Goal: Task Accomplishment & Management: Manage account settings

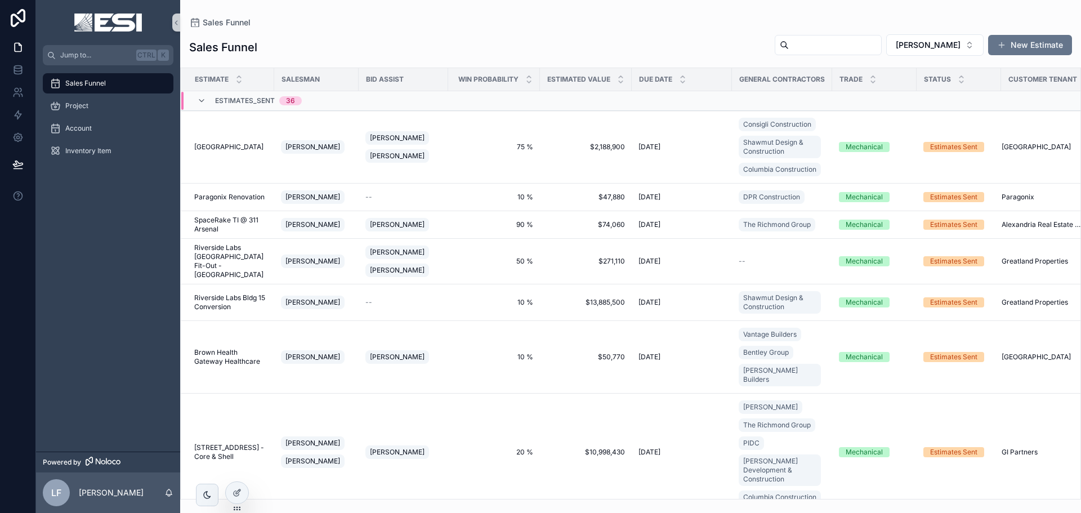
scroll to position [654, 0]
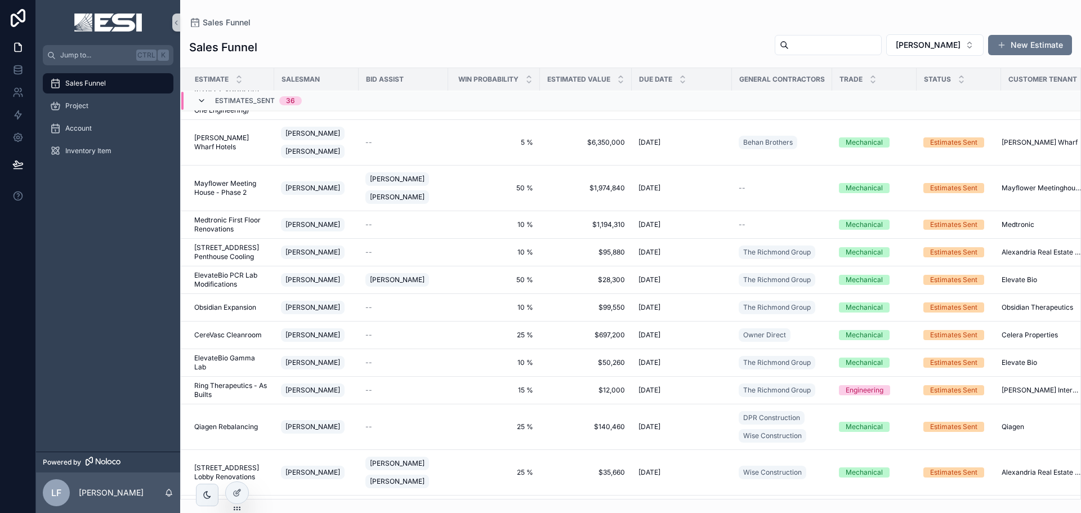
click at [203, 98] on icon "scrollable content" at bounding box center [201, 100] width 9 height 9
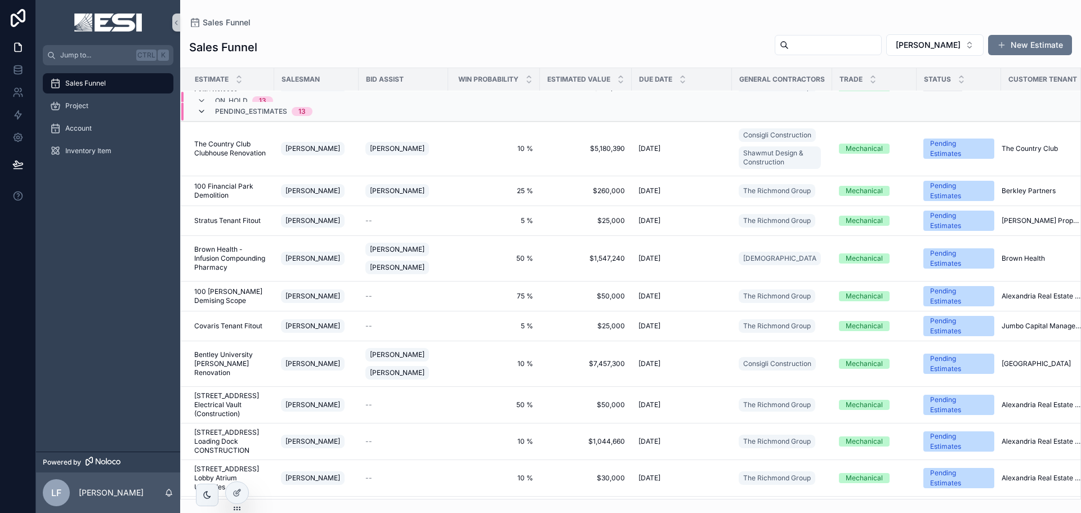
scroll to position [953, 0]
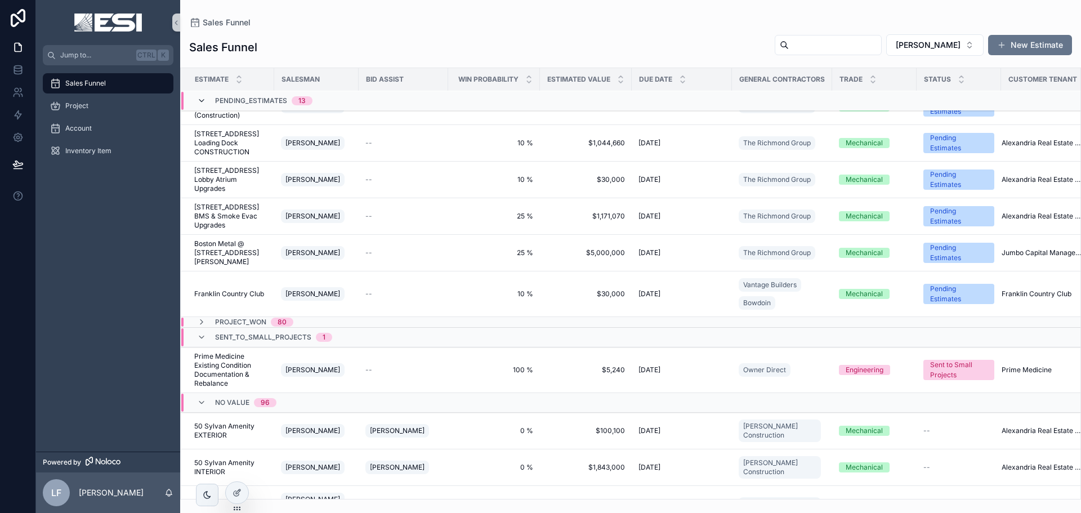
click at [199, 100] on icon "scrollable content" at bounding box center [201, 100] width 9 height 9
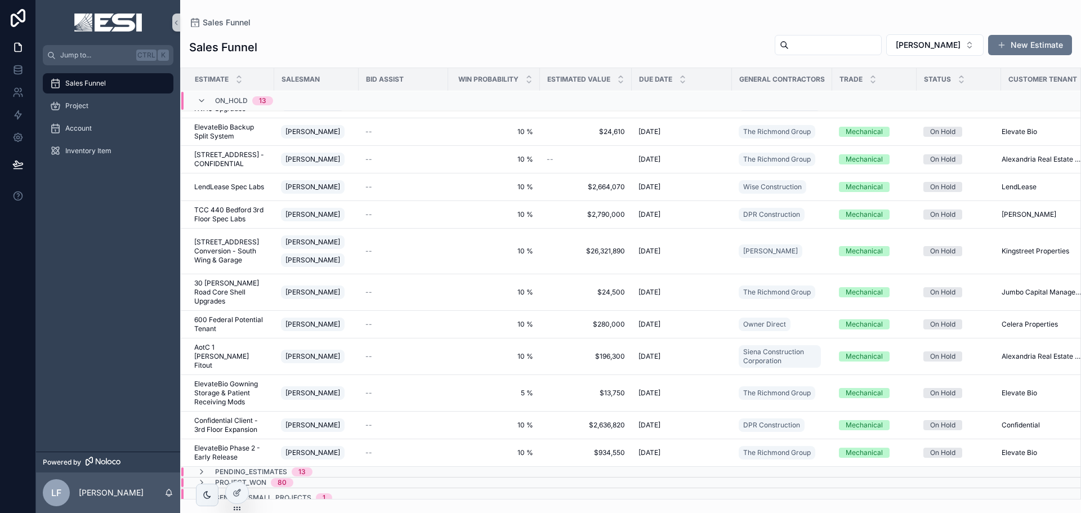
scroll to position [0, 0]
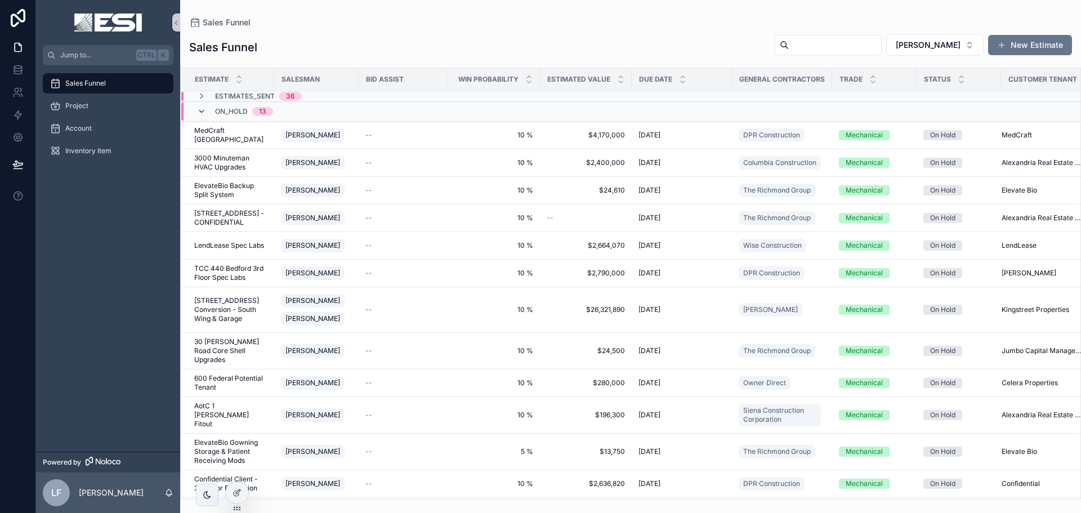
click at [199, 111] on icon "scrollable content" at bounding box center [201, 111] width 9 height 9
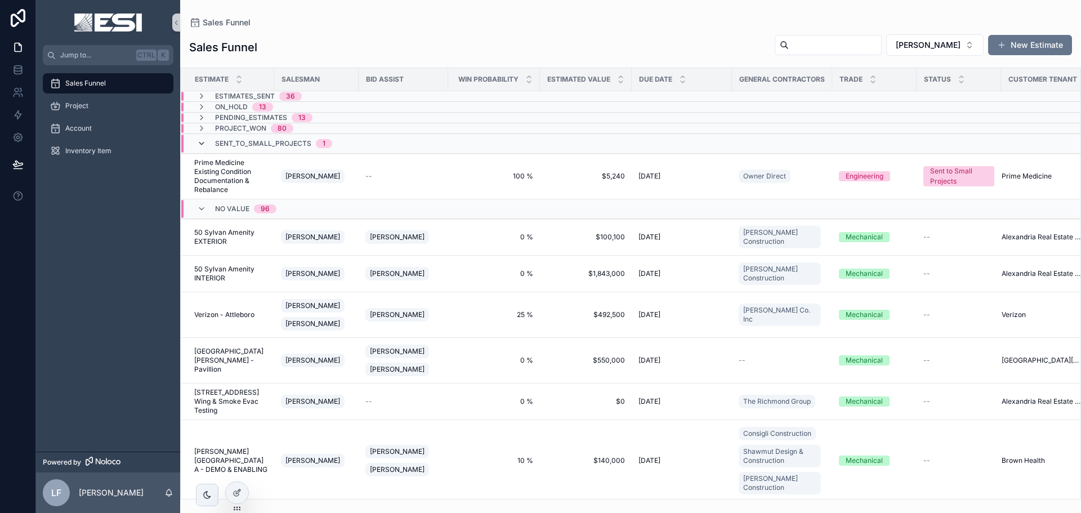
click at [201, 141] on icon "scrollable content" at bounding box center [201, 143] width 9 height 9
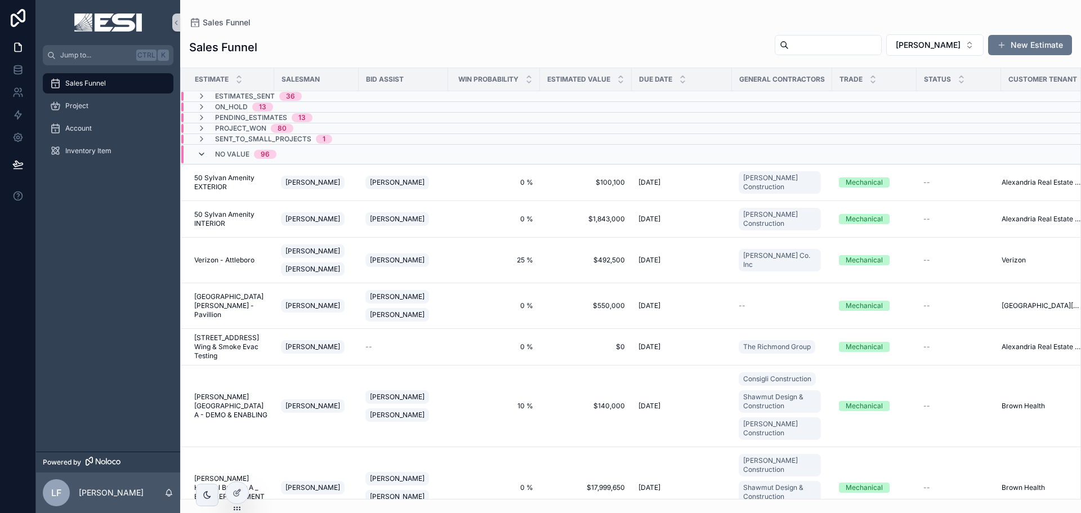
click at [202, 156] on icon "scrollable content" at bounding box center [201, 154] width 9 height 9
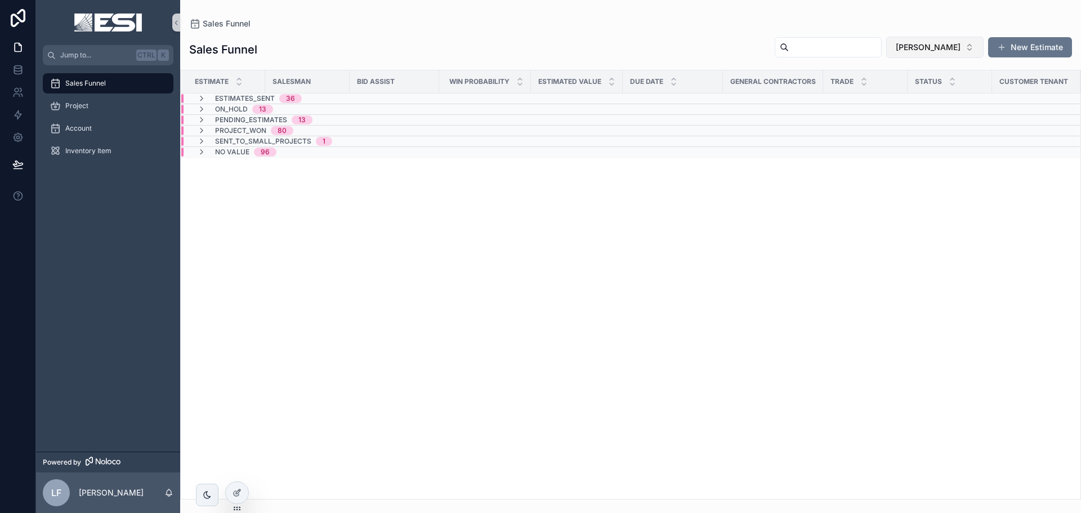
click at [955, 52] on span "[PERSON_NAME]" at bounding box center [928, 47] width 65 height 11
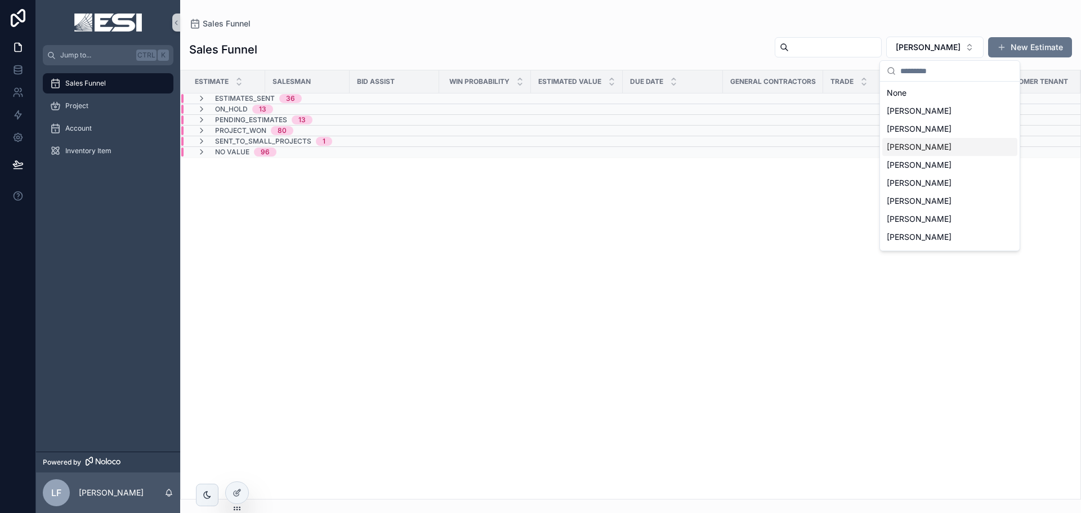
scroll to position [160, 0]
click at [943, 244] on div "[PERSON_NAME]" at bounding box center [950, 239] width 135 height 18
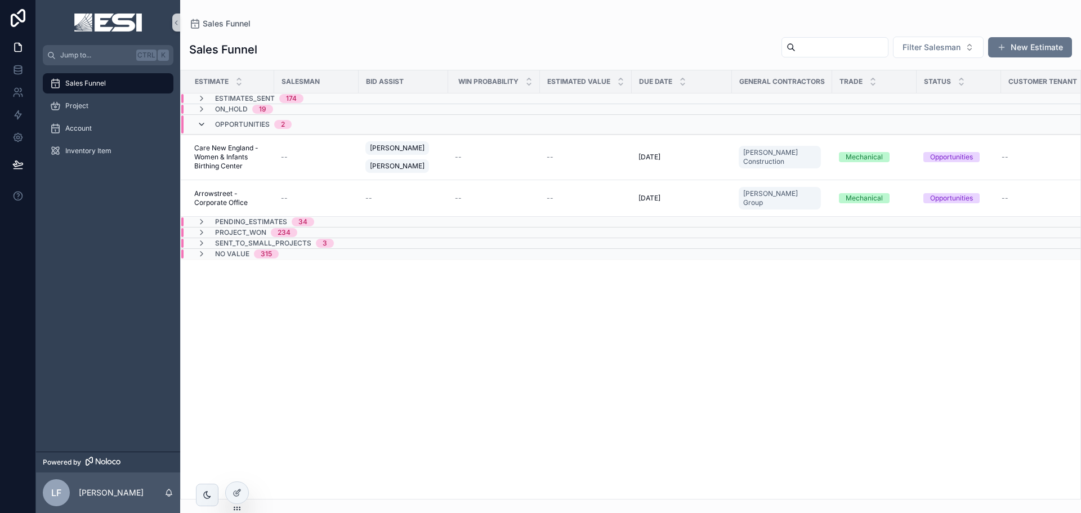
click at [199, 124] on icon "scrollable content" at bounding box center [201, 124] width 9 height 9
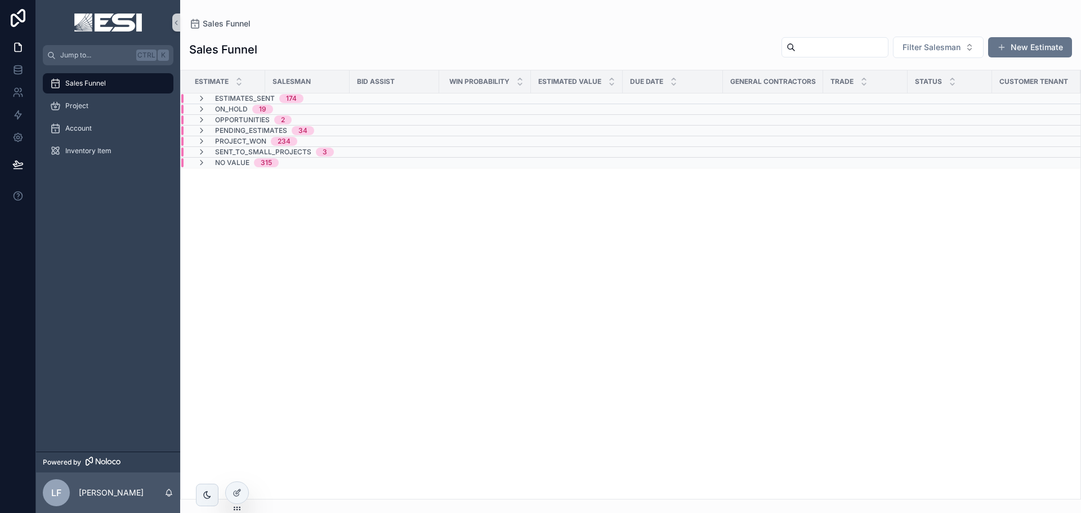
click at [457, 286] on div "Estimate Salesman Bid Assist Win Probability Estimated Value Due Date General C…" at bounding box center [631, 284] width 900 height 429
click at [203, 163] on icon "scrollable content" at bounding box center [201, 162] width 9 height 9
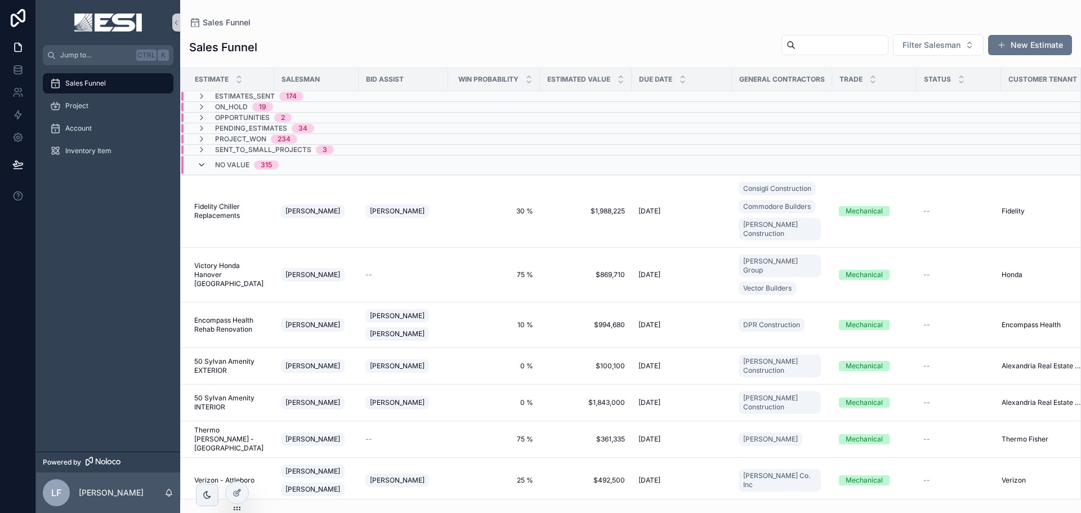
click at [203, 162] on icon "scrollable content" at bounding box center [201, 165] width 9 height 9
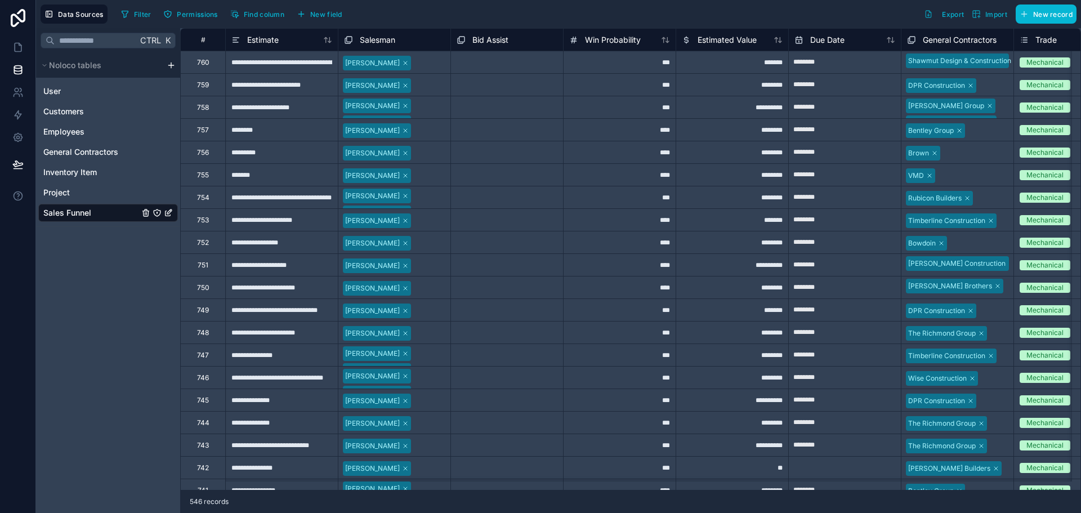
click at [206, 61] on div "760" at bounding box center [203, 62] width 12 height 9
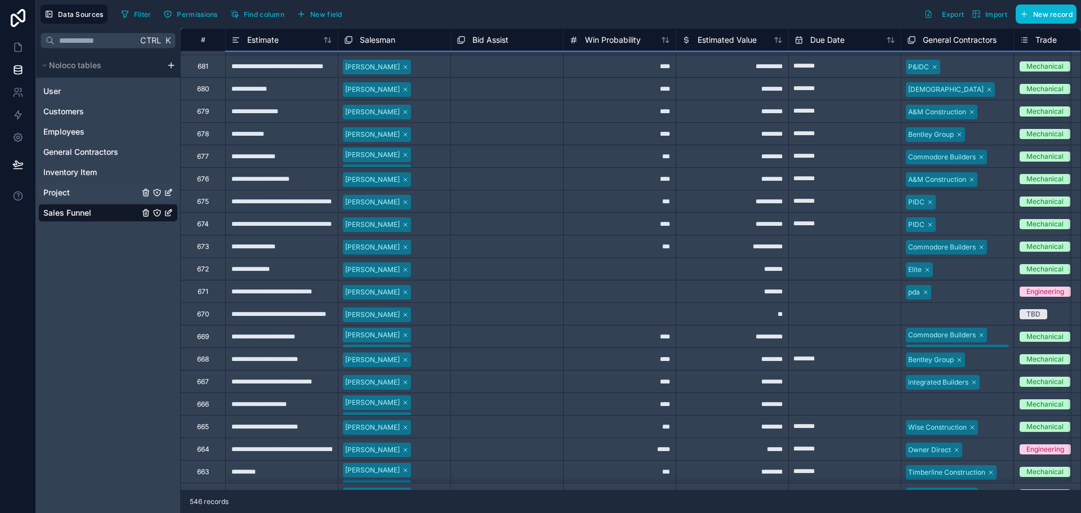
scroll to position [1746, 0]
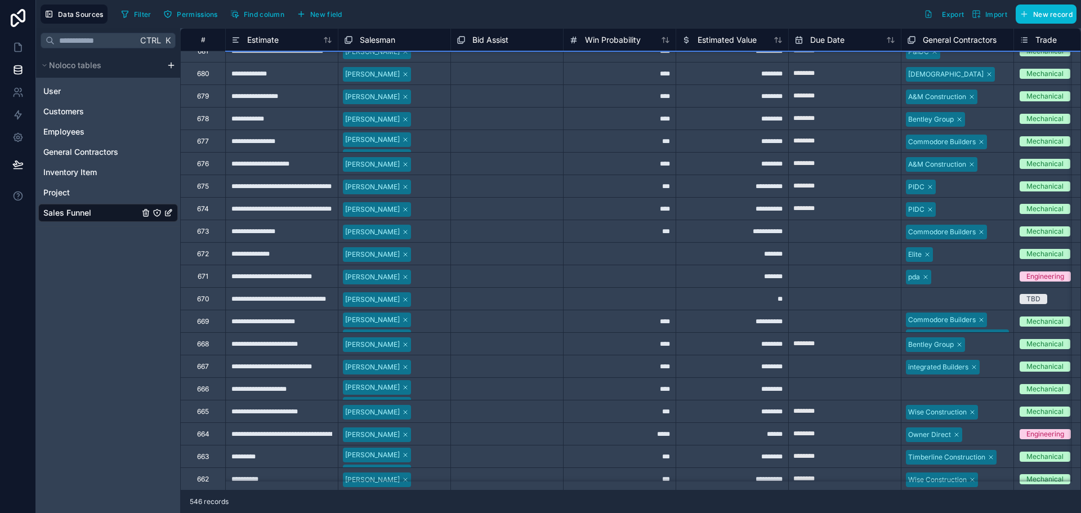
click at [169, 211] on icon "Sales Funnel" at bounding box center [169, 212] width 5 height 5
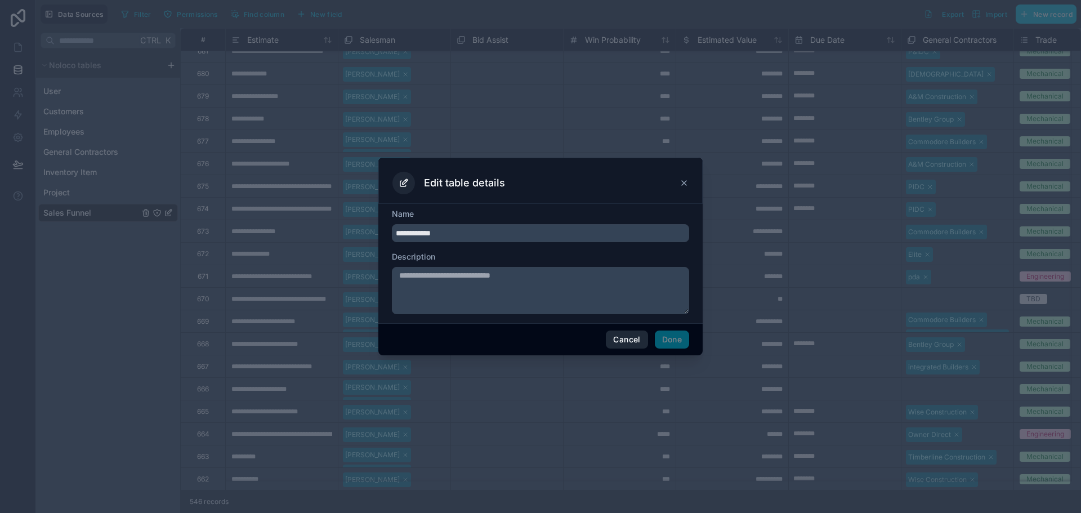
click at [622, 335] on button "Cancel" at bounding box center [627, 340] width 42 height 18
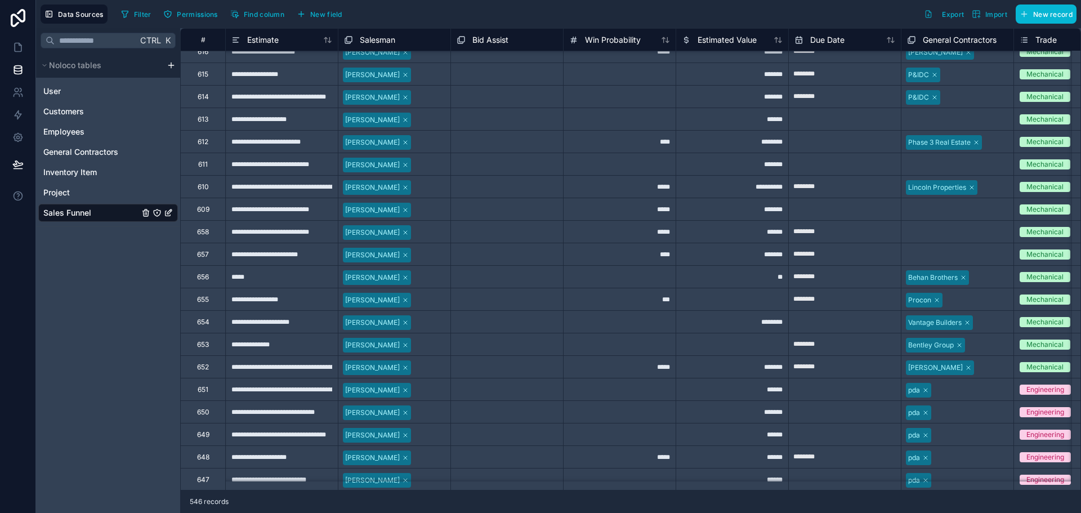
scroll to position [3267, 0]
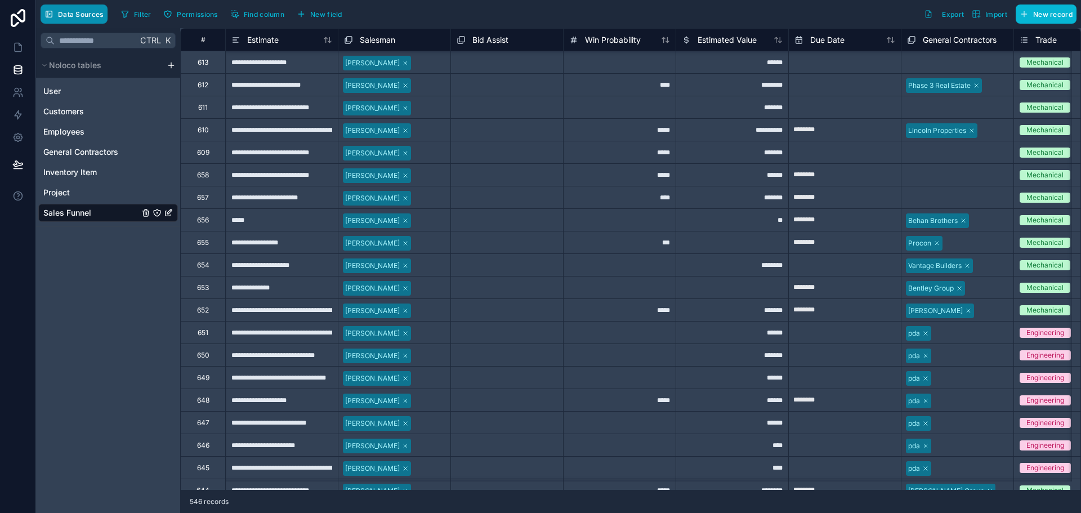
click at [72, 11] on span "Data Sources" at bounding box center [81, 14] width 46 height 8
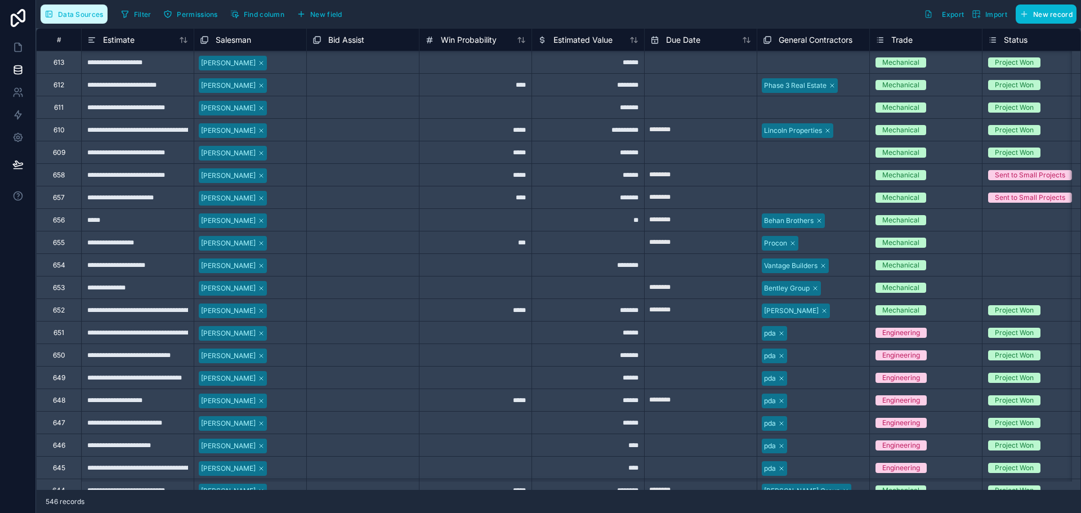
click at [65, 16] on span "Data Sources" at bounding box center [81, 14] width 46 height 8
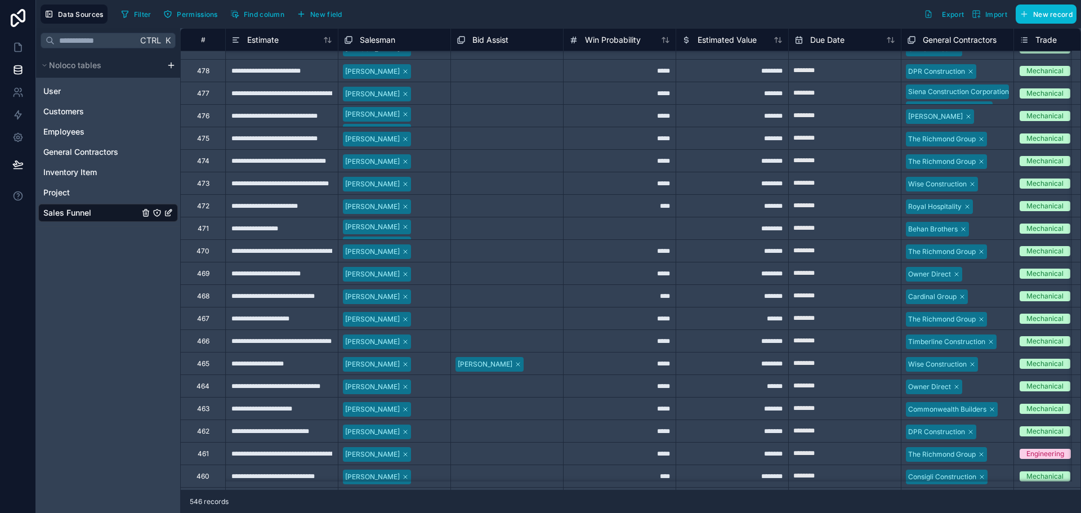
scroll to position [8580, 0]
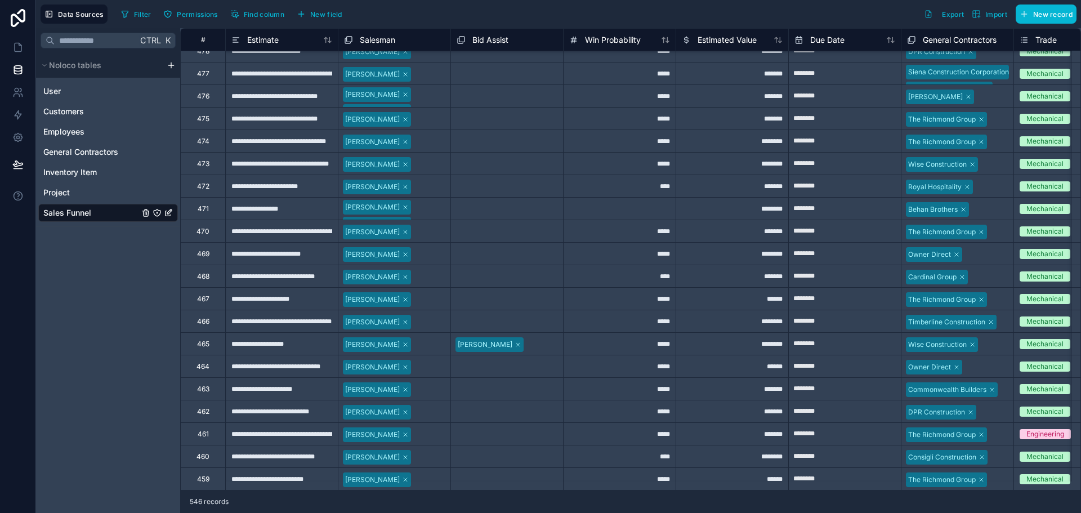
click at [202, 452] on div "460" at bounding box center [203, 456] width 13 height 9
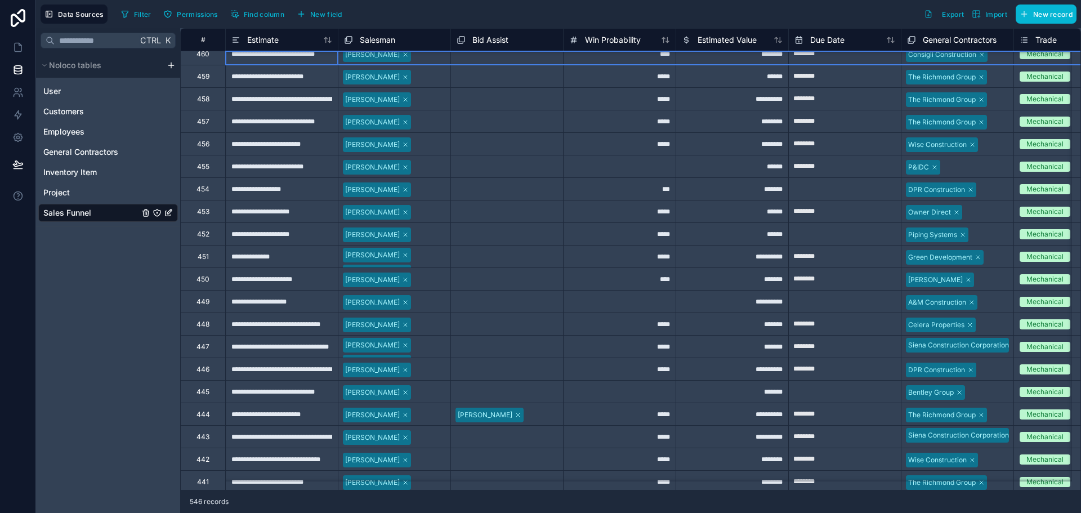
click at [211, 422] on div "444" at bounding box center [202, 414] width 45 height 23
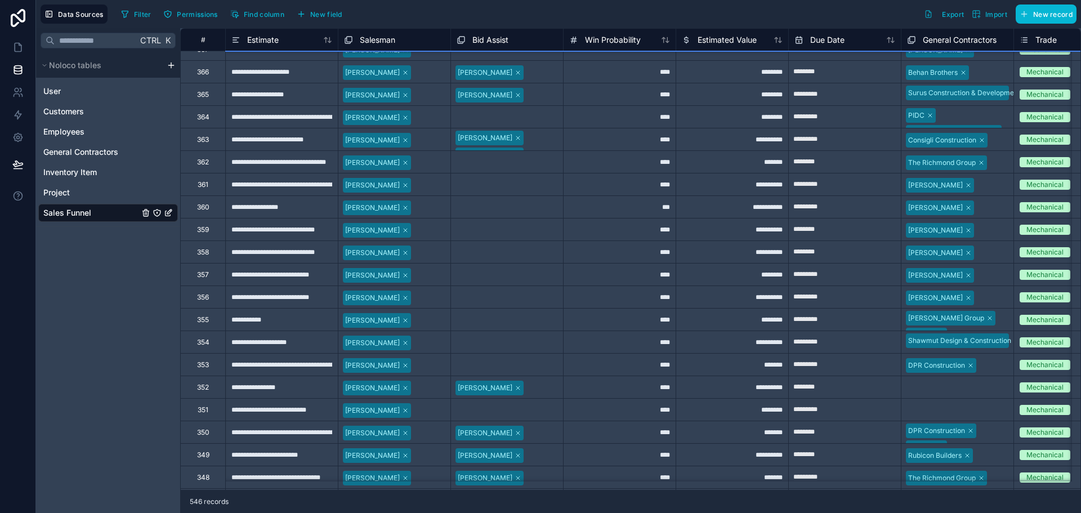
scroll to position [11241, 0]
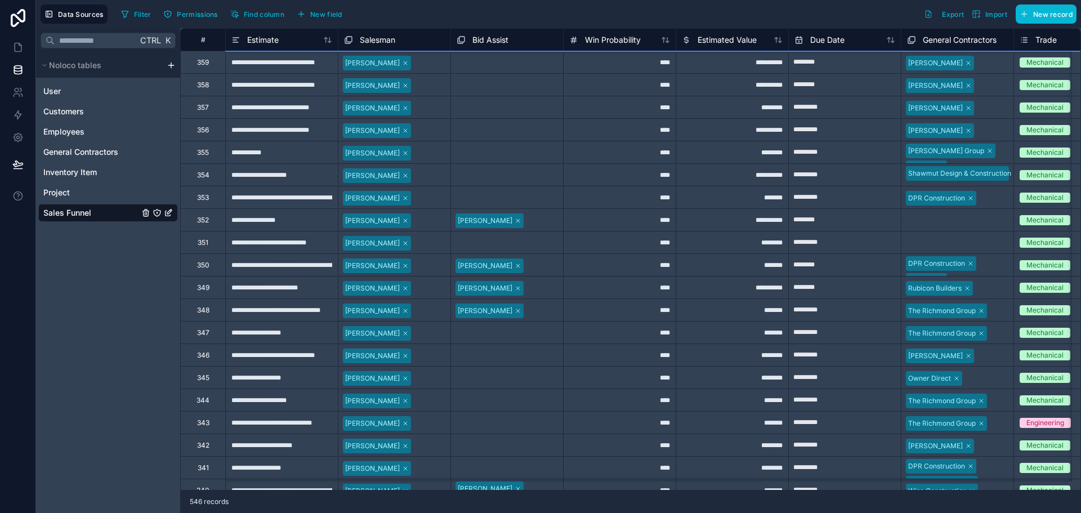
click at [200, 404] on div "344" at bounding box center [203, 400] width 13 height 9
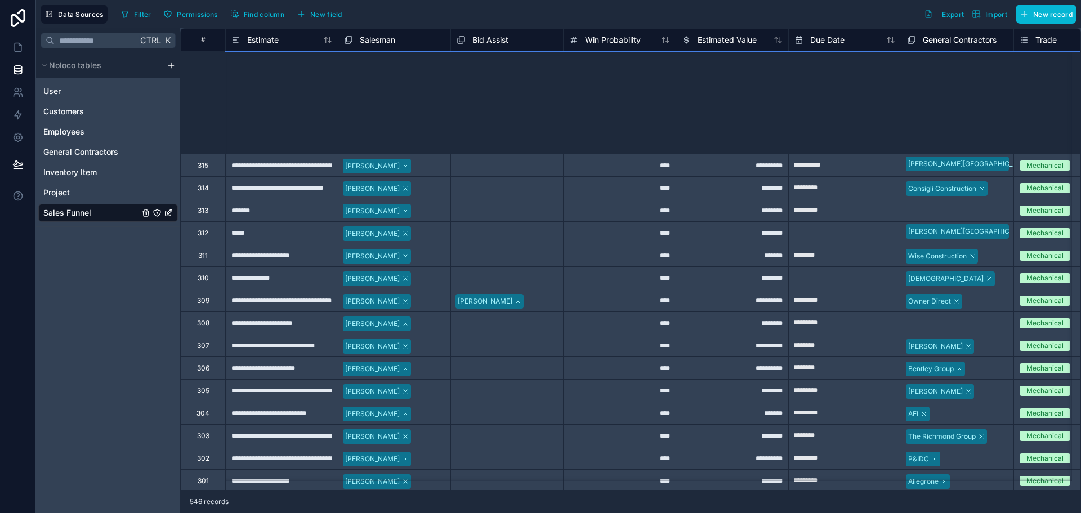
scroll to position [13498, 0]
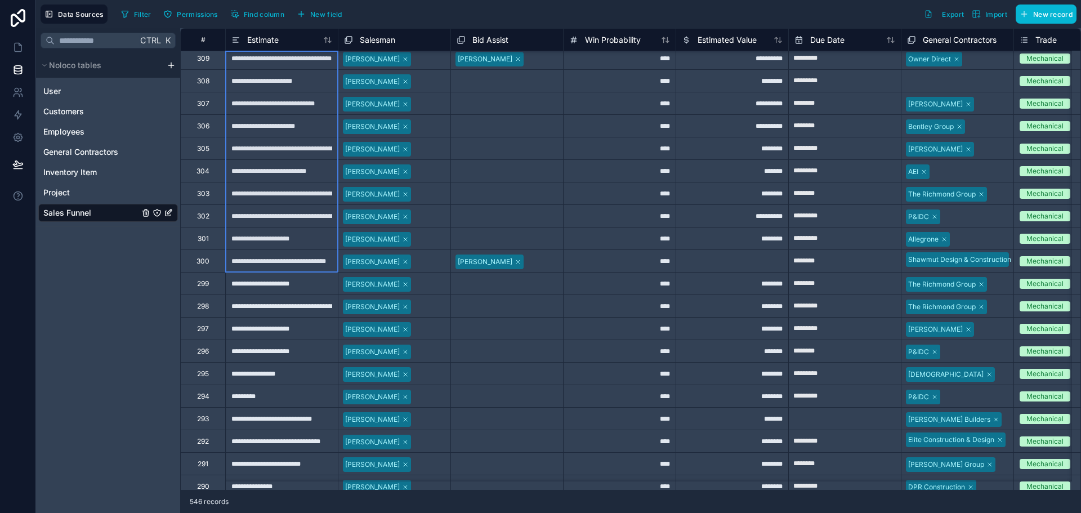
click at [199, 262] on div "300" at bounding box center [203, 261] width 13 height 9
click at [208, 263] on div "300" at bounding box center [203, 261] width 13 height 9
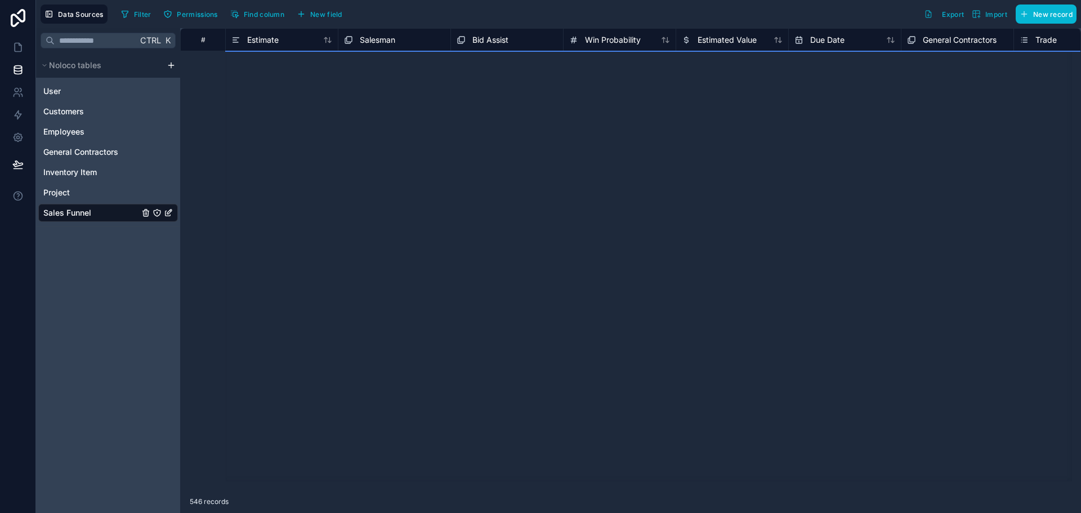
scroll to position [0, 0]
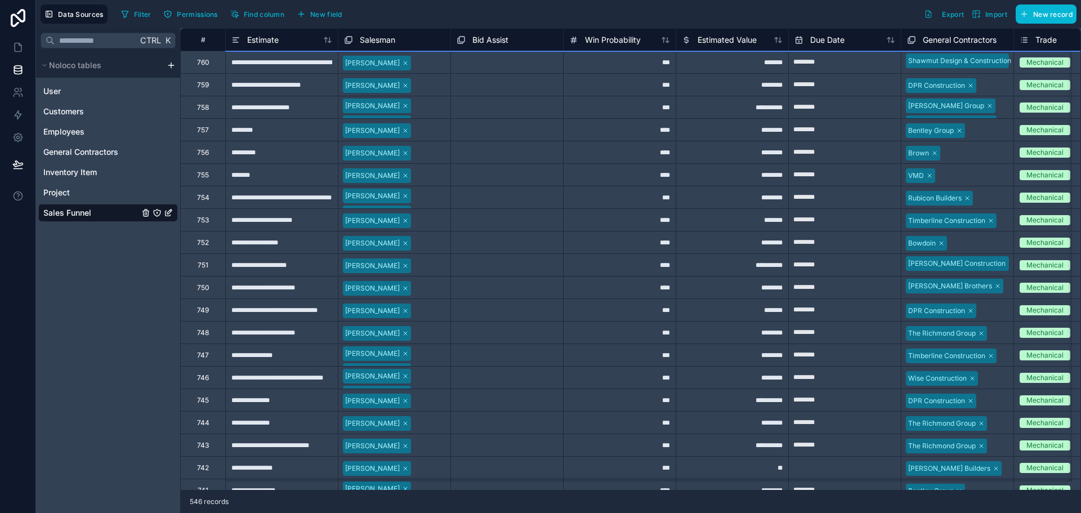
click at [211, 63] on div "760" at bounding box center [202, 62] width 45 height 23
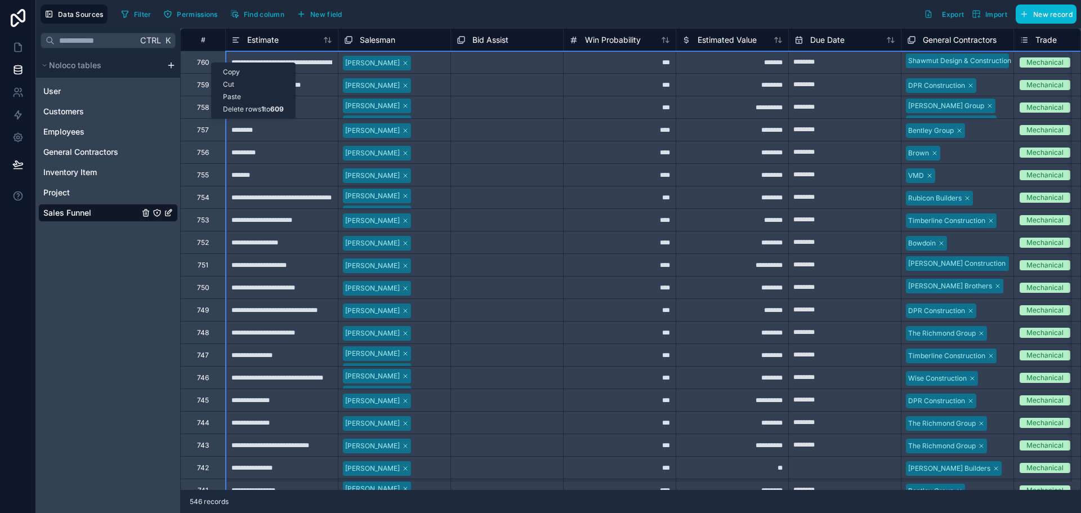
click at [264, 108] on b "1" at bounding box center [262, 109] width 3 height 8
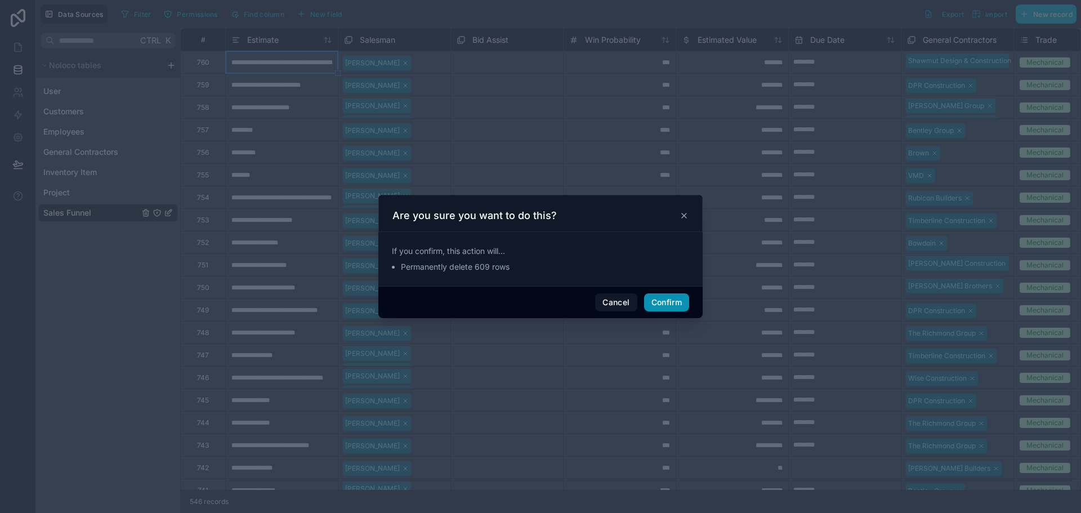
click at [656, 298] on button "Confirm" at bounding box center [666, 302] width 45 height 18
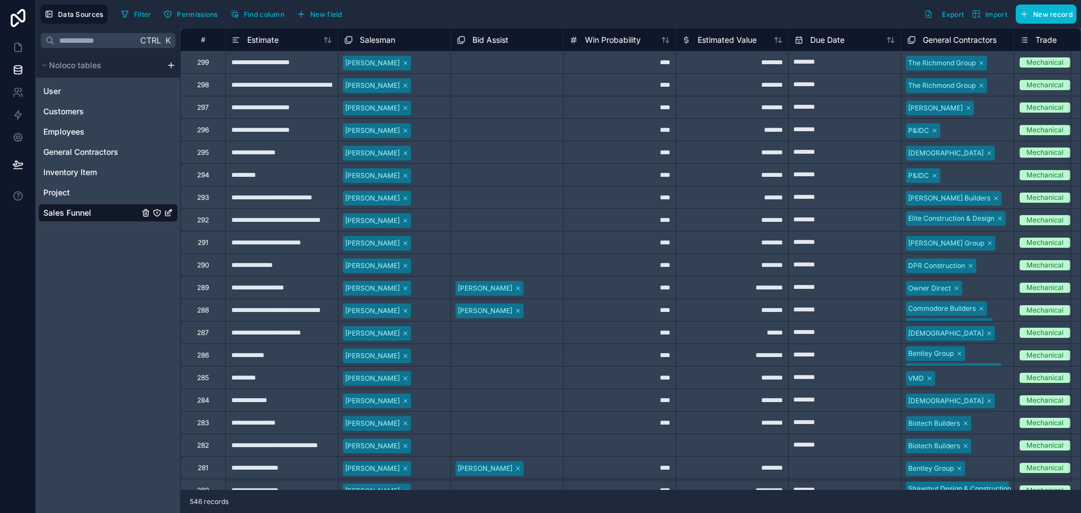
type input "*********"
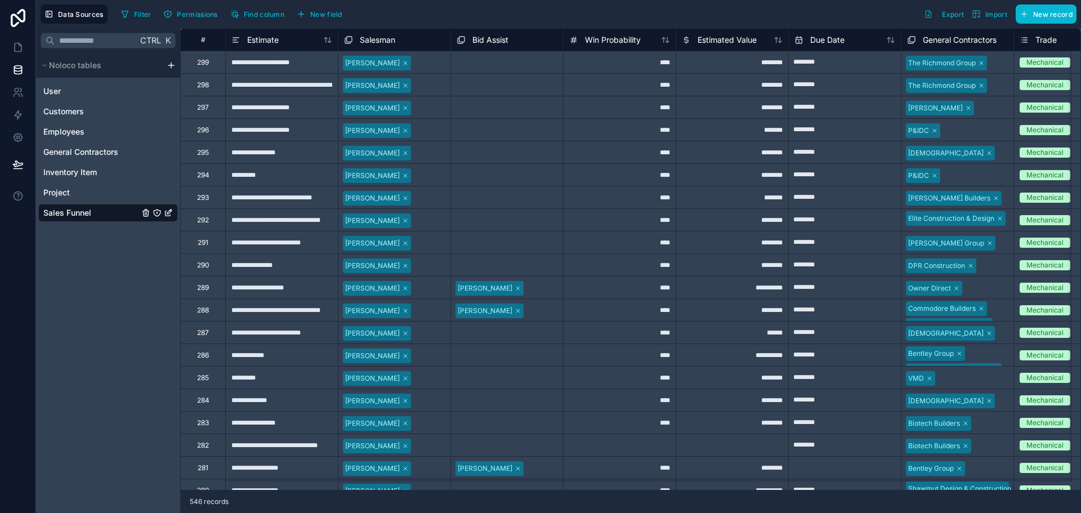
type input "*********"
type input "********"
type input "*********"
type input "**********"
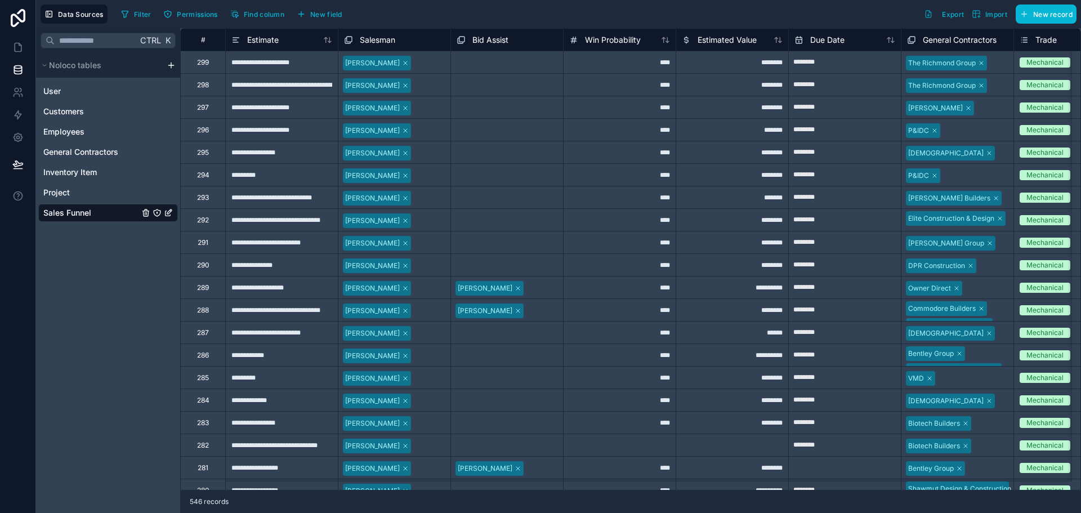
type input "*********"
type input "********"
type input "*********"
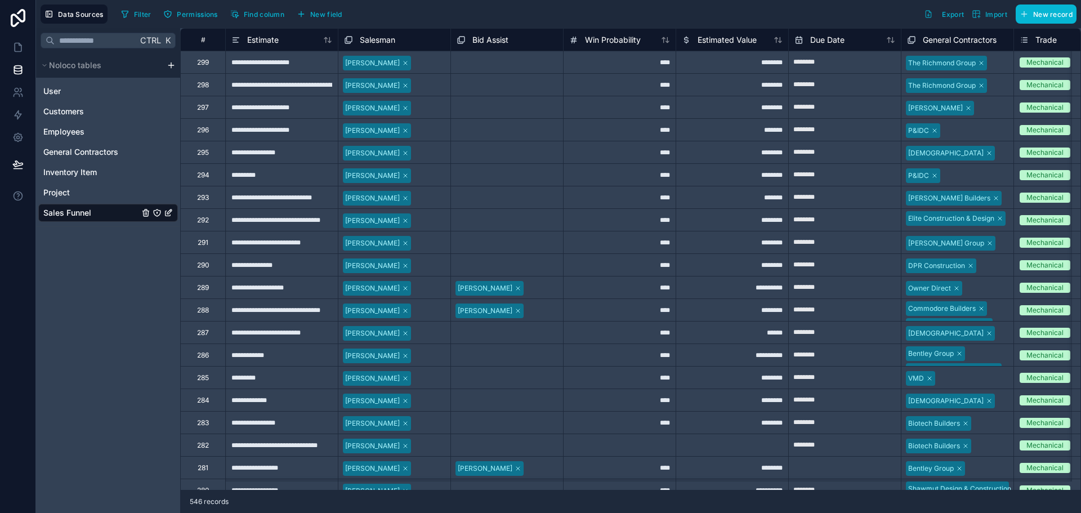
type input "*********"
type input "********"
type input "*********"
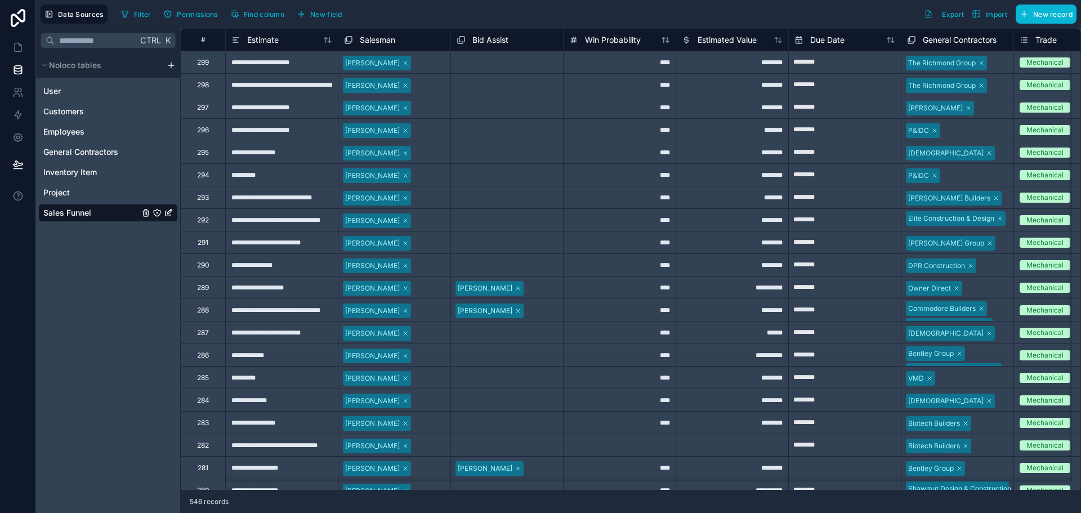
type input "********"
type input "*********"
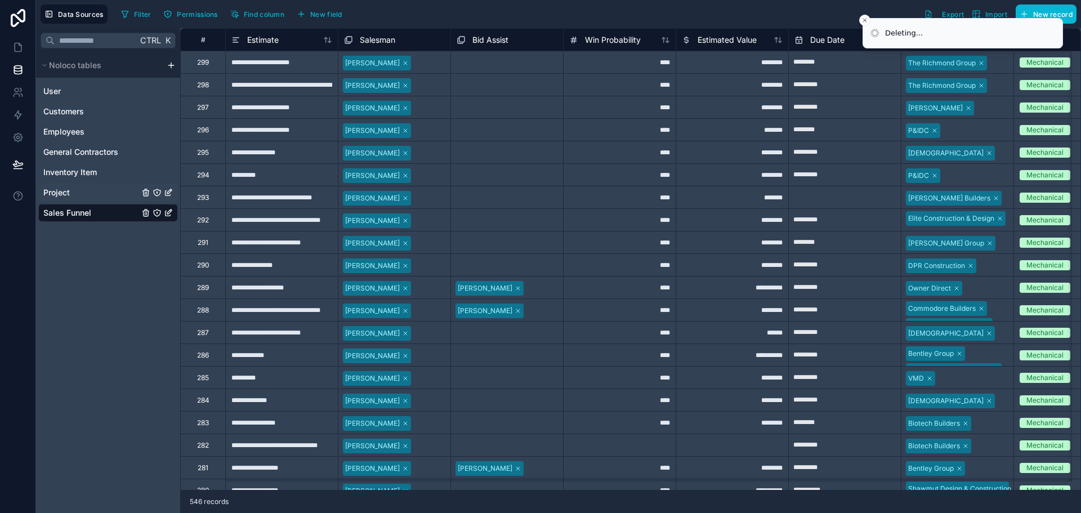
click at [60, 193] on span "Project" at bounding box center [56, 192] width 26 height 11
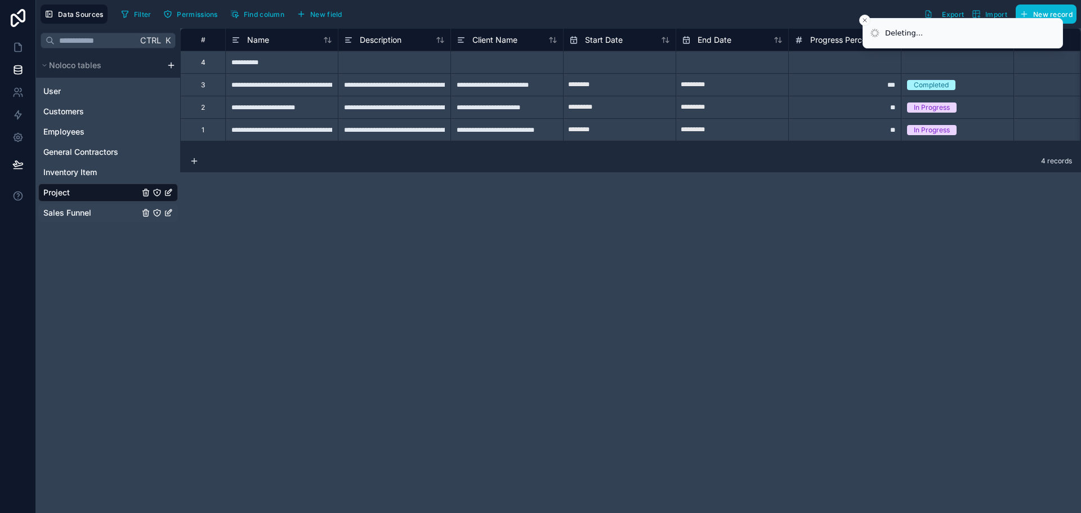
click at [58, 212] on span "Sales Funnel" at bounding box center [67, 212] width 48 height 11
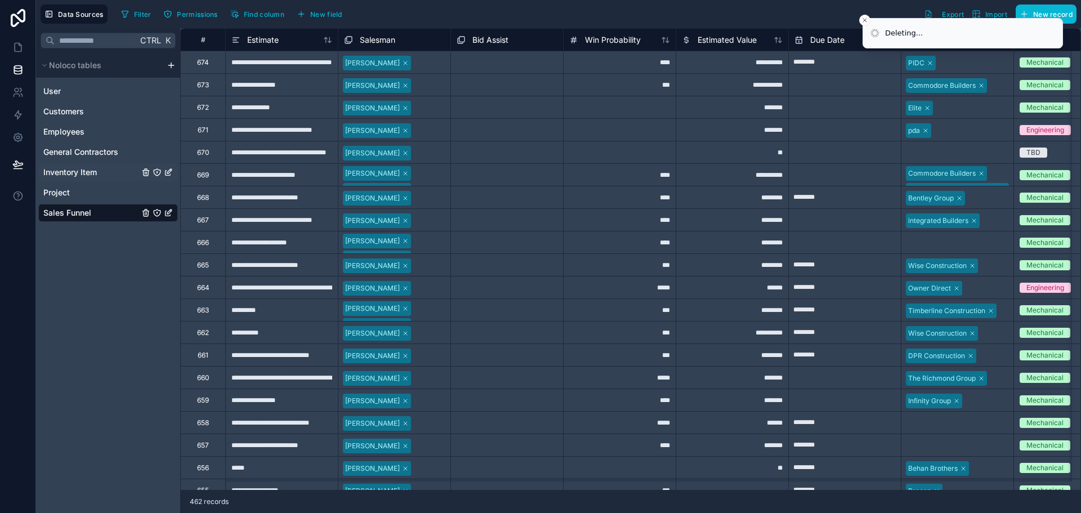
click at [79, 172] on span "Inventory Item" at bounding box center [70, 172] width 54 height 11
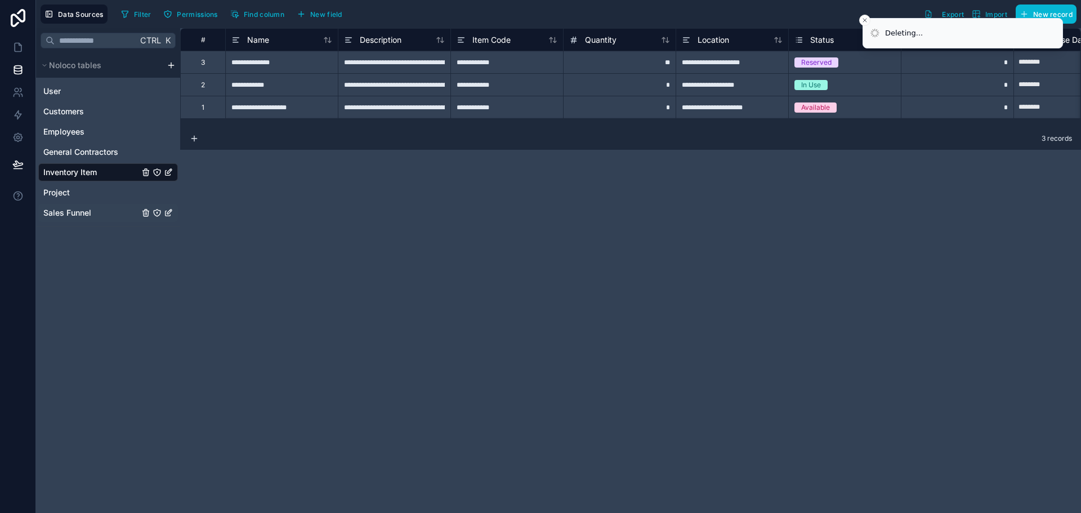
click at [56, 210] on span "Sales Funnel" at bounding box center [67, 212] width 48 height 11
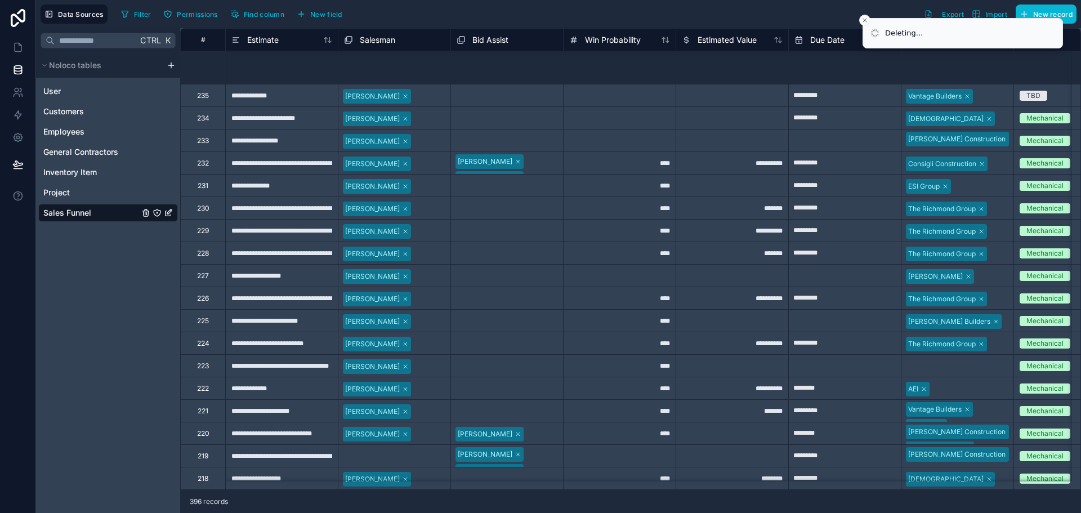
scroll to position [17648, 0]
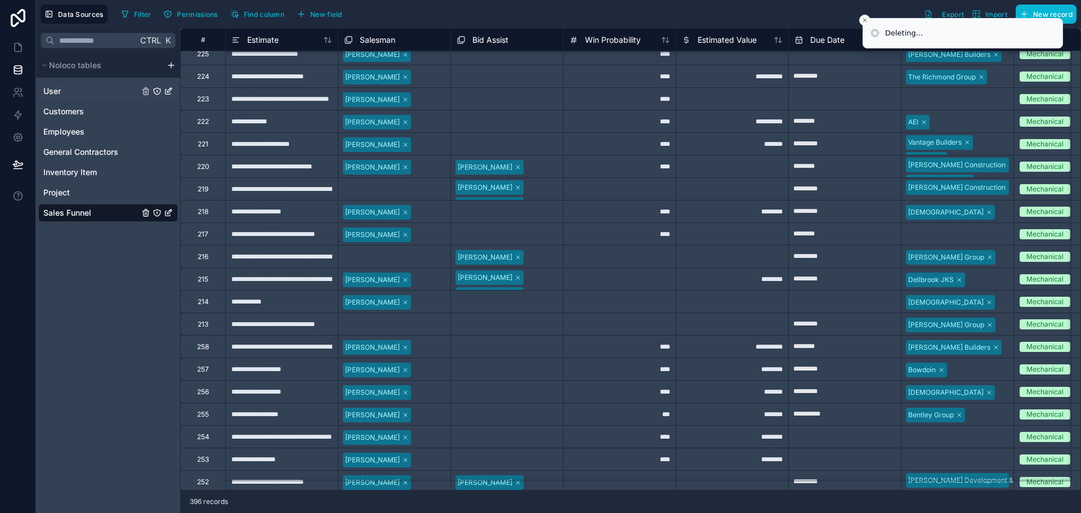
click at [55, 90] on span "User" at bounding box center [51, 91] width 17 height 11
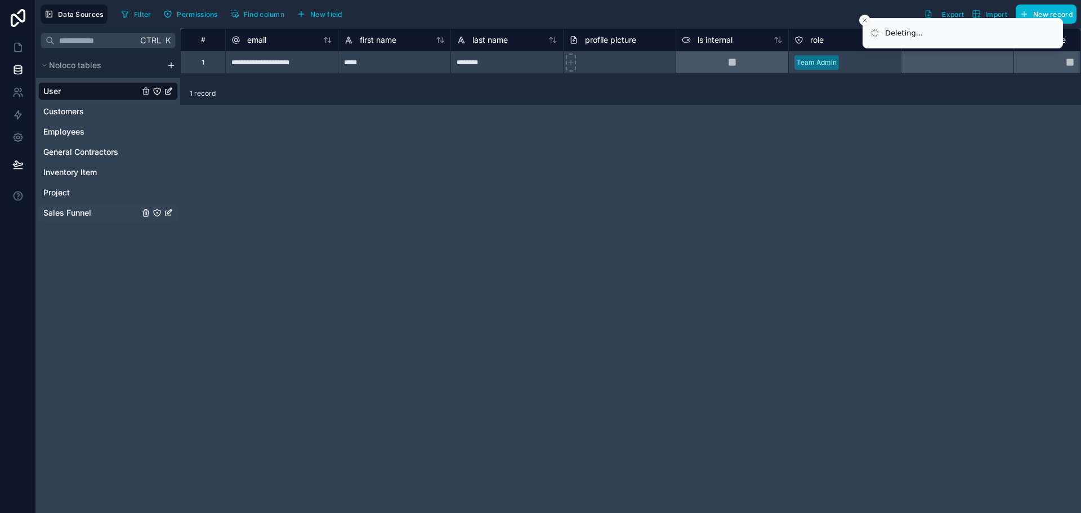
click at [61, 217] on span "Sales Funnel" at bounding box center [67, 212] width 48 height 11
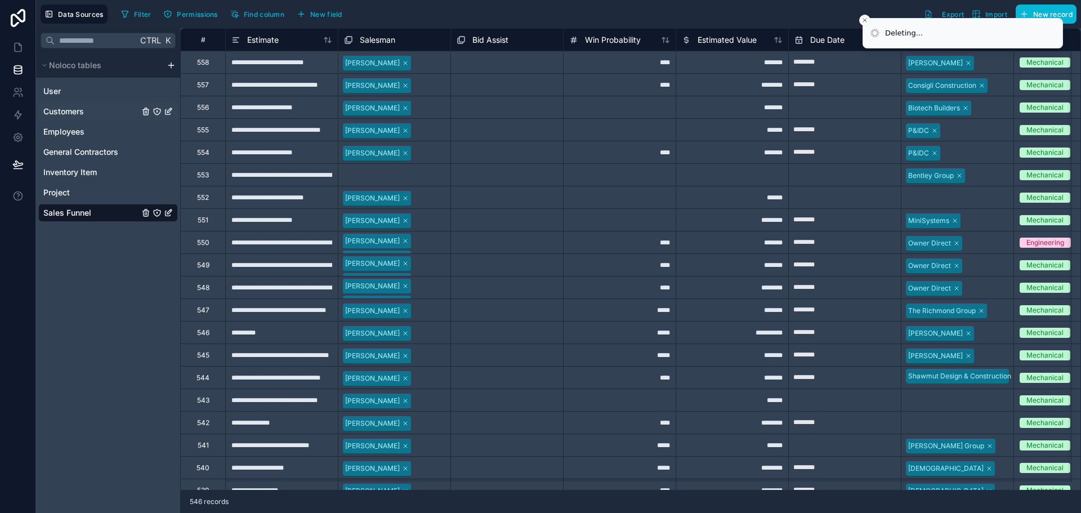
click at [59, 107] on span "Customers" at bounding box center [63, 111] width 41 height 11
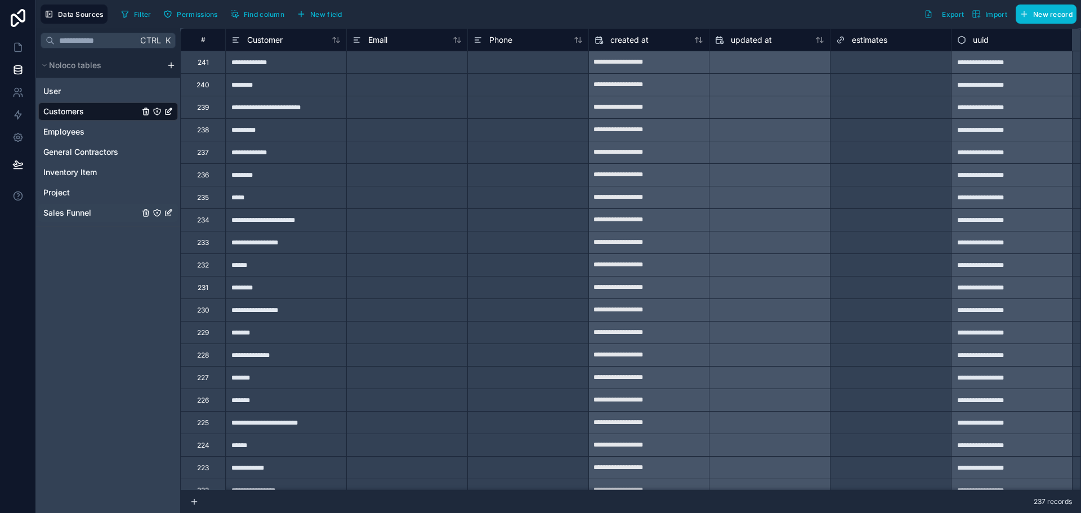
click at [63, 211] on span "Sales Funnel" at bounding box center [67, 212] width 48 height 11
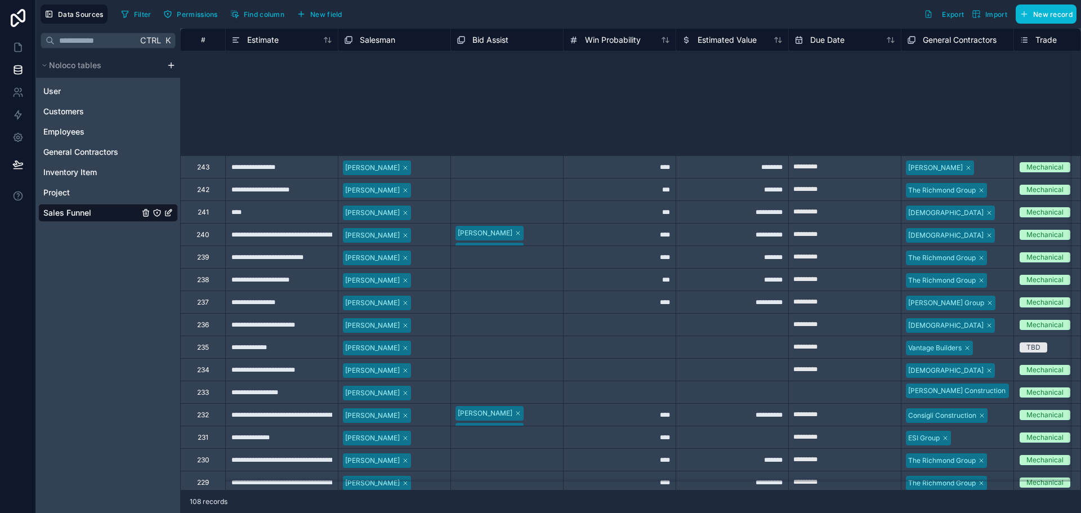
scroll to position [2002, 0]
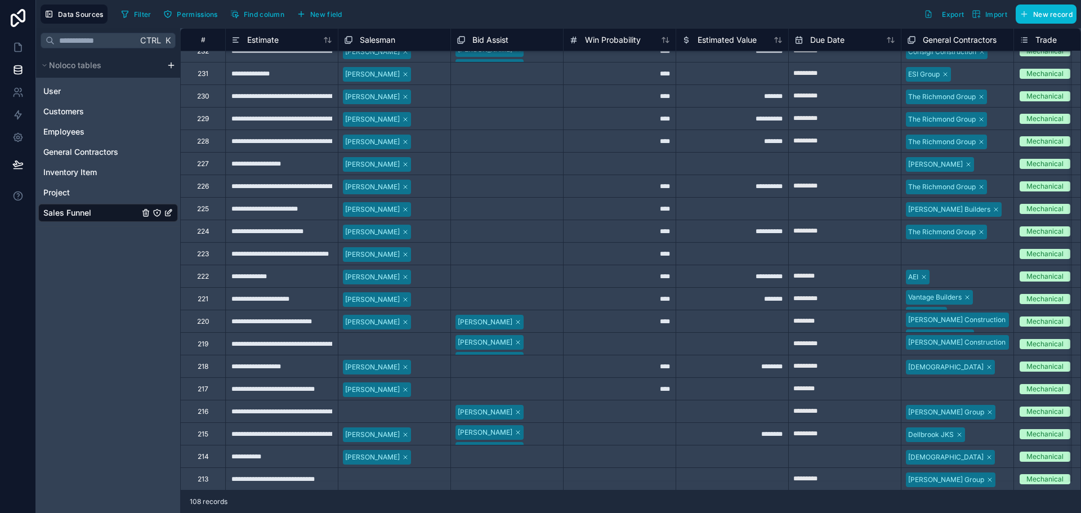
click at [206, 475] on div "213" at bounding box center [203, 479] width 11 height 9
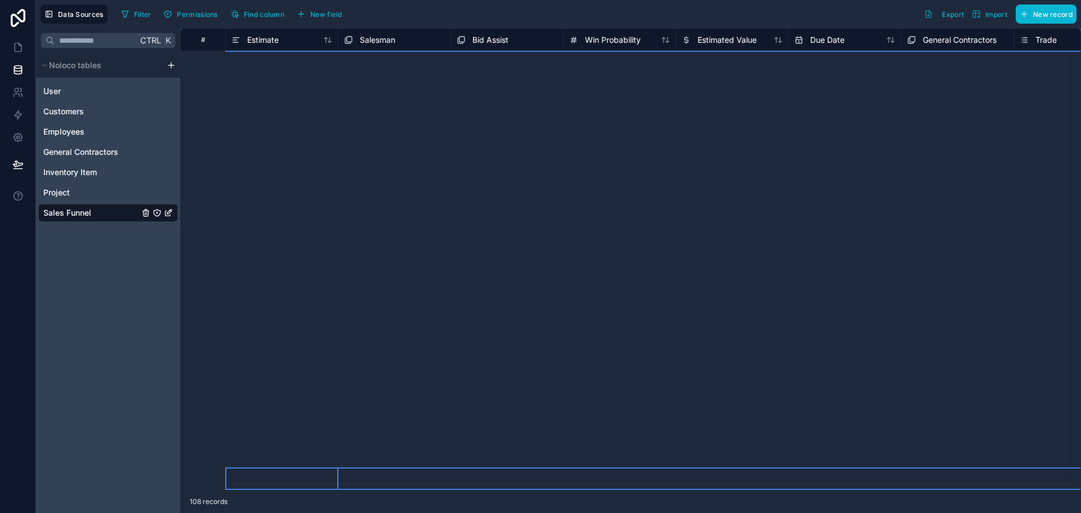
scroll to position [0, 0]
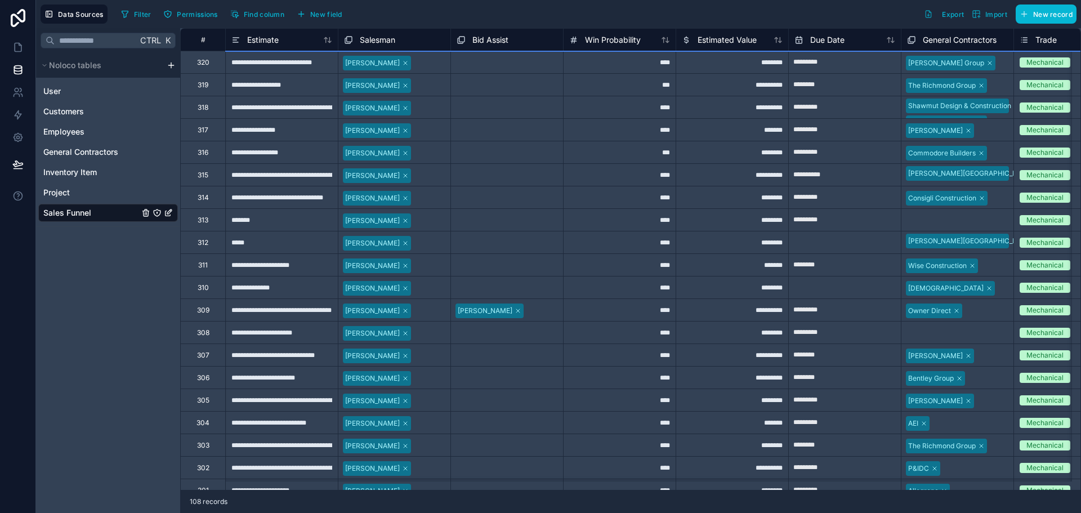
click at [207, 65] on div "320" at bounding box center [203, 62] width 12 height 9
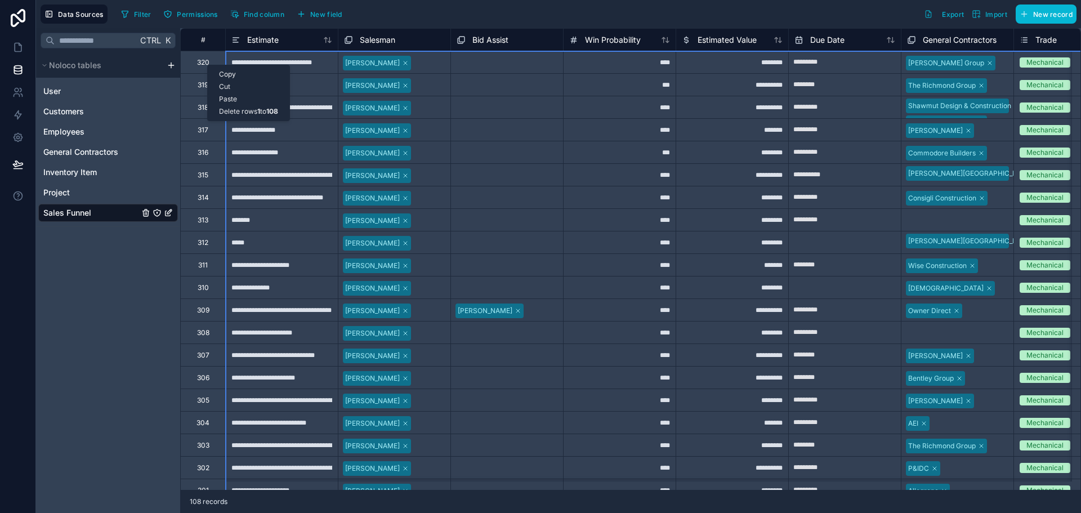
click at [233, 108] on div "Delete rows 1 to 108" at bounding box center [249, 111] width 82 height 12
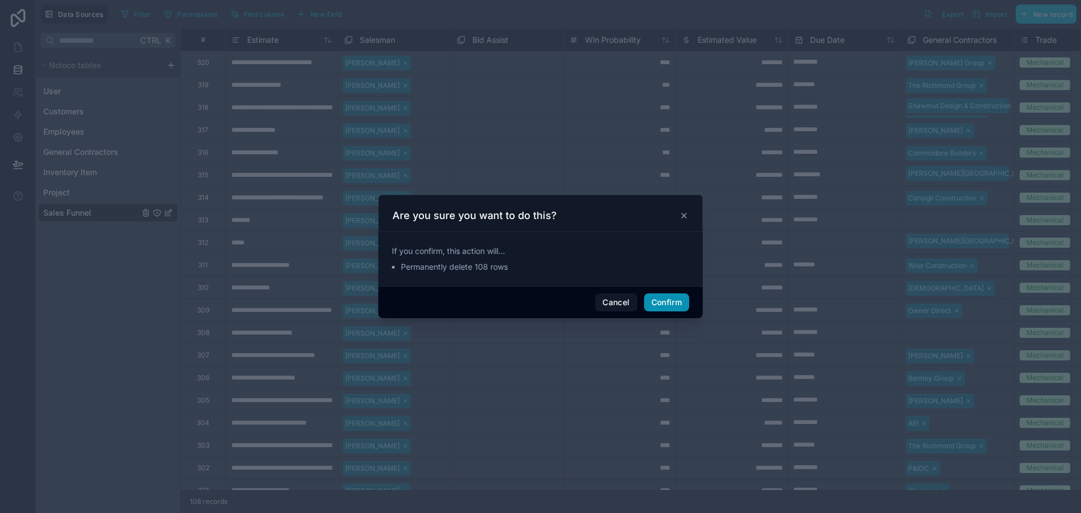
click at [674, 305] on button "Confirm" at bounding box center [666, 302] width 45 height 18
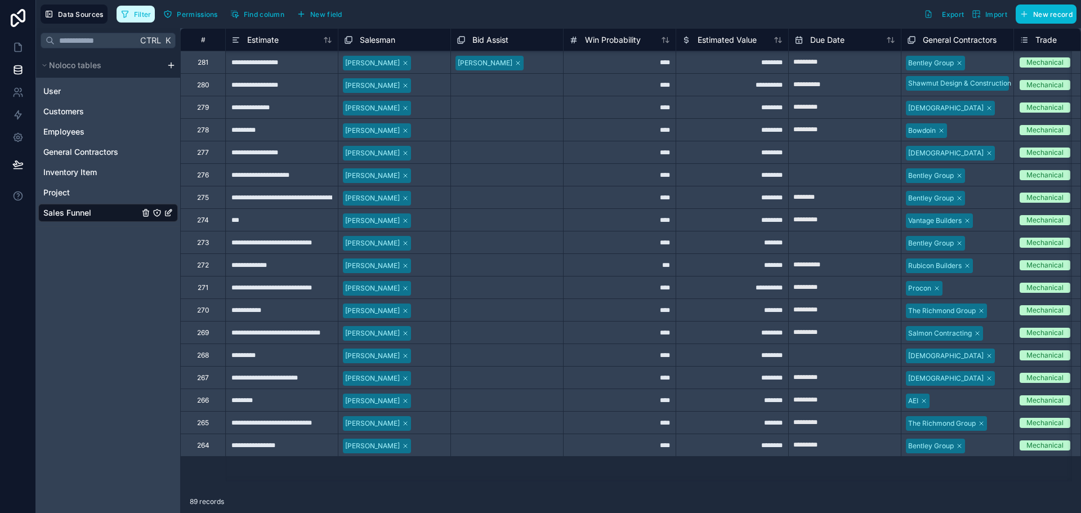
scroll to position [282, 0]
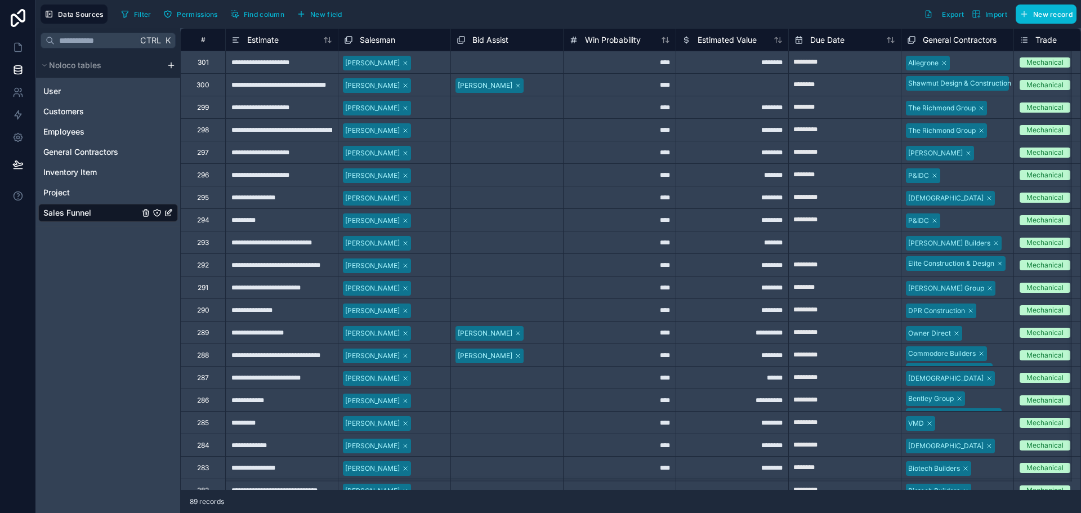
click at [209, 63] on div "301" at bounding box center [202, 62] width 45 height 23
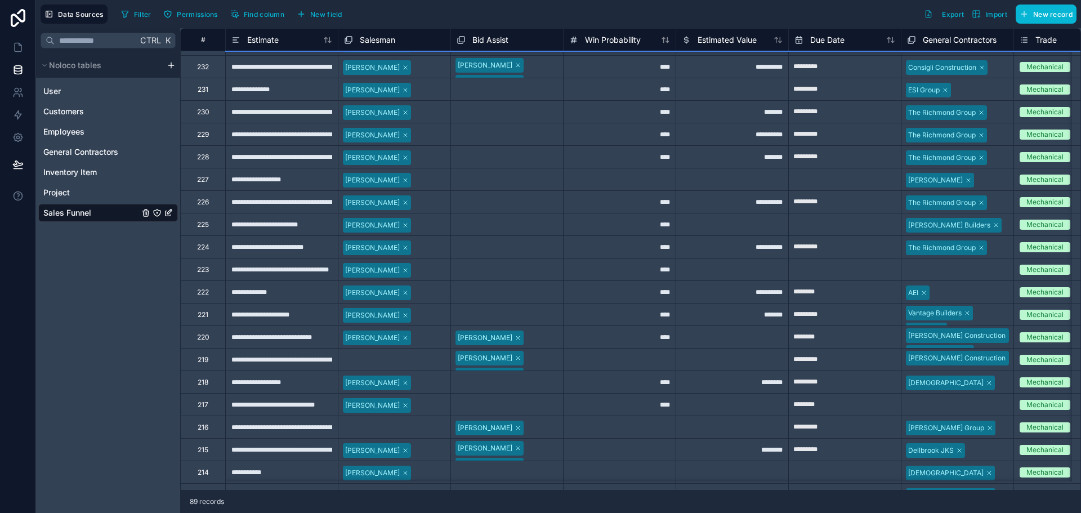
scroll to position [1574, 0]
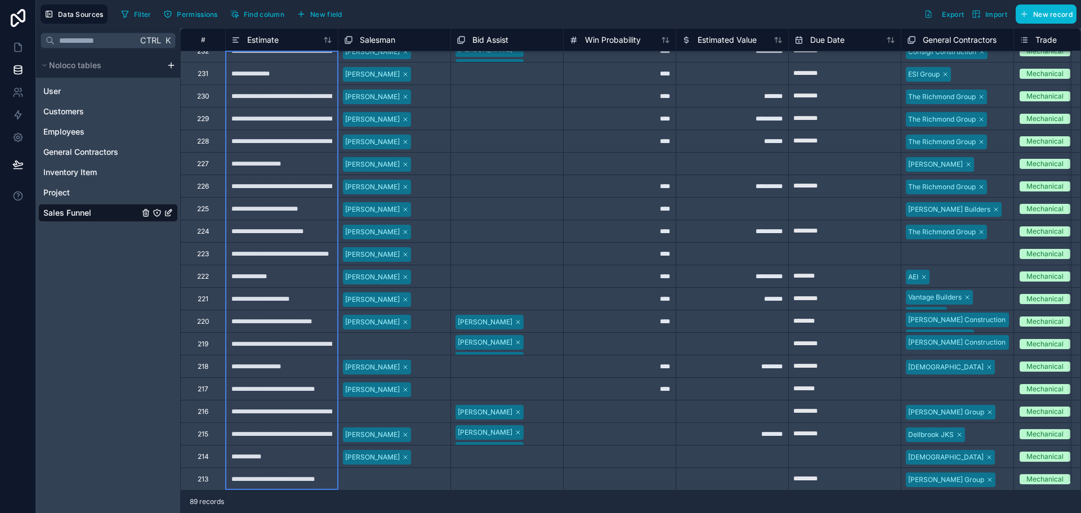
click at [237, 475] on div "**********" at bounding box center [281, 478] width 113 height 23
click at [277, 292] on div "Delete rows 1 to 89" at bounding box center [279, 293] width 79 height 12
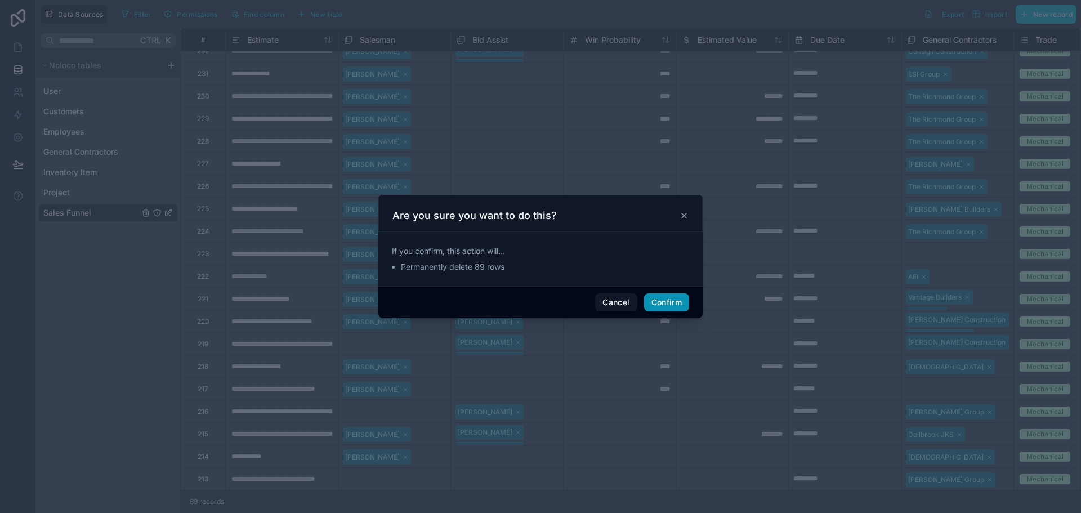
click at [672, 297] on button "Confirm" at bounding box center [666, 302] width 45 height 18
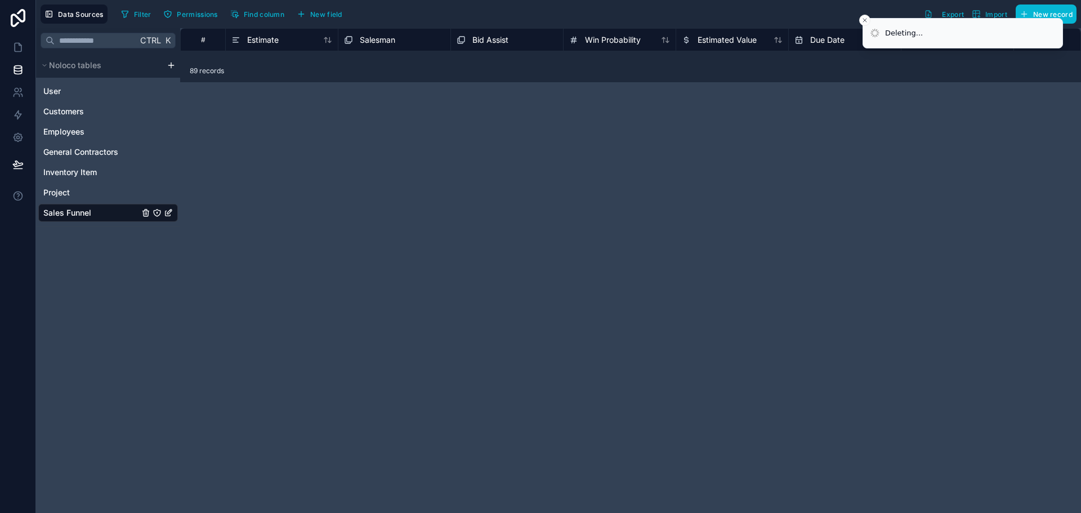
scroll to position [0, 0]
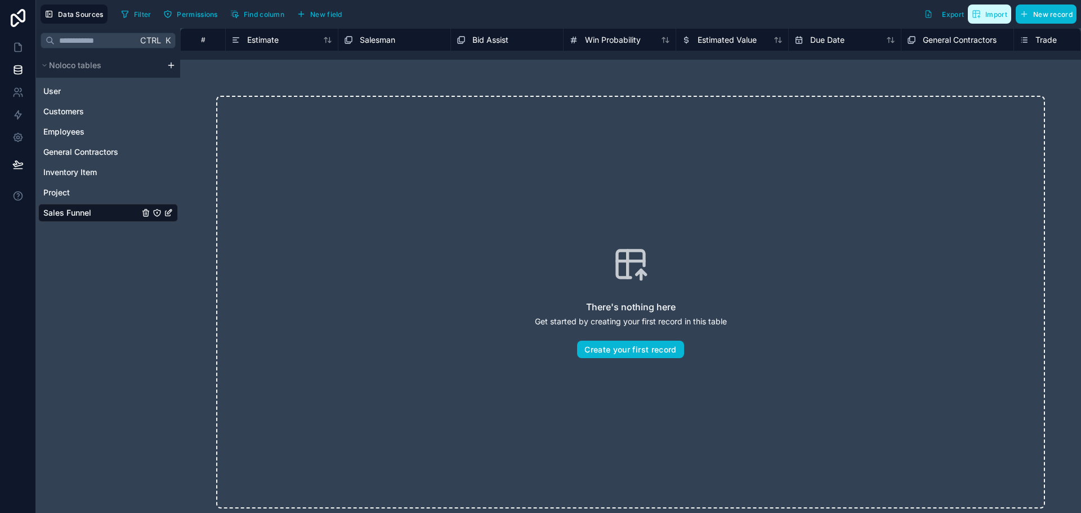
click at [979, 20] on button "Import" at bounding box center [989, 14] width 43 height 19
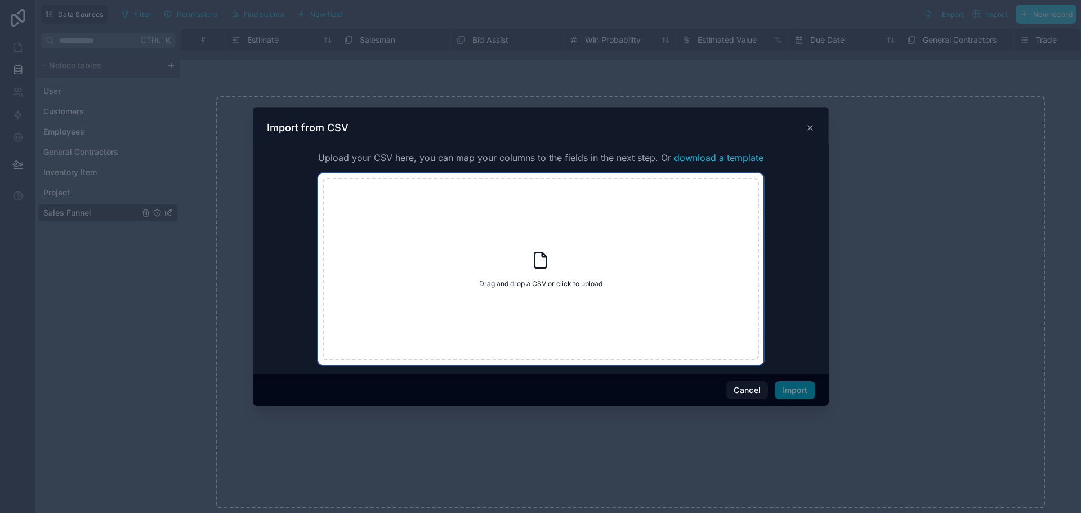
click at [522, 284] on span "Drag and drop a CSV or click to upload" at bounding box center [540, 283] width 123 height 9
type input "**********"
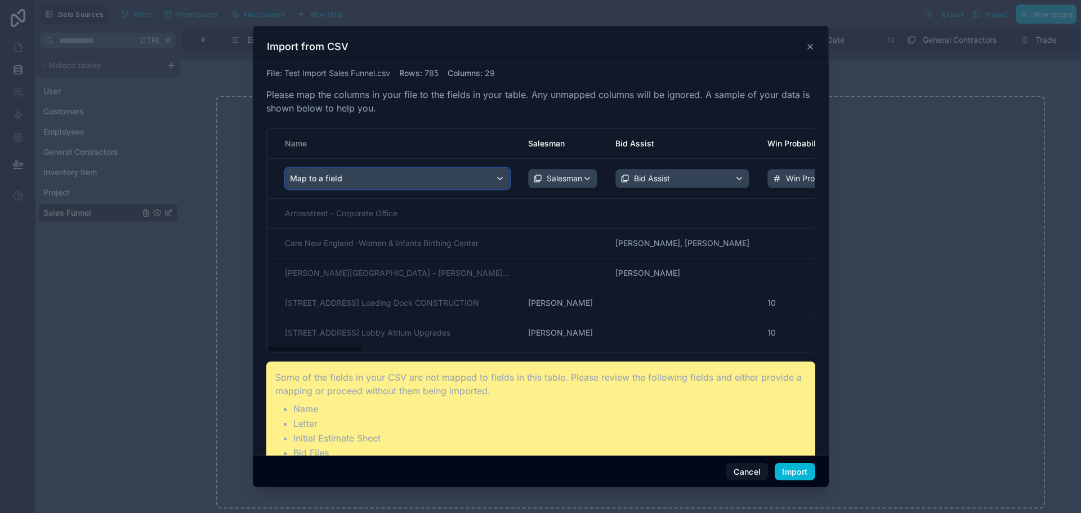
click at [394, 179] on div "Map to a field" at bounding box center [398, 178] width 224 height 20
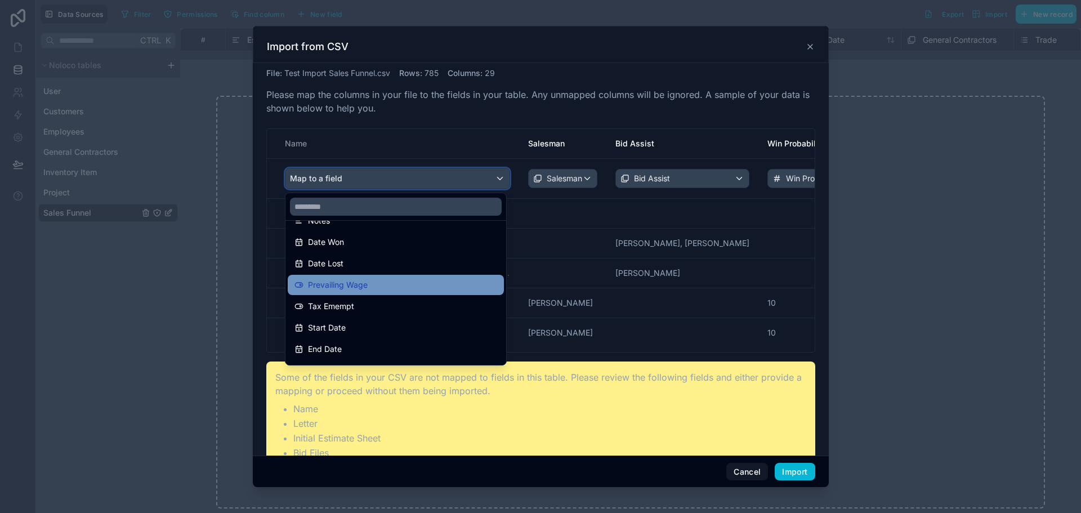
scroll to position [422, 0]
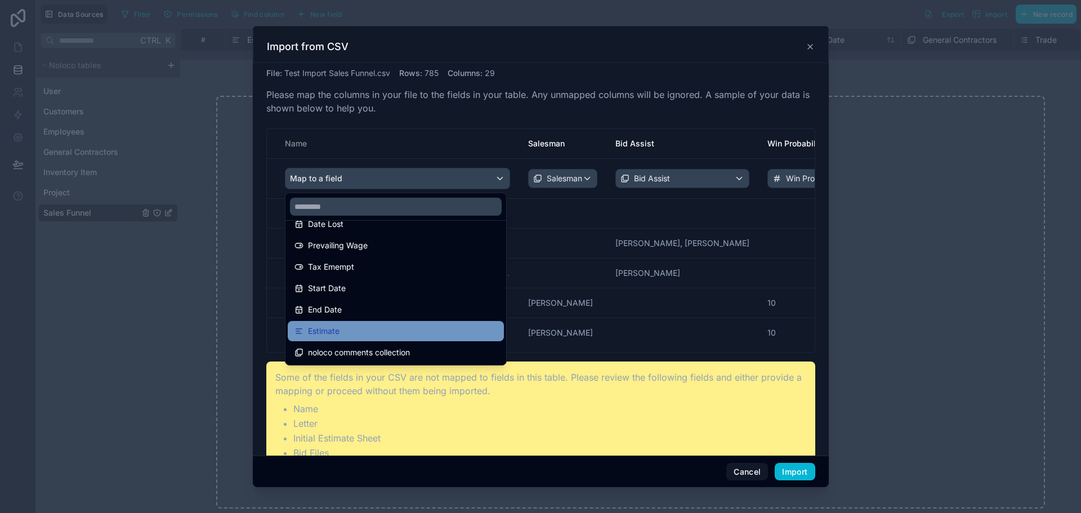
click at [336, 332] on span "Estimate" at bounding box center [324, 331] width 32 height 14
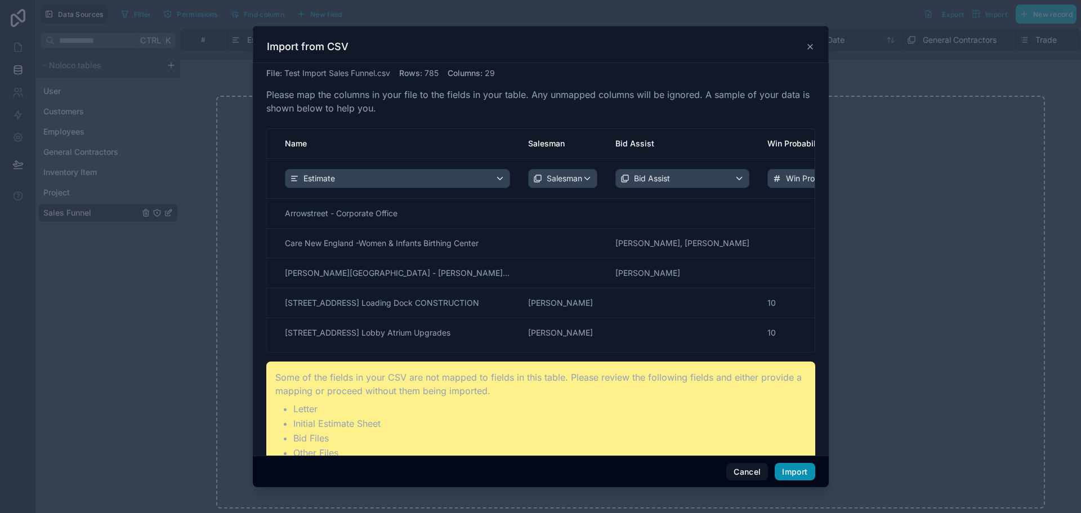
click at [786, 473] on button "Import" at bounding box center [795, 472] width 40 height 18
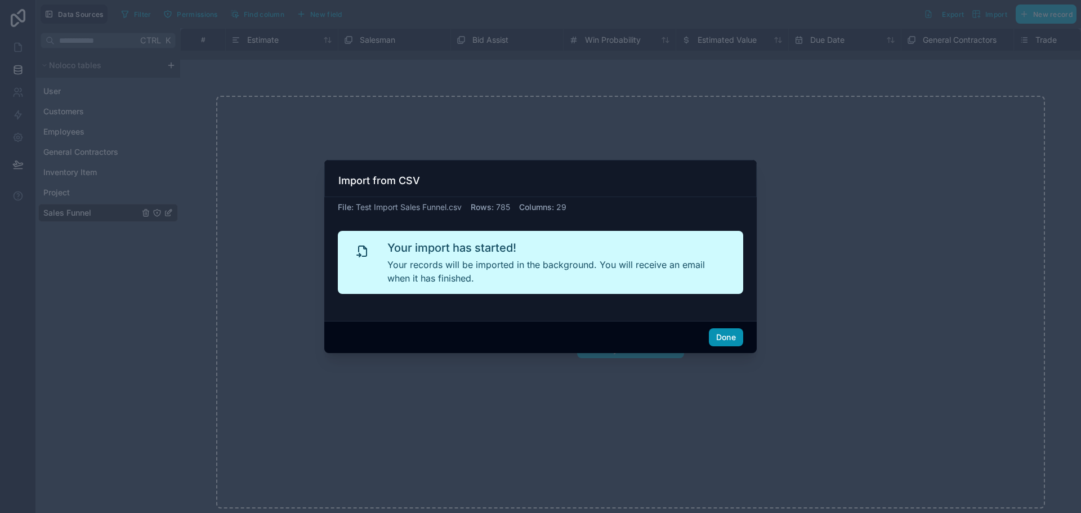
click at [730, 335] on button "Done" at bounding box center [726, 337] width 34 height 18
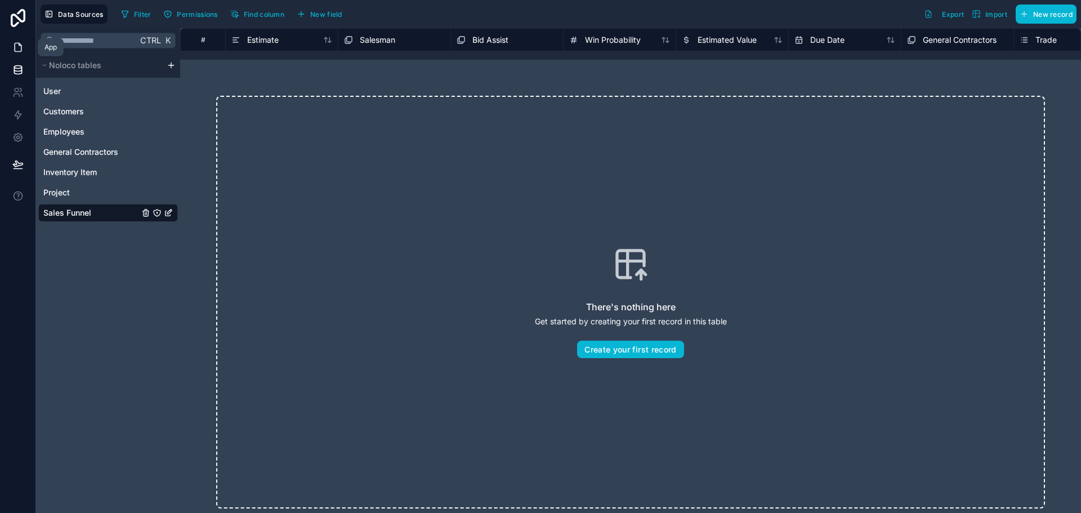
click at [16, 45] on icon at bounding box center [17, 47] width 11 height 11
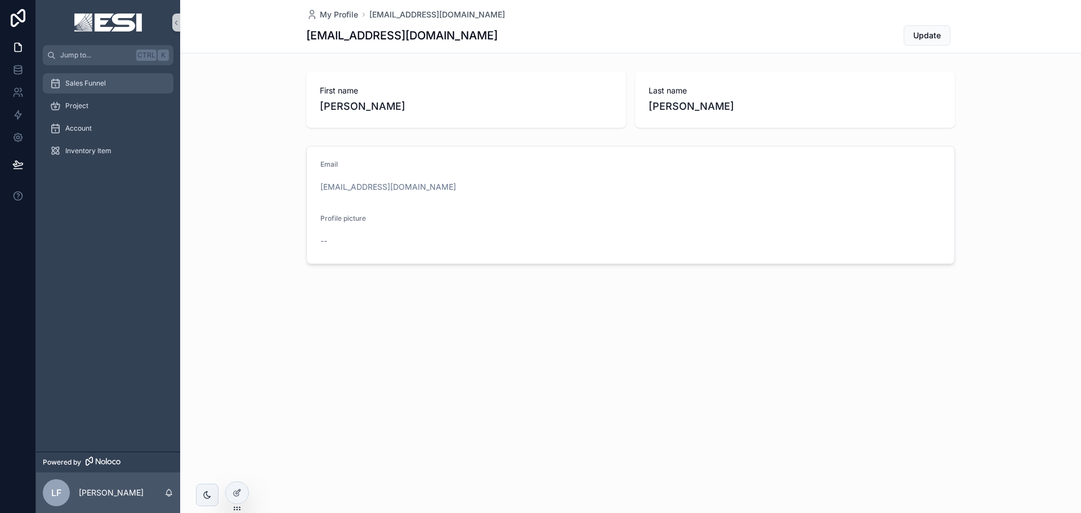
click at [83, 77] on div "Sales Funnel" at bounding box center [108, 83] width 117 height 18
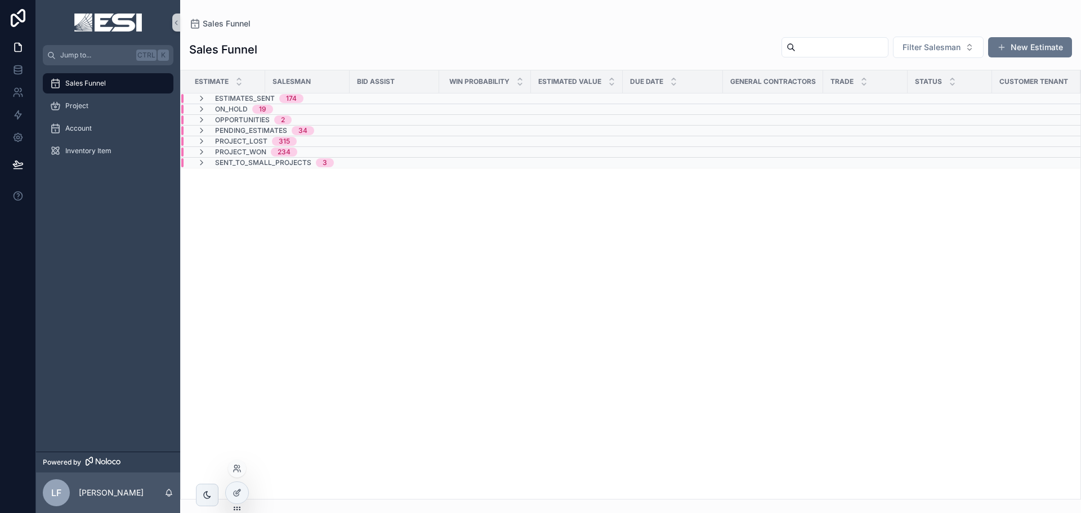
click at [235, 509] on icon at bounding box center [237, 508] width 9 height 9
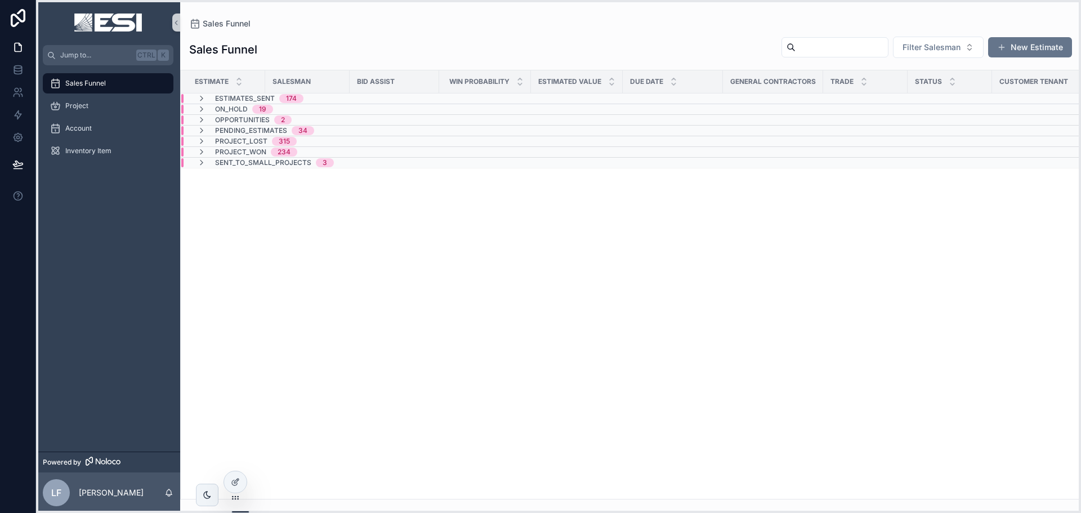
drag, startPoint x: 235, startPoint y: 507, endPoint x: 234, endPoint y: 497, distance: 10.8
click at [234, 497] on icon at bounding box center [235, 497] width 9 height 9
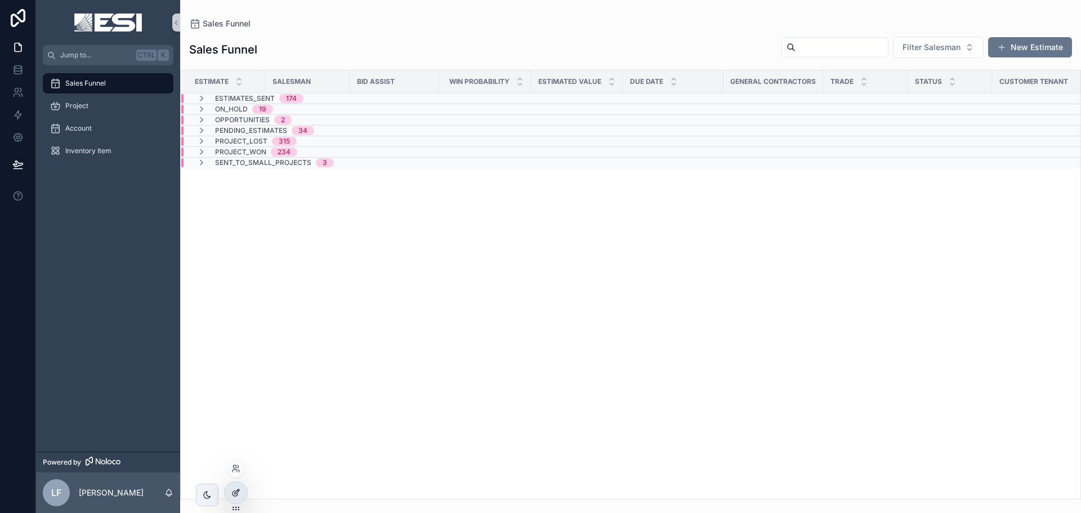
click at [233, 498] on div at bounding box center [236, 492] width 23 height 21
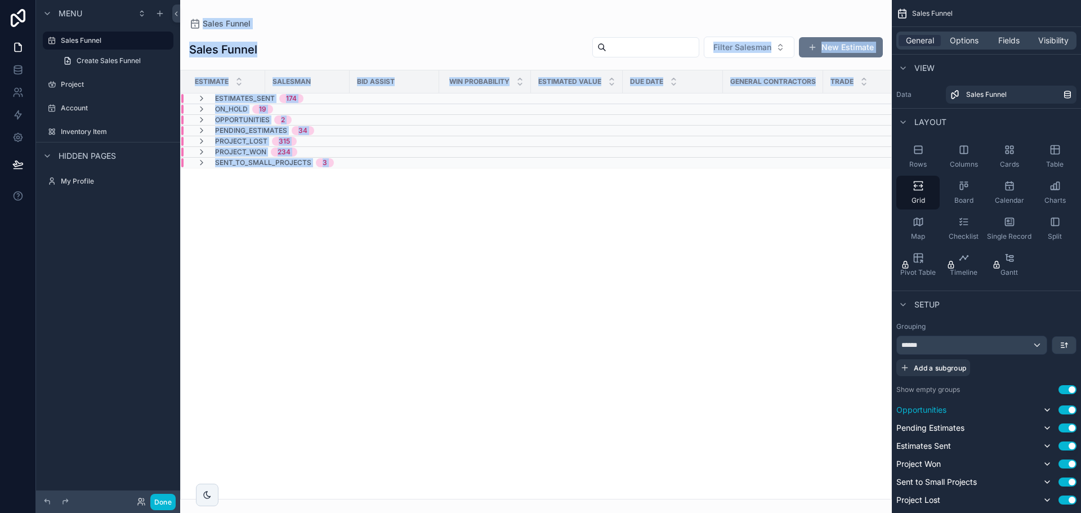
click at [926, 409] on span "Opportunities" at bounding box center [922, 409] width 50 height 11
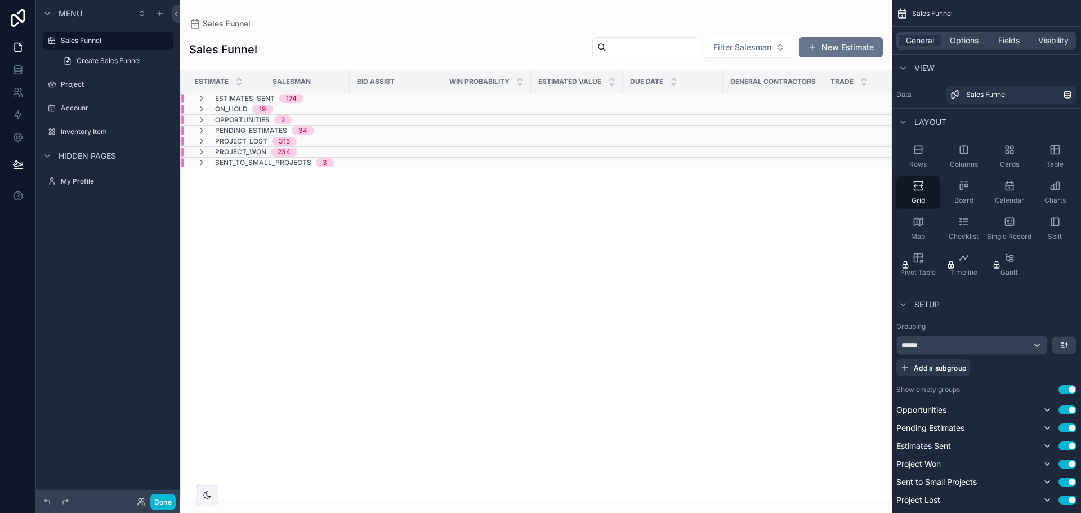
drag, startPoint x: 236, startPoint y: 97, endPoint x: 1060, endPoint y: 313, distance: 851.7
click at [236, 97] on span "ESTIMATES_SENT" at bounding box center [245, 98] width 60 height 9
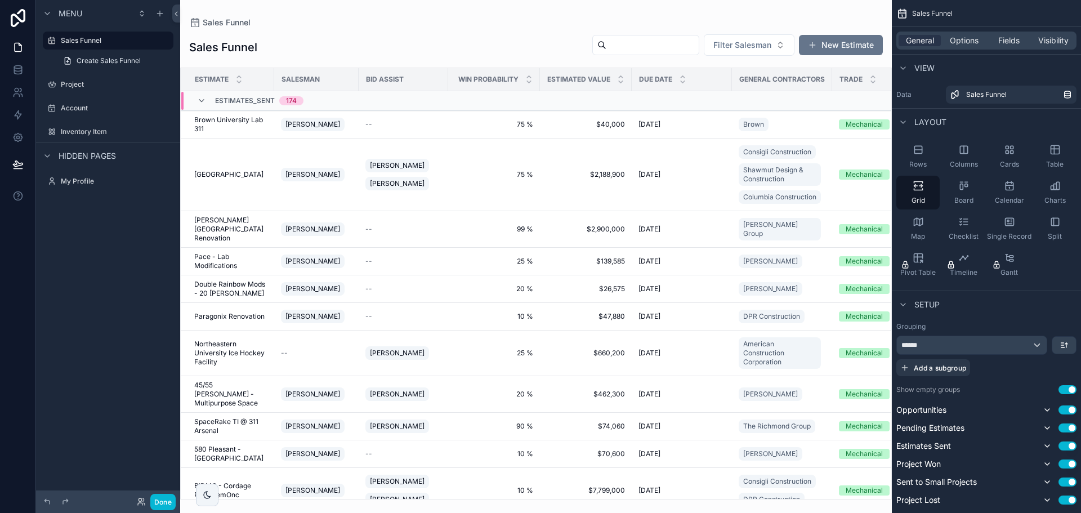
click at [226, 100] on span "ESTIMATES_SENT" at bounding box center [245, 100] width 60 height 9
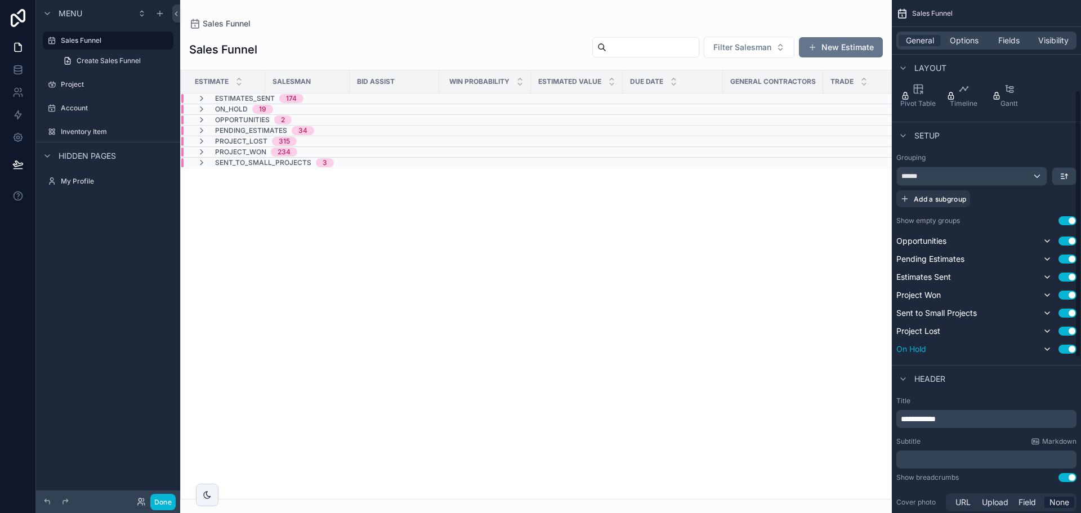
scroll to position [225, 0]
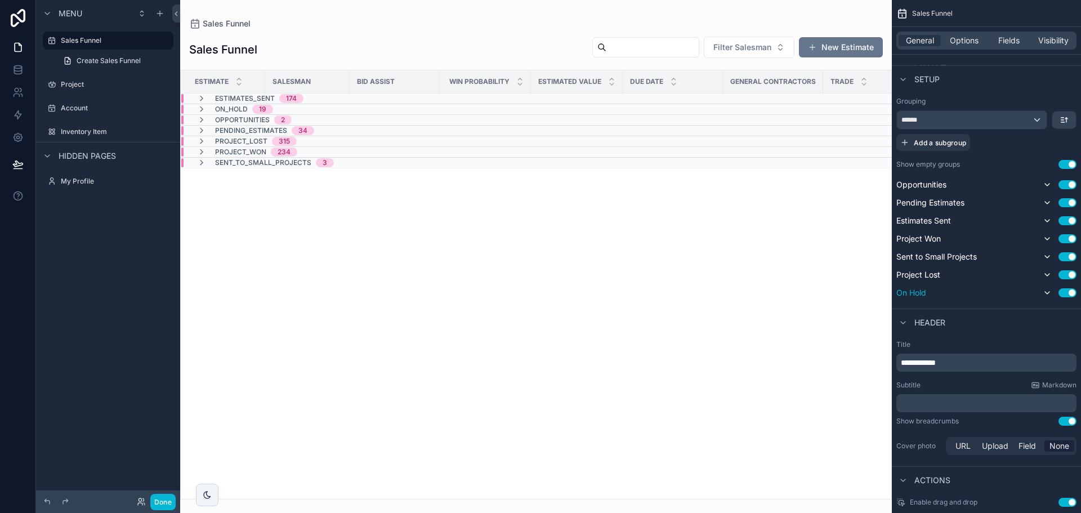
click at [1067, 292] on button "Use setting" at bounding box center [1068, 292] width 18 height 9
click at [1067, 292] on button "Use setting" at bounding box center [1068, 291] width 18 height 9
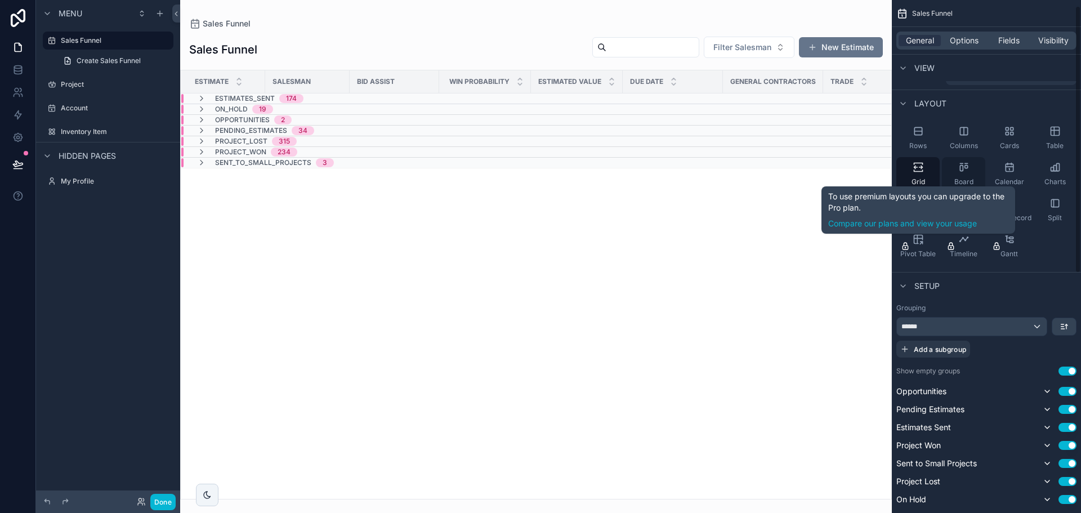
scroll to position [0, 0]
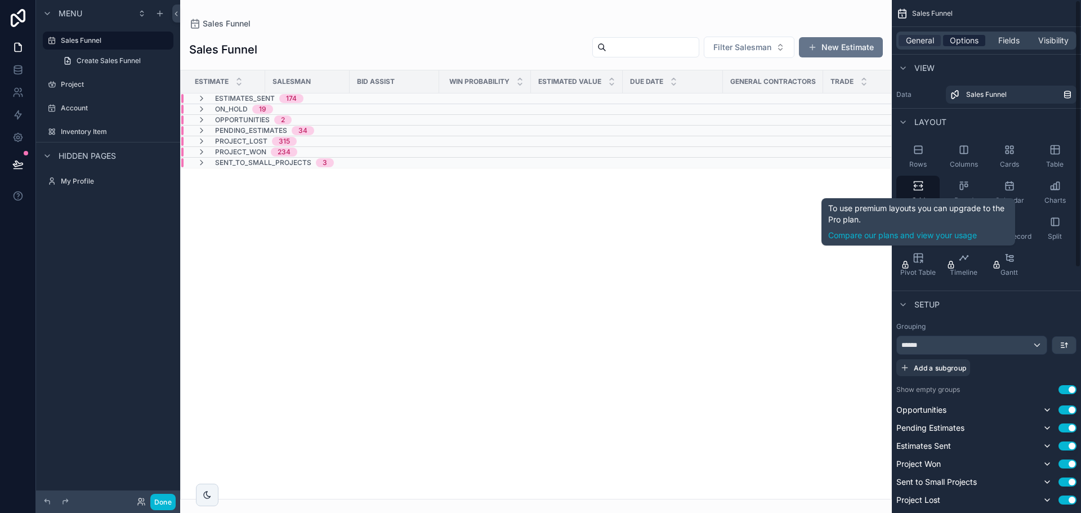
click at [966, 38] on span "Options" at bounding box center [964, 40] width 29 height 11
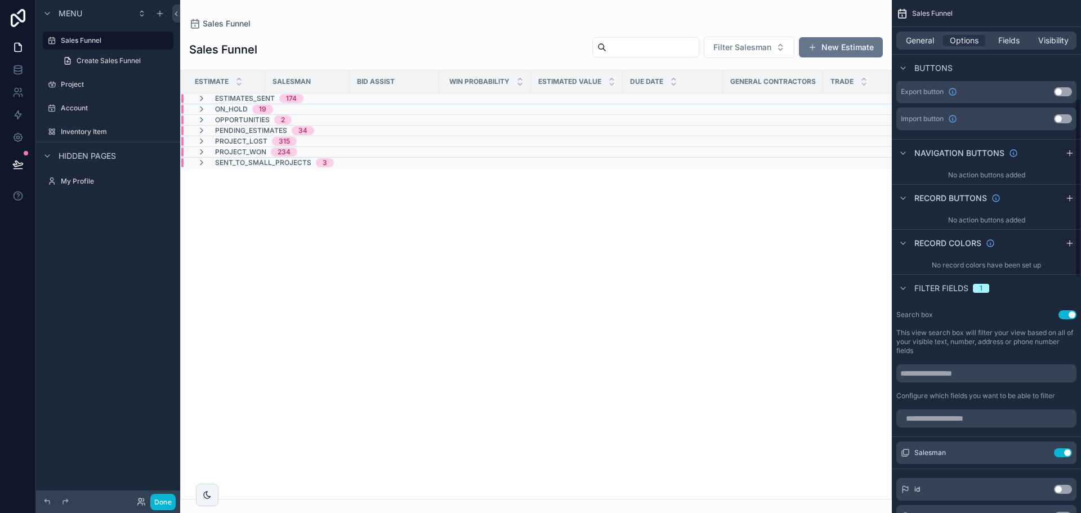
scroll to position [282, 0]
click at [1018, 43] on span "Fields" at bounding box center [1009, 40] width 21 height 11
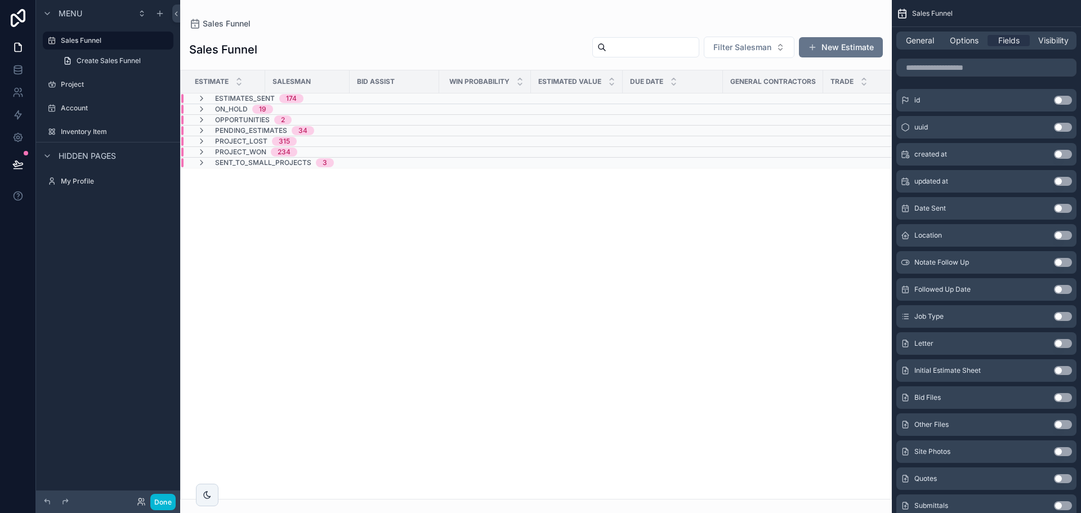
click at [1058, 34] on div "General Options Fields Visibility" at bounding box center [987, 41] width 180 height 18
click at [1054, 42] on span "Visibility" at bounding box center [1054, 40] width 30 height 11
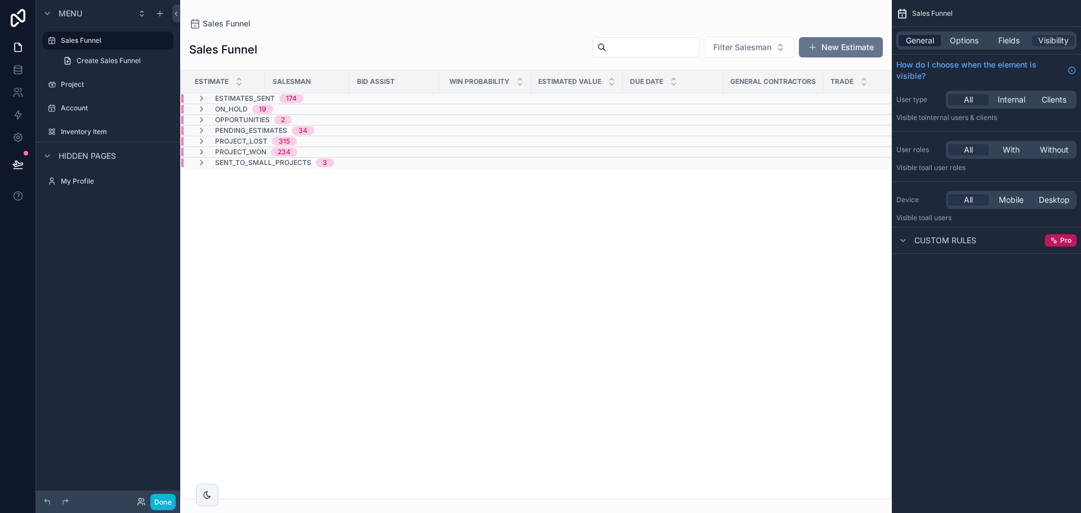
click at [919, 42] on span "General" at bounding box center [920, 40] width 28 height 11
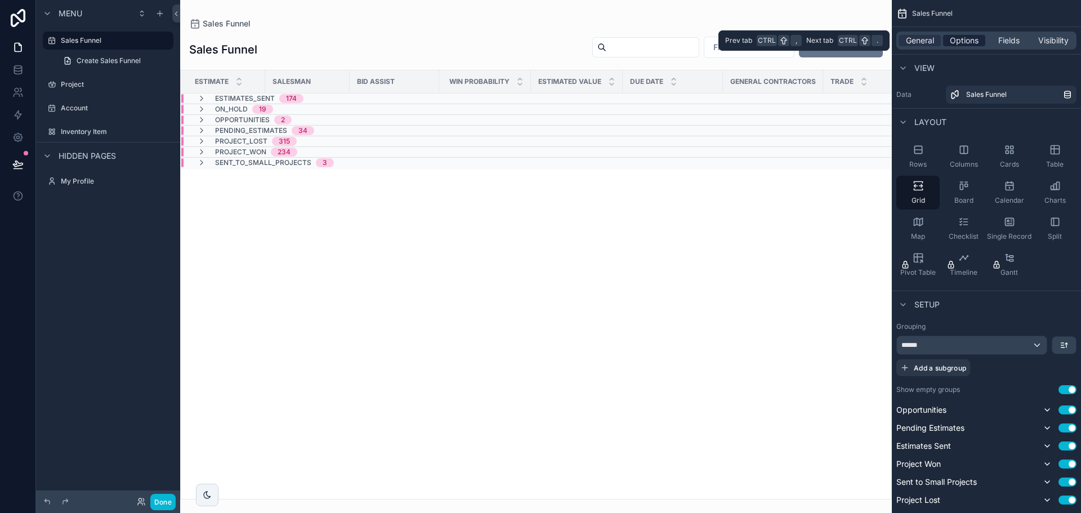
click at [959, 43] on span "Options" at bounding box center [964, 40] width 29 height 11
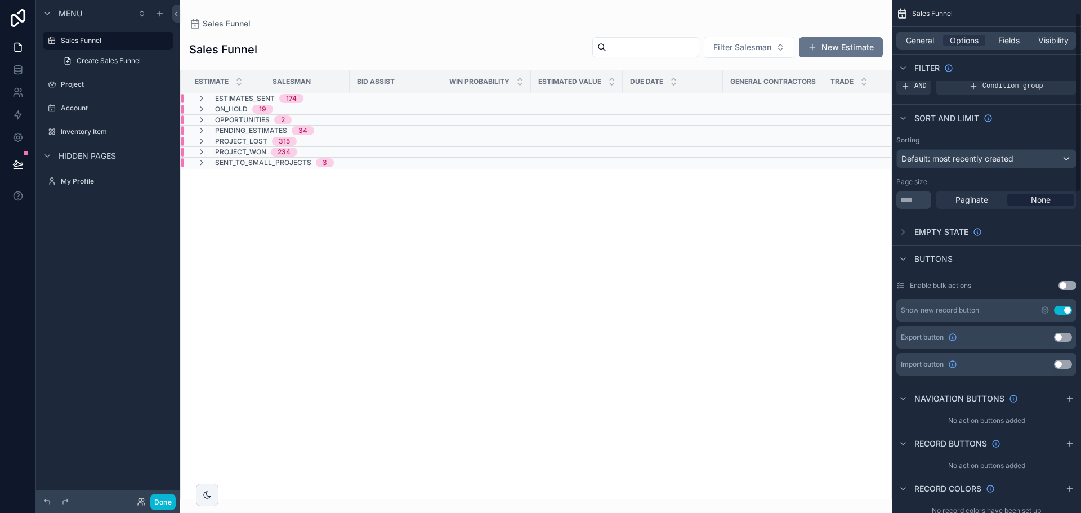
scroll to position [56, 0]
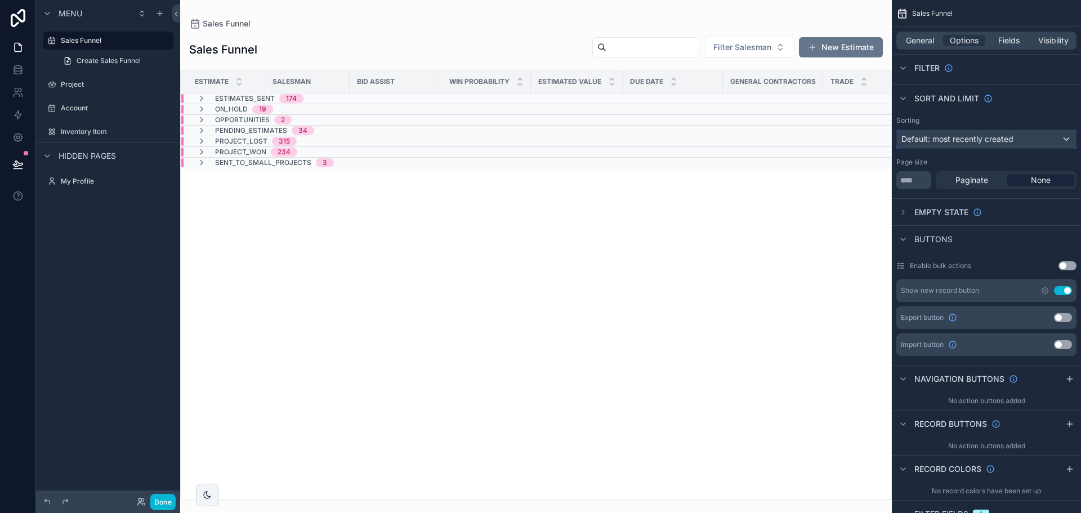
click at [981, 139] on span "Default: most recently created" at bounding box center [958, 139] width 112 height 10
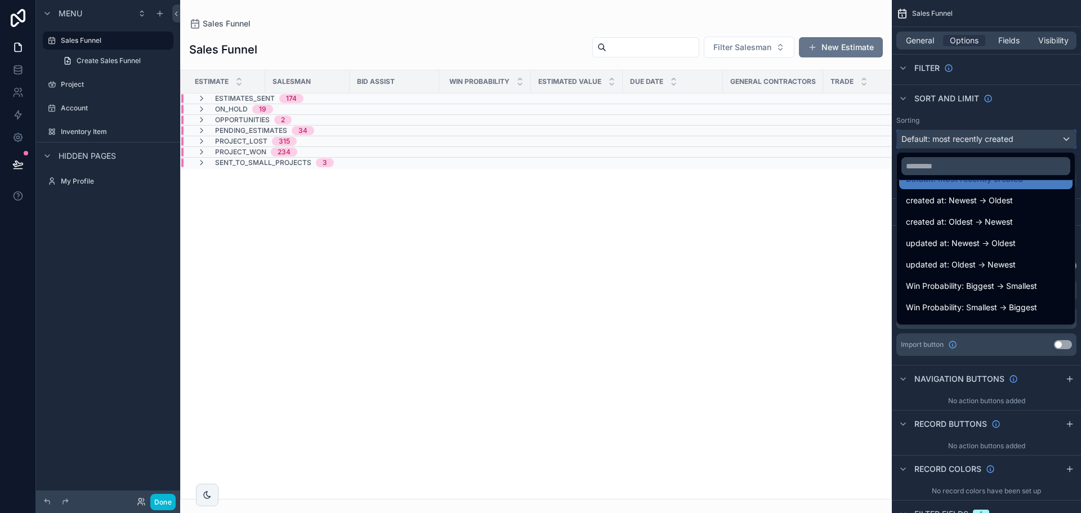
scroll to position [0, 0]
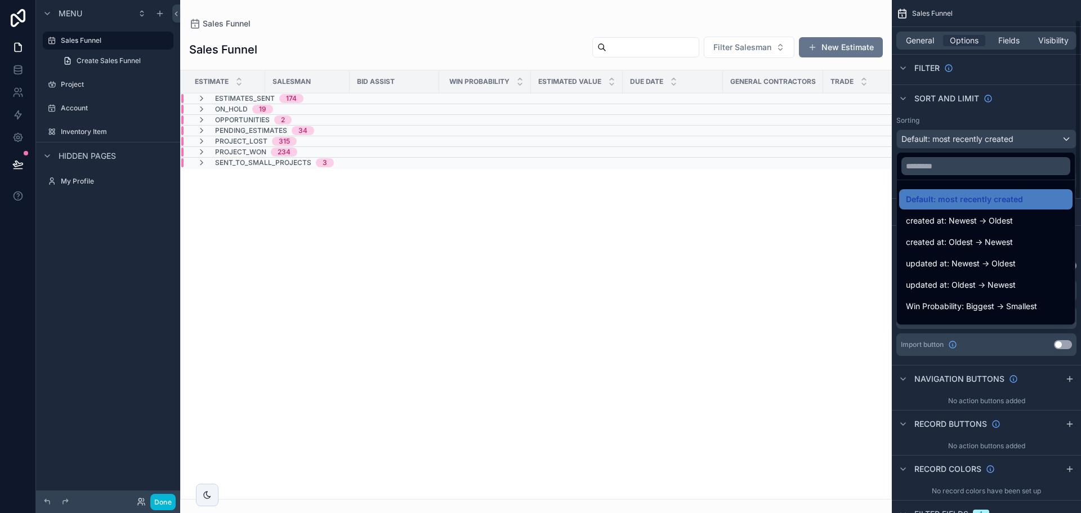
click at [1043, 125] on div "scrollable content" at bounding box center [540, 256] width 1081 height 513
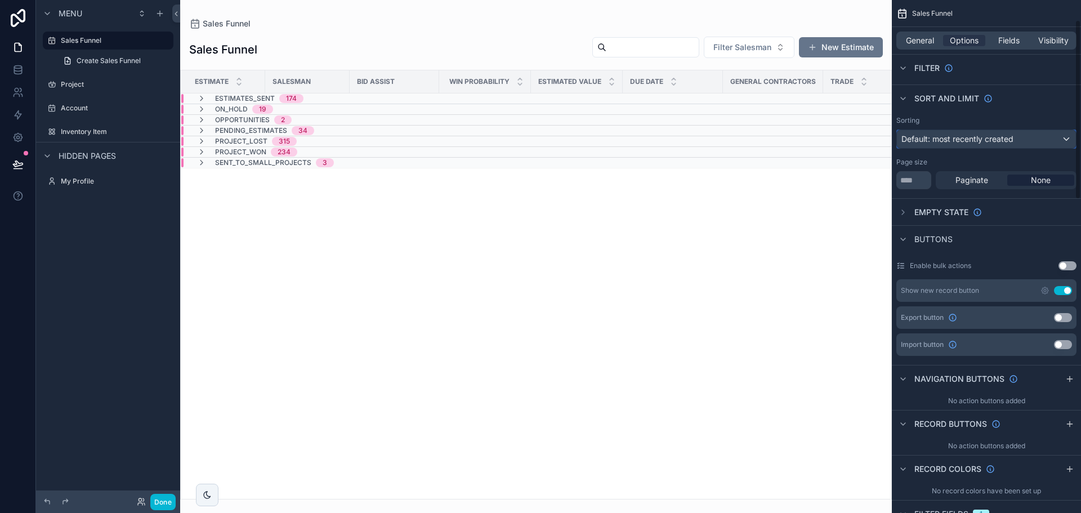
click at [1021, 136] on div "Default: most recently created" at bounding box center [986, 139] width 179 height 18
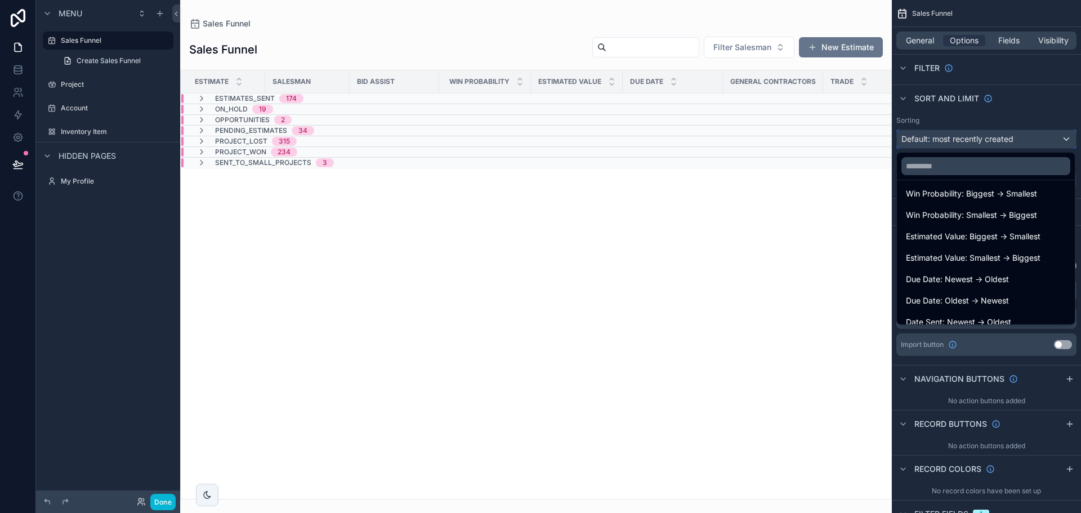
scroll to position [56, 0]
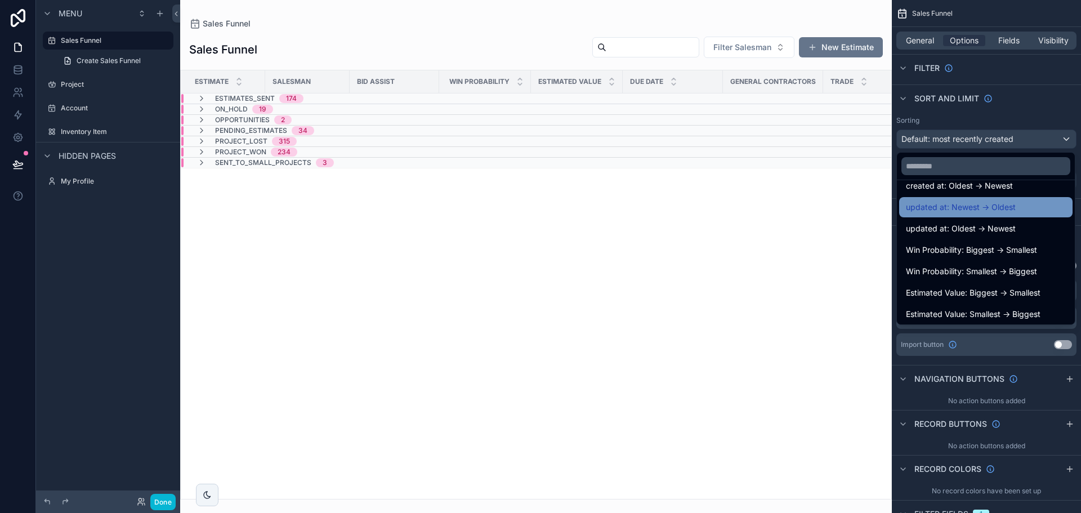
click at [1007, 208] on span "updated at: Newest -> Oldest" at bounding box center [961, 207] width 110 height 14
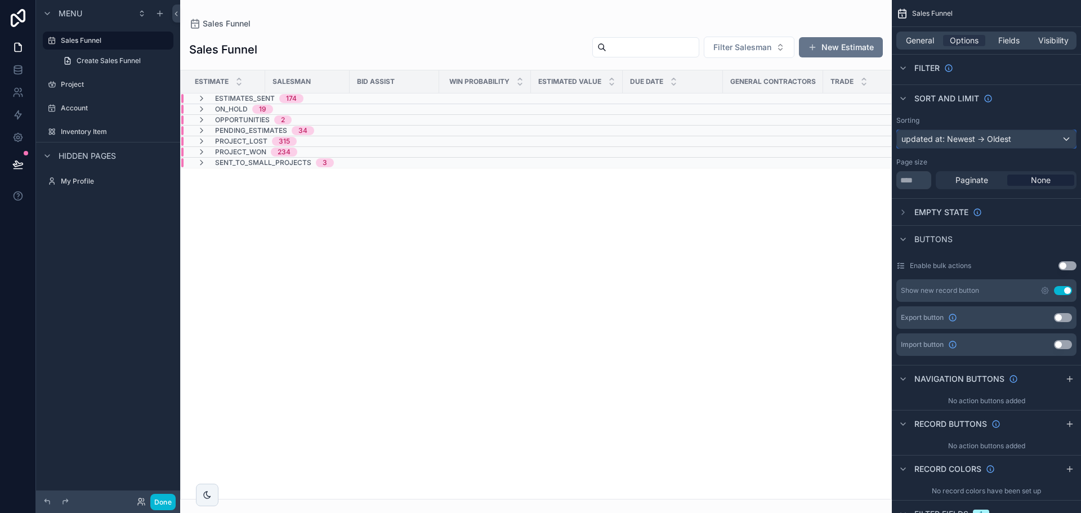
click at [986, 147] on div "updated at: Newest -> Oldest" at bounding box center [986, 139] width 179 height 18
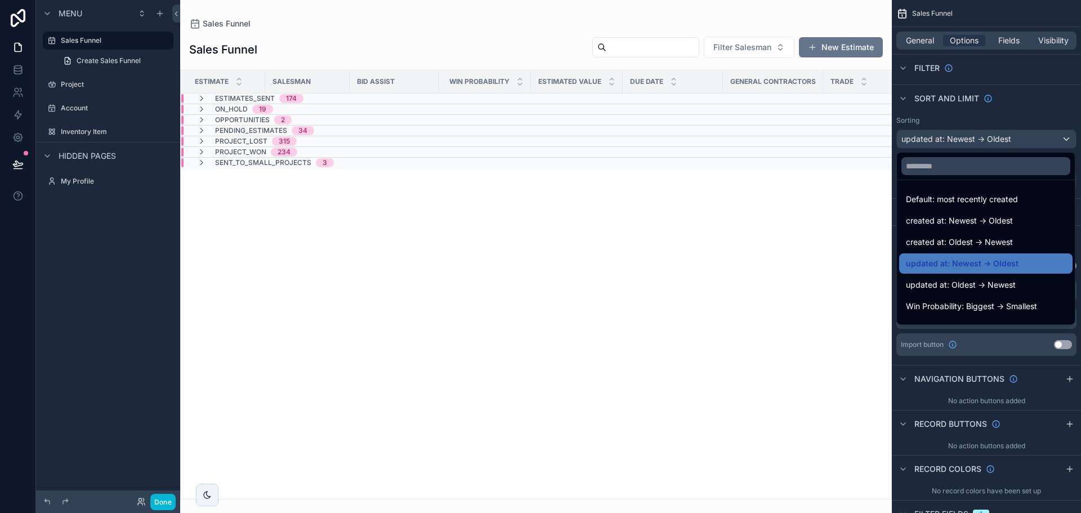
click at [987, 142] on div "scrollable content" at bounding box center [540, 256] width 1081 height 513
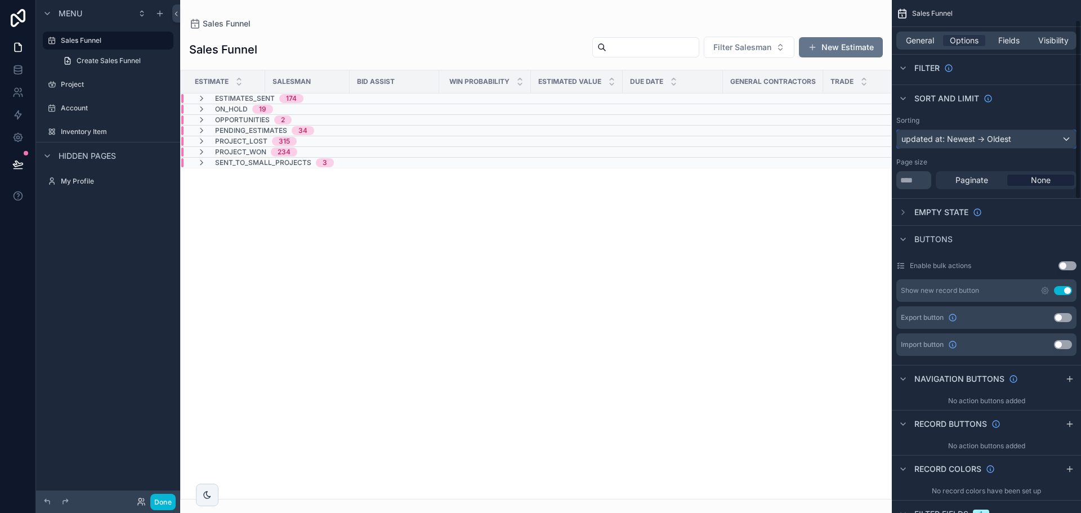
click at [987, 142] on div "updated at: Newest -> Oldest" at bounding box center [986, 139] width 179 height 18
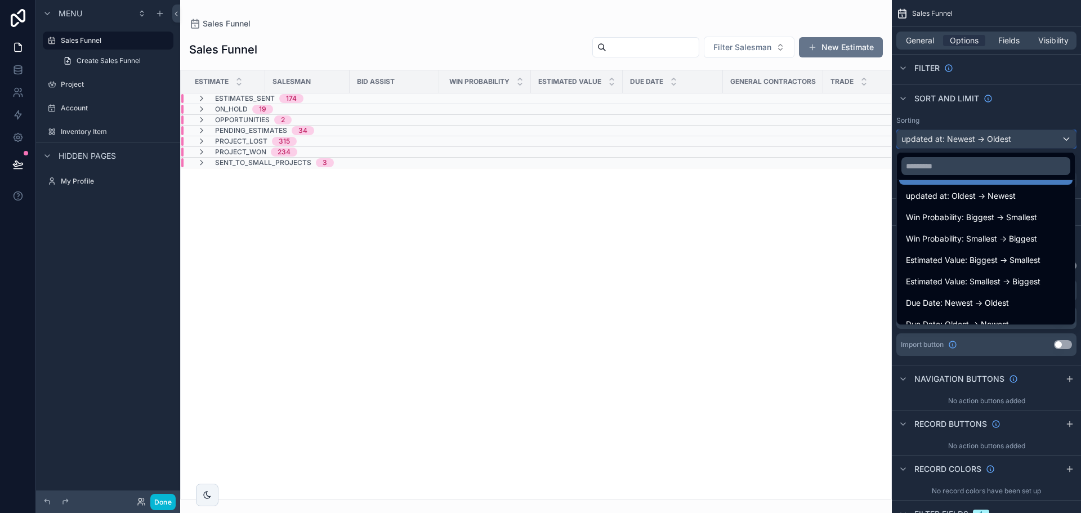
scroll to position [113, 0]
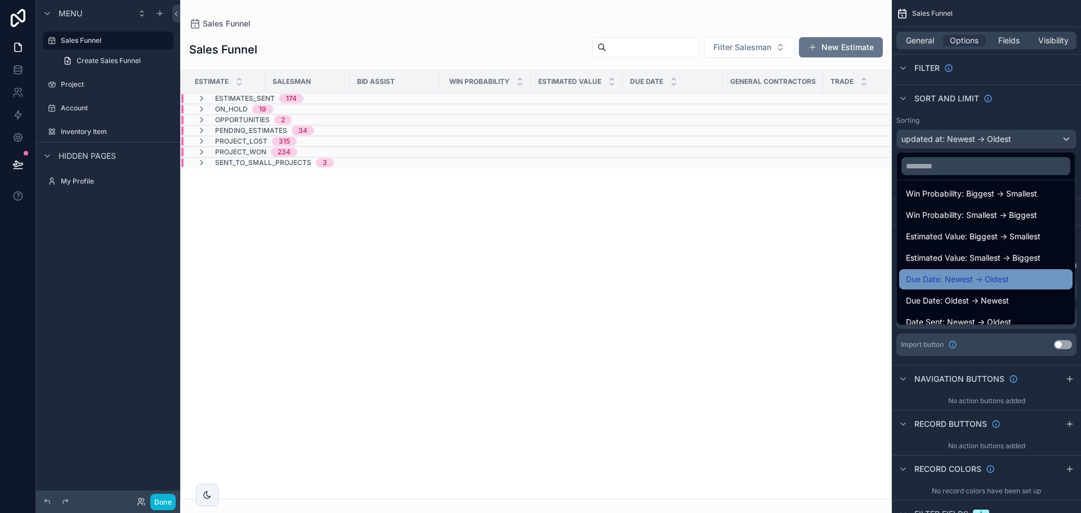
click at [957, 275] on span "Due Date: Newest -> Oldest" at bounding box center [957, 280] width 103 height 14
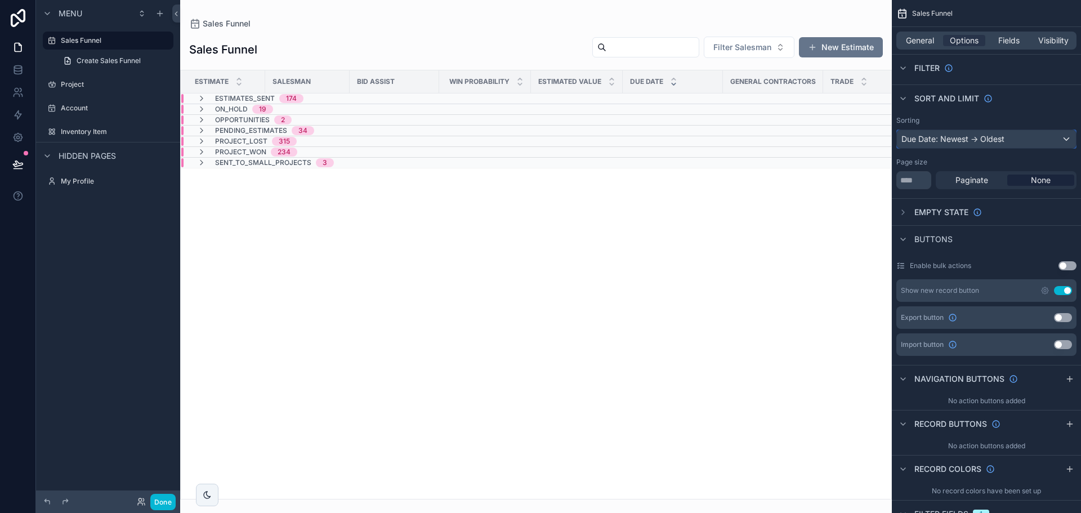
click at [991, 138] on div "Due Date: Newest -> Oldest" at bounding box center [986, 139] width 179 height 18
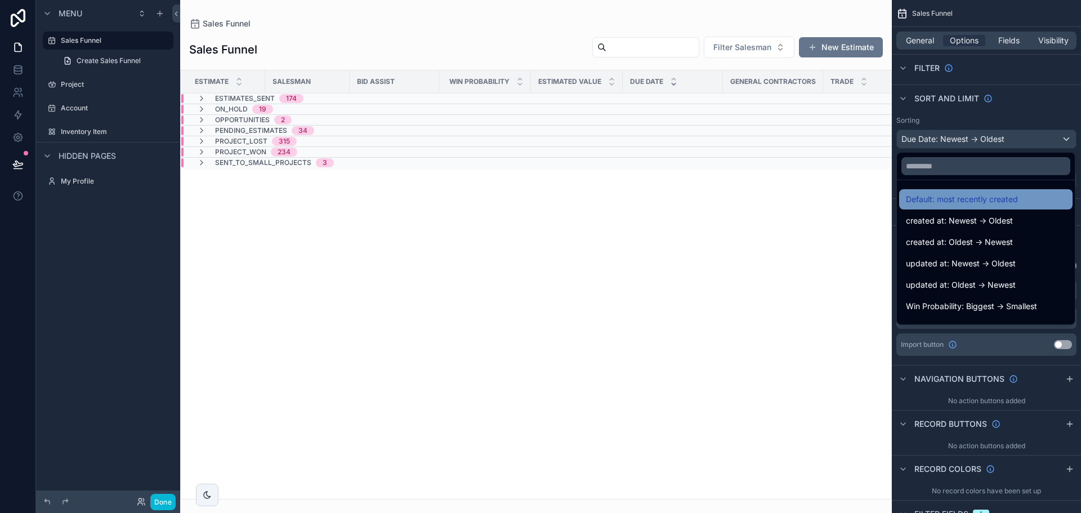
click at [972, 200] on span "Default: most recently created" at bounding box center [962, 200] width 112 height 14
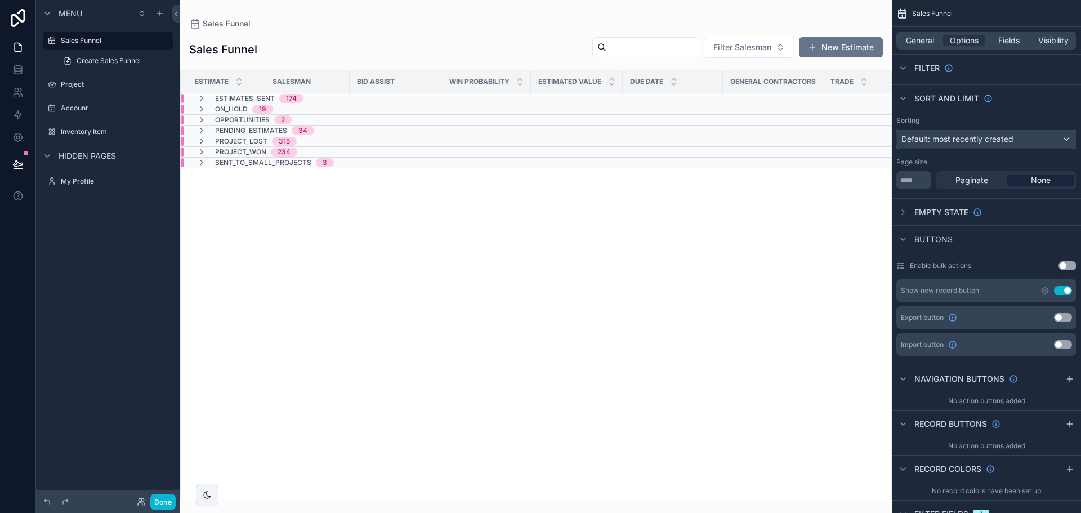
click at [995, 141] on span "Default: most recently created" at bounding box center [958, 139] width 112 height 10
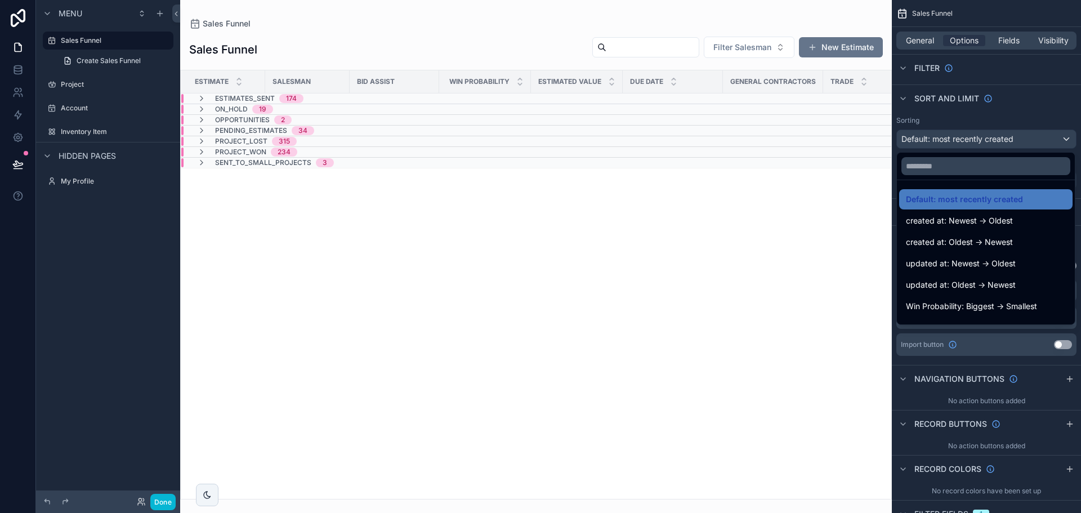
click at [995, 141] on div "scrollable content" at bounding box center [540, 256] width 1081 height 513
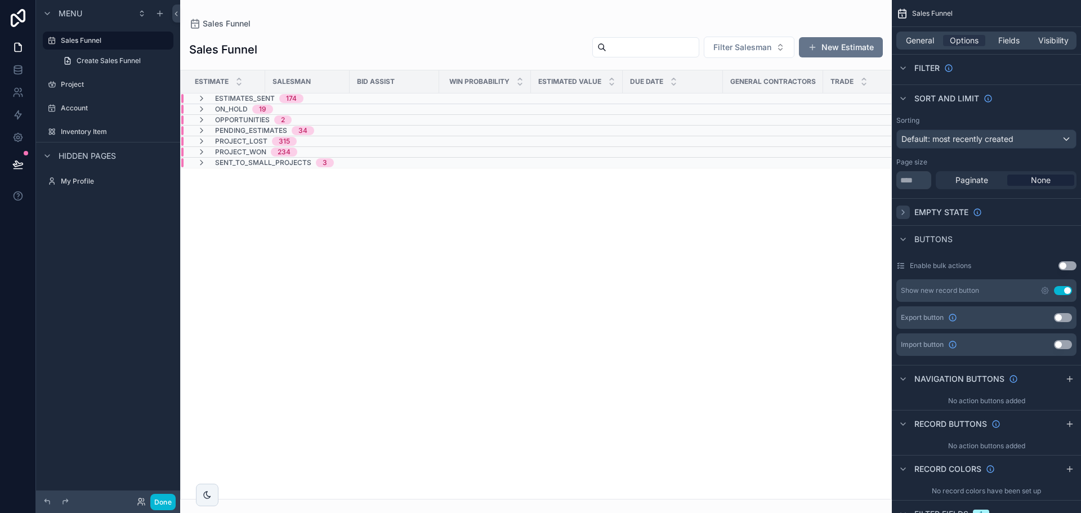
click at [902, 210] on icon "scrollable content" at bounding box center [903, 212] width 9 height 9
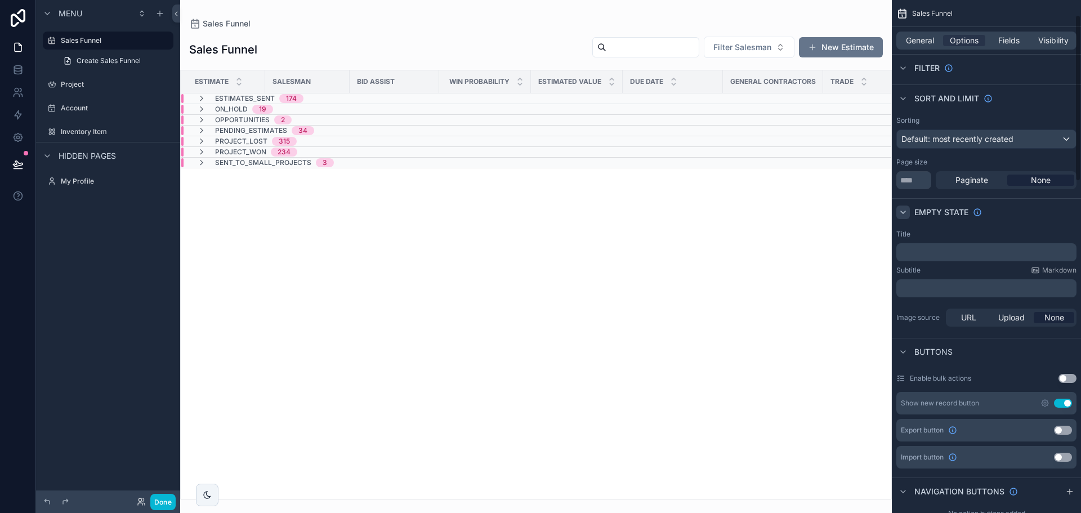
scroll to position [0, 0]
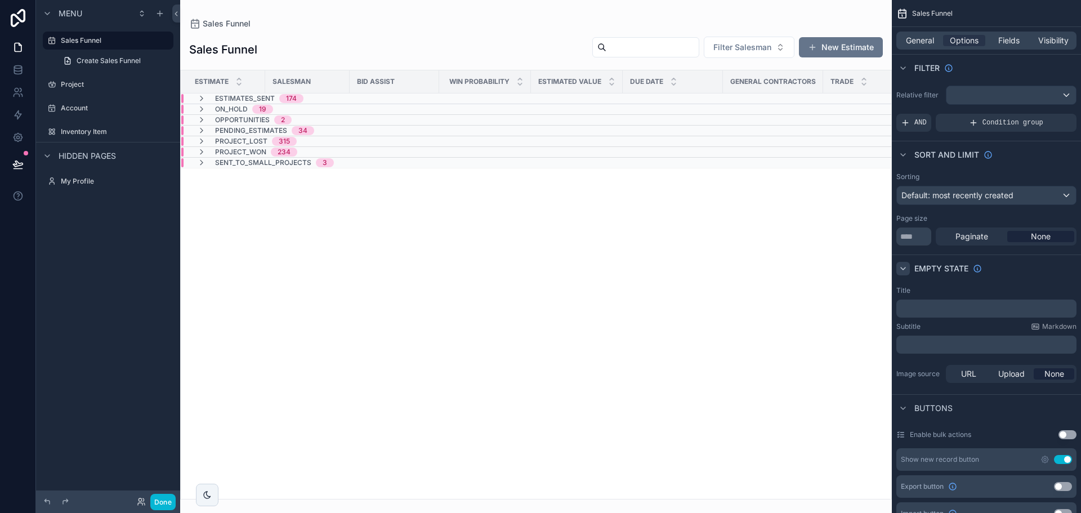
click at [904, 264] on icon "scrollable content" at bounding box center [903, 268] width 9 height 9
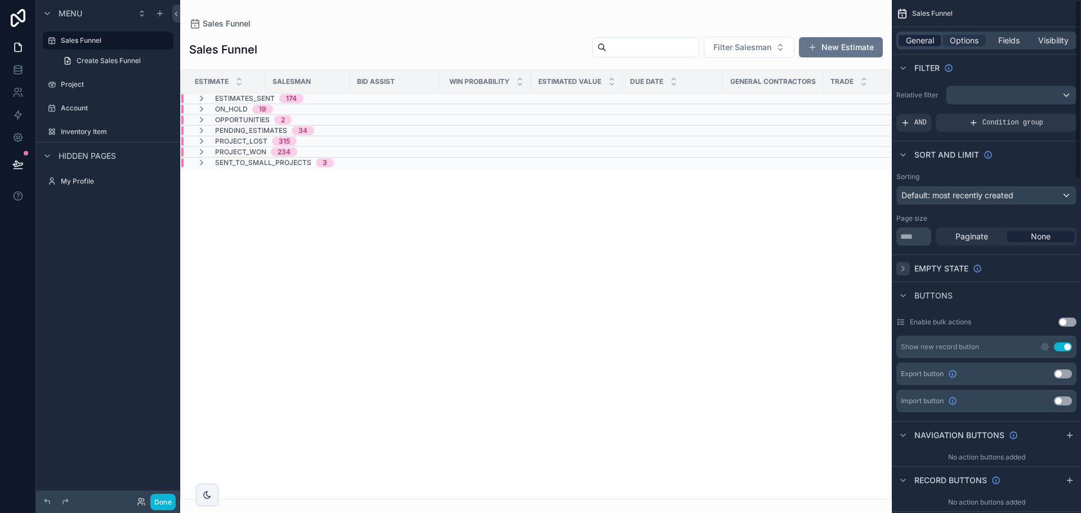
click at [915, 39] on span "General" at bounding box center [920, 40] width 28 height 11
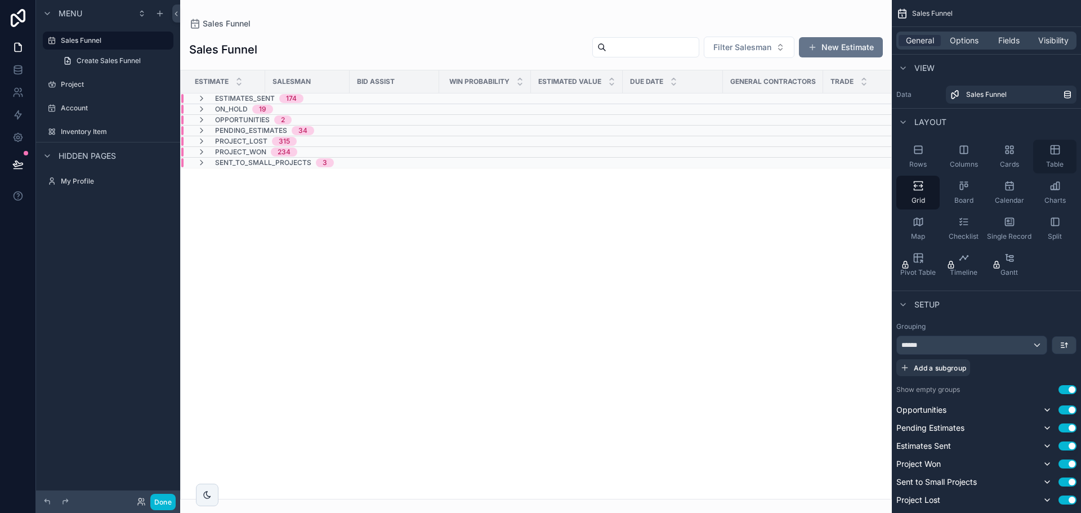
click at [1055, 161] on span "Table" at bounding box center [1054, 164] width 17 height 9
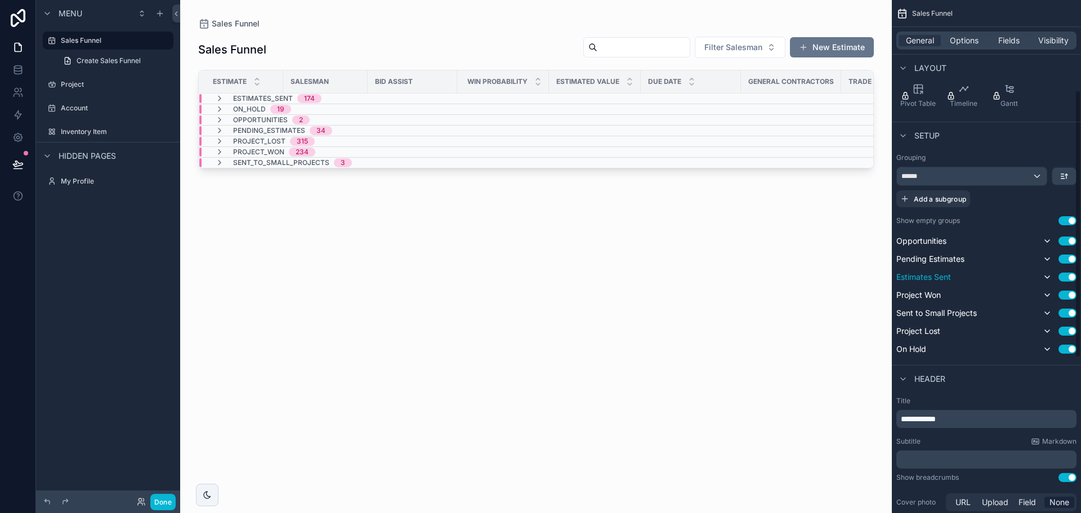
scroll to position [225, 0]
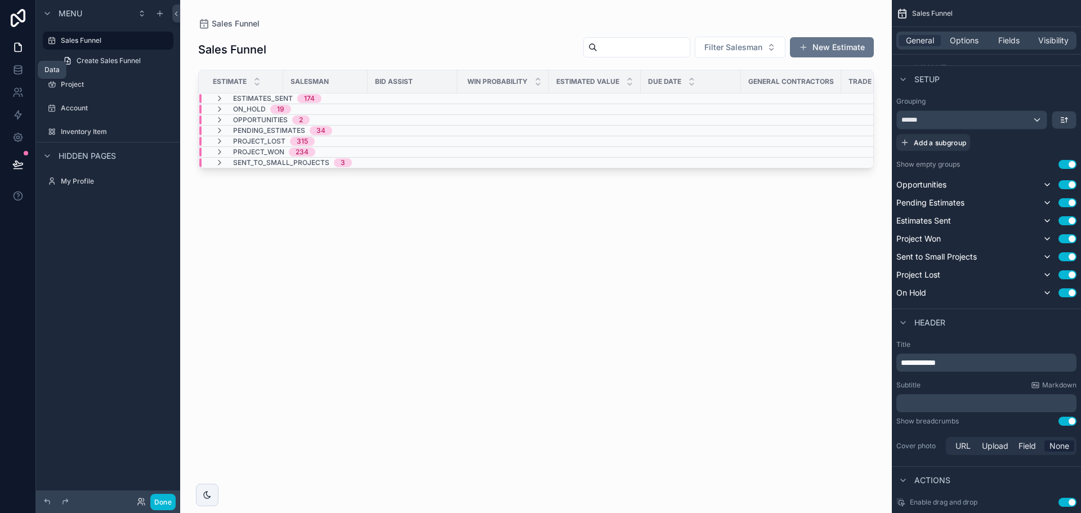
drag, startPoint x: 24, startPoint y: 66, endPoint x: 49, endPoint y: 67, distance: 24.8
click at [24, 66] on link at bounding box center [17, 70] width 35 height 23
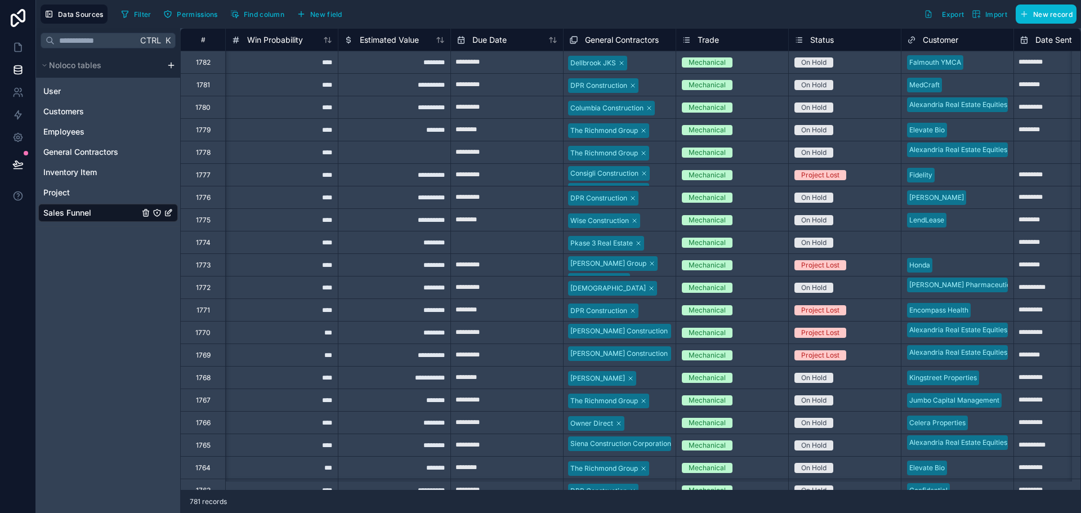
scroll to position [0, 338]
drag, startPoint x: 822, startPoint y: 37, endPoint x: 1052, endPoint y: 207, distance: 286.3
click at [822, 37] on span "Status" at bounding box center [822, 39] width 24 height 11
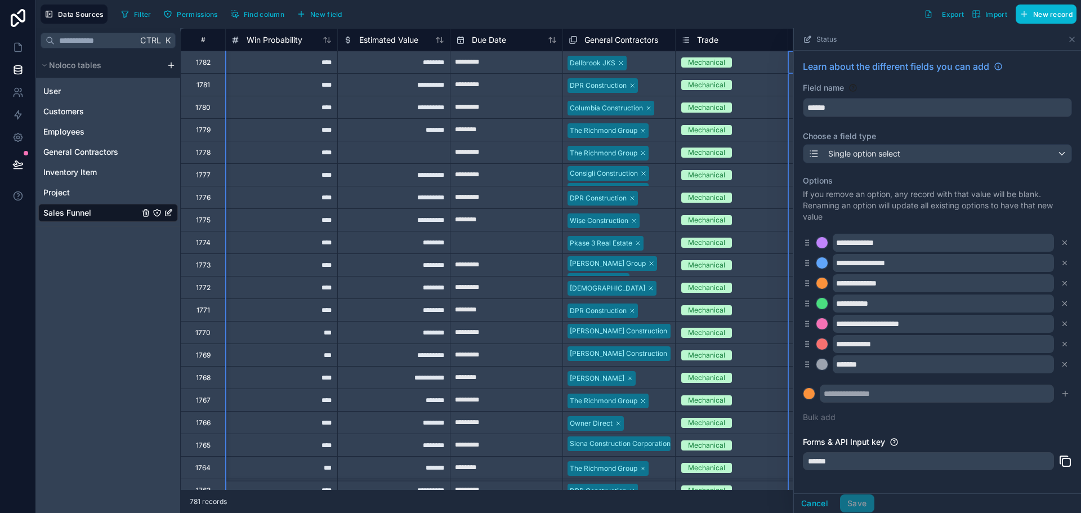
click at [716, 41] on span "Trade" at bounding box center [707, 39] width 21 height 11
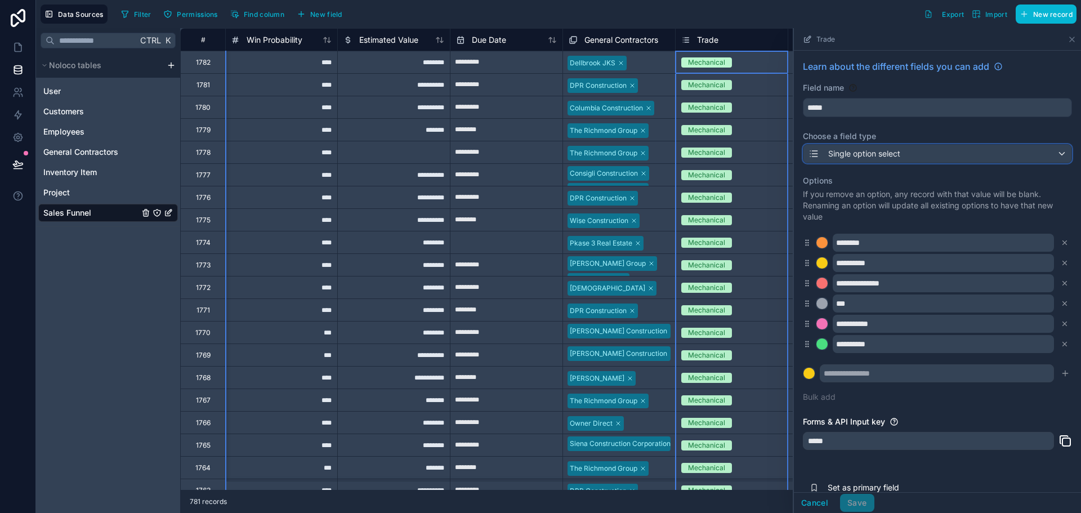
click at [912, 154] on div "Single option select" at bounding box center [938, 154] width 268 height 18
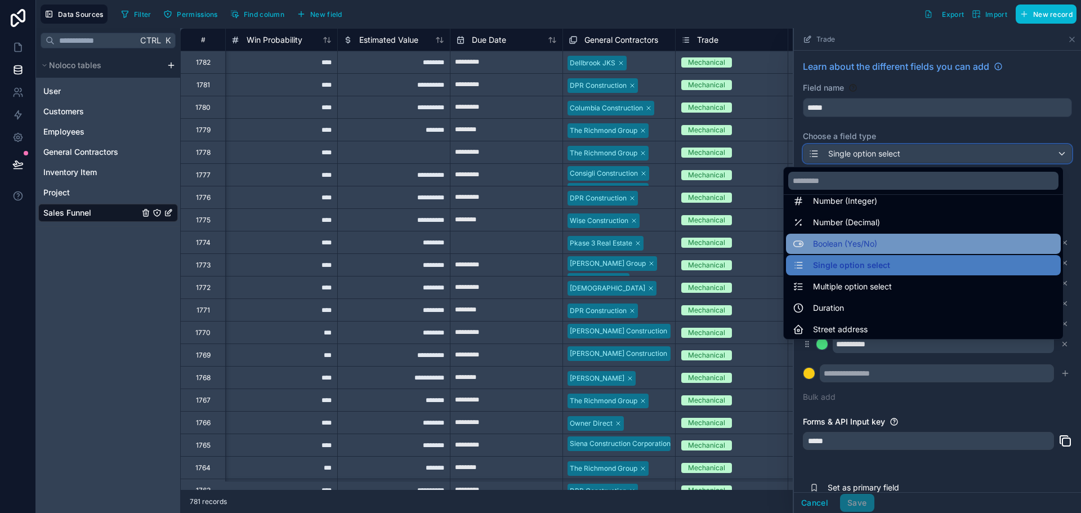
scroll to position [56, 0]
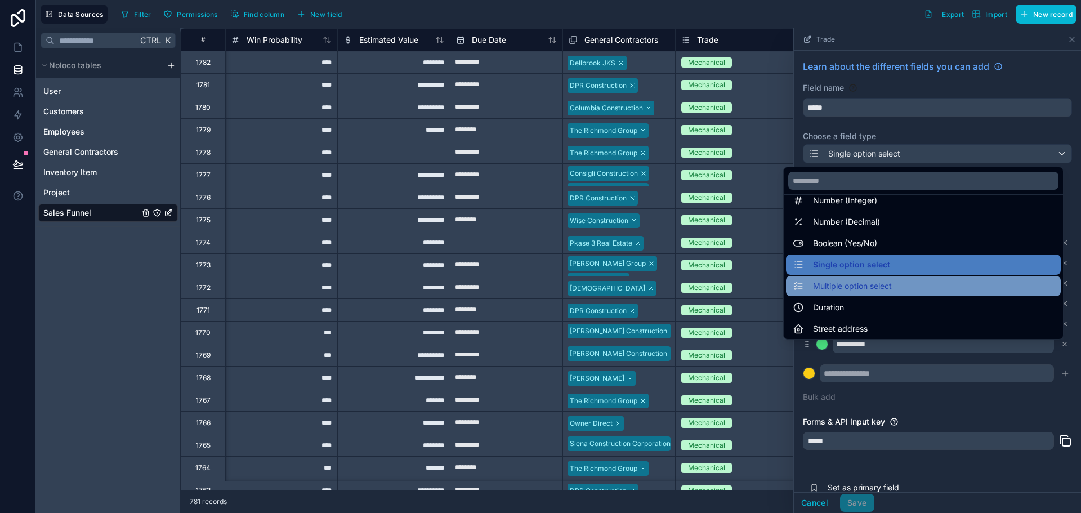
click at [858, 289] on span "Multiple option select" at bounding box center [852, 286] width 79 height 14
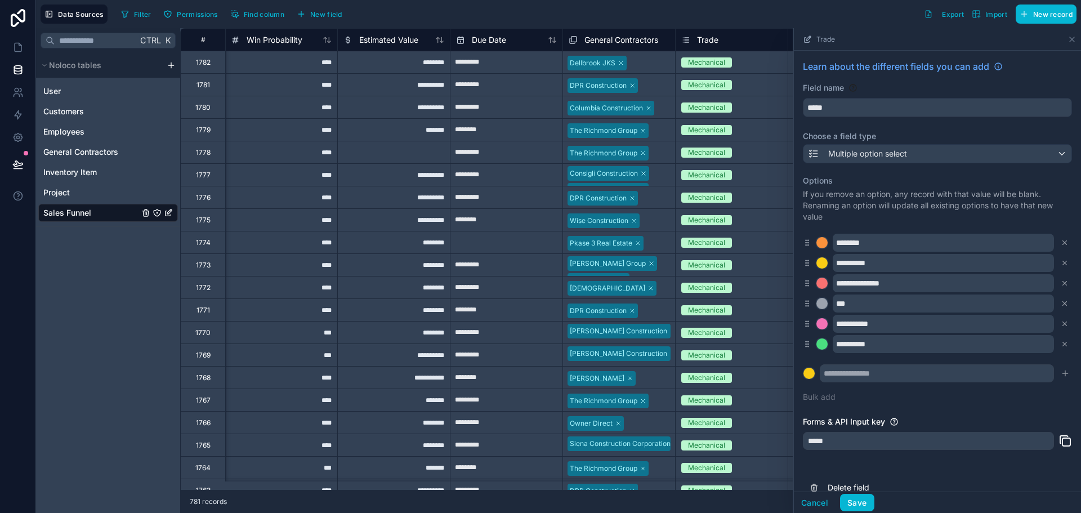
scroll to position [17, 0]
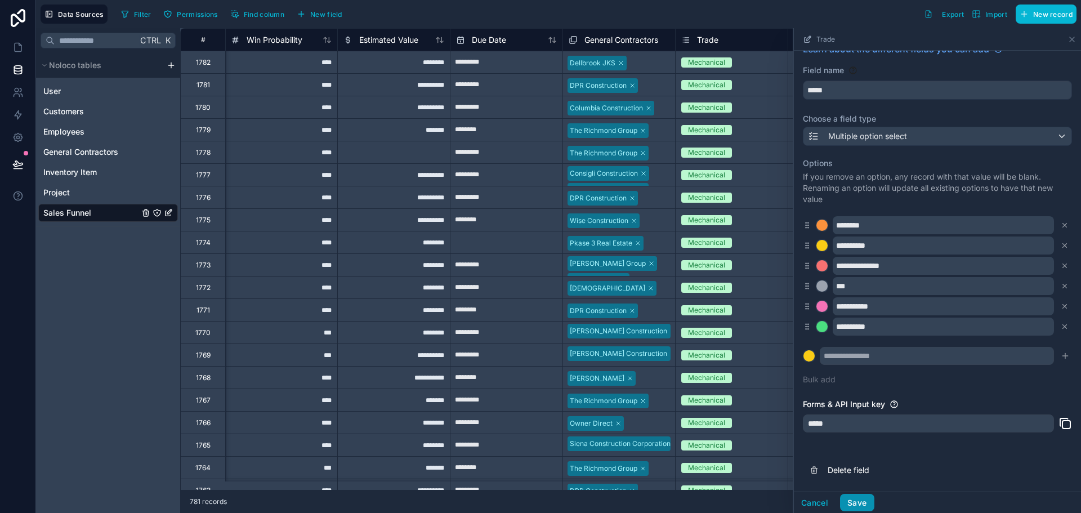
click at [856, 502] on button "Save" at bounding box center [857, 503] width 34 height 18
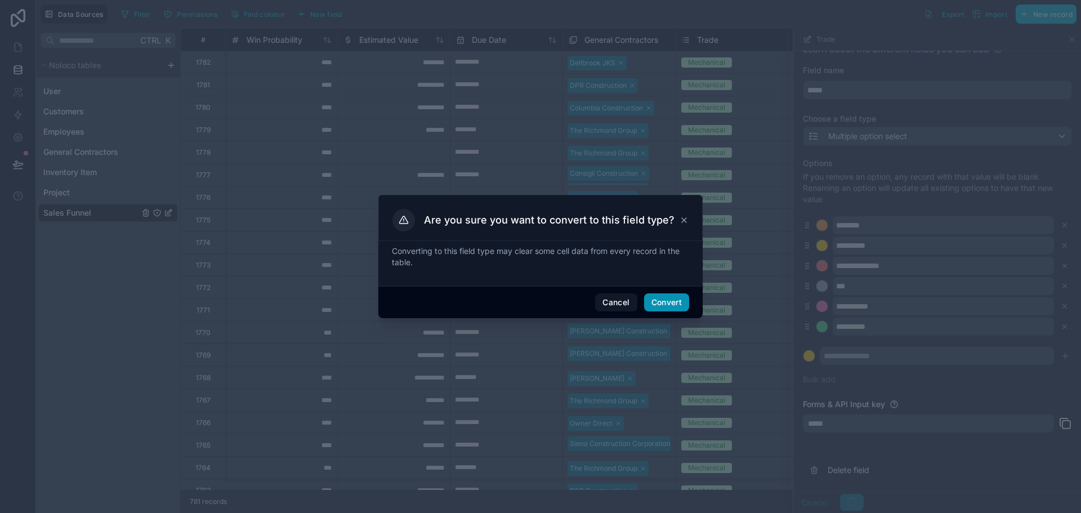
click at [675, 309] on button "Convert" at bounding box center [666, 302] width 45 height 18
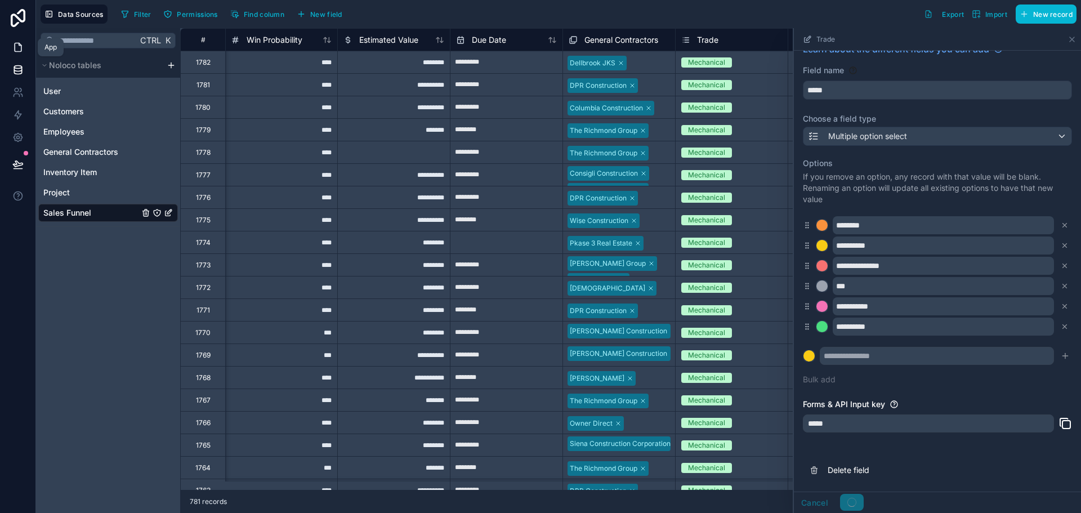
click at [19, 43] on icon at bounding box center [18, 47] width 7 height 8
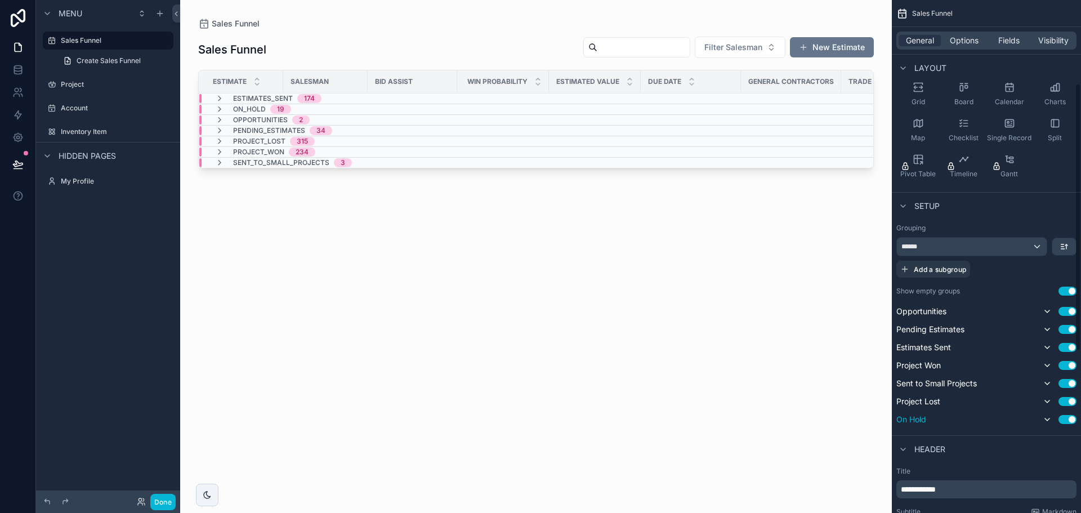
scroll to position [169, 0]
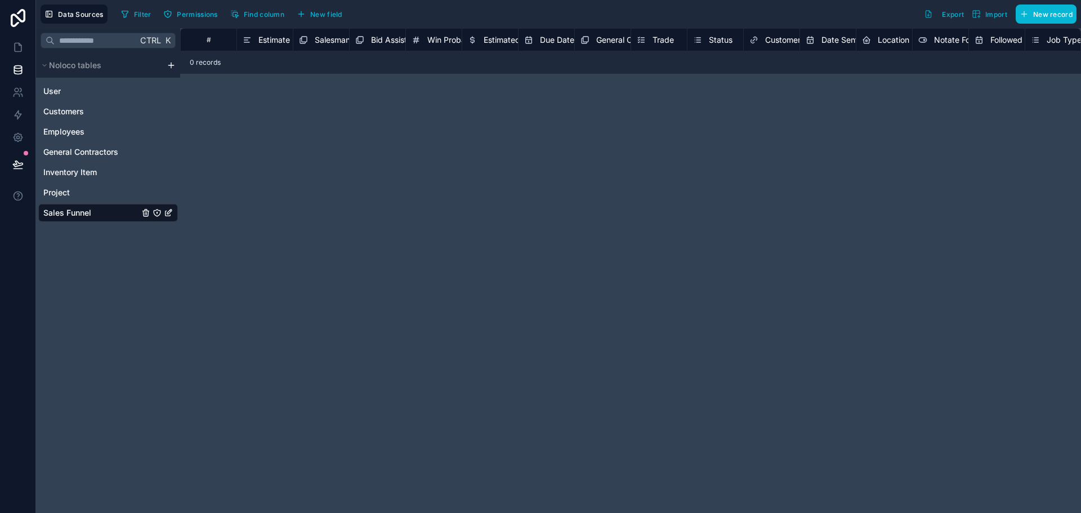
click at [912, 349] on div "# Estimate Salesman Bid Assist Win Probability Estimated Value Due Date General…" at bounding box center [630, 270] width 901 height 485
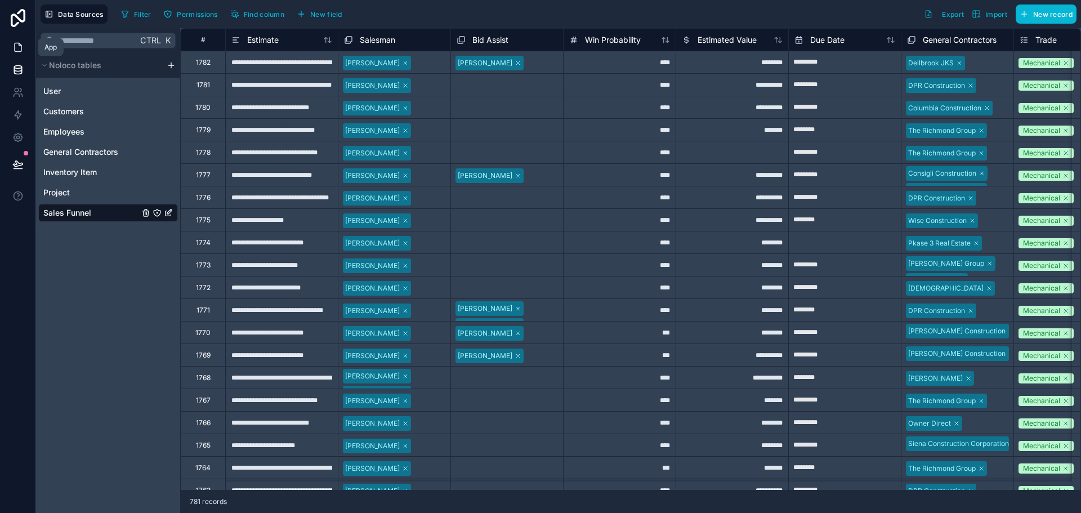
click at [19, 50] on icon at bounding box center [17, 47] width 11 height 11
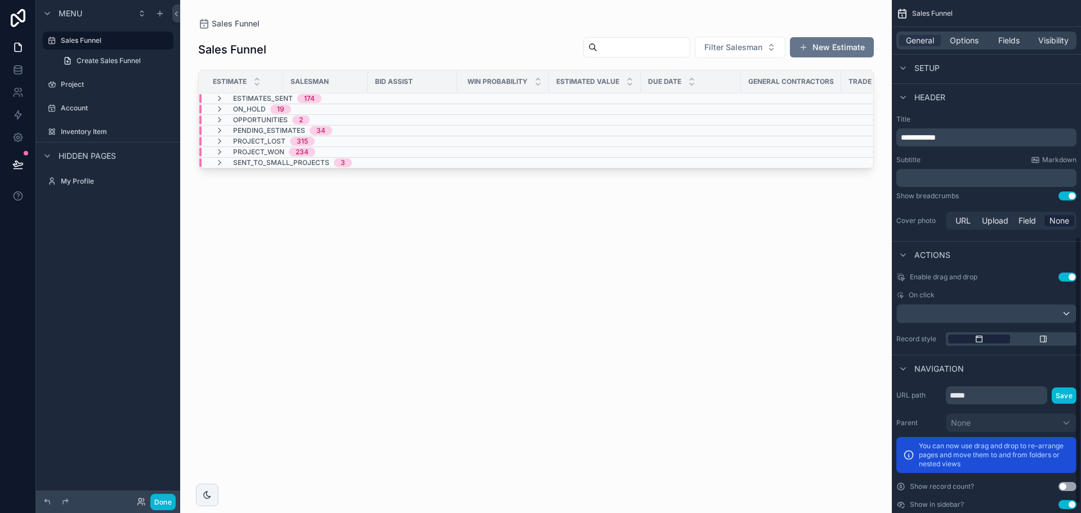
scroll to position [469, 0]
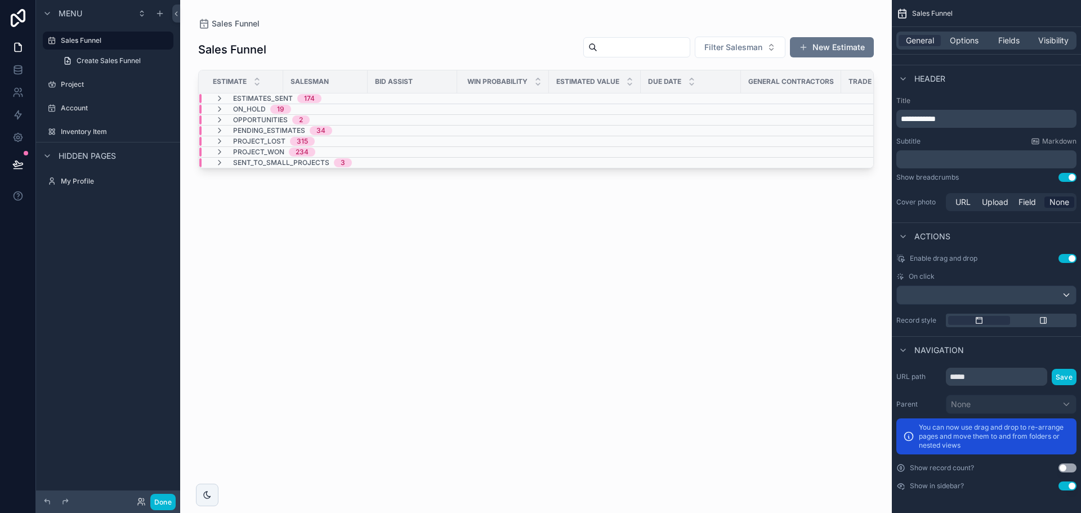
click at [1063, 467] on button "Use setting" at bounding box center [1068, 468] width 18 height 9
click at [1066, 466] on button "Use setting" at bounding box center [1068, 468] width 18 height 9
click at [1066, 484] on button "Use setting" at bounding box center [1068, 486] width 18 height 9
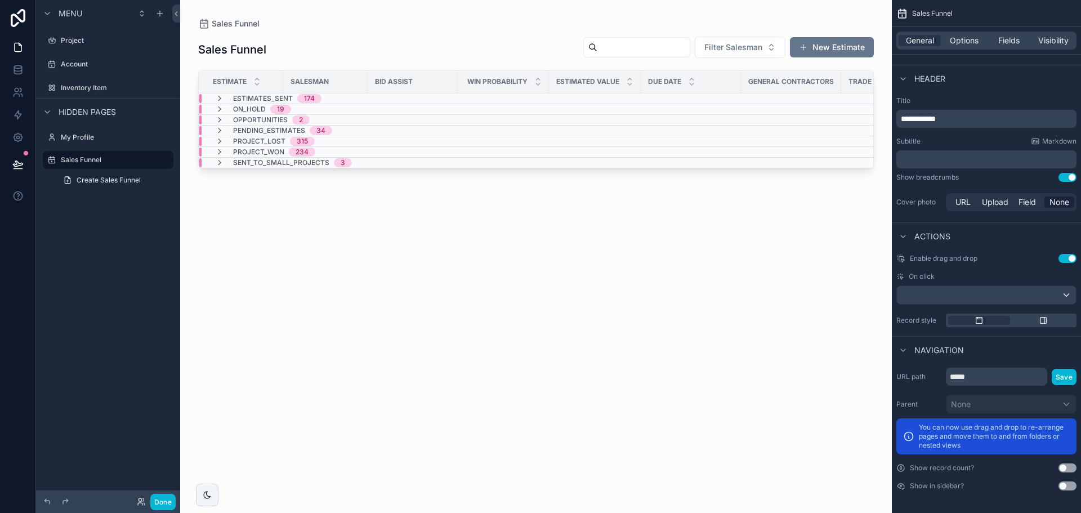
click at [1066, 484] on button "Use setting" at bounding box center [1068, 486] width 18 height 9
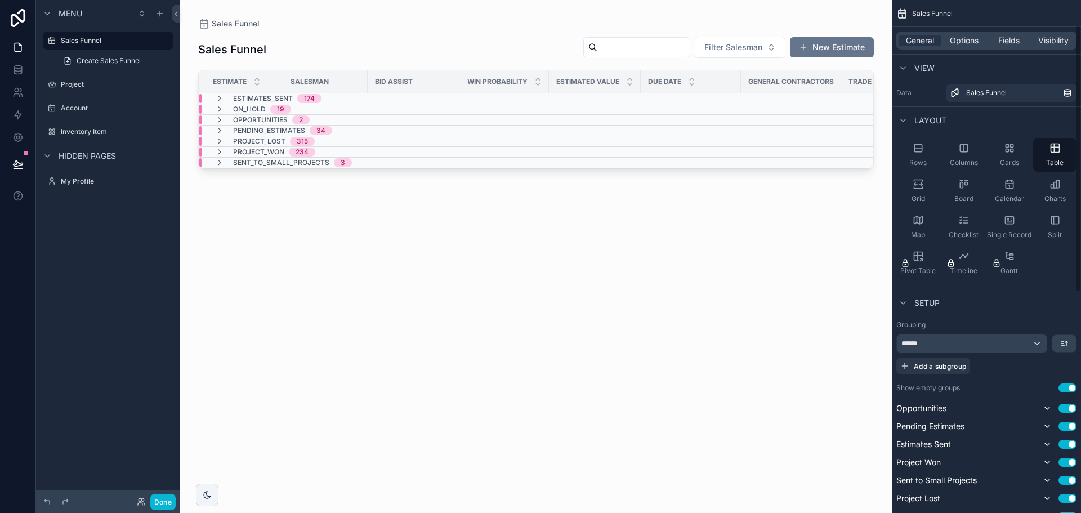
scroll to position [0, 0]
click at [907, 68] on icon "scrollable content" at bounding box center [903, 68] width 9 height 9
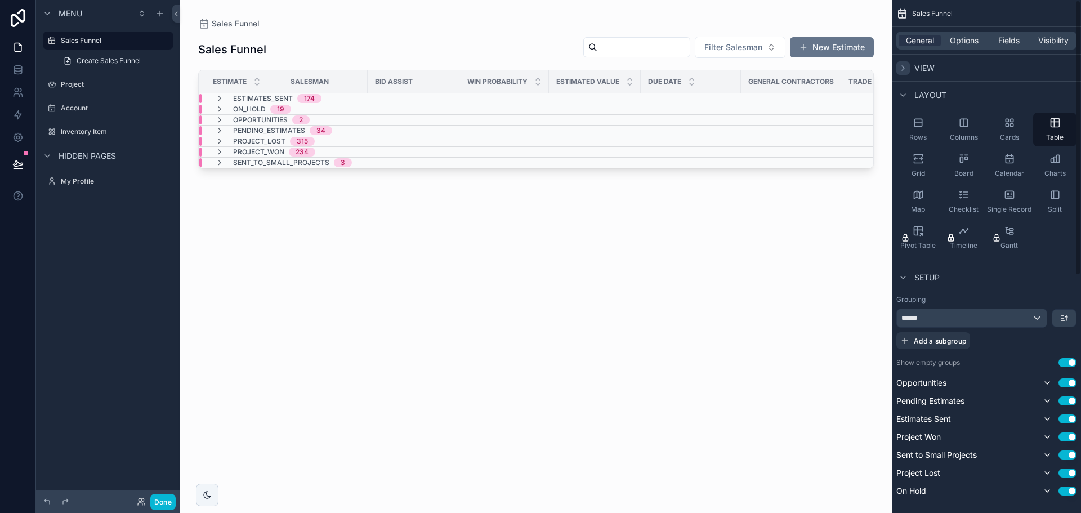
click at [907, 66] on icon "scrollable content" at bounding box center [903, 68] width 9 height 9
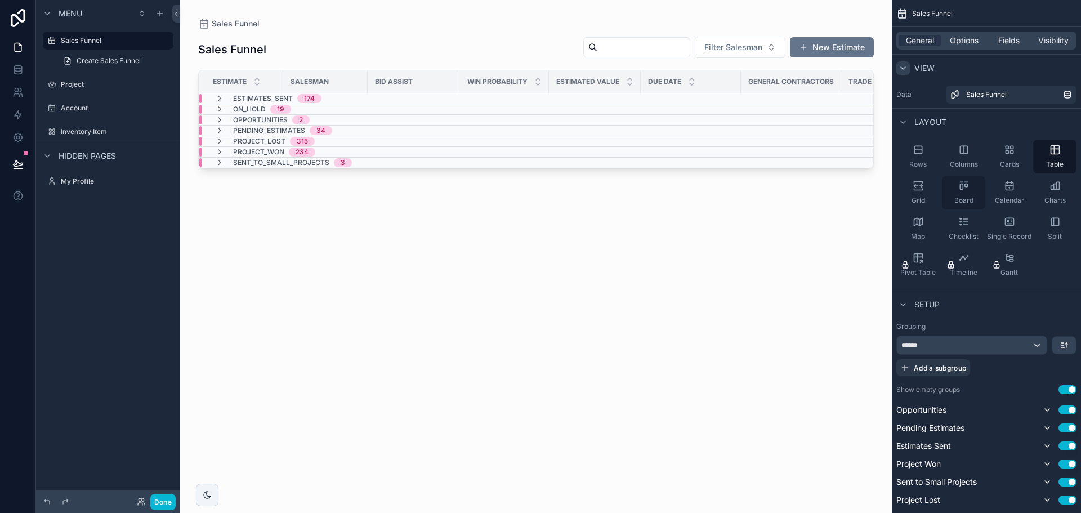
click at [951, 190] on div "Board" at bounding box center [963, 193] width 43 height 34
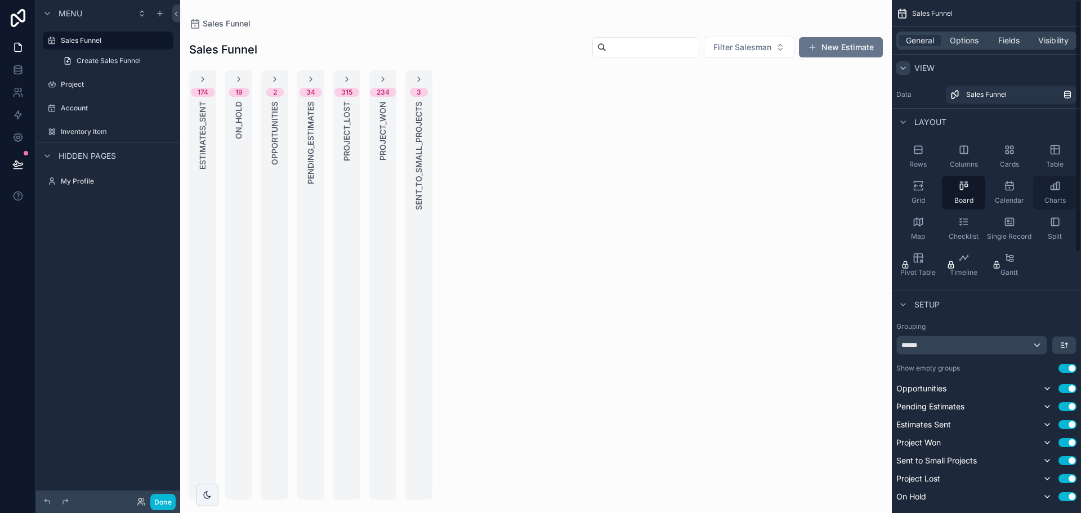
click at [1057, 197] on span "Charts" at bounding box center [1055, 200] width 21 height 9
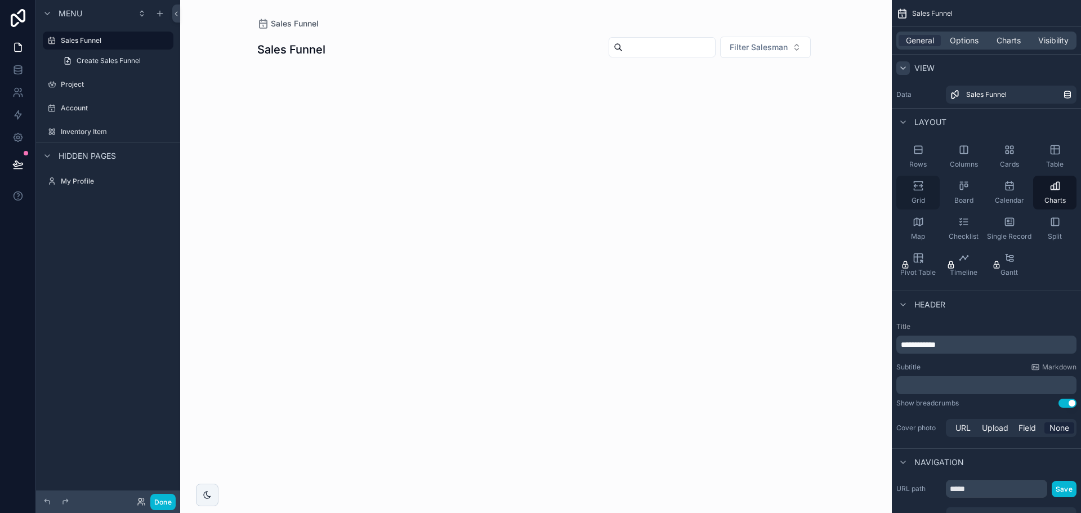
click at [927, 194] on div "Grid" at bounding box center [918, 193] width 43 height 34
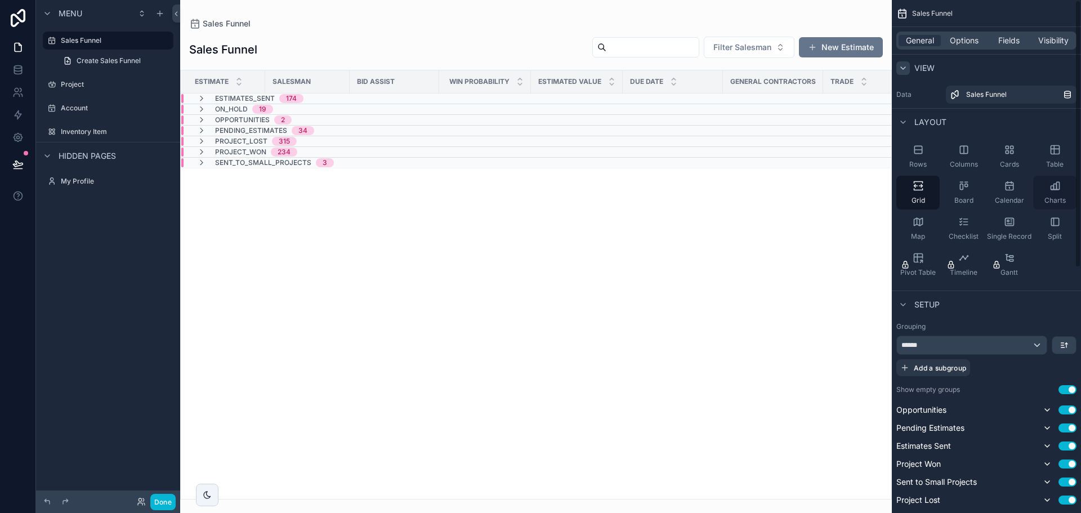
click at [1070, 190] on div "Charts" at bounding box center [1054, 193] width 43 height 34
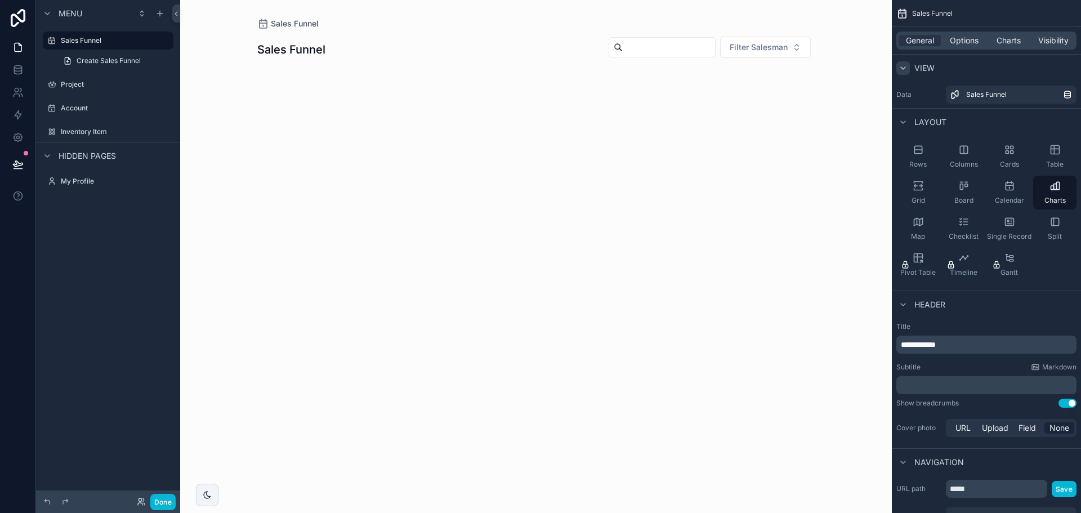
click at [474, 135] on div "Sales Funnel Sales Funnel Filter Salesman" at bounding box center [536, 256] width 712 height 513
drag, startPoint x: 470, startPoint y: 145, endPoint x: 633, endPoint y: 317, distance: 237.0
click at [556, 316] on div "Sales Funnel Sales Funnel Filter Salesman" at bounding box center [536, 256] width 712 height 513
drag, startPoint x: 671, startPoint y: 267, endPoint x: 542, endPoint y: 228, distance: 134.9
click at [542, 228] on div "Sales Funnel Sales Funnel Filter Salesman" at bounding box center [536, 256] width 712 height 513
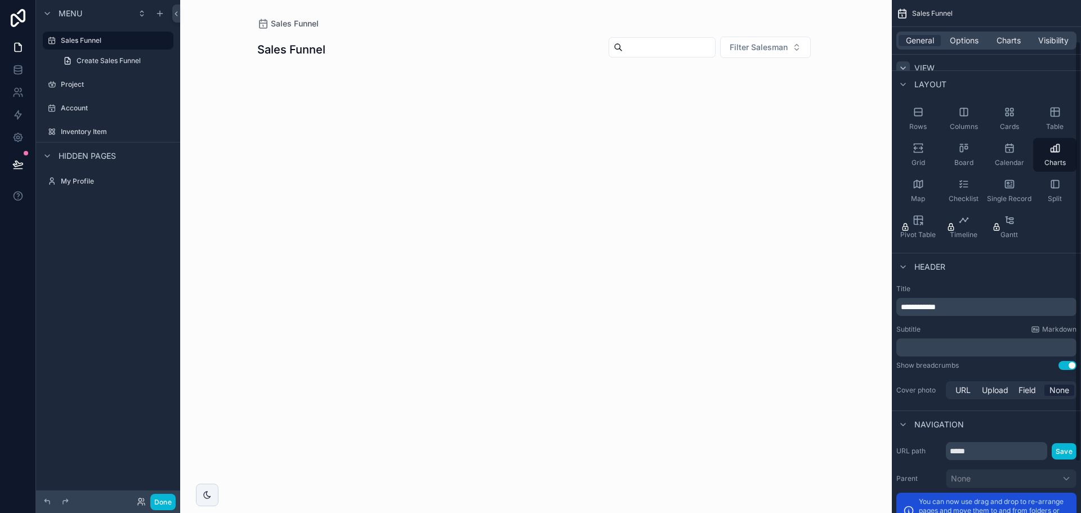
scroll to position [56, 0]
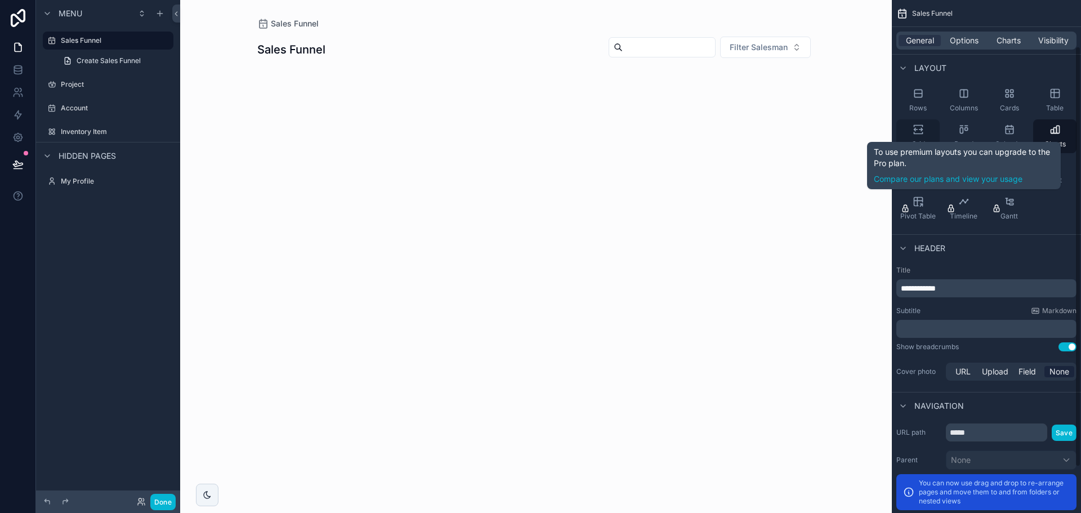
click at [909, 126] on div "Grid" at bounding box center [918, 136] width 43 height 34
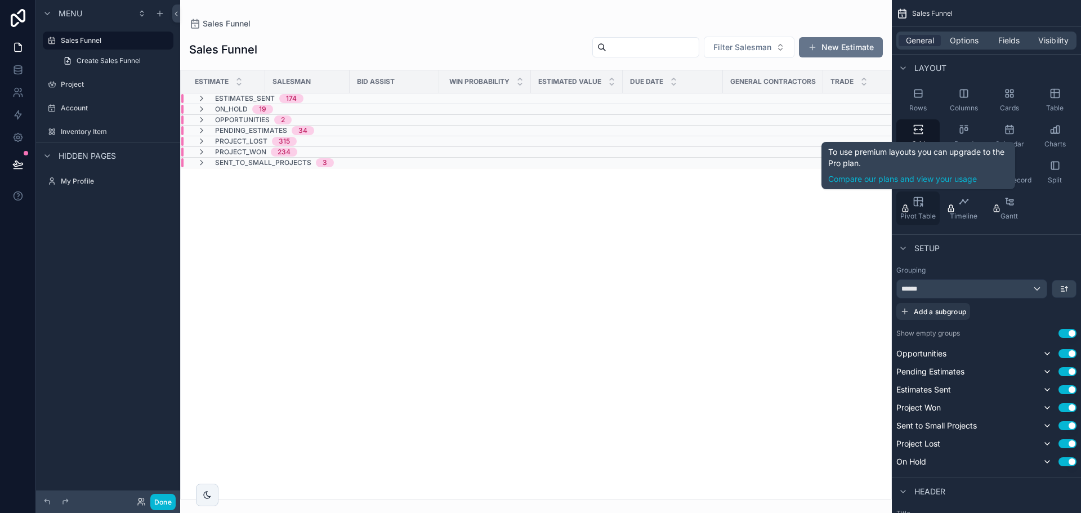
click at [915, 202] on icon "scrollable content" at bounding box center [918, 201] width 11 height 11
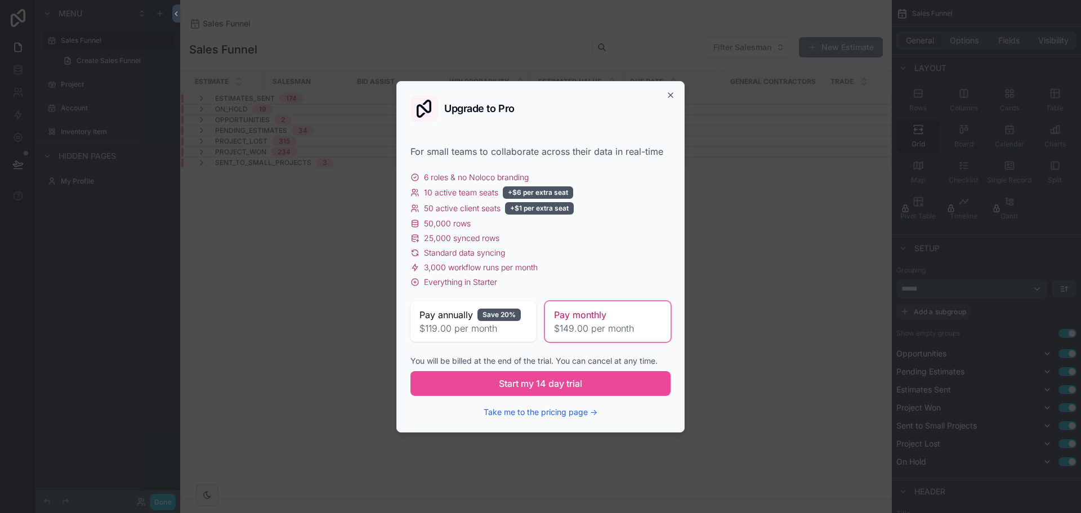
click at [674, 90] on div "Upgrade to Pro For small teams to collaborate across their data in real-time 6 …" at bounding box center [540, 256] width 288 height 351
click at [674, 92] on icon "button" at bounding box center [670, 95] width 9 height 9
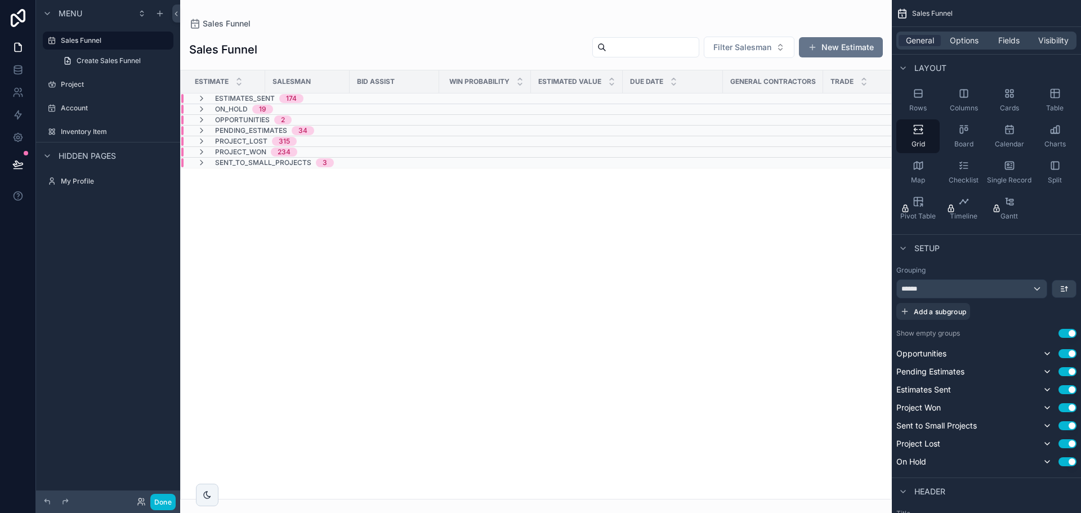
click at [555, 234] on div "Estimate Salesman Bid Assist Win Probability Estimated Value Due Date General C…" at bounding box center [536, 284] width 711 height 429
click at [240, 140] on span "PROJECT_LOST" at bounding box center [241, 141] width 52 height 9
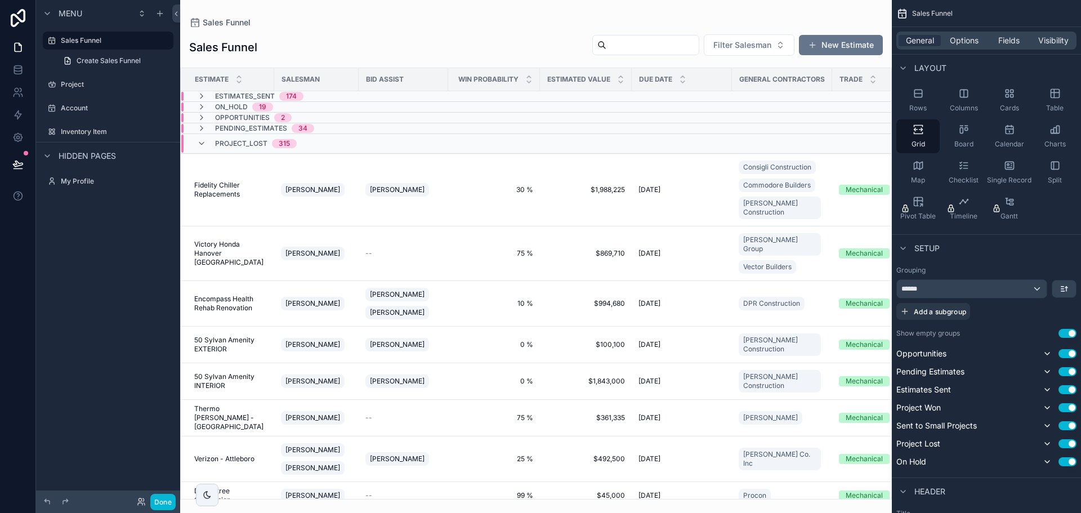
click at [238, 141] on span "PROJECT_LOST" at bounding box center [241, 143] width 52 height 9
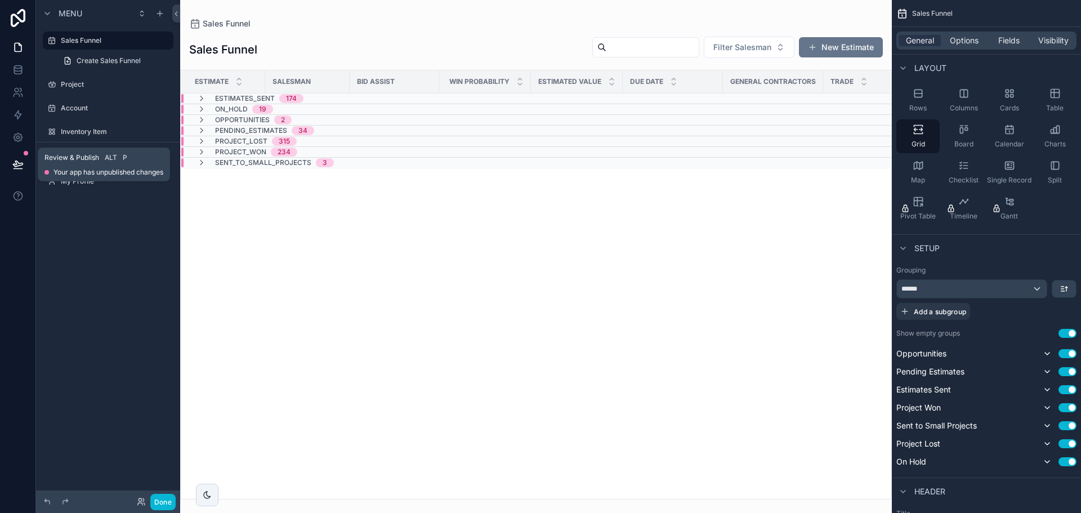
click at [15, 161] on icon at bounding box center [18, 164] width 10 height 6
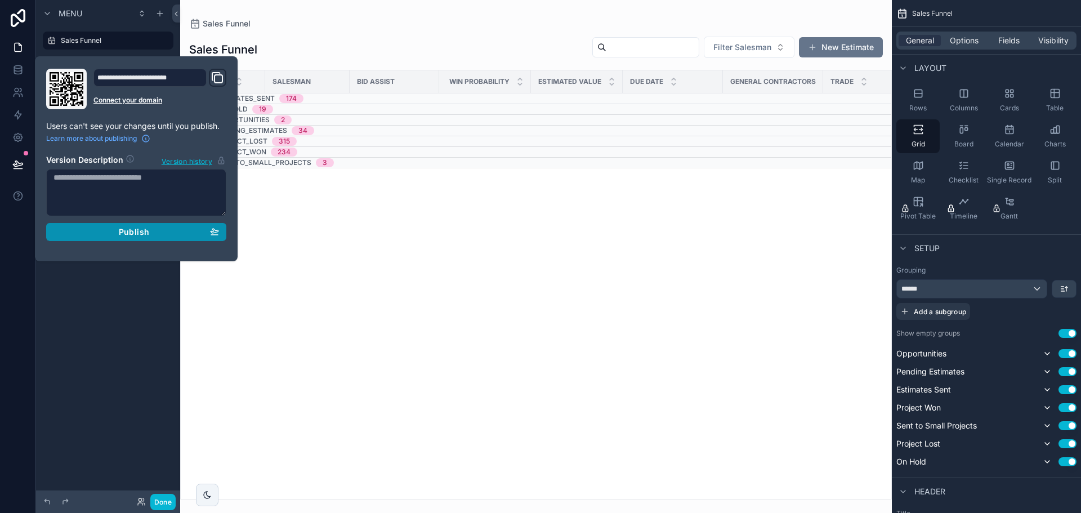
click at [131, 234] on span "Publish" at bounding box center [134, 232] width 30 height 10
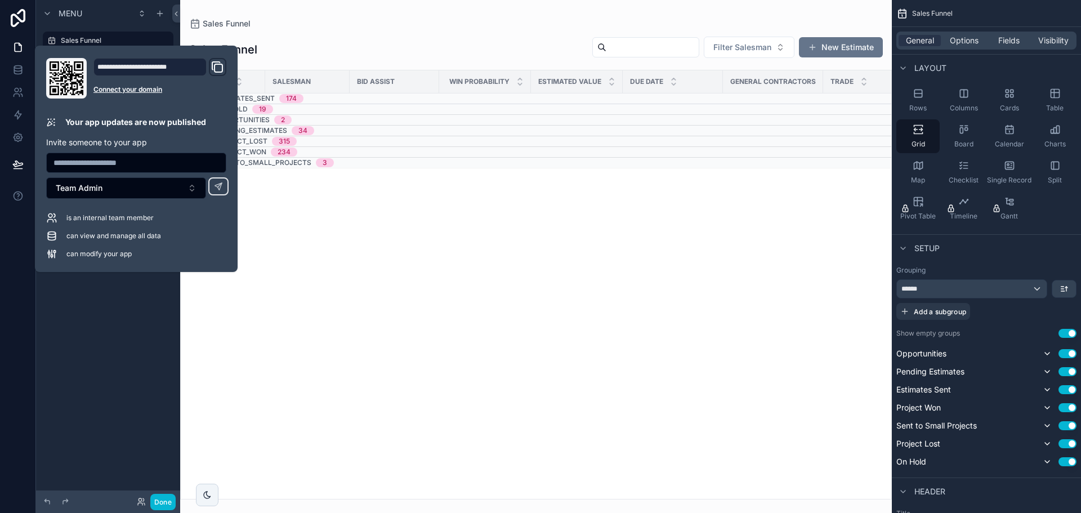
click at [313, 314] on div "Estimate Salesman Bid Assist Win Probability Estimated Value Due Date General C…" at bounding box center [536, 284] width 711 height 429
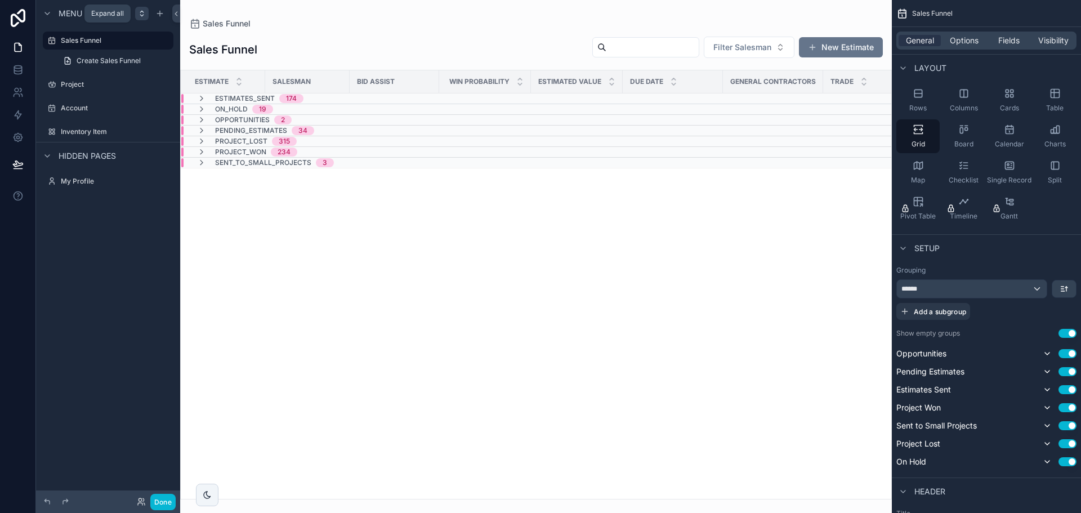
click at [142, 12] on icon "scrollable content" at bounding box center [141, 13] width 9 height 9
click at [12, 137] on icon at bounding box center [17, 137] width 11 height 11
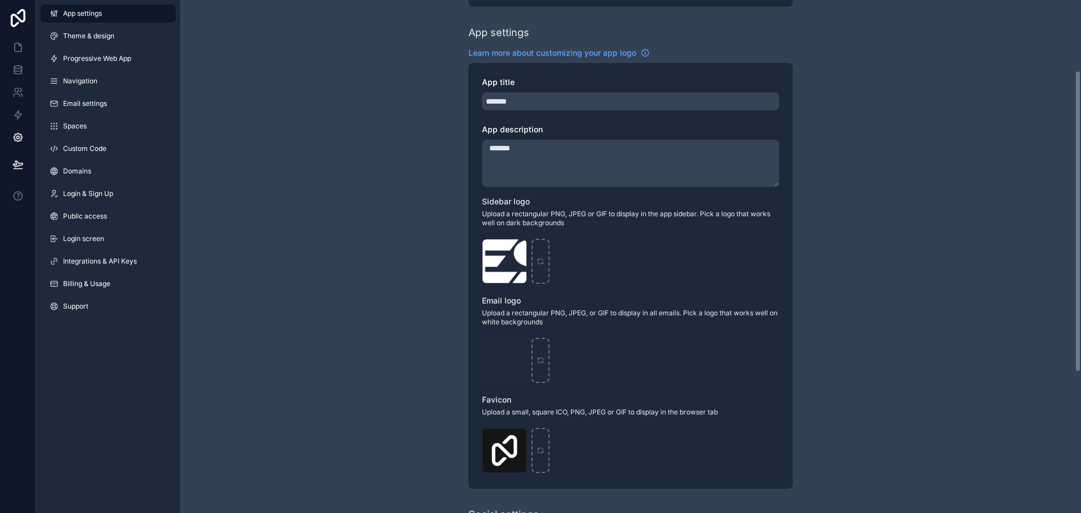
scroll to position [225, 0]
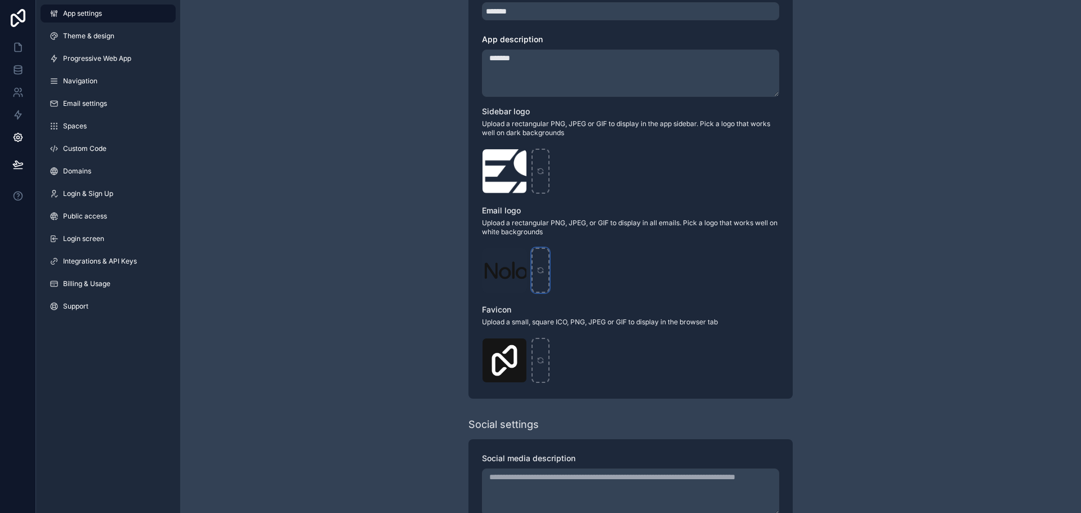
click at [538, 263] on div "scrollable content" at bounding box center [541, 270] width 18 height 45
click at [322, 261] on div "Live mode Learn more about live mode Turn on live-mode to allow your users to l…" at bounding box center [630, 211] width 901 height 872
click at [76, 36] on span "Theme & design" at bounding box center [88, 36] width 51 height 9
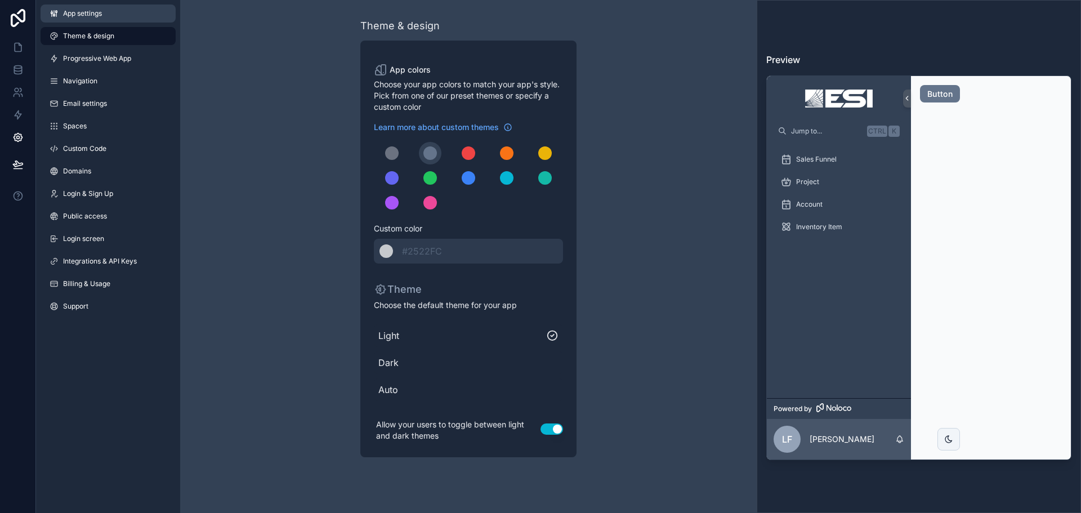
click at [63, 12] on span "App settings" at bounding box center [82, 13] width 39 height 9
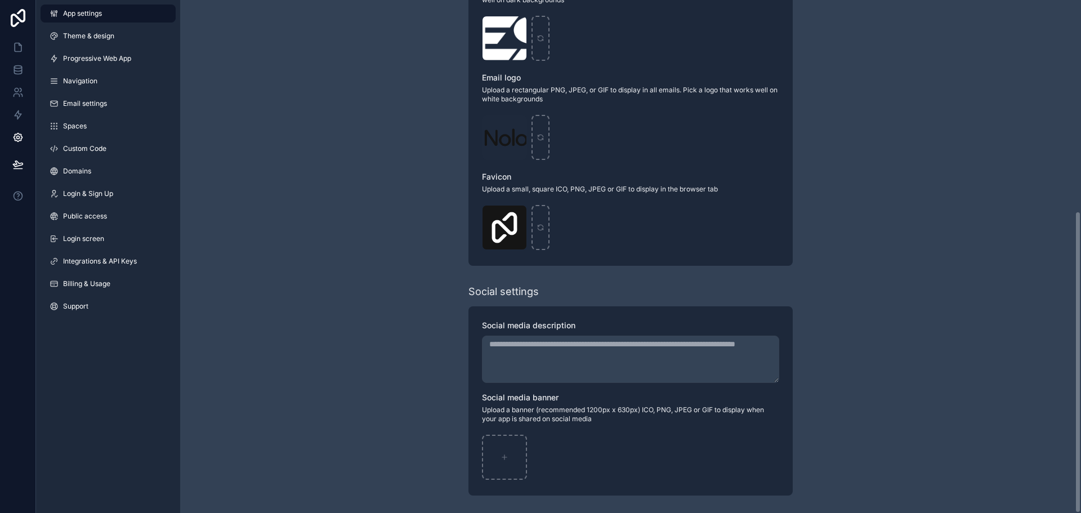
scroll to position [359, 0]
click at [12, 59] on link at bounding box center [17, 70] width 35 height 23
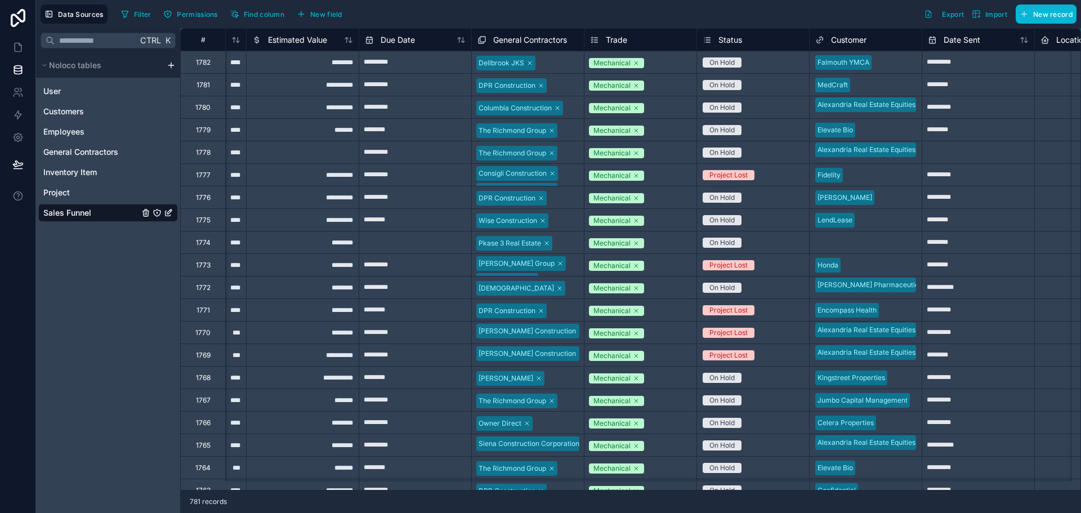
scroll to position [0, 430]
click at [16, 42] on icon at bounding box center [17, 47] width 11 height 11
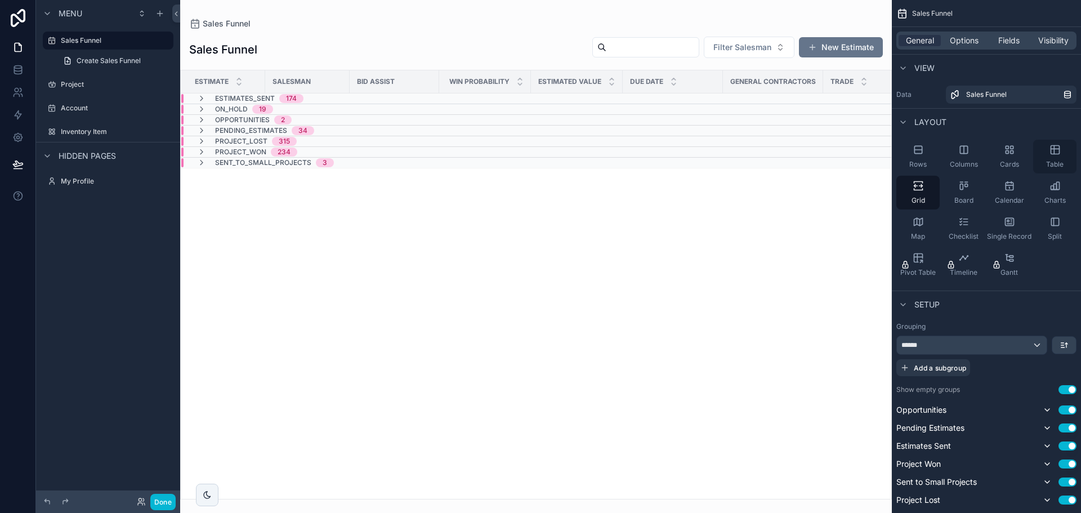
click at [1047, 153] on div "Table" at bounding box center [1054, 157] width 43 height 34
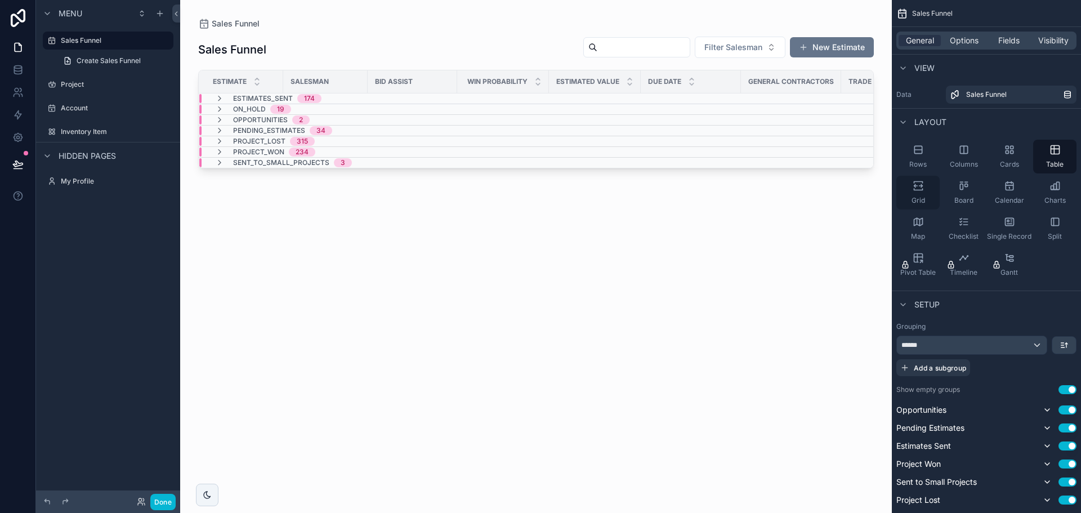
click at [908, 193] on div "Grid" at bounding box center [918, 193] width 43 height 34
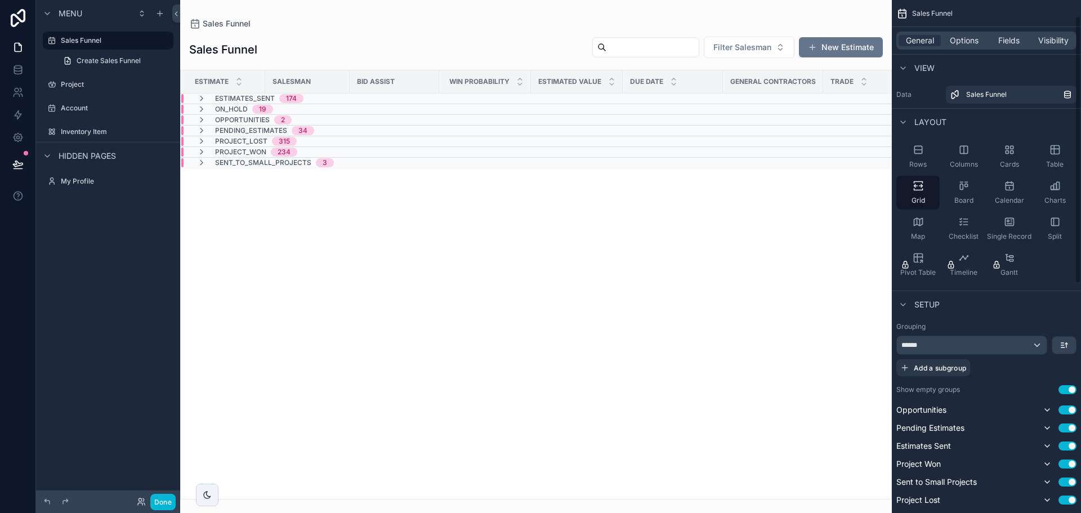
scroll to position [56, 0]
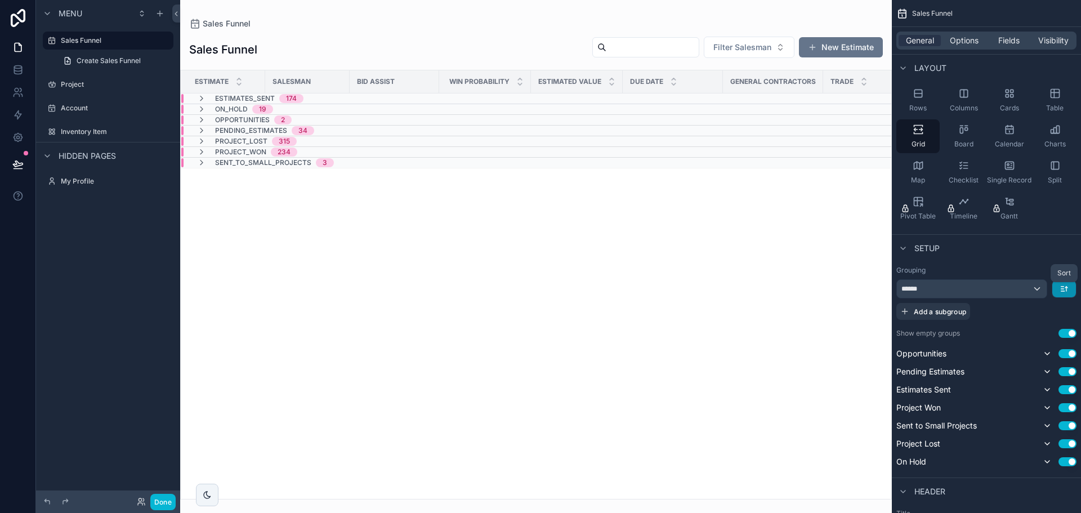
click at [1060, 287] on icon "scrollable content" at bounding box center [1064, 288] width 9 height 9
click at [1060, 287] on div "scrollable content" at bounding box center [540, 256] width 1081 height 513
click at [1037, 287] on div "******" at bounding box center [972, 289] width 150 height 18
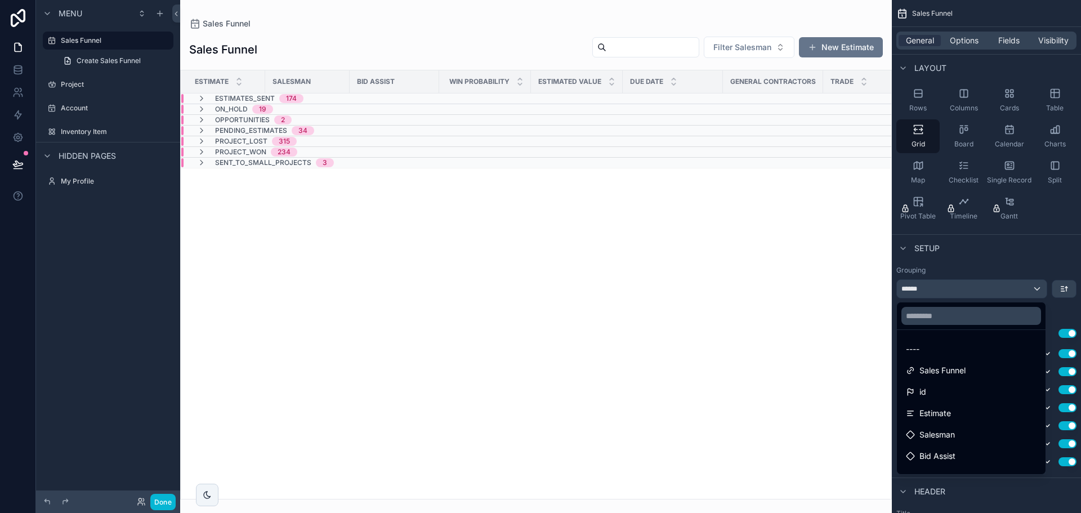
click at [1037, 287] on div "scrollable content" at bounding box center [540, 256] width 1081 height 513
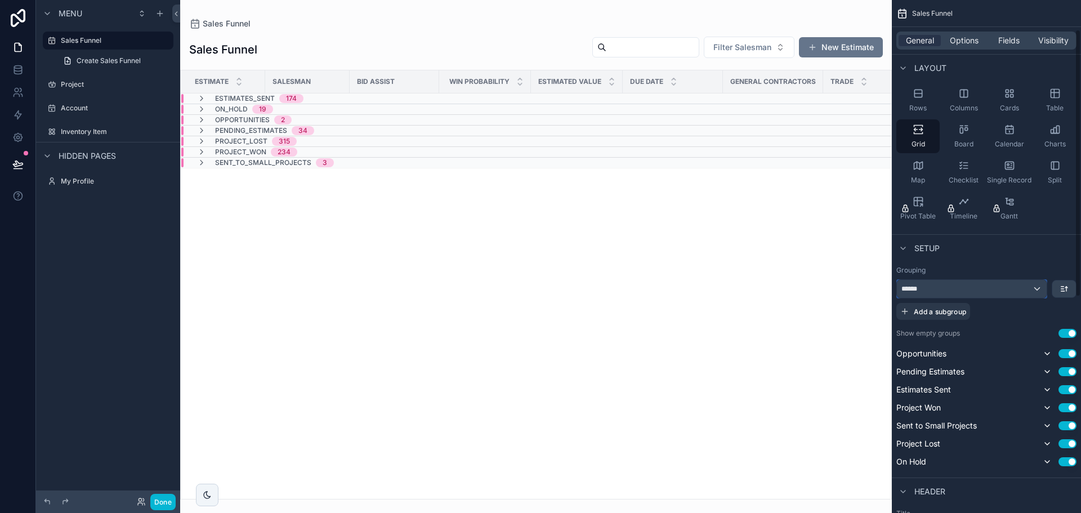
click at [1037, 287] on div "******" at bounding box center [972, 289] width 150 height 18
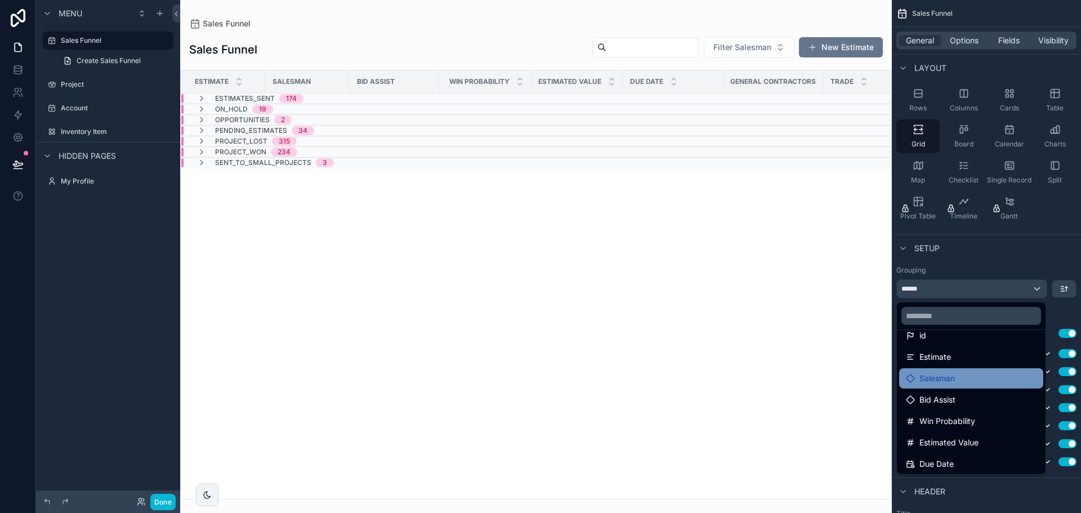
click at [946, 377] on span "Salesman" at bounding box center [937, 379] width 35 height 14
click at [944, 375] on span "Salesman" at bounding box center [937, 379] width 35 height 14
click at [932, 375] on span "Salesman" at bounding box center [937, 379] width 35 height 14
click at [985, 266] on div "scrollable content" at bounding box center [540, 256] width 1081 height 513
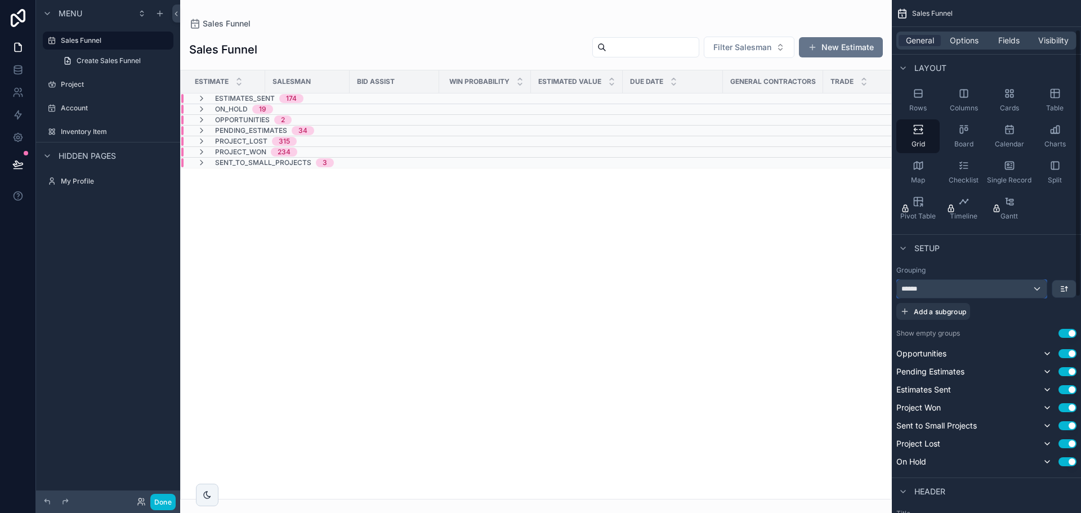
click at [941, 292] on div "******" at bounding box center [972, 289] width 150 height 18
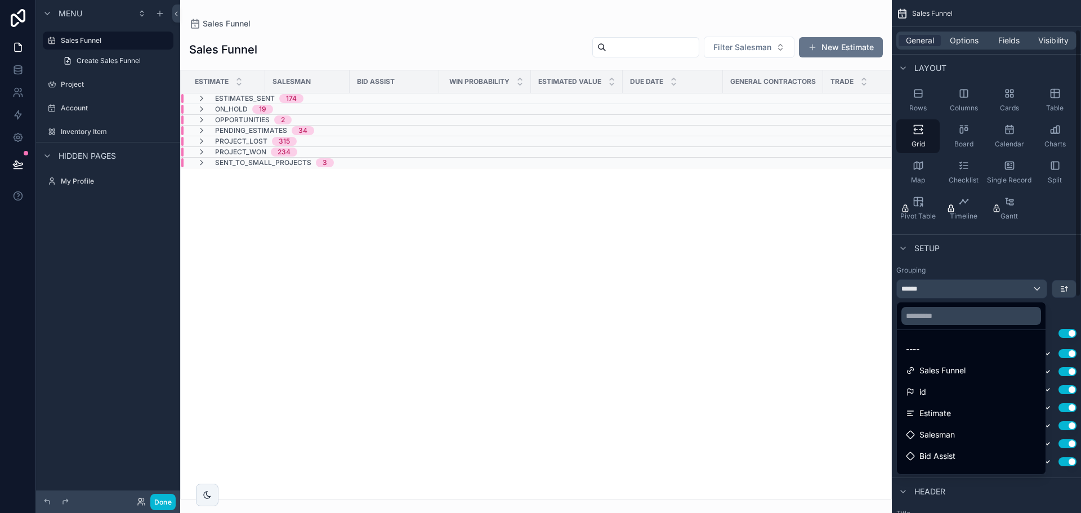
drag, startPoint x: 856, startPoint y: 319, endPoint x: 882, endPoint y: 304, distance: 30.0
click at [856, 318] on div "Estimate Salesman Bid Assist Win Probability Estimated Value Due Date General C…" at bounding box center [536, 284] width 711 height 429
click at [787, 355] on div "Estimate Salesman Bid Assist Win Probability Estimated Value Due Date General C…" at bounding box center [536, 284] width 711 height 429
click at [1067, 315] on div "scrollable content" at bounding box center [540, 256] width 1081 height 513
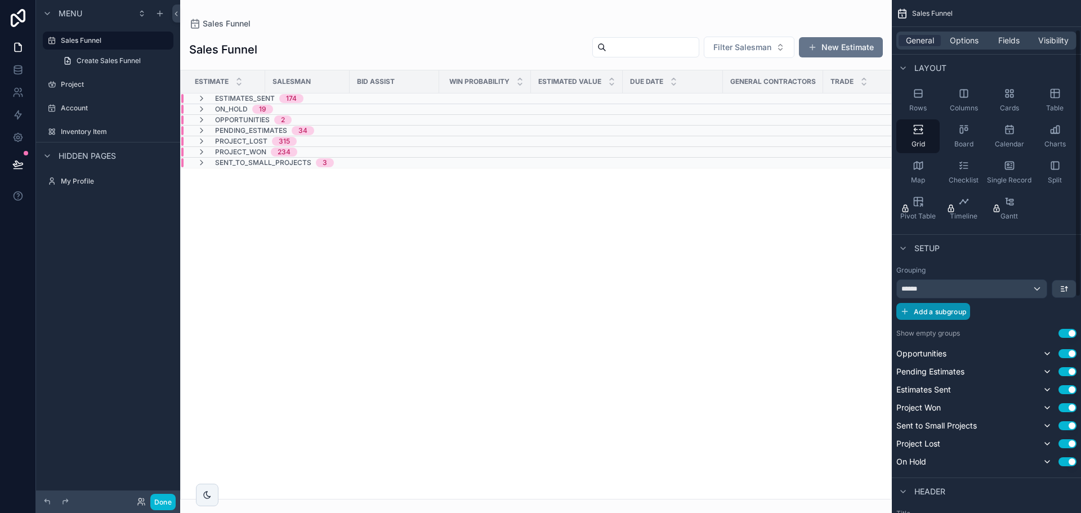
click at [947, 308] on span "Add a subgroup" at bounding box center [940, 312] width 52 height 8
click at [953, 306] on div "Choose a field" at bounding box center [972, 313] width 151 height 18
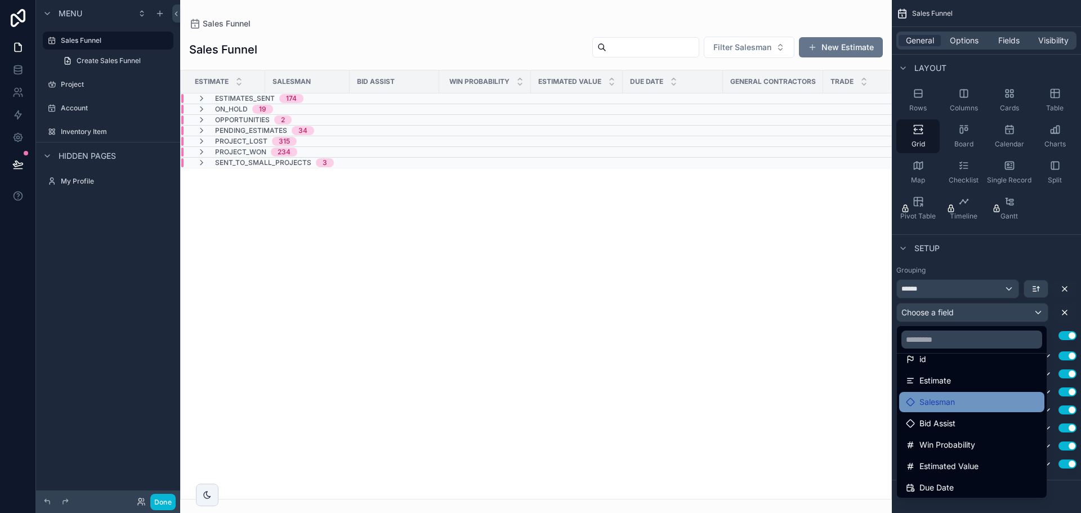
click at [946, 398] on span "Salesman" at bounding box center [937, 402] width 35 height 14
click at [919, 398] on div "Salesman" at bounding box center [930, 402] width 49 height 14
click at [292, 337] on div "Estimate Salesman Bid Assist Win Probability Estimated Value Due Date General C…" at bounding box center [536, 284] width 711 height 429
click at [164, 501] on div "scrollable content" at bounding box center [540, 256] width 1081 height 513
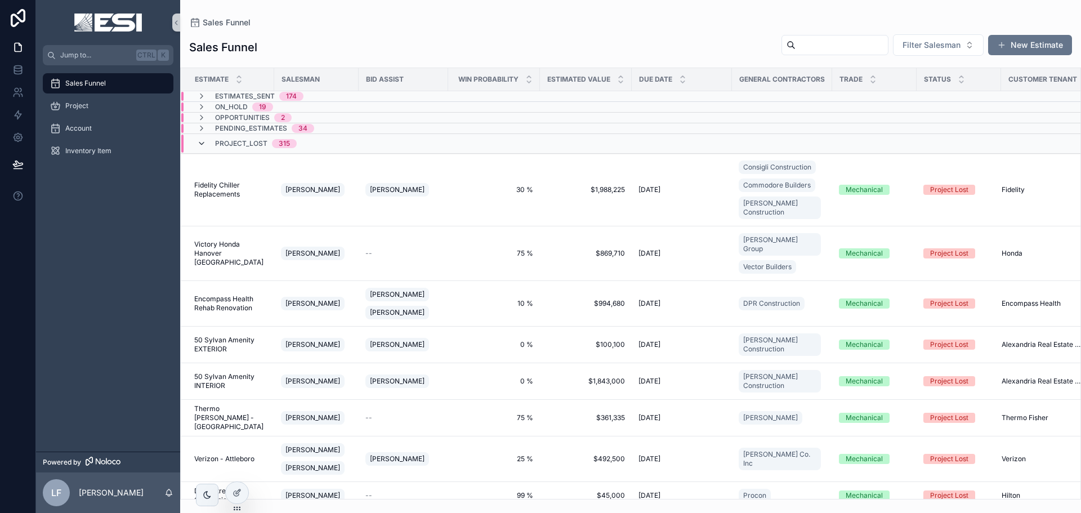
click at [198, 144] on icon "scrollable content" at bounding box center [201, 143] width 9 height 9
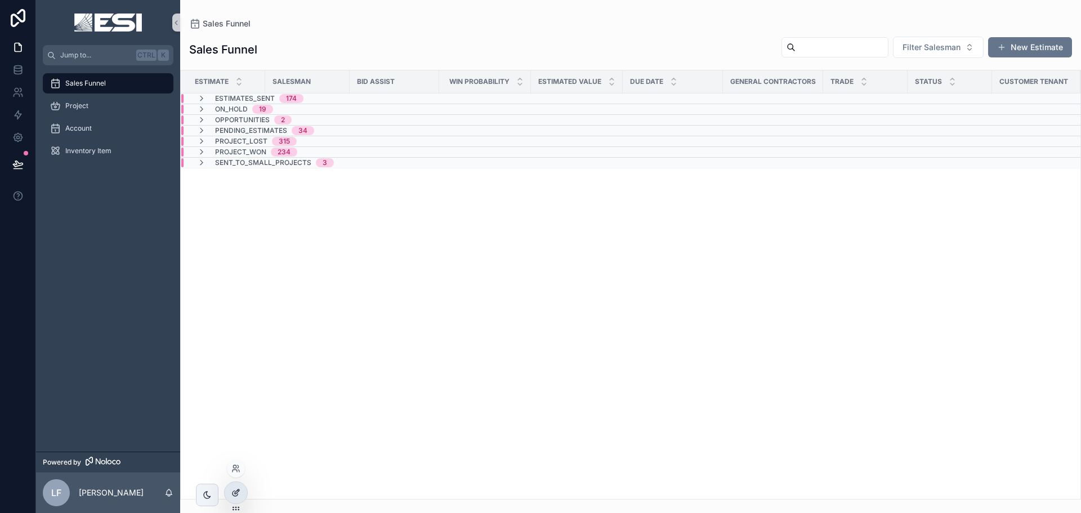
click at [239, 493] on icon at bounding box center [235, 492] width 9 height 9
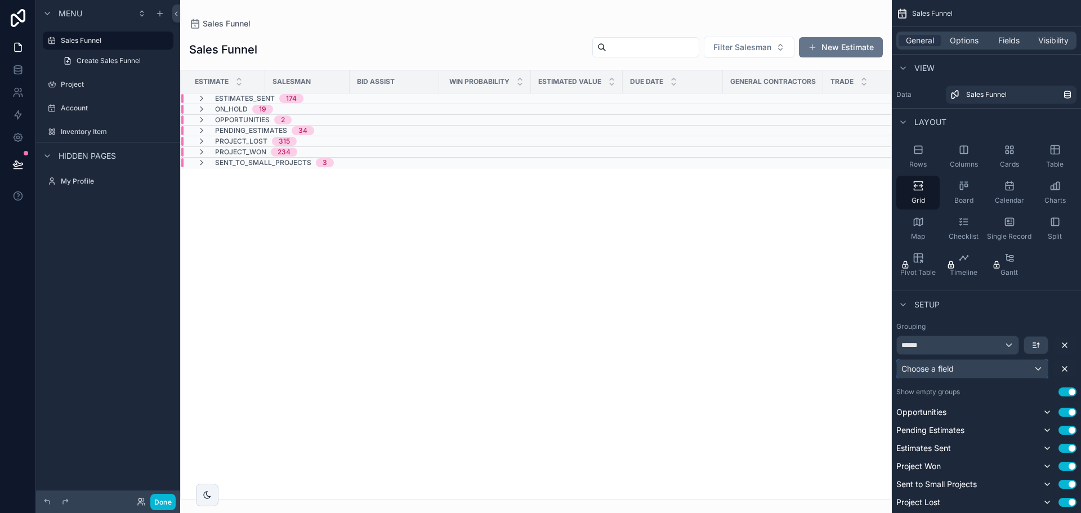
click at [942, 366] on span "Choose a field" at bounding box center [928, 369] width 52 height 10
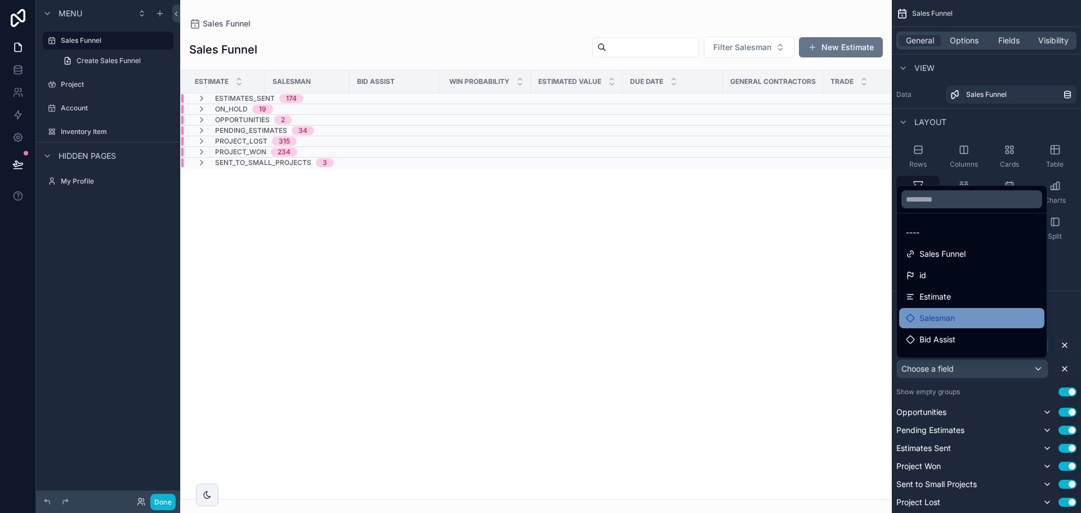
click at [953, 323] on span "Salesman" at bounding box center [937, 318] width 35 height 14
click at [968, 202] on input "text" at bounding box center [972, 199] width 141 height 18
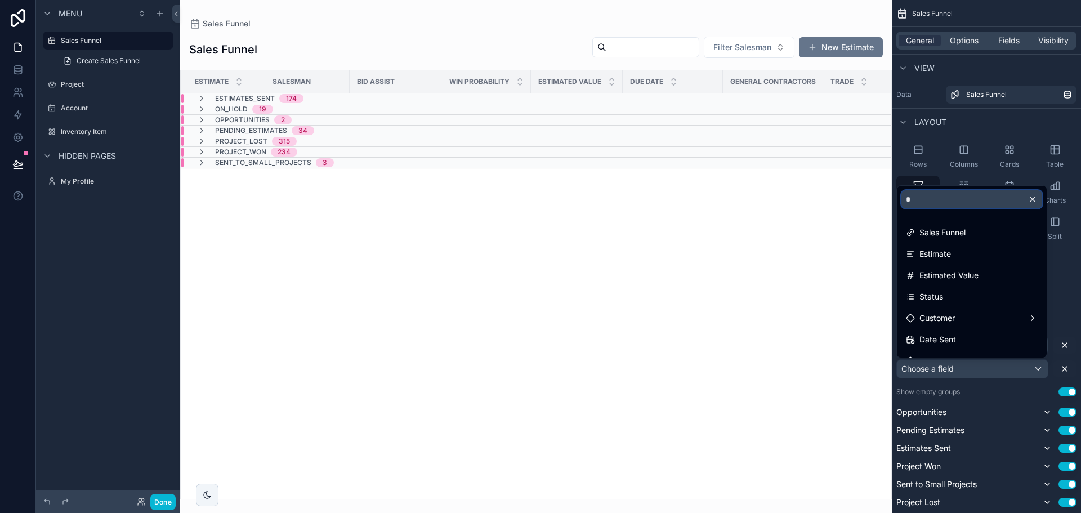
type input "**"
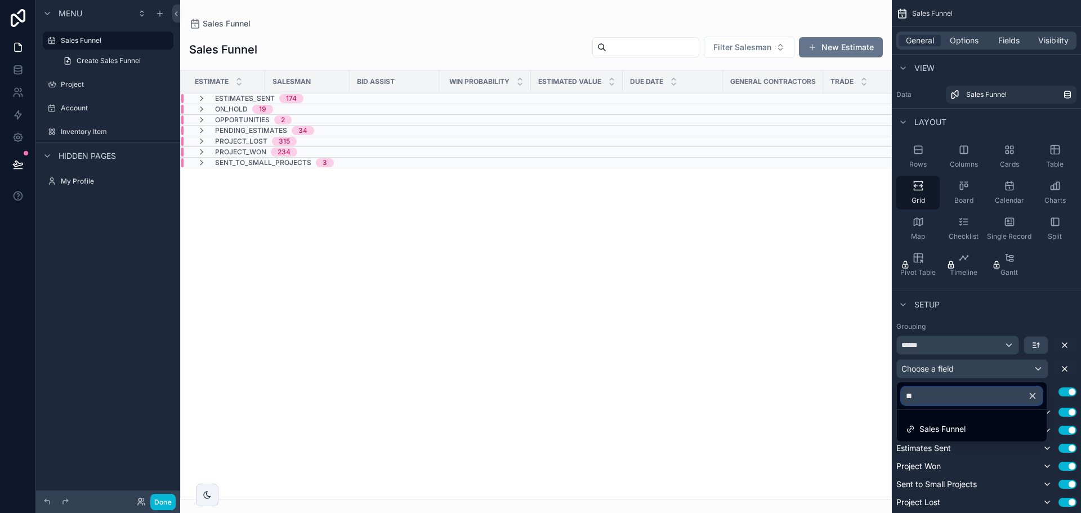
click at [966, 396] on input "**" at bounding box center [972, 396] width 141 height 18
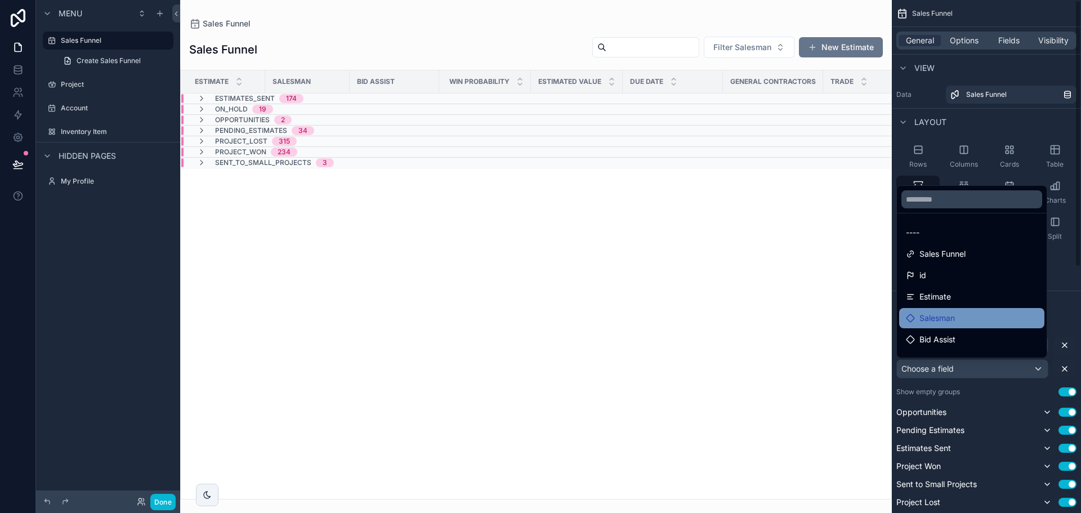
click at [946, 315] on span "Salesman" at bounding box center [937, 318] width 35 height 14
click at [826, 327] on div "scrollable content" at bounding box center [536, 256] width 712 height 513
click at [158, 495] on div "scrollable content" at bounding box center [540, 256] width 1081 height 513
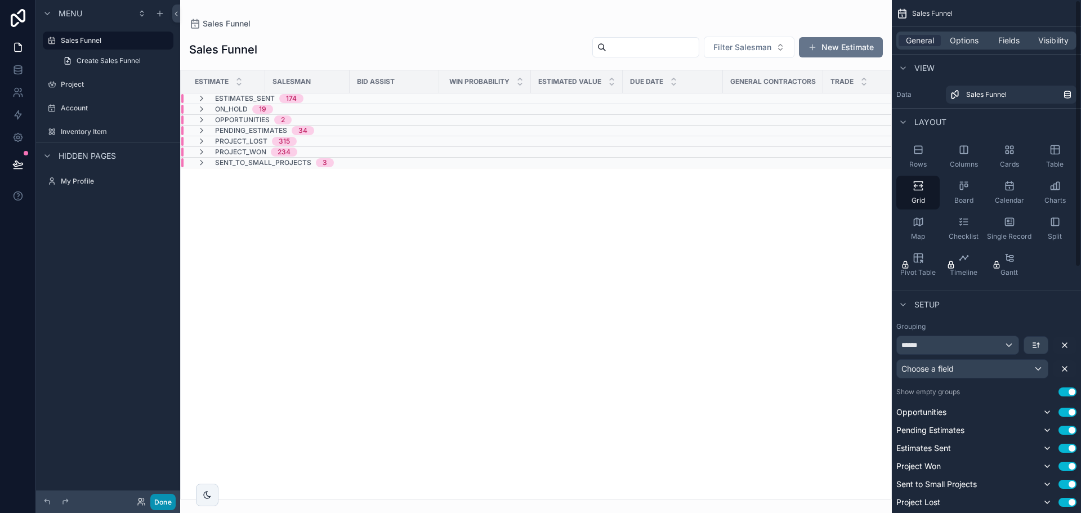
click at [158, 498] on button "Done" at bounding box center [162, 502] width 25 height 16
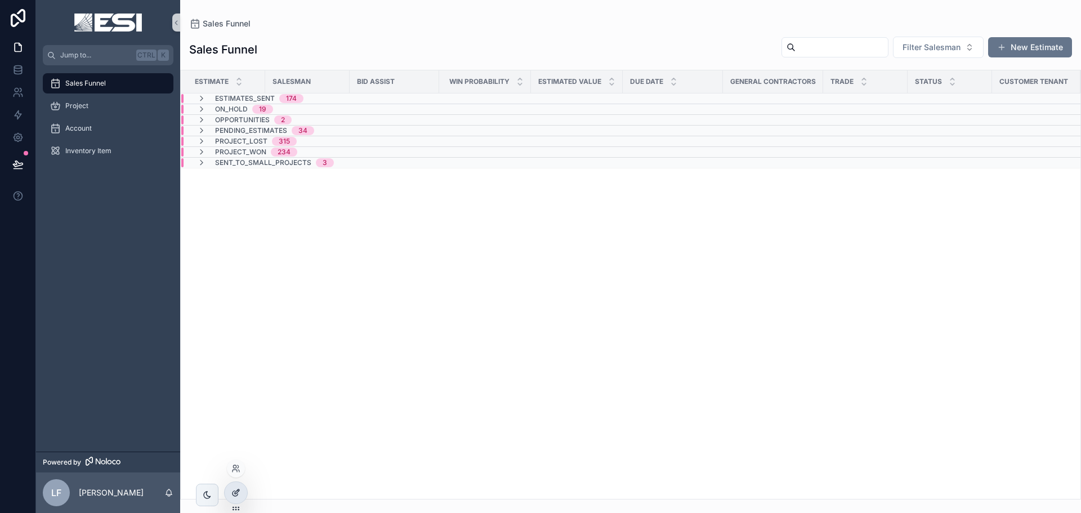
click at [233, 494] on icon at bounding box center [235, 492] width 9 height 9
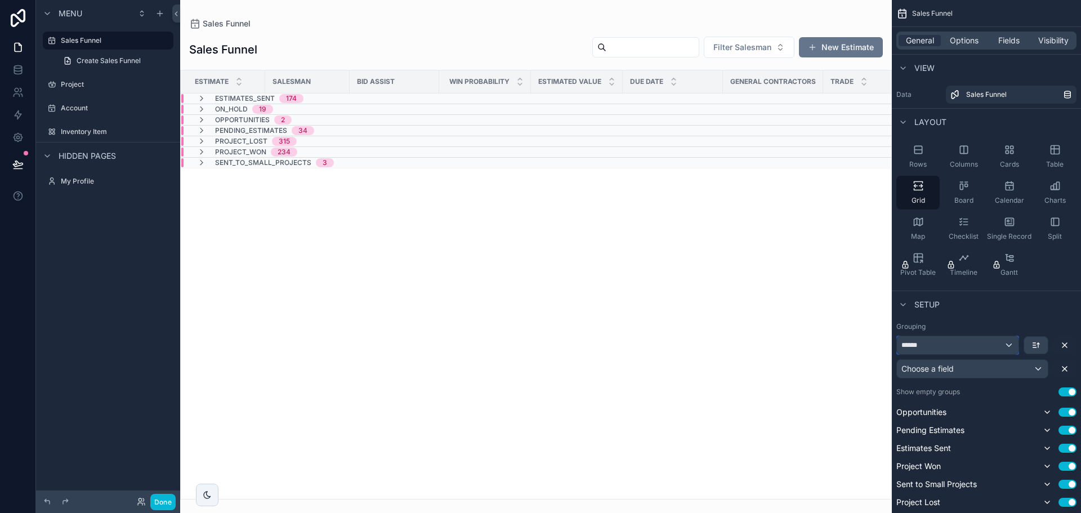
click at [952, 347] on div "******" at bounding box center [958, 345] width 122 height 18
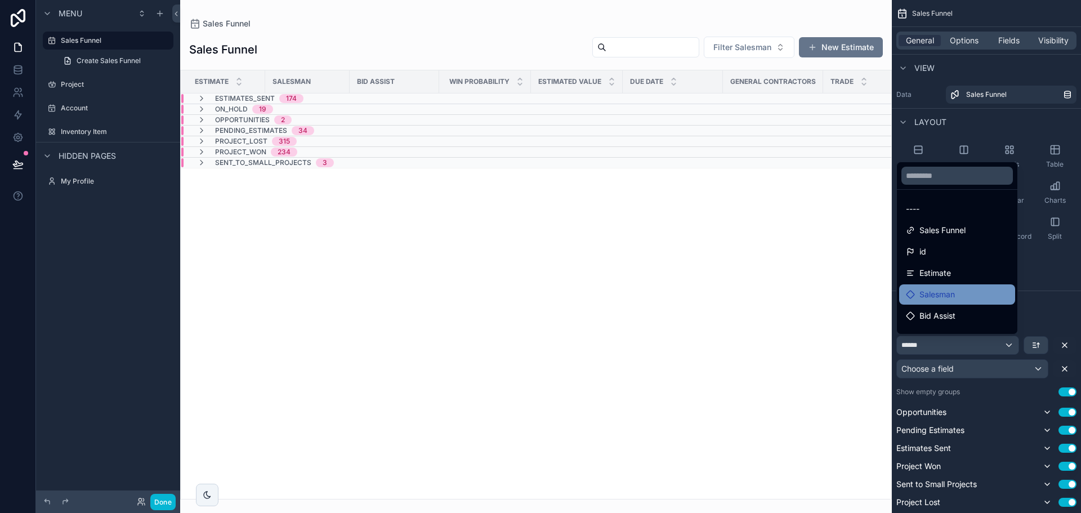
click at [949, 302] on div "Salesman" at bounding box center [957, 294] width 116 height 20
click at [1063, 368] on div "scrollable content" at bounding box center [540, 256] width 1081 height 513
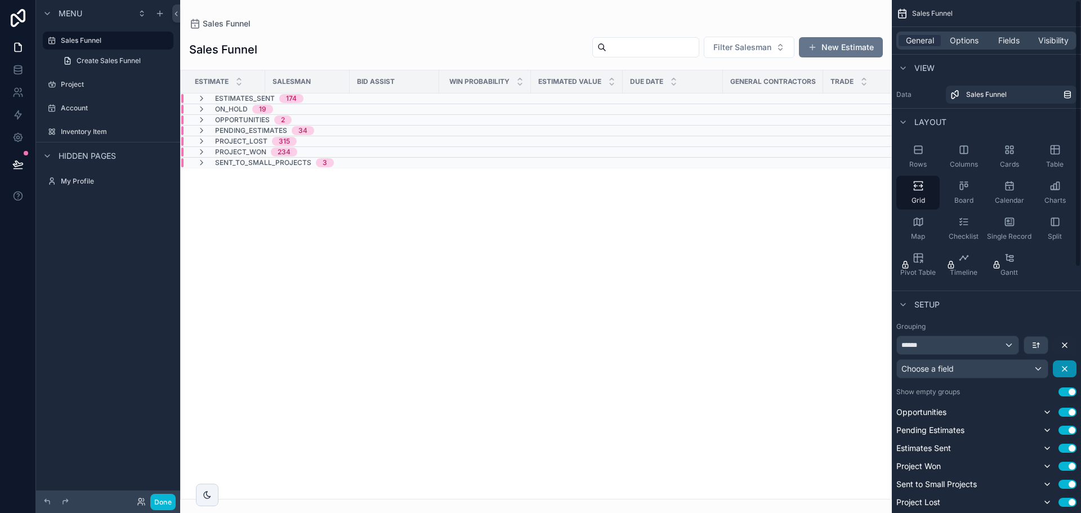
click at [1067, 368] on icon "scrollable content" at bounding box center [1064, 368] width 9 height 9
click at [1026, 340] on div "******" at bounding box center [972, 345] width 150 height 18
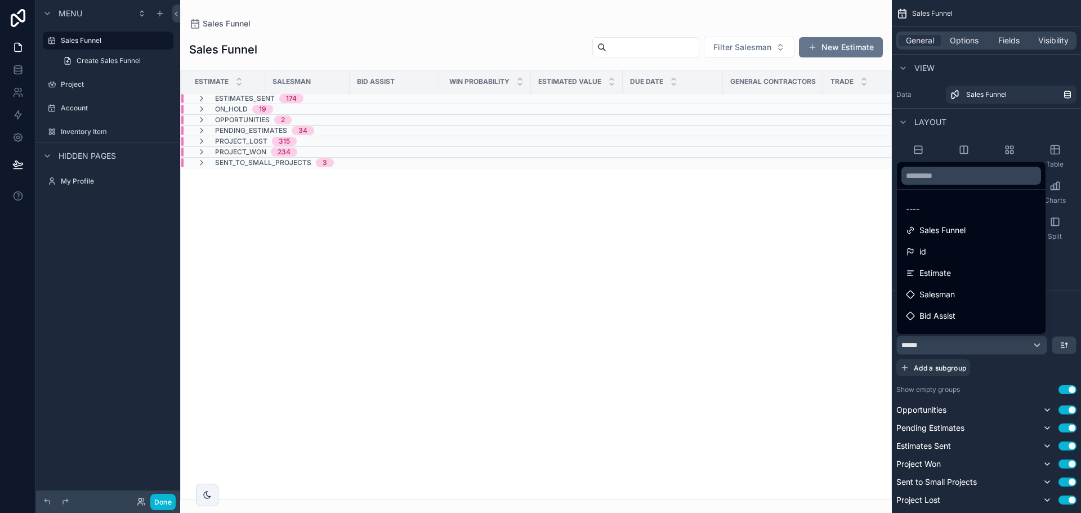
click at [1011, 351] on div "scrollable content" at bounding box center [540, 256] width 1081 height 513
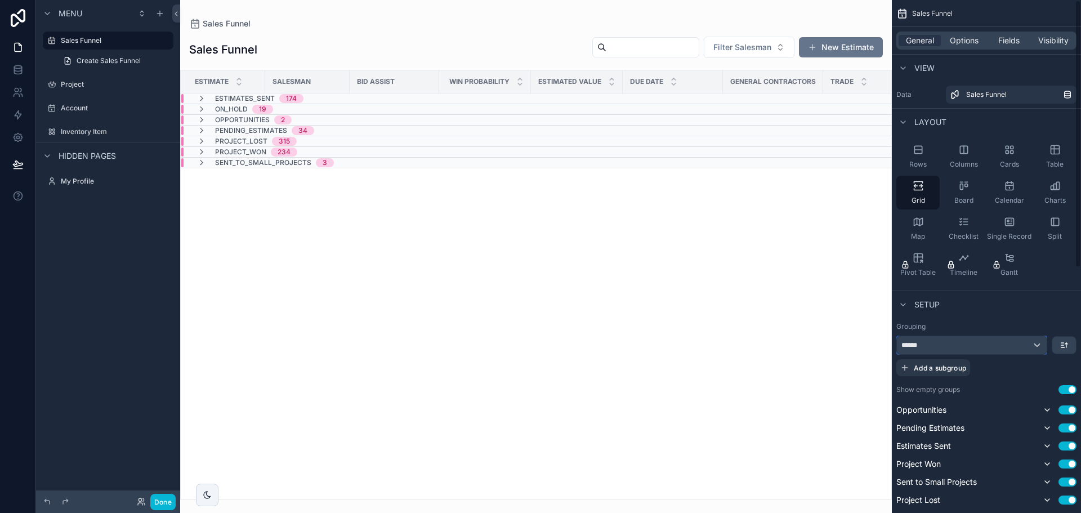
click at [998, 342] on div "******" at bounding box center [972, 345] width 150 height 18
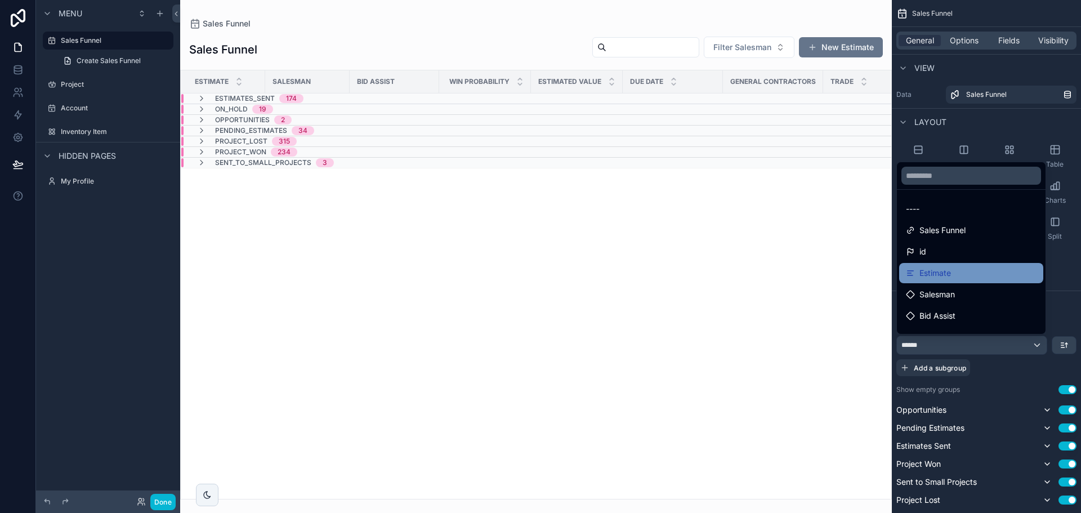
click at [921, 271] on span "Estimate" at bounding box center [936, 273] width 32 height 14
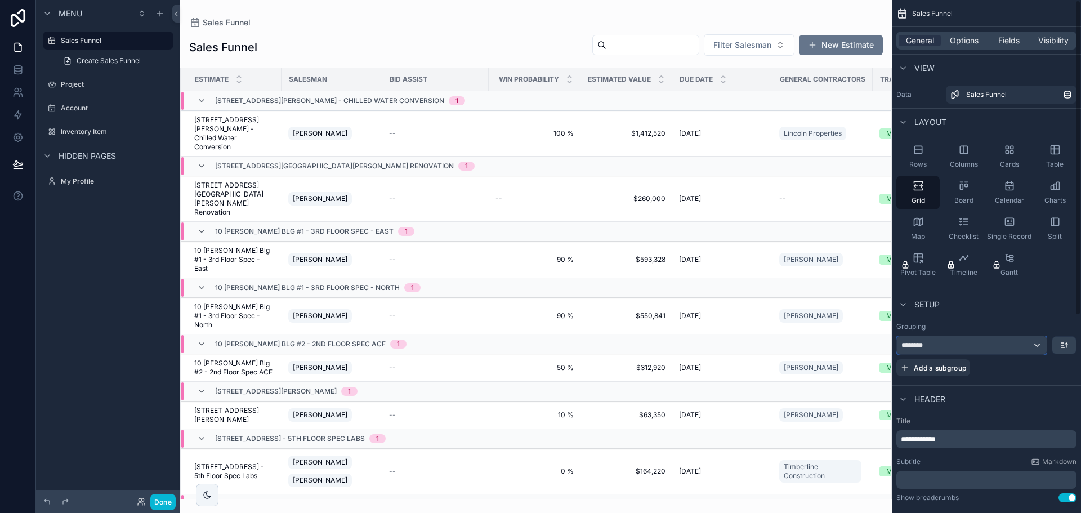
click at [970, 345] on div "********" at bounding box center [972, 345] width 150 height 18
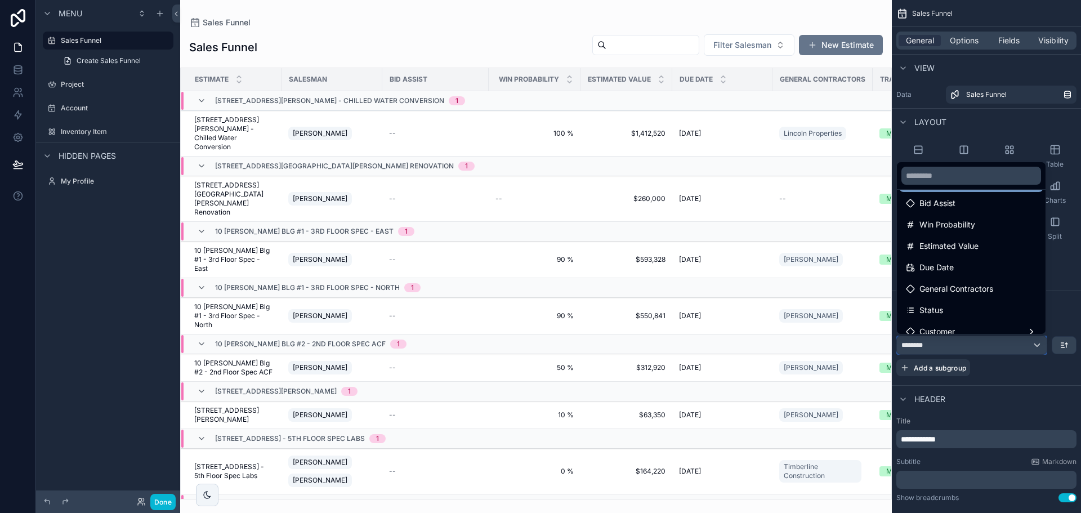
scroll to position [56, 0]
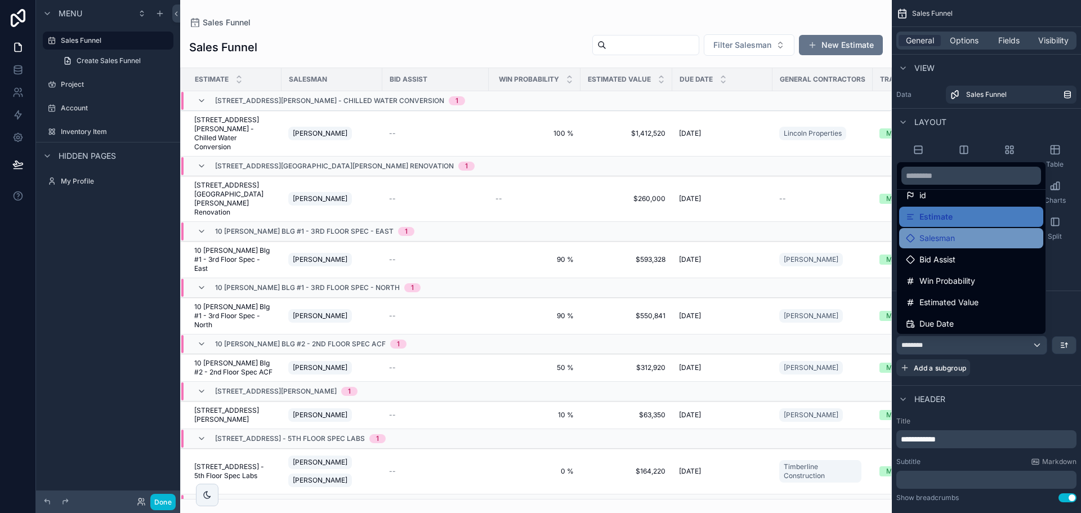
click at [938, 239] on span "Salesman" at bounding box center [937, 238] width 35 height 14
click at [939, 239] on span "Salesman" at bounding box center [937, 238] width 35 height 14
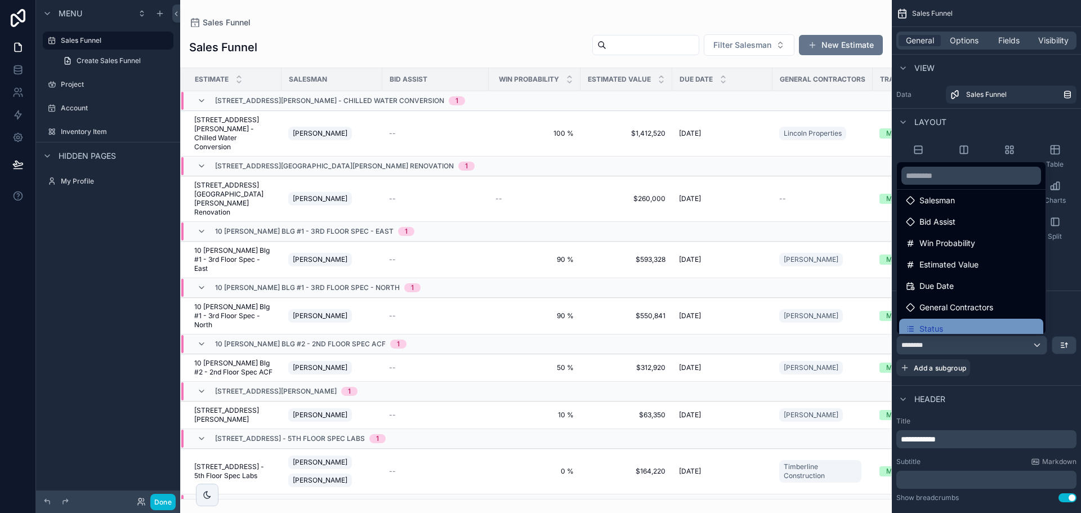
scroll to position [113, 0]
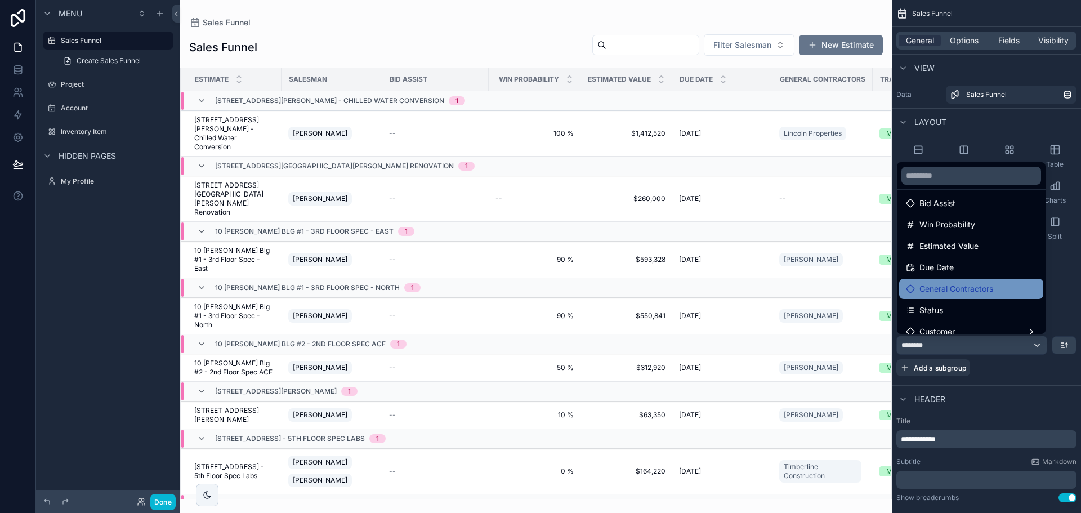
click at [938, 293] on span "General Contractors" at bounding box center [957, 289] width 74 height 14
click at [1016, 340] on div "scrollable content" at bounding box center [540, 256] width 1081 height 513
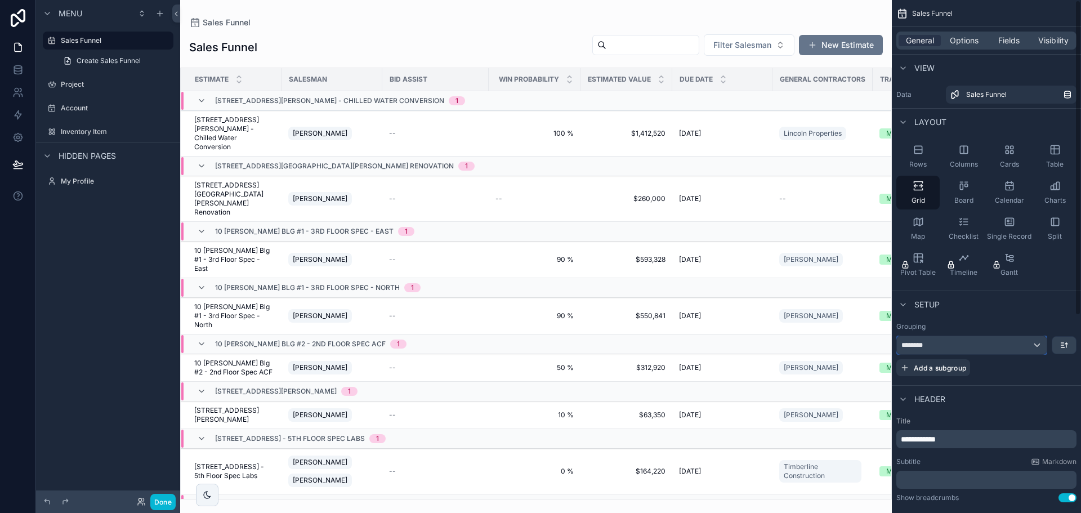
click at [1016, 345] on div "********" at bounding box center [972, 345] width 150 height 18
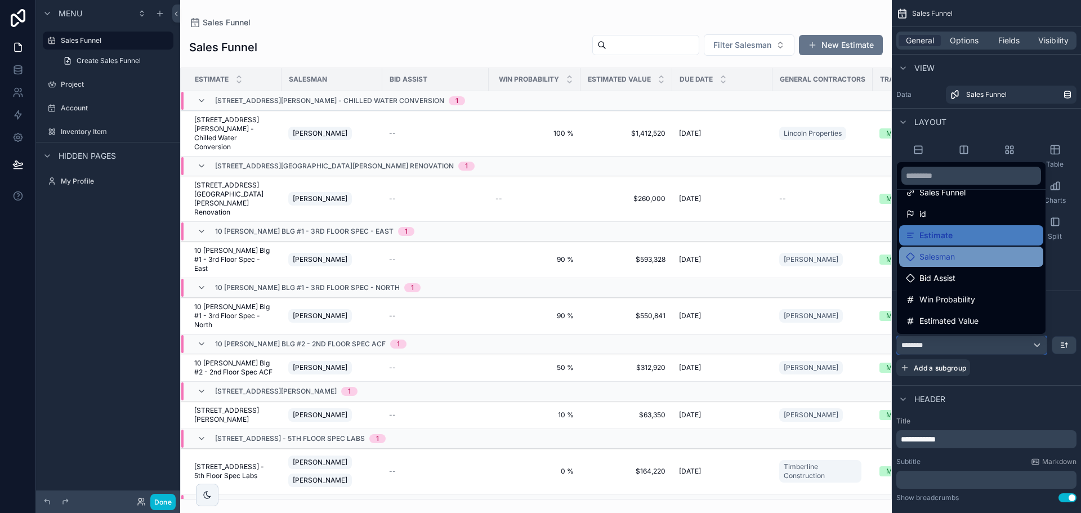
scroll to position [56, 0]
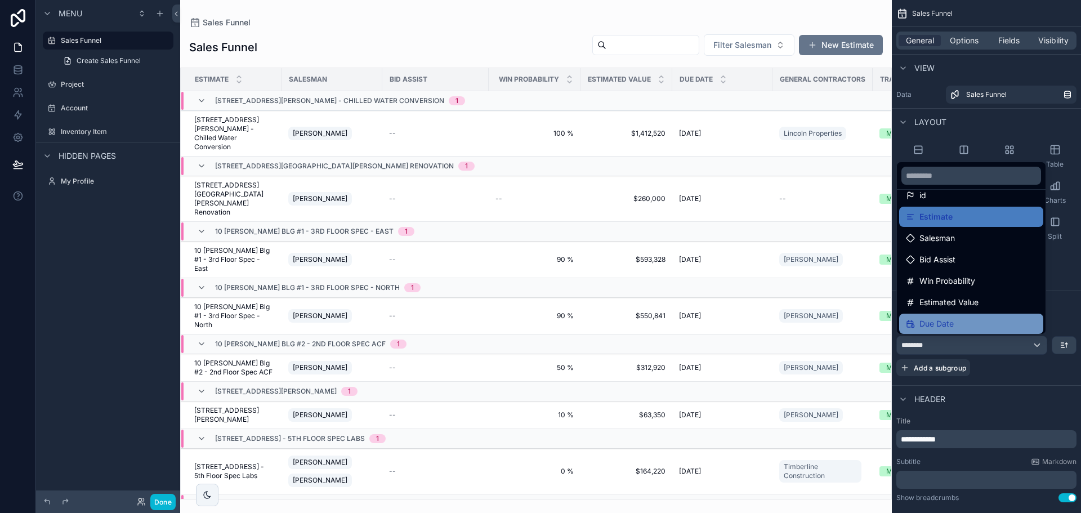
click at [943, 325] on span "Due Date" at bounding box center [937, 324] width 34 height 14
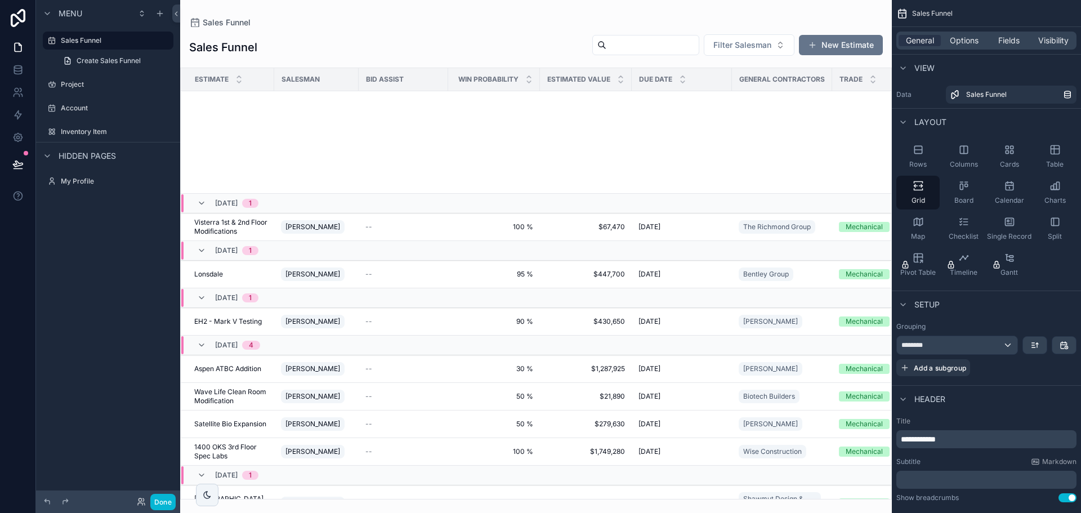
scroll to position [0, 0]
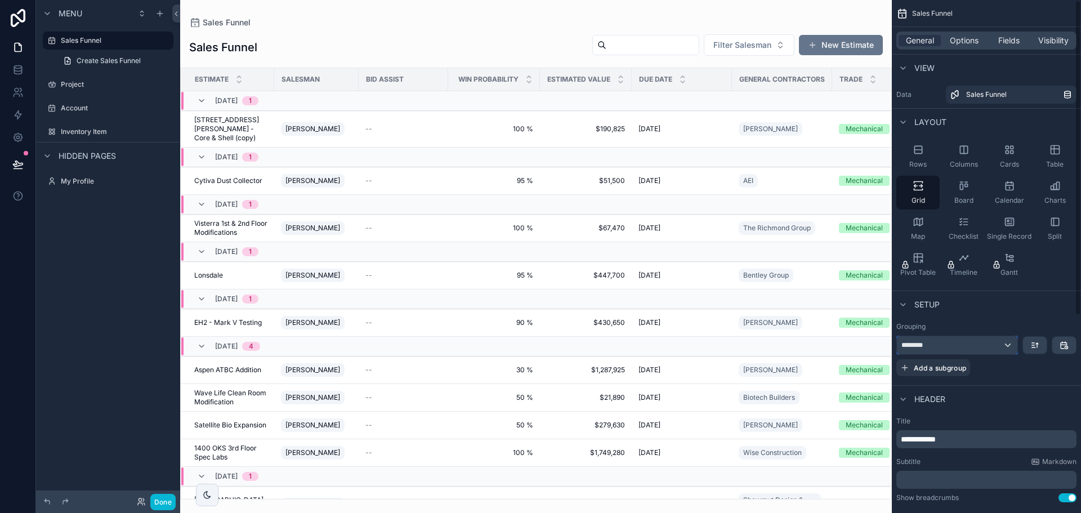
click at [982, 349] on div "********" at bounding box center [957, 345] width 121 height 18
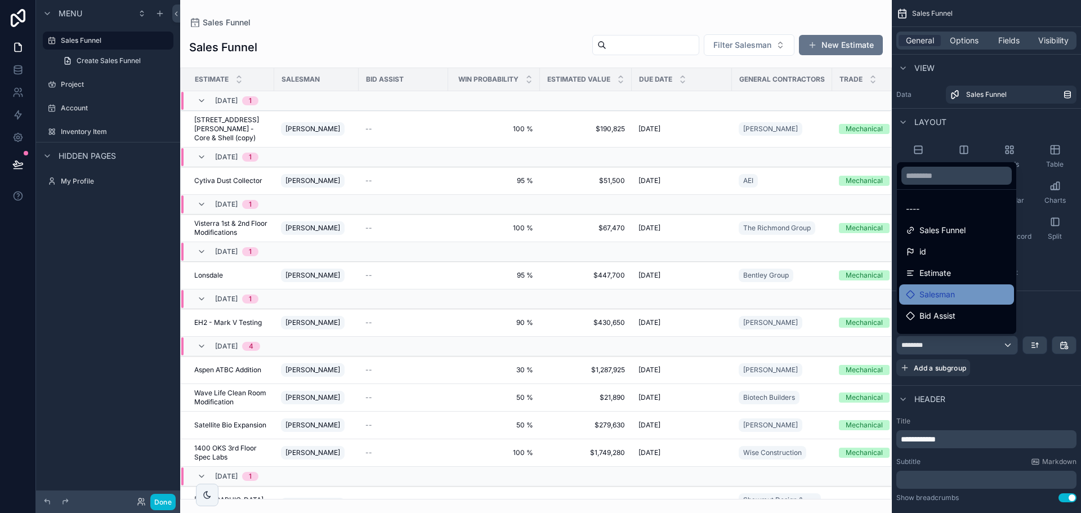
click at [911, 291] on icon at bounding box center [910, 294] width 7 height 7
click at [941, 291] on span "Salesman" at bounding box center [937, 295] width 35 height 14
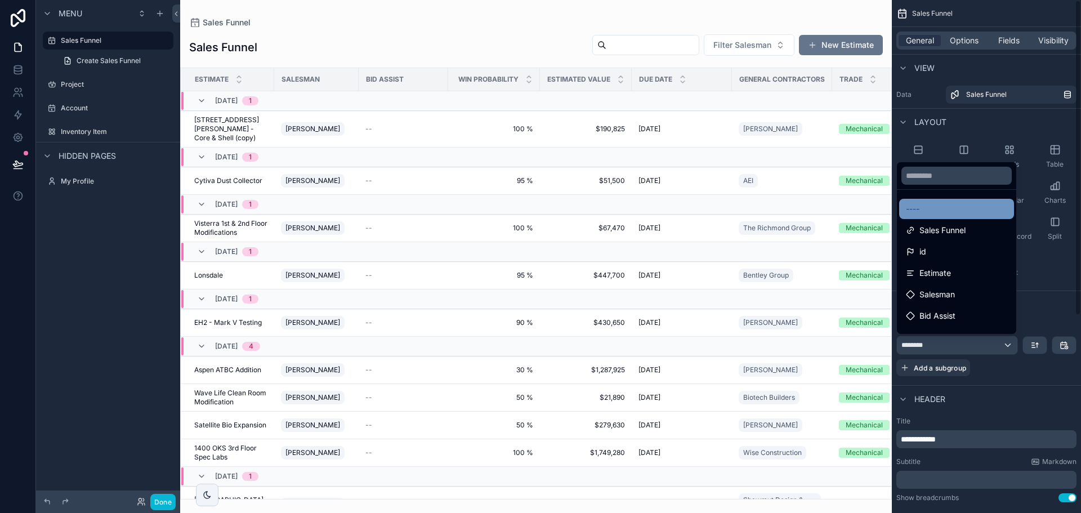
scroll to position [56, 0]
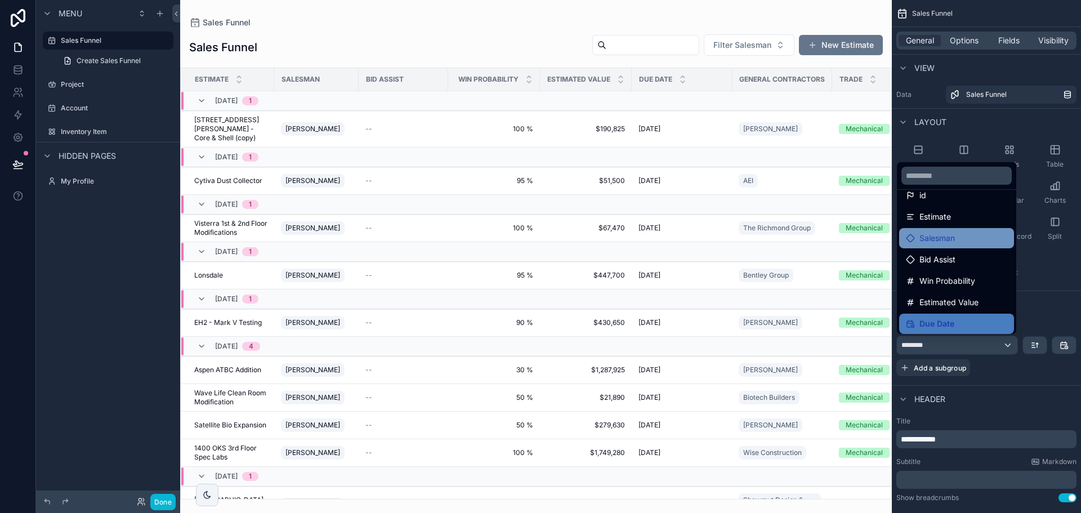
click at [946, 238] on span "Salesman" at bounding box center [937, 238] width 35 height 14
click at [933, 286] on span "Win Probability" at bounding box center [948, 281] width 56 height 14
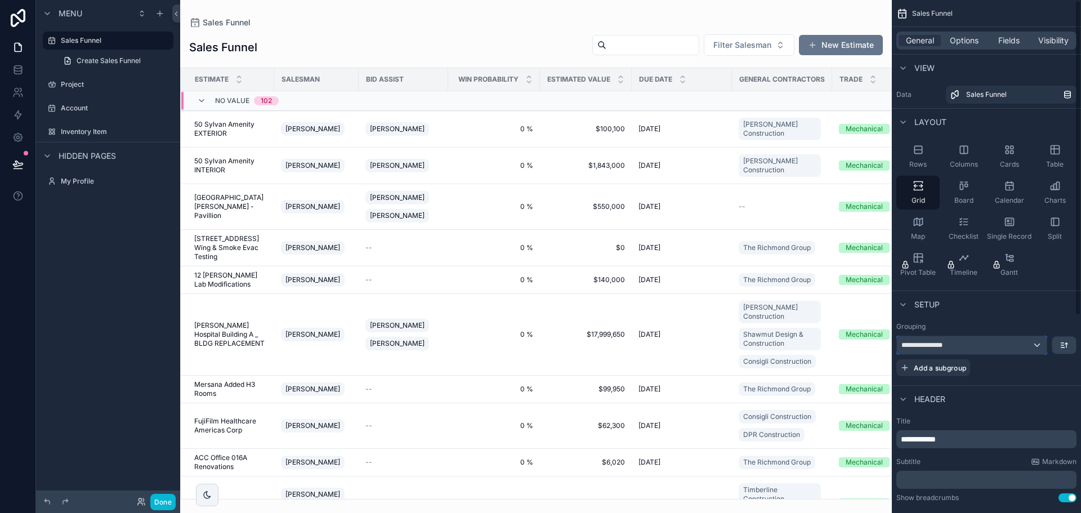
click at [960, 347] on div "**********" at bounding box center [972, 345] width 150 height 18
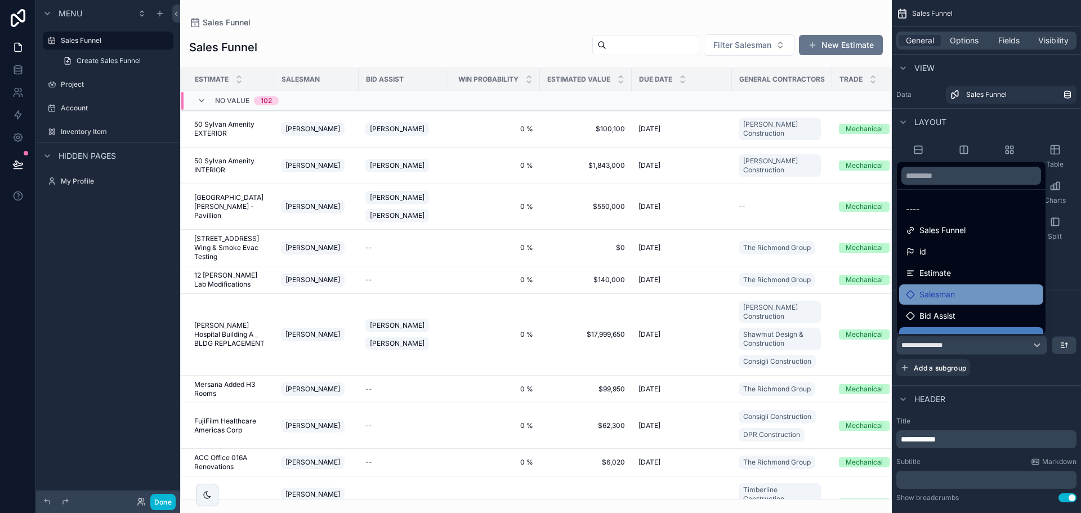
click at [938, 291] on span "Salesman" at bounding box center [937, 295] width 35 height 14
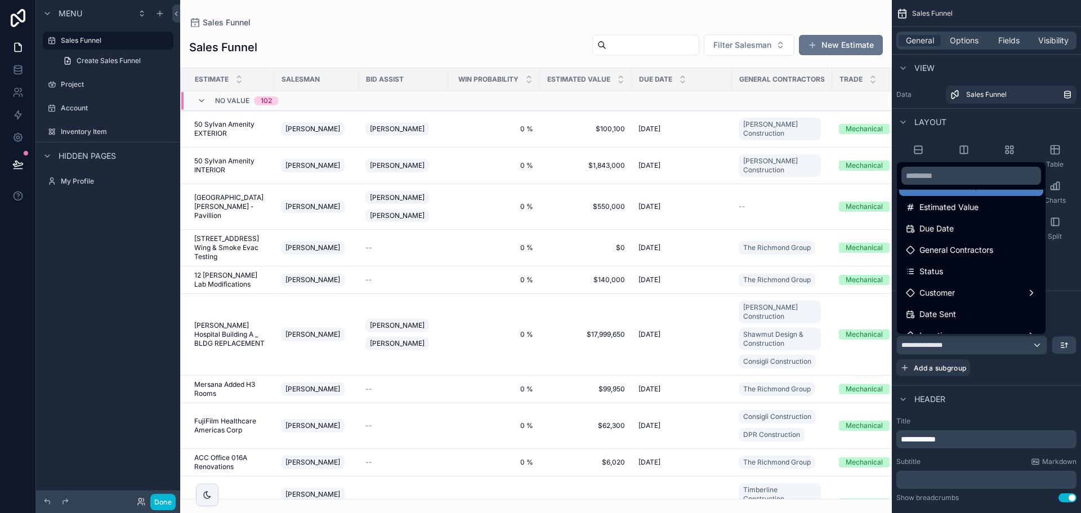
scroll to position [169, 0]
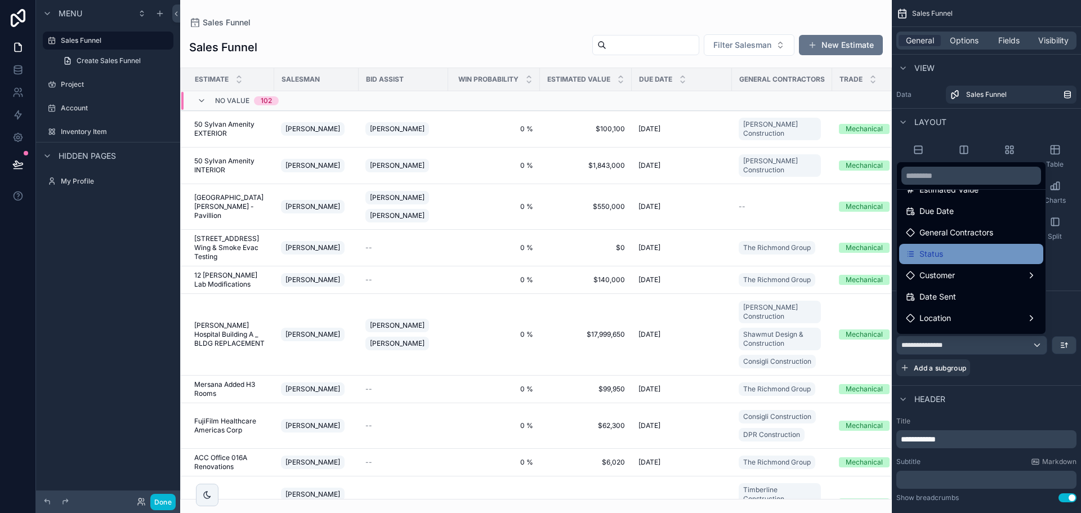
click at [961, 255] on div "Status" at bounding box center [971, 254] width 131 height 14
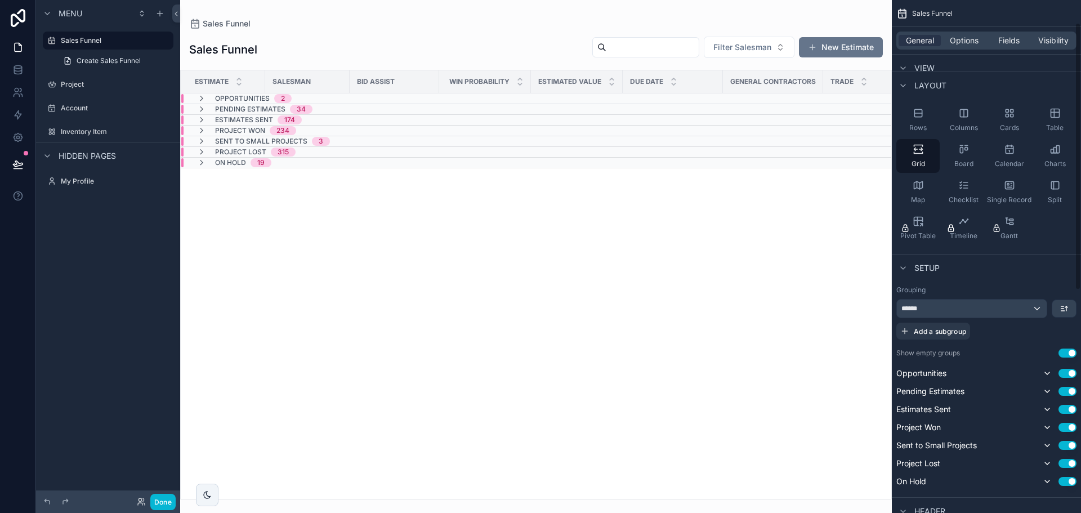
scroll to position [56, 0]
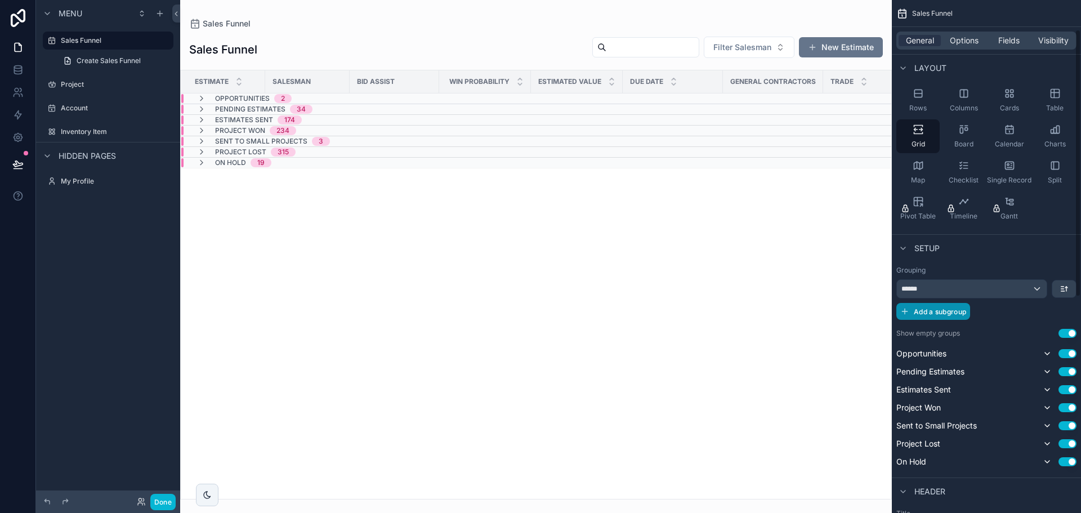
click at [941, 309] on span "Add a subgroup" at bounding box center [940, 312] width 52 height 8
click at [943, 309] on span "Choose a field" at bounding box center [928, 313] width 52 height 10
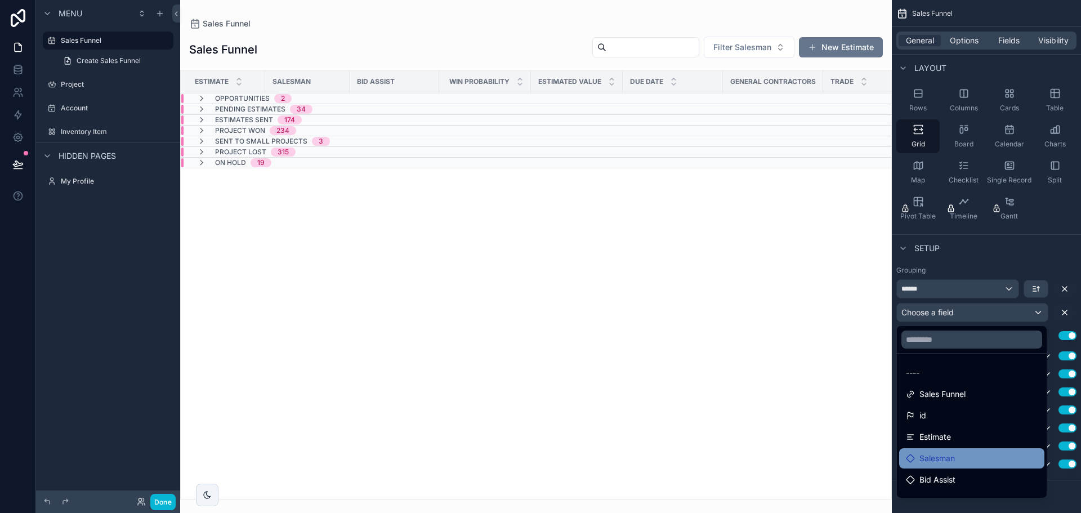
click at [934, 464] on span "Salesman" at bounding box center [937, 459] width 35 height 14
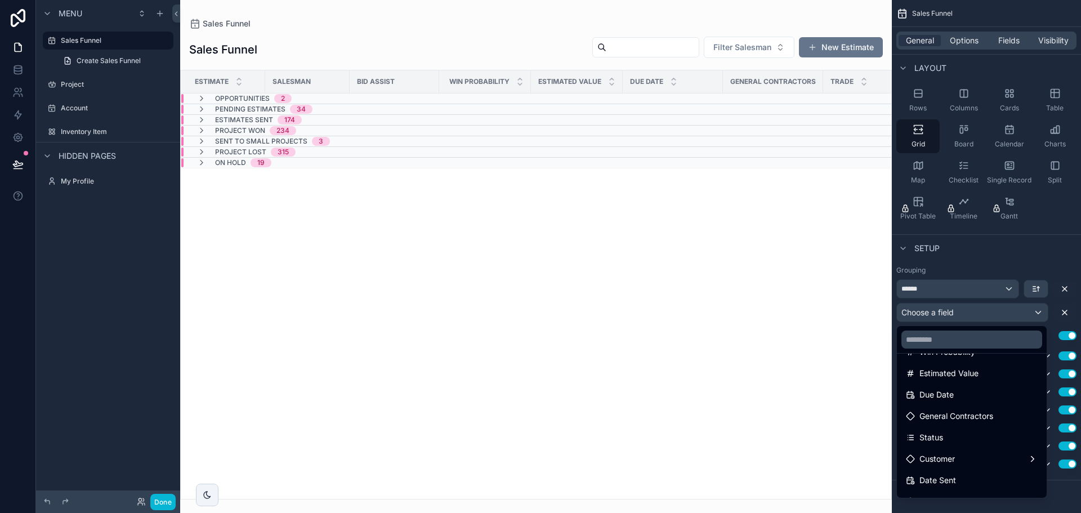
scroll to position [169, 0]
click at [1024, 439] on div "Customer" at bounding box center [972, 440] width 132 height 14
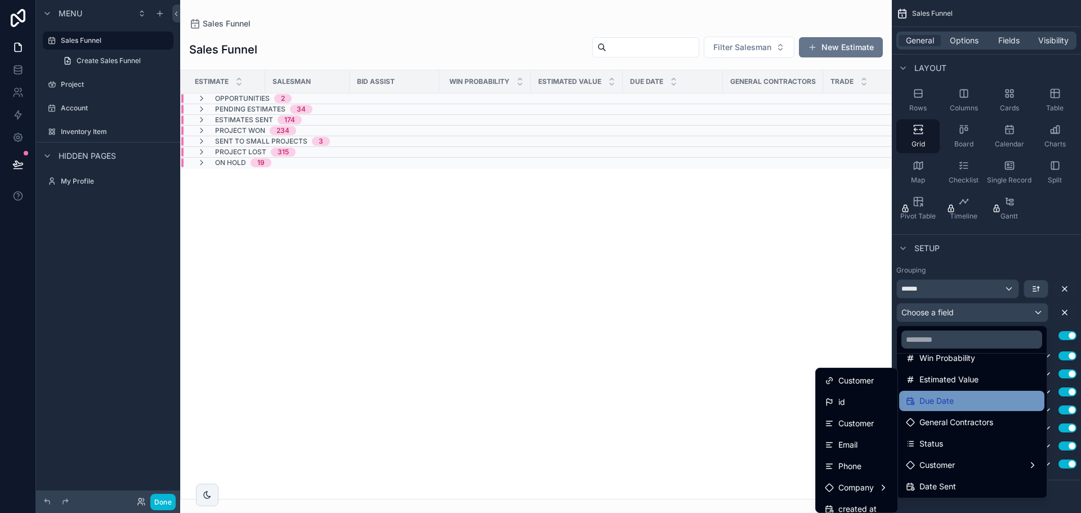
scroll to position [0, 0]
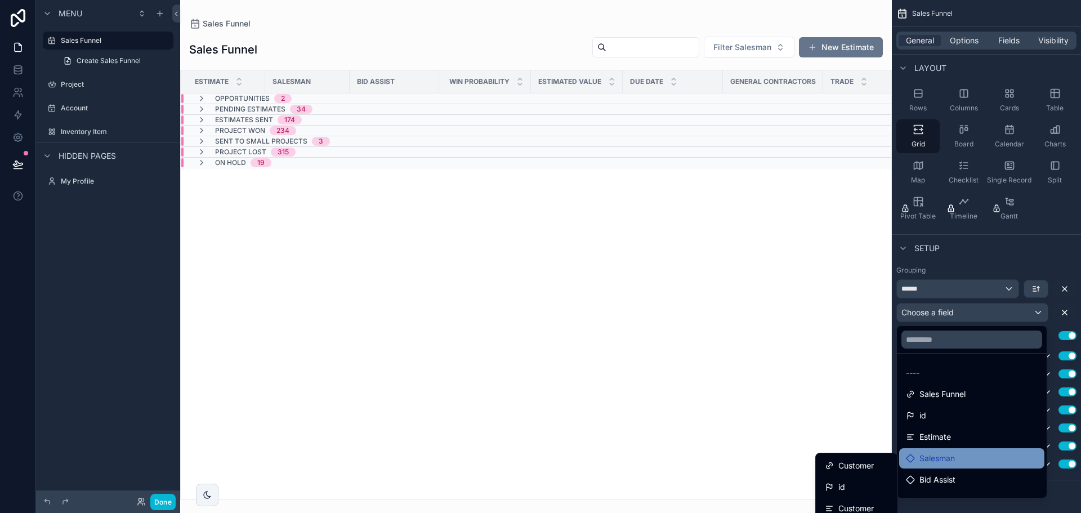
click at [915, 457] on icon at bounding box center [910, 458] width 9 height 9
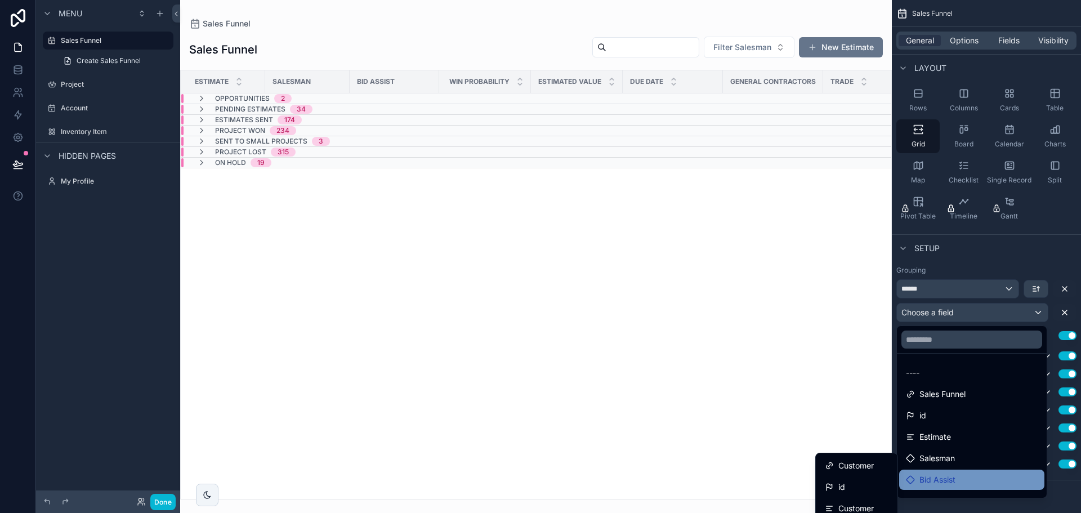
click at [925, 481] on span "Bid Assist" at bounding box center [938, 480] width 36 height 14
click at [1060, 306] on div "scrollable content" at bounding box center [540, 256] width 1081 height 513
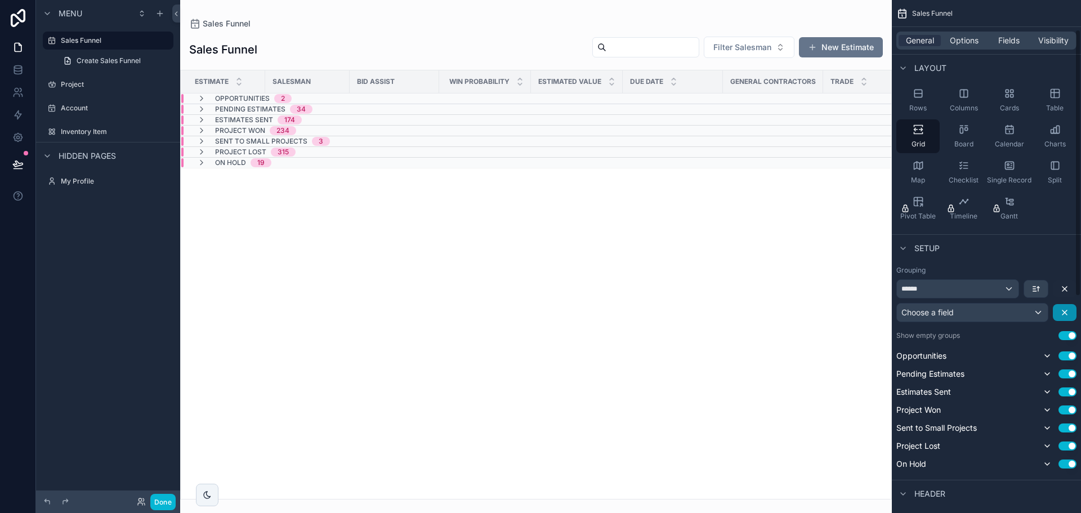
click at [1062, 313] on icon "scrollable content" at bounding box center [1064, 312] width 9 height 9
click at [1051, 349] on button "scrollable content" at bounding box center [1048, 354] width 14 height 14
click at [1046, 370] on icon "scrollable content" at bounding box center [1047, 371] width 9 height 9
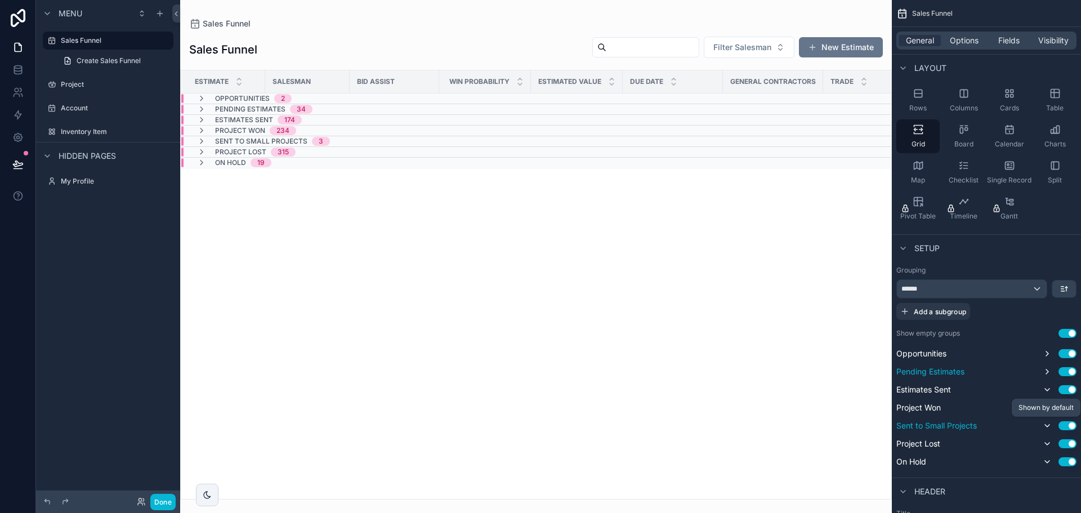
click at [1048, 426] on icon "scrollable content" at bounding box center [1047, 425] width 9 height 9
click at [1049, 408] on icon "scrollable content" at bounding box center [1047, 407] width 9 height 9
click at [1051, 391] on icon "scrollable content" at bounding box center [1047, 389] width 9 height 9
click at [1048, 375] on icon "scrollable content" at bounding box center [1047, 371] width 9 height 9
click at [1049, 389] on icon "scrollable content" at bounding box center [1047, 389] width 9 height 9
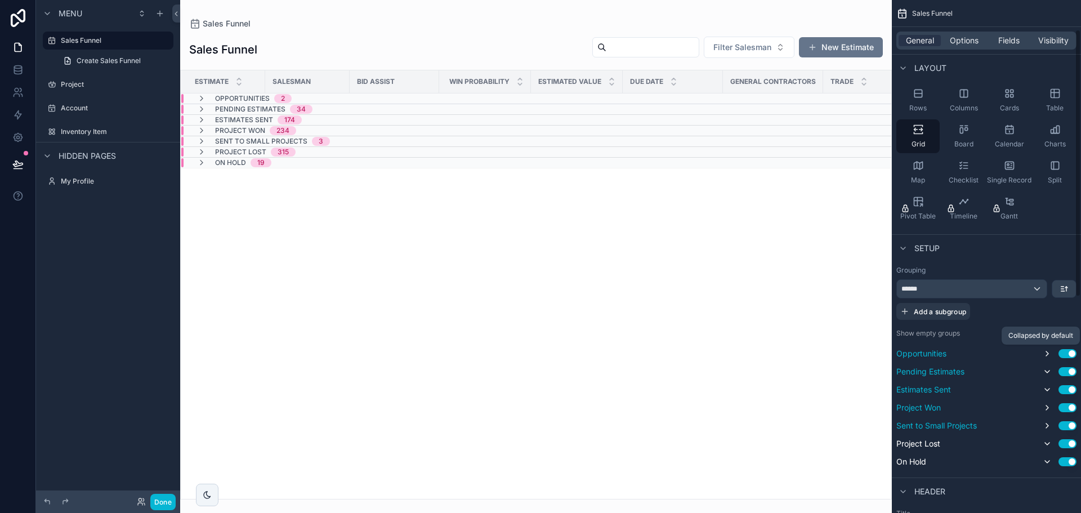
click at [1045, 353] on icon "scrollable content" at bounding box center [1047, 353] width 9 height 9
click at [1046, 440] on icon "scrollable content" at bounding box center [1047, 443] width 9 height 9
click at [1051, 459] on icon "scrollable content" at bounding box center [1047, 461] width 9 height 9
click at [248, 100] on span "Opportunities" at bounding box center [242, 98] width 55 height 9
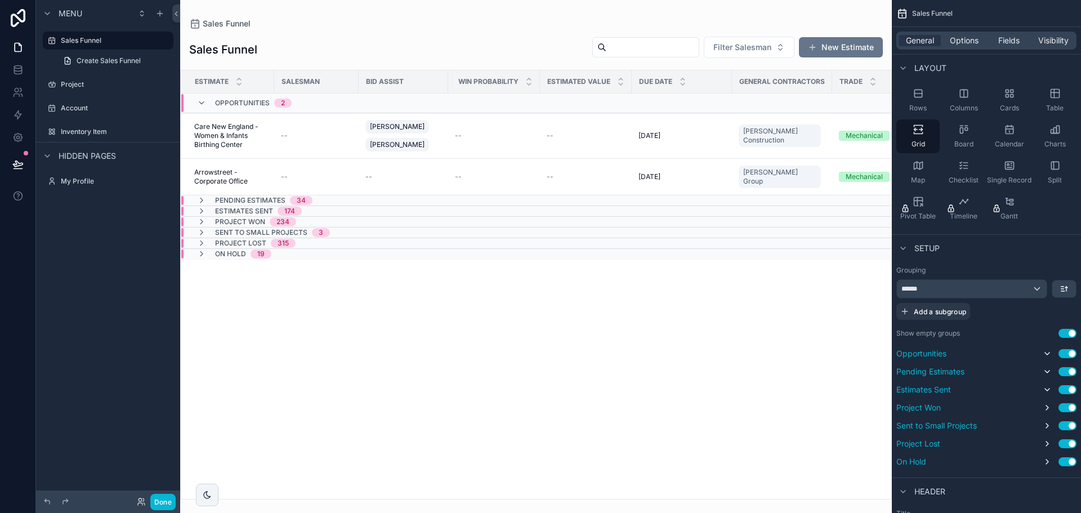
click at [259, 196] on span "Pending Estimates" at bounding box center [250, 200] width 70 height 9
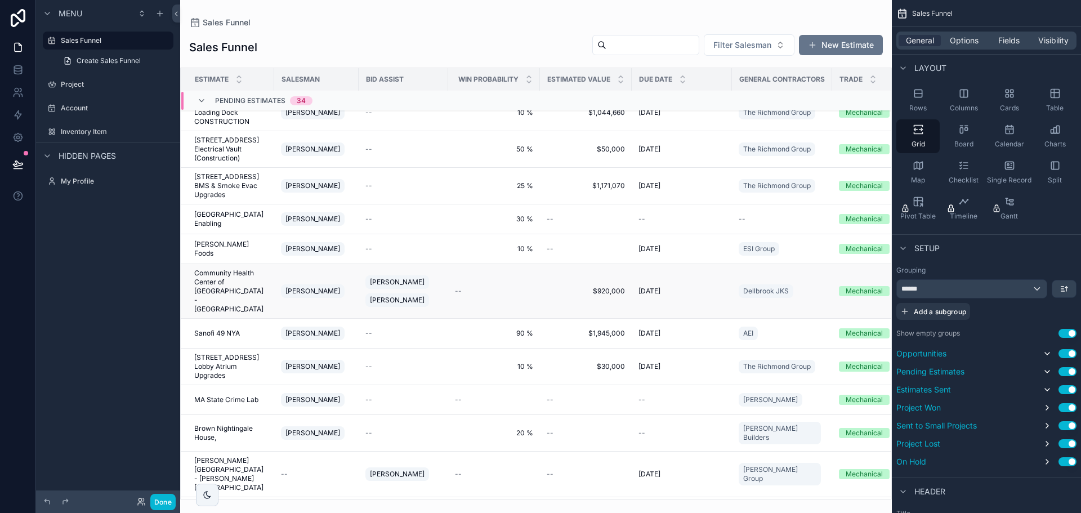
scroll to position [978, 0]
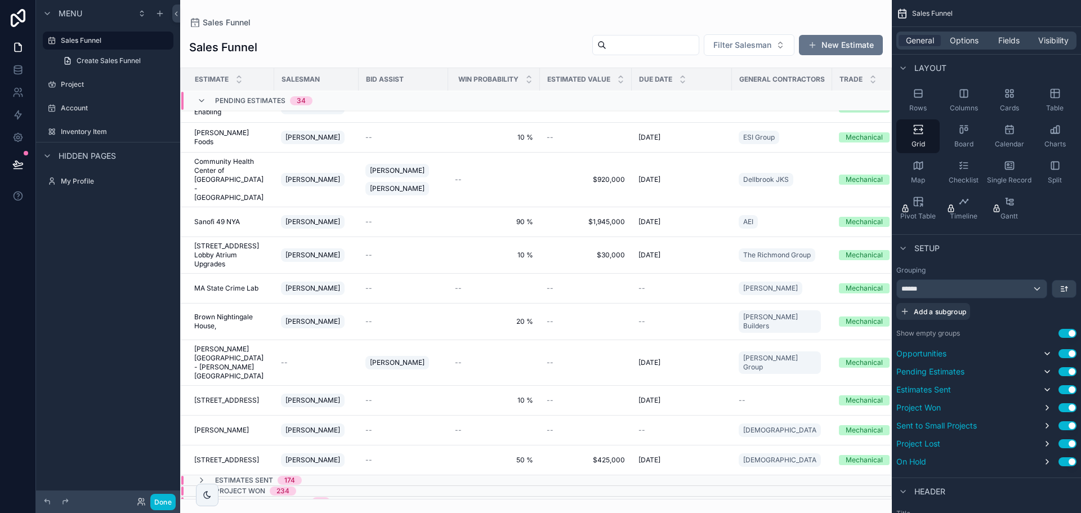
click at [261, 475] on td "Estimates Sent 174" at bounding box center [315, 480] width 268 height 11
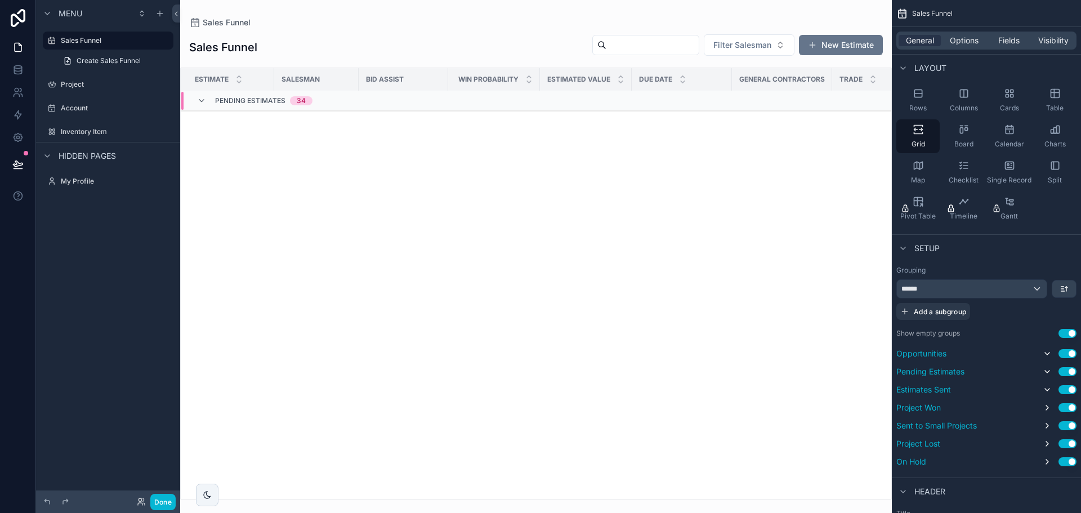
scroll to position [0, 0]
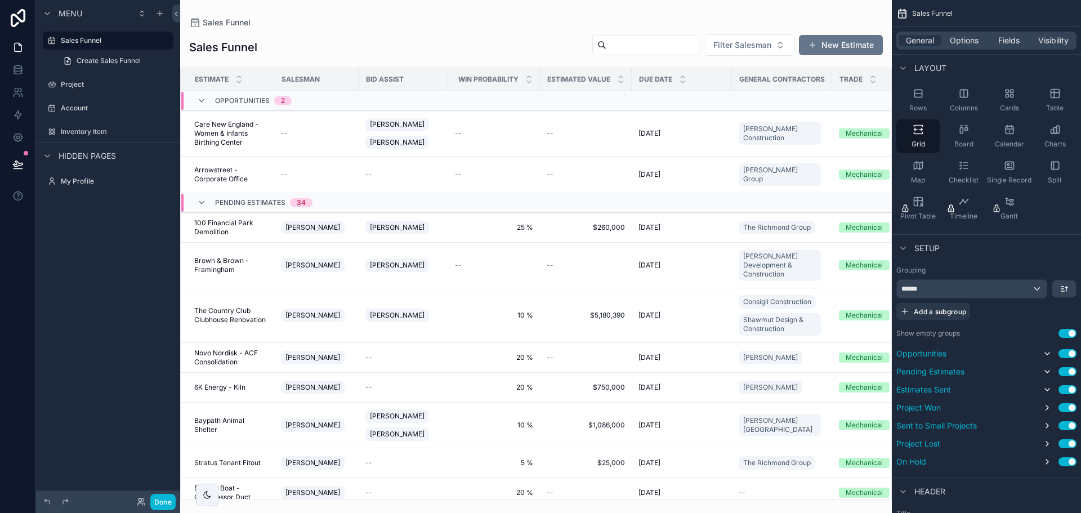
click at [307, 78] on span "Salesman" at bounding box center [301, 79] width 38 height 9
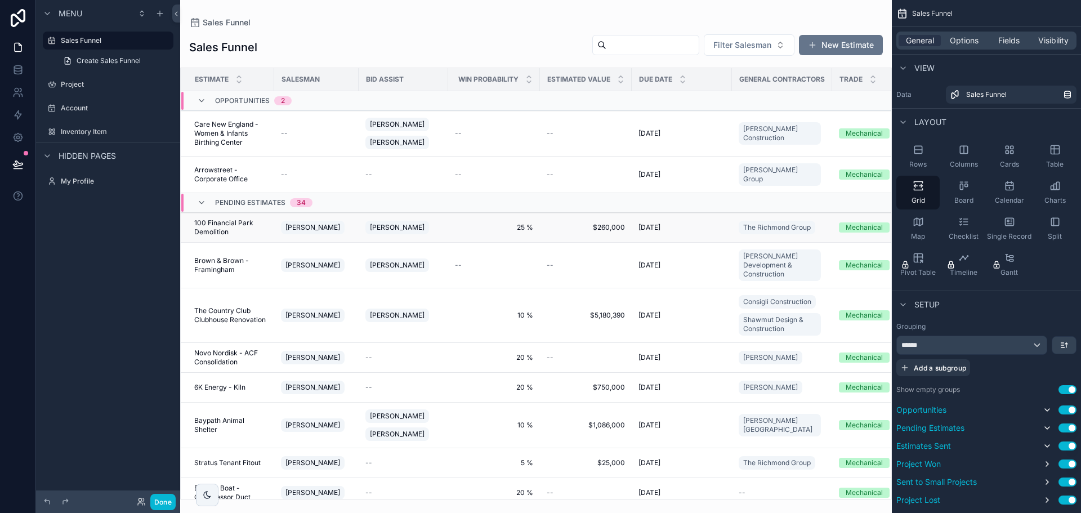
click at [311, 223] on span "[PERSON_NAME]" at bounding box center [313, 227] width 55 height 9
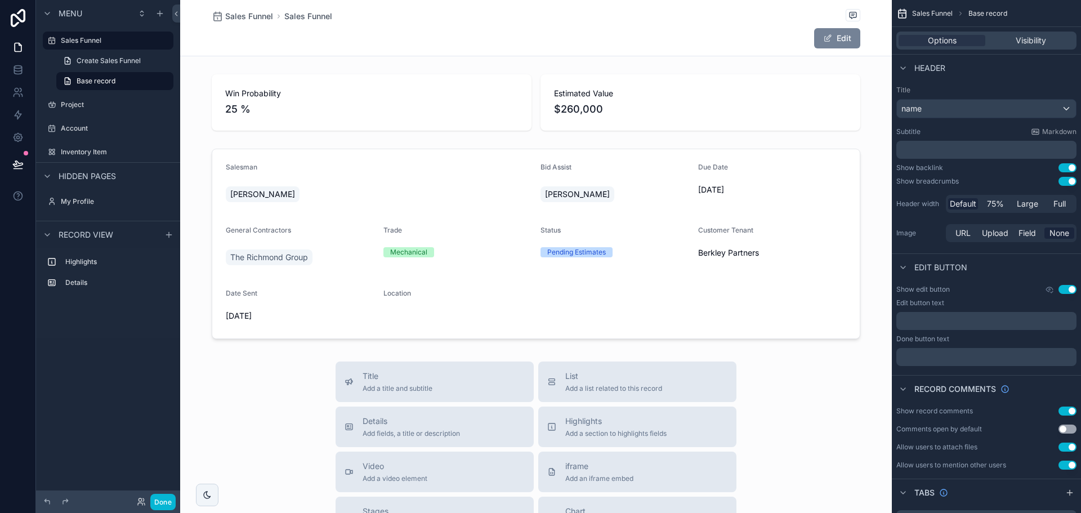
click at [848, 40] on button "Edit" at bounding box center [837, 38] width 46 height 20
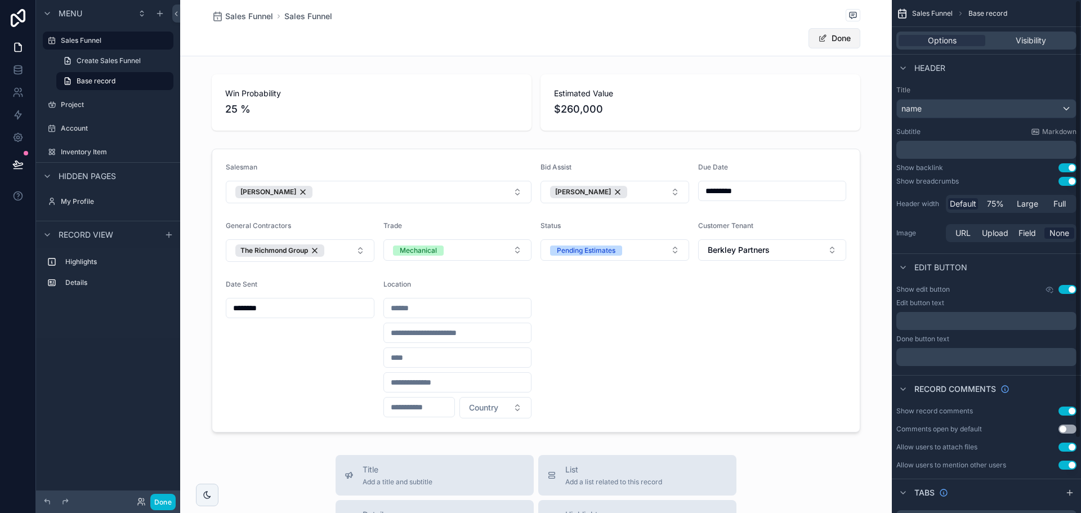
click at [839, 37] on button "Done" at bounding box center [835, 38] width 52 height 20
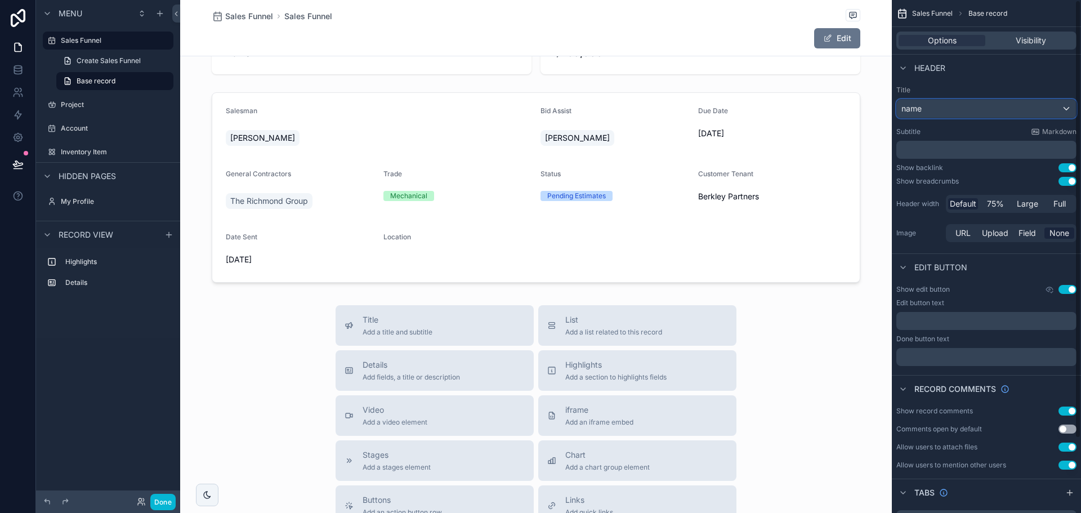
click at [925, 104] on div "name" at bounding box center [986, 109] width 179 height 18
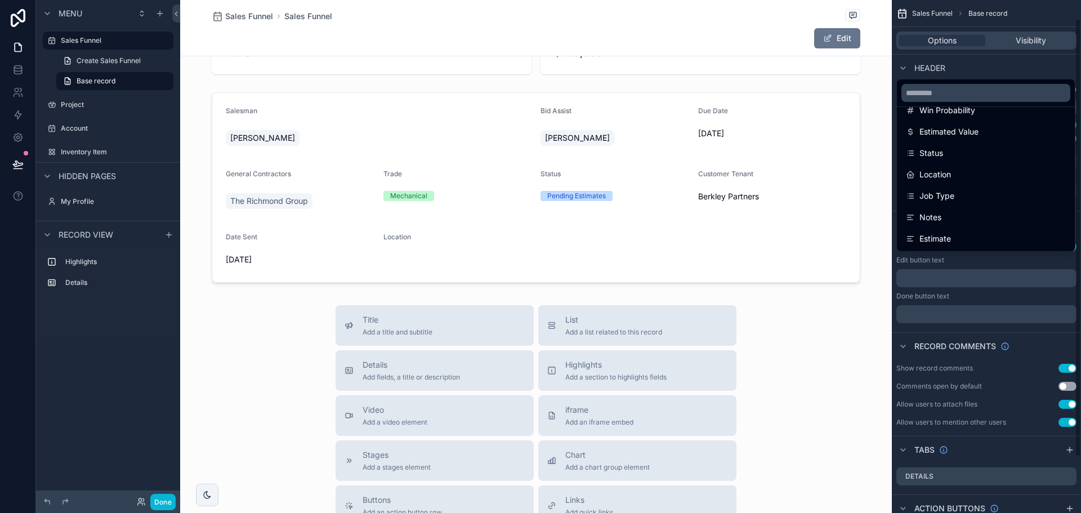
scroll to position [87, 0]
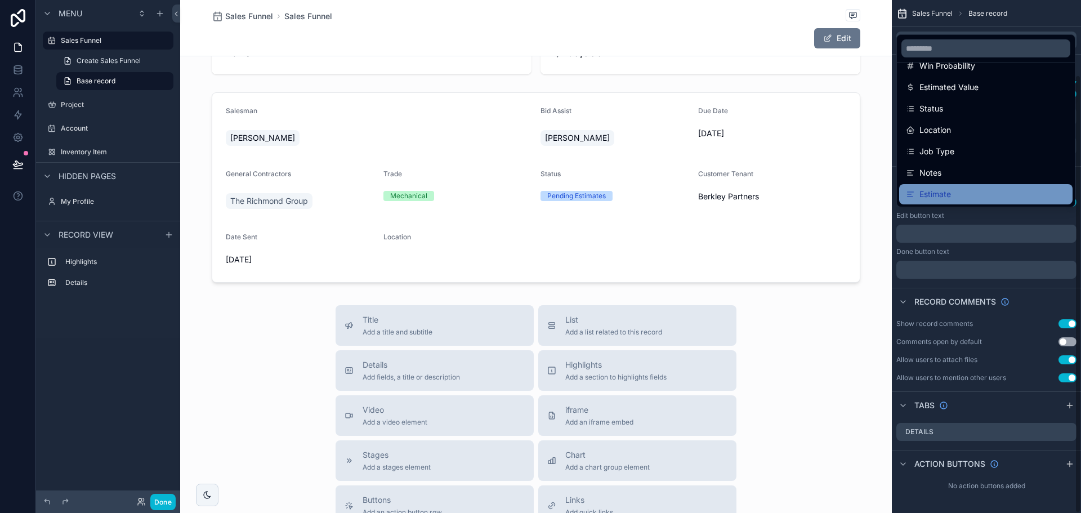
click at [958, 194] on div "Estimate" at bounding box center [986, 195] width 160 height 14
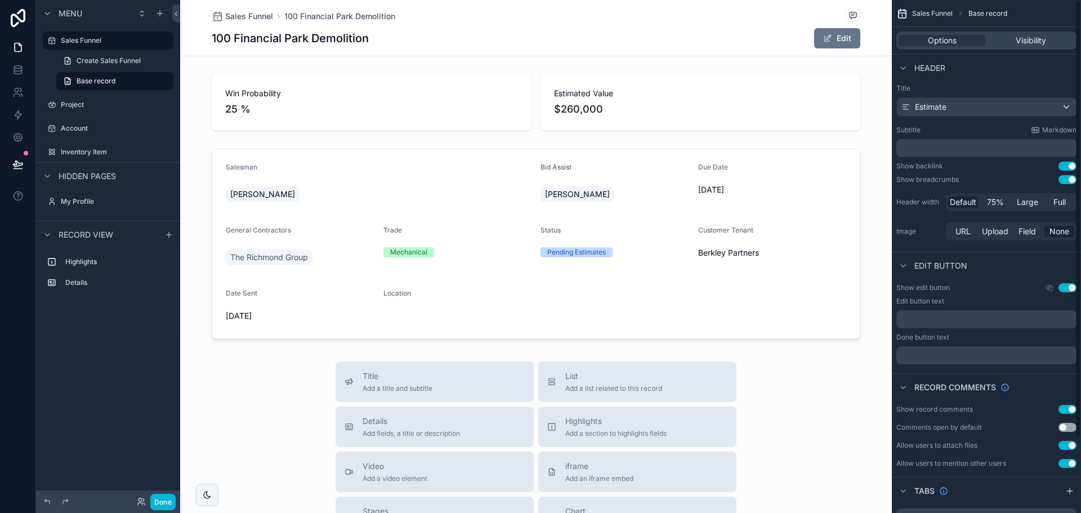
scroll to position [0, 0]
click at [995, 208] on span "75%" at bounding box center [995, 203] width 17 height 11
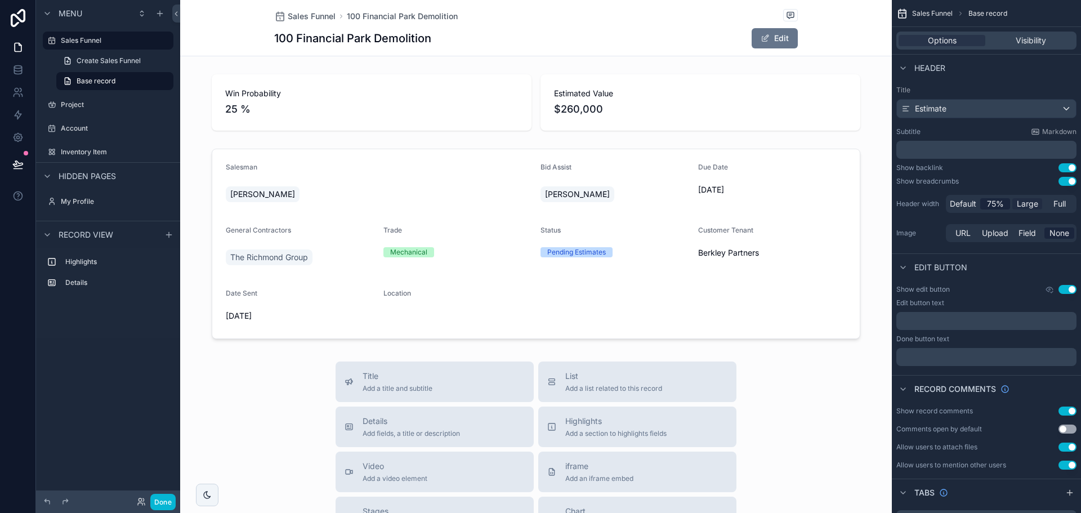
click at [1019, 204] on span "Large" at bounding box center [1027, 203] width 21 height 11
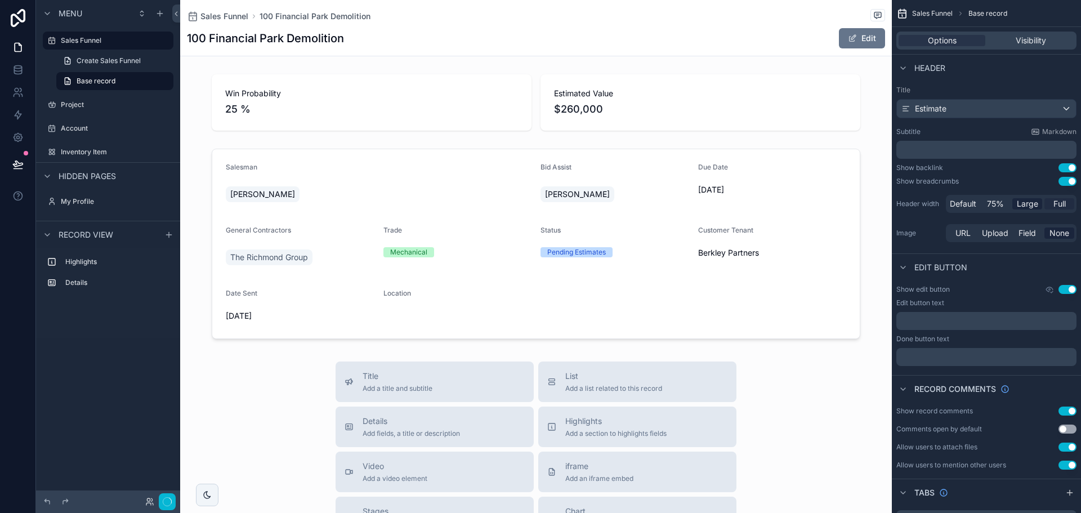
click at [1053, 203] on div "Full" at bounding box center [1060, 203] width 30 height 11
click at [961, 206] on span "Default" at bounding box center [963, 203] width 26 height 11
click at [596, 109] on div "scrollable content" at bounding box center [536, 102] width 712 height 65
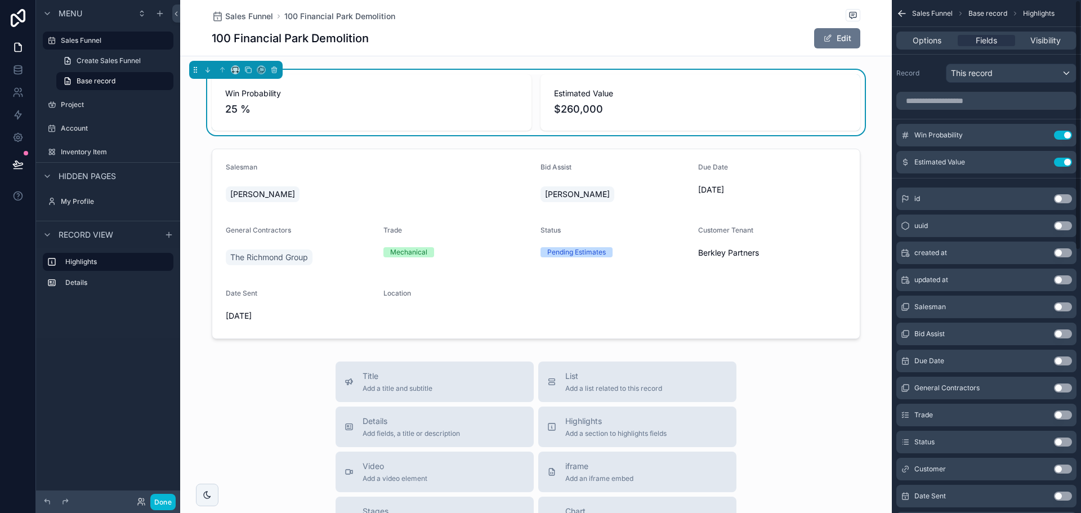
click at [869, 114] on div "Win Probability 25 % Estimated Value $260,000" at bounding box center [536, 102] width 712 height 65
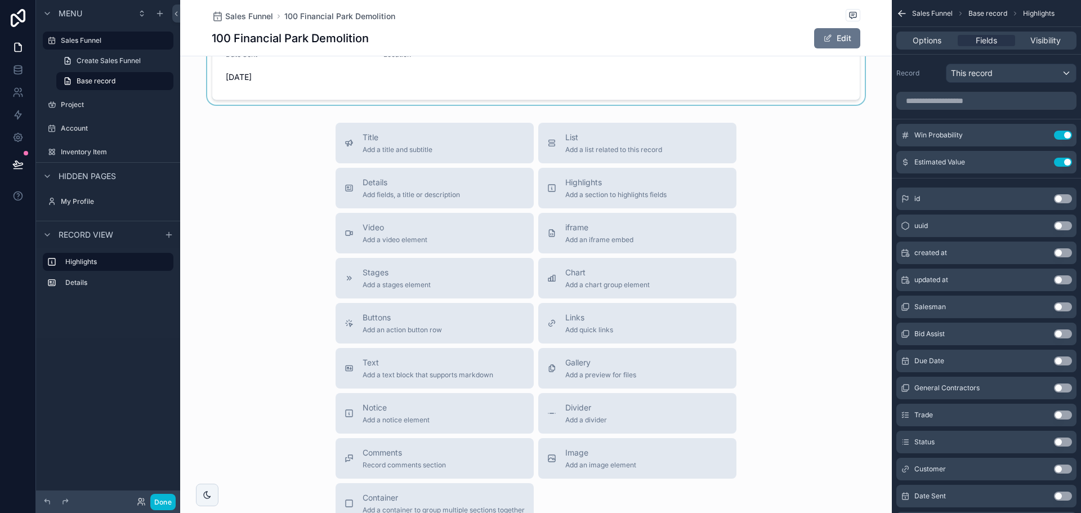
scroll to position [282, 0]
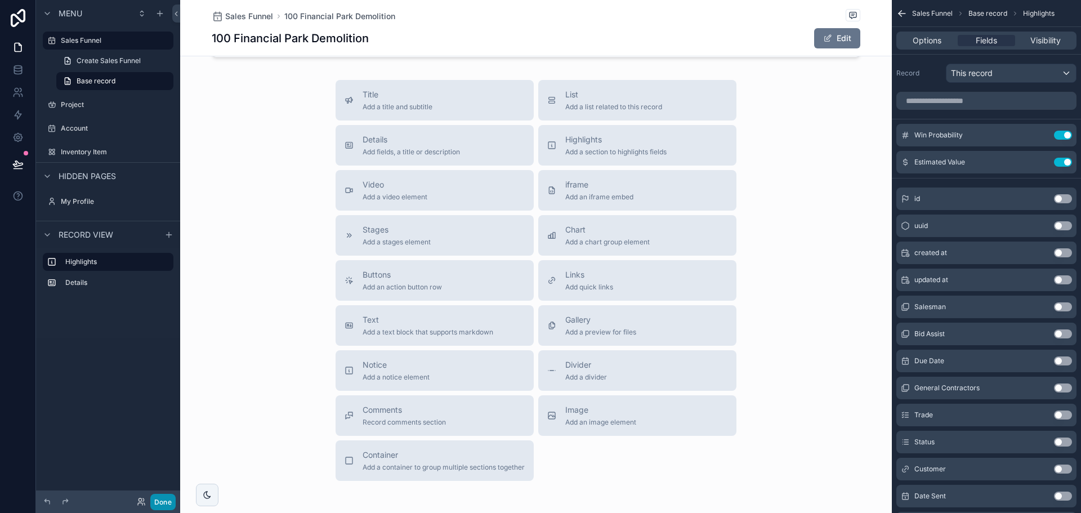
click at [166, 497] on button "Done" at bounding box center [162, 502] width 25 height 16
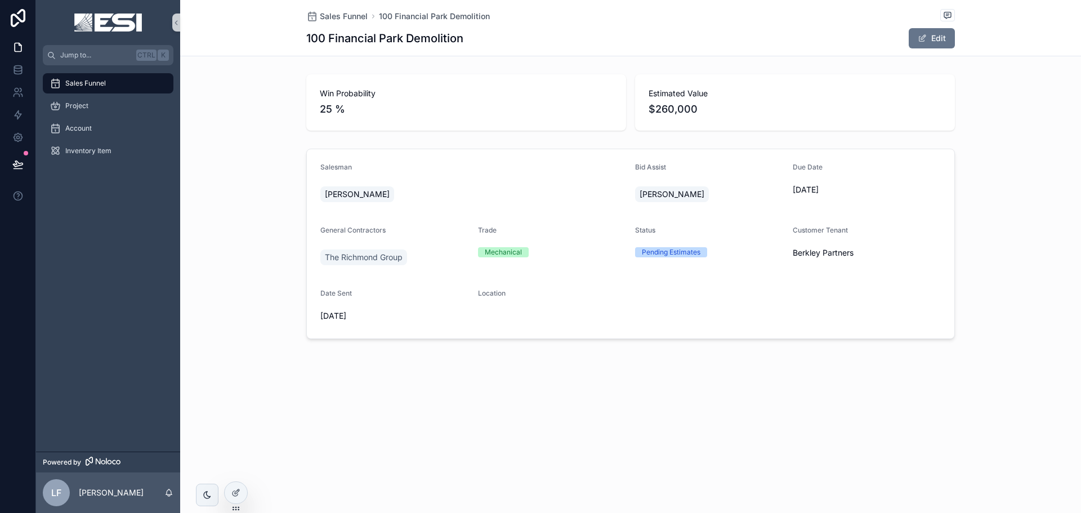
scroll to position [0, 0]
click at [627, 105] on div "Win Probability 25 % Estimated Value $260,000" at bounding box center [630, 102] width 649 height 56
click at [679, 106] on span "$260,000" at bounding box center [795, 109] width 293 height 16
click at [941, 38] on button "Edit" at bounding box center [932, 38] width 46 height 20
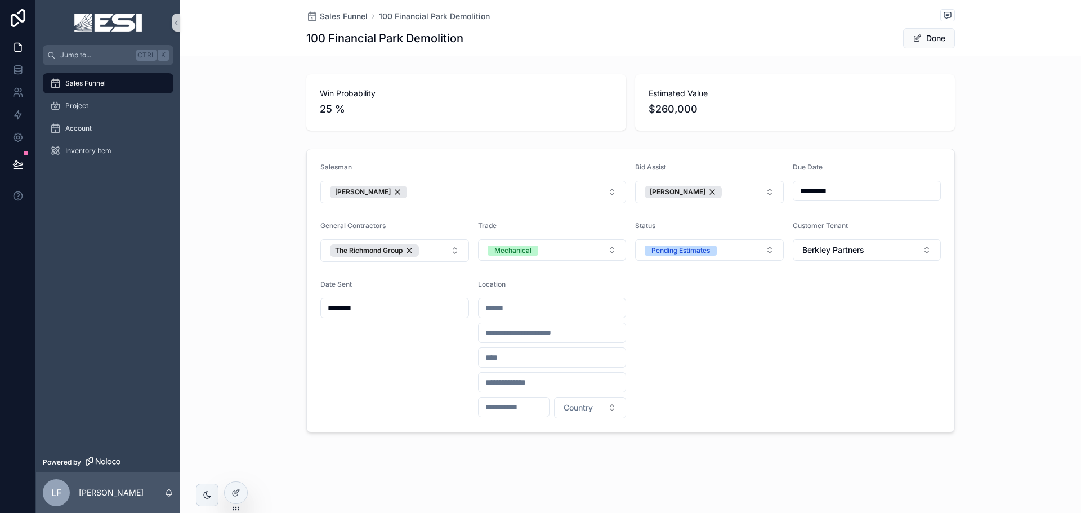
click at [679, 106] on span "$260,000" at bounding box center [795, 109] width 293 height 16
drag, startPoint x: 678, startPoint y: 105, endPoint x: 658, endPoint y: 103, distance: 19.8
click at [658, 103] on span "$260,000" at bounding box center [795, 109] width 293 height 16
click at [741, 104] on span "$260,000" at bounding box center [795, 109] width 293 height 16
click at [941, 34] on button "Done" at bounding box center [929, 38] width 52 height 20
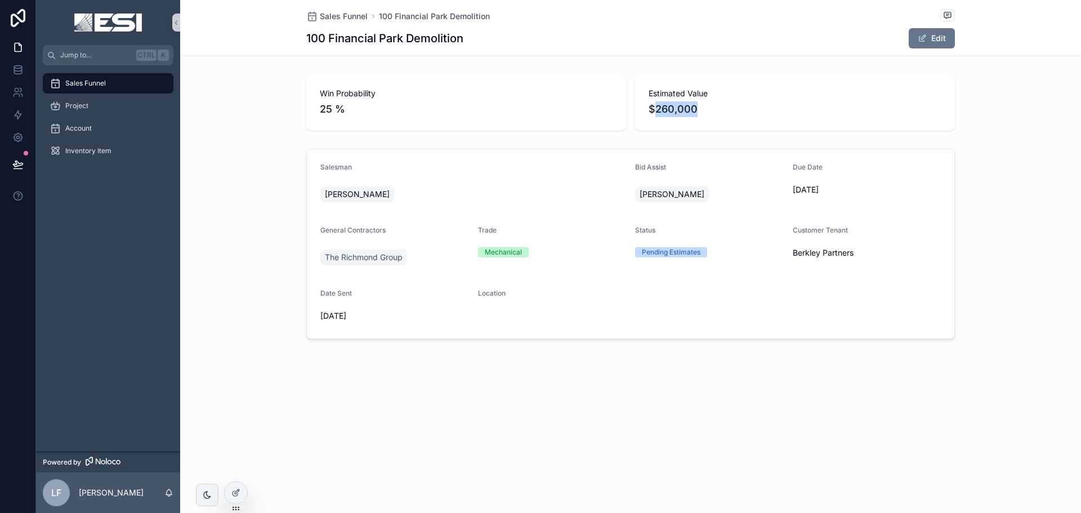
click at [841, 118] on div "Estimated Value $260,000" at bounding box center [795, 102] width 320 height 56
click at [932, 38] on button "Edit" at bounding box center [932, 38] width 46 height 20
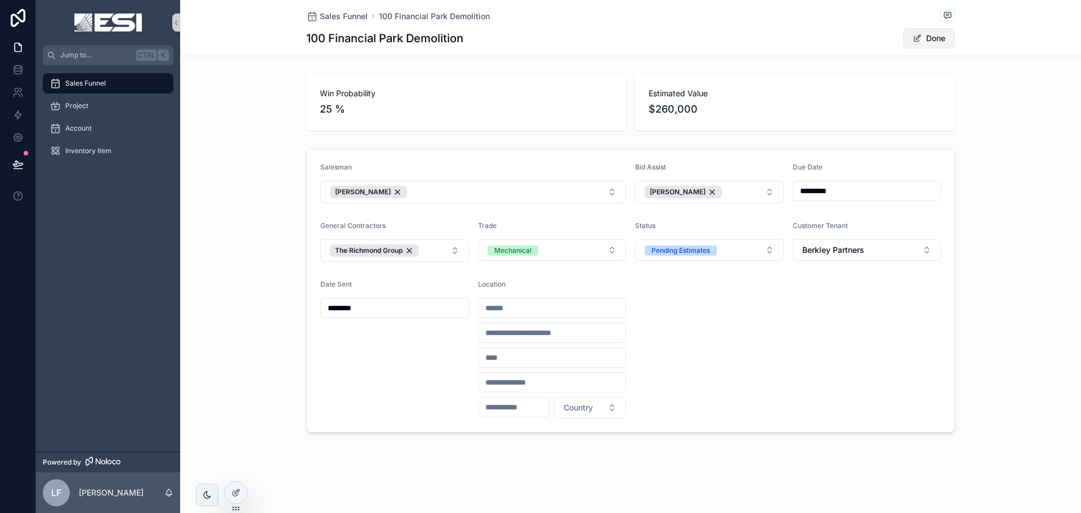
click at [935, 33] on button "Done" at bounding box center [929, 38] width 52 height 20
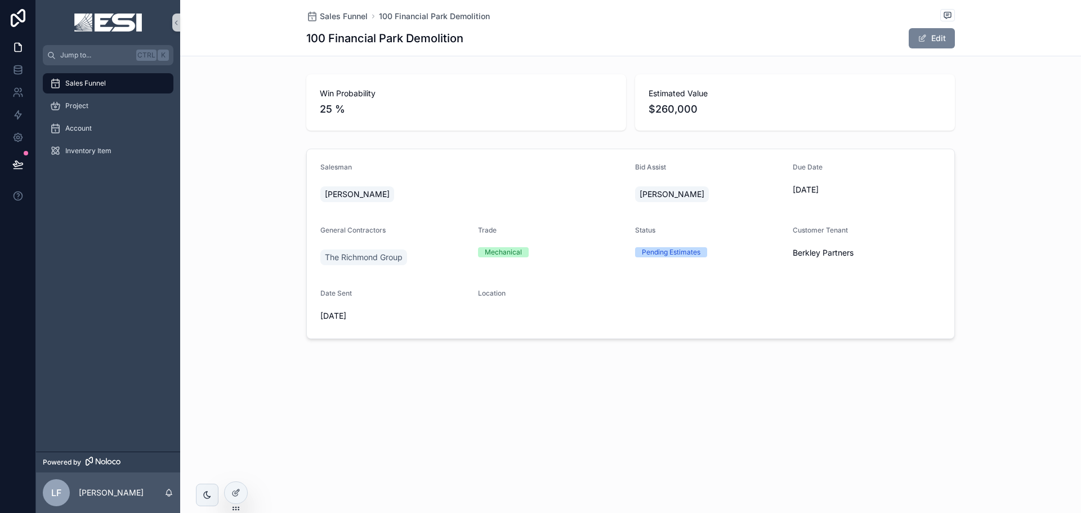
click at [937, 40] on button "Edit" at bounding box center [932, 38] width 46 height 20
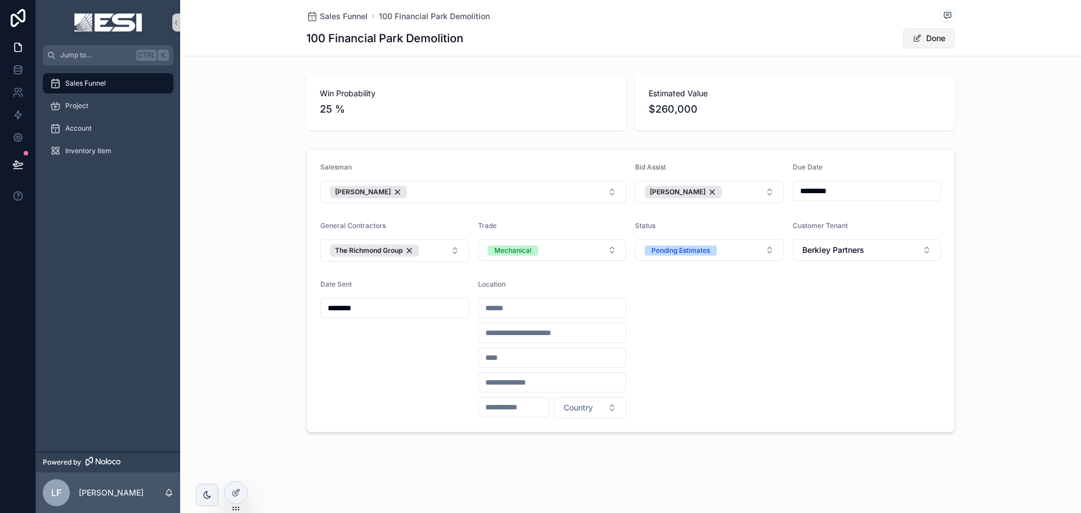
click at [943, 41] on button "Done" at bounding box center [929, 38] width 52 height 20
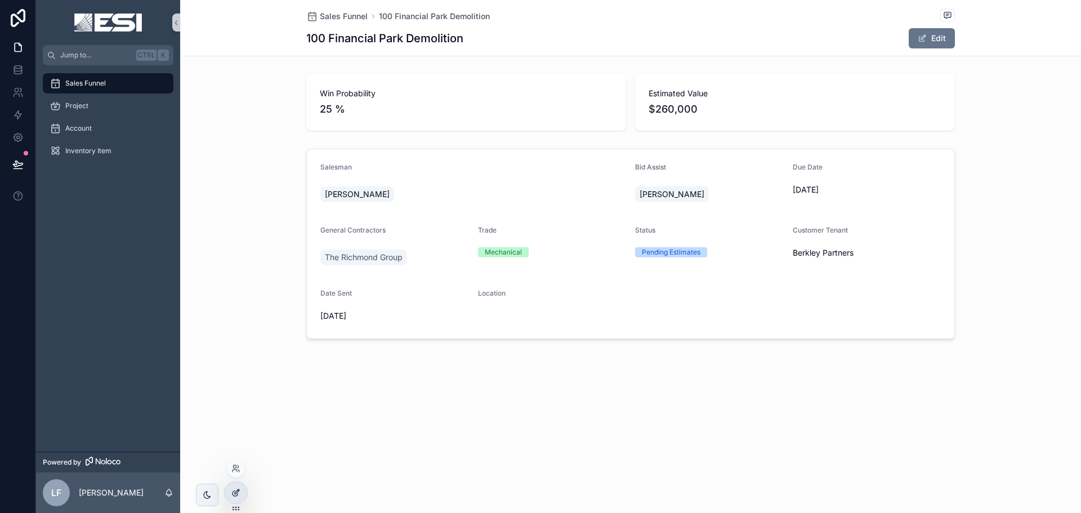
click at [245, 488] on div at bounding box center [236, 492] width 23 height 21
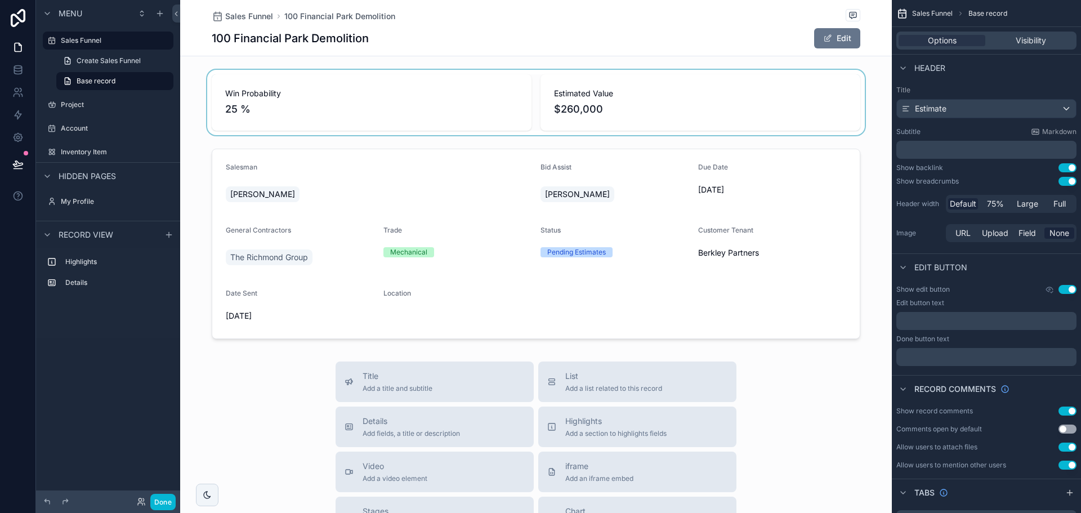
click at [652, 93] on div "scrollable content" at bounding box center [536, 102] width 712 height 65
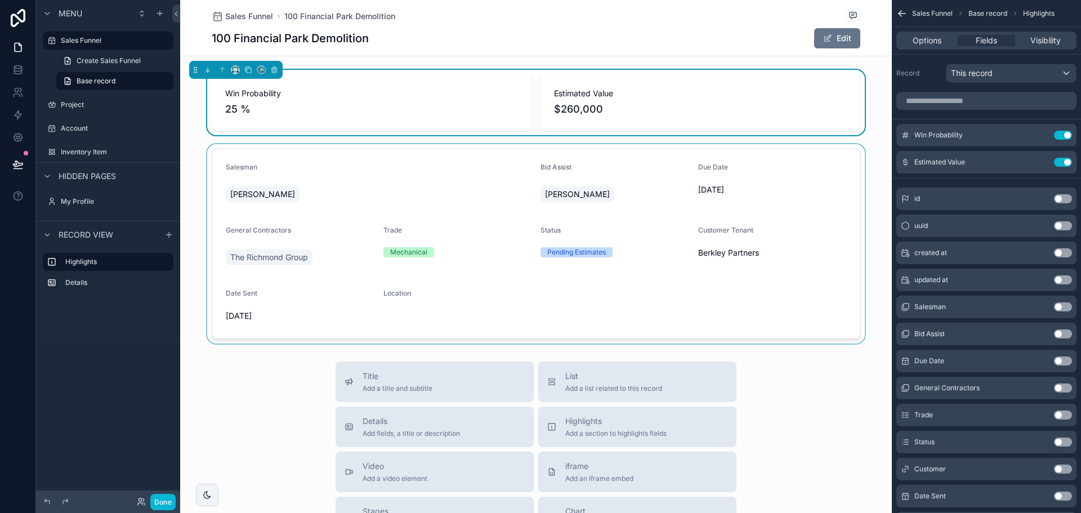
click at [721, 188] on div "scrollable content" at bounding box center [536, 243] width 712 height 199
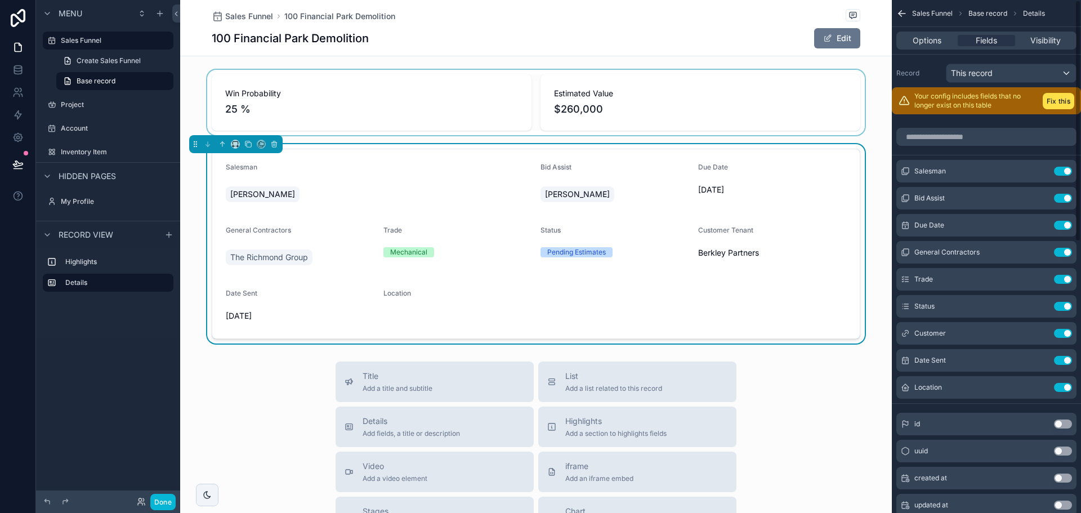
click at [686, 87] on div "scrollable content" at bounding box center [536, 102] width 712 height 65
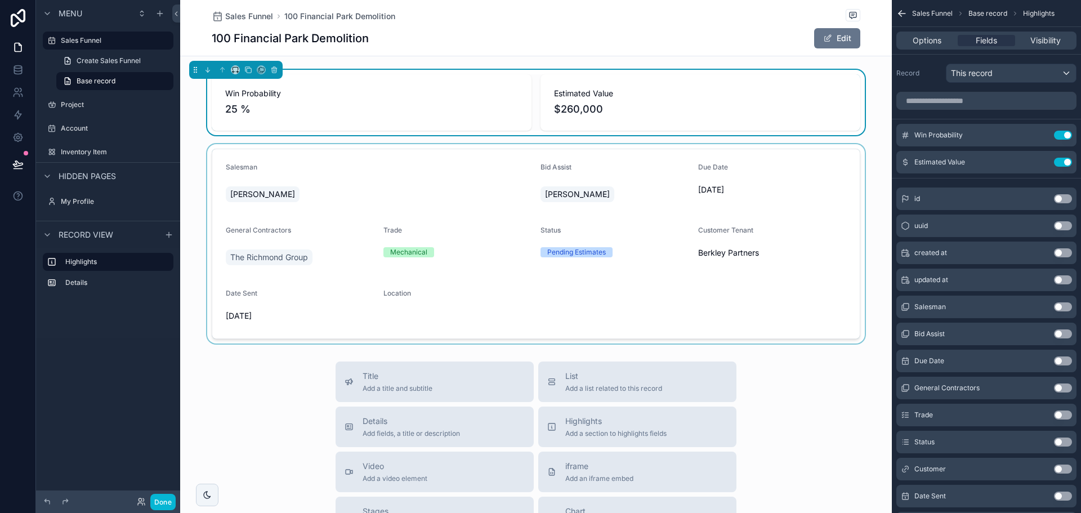
click at [681, 166] on div "scrollable content" at bounding box center [536, 243] width 712 height 199
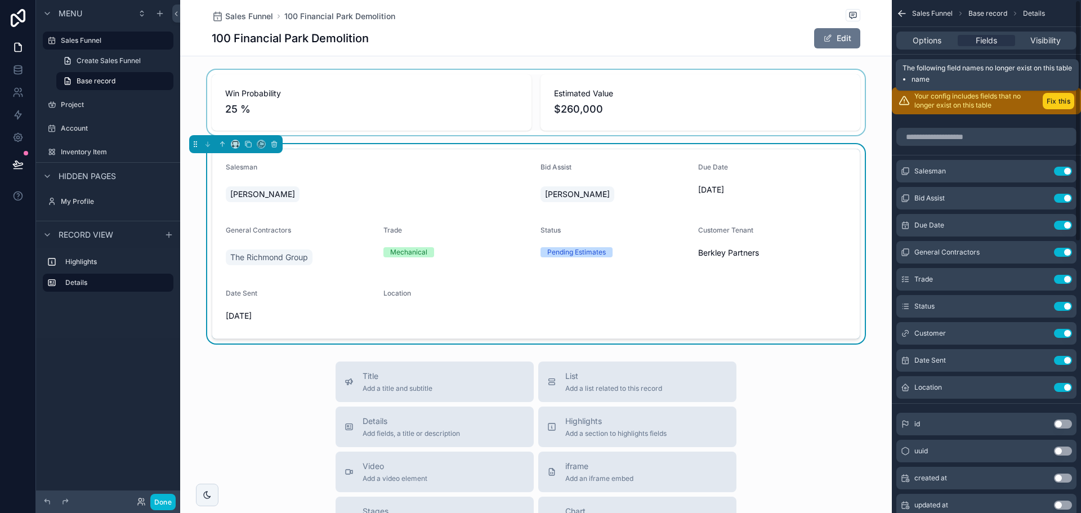
click at [1063, 104] on button "Fix this" at bounding box center [1059, 101] width 32 height 16
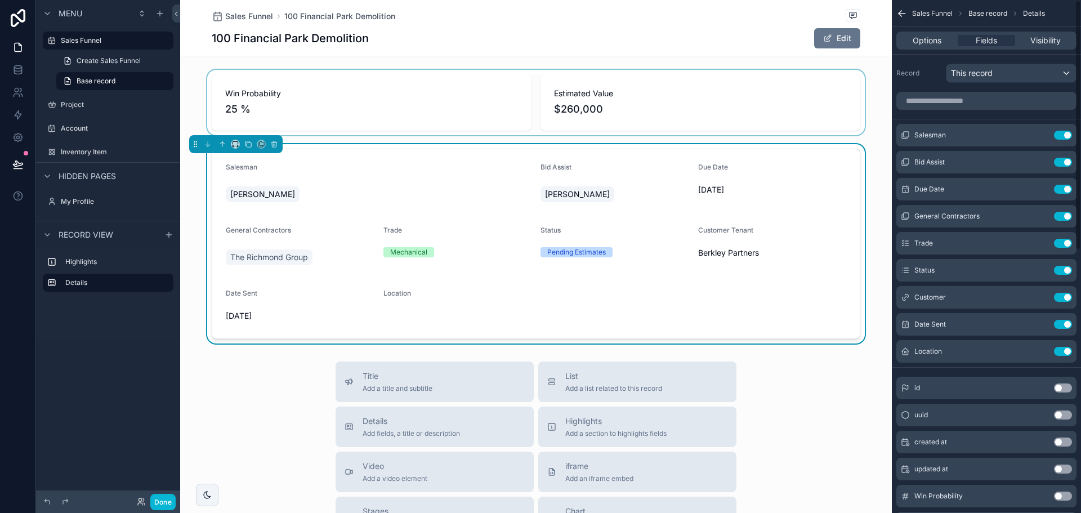
click at [705, 102] on div "scrollable content" at bounding box center [536, 102] width 712 height 65
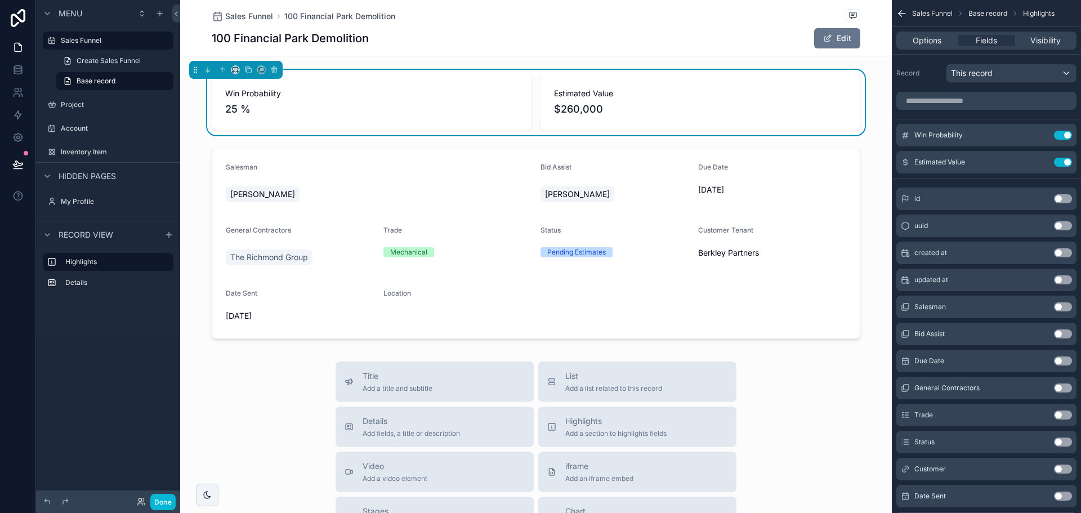
click at [1047, 34] on div "Options Fields Visibility" at bounding box center [987, 41] width 180 height 18
click at [994, 11] on span "Base record" at bounding box center [988, 13] width 39 height 9
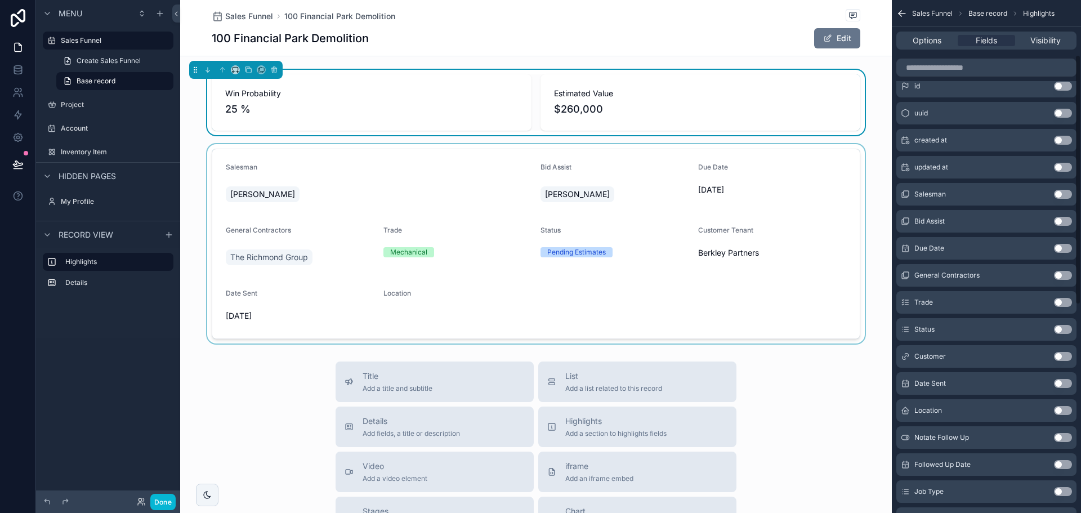
scroll to position [56, 0]
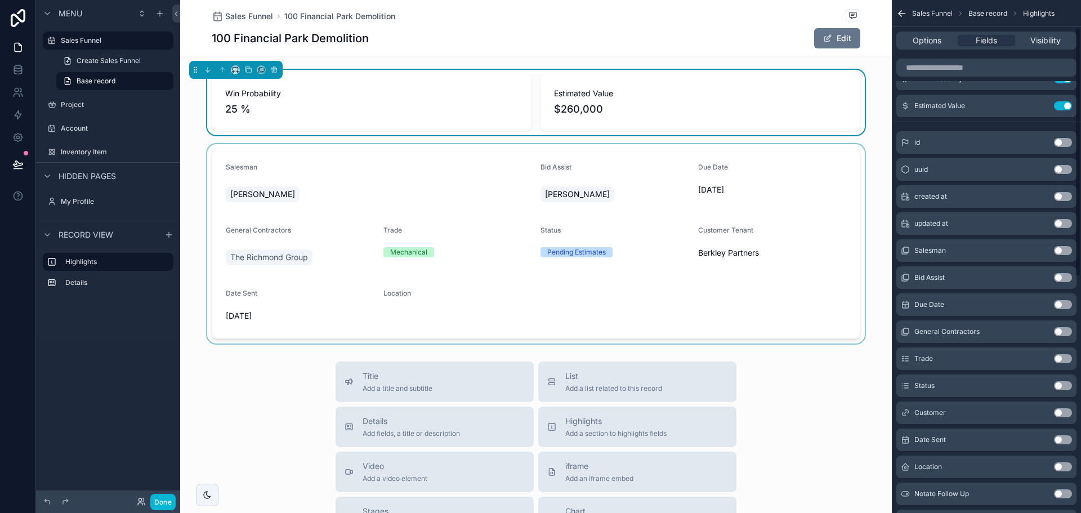
click at [672, 232] on div "scrollable content" at bounding box center [536, 243] width 712 height 199
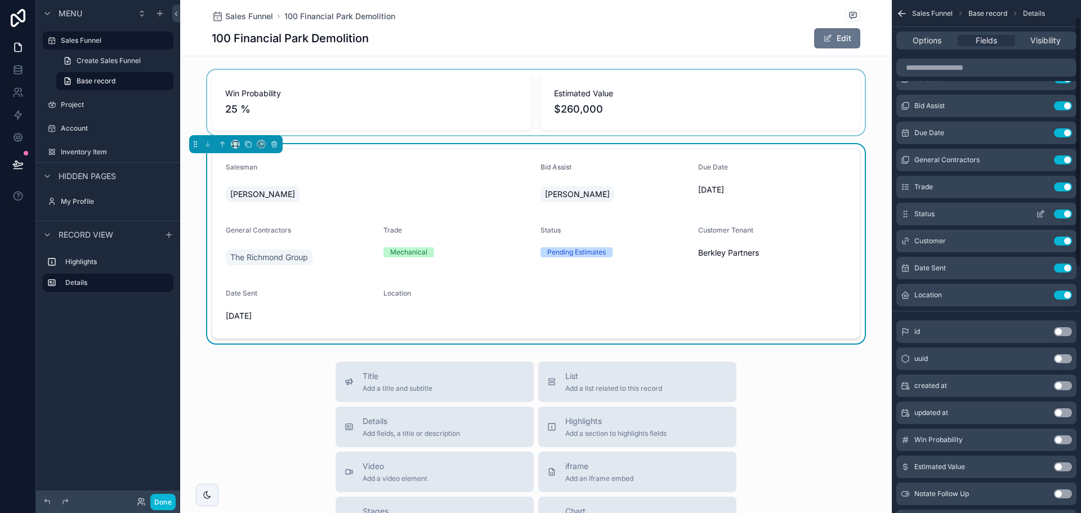
scroll to position [0, 0]
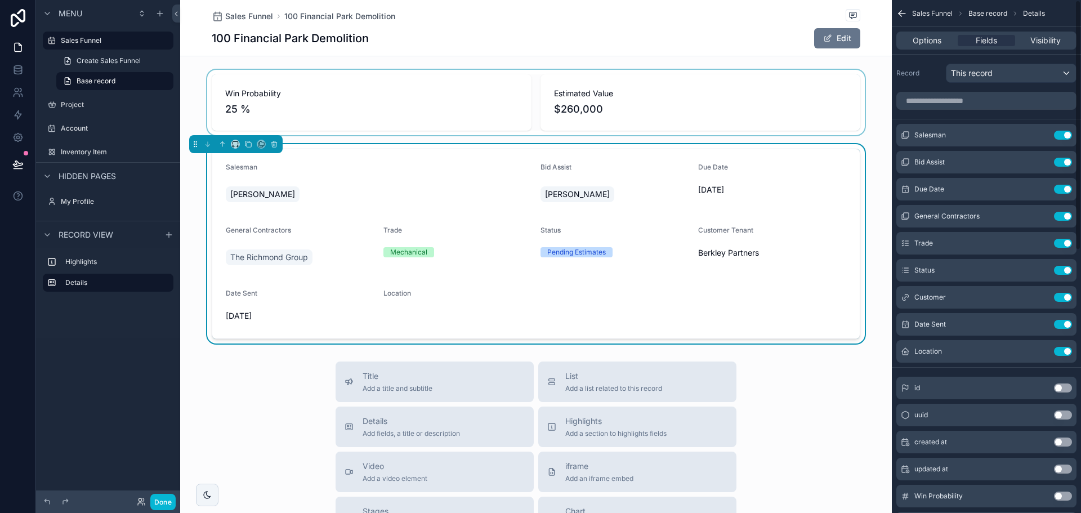
click at [771, 88] on div "scrollable content" at bounding box center [536, 102] width 712 height 65
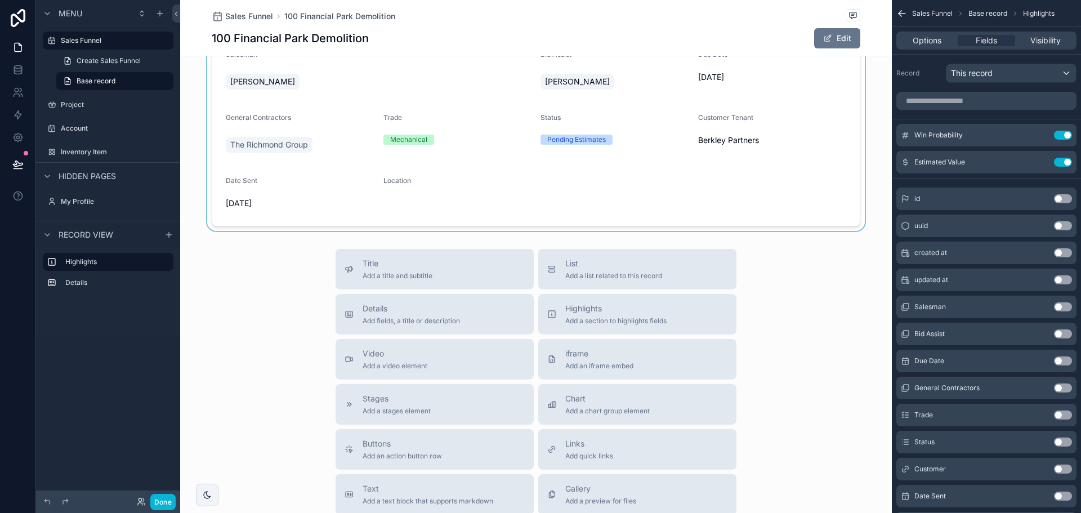
scroll to position [56, 0]
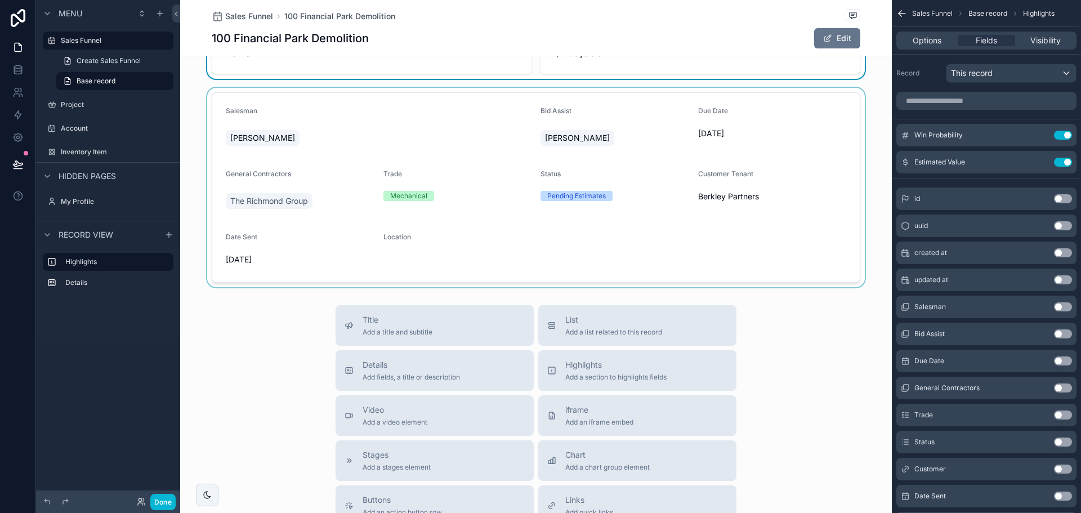
click at [477, 217] on div "scrollable content" at bounding box center [536, 187] width 712 height 199
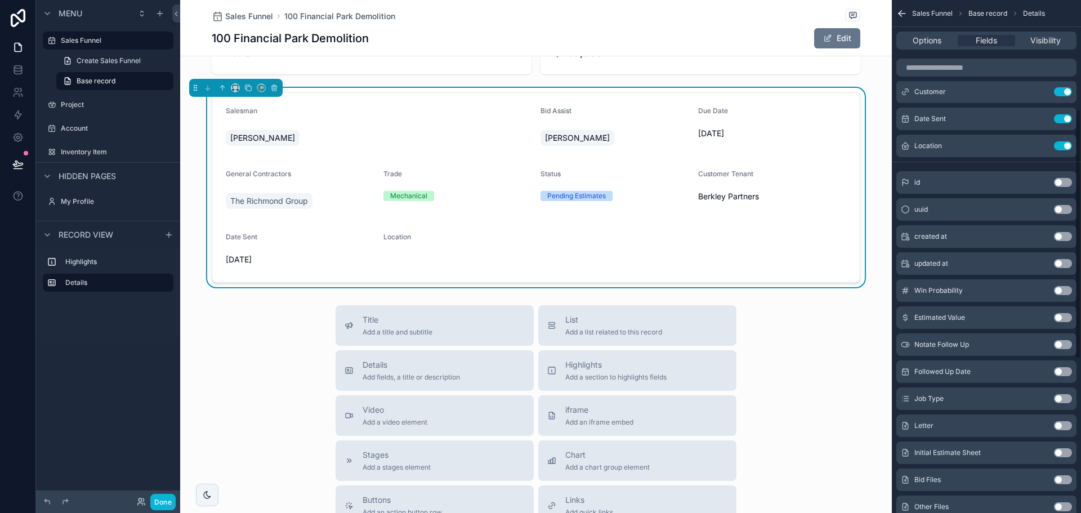
scroll to position [225, 0]
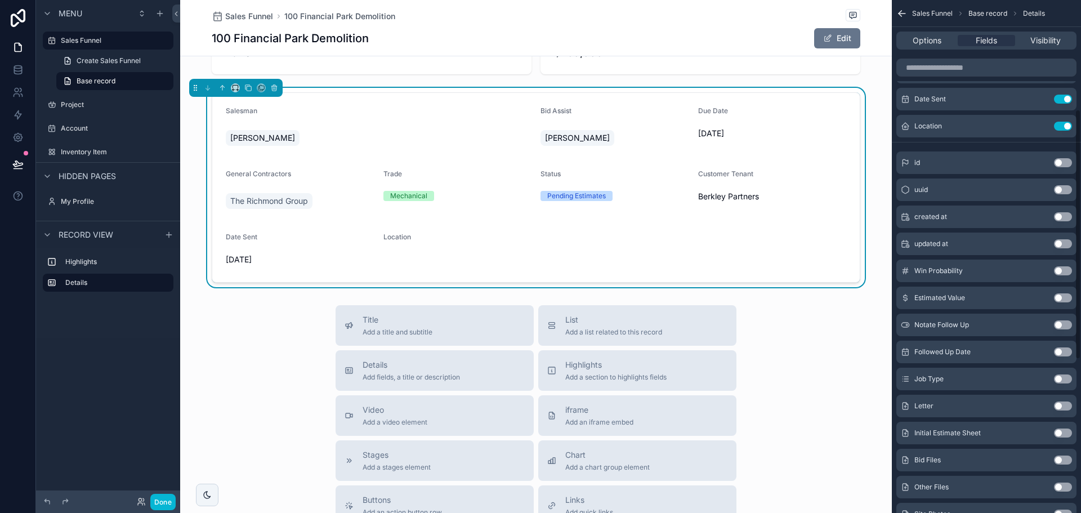
click at [1063, 270] on button "Use setting" at bounding box center [1063, 270] width 18 height 9
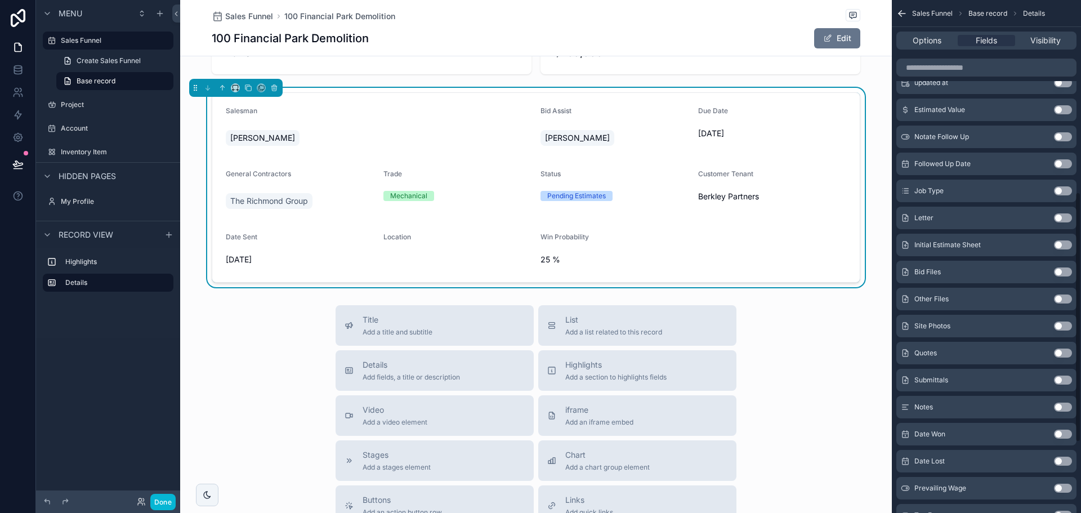
scroll to position [394, 0]
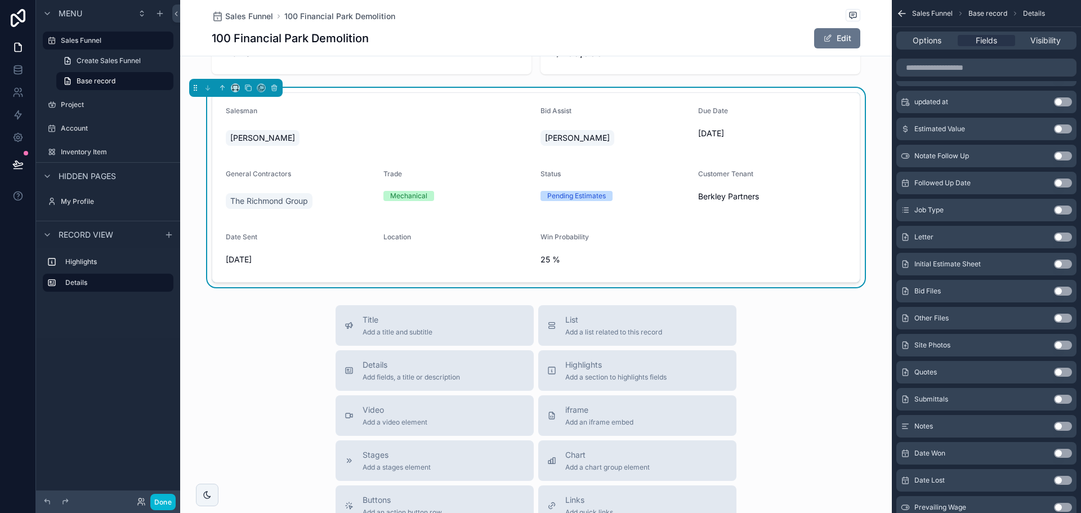
click at [1061, 208] on button "Use setting" at bounding box center [1063, 210] width 18 height 9
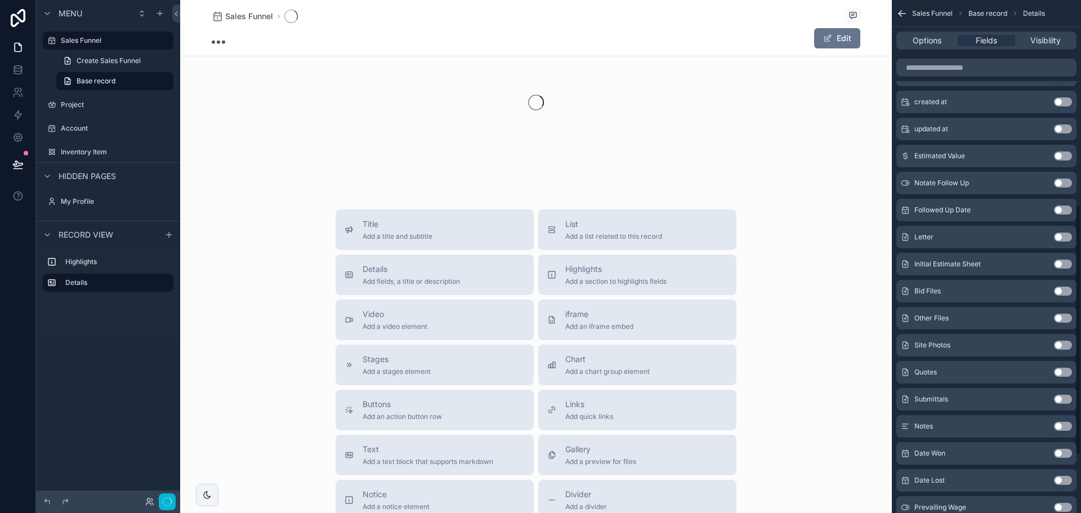
scroll to position [421, 0]
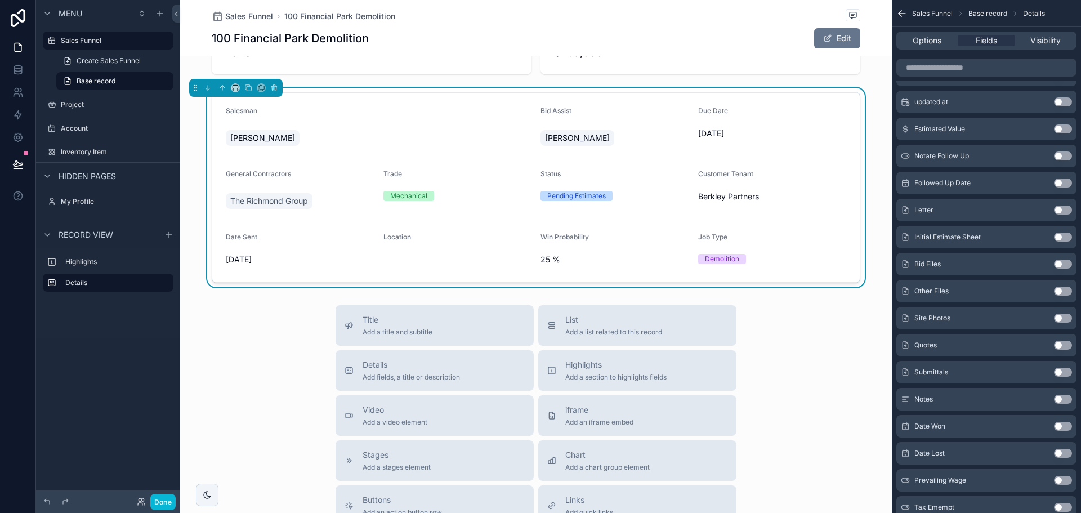
click at [1068, 150] on div "Notate Follow Up Use setting" at bounding box center [987, 156] width 180 height 23
click at [1064, 157] on button "Use setting" at bounding box center [1063, 155] width 18 height 9
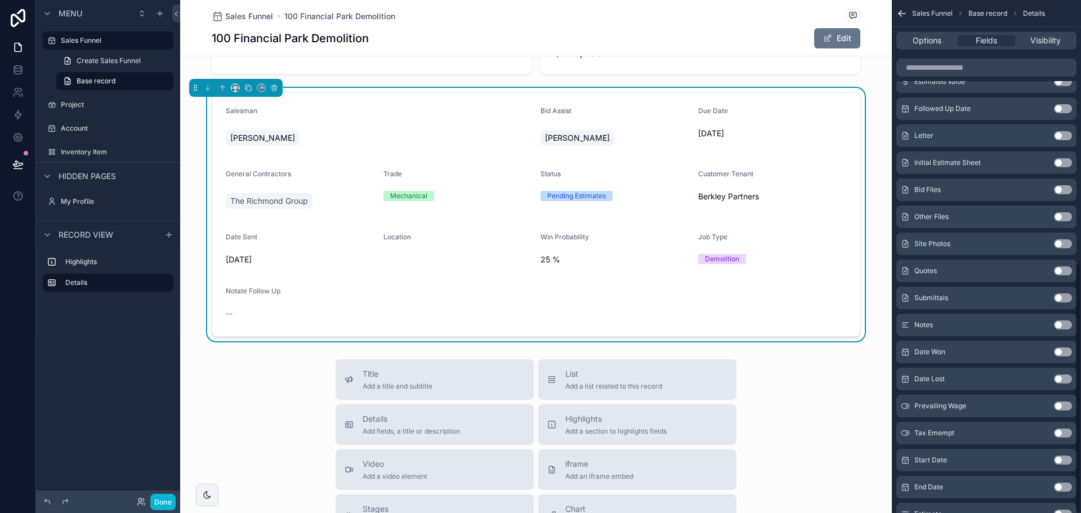
scroll to position [540, 0]
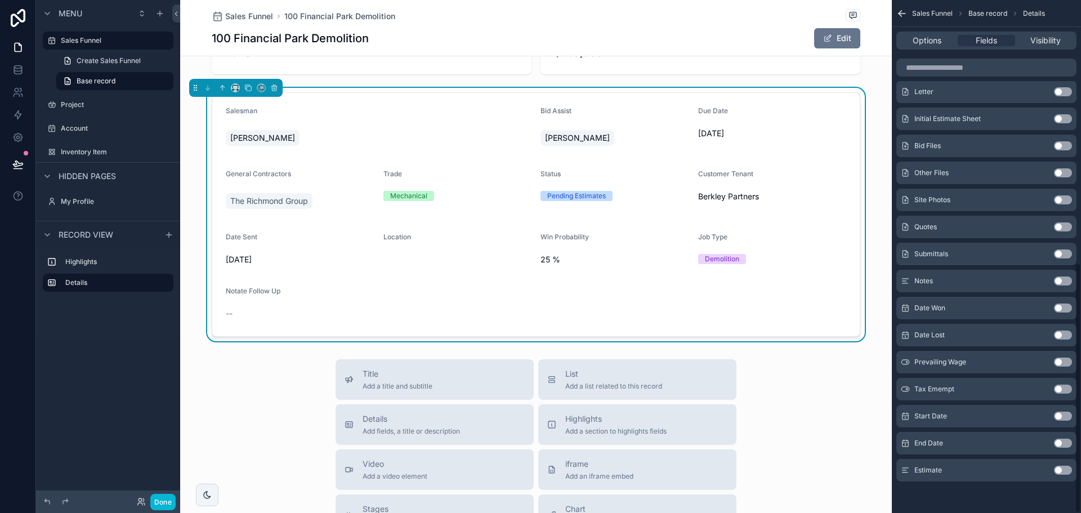
click at [1060, 467] on button "Use setting" at bounding box center [1063, 470] width 18 height 9
click at [1060, 469] on button "Use setting" at bounding box center [1063, 470] width 18 height 9
click at [1067, 469] on button "Use setting" at bounding box center [1063, 470] width 18 height 9
click at [1065, 467] on button "Use setting" at bounding box center [1063, 470] width 18 height 9
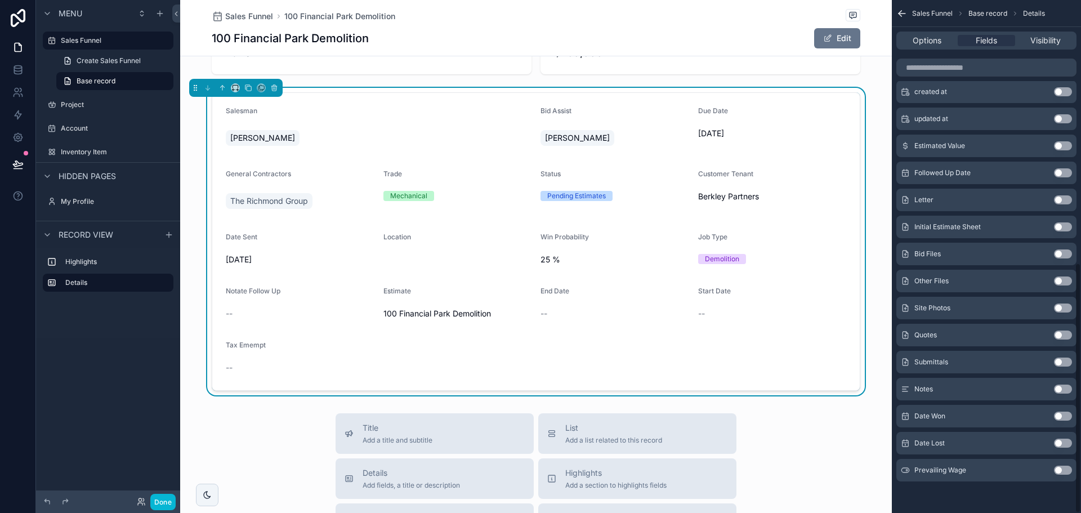
click at [1065, 466] on button "Use setting" at bounding box center [1063, 470] width 18 height 9
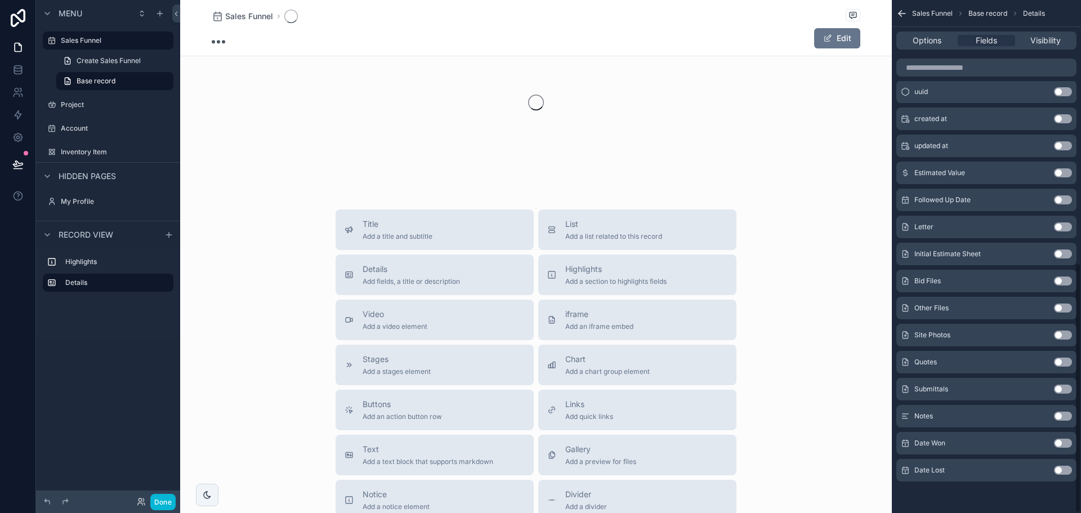
click at [1065, 466] on button "Use setting" at bounding box center [1063, 470] width 18 height 9
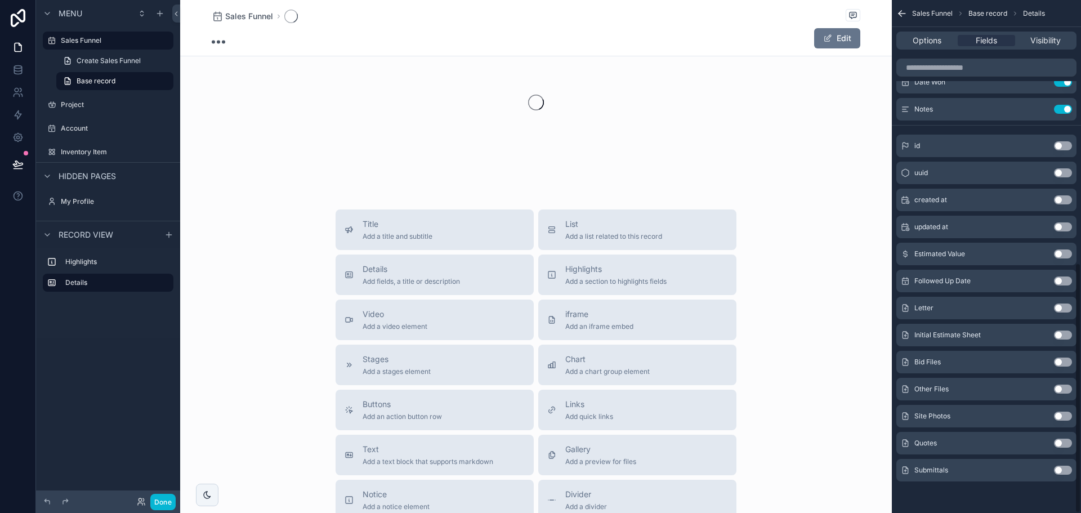
click at [1065, 466] on button "Use setting" at bounding box center [1063, 470] width 18 height 9
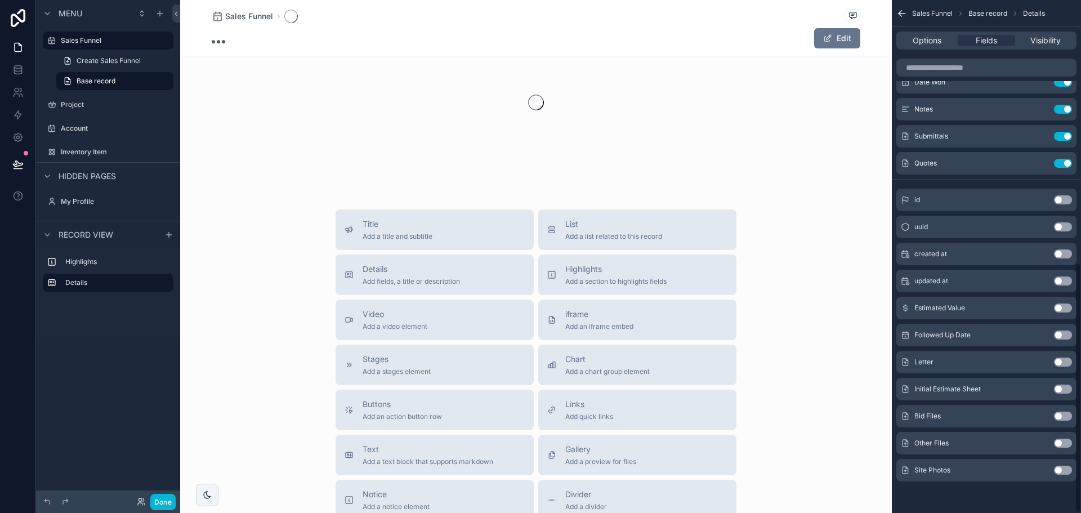
click at [1065, 466] on button "Use setting" at bounding box center [1063, 470] width 18 height 9
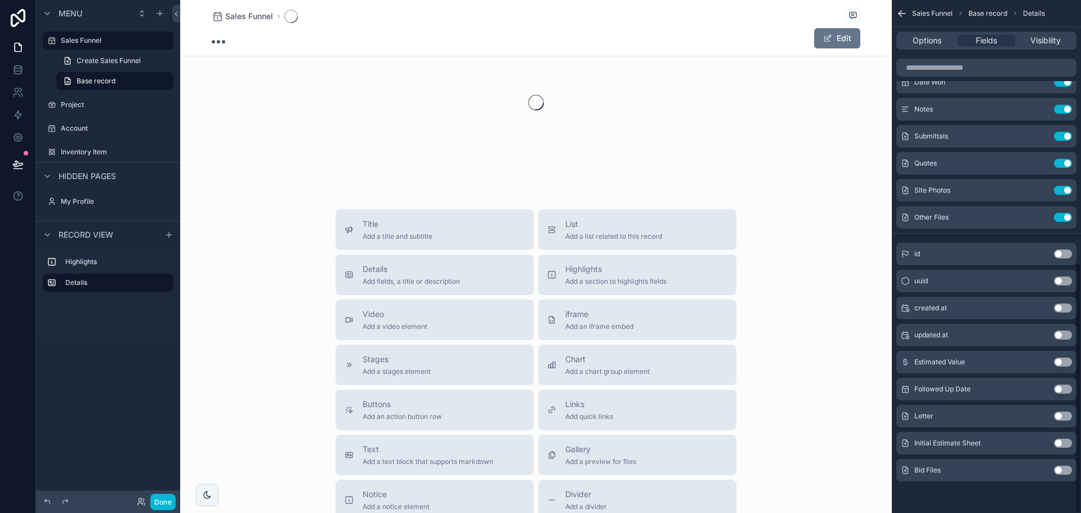
click at [1065, 466] on button "Use setting" at bounding box center [1063, 470] width 18 height 9
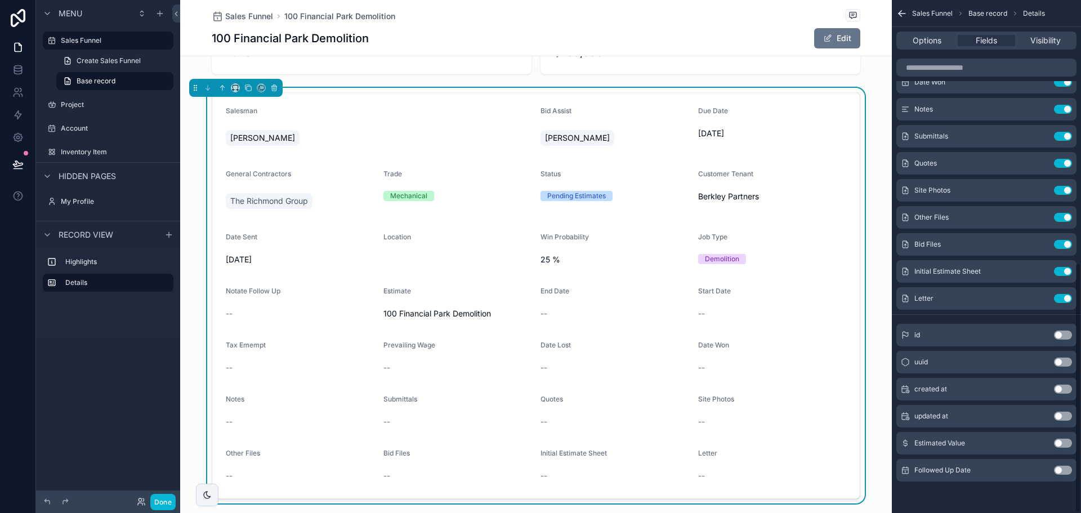
click at [1065, 466] on button "Use setting" at bounding box center [1063, 470] width 18 height 9
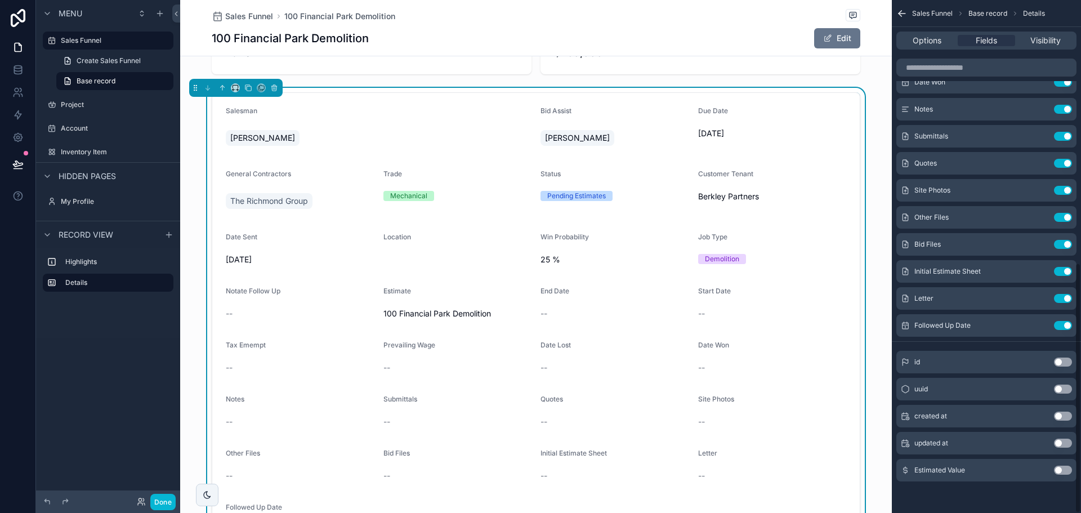
click at [1065, 466] on button "Use setting" at bounding box center [1063, 470] width 18 height 9
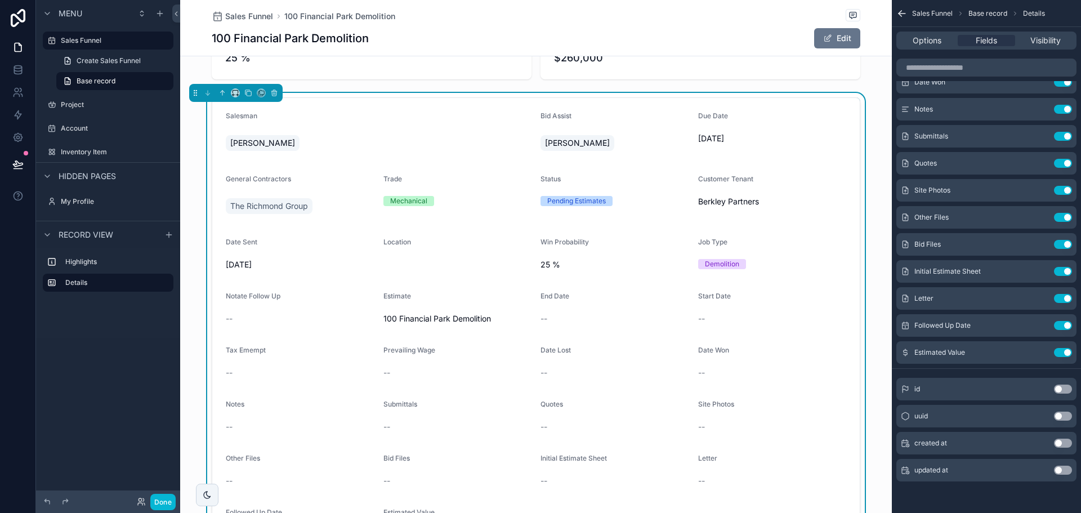
scroll to position [0, 0]
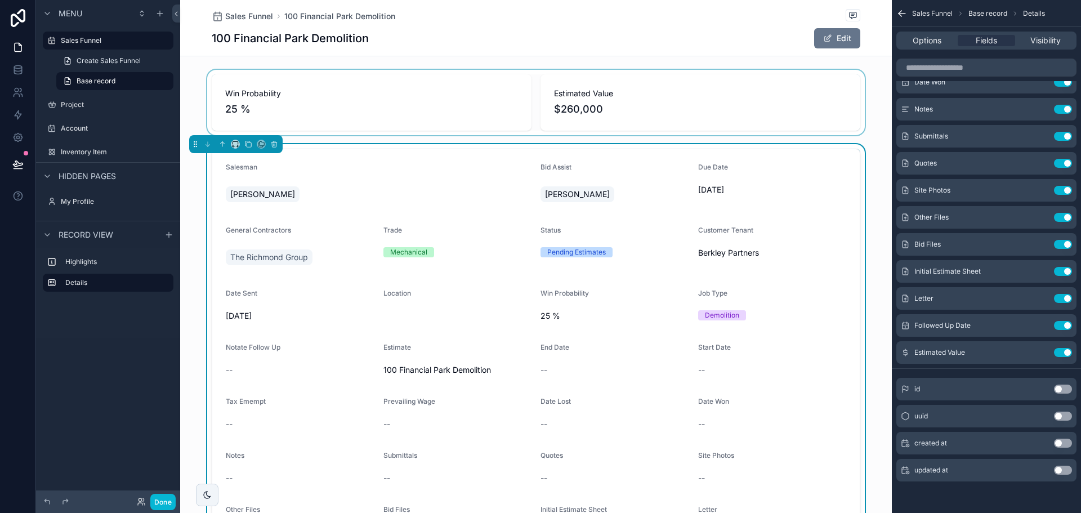
click at [501, 97] on div "scrollable content" at bounding box center [536, 102] width 712 height 65
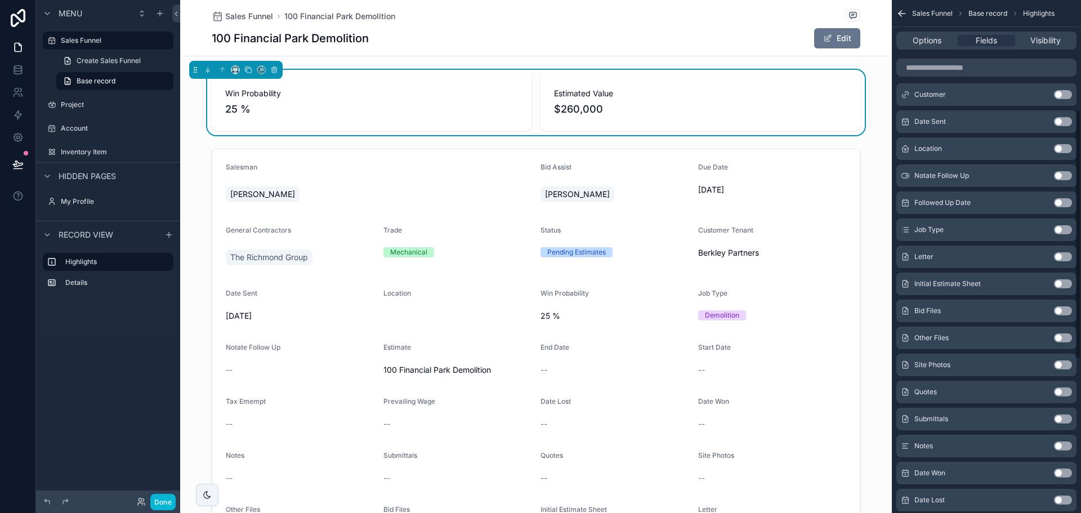
scroll to position [202, 0]
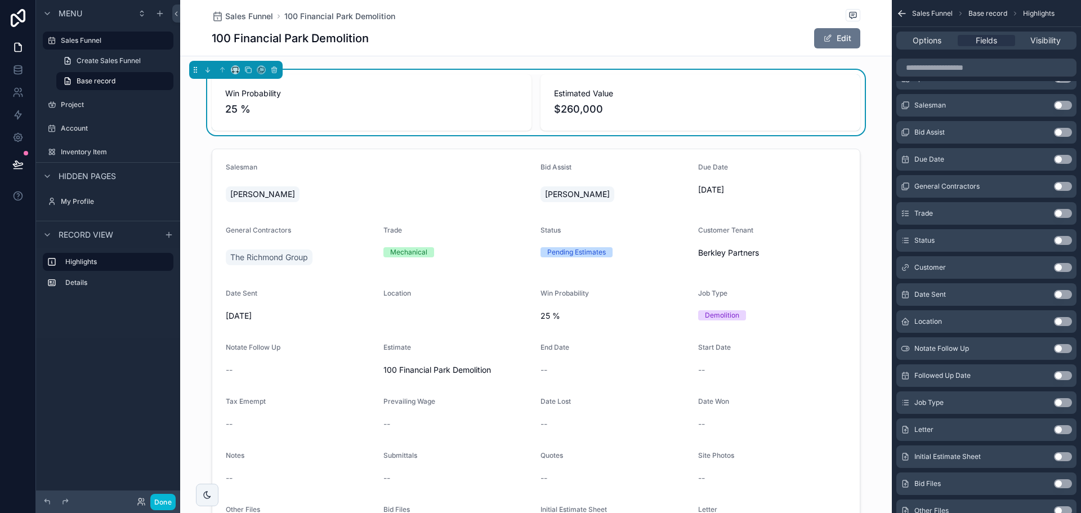
drag, startPoint x: 611, startPoint y: 93, endPoint x: 279, endPoint y: 83, distance: 331.9
click at [279, 83] on div "Win Probability 25 %" at bounding box center [372, 102] width 320 height 56
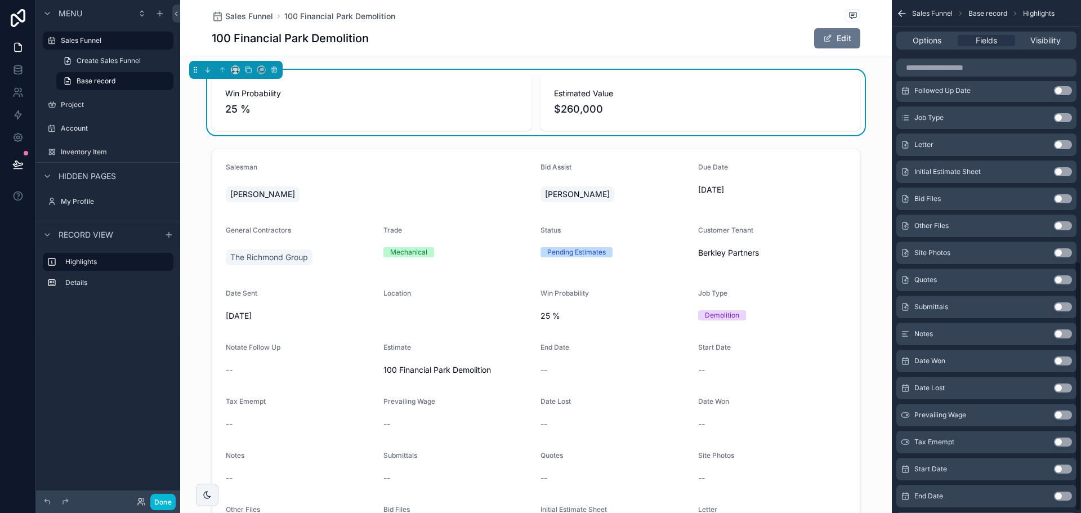
scroll to position [540, 0]
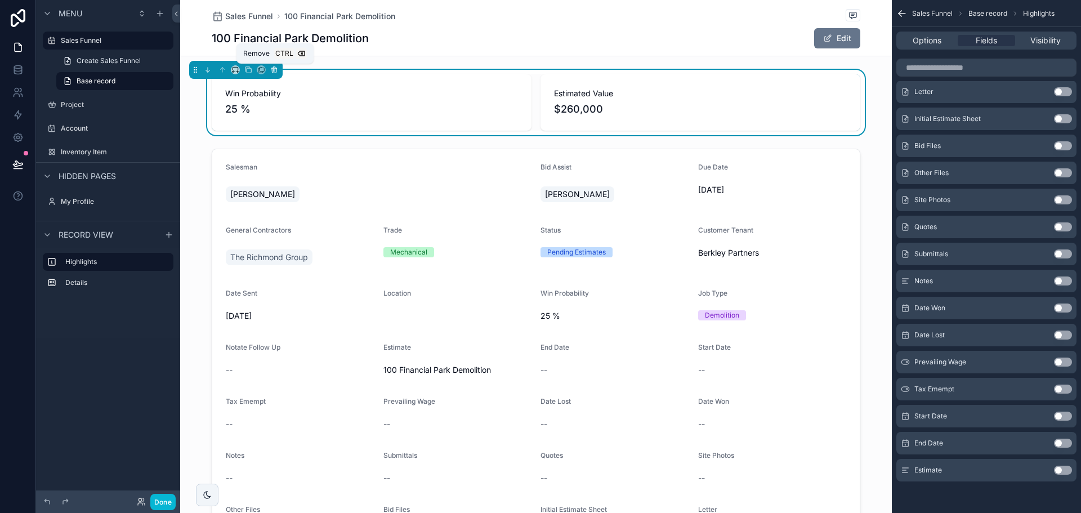
click at [277, 65] on button "scrollable content" at bounding box center [274, 70] width 12 height 12
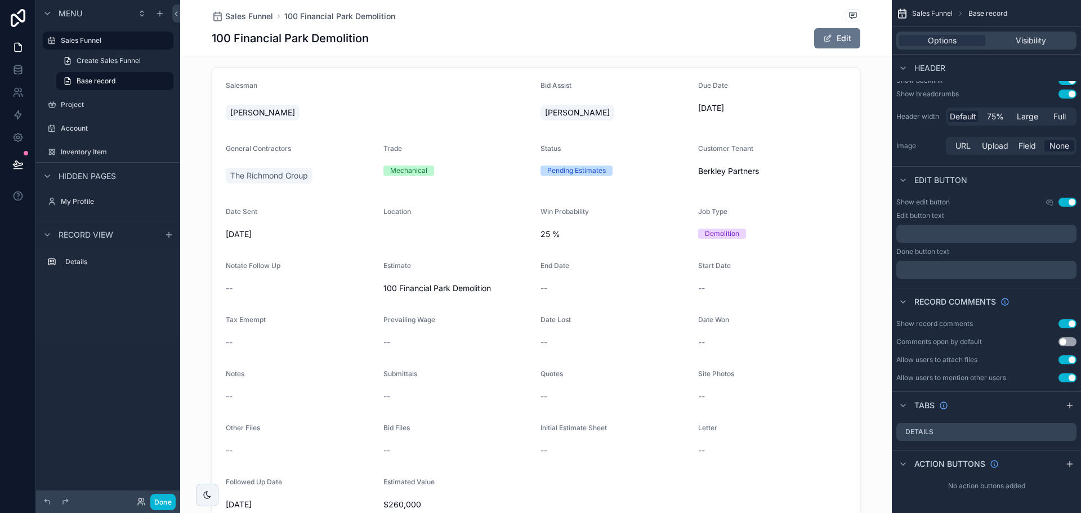
scroll to position [0, 0]
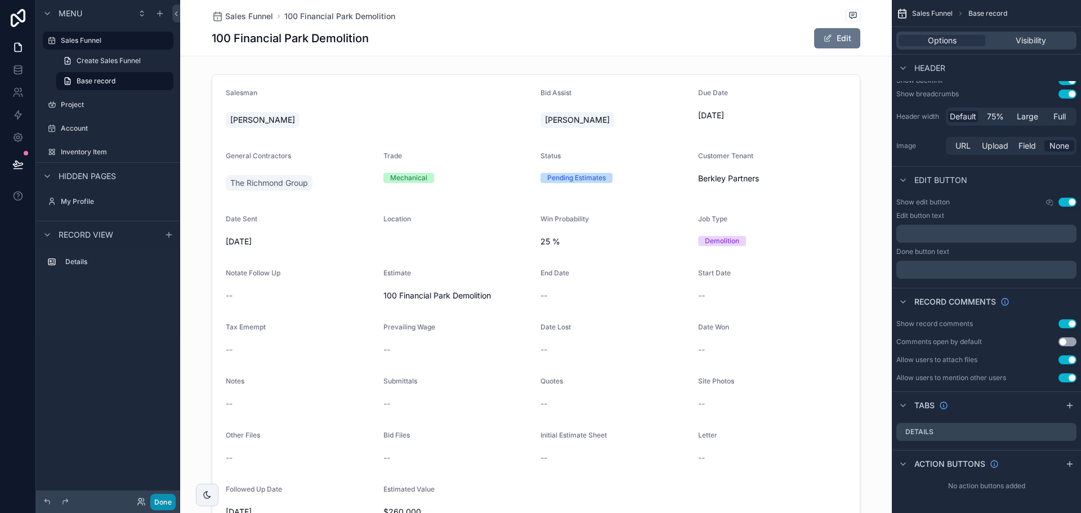
click at [170, 499] on button "Done" at bounding box center [162, 502] width 25 height 16
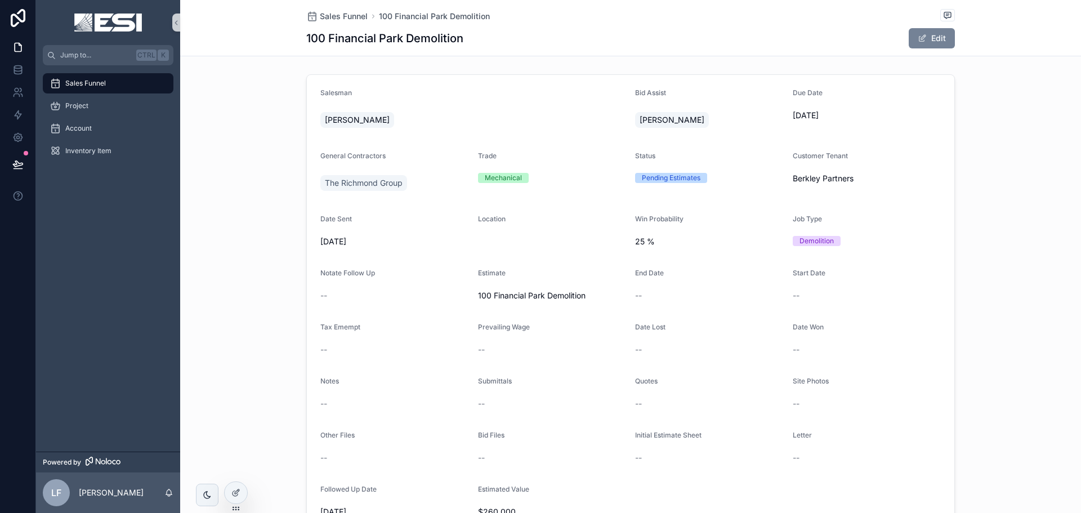
click at [938, 39] on button "Edit" at bounding box center [932, 38] width 46 height 20
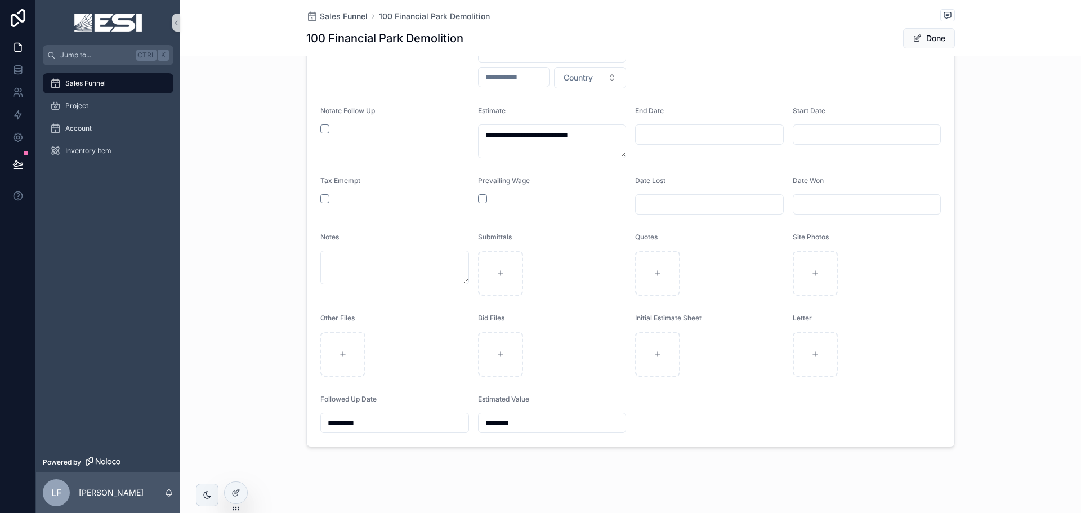
scroll to position [266, 0]
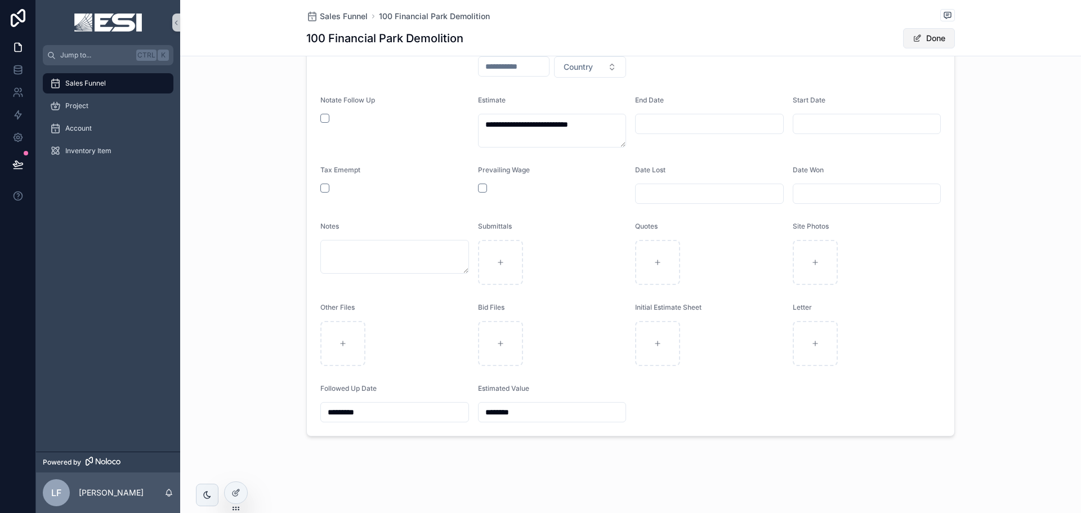
click at [931, 35] on button "Done" at bounding box center [929, 38] width 52 height 20
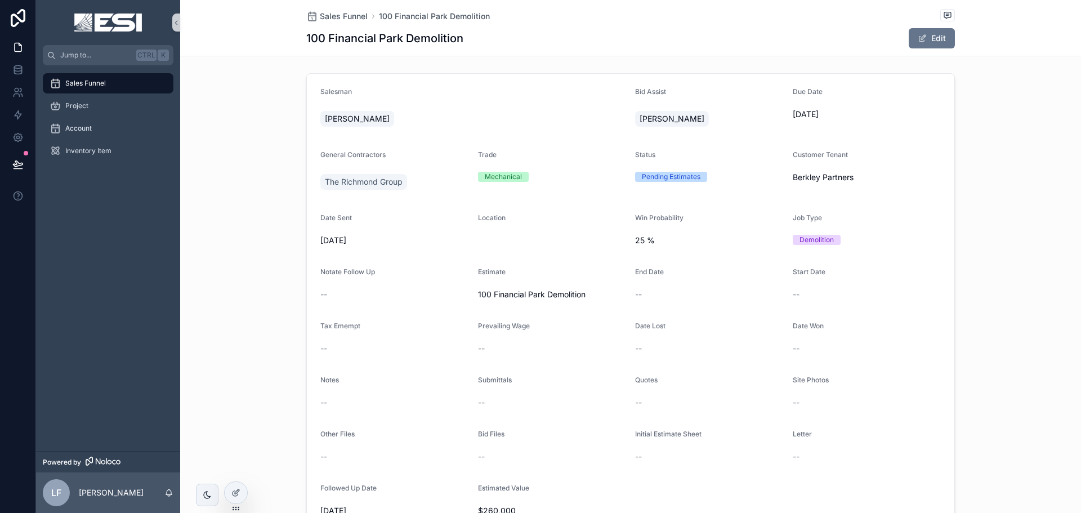
scroll to position [0, 0]
click at [931, 38] on button "Edit" at bounding box center [932, 38] width 46 height 20
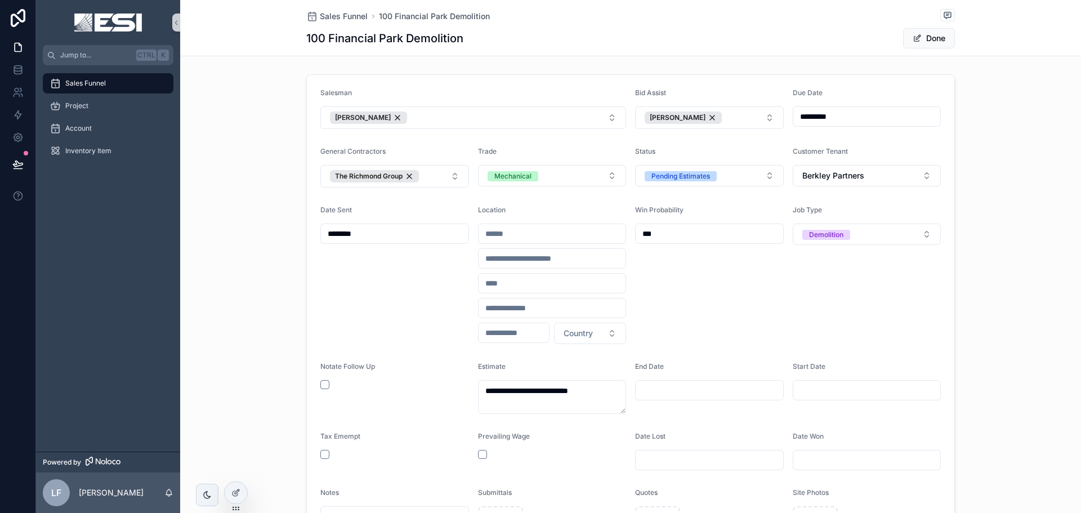
drag, startPoint x: 920, startPoint y: 42, endPoint x: 515, endPoint y: 306, distance: 483.2
click at [920, 41] on button "Done" at bounding box center [929, 38] width 52 height 20
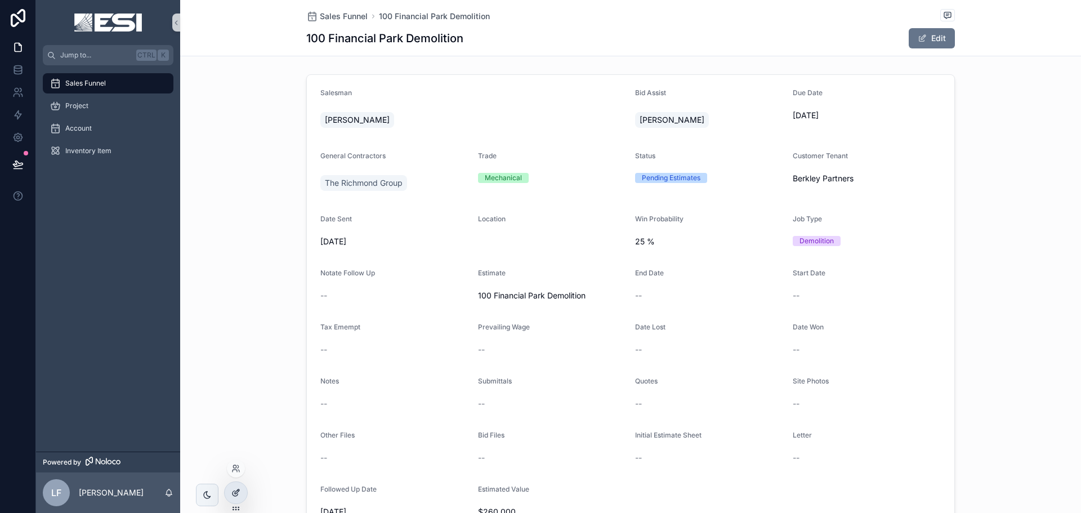
click at [233, 492] on icon at bounding box center [235, 493] width 5 height 5
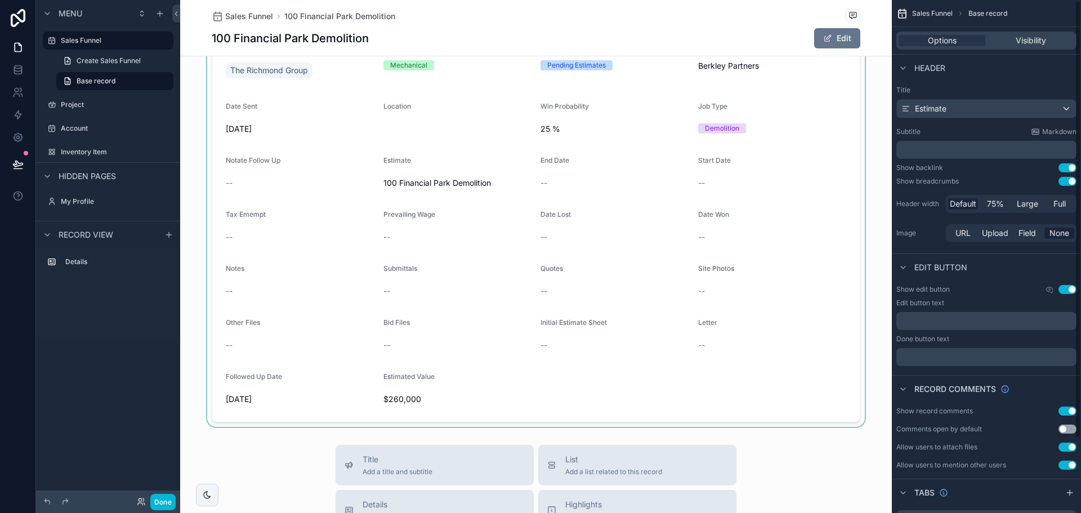
click at [684, 157] on div "scrollable content" at bounding box center [536, 192] width 712 height 470
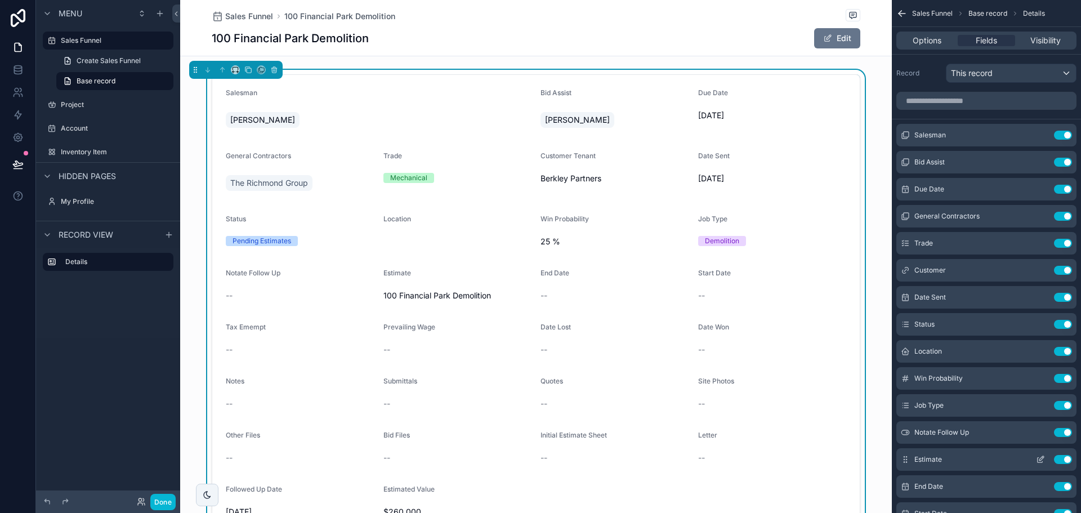
click at [1068, 460] on button "Use setting" at bounding box center [1063, 459] width 18 height 9
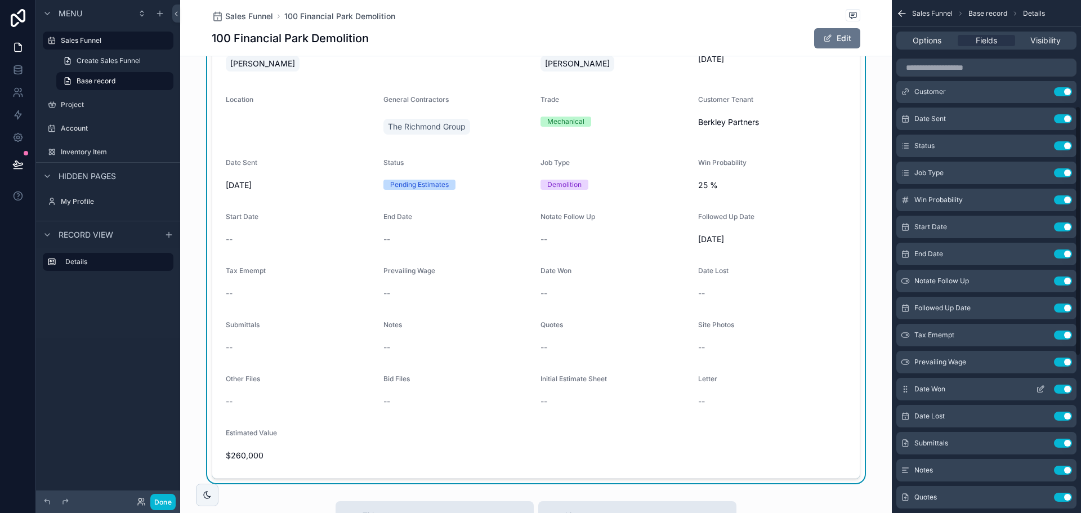
scroll to position [225, 0]
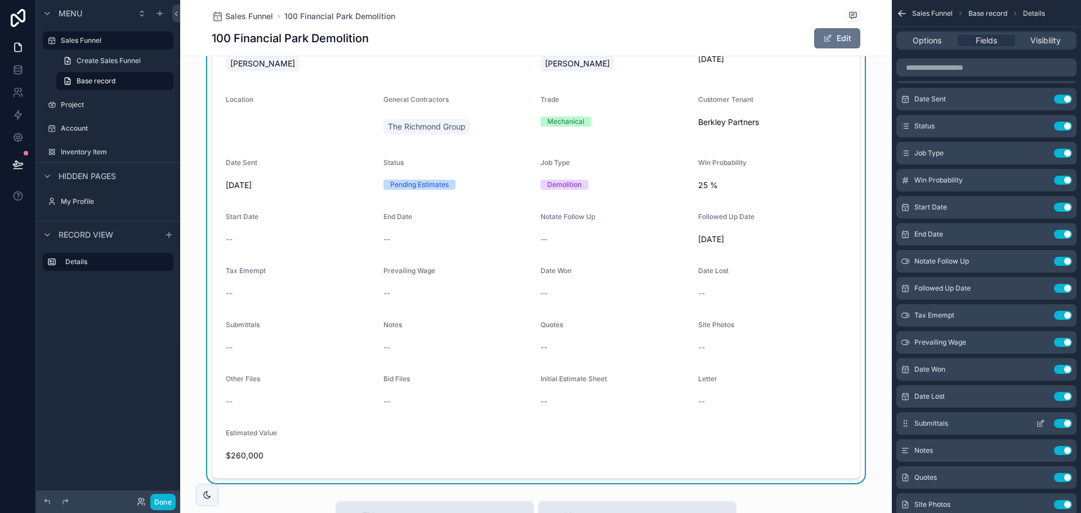
click at [1065, 422] on button "Use setting" at bounding box center [1063, 423] width 18 height 9
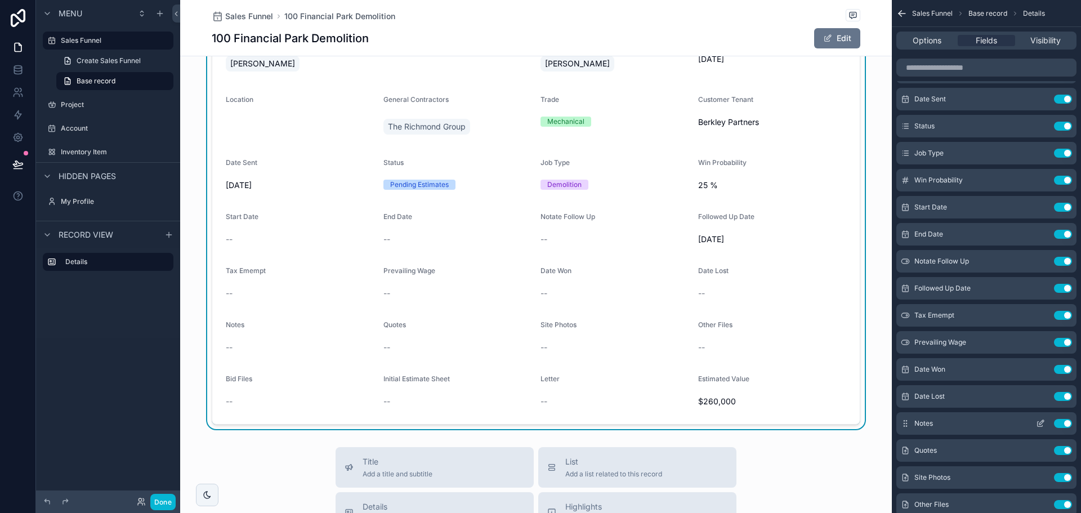
click at [1064, 424] on button "Use setting" at bounding box center [1063, 423] width 18 height 9
click at [1064, 425] on button "Use setting" at bounding box center [1063, 423] width 18 height 9
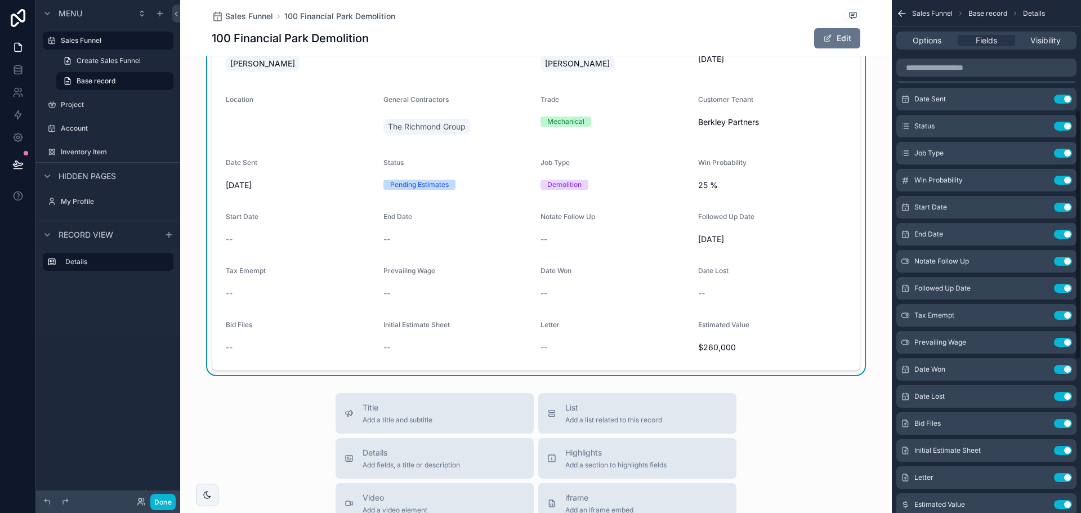
click at [1064, 425] on button "Use setting" at bounding box center [1063, 423] width 18 height 9
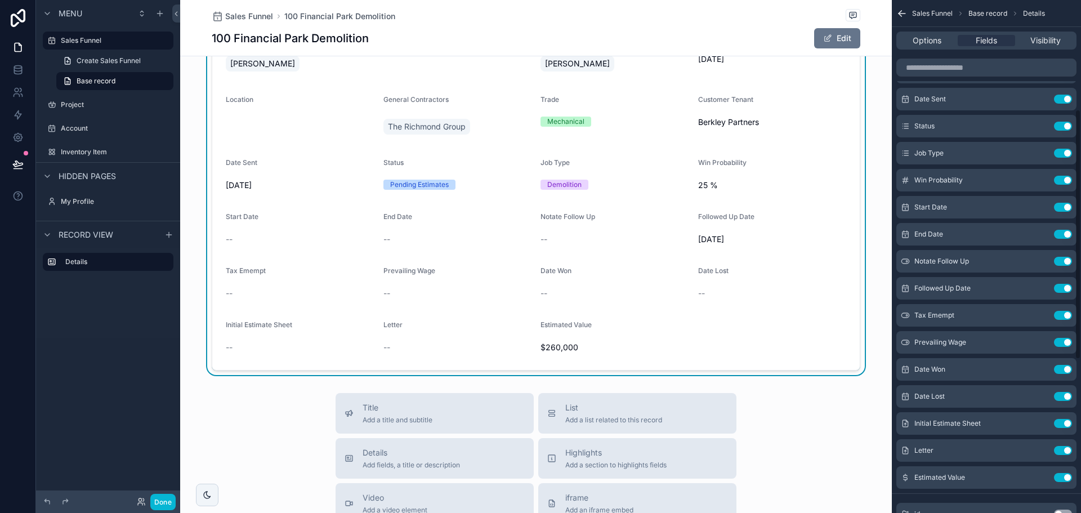
click at [1064, 425] on button "Use setting" at bounding box center [1063, 423] width 18 height 9
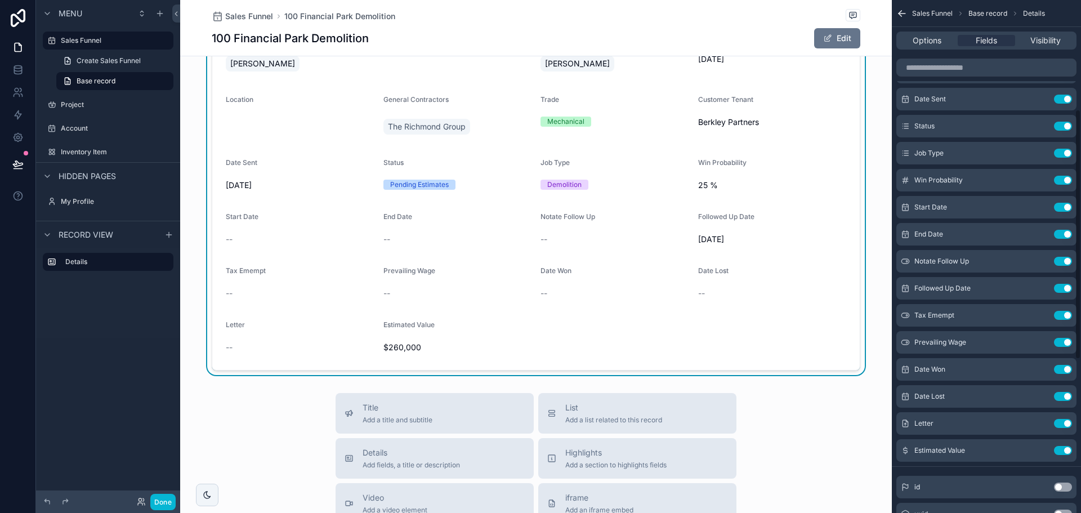
click at [1064, 425] on button "Use setting" at bounding box center [1063, 423] width 18 height 9
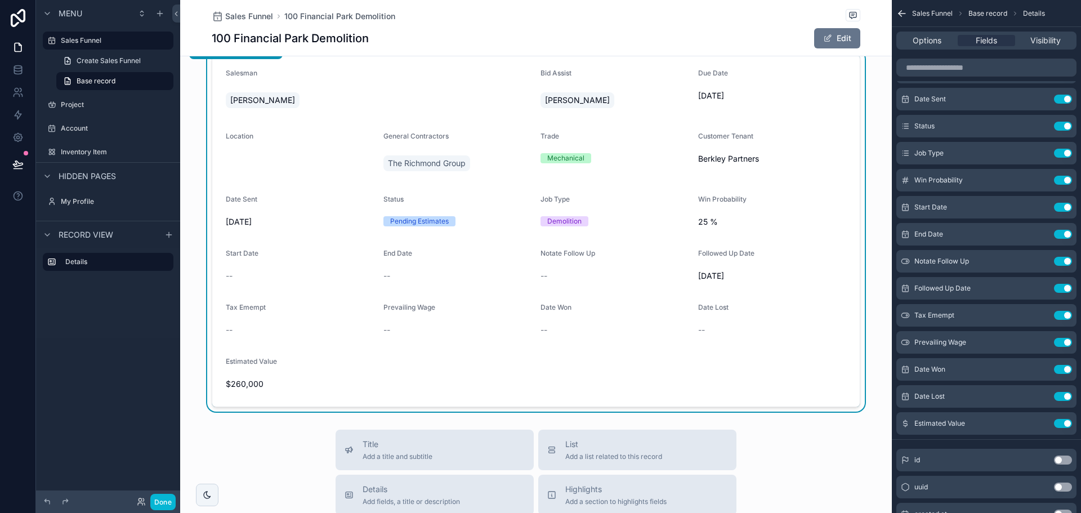
scroll to position [0, 0]
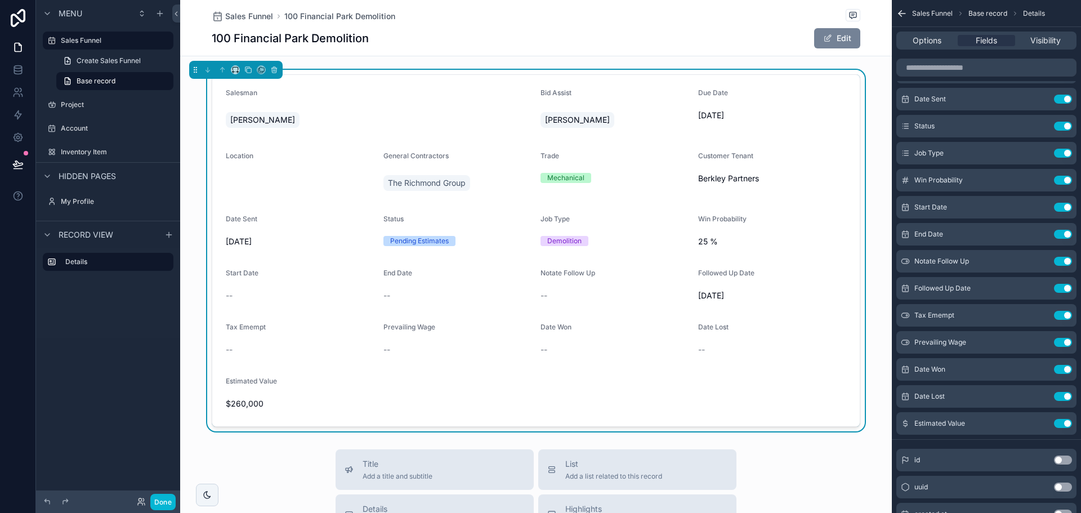
click at [839, 41] on button "Edit" at bounding box center [837, 38] width 46 height 20
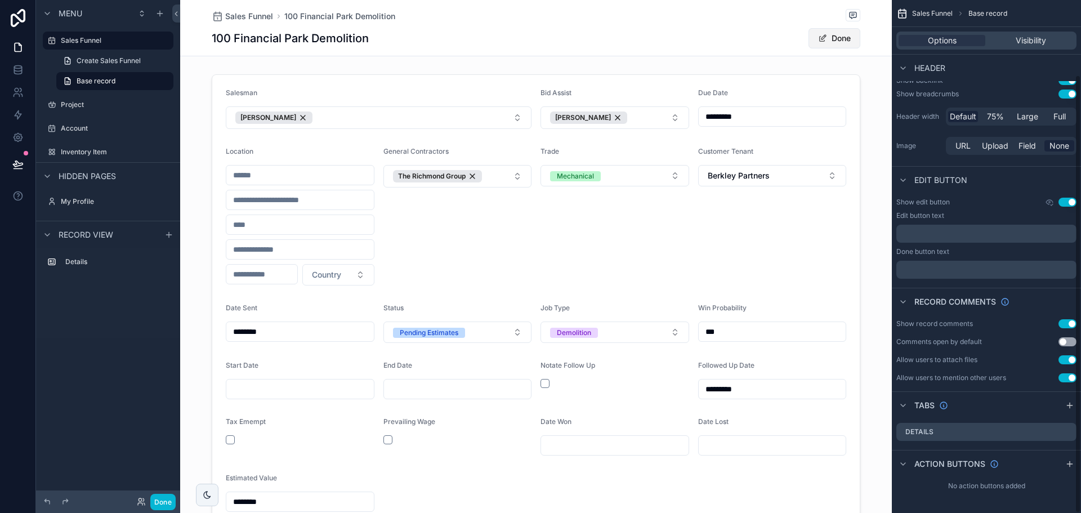
scroll to position [87, 0]
click at [513, 115] on div "scrollable content" at bounding box center [536, 300] width 712 height 461
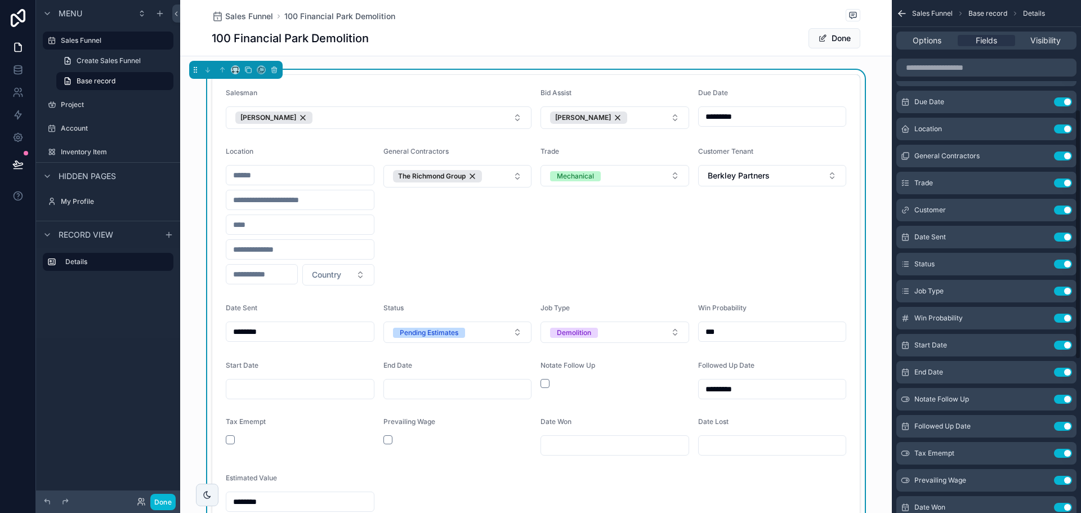
scroll to position [225, 0]
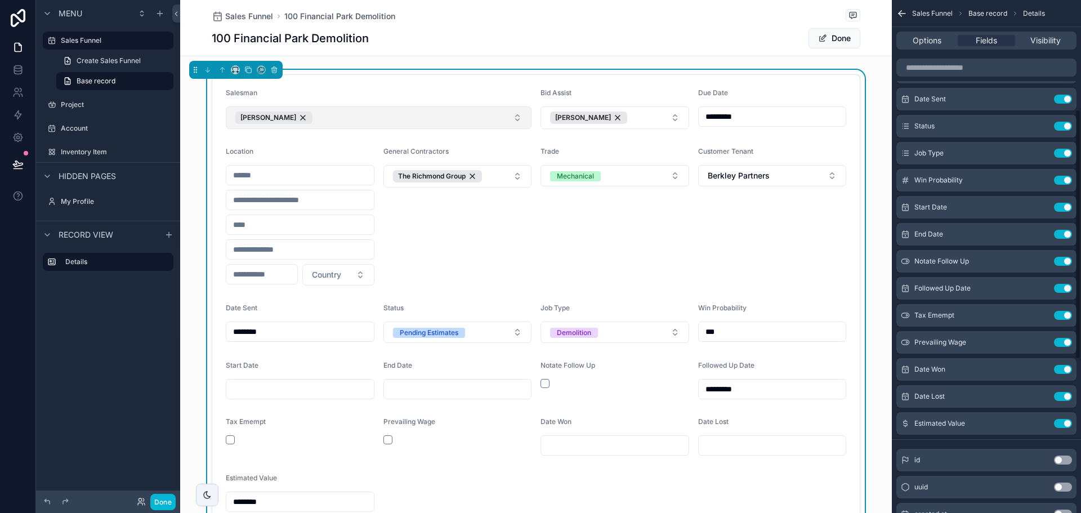
click at [509, 121] on button "[PERSON_NAME]" at bounding box center [379, 117] width 306 height 23
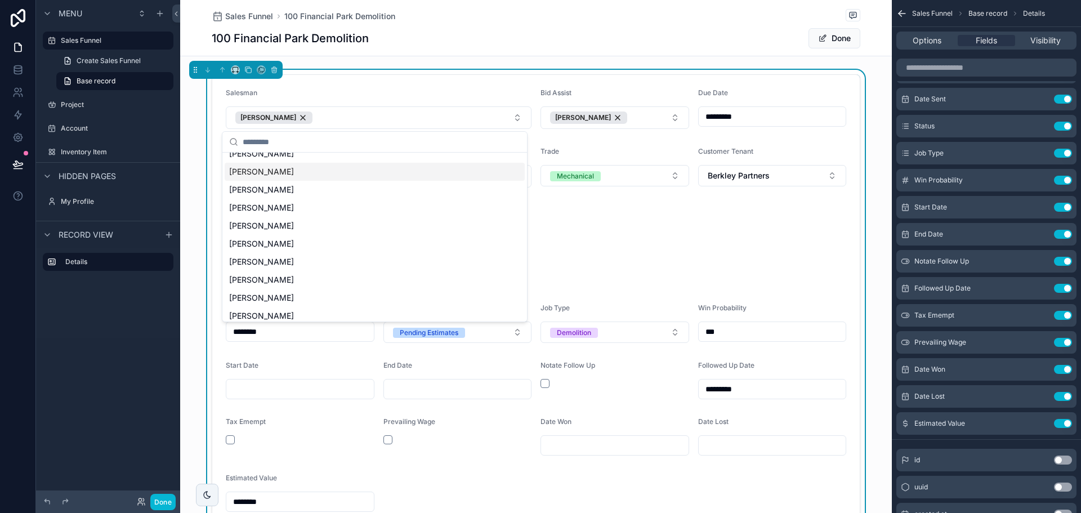
scroll to position [0, 0]
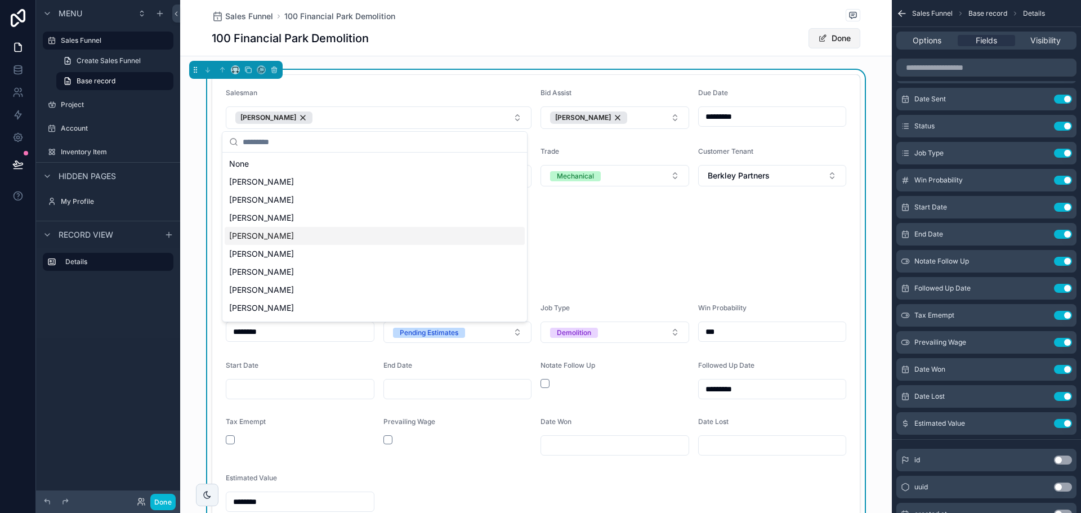
click at [830, 35] on button "Done" at bounding box center [835, 38] width 52 height 20
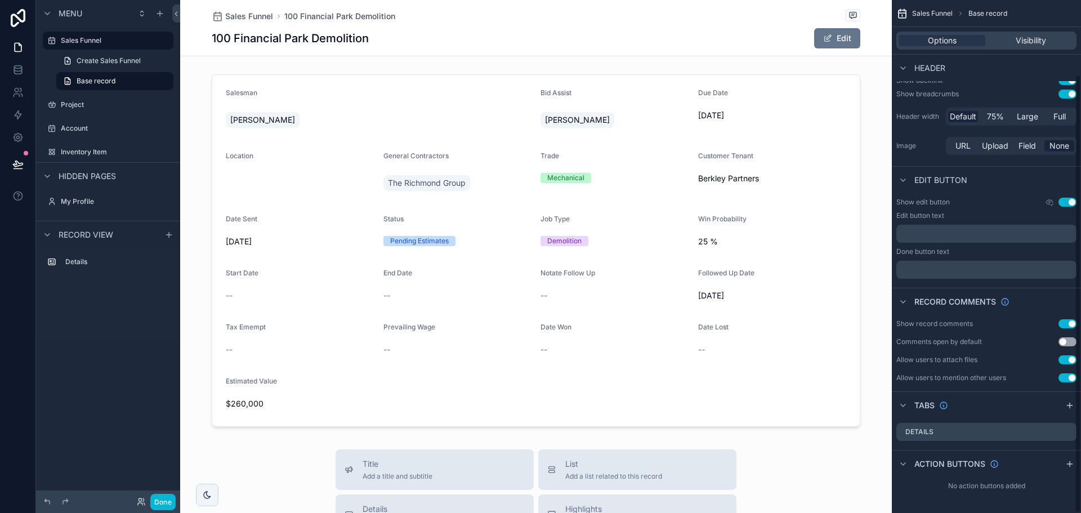
scroll to position [87, 0]
click at [843, 38] on button "Edit" at bounding box center [837, 38] width 46 height 20
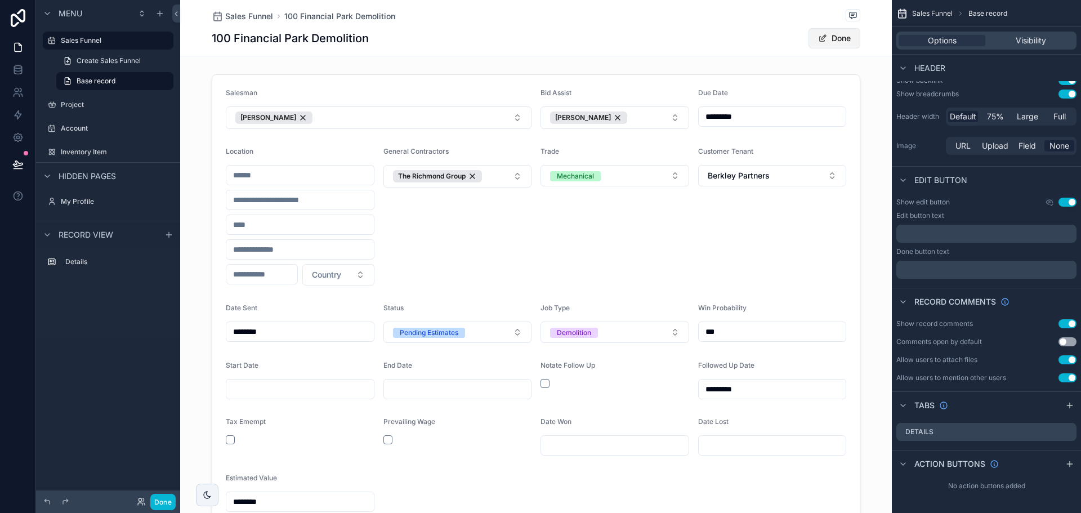
click at [839, 40] on button "Done" at bounding box center [835, 38] width 52 height 20
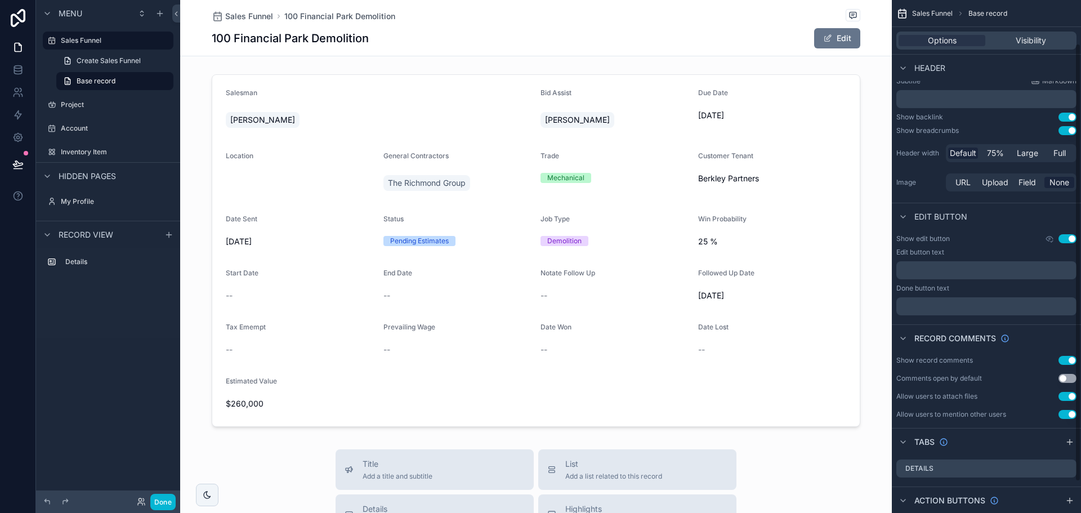
scroll to position [31, 0]
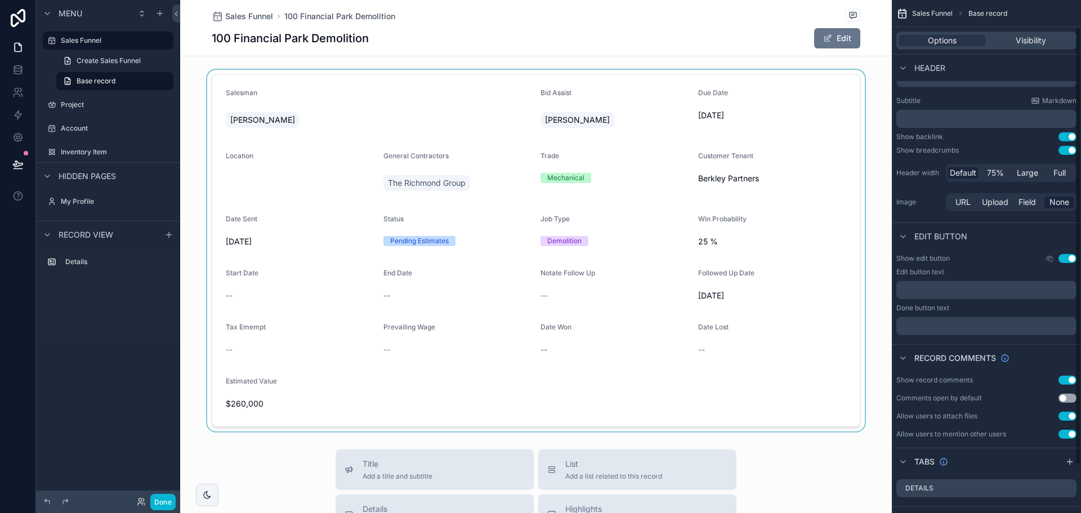
click at [788, 208] on div "scrollable content" at bounding box center [536, 251] width 712 height 362
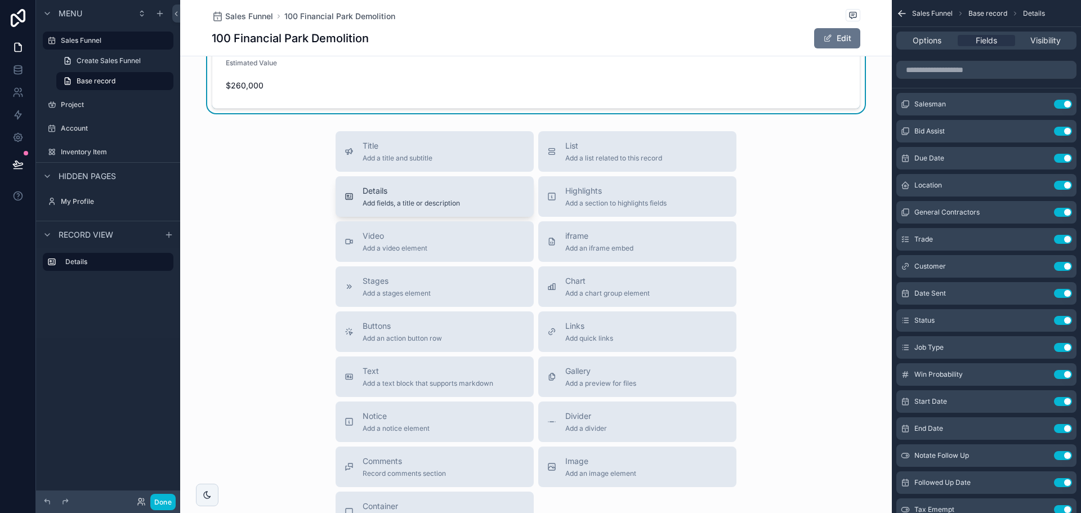
scroll to position [338, 0]
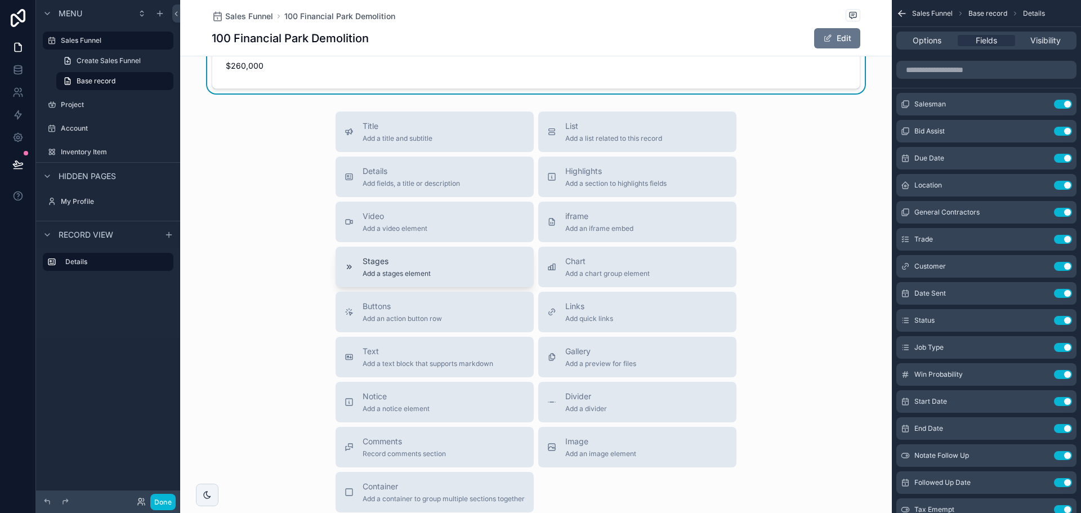
click at [407, 266] on span "Stages" at bounding box center [397, 261] width 68 height 11
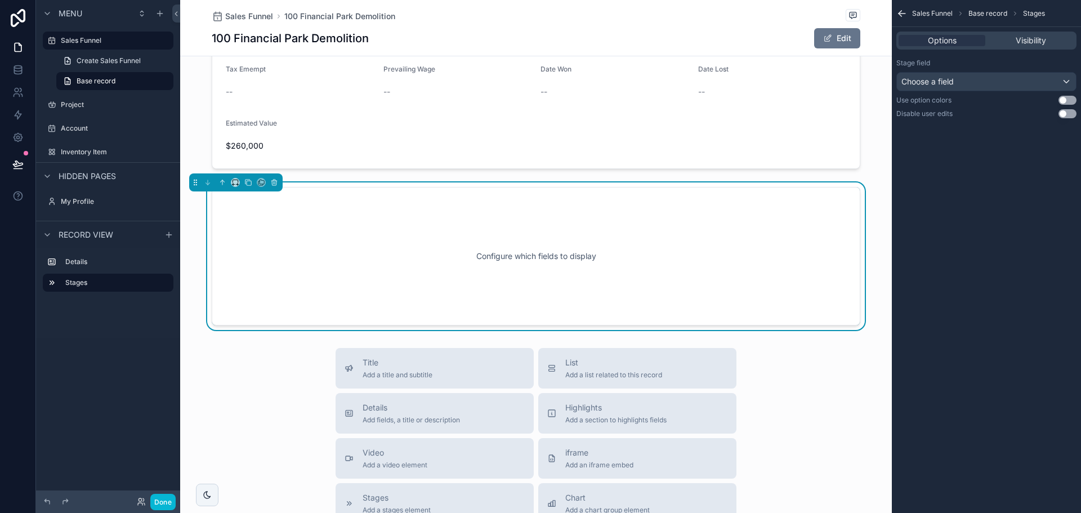
scroll to position [202, 0]
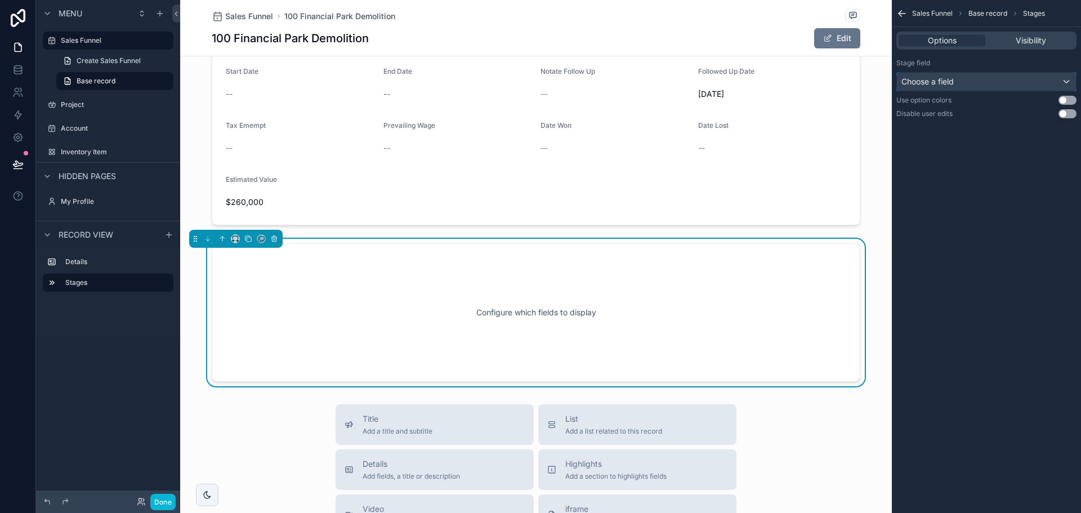
click at [983, 79] on div "Choose a field" at bounding box center [986, 82] width 179 height 18
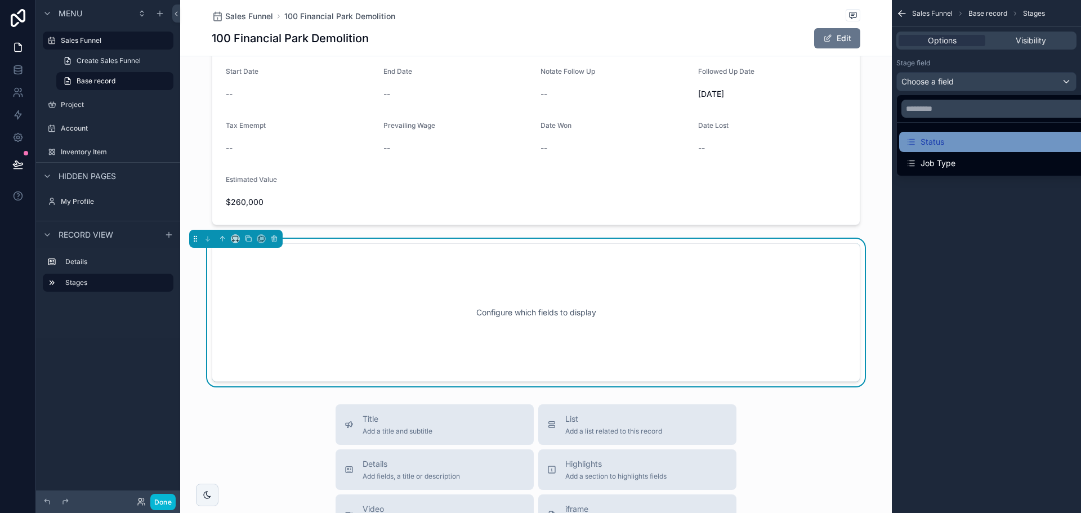
click at [937, 139] on div "Status" at bounding box center [925, 142] width 38 height 14
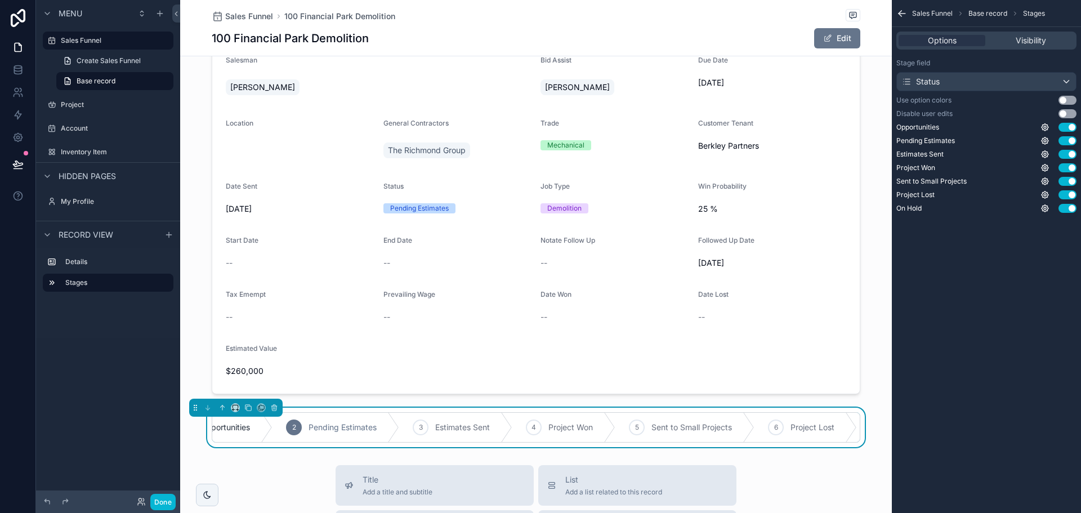
scroll to position [0, 0]
click at [1064, 180] on button "Use setting" at bounding box center [1068, 181] width 18 height 9
click at [1066, 194] on button "Use setting" at bounding box center [1068, 194] width 18 height 9
click at [1070, 208] on button "Use setting" at bounding box center [1068, 208] width 18 height 9
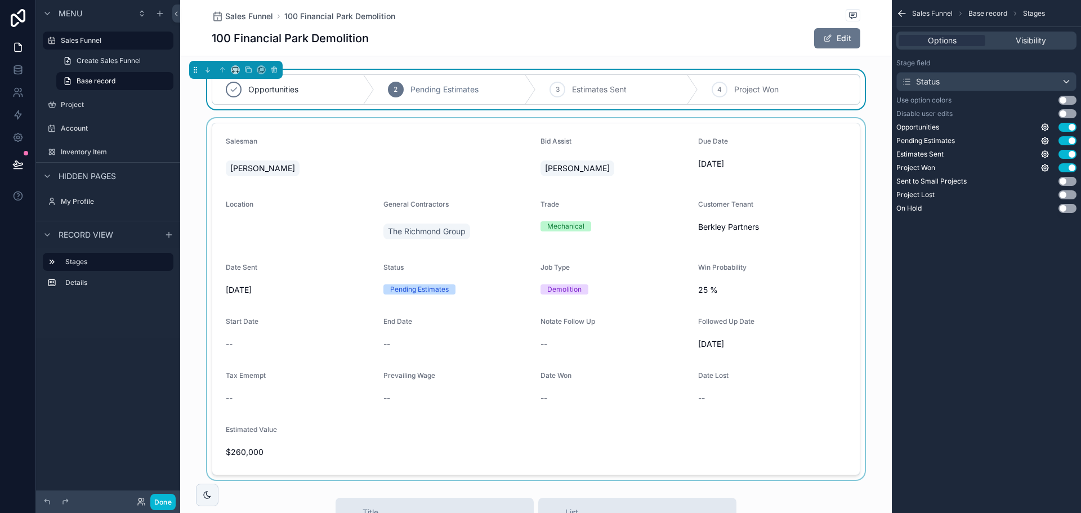
click at [876, 122] on div "scrollable content" at bounding box center [536, 299] width 712 height 362
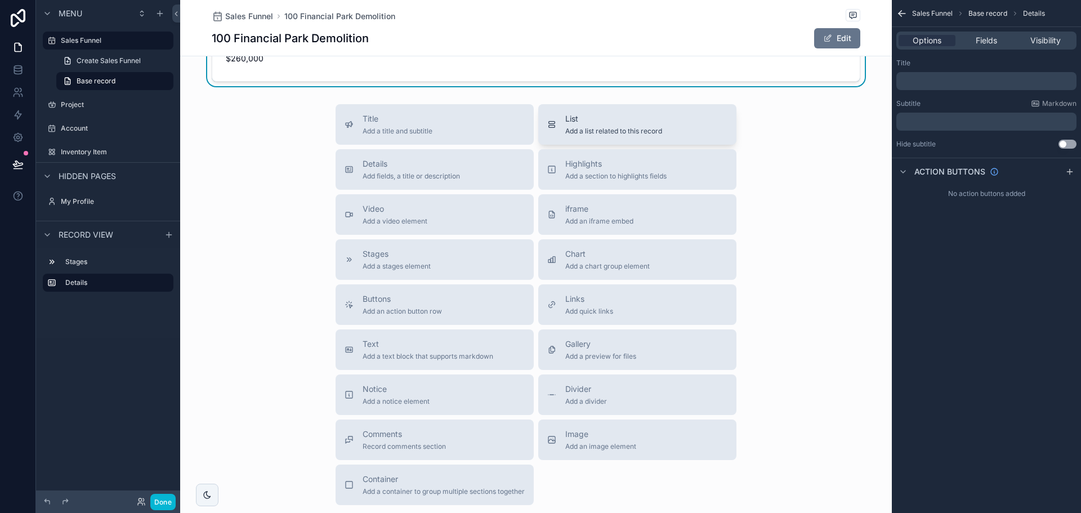
scroll to position [394, 0]
click at [671, 350] on div "Gallery Add a preview for files" at bounding box center [637, 349] width 180 height 23
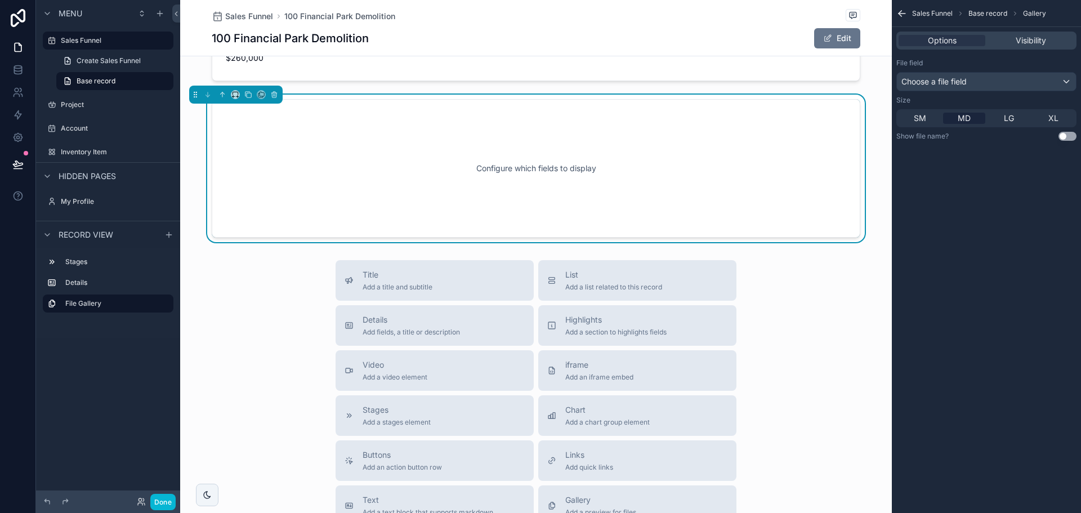
scroll to position [306, 0]
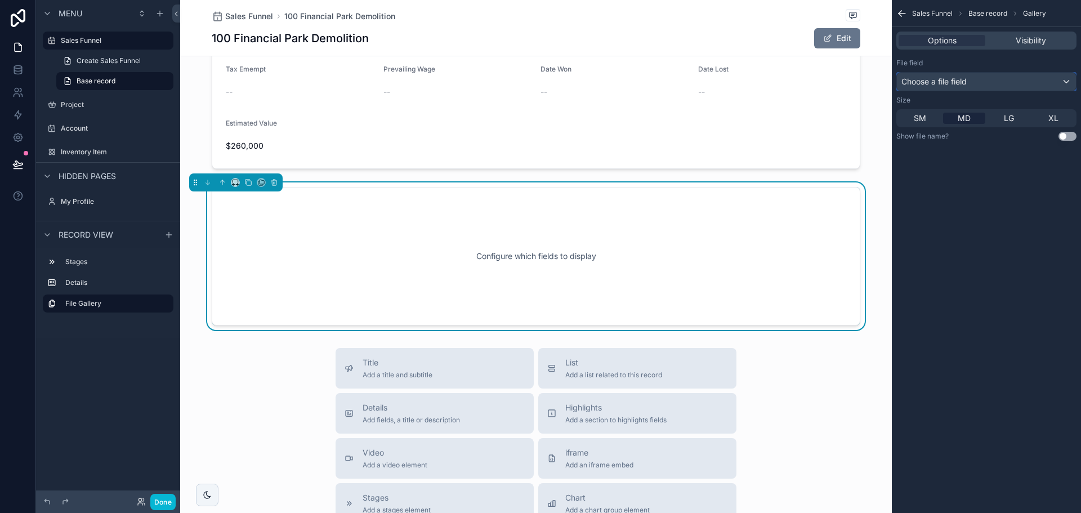
click at [988, 82] on div "Choose a file field" at bounding box center [986, 82] width 179 height 18
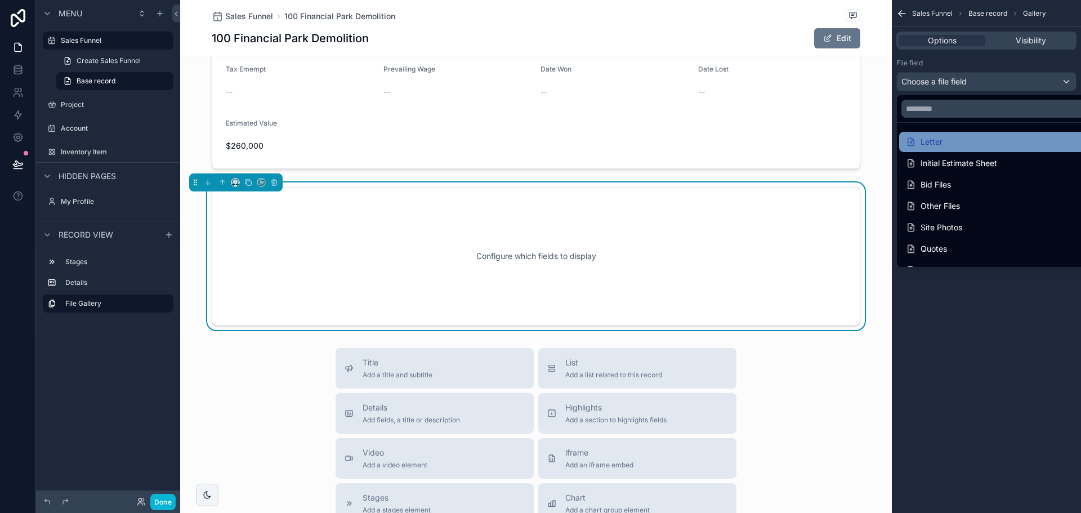
click at [968, 142] on div "Letter" at bounding box center [999, 142] width 187 height 14
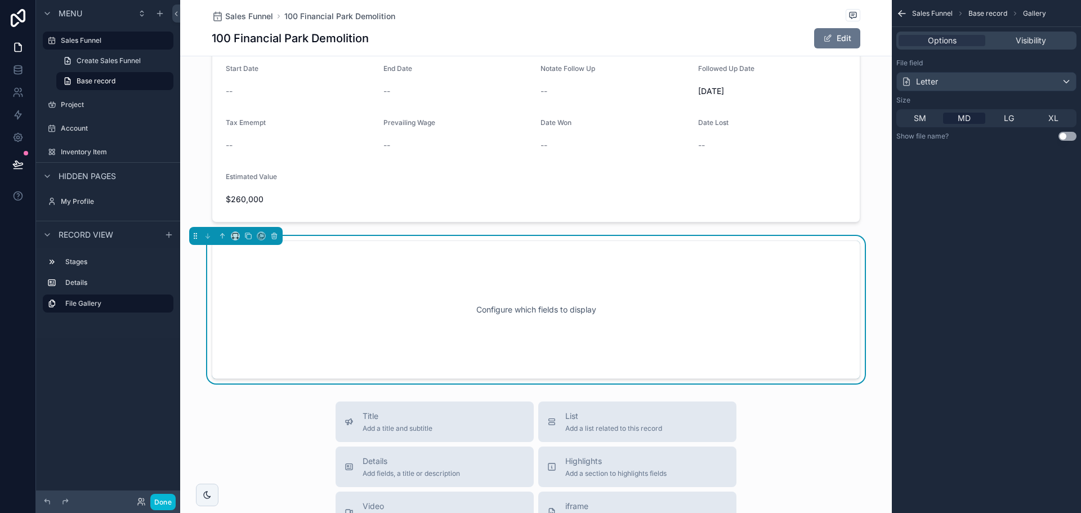
scroll to position [250, 0]
click at [956, 79] on div "Letter" at bounding box center [986, 82] width 179 height 18
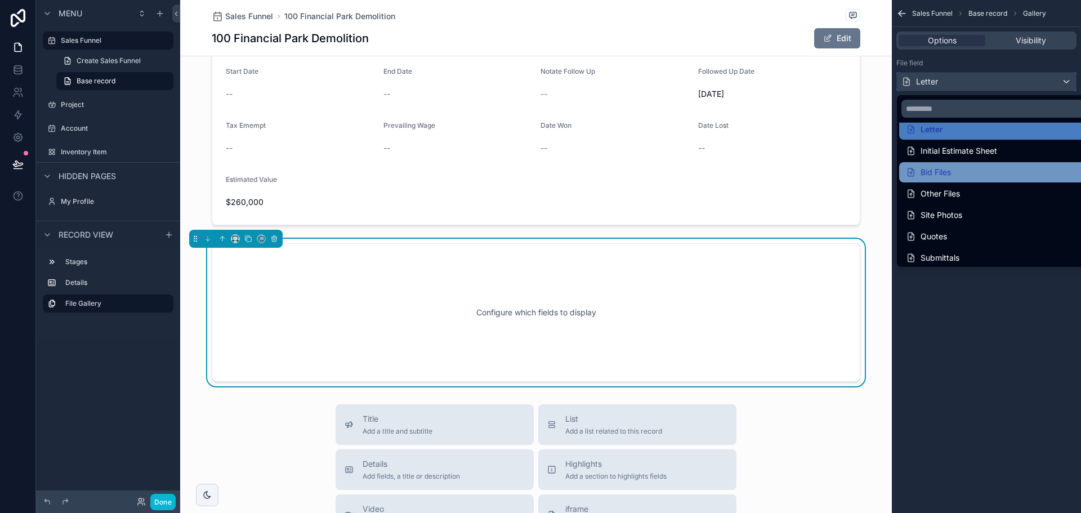
scroll to position [16, 0]
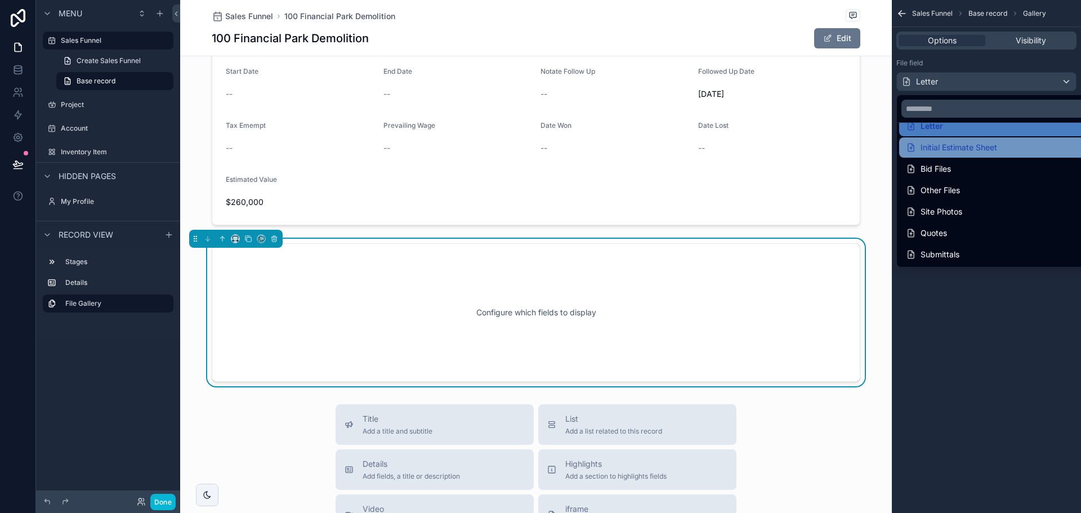
click at [947, 144] on div "Initial Estimate Sheet" at bounding box center [951, 148] width 91 height 14
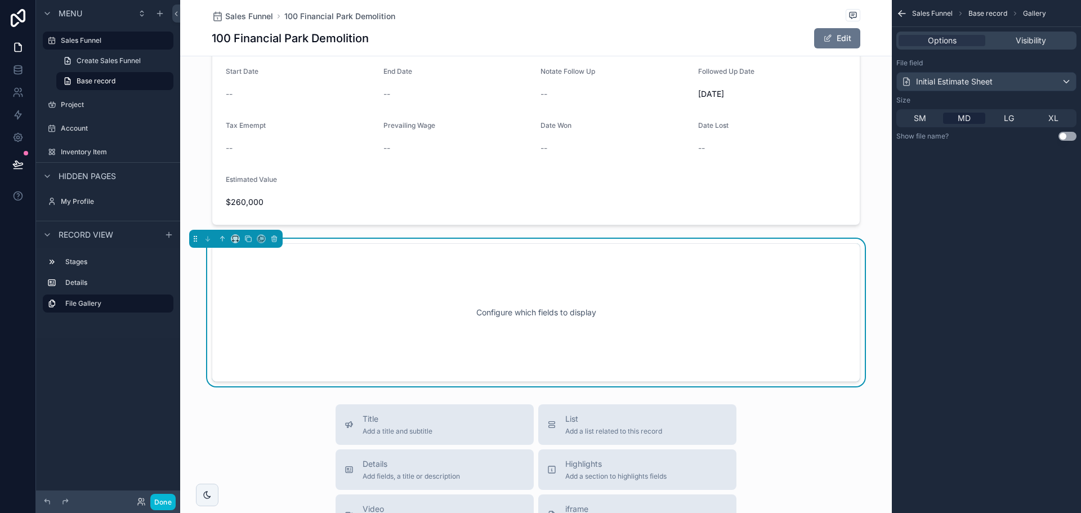
click at [926, 112] on div "SM MD LG XL" at bounding box center [987, 118] width 180 height 18
click at [922, 121] on span "SM" at bounding box center [920, 118] width 12 height 11
click at [1054, 113] on span "XL" at bounding box center [1054, 118] width 10 height 11
click at [920, 119] on span "SM" at bounding box center [920, 118] width 12 height 11
click at [1071, 134] on button "Use setting" at bounding box center [1068, 136] width 18 height 9
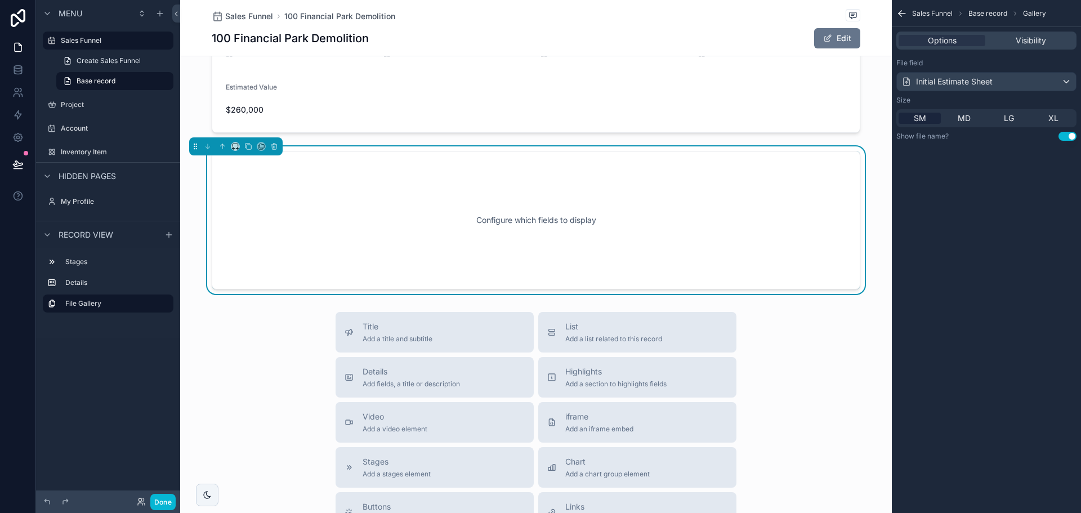
scroll to position [363, 0]
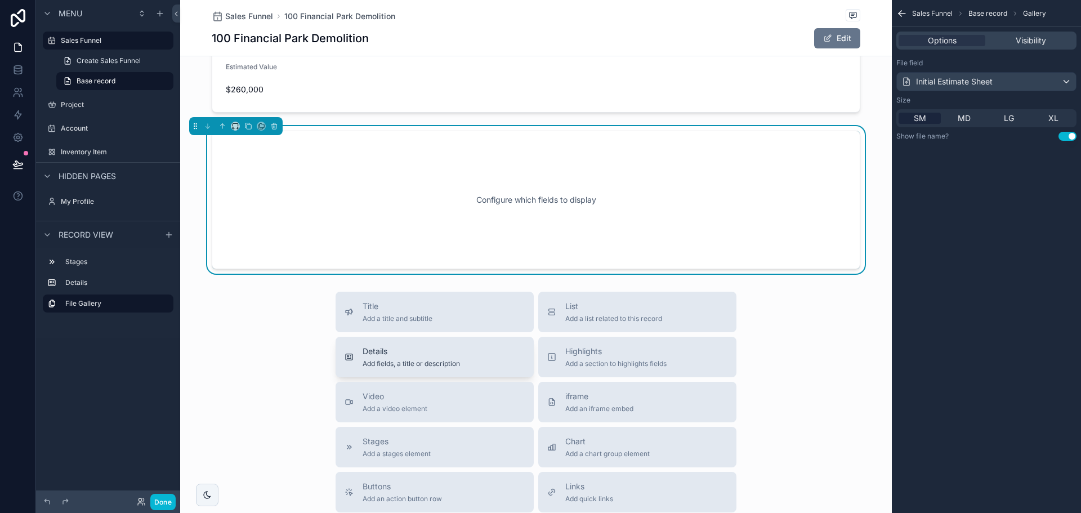
click at [447, 357] on div "Details Add fields, a title or description" at bounding box center [411, 357] width 97 height 23
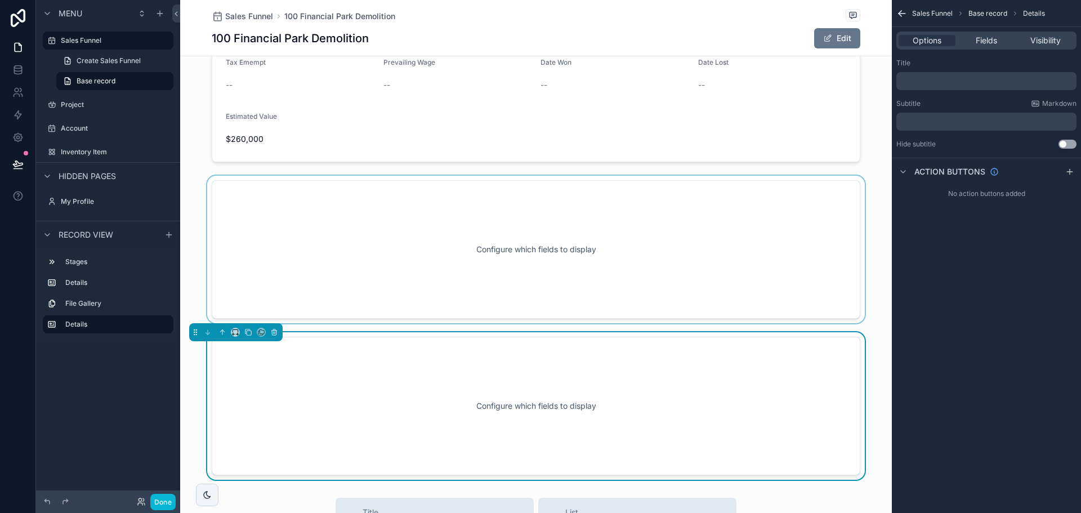
scroll to position [294, 0]
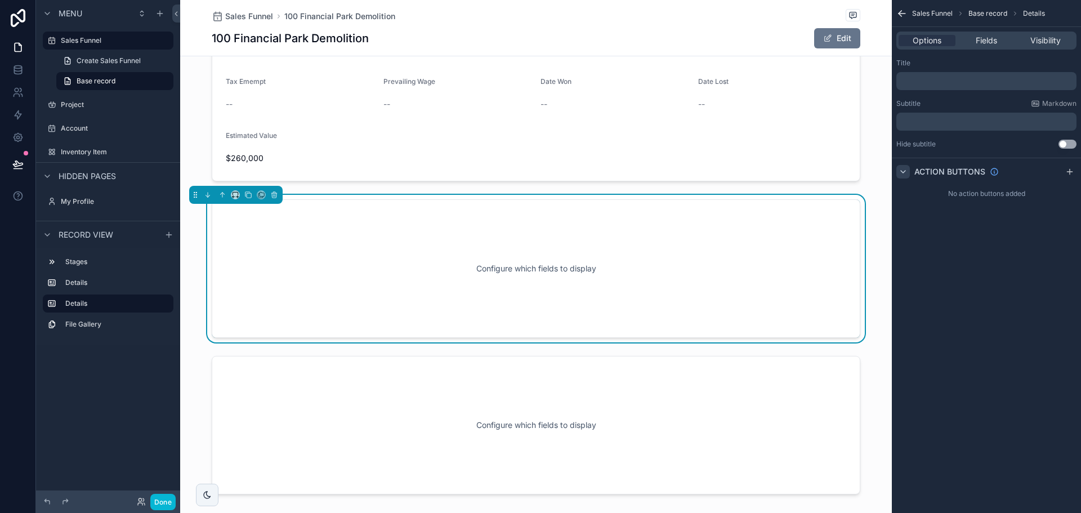
click at [903, 169] on icon "scrollable content" at bounding box center [903, 171] width 9 height 9
click at [903, 168] on icon "scrollable content" at bounding box center [903, 171] width 9 height 9
click at [972, 38] on div "Fields" at bounding box center [986, 40] width 57 height 11
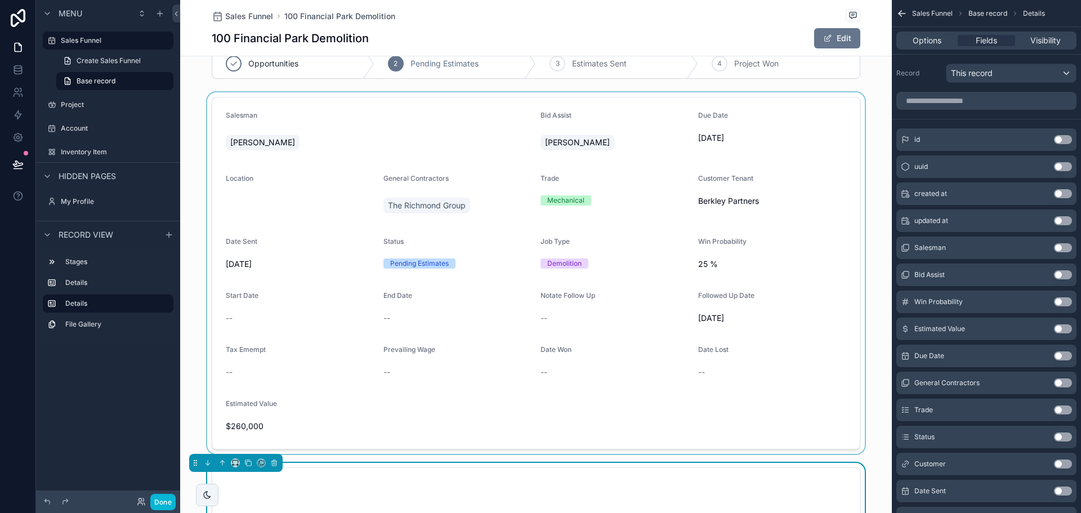
scroll to position [12, 0]
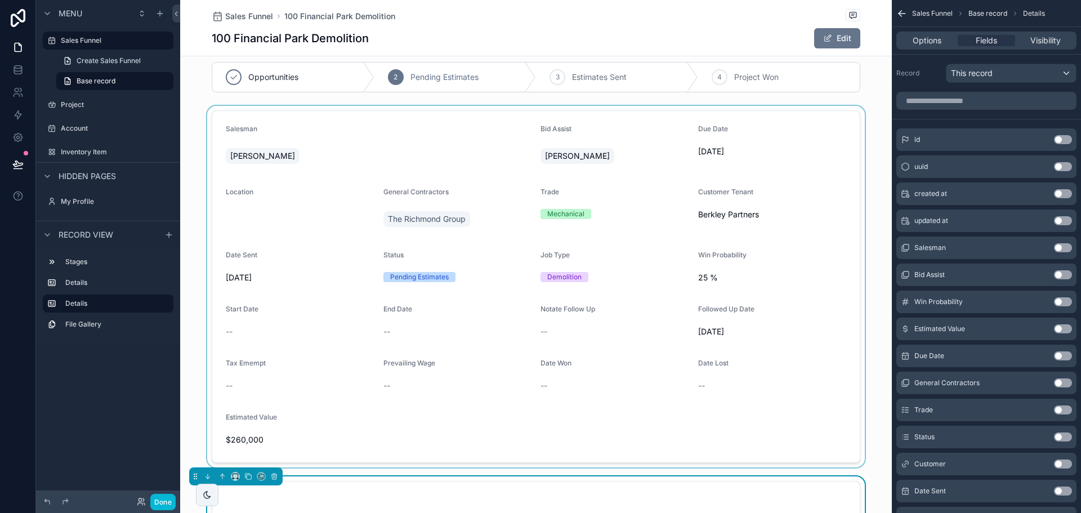
click at [371, 199] on div "scrollable content" at bounding box center [536, 287] width 712 height 362
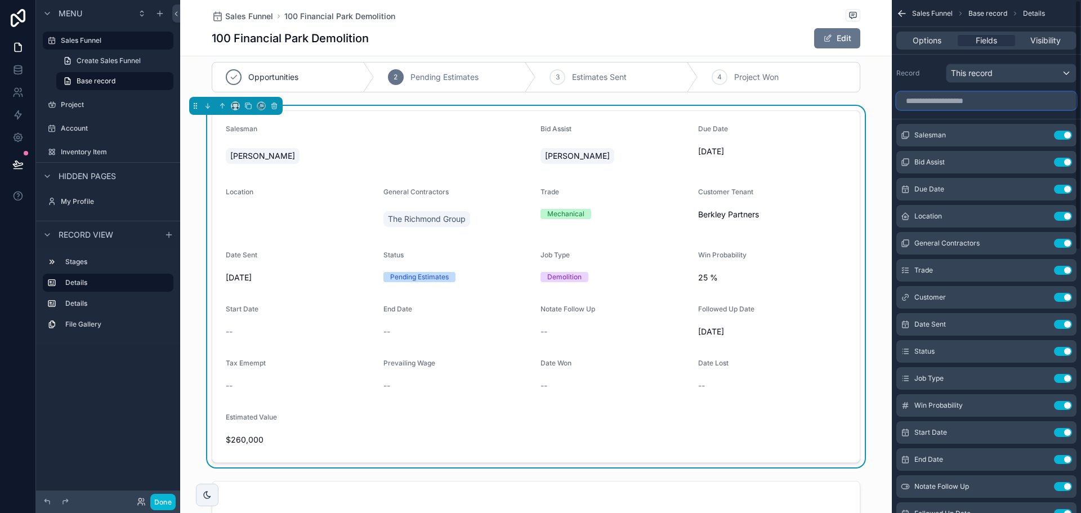
click at [965, 101] on input "scrollable content" at bounding box center [987, 101] width 180 height 18
click at [981, 74] on span "This record" at bounding box center [972, 73] width 42 height 11
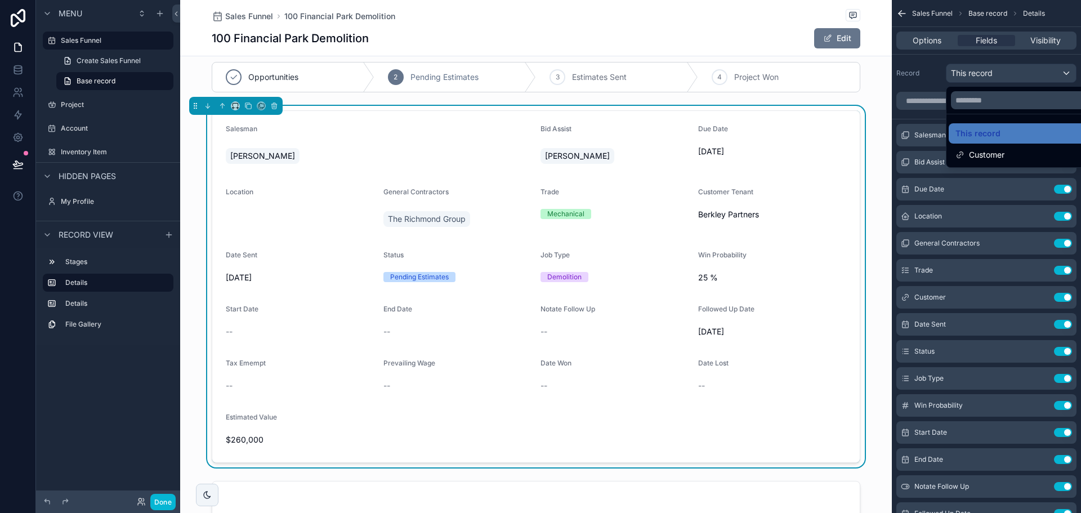
click at [981, 74] on div "scrollable content" at bounding box center [540, 256] width 1081 height 513
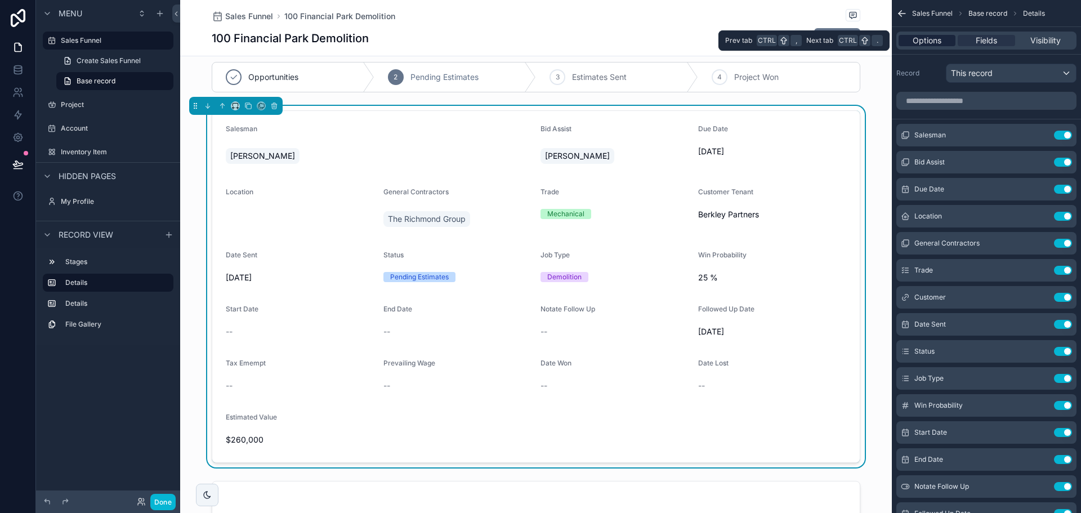
click at [935, 38] on span "Options" at bounding box center [927, 40] width 29 height 11
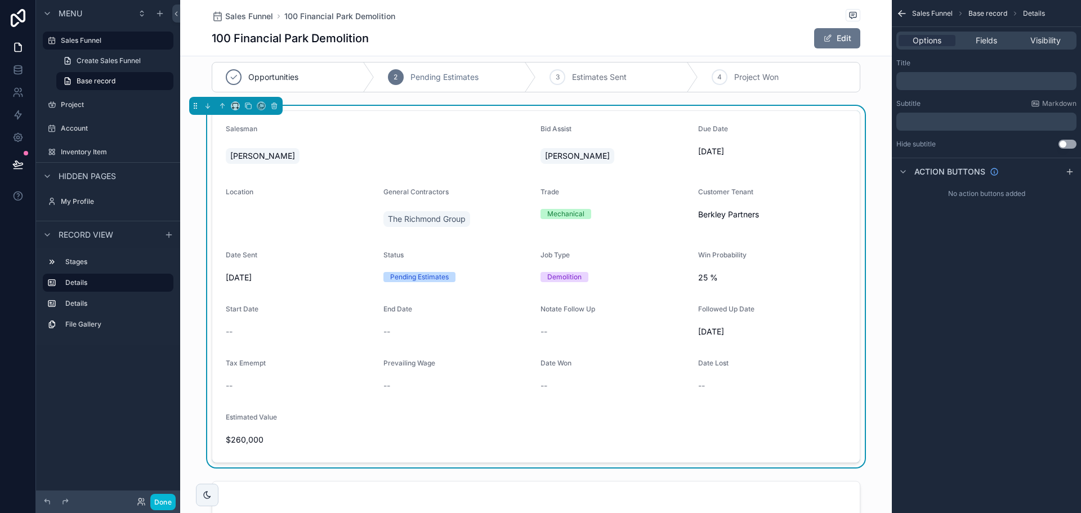
click at [950, 83] on p "﻿" at bounding box center [987, 81] width 173 height 9
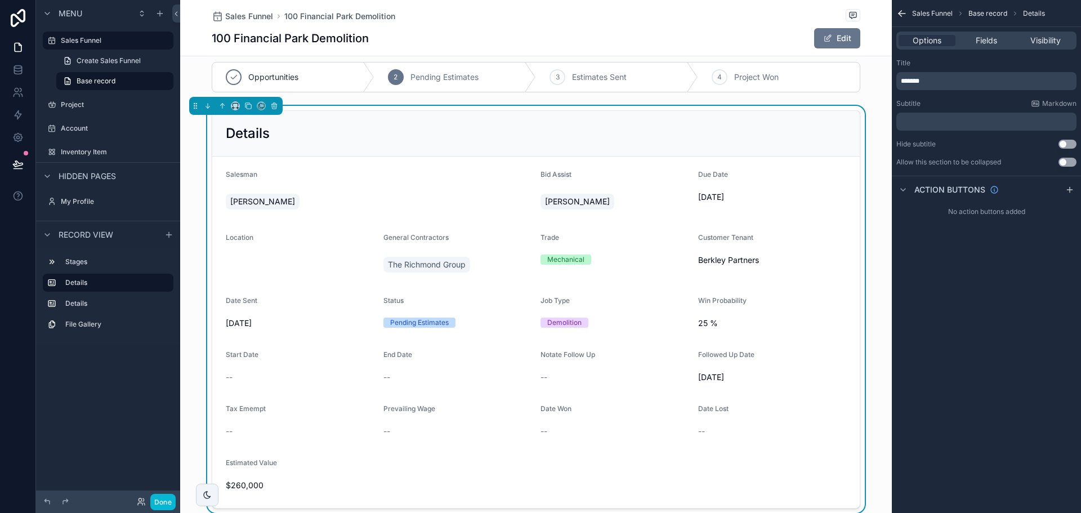
click at [991, 360] on div "Sales Funnel Base record Details Options Fields Visibility Title ******* Subtit…" at bounding box center [986, 256] width 189 height 513
click at [1071, 163] on button "Use setting" at bounding box center [1068, 162] width 18 height 9
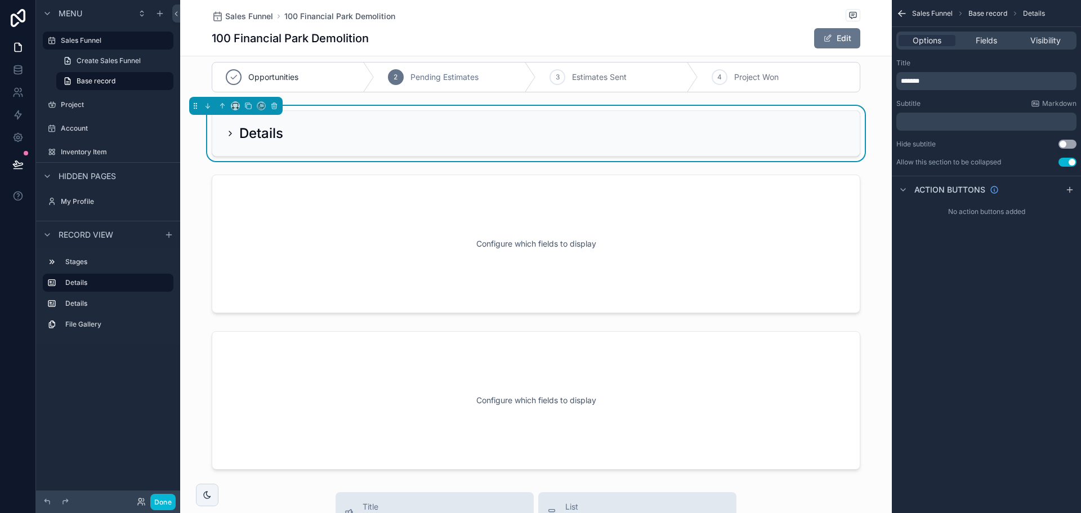
click at [1067, 162] on button "Use setting" at bounding box center [1068, 162] width 18 height 9
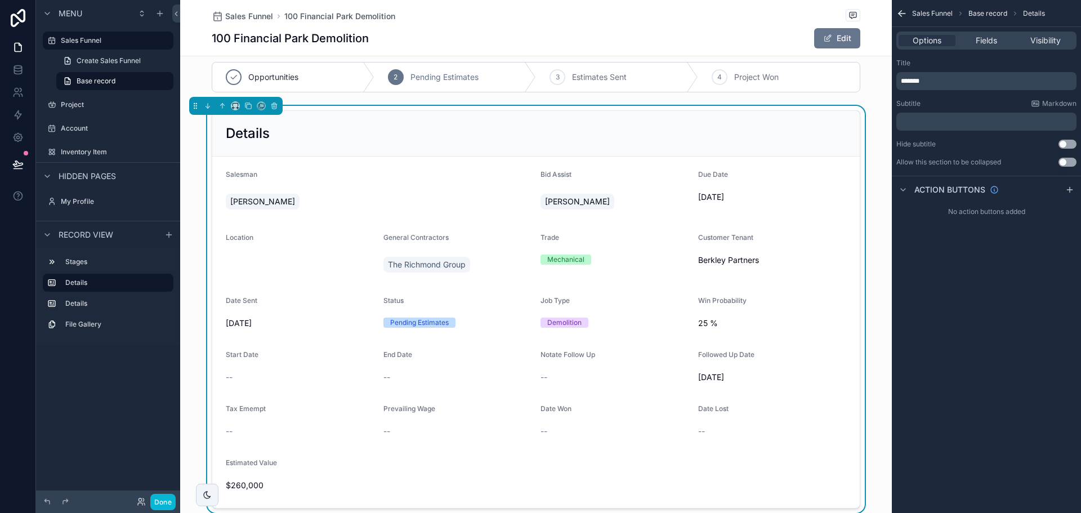
click at [1066, 162] on button "Use setting" at bounding box center [1068, 162] width 18 height 9
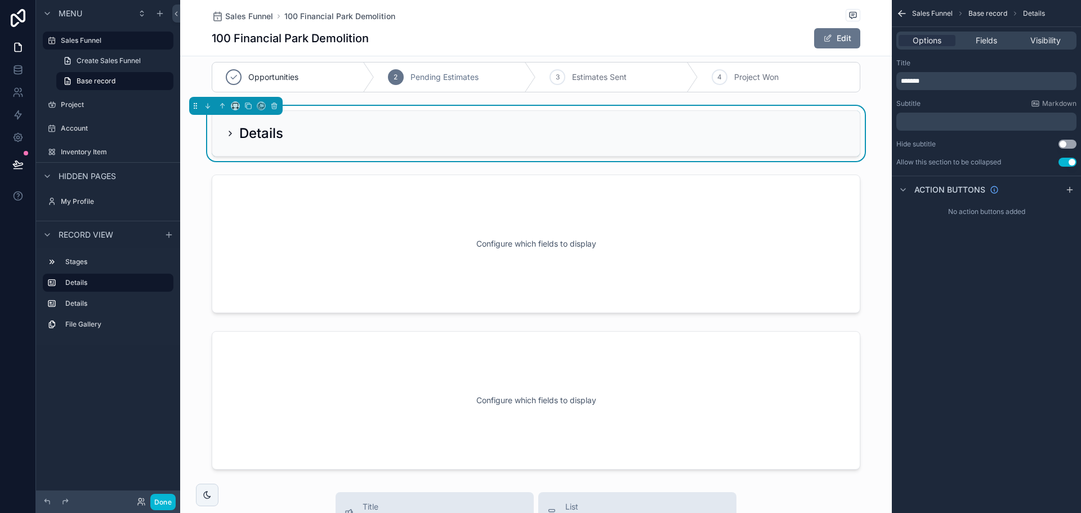
click at [227, 128] on div "Details" at bounding box center [254, 133] width 57 height 18
click at [226, 134] on icon "scrollable content" at bounding box center [230, 133] width 9 height 9
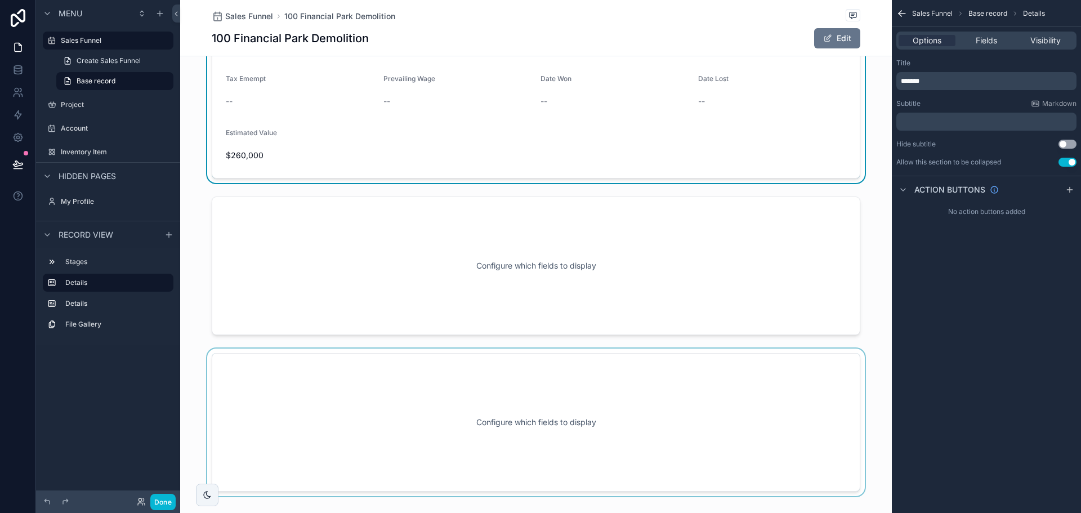
scroll to position [350, 0]
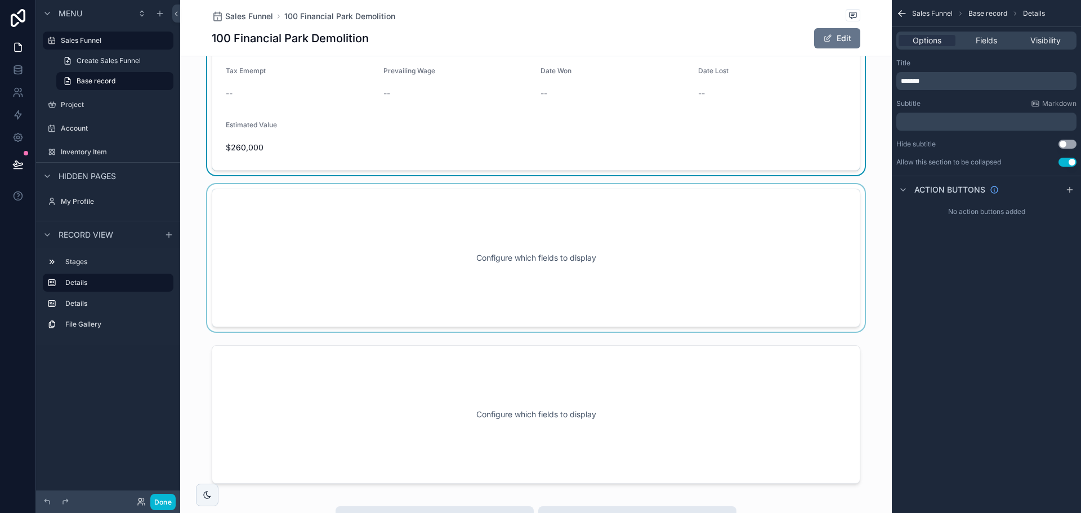
click at [364, 284] on div "scrollable content" at bounding box center [536, 258] width 712 height 148
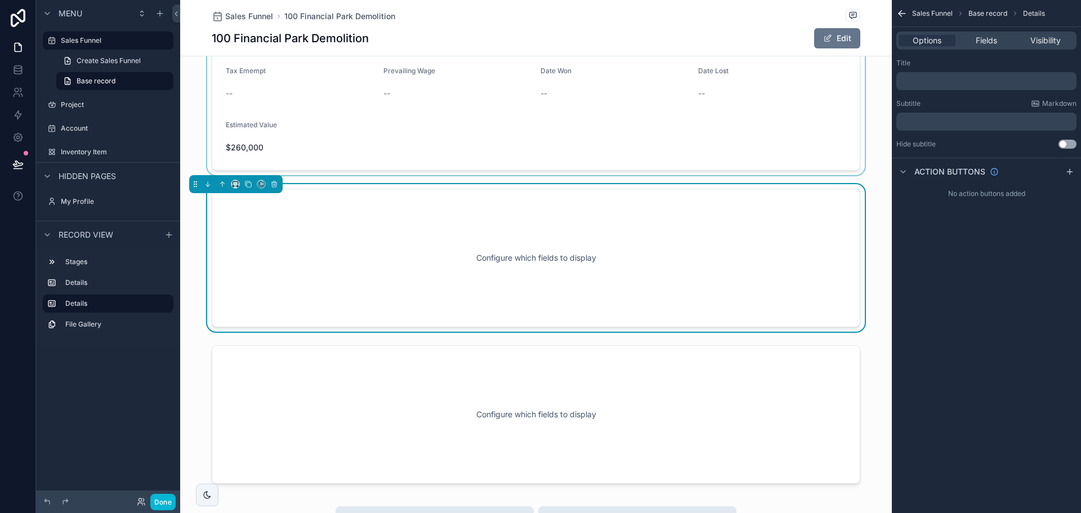
click at [972, 81] on p "﻿" at bounding box center [987, 81] width 173 height 9
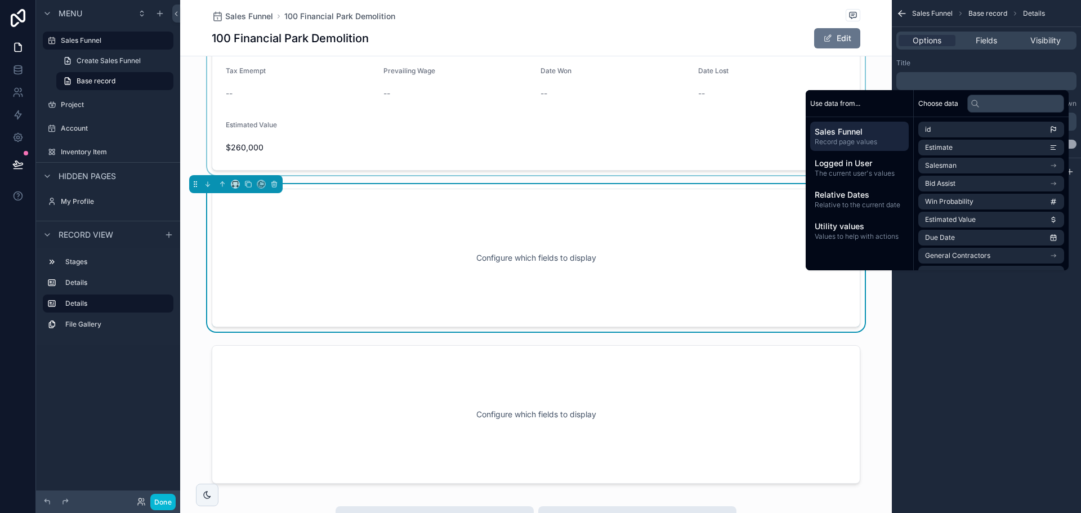
click at [972, 81] on p "﻿" at bounding box center [987, 81] width 173 height 9
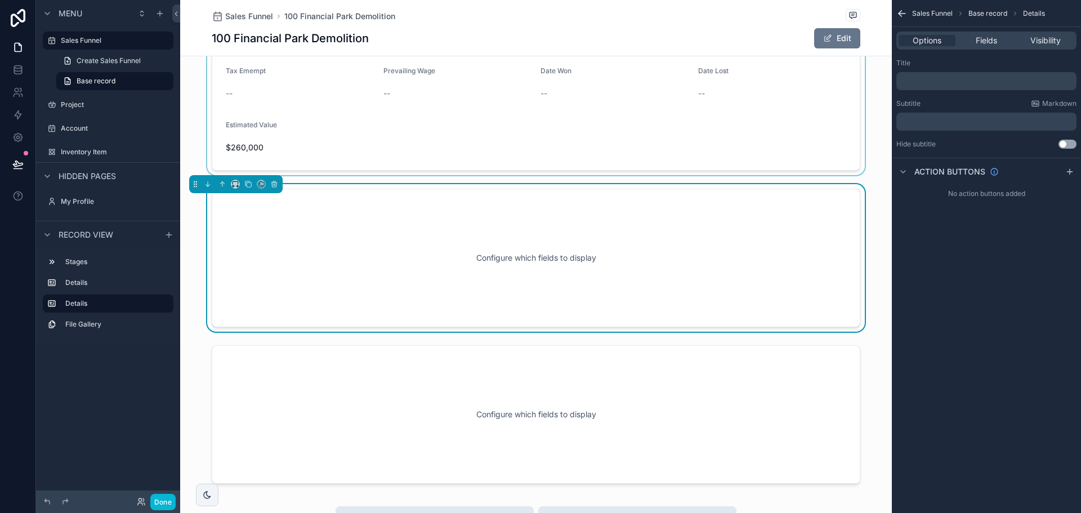
click at [622, 279] on div "Configure which fields to display" at bounding box center [536, 257] width 612 height 101
click at [628, 424] on div "scrollable content" at bounding box center [536, 415] width 712 height 148
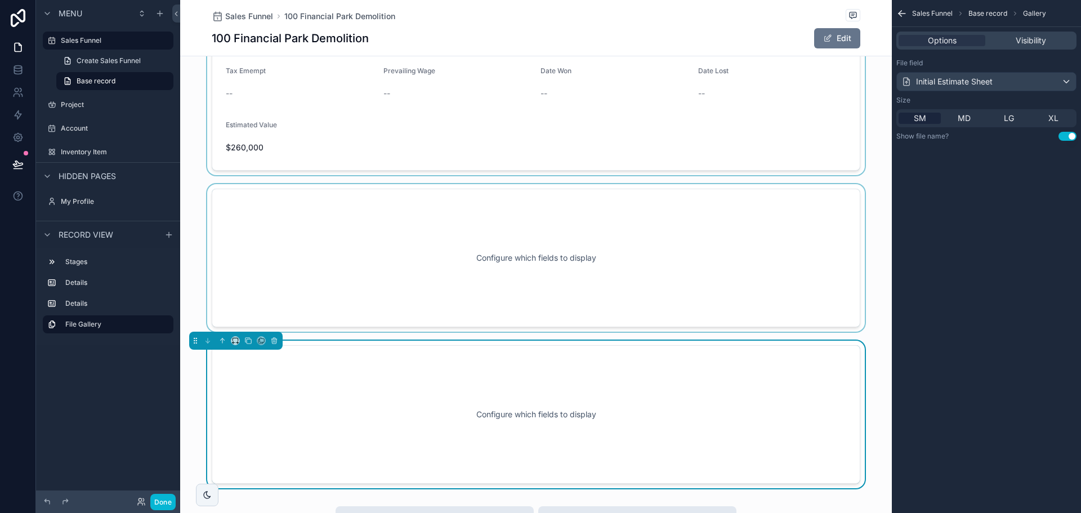
click at [509, 295] on div "scrollable content" at bounding box center [536, 258] width 712 height 148
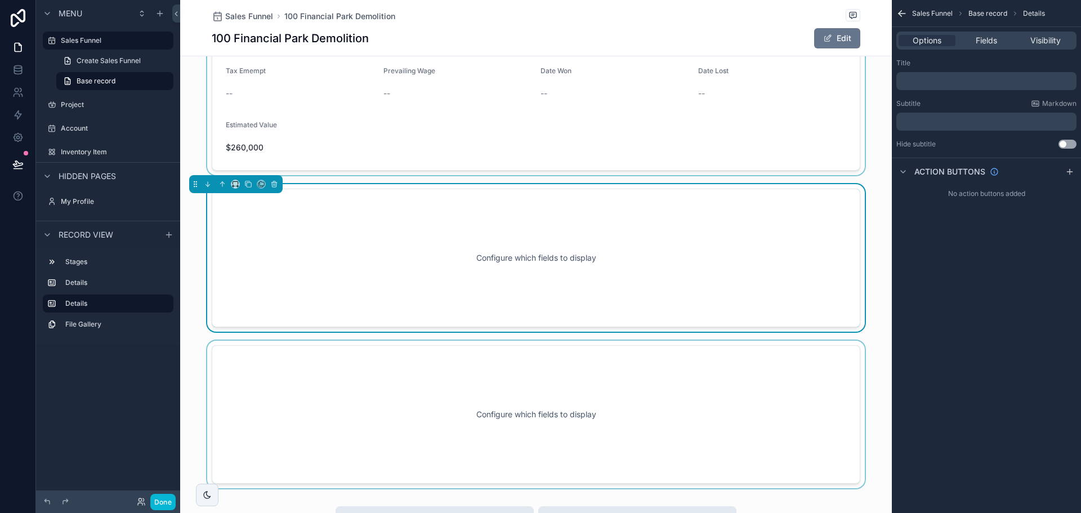
click at [937, 78] on p "﻿" at bounding box center [987, 81] width 173 height 9
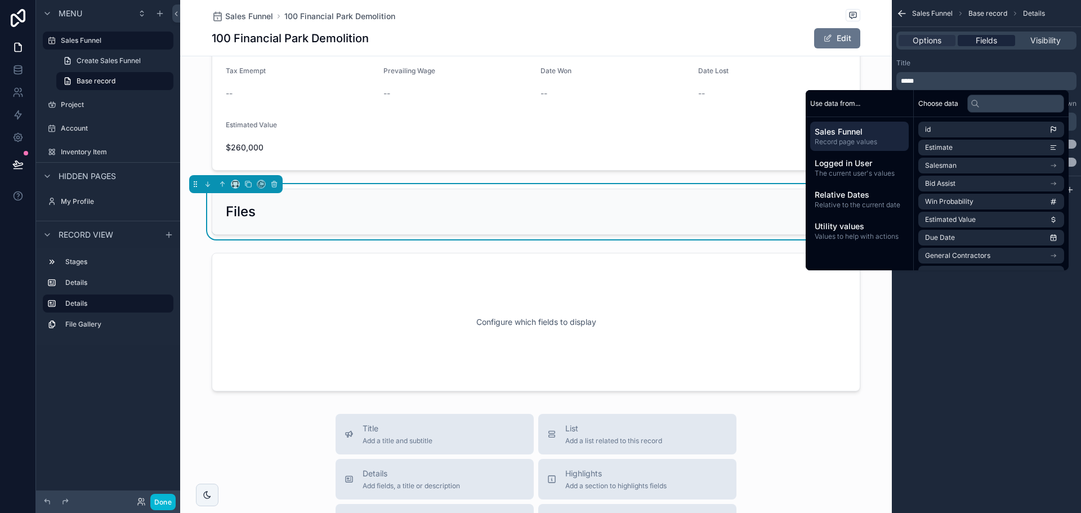
click at [982, 38] on span "Fields" at bounding box center [986, 40] width 21 height 11
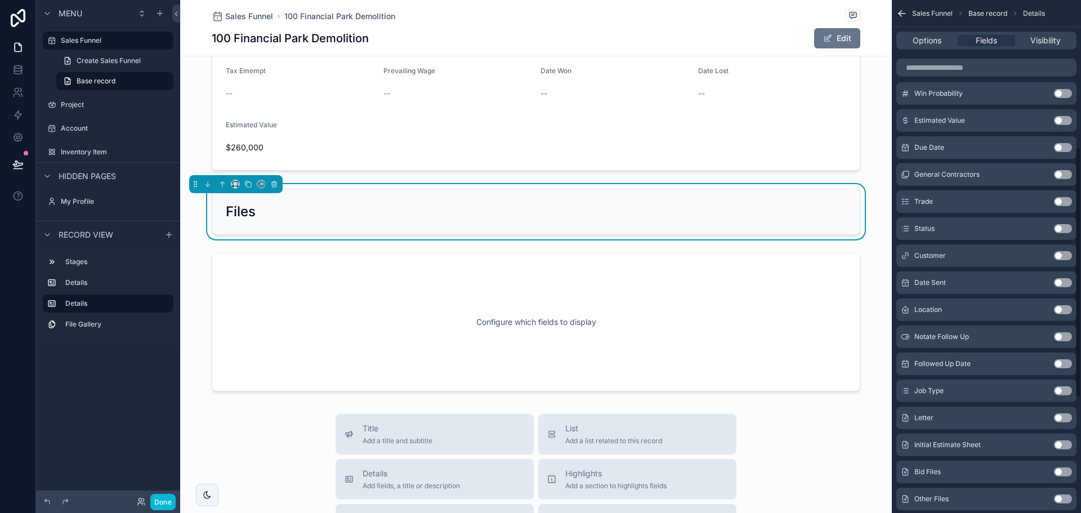
scroll to position [534, 0]
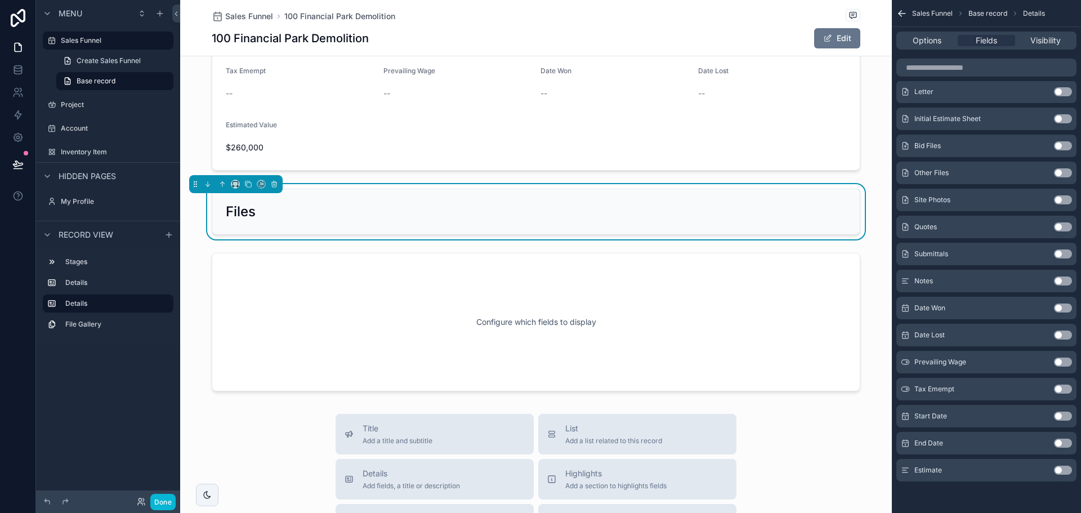
click at [1064, 281] on button "Use setting" at bounding box center [1063, 281] width 18 height 9
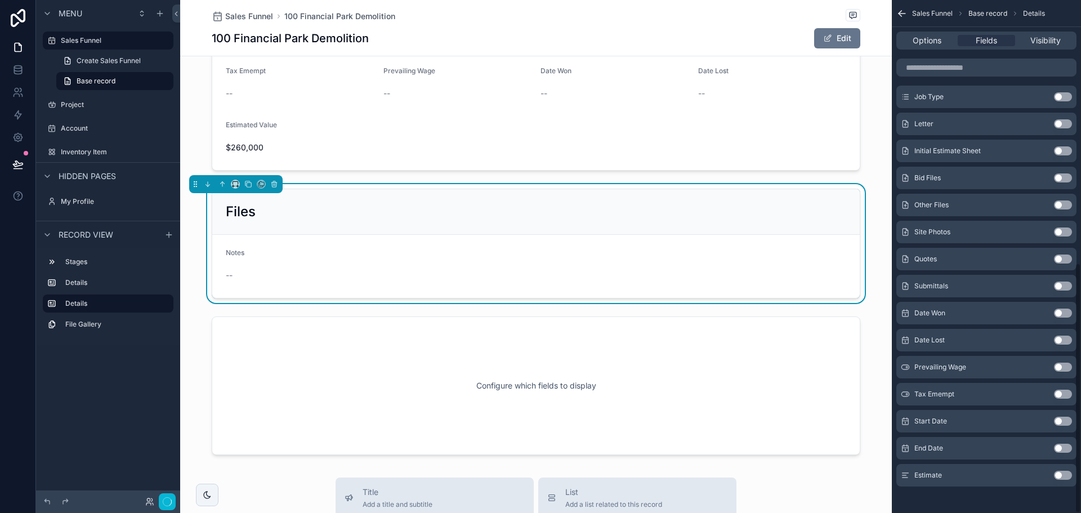
scroll to position [540, 0]
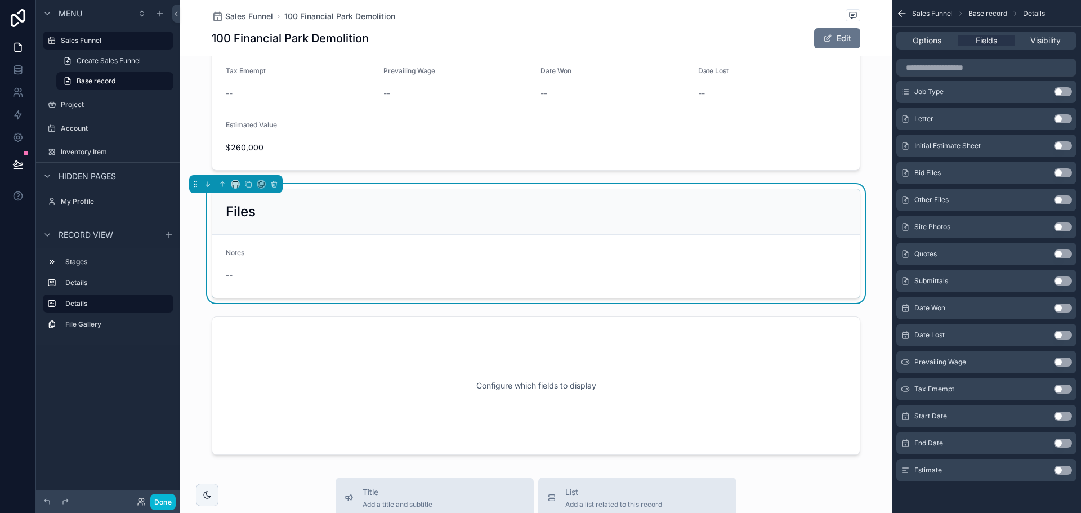
click at [1062, 118] on button "Use setting" at bounding box center [1063, 118] width 18 height 9
click at [1058, 279] on button "Use setting" at bounding box center [1063, 281] width 18 height 9
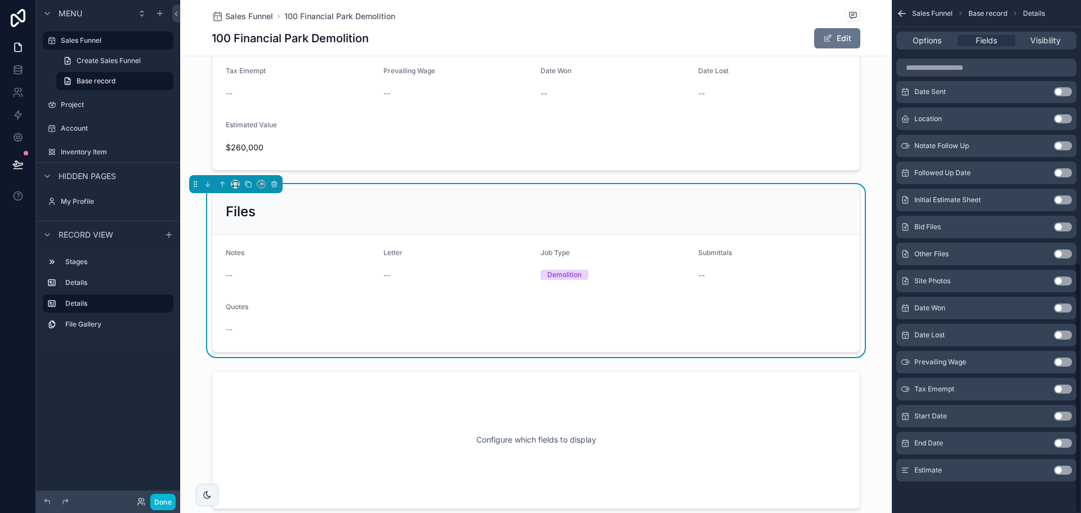
click at [1058, 279] on button "Use setting" at bounding box center [1063, 281] width 18 height 9
click at [1061, 279] on button "Use setting" at bounding box center [1063, 281] width 18 height 9
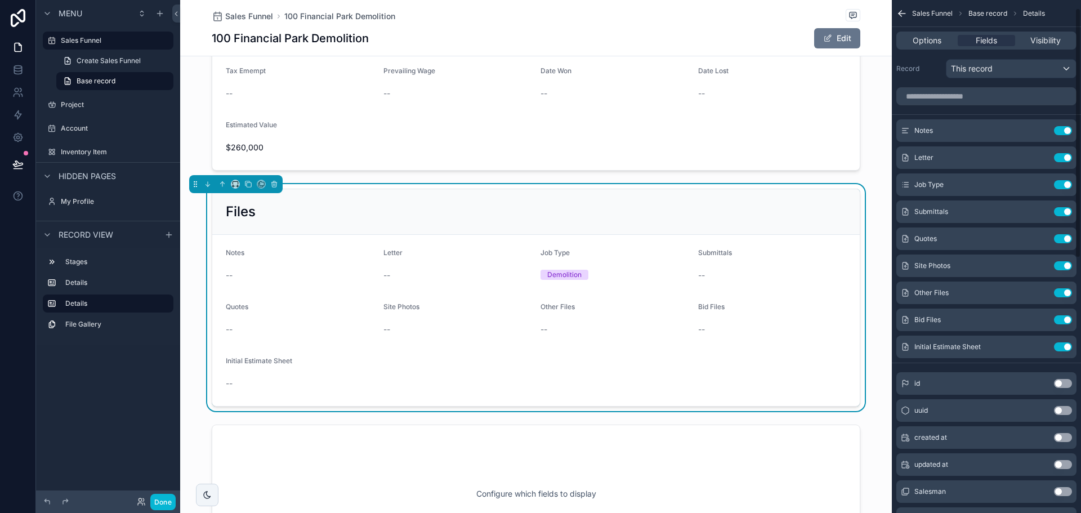
scroll to position [0, 0]
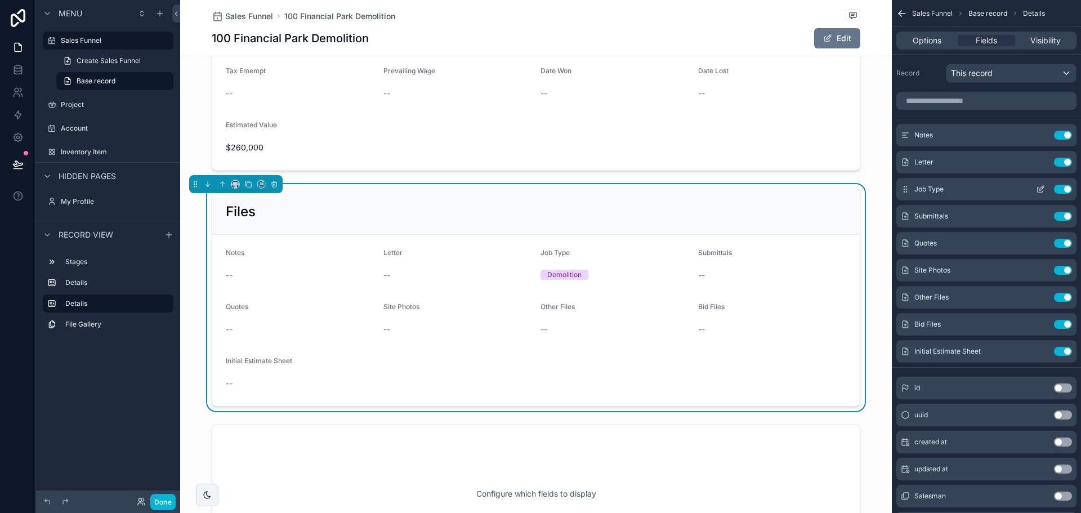
click at [1062, 188] on button "Use setting" at bounding box center [1063, 189] width 18 height 9
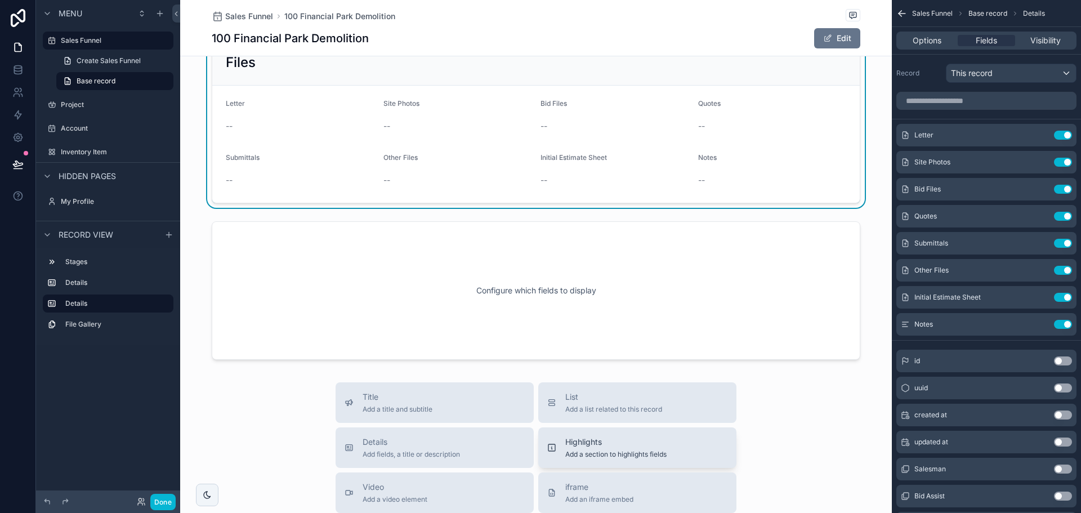
scroll to position [519, 0]
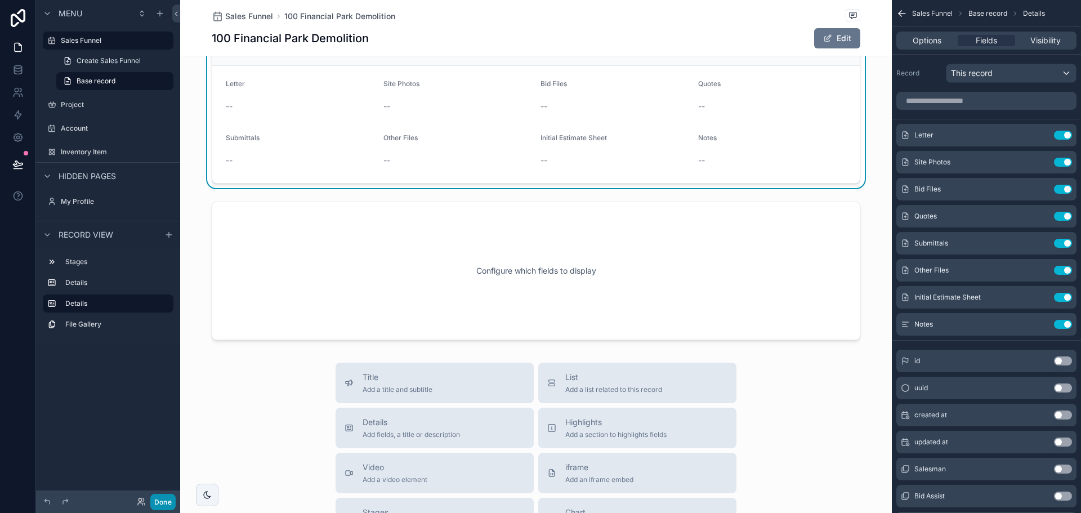
click at [171, 497] on button "Done" at bounding box center [162, 502] width 25 height 16
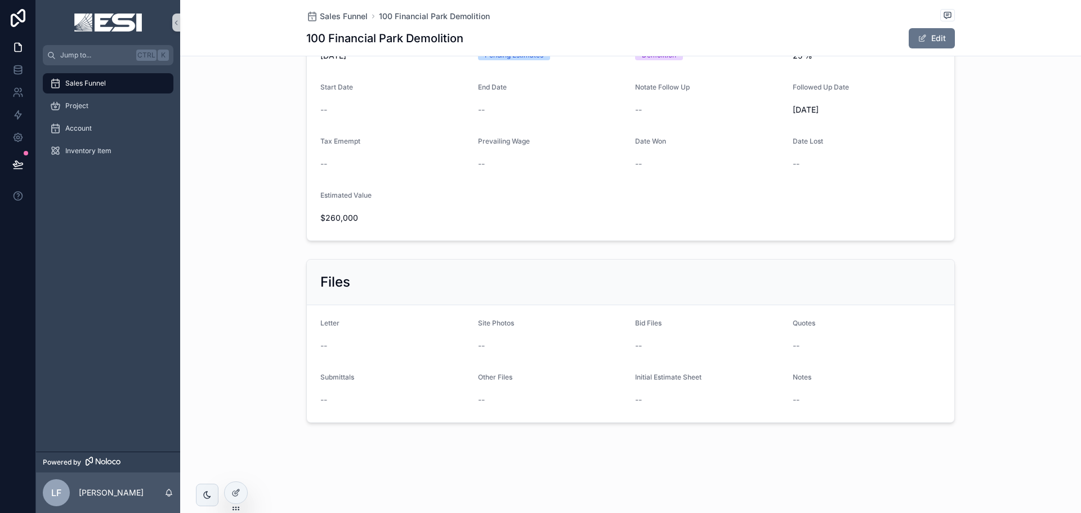
scroll to position [284, 0]
click at [931, 42] on button "Edit" at bounding box center [932, 38] width 46 height 20
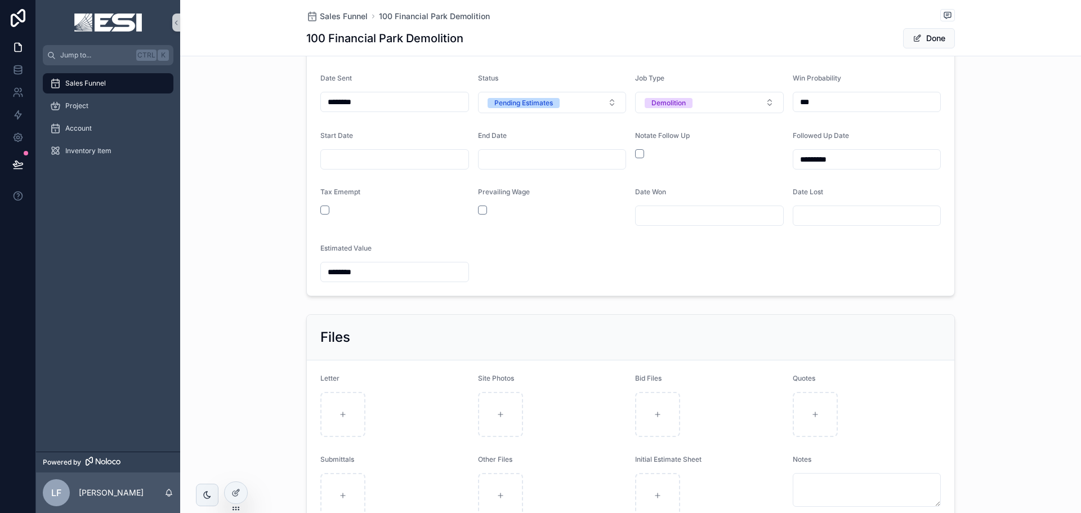
scroll to position [438, 0]
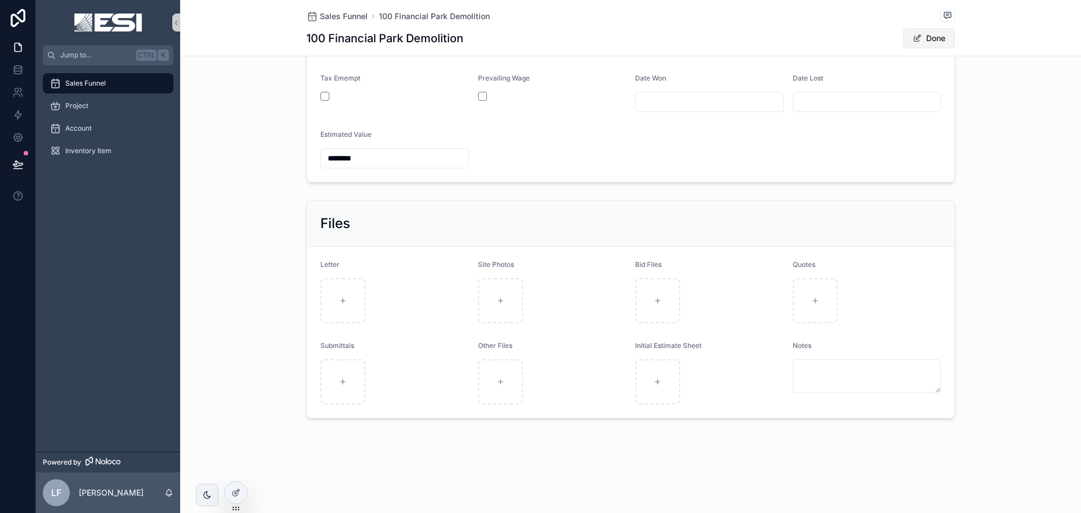
click at [946, 39] on button "Done" at bounding box center [929, 38] width 52 height 20
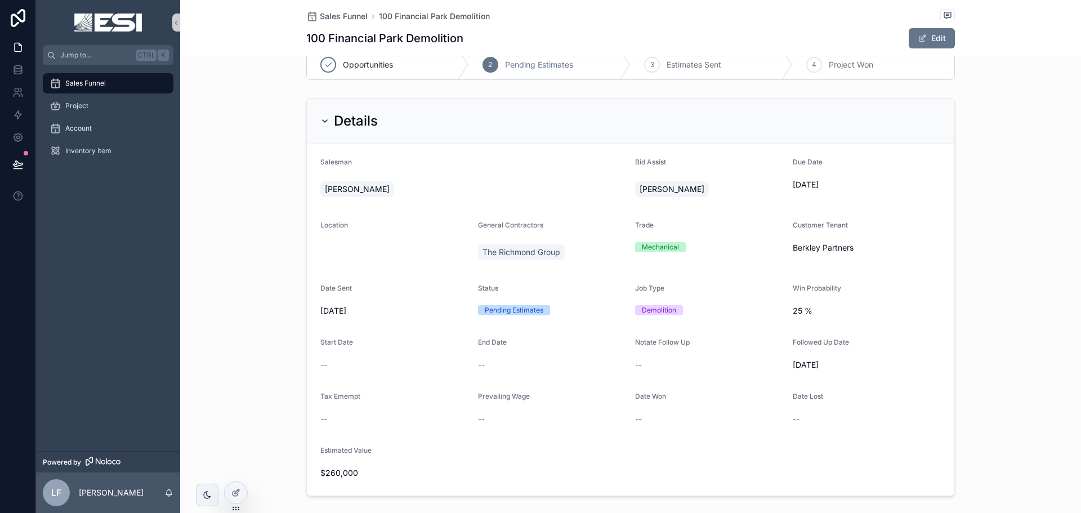
scroll to position [0, 0]
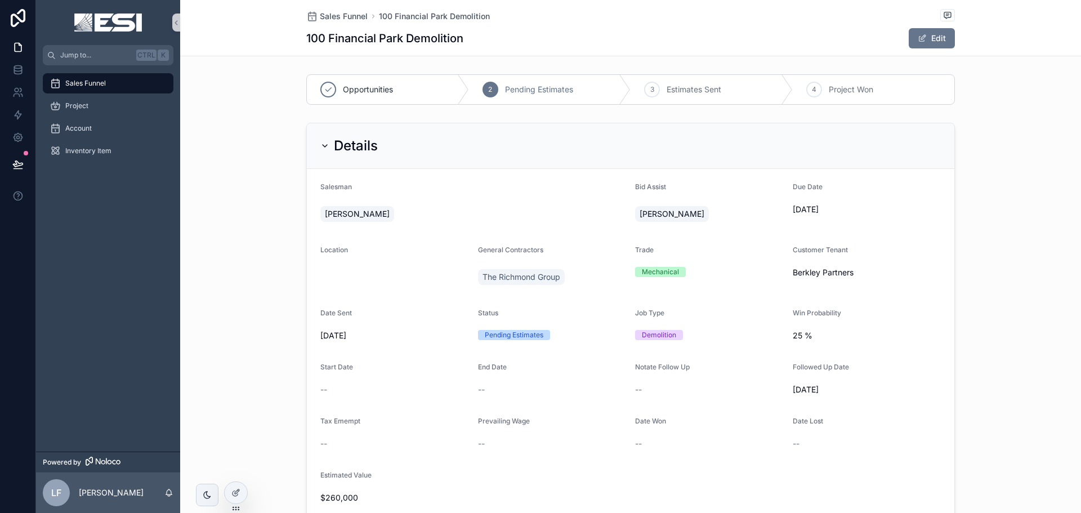
click at [318, 146] on div "Details" at bounding box center [631, 146] width 648 height 46
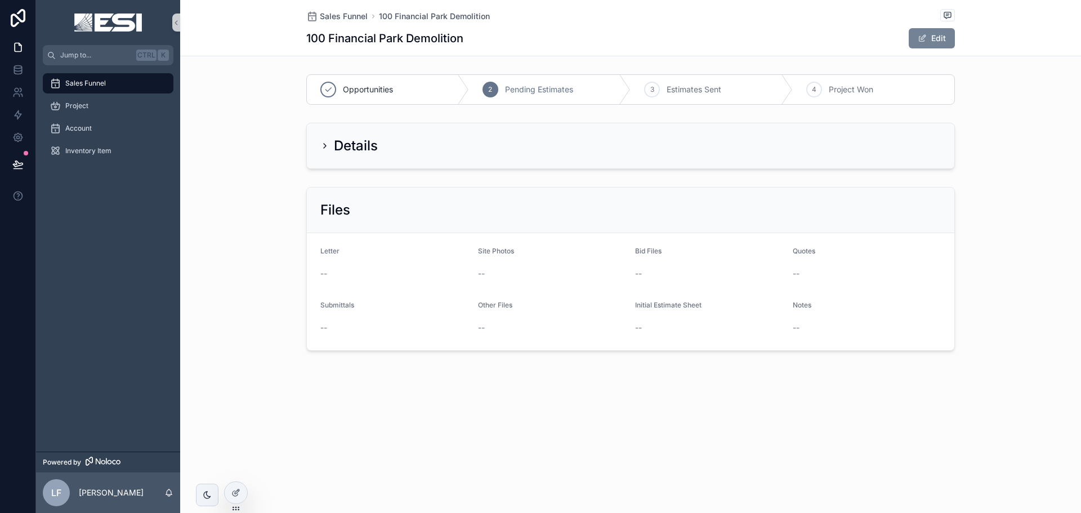
click at [932, 38] on button "Edit" at bounding box center [932, 38] width 46 height 20
click at [555, 216] on div "Files" at bounding box center [630, 210] width 621 height 18
click at [231, 494] on icon at bounding box center [235, 492] width 9 height 9
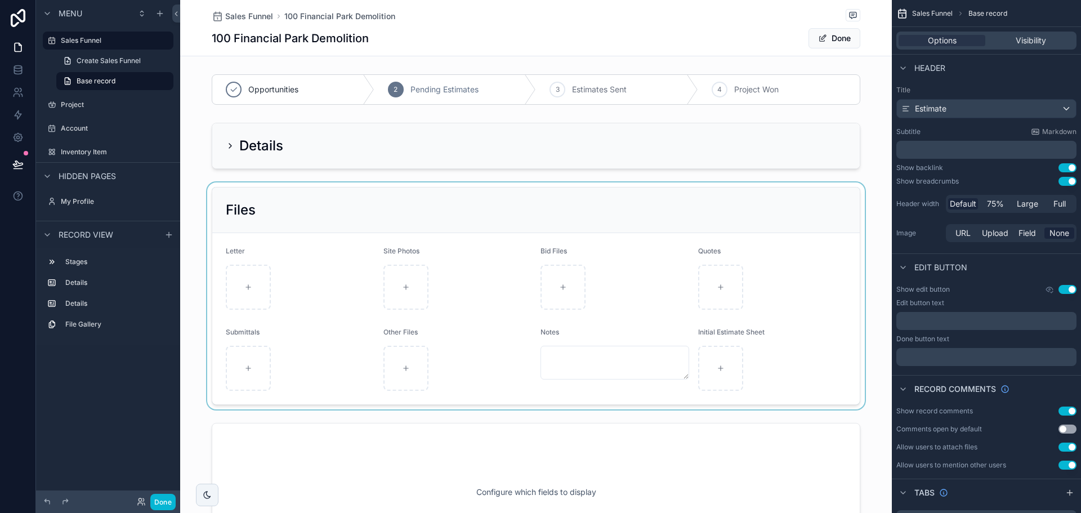
click at [343, 208] on div "scrollable content" at bounding box center [536, 295] width 712 height 227
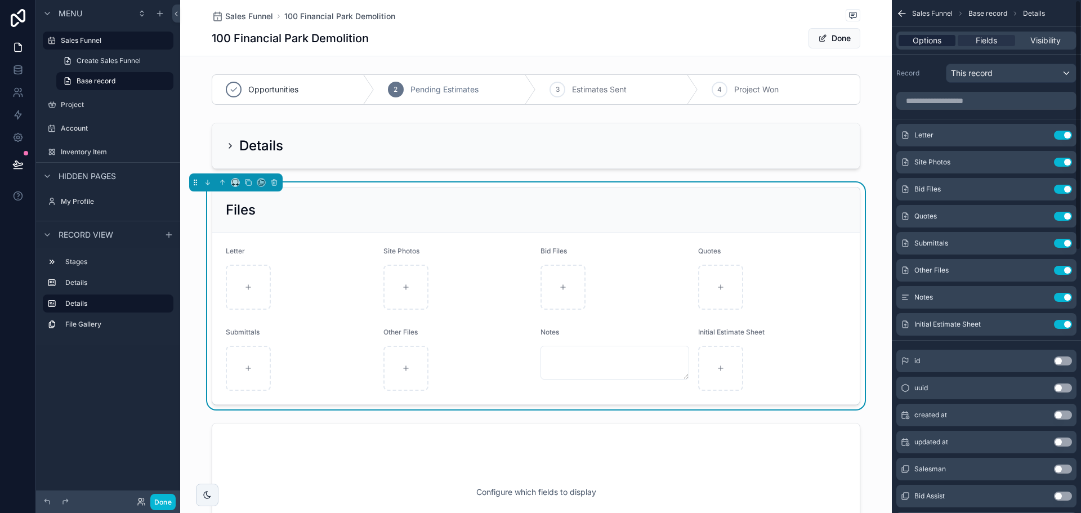
click at [938, 39] on span "Options" at bounding box center [927, 40] width 29 height 11
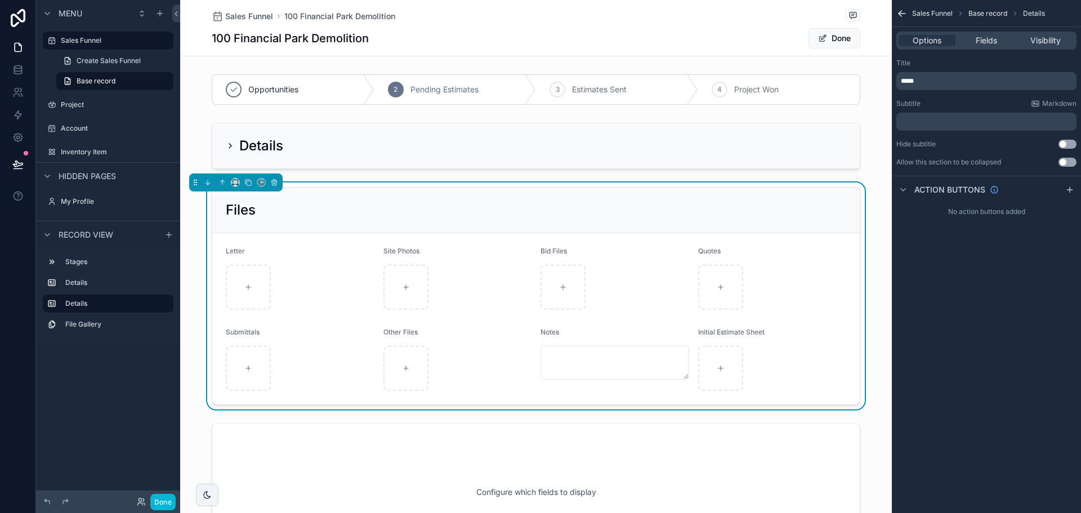
drag, startPoint x: 1075, startPoint y: 159, endPoint x: 1005, endPoint y: 272, distance: 132.7
click at [1075, 159] on button "Use setting" at bounding box center [1068, 162] width 18 height 9
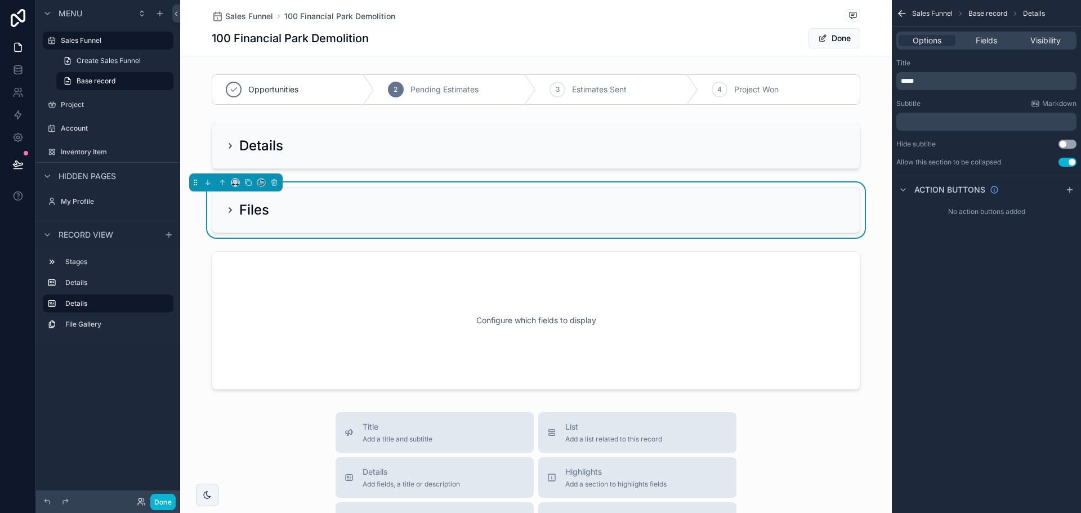
click at [229, 207] on icon "scrollable content" at bounding box center [230, 210] width 9 height 9
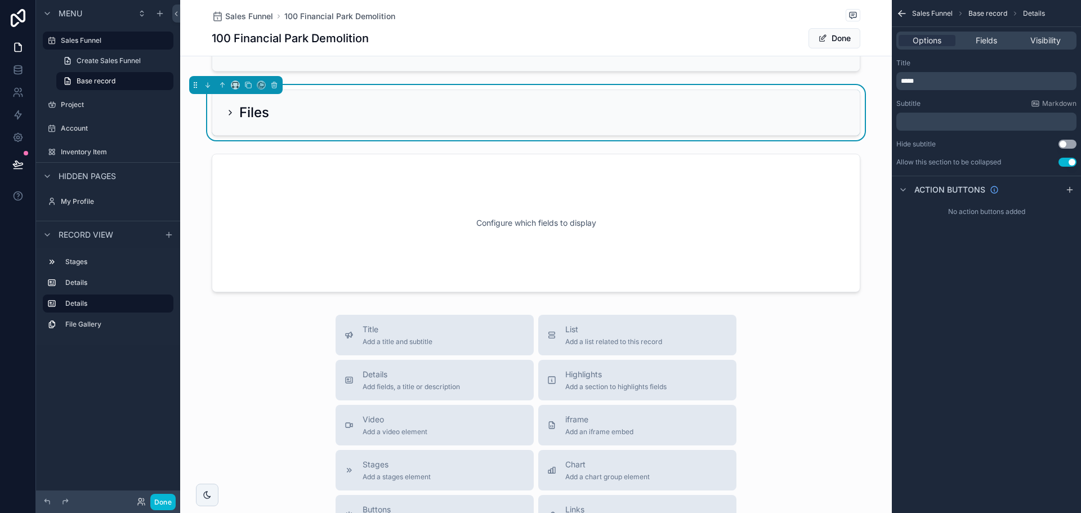
scroll to position [113, 0]
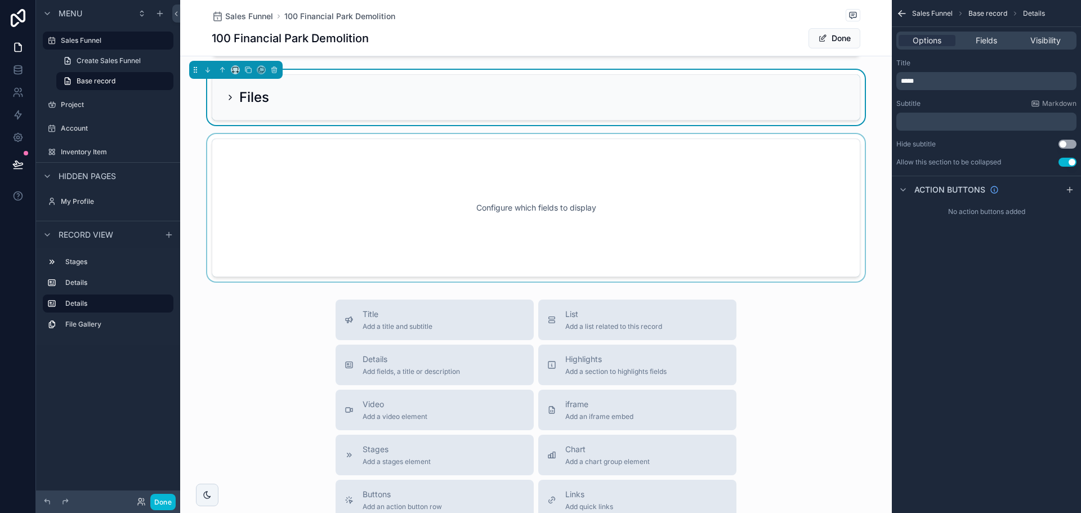
click at [718, 222] on div "scrollable content" at bounding box center [536, 208] width 712 height 148
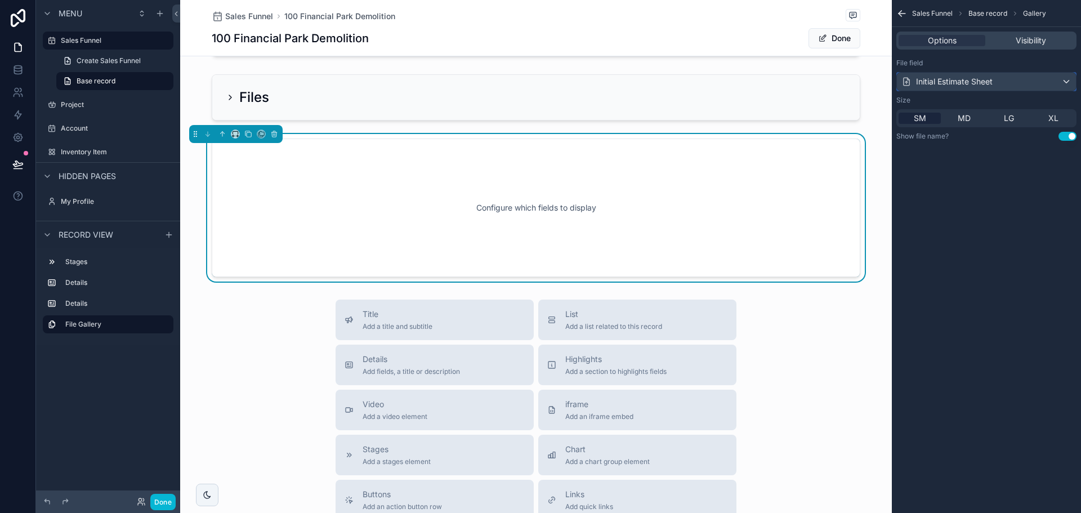
click at [981, 81] on div "Initial Estimate Sheet" at bounding box center [947, 81] width 91 height 11
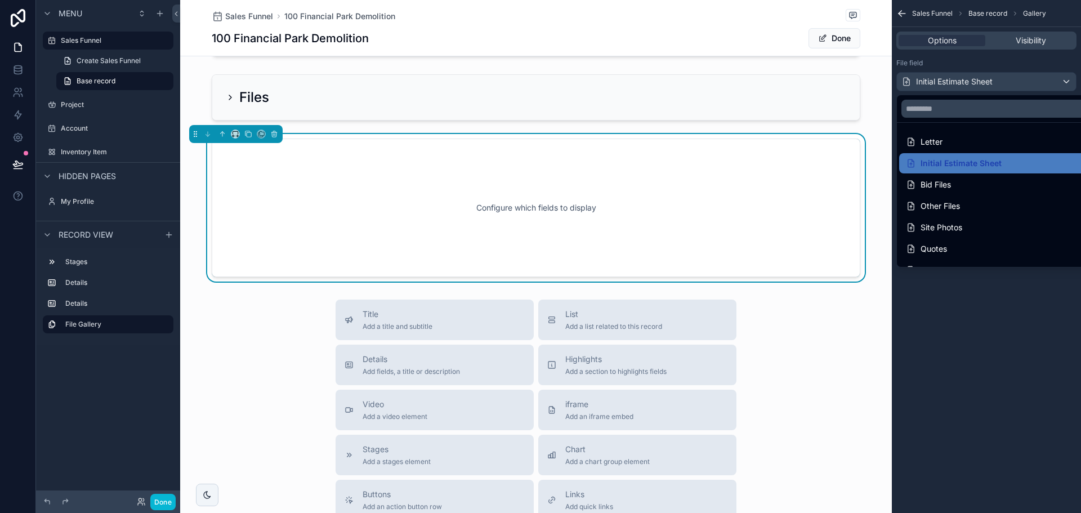
click at [994, 340] on div "scrollable content" at bounding box center [540, 256] width 1081 height 513
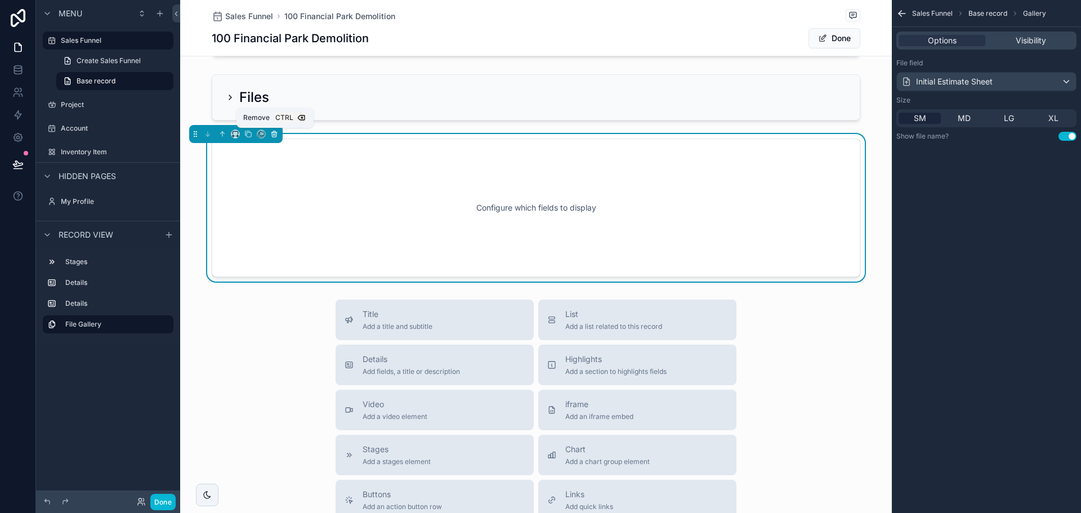
click at [279, 131] on button "scrollable content" at bounding box center [274, 134] width 12 height 12
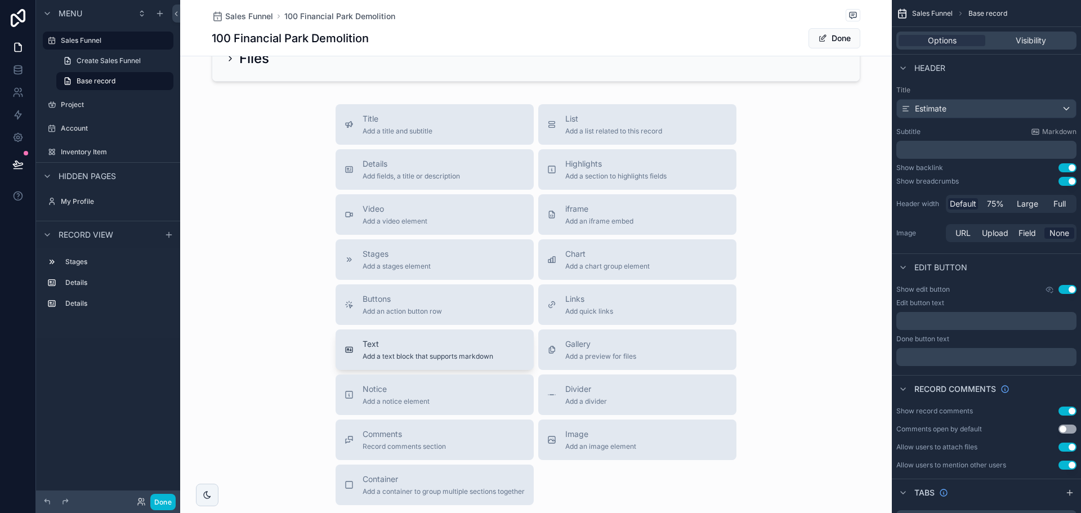
scroll to position [169, 0]
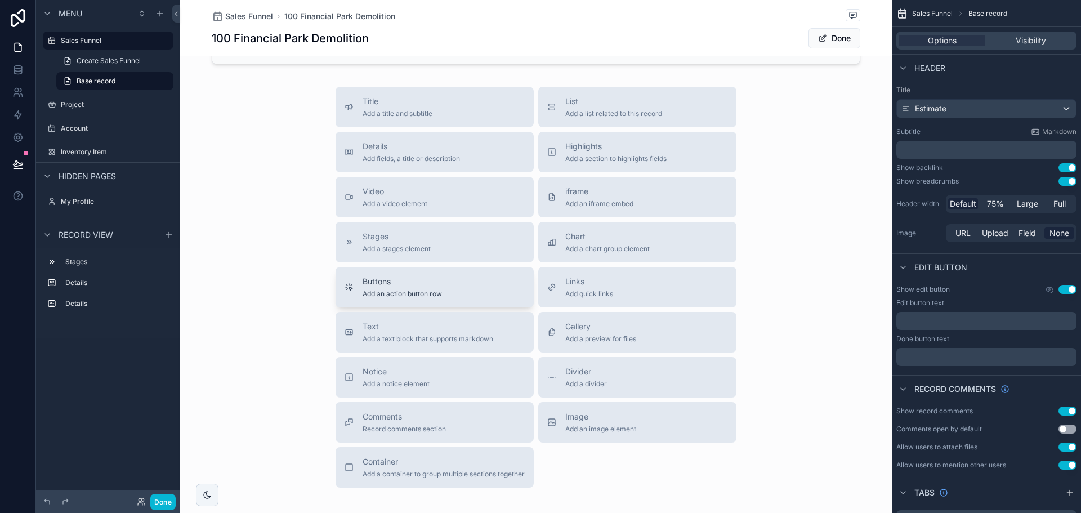
click at [402, 288] on div "Buttons Add an action button row" at bounding box center [402, 287] width 79 height 23
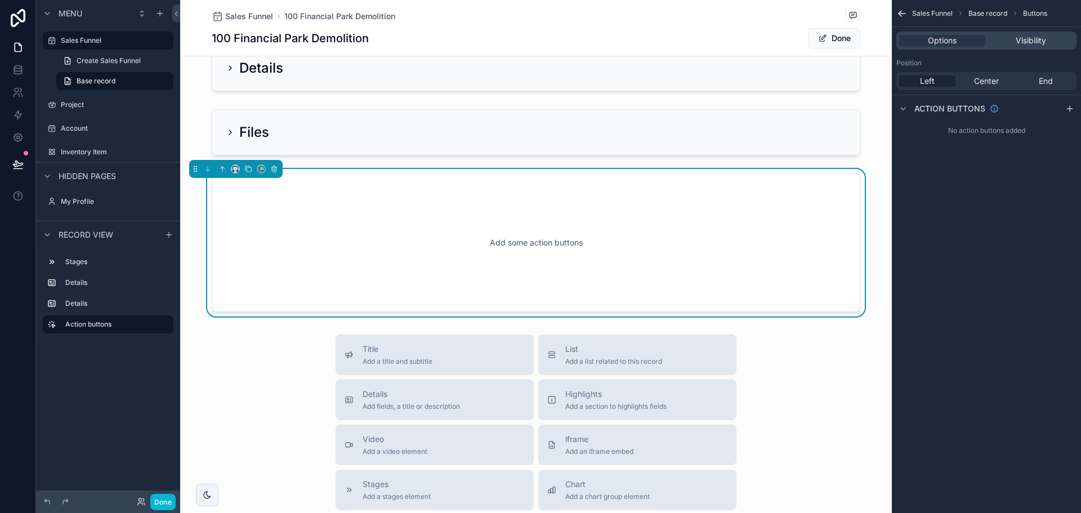
scroll to position [64, 0]
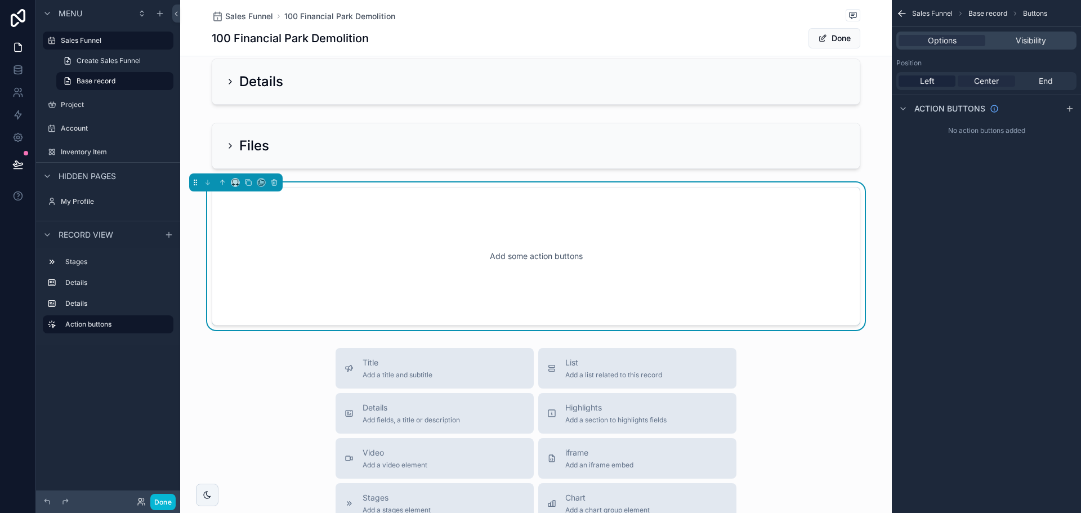
click at [986, 82] on span "Center" at bounding box center [986, 80] width 25 height 11
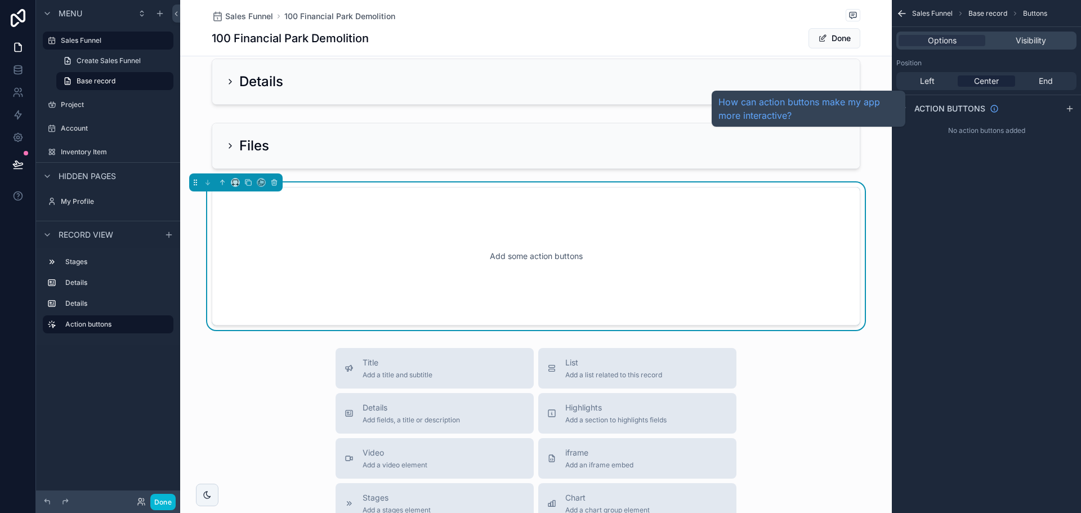
click at [940, 108] on span "Action buttons" at bounding box center [950, 108] width 71 height 11
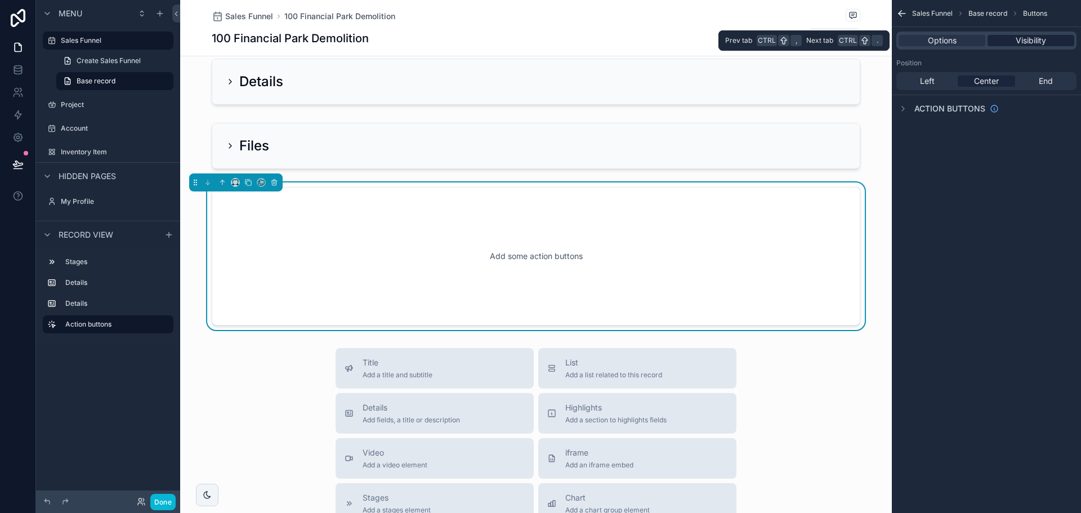
click at [1026, 44] on span "Visibility" at bounding box center [1031, 40] width 30 height 11
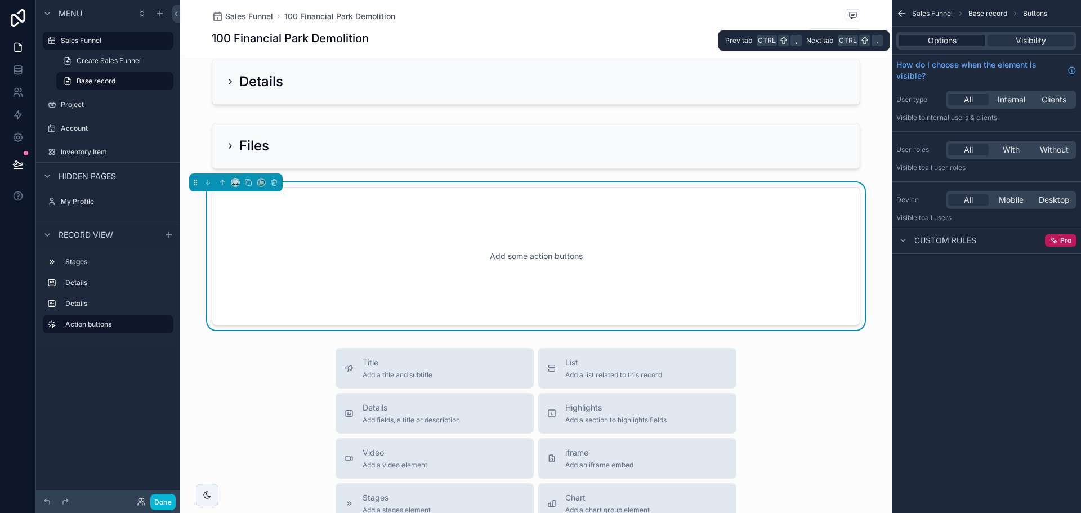
click at [947, 39] on span "Options" at bounding box center [942, 40] width 29 height 11
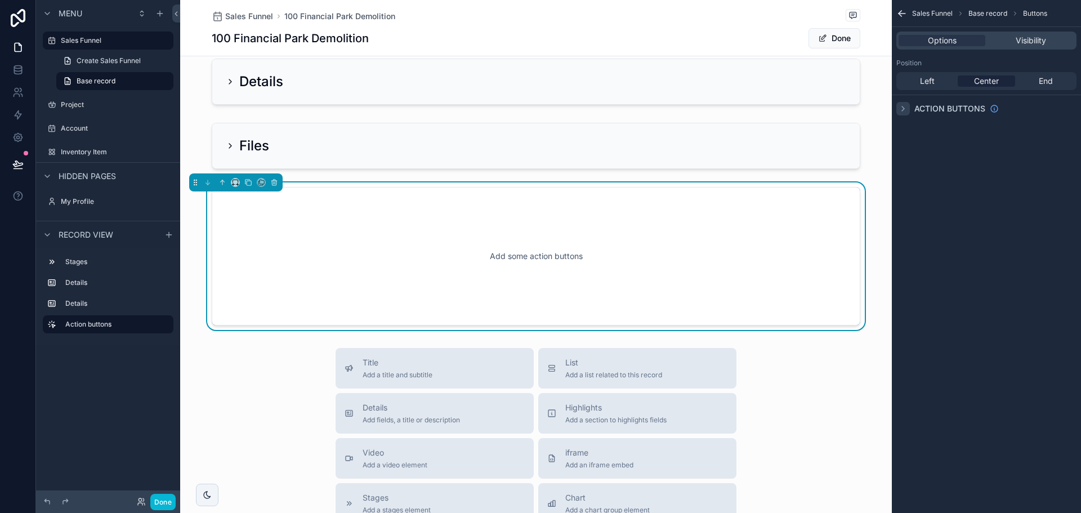
click at [904, 105] on icon "scrollable content" at bounding box center [903, 108] width 9 height 9
click at [1064, 108] on div "scrollable content" at bounding box center [1070, 109] width 14 height 14
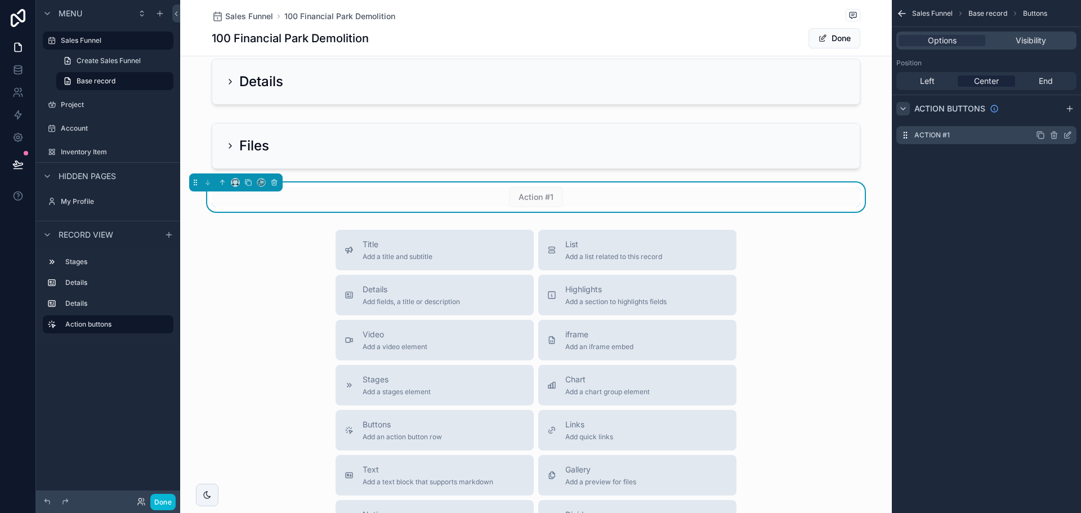
click at [950, 132] on label "Action #1" at bounding box center [932, 135] width 35 height 9
click at [924, 135] on label "Action #1" at bounding box center [932, 135] width 35 height 9
click at [1067, 132] on icon "scrollable content" at bounding box center [1067, 135] width 9 height 9
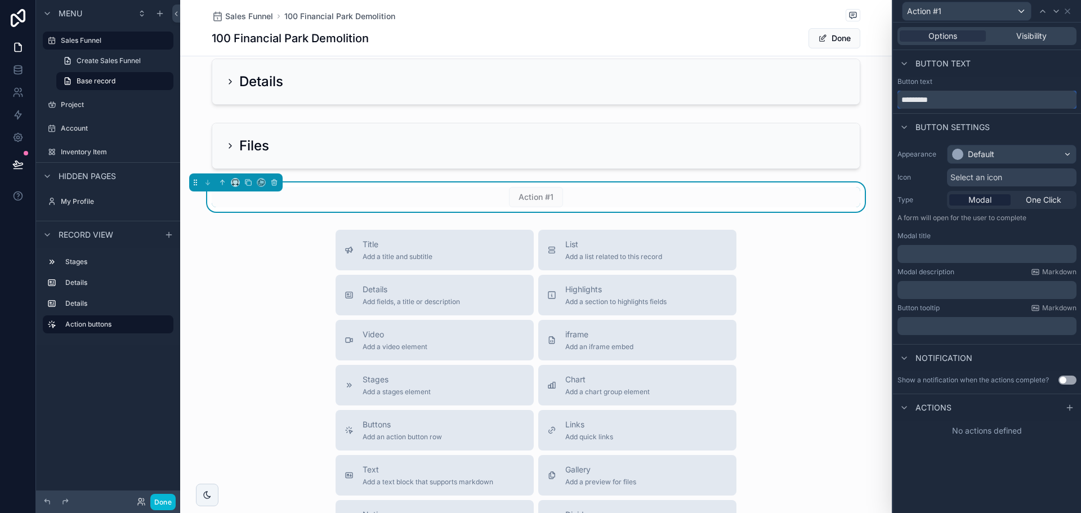
click at [947, 97] on input "*********" at bounding box center [987, 100] width 179 height 18
type input "**********"
click at [972, 160] on div "Default" at bounding box center [1012, 154] width 128 height 18
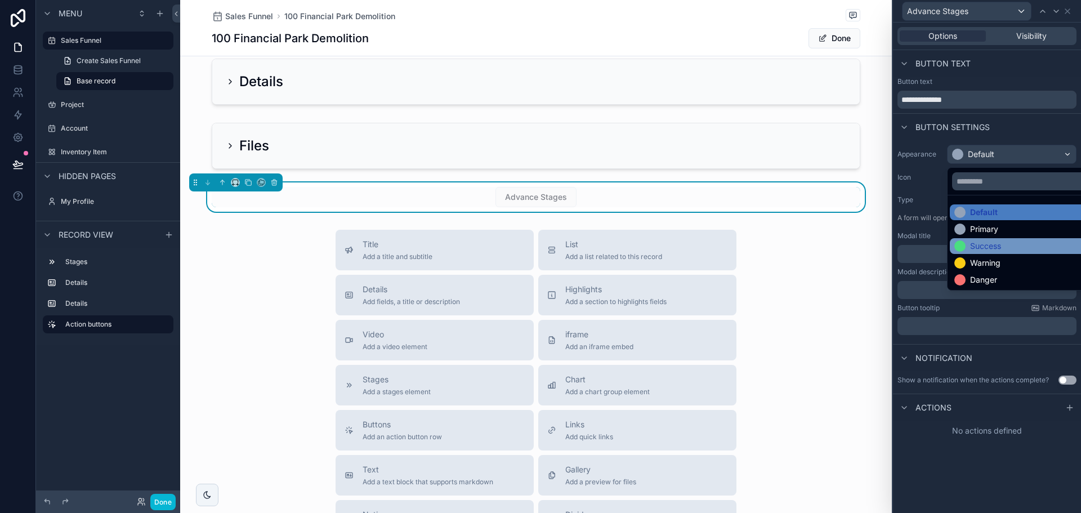
click at [993, 242] on div "Success" at bounding box center [985, 245] width 31 height 11
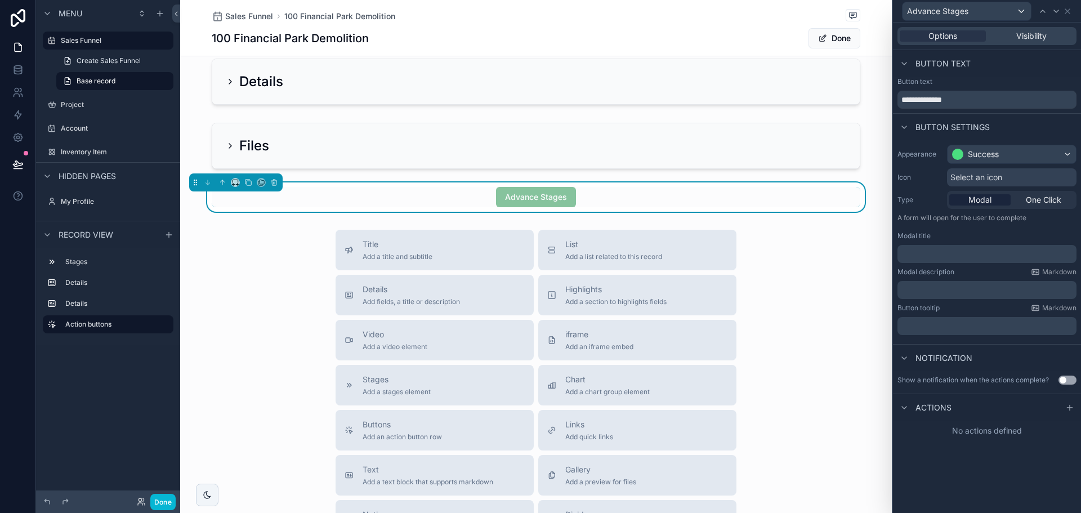
click at [1009, 173] on div "Select an icon" at bounding box center [1012, 177] width 130 height 18
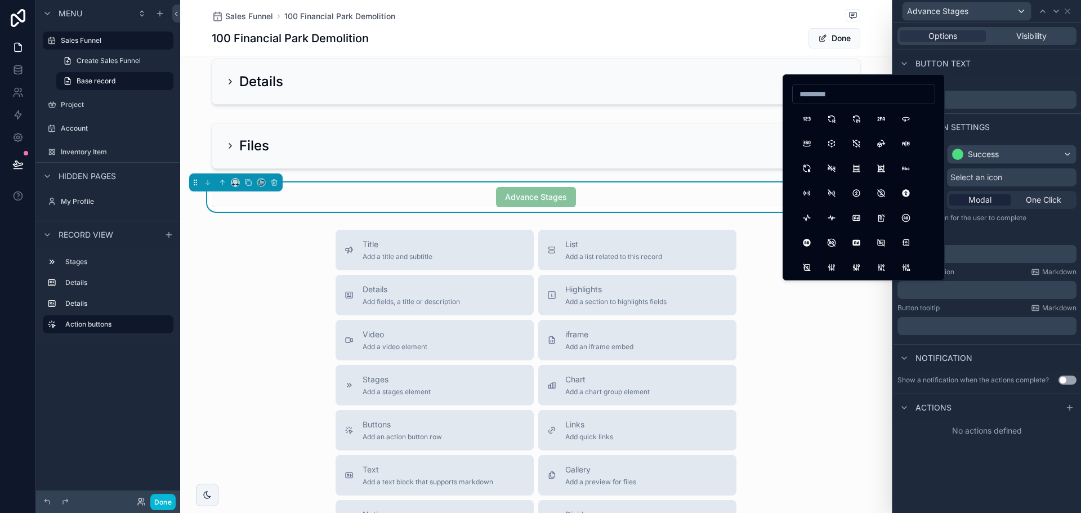
click at [1009, 173] on div "Select an icon" at bounding box center [1012, 177] width 130 height 18
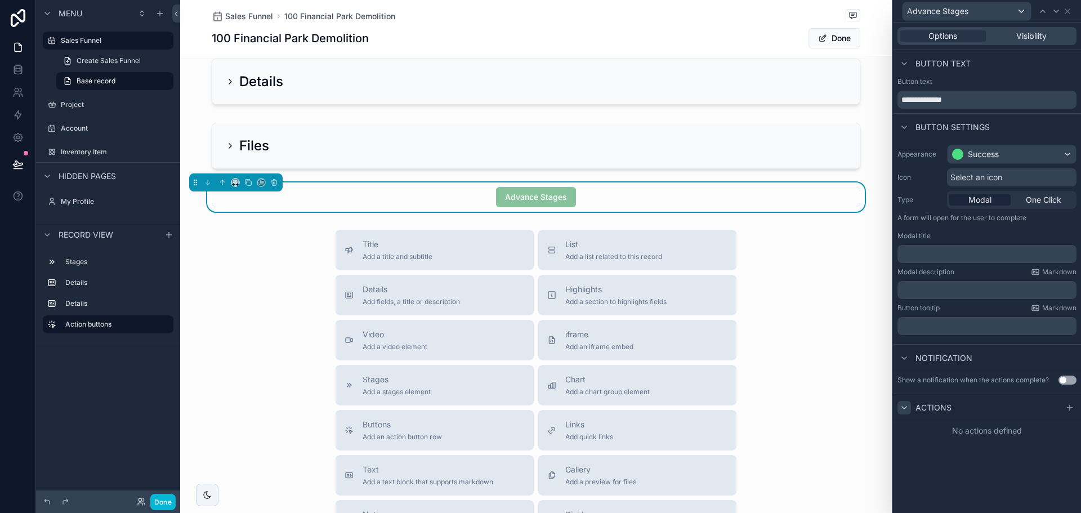
click at [907, 410] on icon at bounding box center [904, 407] width 9 height 9
click at [911, 410] on div "Actions" at bounding box center [925, 408] width 54 height 14
click at [1078, 402] on div "Actions" at bounding box center [987, 407] width 188 height 27
click at [1069, 408] on icon at bounding box center [1069, 408] width 5 height 0
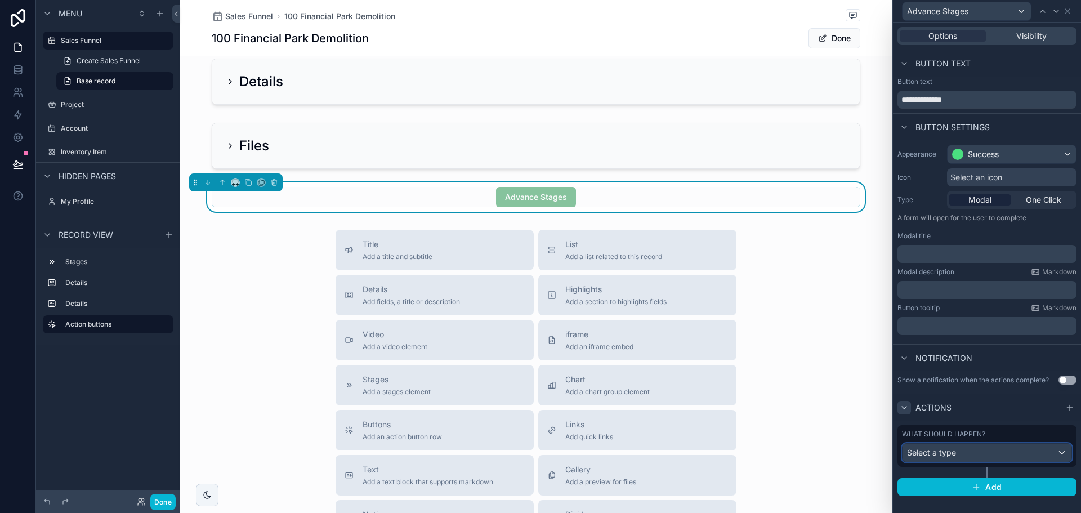
click at [951, 448] on span "Select a type" at bounding box center [931, 453] width 49 height 10
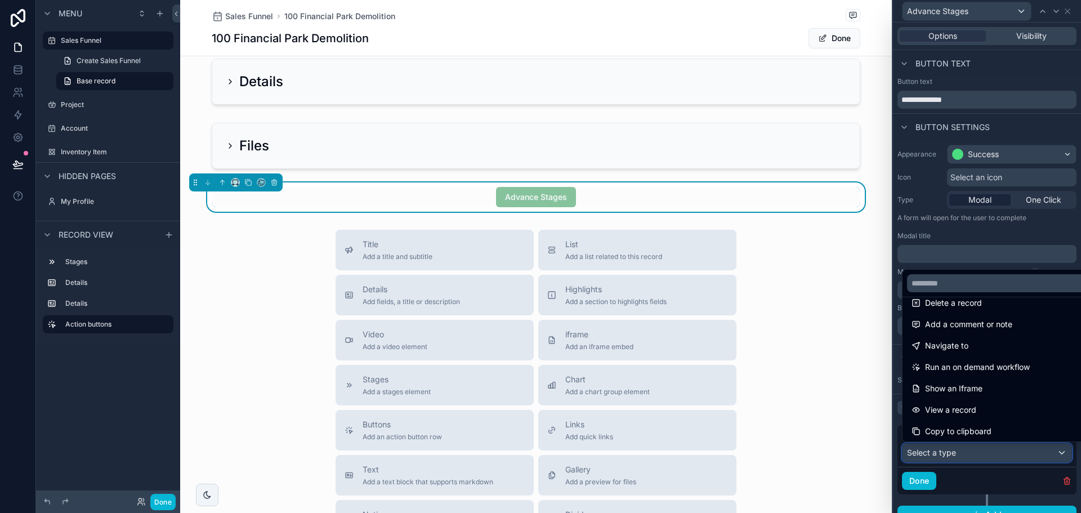
scroll to position [0, 0]
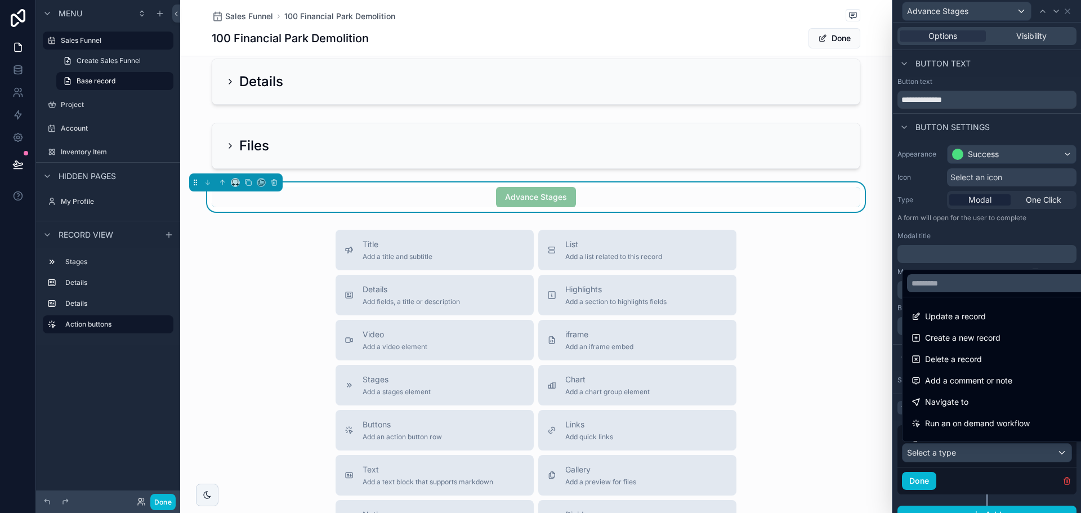
drag, startPoint x: 955, startPoint y: 315, endPoint x: 987, endPoint y: 360, distance: 55.2
click at [955, 315] on span "Update a record" at bounding box center [955, 317] width 61 height 14
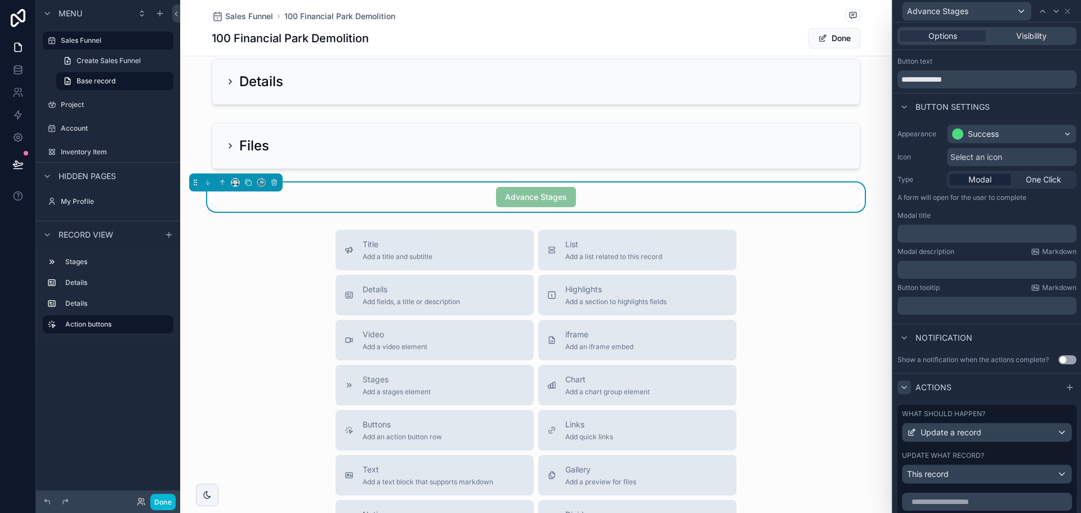
scroll to position [56, 0]
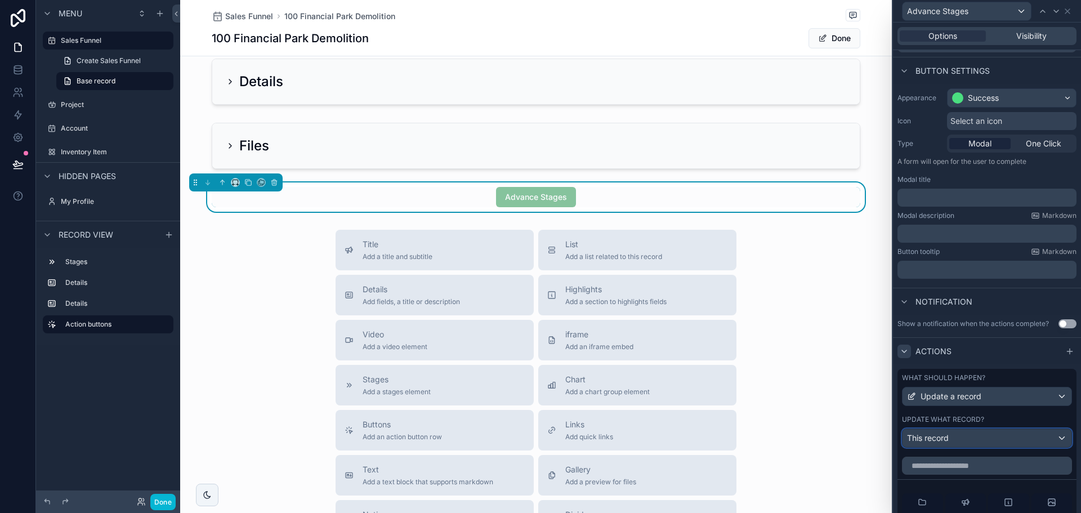
click at [925, 442] on span "This record" at bounding box center [928, 438] width 42 height 11
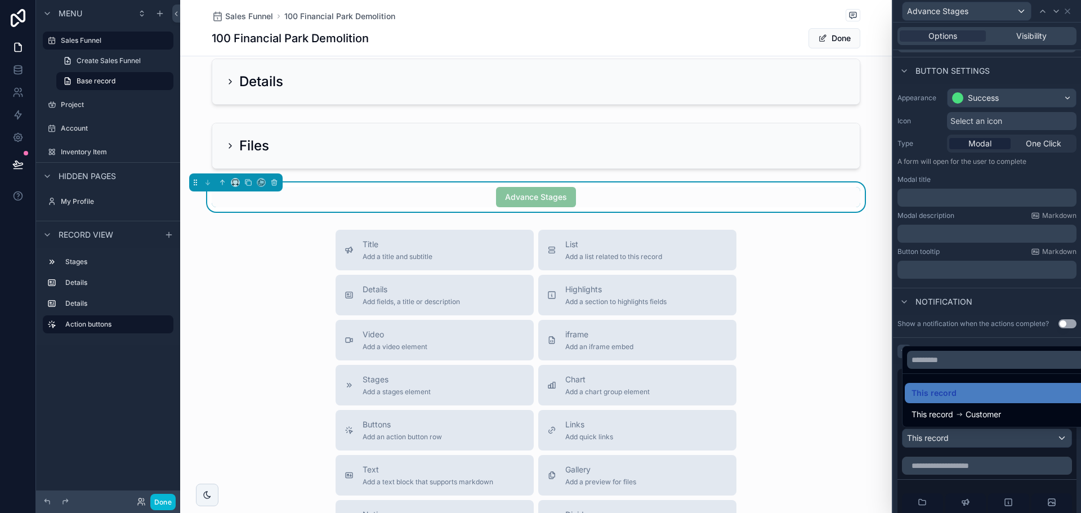
click at [925, 439] on div at bounding box center [987, 256] width 188 height 513
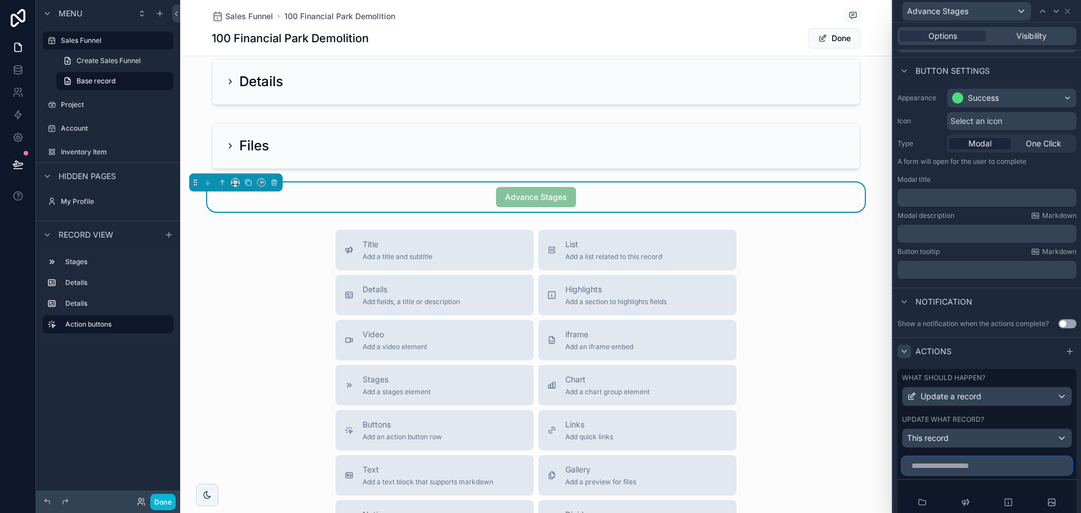
click at [957, 470] on input "text" at bounding box center [987, 466] width 170 height 18
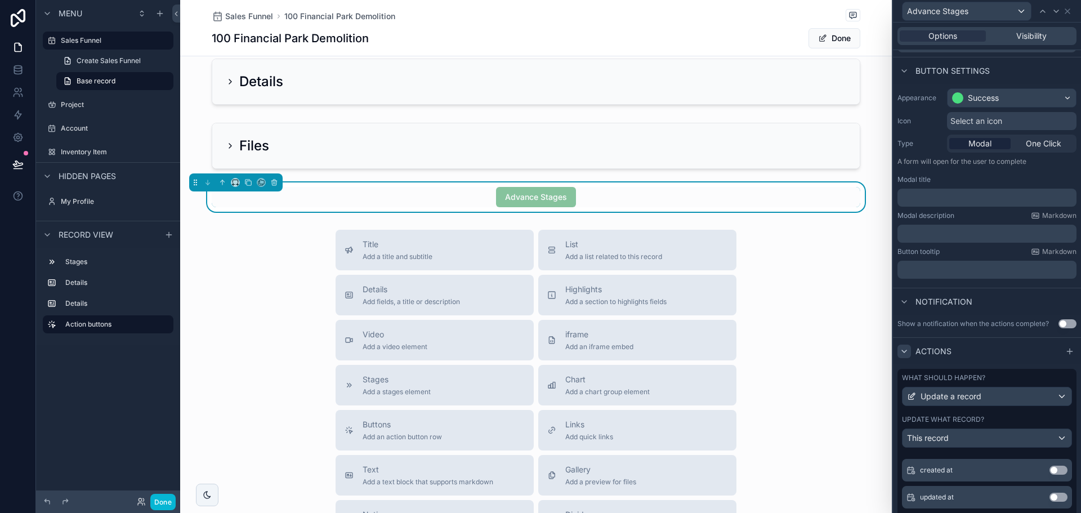
scroll to position [169, 0]
click at [1050, 496] on button "Use setting" at bounding box center [1059, 495] width 18 height 9
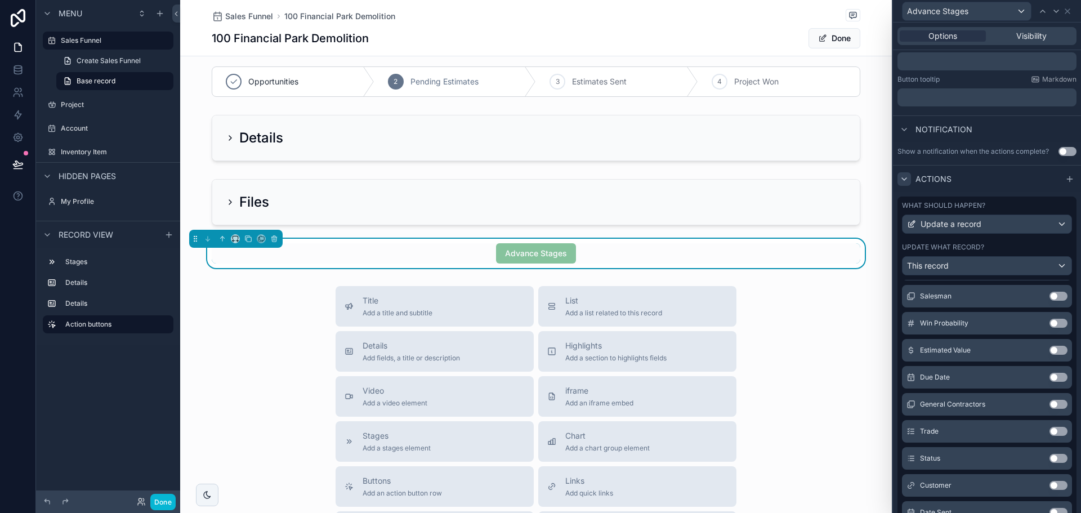
scroll to position [313, 0]
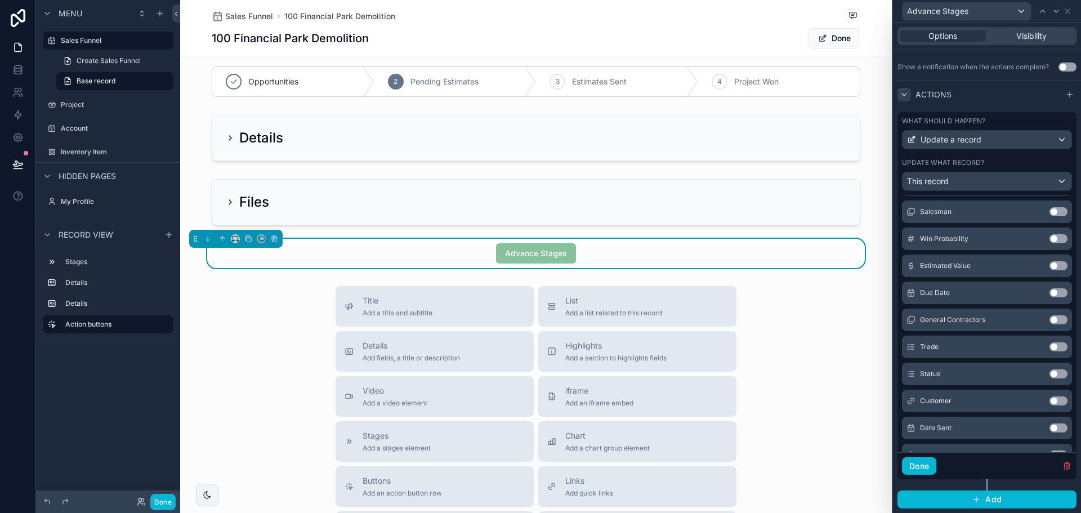
click at [1039, 161] on div "Update what record?" at bounding box center [987, 162] width 170 height 9
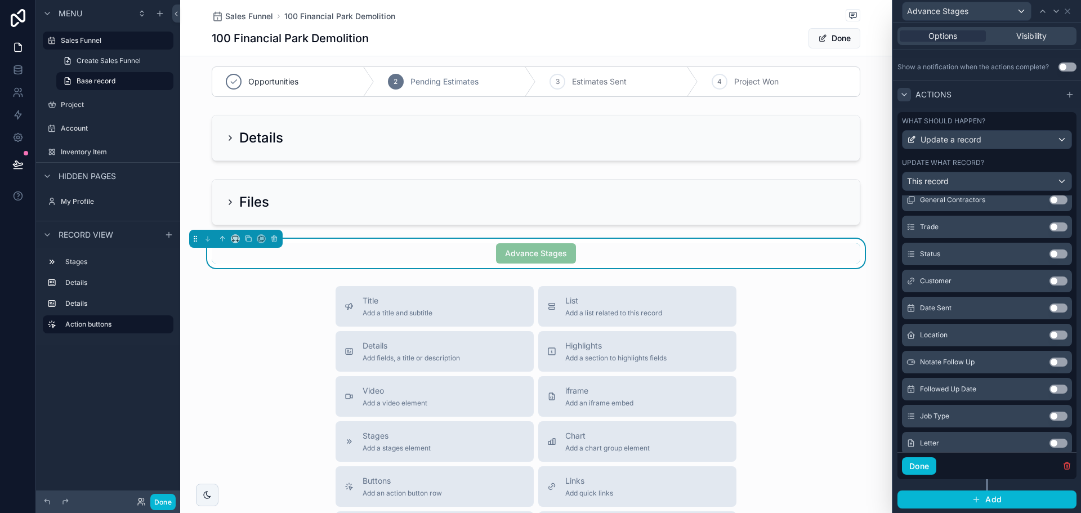
scroll to position [0, 0]
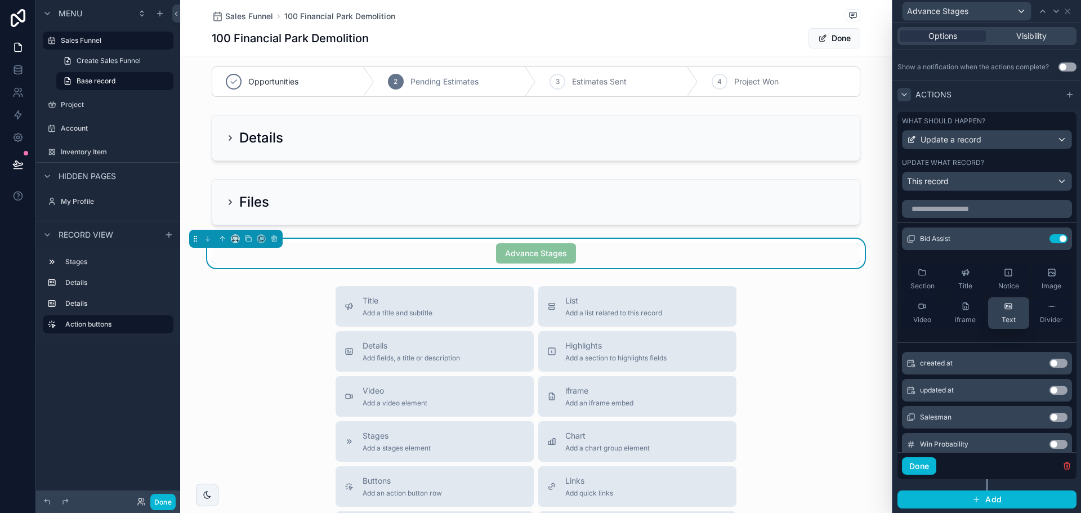
click at [1004, 310] on icon at bounding box center [1008, 306] width 9 height 9
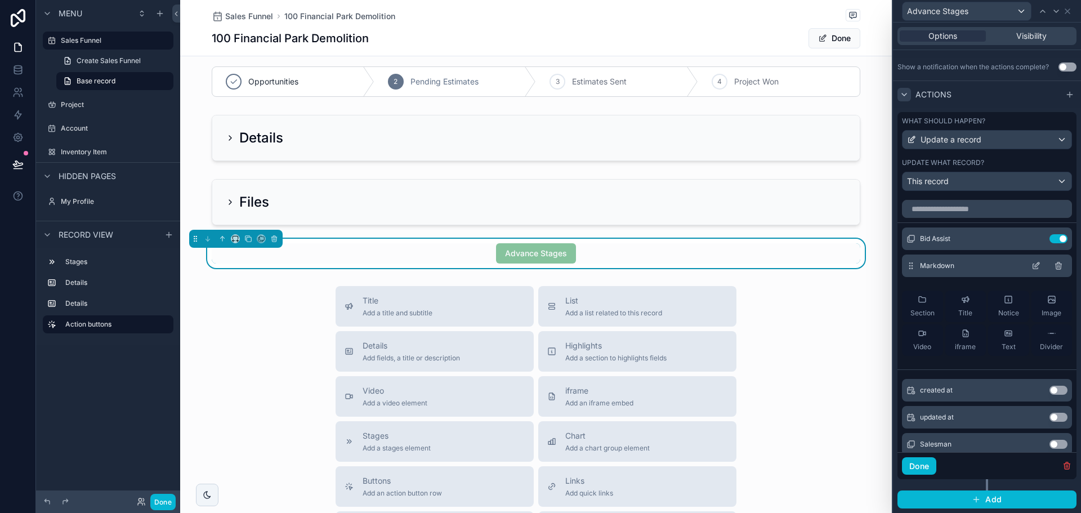
click at [1037, 261] on div "Markdown" at bounding box center [987, 266] width 170 height 23
drag, startPoint x: 1040, startPoint y: 262, endPoint x: 942, endPoint y: 246, distance: 99.4
click at [0, 0] on icon at bounding box center [0, 0] width 0 height 0
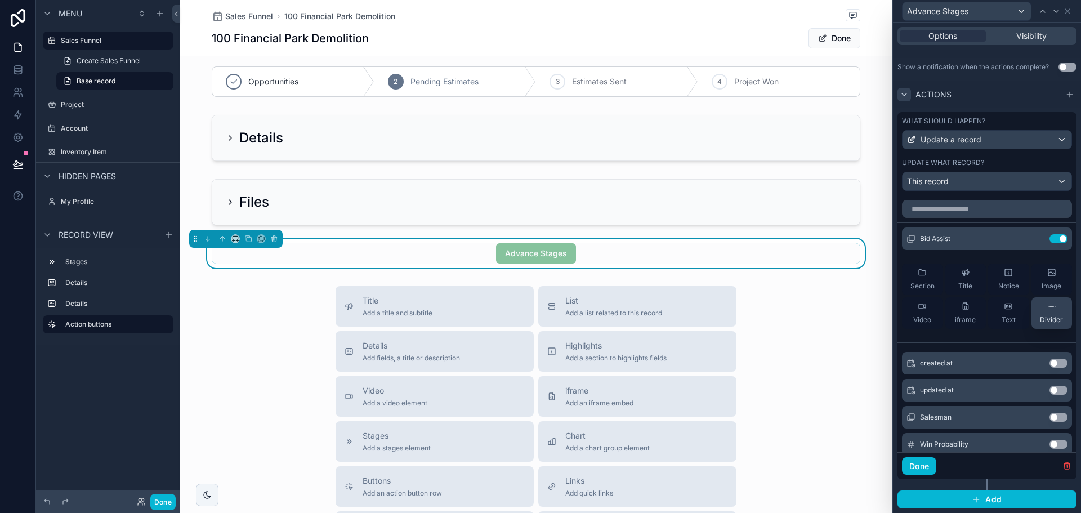
click at [1050, 238] on button "Use setting" at bounding box center [1059, 238] width 18 height 9
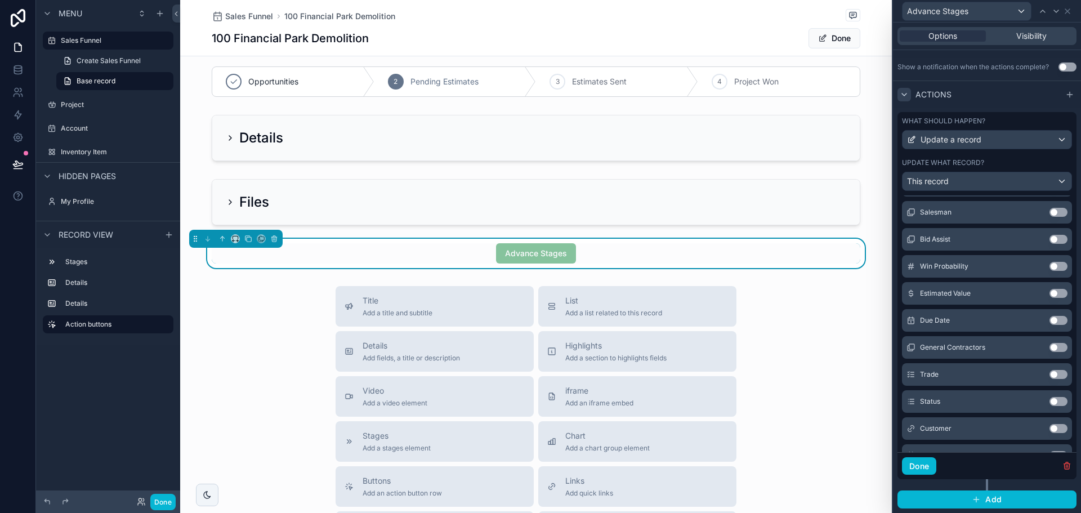
scroll to position [169, 0]
click at [1050, 398] on button "Use setting" at bounding box center [1059, 400] width 18 height 9
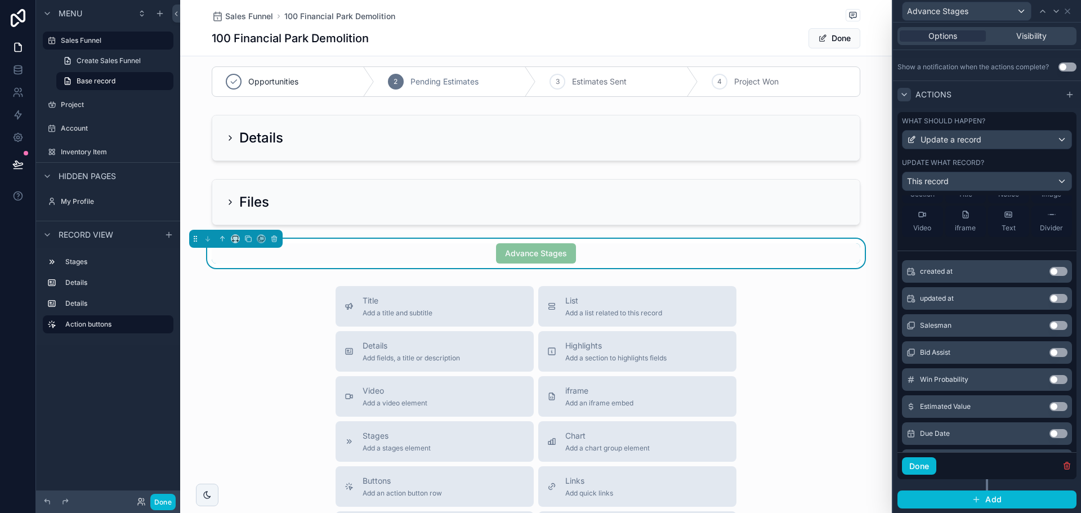
scroll to position [0, 0]
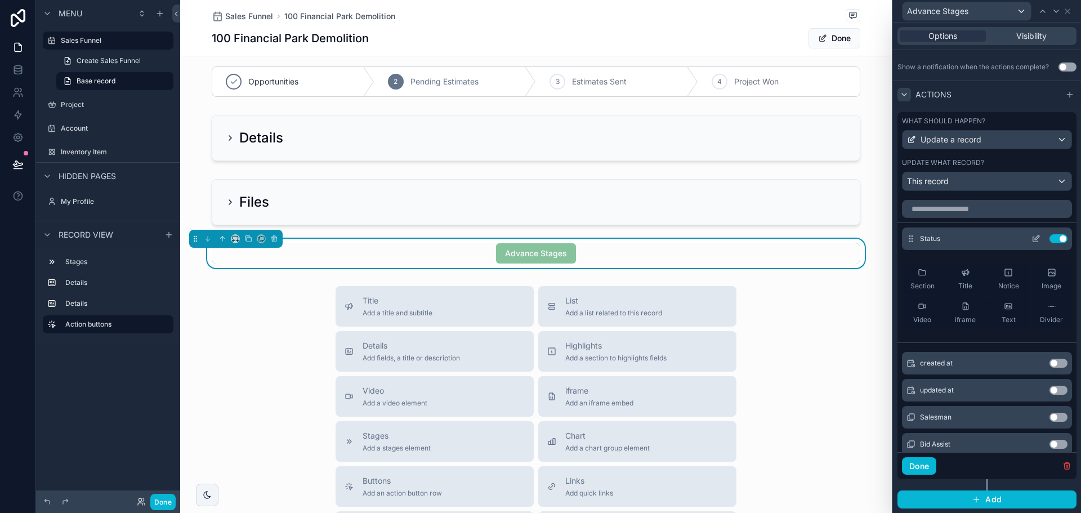
click at [1032, 238] on icon at bounding box center [1036, 238] width 9 height 9
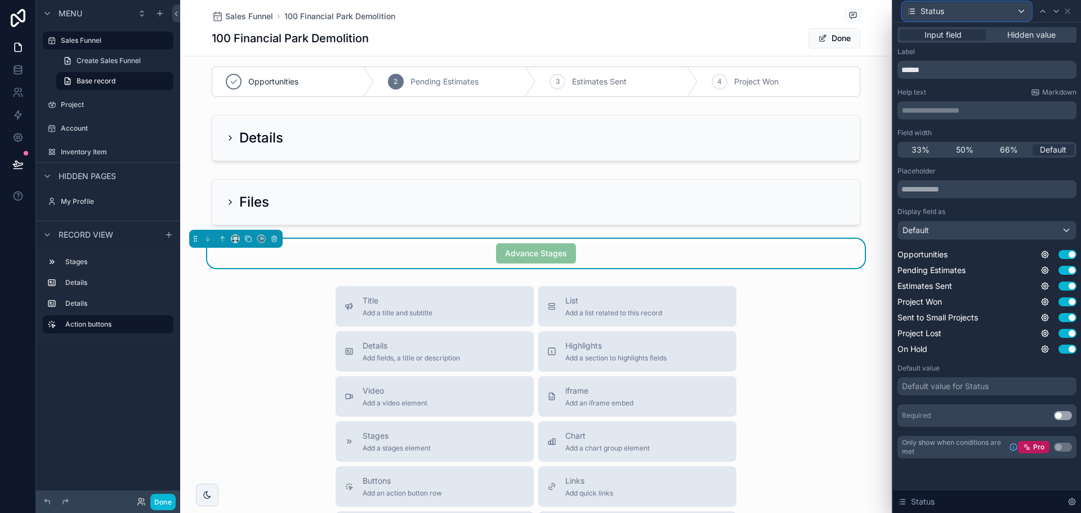
click at [961, 8] on div "Status" at bounding box center [967, 11] width 128 height 18
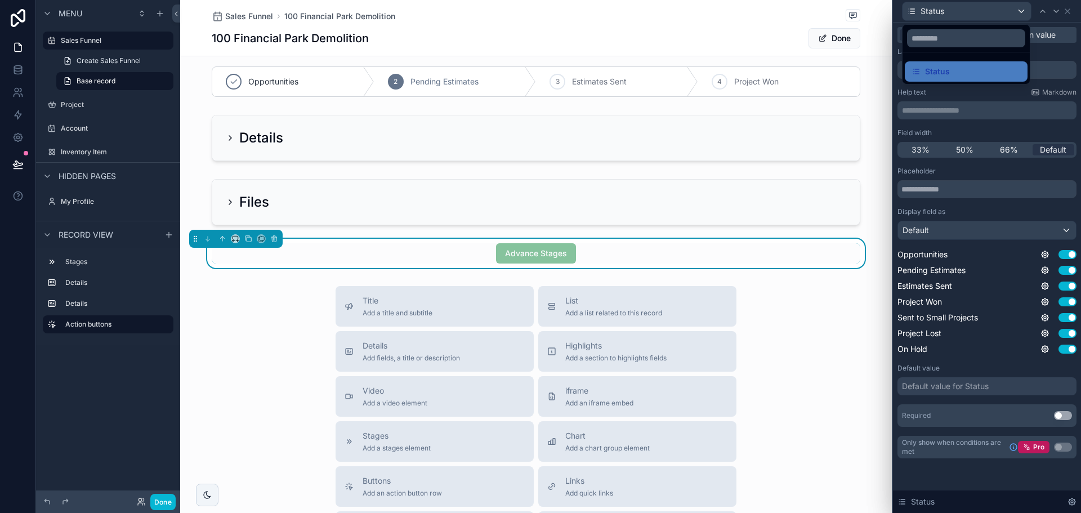
click at [814, 355] on div "Title Add a title and subtitle List Add a list related to this record Details A…" at bounding box center [536, 486] width 712 height 401
click at [568, 244] on div "Advance Stages" at bounding box center [536, 253] width 80 height 20
click at [850, 332] on div "Title Add a title and subtitle List Add a list related to this record Details A…" at bounding box center [536, 486] width 712 height 401
click at [1008, 4] on div at bounding box center [987, 256] width 188 height 513
click at [524, 255] on span "Advance Stages" at bounding box center [536, 252] width 80 height 11
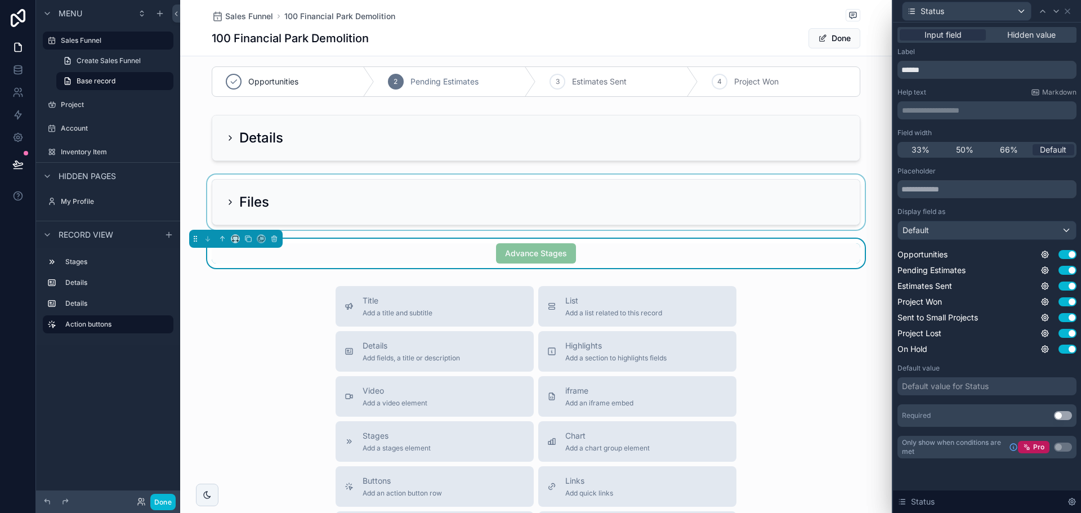
click at [308, 199] on div "scrollable content" at bounding box center [536, 202] width 712 height 55
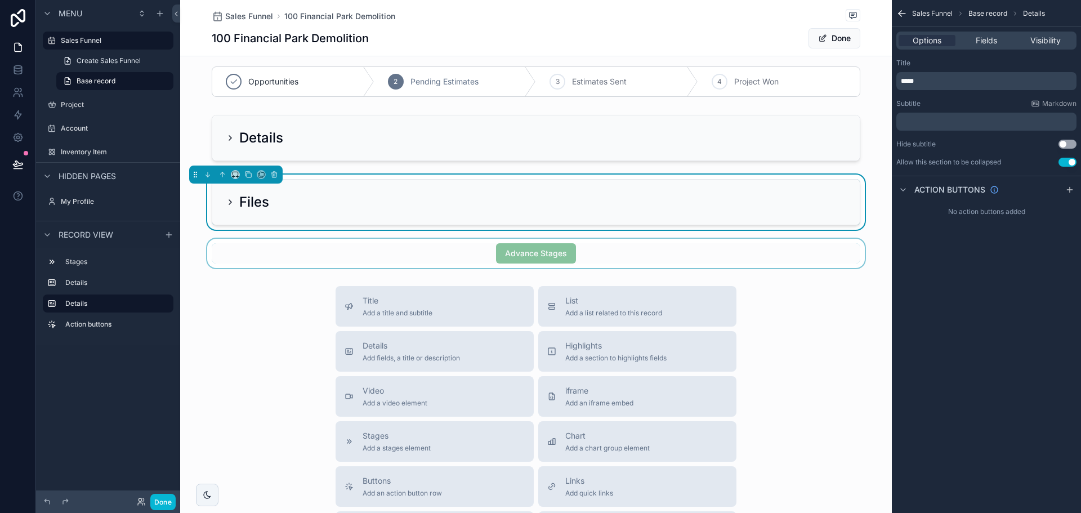
click at [314, 252] on div "scrollable content" at bounding box center [536, 253] width 712 height 29
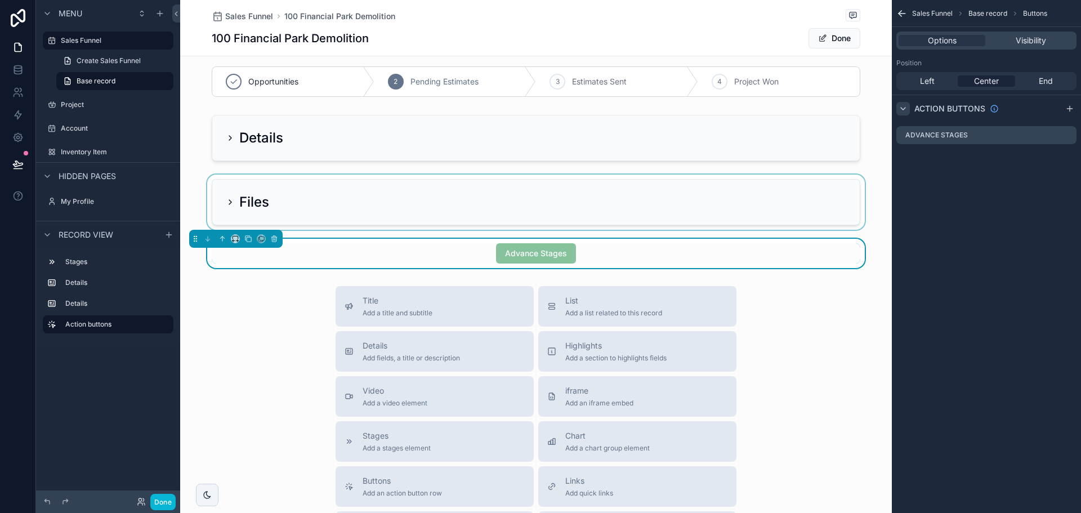
click at [903, 106] on icon "scrollable content" at bounding box center [903, 108] width 9 height 9
click at [901, 106] on icon "scrollable content" at bounding box center [903, 108] width 9 height 9
click at [923, 80] on span "Left" at bounding box center [927, 80] width 15 height 11
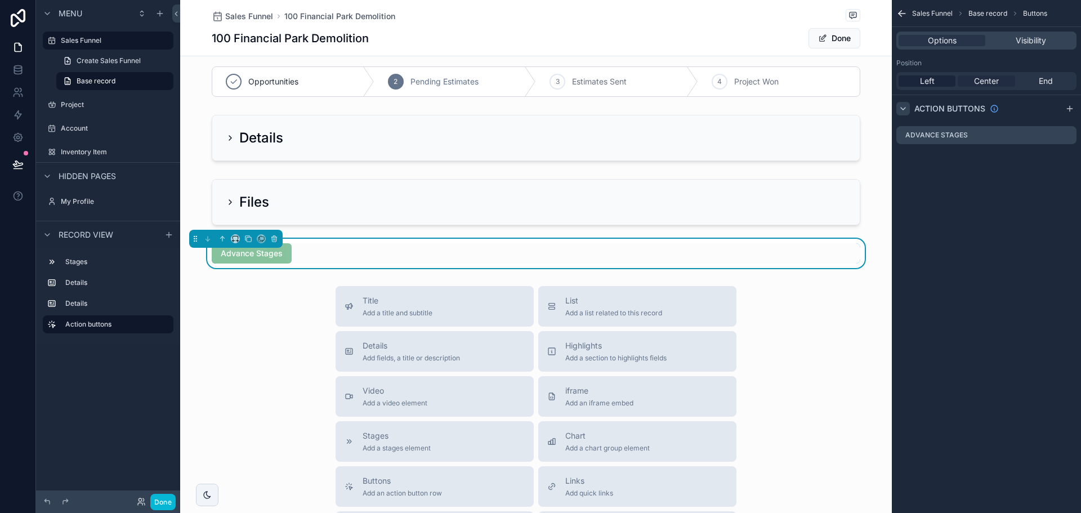
click at [975, 75] on span "Center" at bounding box center [986, 80] width 25 height 11
click at [969, 134] on label "Advance Stages" at bounding box center [946, 135] width 63 height 9
click at [1071, 131] on icon "scrollable content" at bounding box center [1067, 135] width 9 height 9
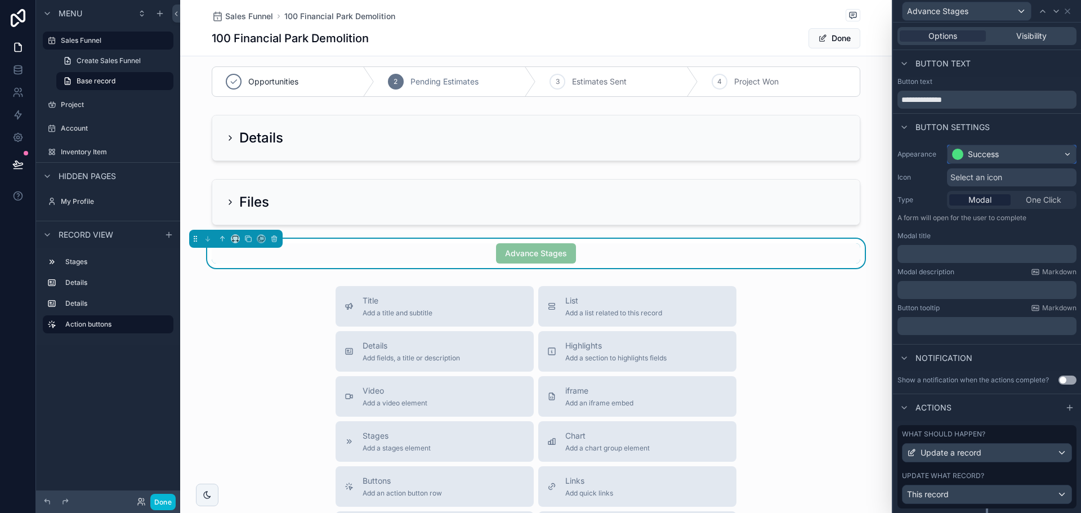
click at [1012, 159] on div "Success" at bounding box center [1012, 154] width 128 height 18
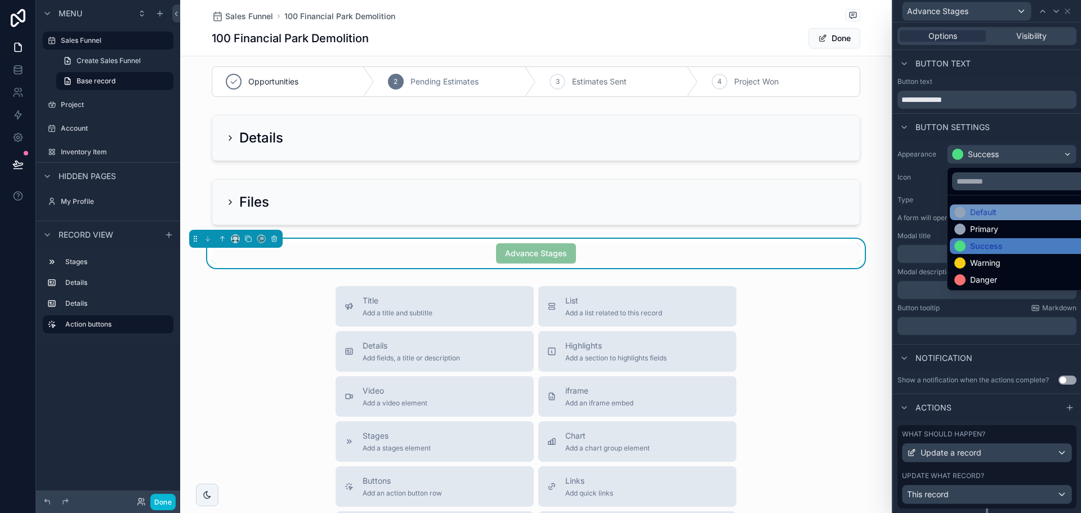
click at [984, 212] on div "Default" at bounding box center [983, 212] width 26 height 11
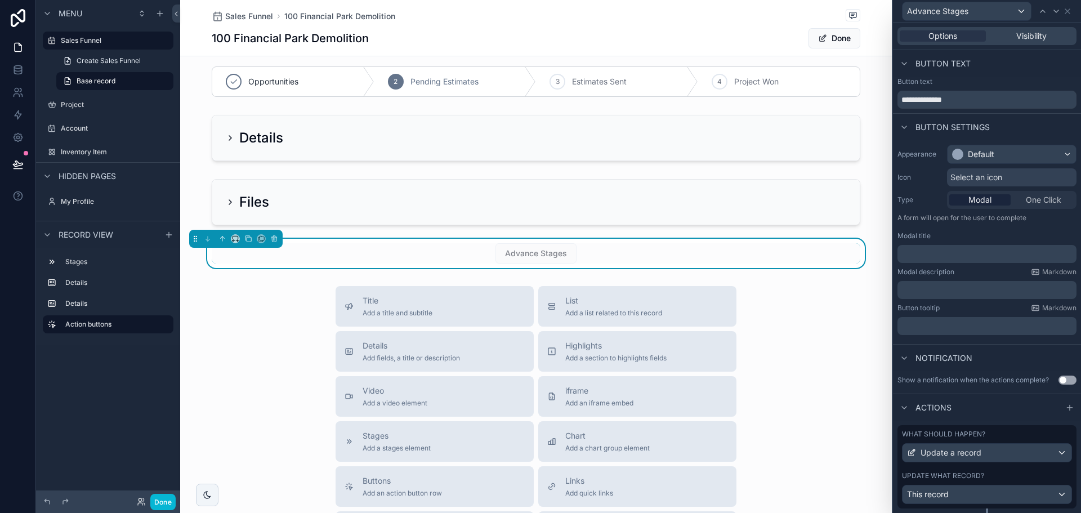
click at [978, 181] on span "Select an icon" at bounding box center [977, 177] width 52 height 11
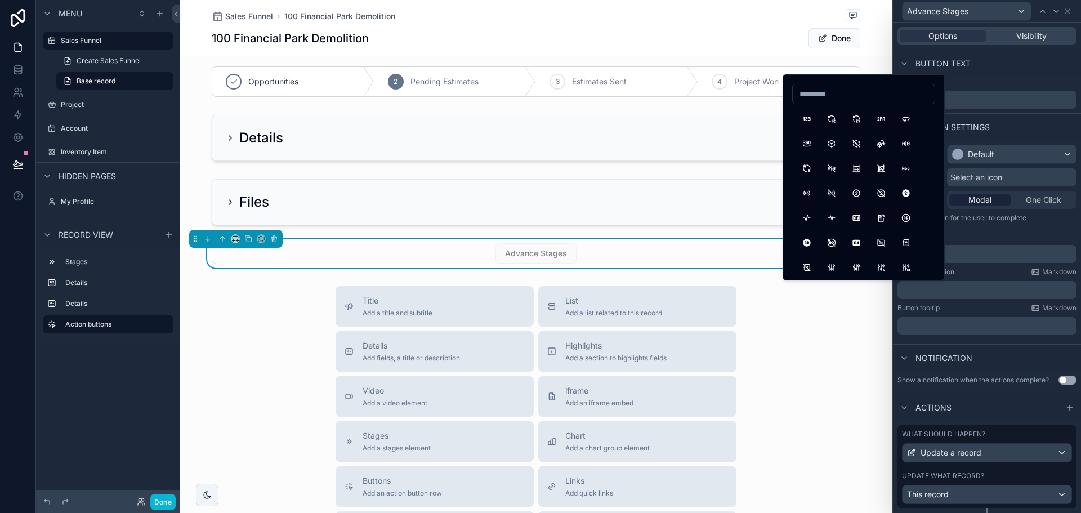
click at [978, 176] on span "Select an icon" at bounding box center [977, 177] width 52 height 11
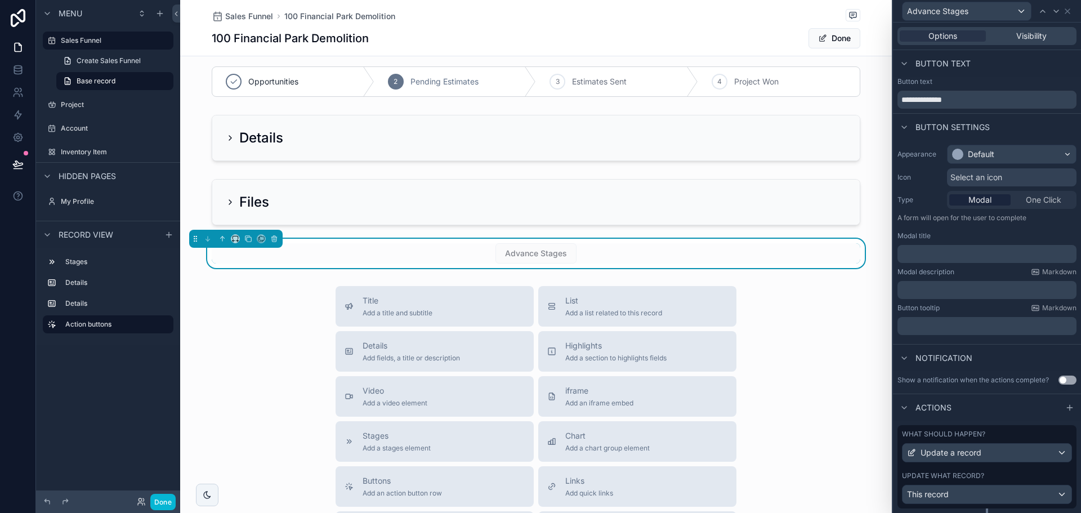
click at [1047, 202] on span "One Click" at bounding box center [1043, 199] width 35 height 11
click at [971, 199] on span "Modal" at bounding box center [980, 199] width 23 height 11
click at [1026, 197] on span "One Click" at bounding box center [1043, 199] width 35 height 11
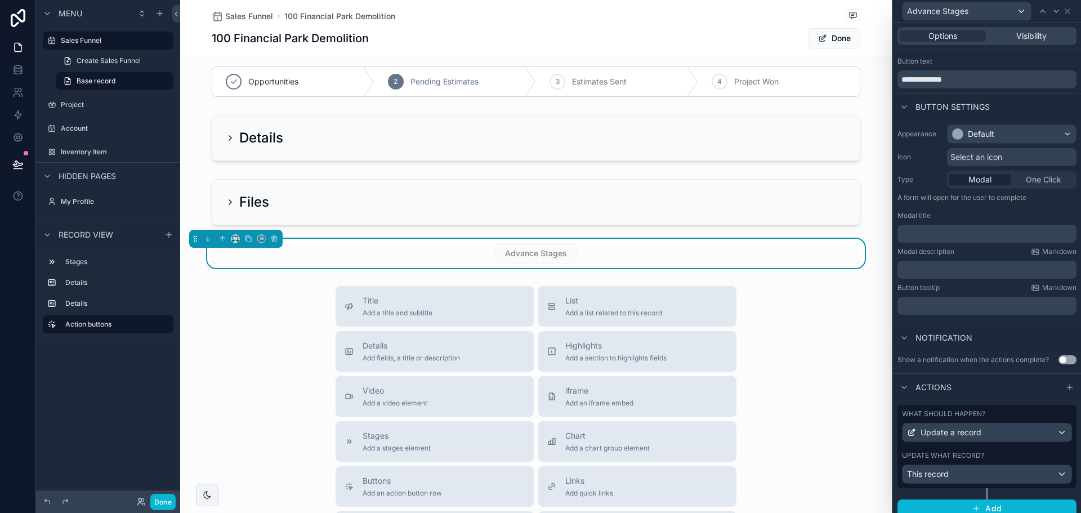
scroll to position [29, 0]
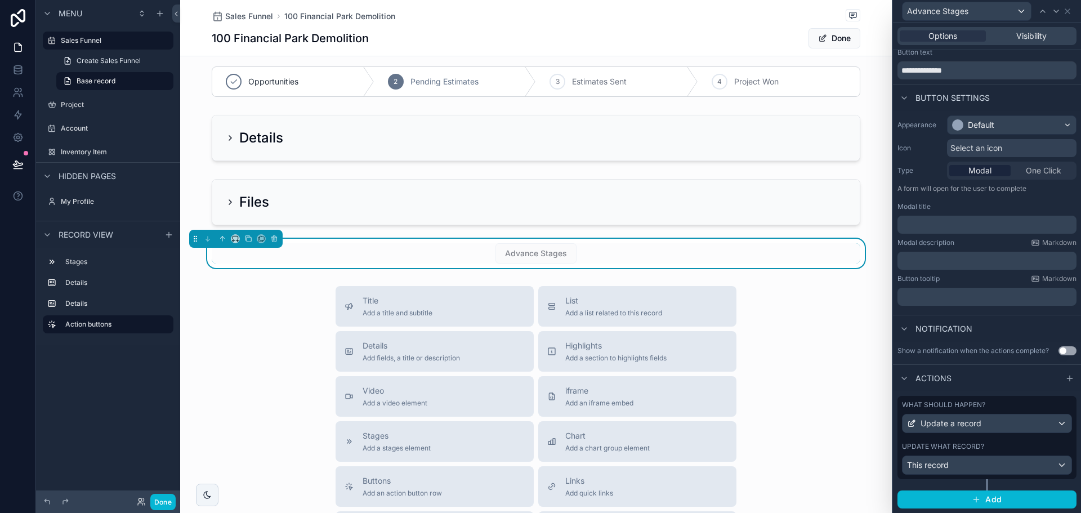
click at [1059, 347] on button "Use setting" at bounding box center [1068, 350] width 18 height 9
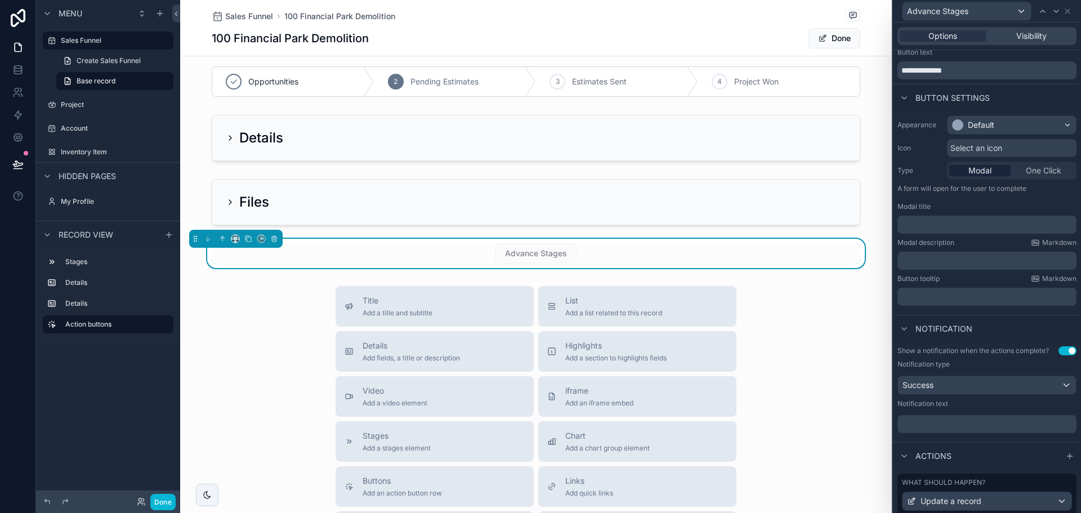
scroll to position [86, 0]
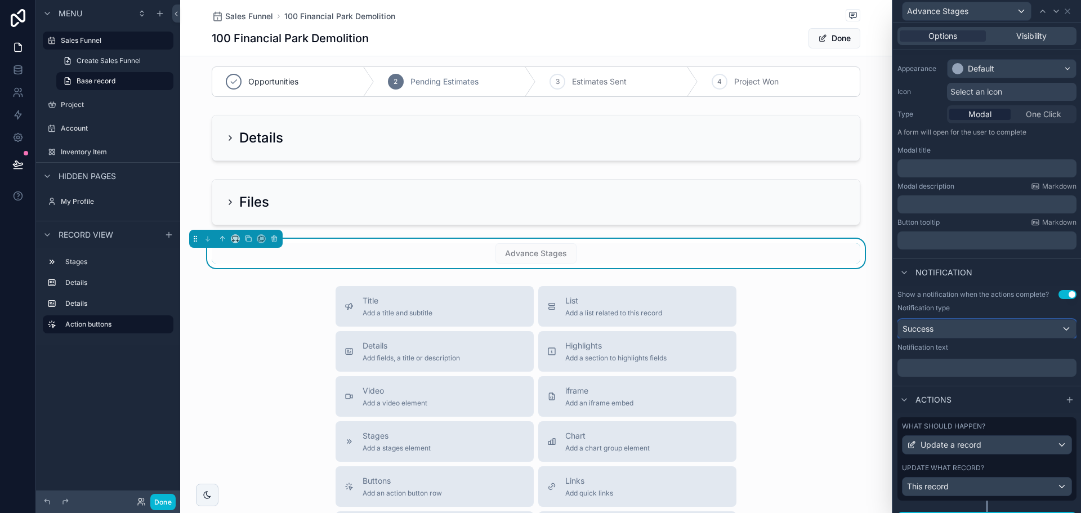
click at [935, 326] on div "Success" at bounding box center [987, 329] width 178 height 18
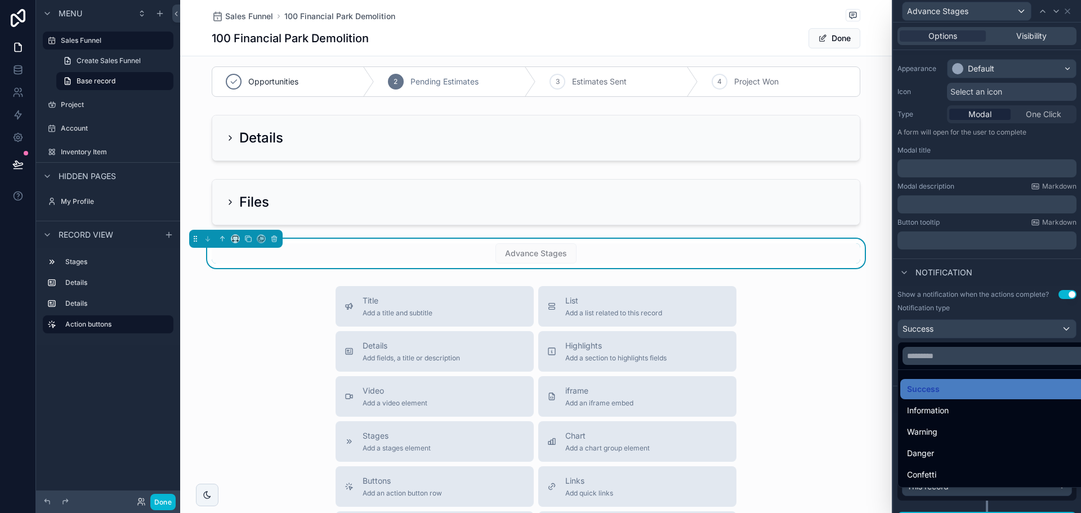
click at [935, 326] on div at bounding box center [987, 256] width 188 height 513
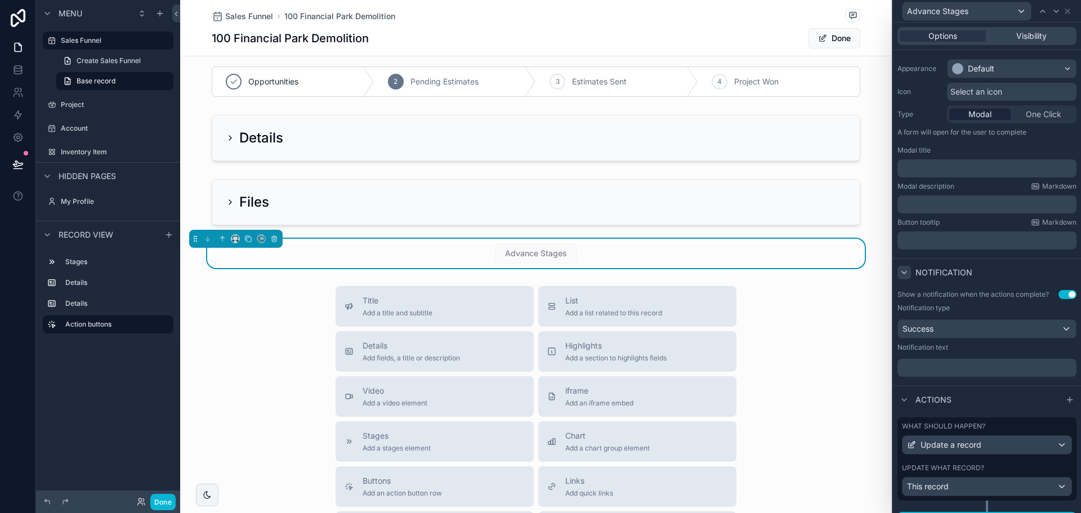
click at [902, 273] on icon at bounding box center [904, 272] width 9 height 9
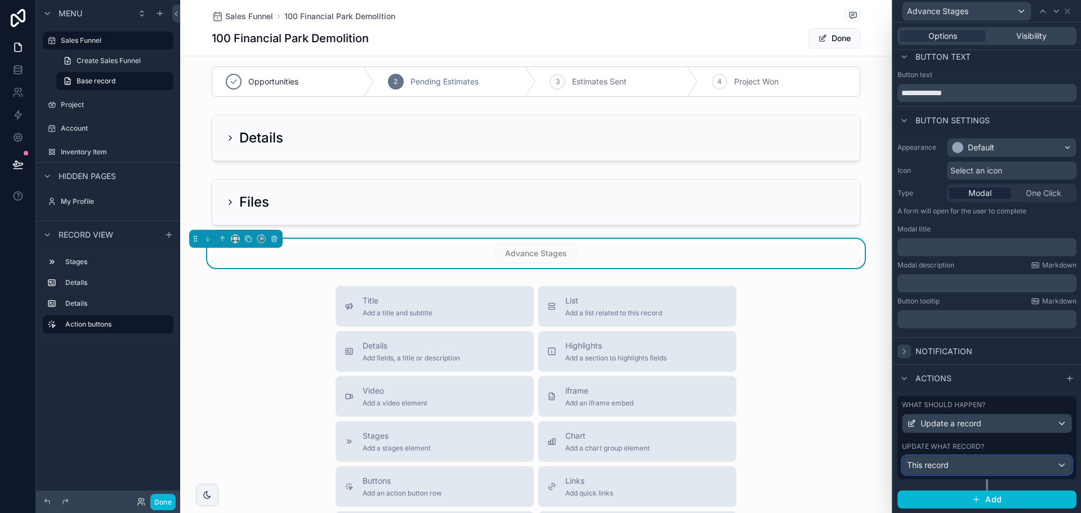
click at [939, 467] on span "This record" at bounding box center [928, 465] width 42 height 11
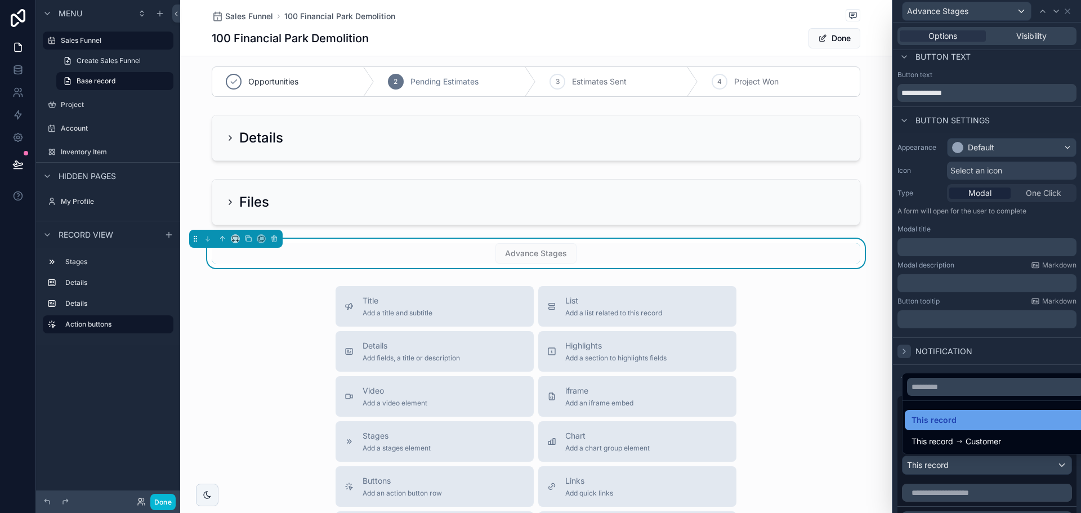
click at [960, 412] on div "This record" at bounding box center [996, 420] width 182 height 20
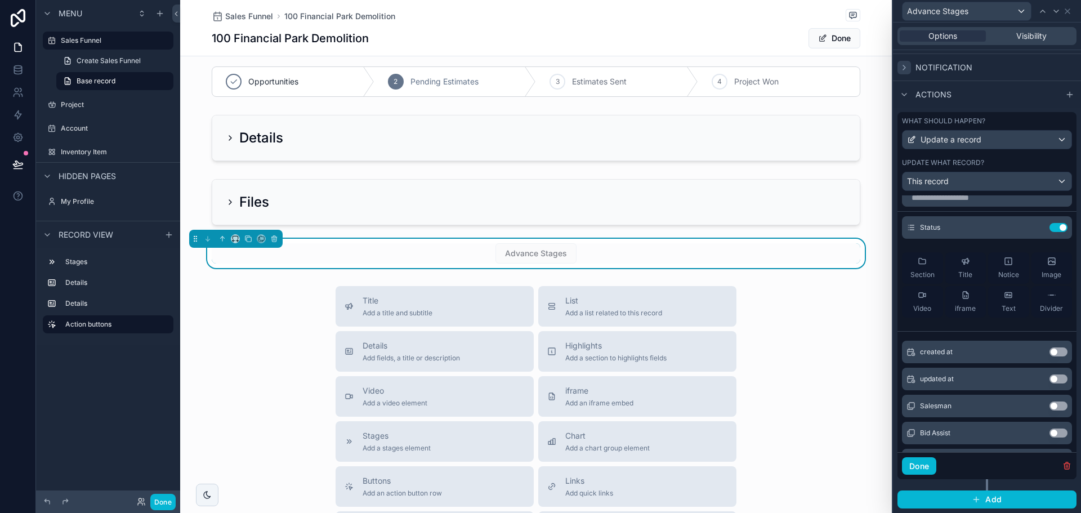
scroll to position [0, 0]
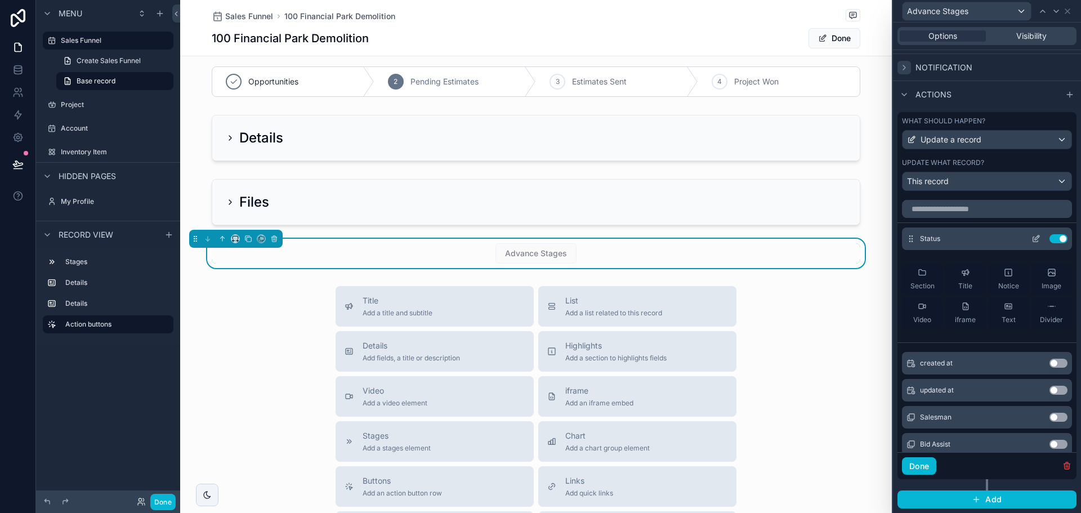
click at [968, 238] on div "Status Use setting" at bounding box center [987, 239] width 170 height 23
click at [1033, 238] on icon at bounding box center [1035, 239] width 5 height 5
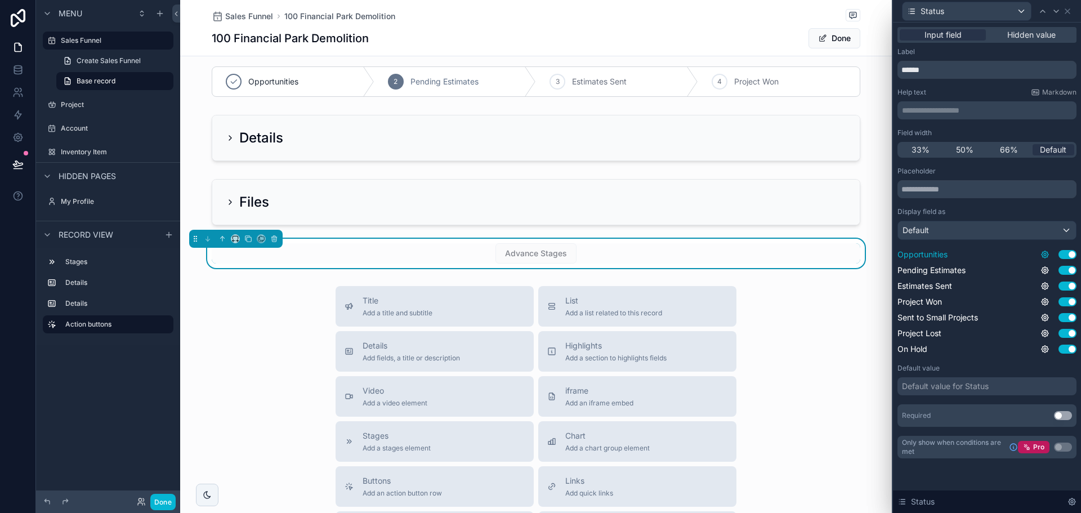
click at [1044, 251] on icon at bounding box center [1045, 254] width 9 height 9
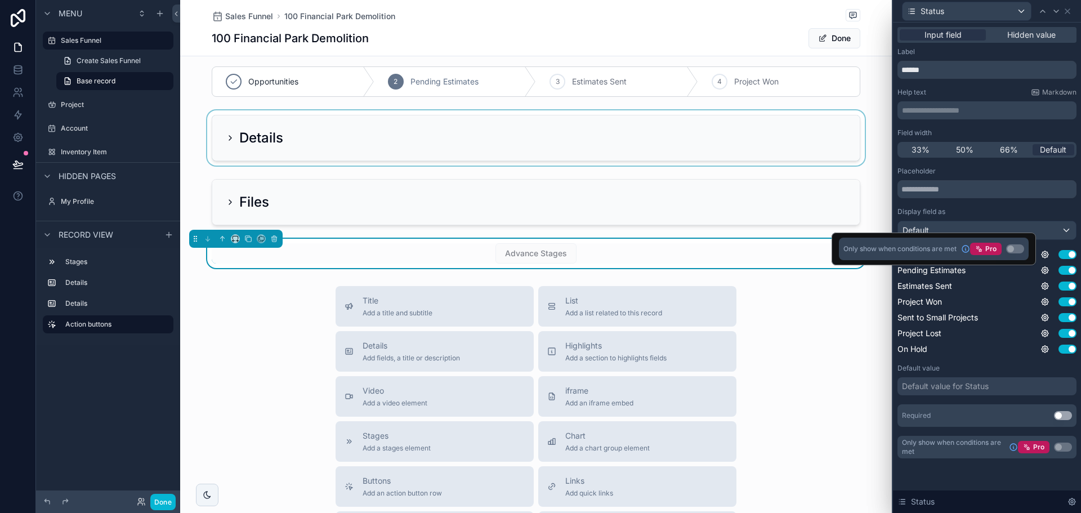
click at [881, 110] on div "scrollable content" at bounding box center [536, 137] width 712 height 55
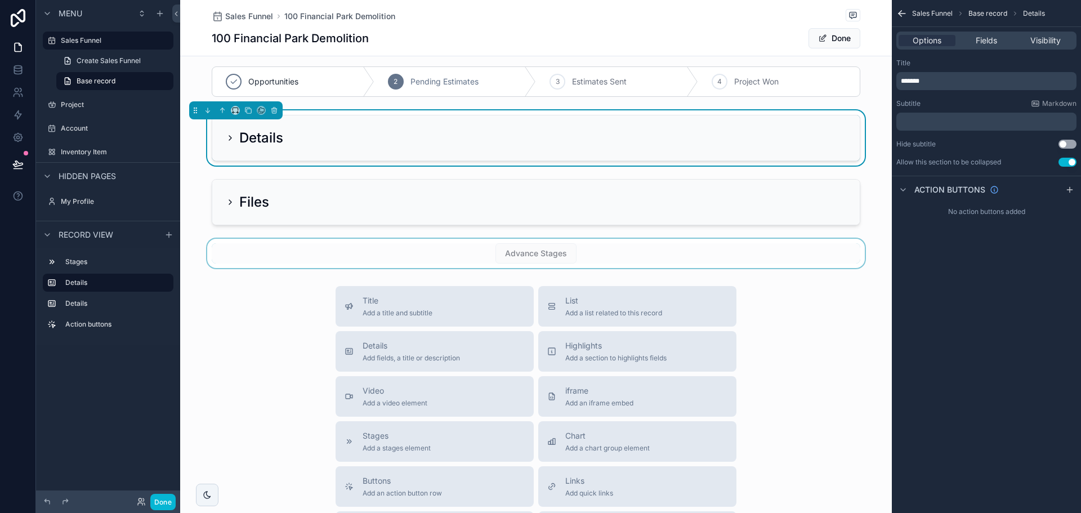
click at [537, 260] on div "scrollable content" at bounding box center [536, 253] width 712 height 29
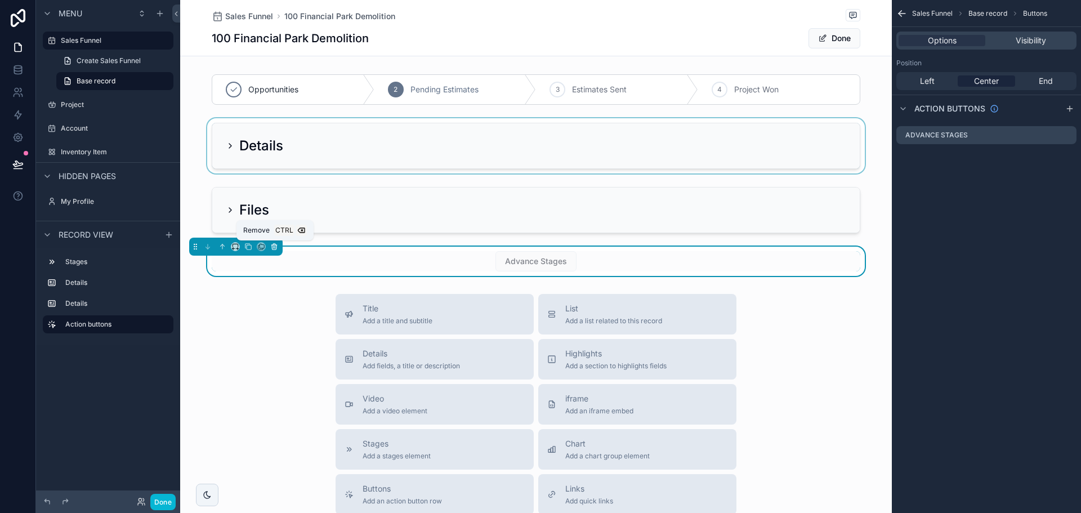
click at [277, 243] on icon "scrollable content" at bounding box center [274, 247] width 8 height 8
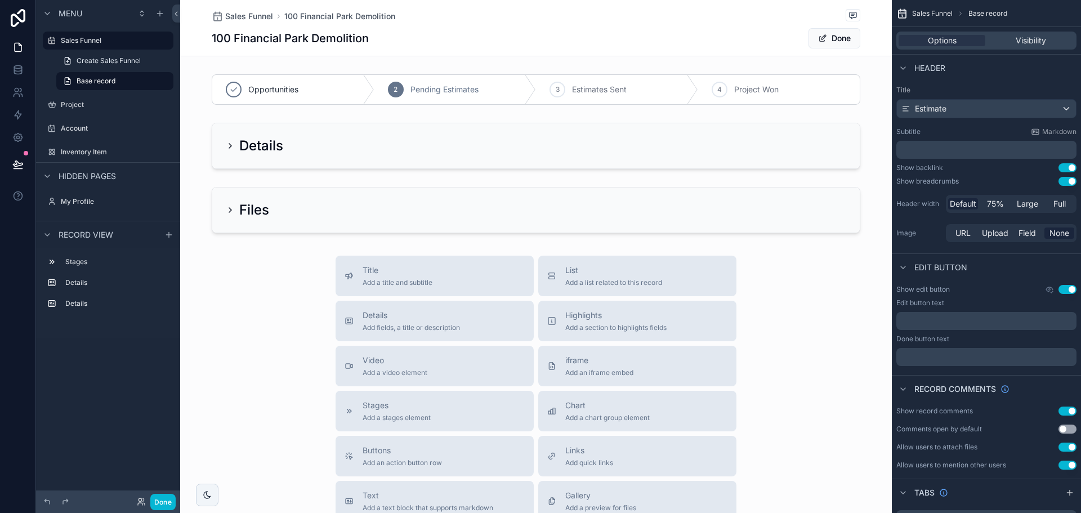
click at [153, 491] on div "Done" at bounding box center [108, 502] width 144 height 23
click at [159, 501] on button "Done" at bounding box center [162, 502] width 25 height 16
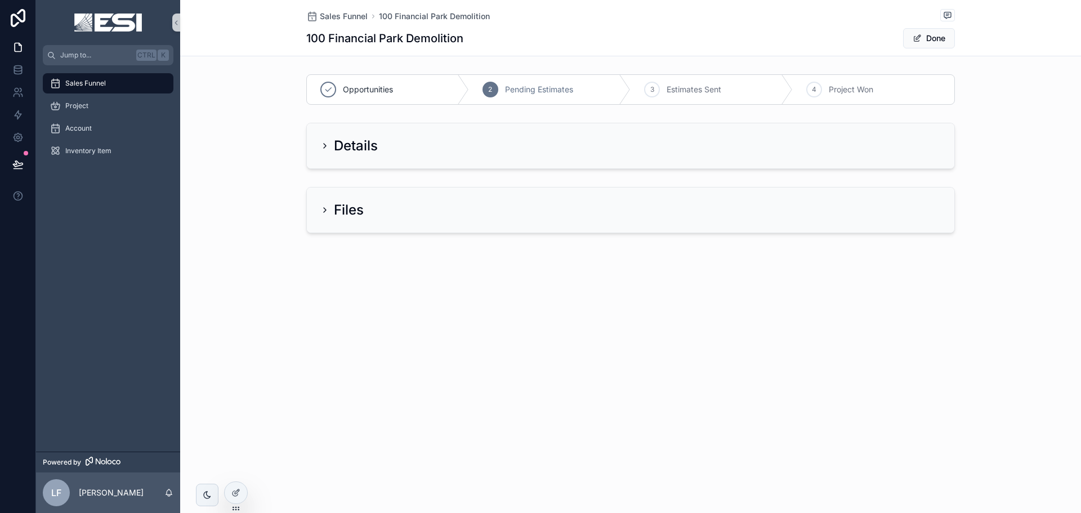
click at [95, 84] on span "Sales Funnel" at bounding box center [85, 83] width 41 height 9
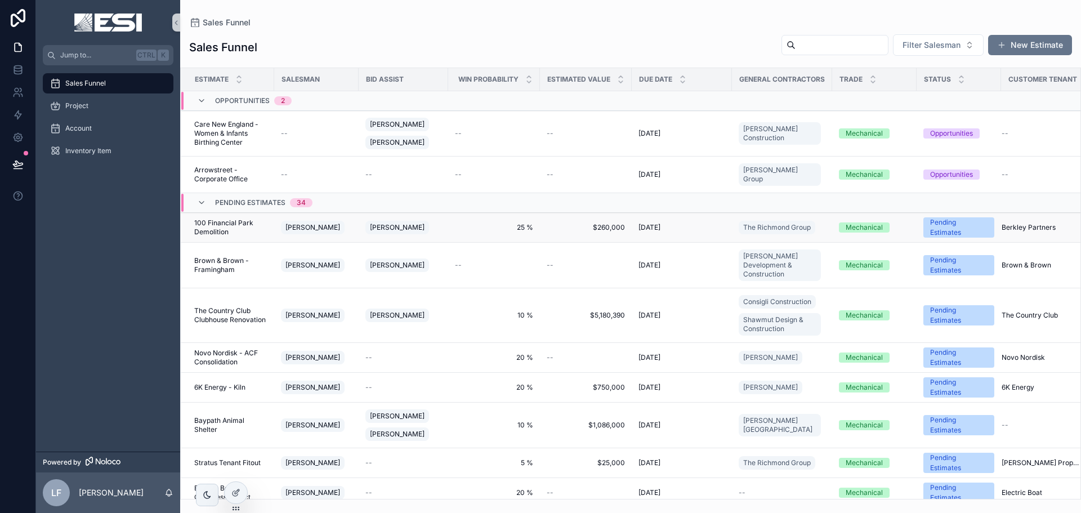
click at [234, 221] on span "100 Financial Park Demolition" at bounding box center [230, 228] width 73 height 18
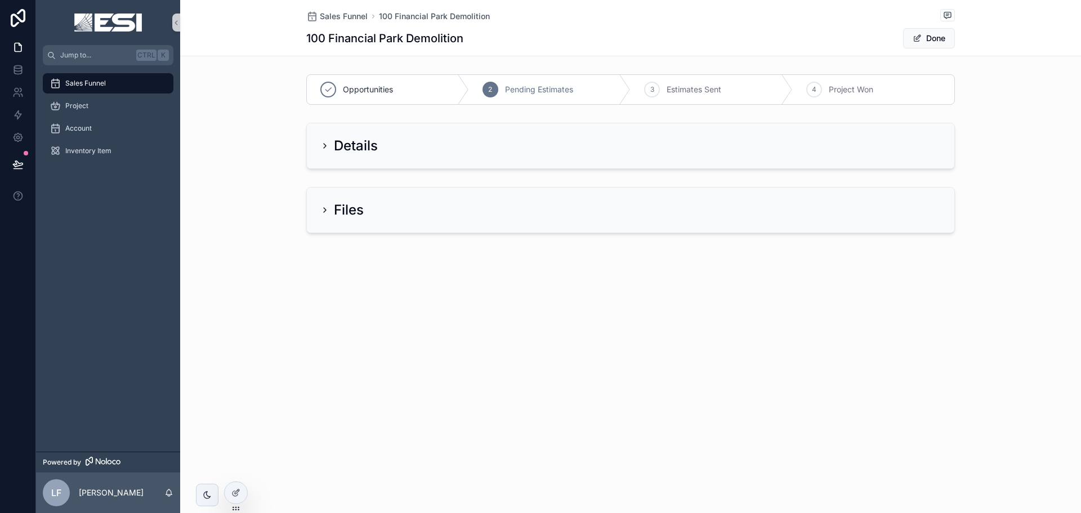
click at [354, 133] on div "Details" at bounding box center [631, 145] width 648 height 45
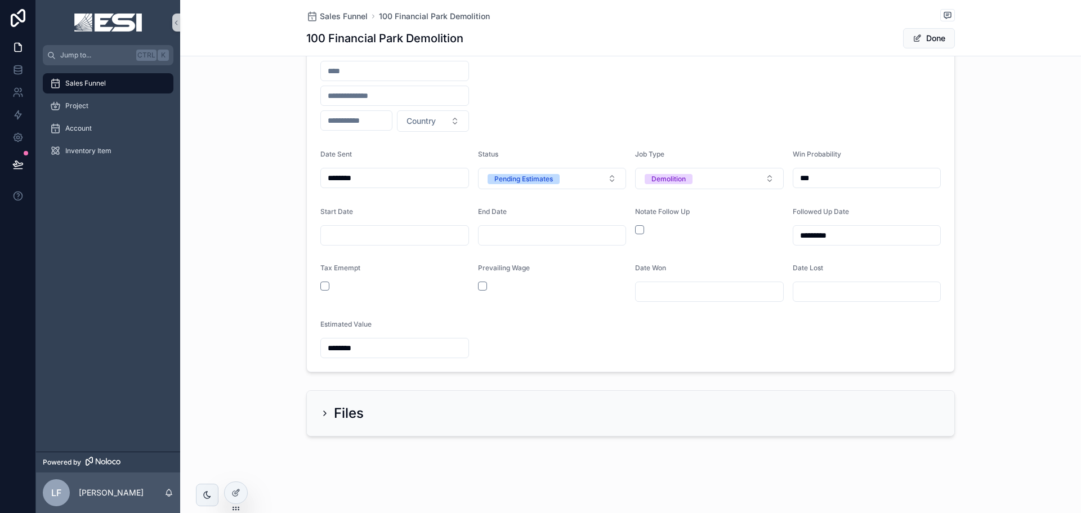
click at [343, 422] on h2 "Files" at bounding box center [349, 413] width 30 height 18
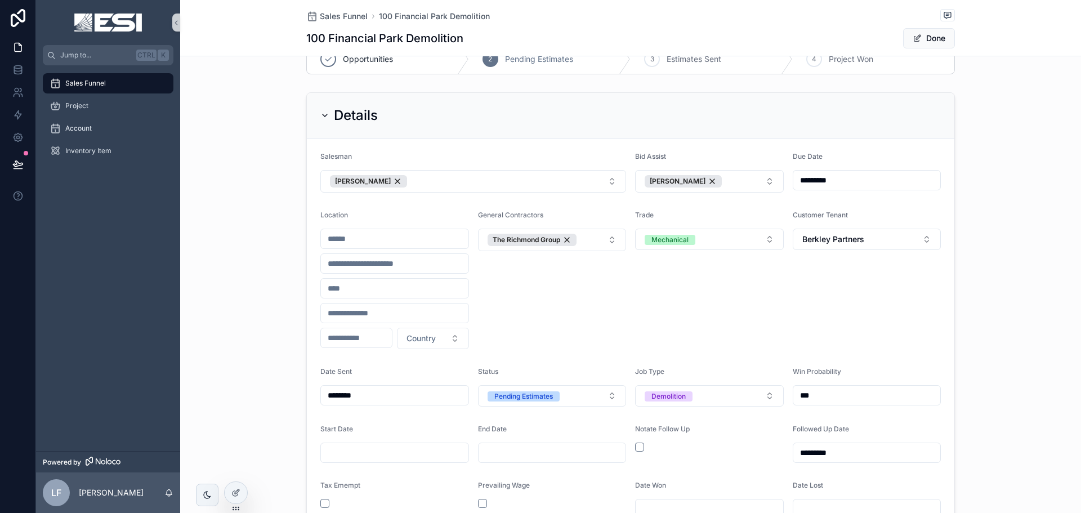
scroll to position [23, 0]
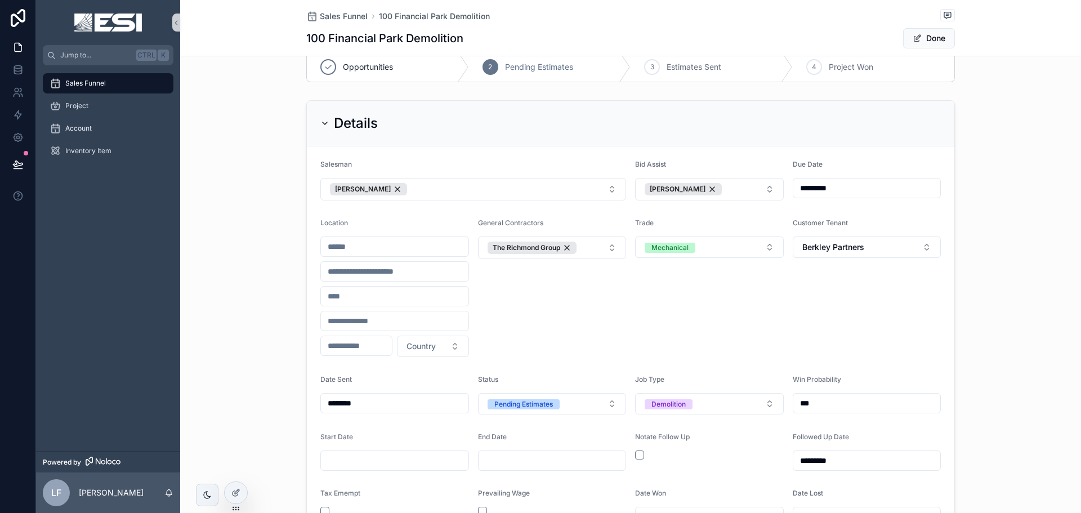
click at [932, 43] on button "Done" at bounding box center [929, 38] width 52 height 20
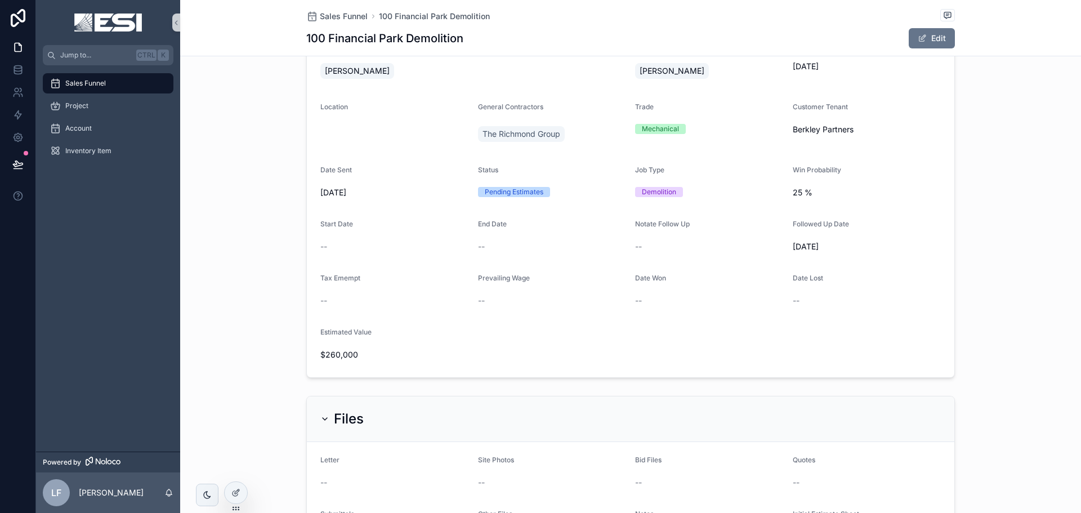
scroll to position [41, 0]
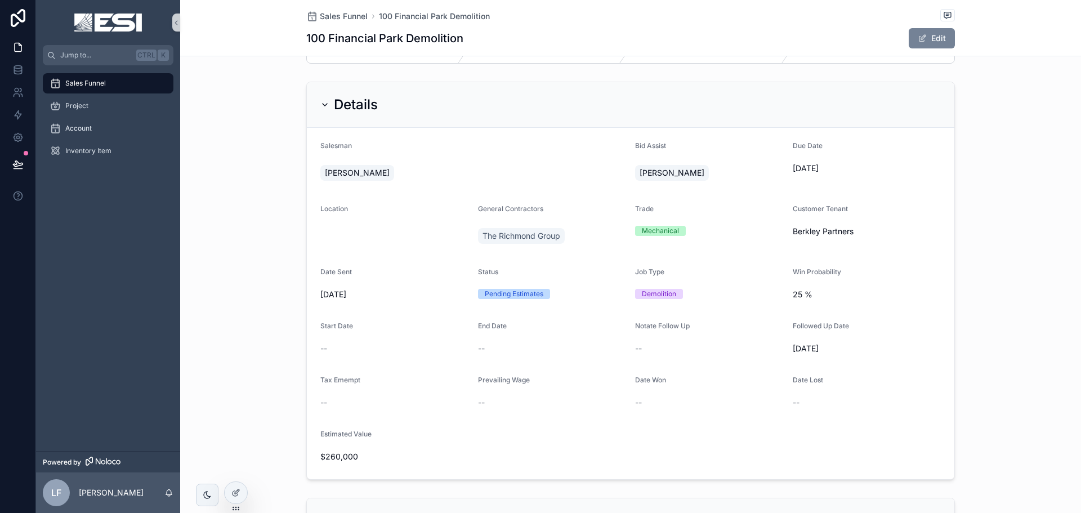
click at [924, 41] on button "Edit" at bounding box center [932, 38] width 46 height 20
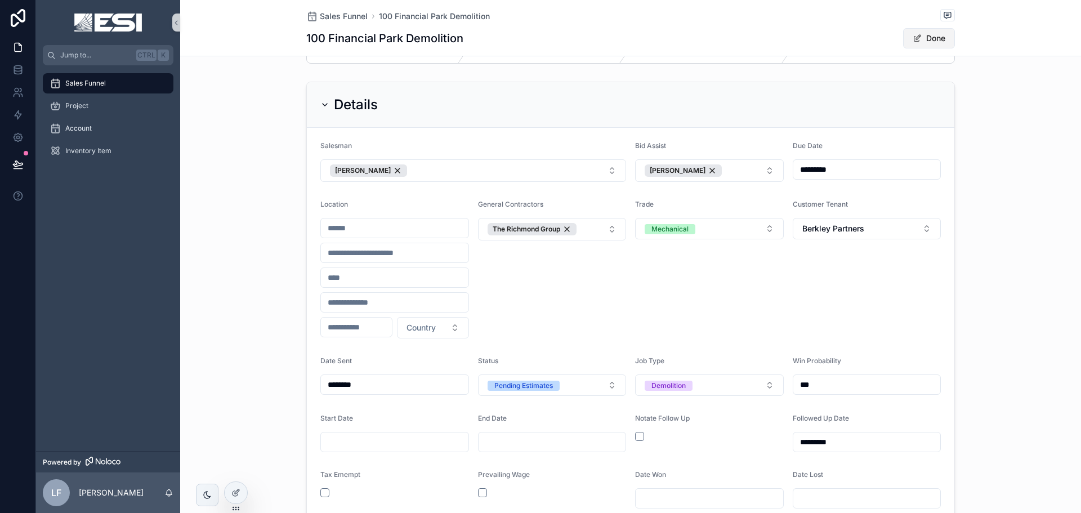
click at [933, 40] on button "Done" at bounding box center [929, 38] width 52 height 20
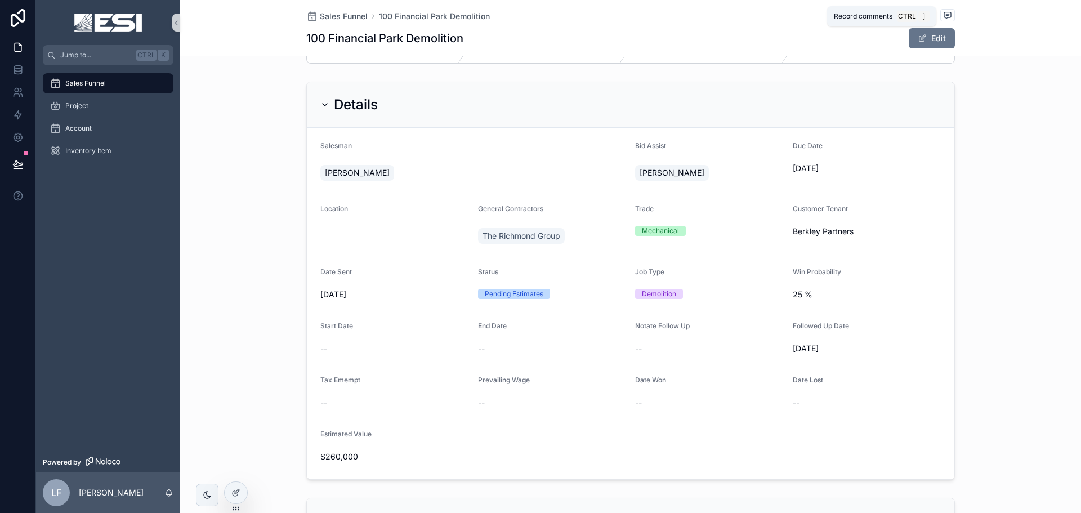
click at [946, 14] on icon "scrollable content" at bounding box center [947, 15] width 9 height 9
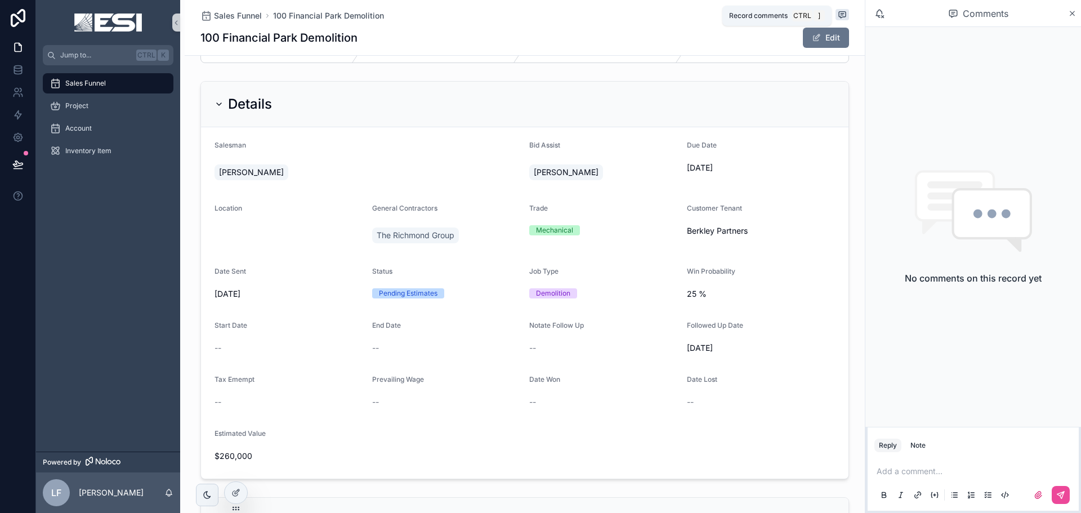
click at [839, 15] on icon "scrollable content" at bounding box center [842, 15] width 7 height 6
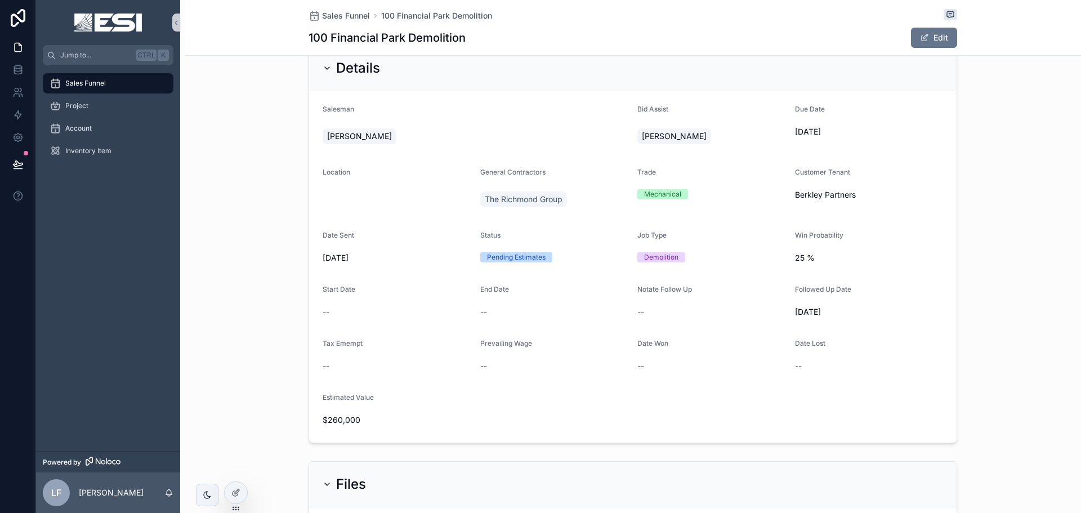
scroll to position [97, 0]
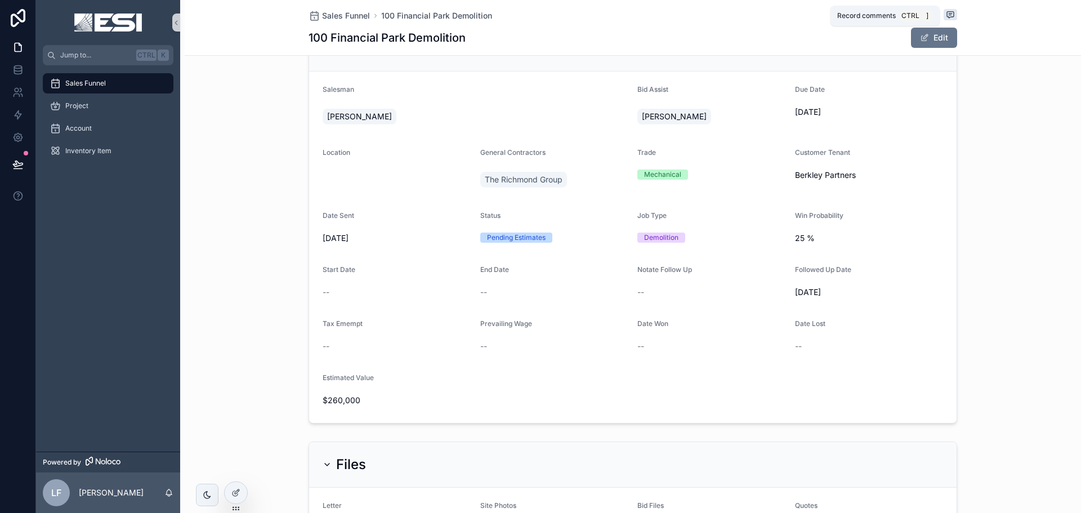
click at [952, 12] on span "scrollable content" at bounding box center [951, 14] width 14 height 11
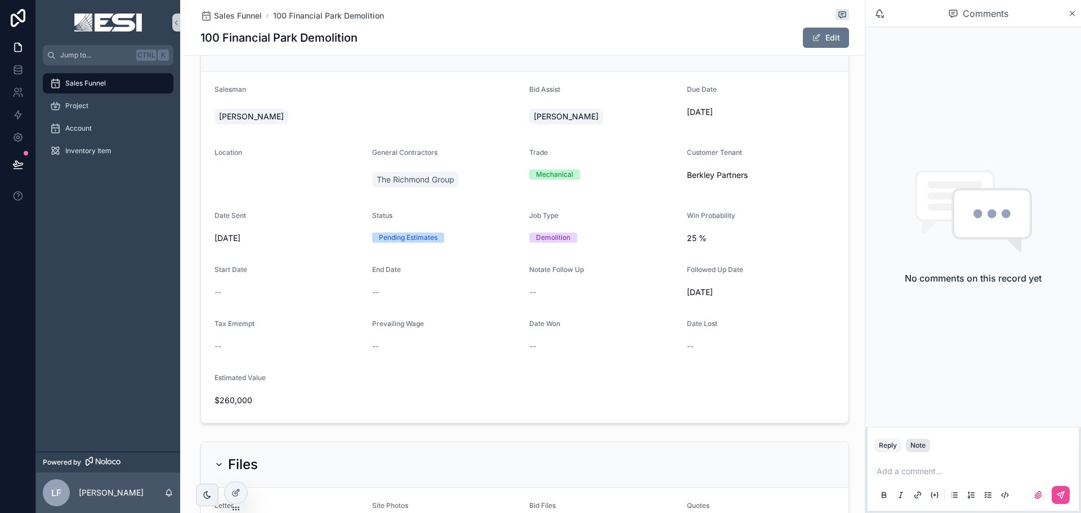
click at [925, 442] on div "Note" at bounding box center [918, 445] width 15 height 9
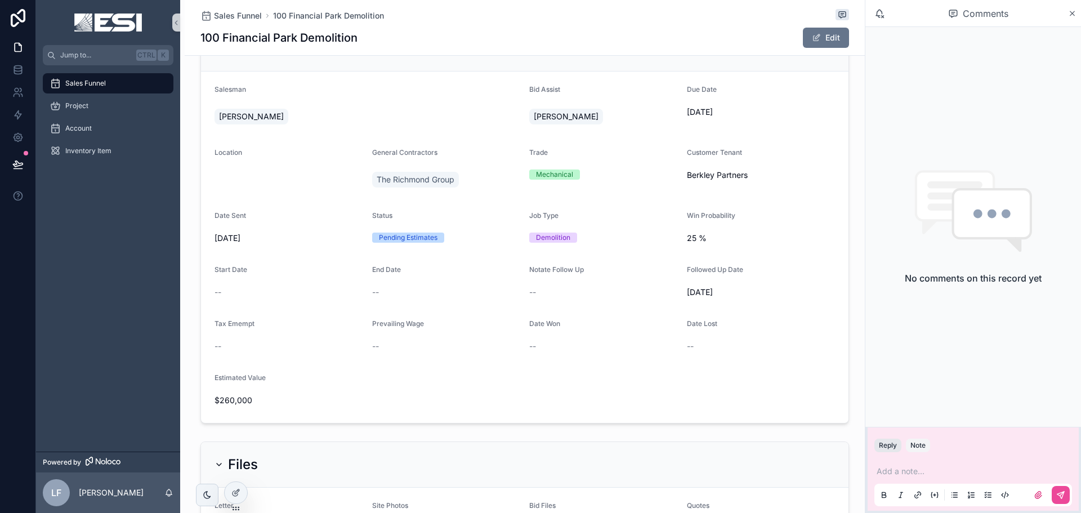
click at [886, 444] on button "Reply" at bounding box center [888, 446] width 27 height 14
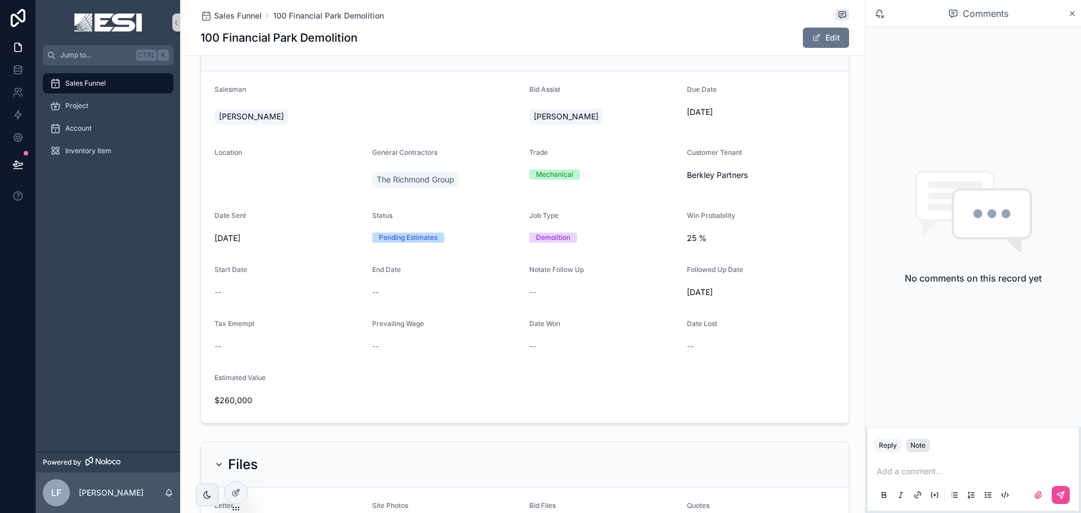
click at [921, 444] on div "Note" at bounding box center [918, 445] width 15 height 9
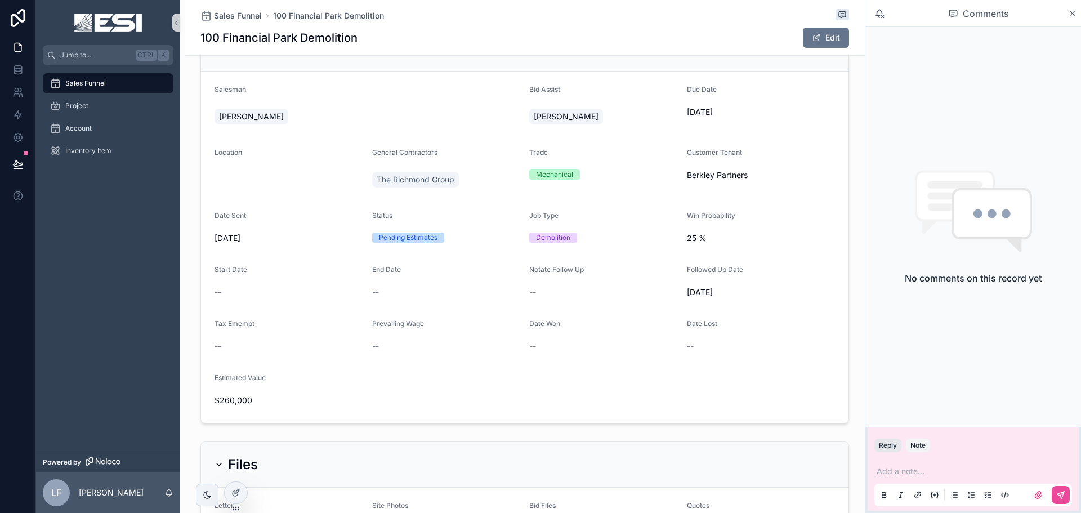
click at [881, 445] on button "Reply" at bounding box center [888, 446] width 27 height 14
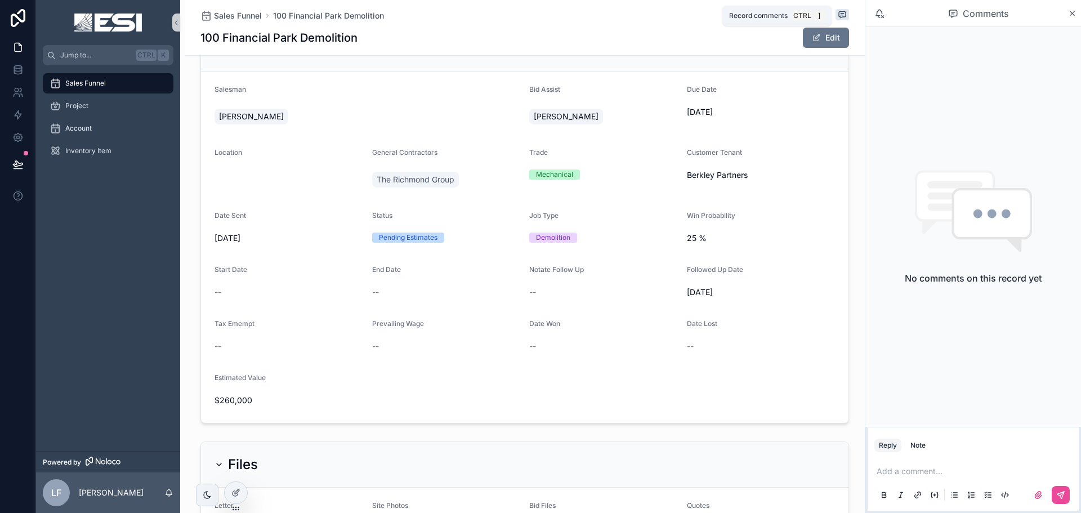
click at [839, 12] on icon "scrollable content" at bounding box center [842, 14] width 9 height 9
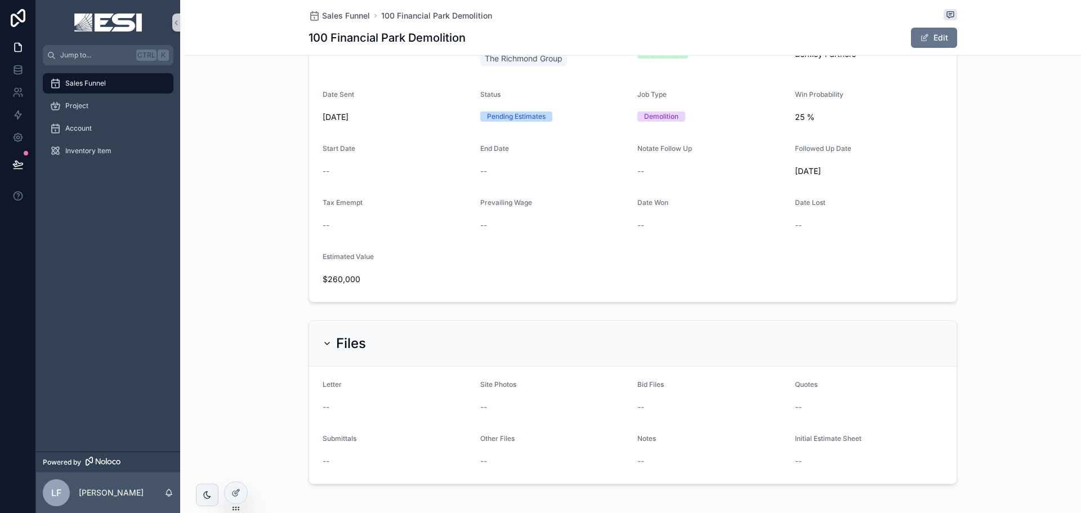
scroll to position [266, 0]
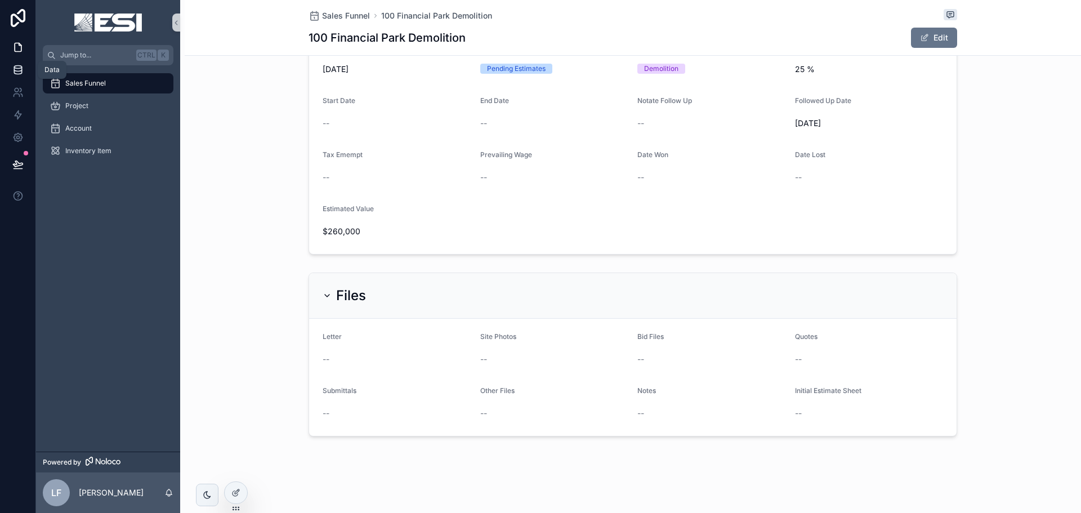
click at [16, 66] on icon at bounding box center [17, 67] width 7 height 3
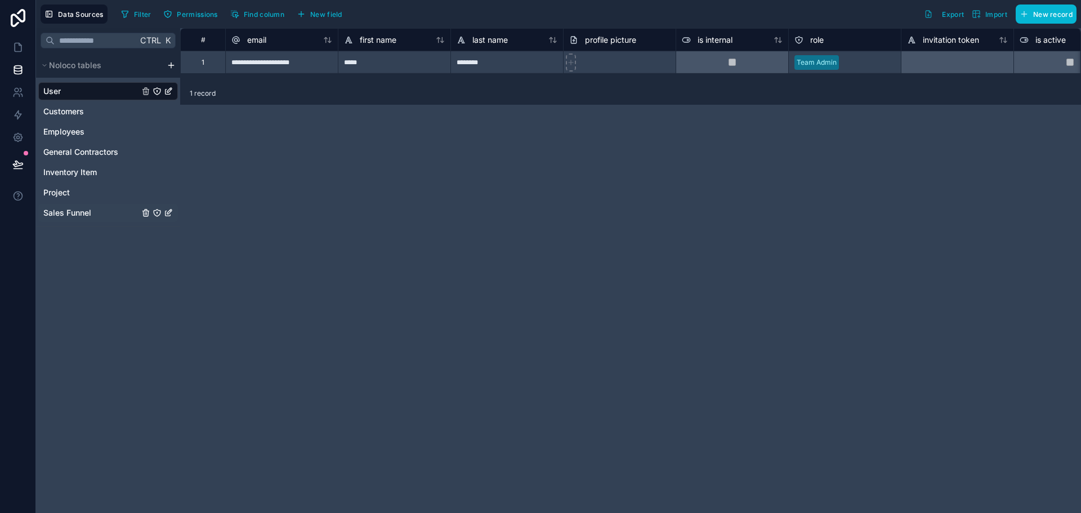
click at [82, 211] on span "Sales Funnel" at bounding box center [67, 212] width 48 height 11
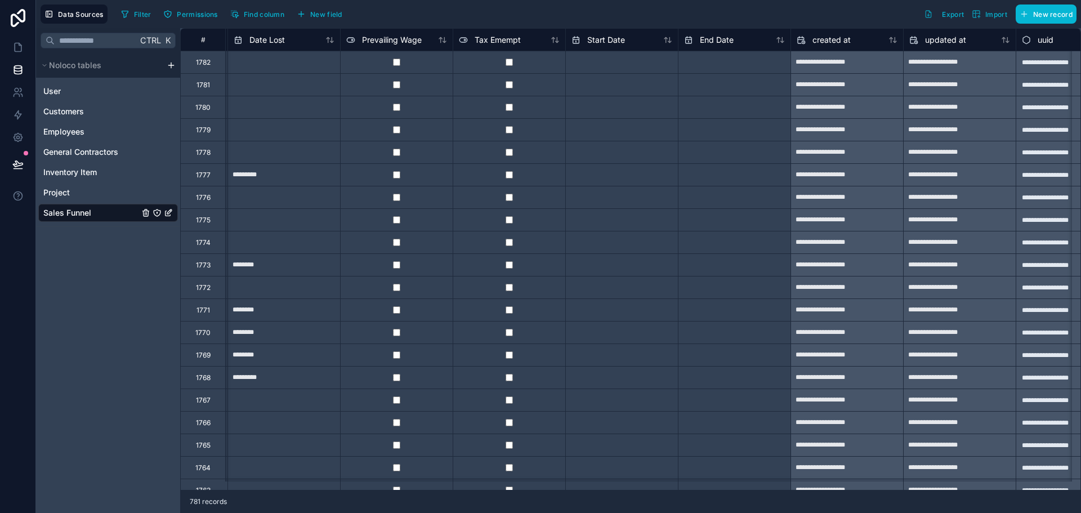
scroll to position [0, 2757]
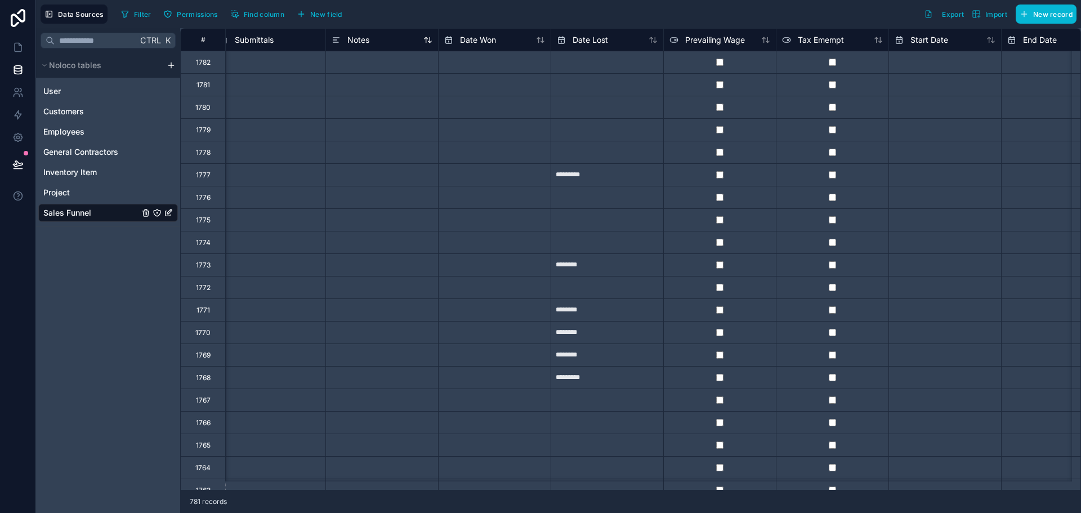
click at [369, 46] on div "Notes" at bounding box center [351, 40] width 38 height 14
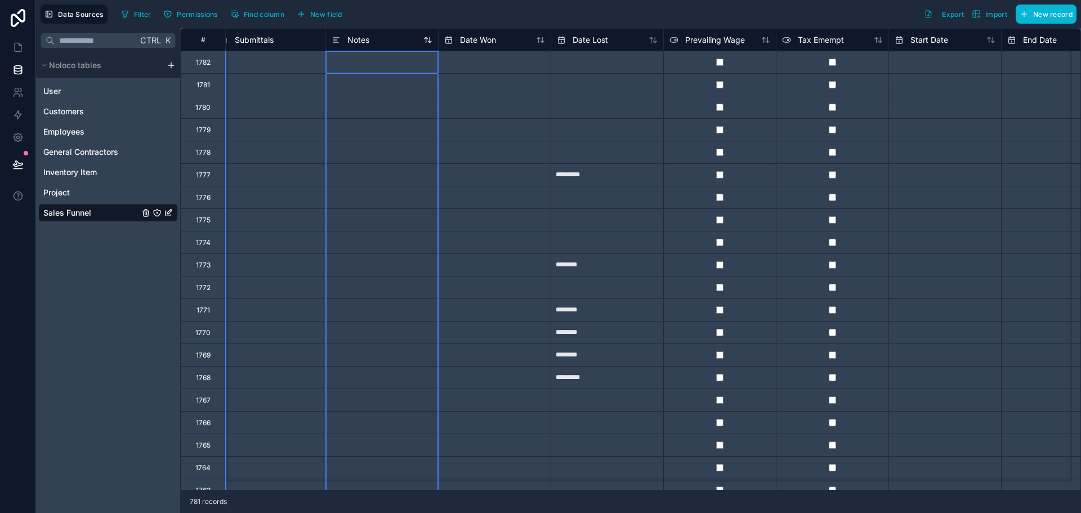
scroll to position [0, 2373]
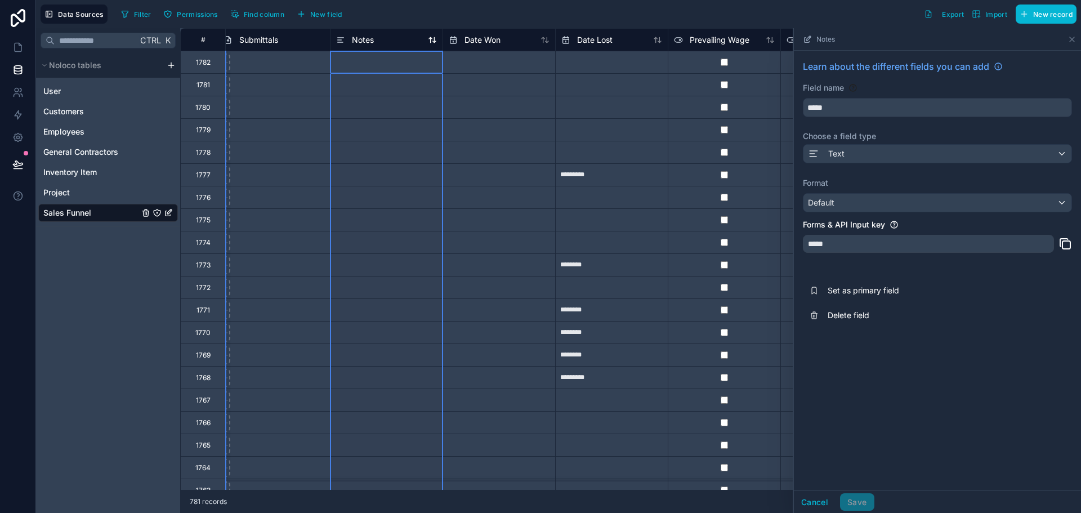
click at [380, 35] on div "Notes" at bounding box center [386, 40] width 101 height 14
click at [652, 175] on input "*********" at bounding box center [612, 175] width 112 height 18
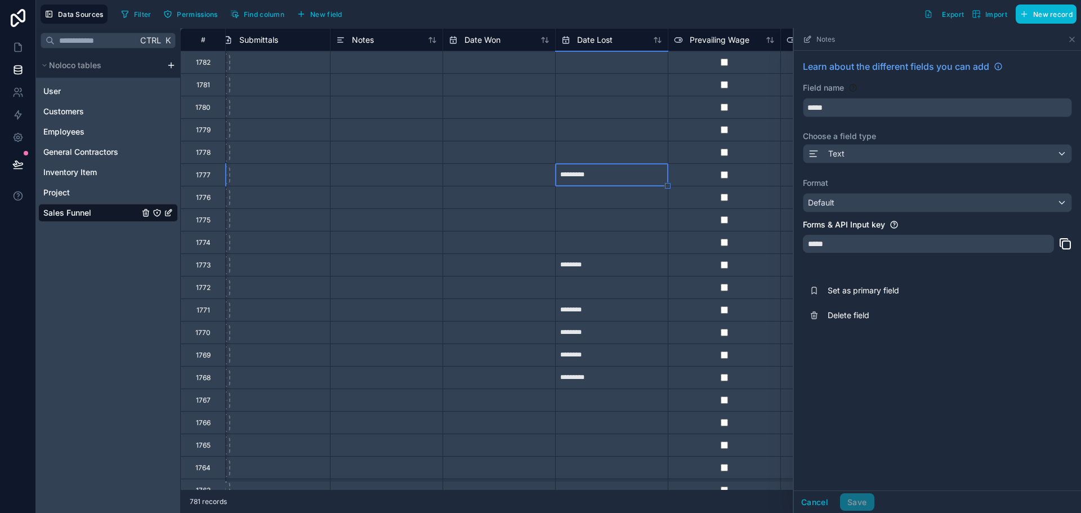
select select "****"
select select "*"
click at [373, 37] on span "Notes" at bounding box center [363, 39] width 22 height 11
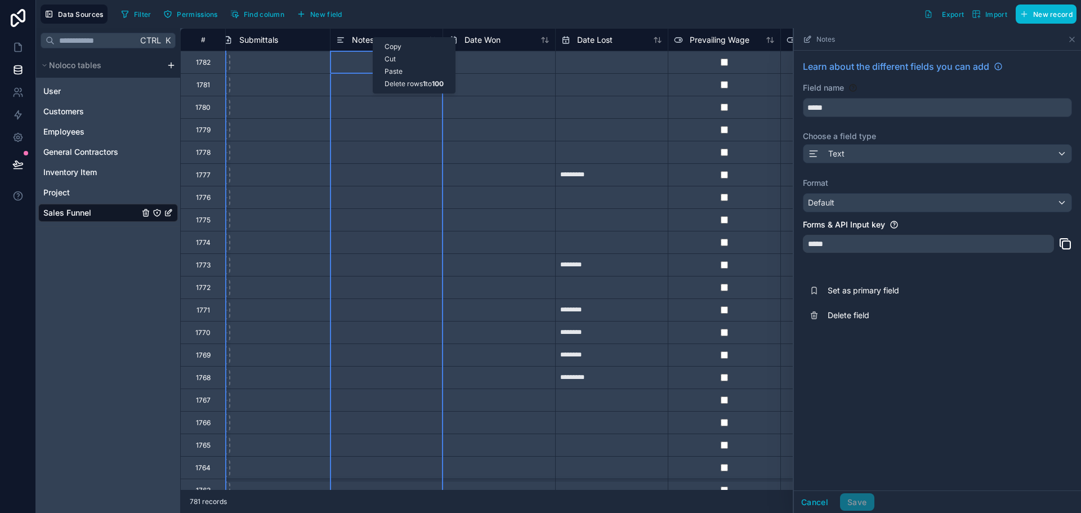
click at [382, 151] on div at bounding box center [386, 152] width 113 height 23
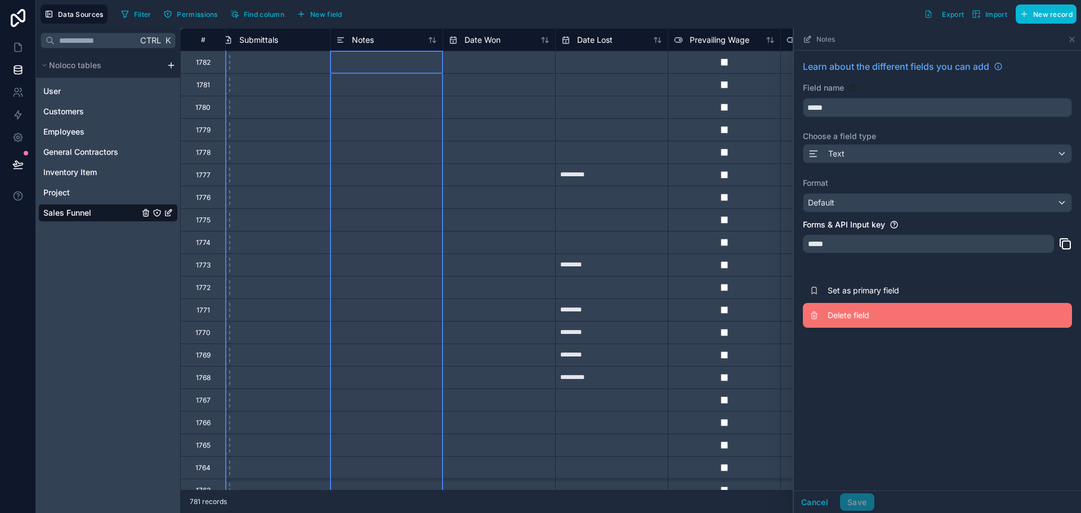
click at [854, 311] on span "Delete field" at bounding box center [909, 315] width 162 height 11
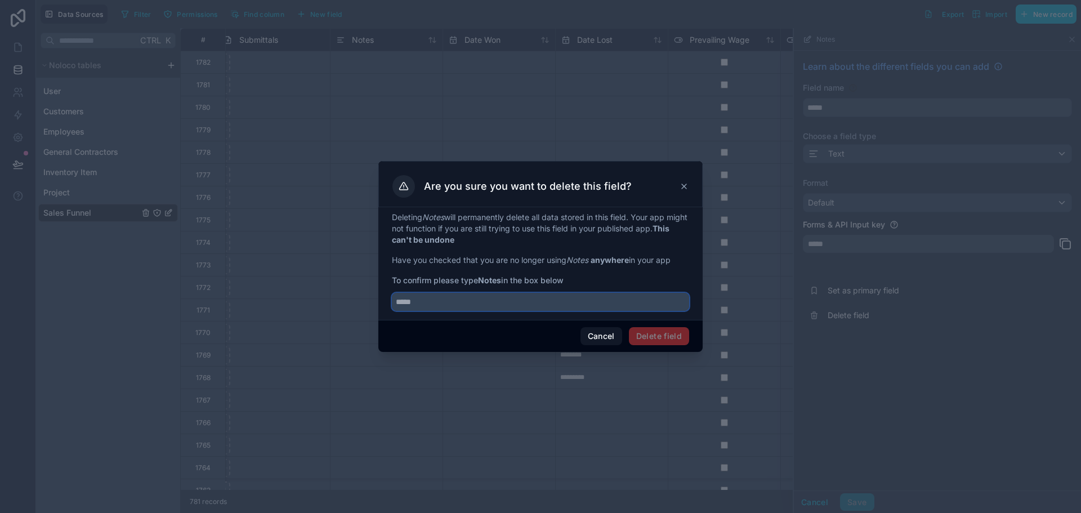
click at [604, 301] on input "text" at bounding box center [540, 302] width 297 height 18
type input "*****"
click at [639, 333] on button "Delete field" at bounding box center [659, 336] width 60 height 18
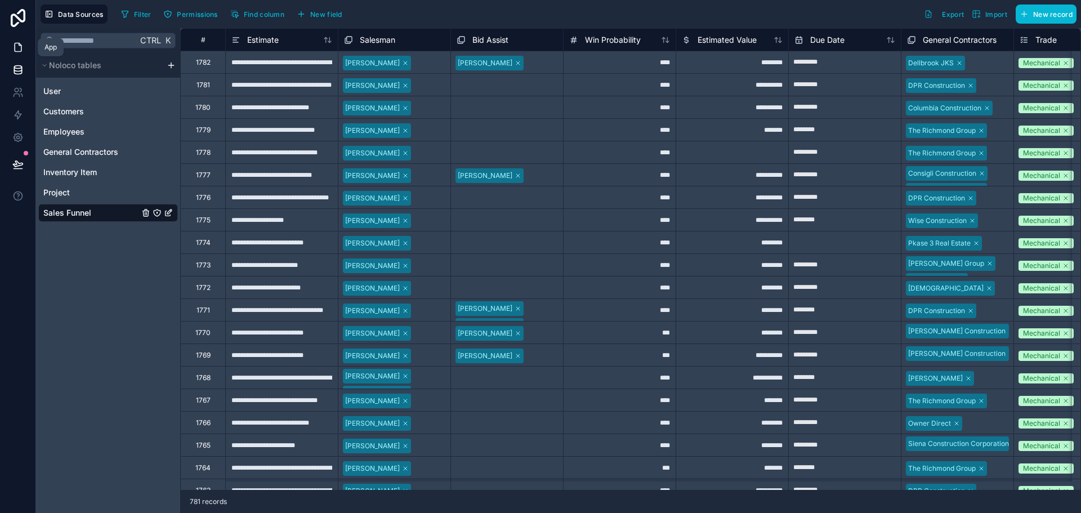
click at [19, 47] on icon at bounding box center [17, 47] width 11 height 11
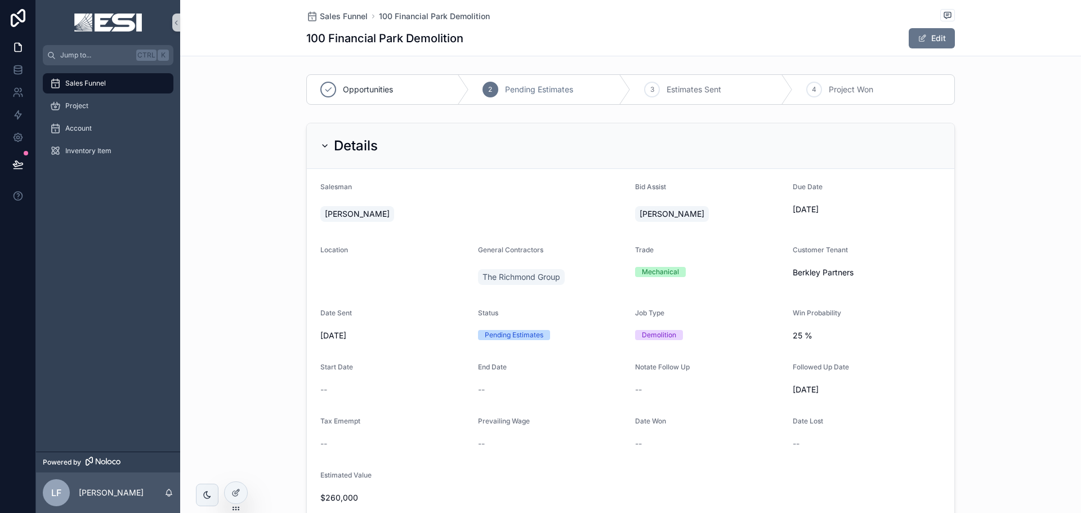
click at [113, 83] on div "Sales Funnel" at bounding box center [108, 83] width 117 height 18
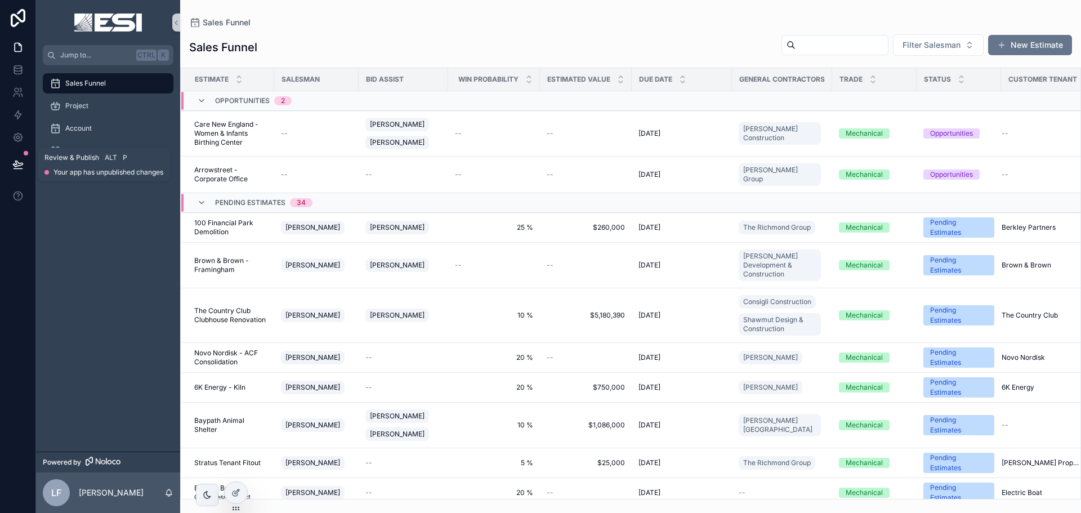
click at [12, 154] on button at bounding box center [18, 165] width 25 height 32
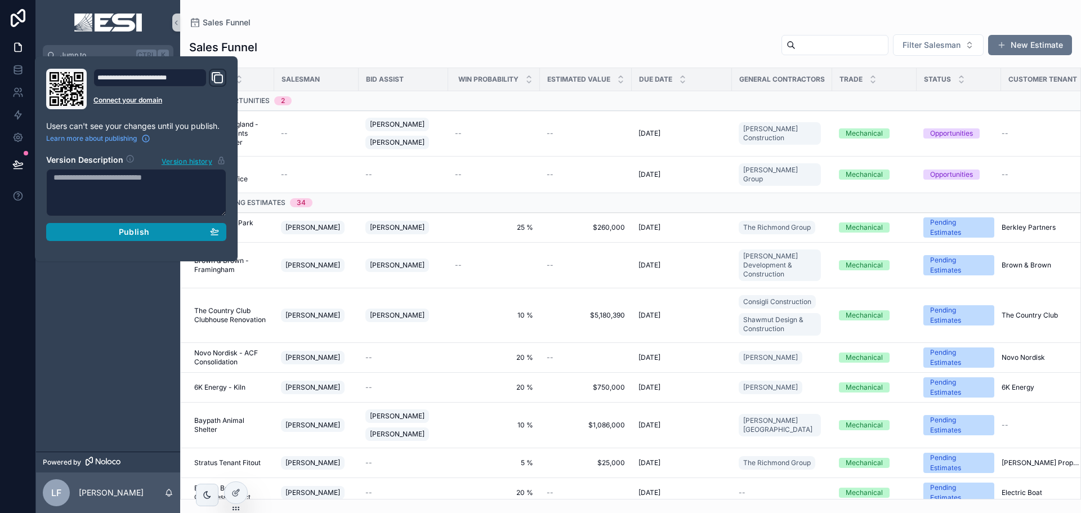
click at [91, 226] on button "Publish" at bounding box center [136, 232] width 180 height 18
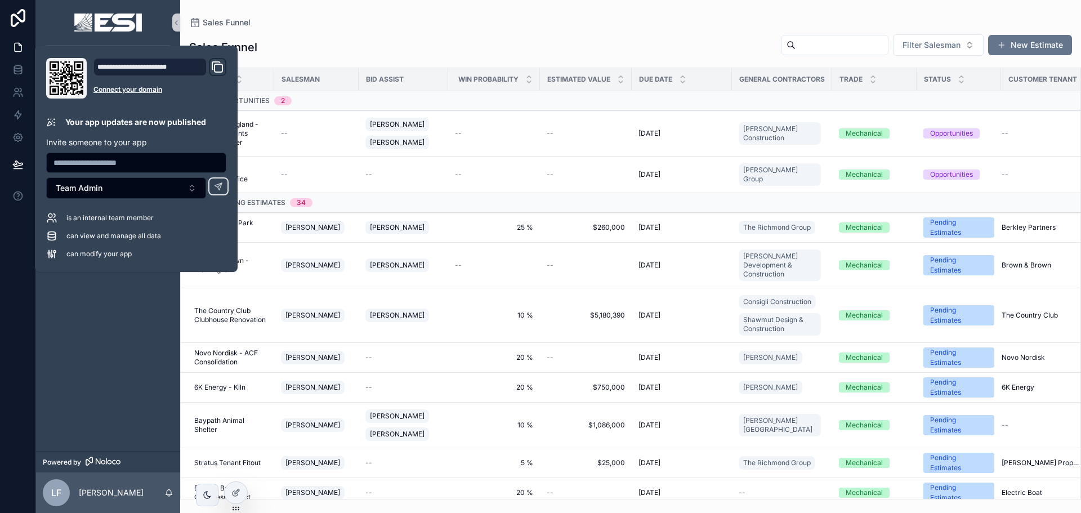
click at [445, 36] on div "Sales Funnel Filter Salesman New Estimate" at bounding box center [630, 47] width 883 height 27
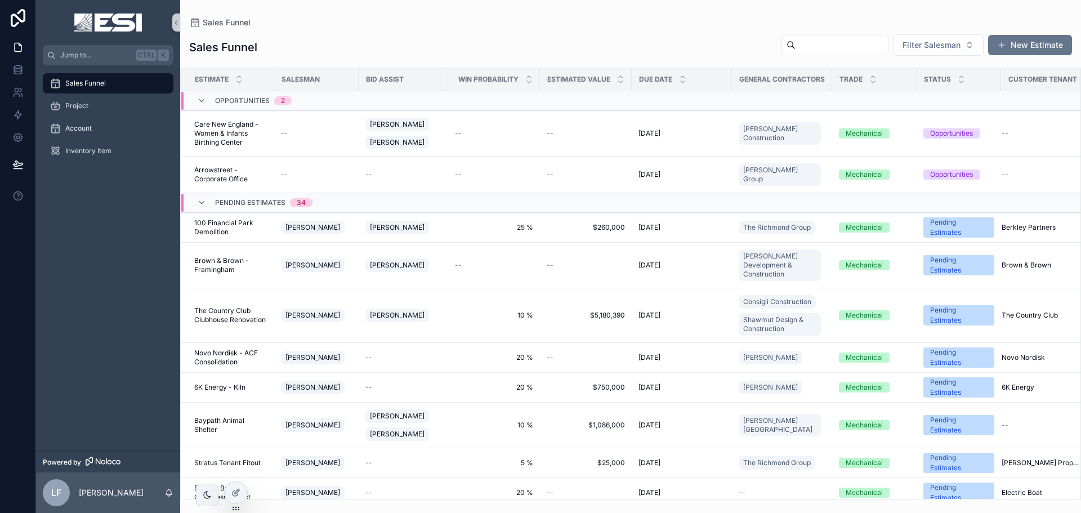
click at [136, 301] on div "Sales Funnel Project Account Inventory Item" at bounding box center [108, 258] width 144 height 386
click at [19, 68] on icon at bounding box center [17, 69] width 11 height 11
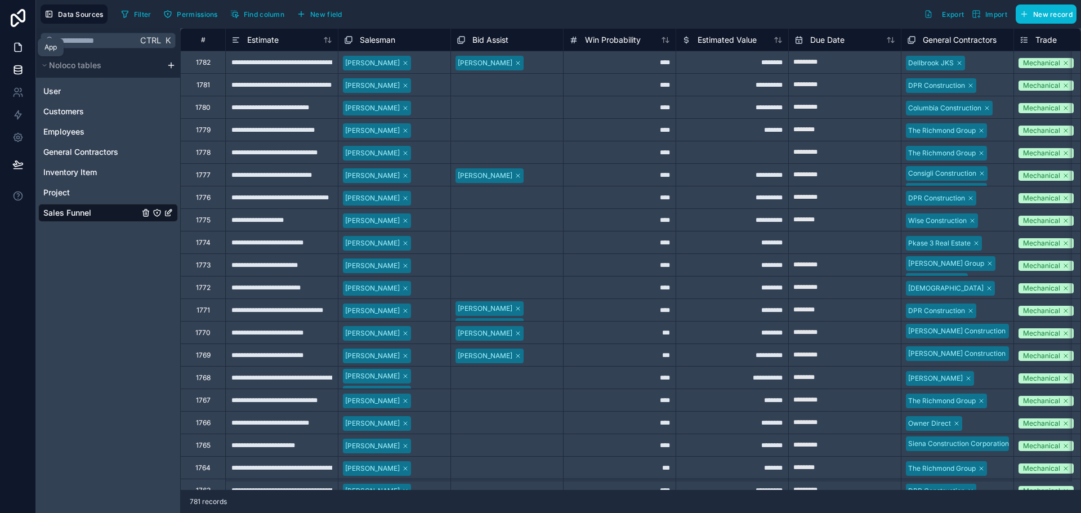
click at [12, 44] on icon at bounding box center [17, 47] width 11 height 11
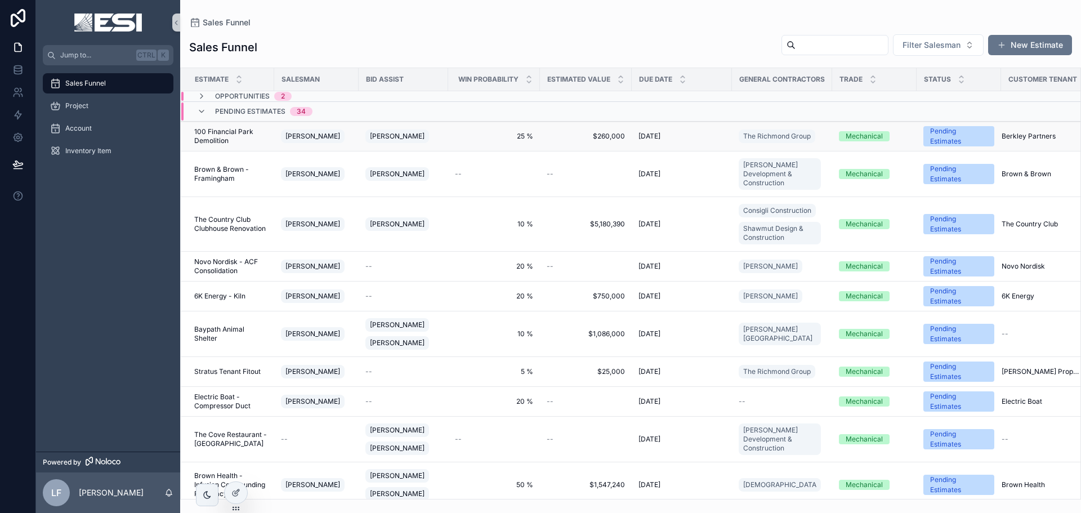
click at [865, 136] on div "Mechanical" at bounding box center [864, 136] width 37 height 10
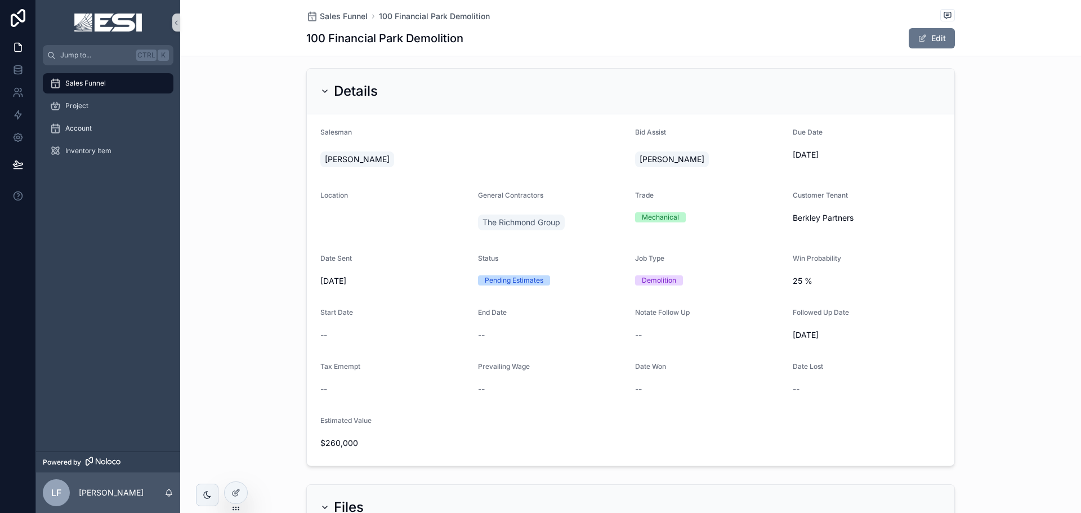
scroll to position [56, 0]
click at [924, 35] on button "Edit" at bounding box center [932, 38] width 46 height 20
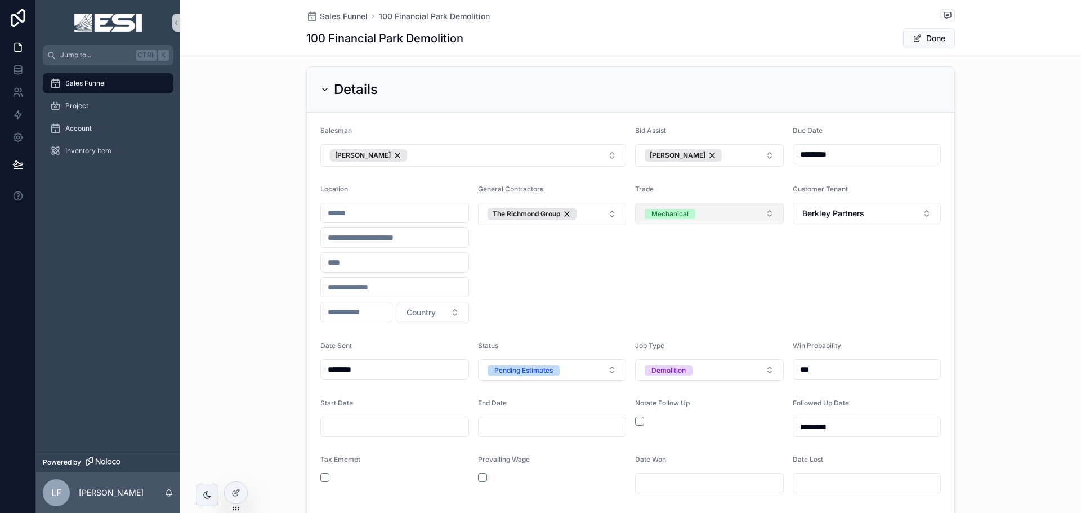
click at [677, 219] on button "Mechanical" at bounding box center [709, 213] width 149 height 21
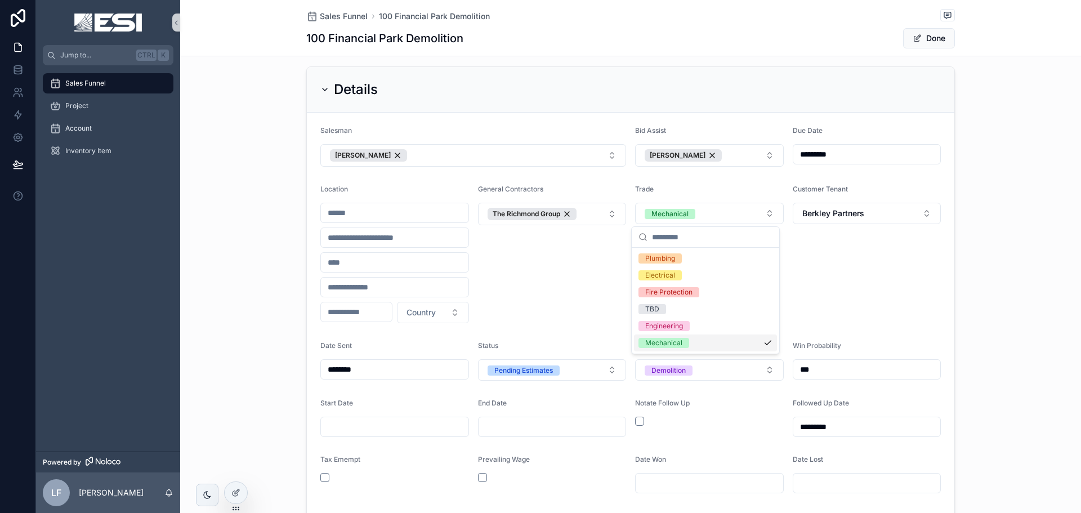
click at [901, 273] on div "Customer Tenant Berkley Partners" at bounding box center [867, 254] width 149 height 139
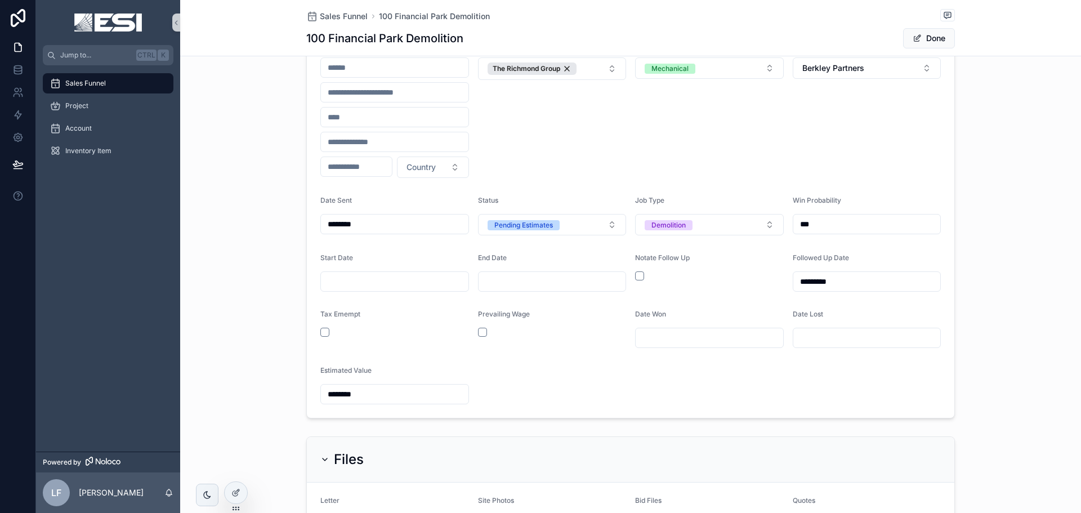
scroll to position [0, 0]
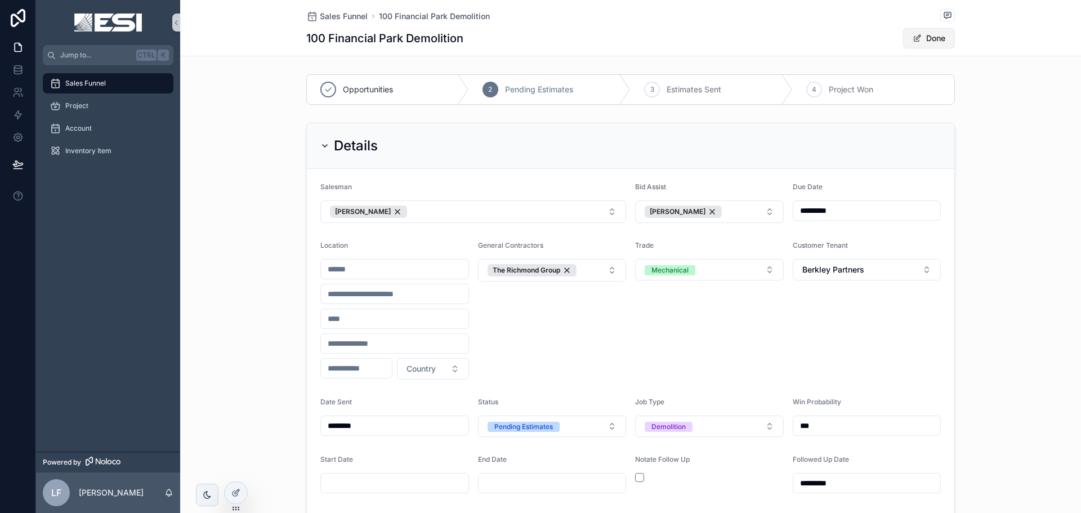
click at [945, 41] on button "Done" at bounding box center [929, 38] width 52 height 20
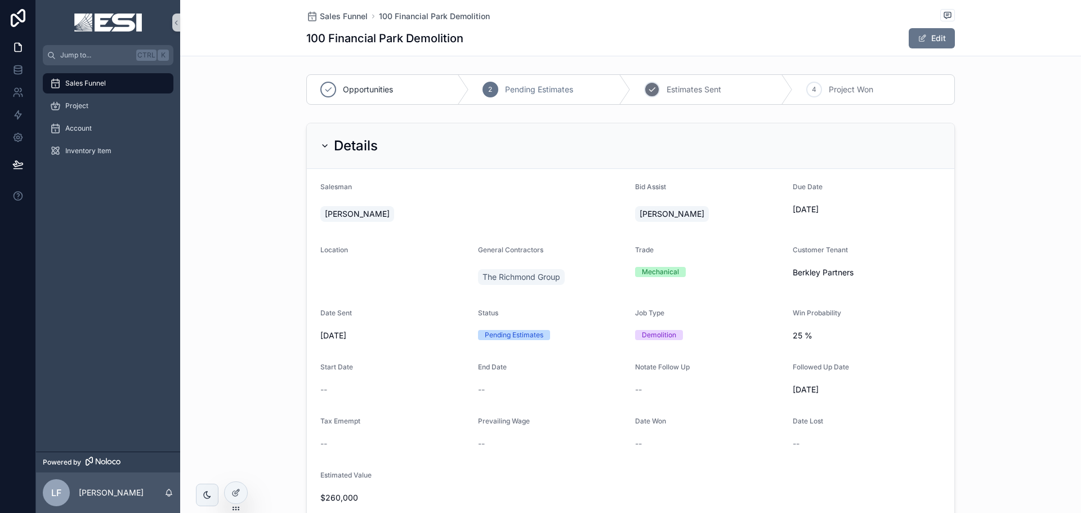
click at [672, 93] on span "Estimates Sent" at bounding box center [694, 89] width 55 height 11
click at [505, 87] on span "Pending Estimates" at bounding box center [539, 89] width 68 height 11
click at [680, 95] on span "Estimates Sent" at bounding box center [694, 89] width 55 height 11
click at [802, 87] on div "4 Project Won" at bounding box center [874, 89] width 162 height 29
click at [552, 83] on div "Pending Estimates" at bounding box center [550, 89] width 162 height 29
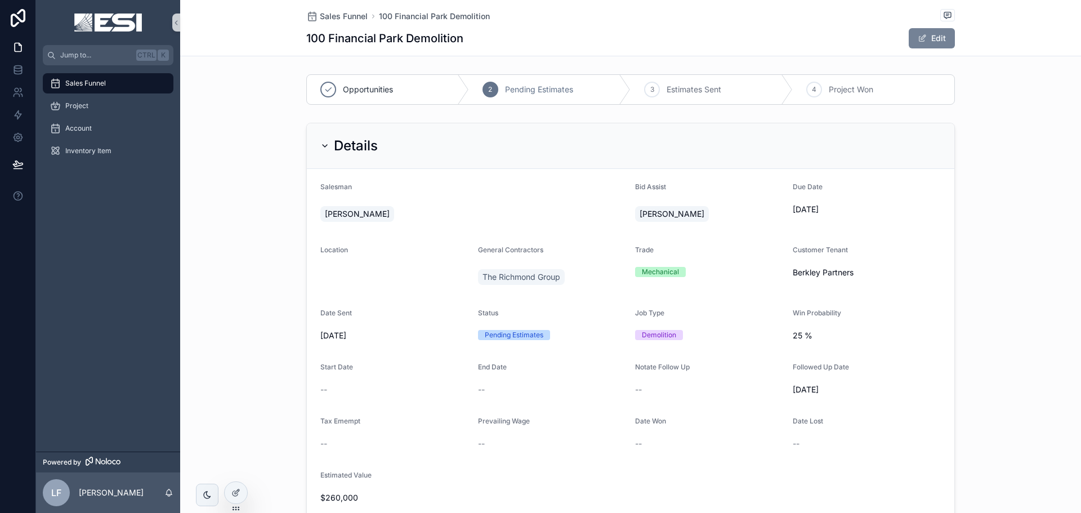
click at [939, 30] on button "Edit" at bounding box center [932, 38] width 46 height 20
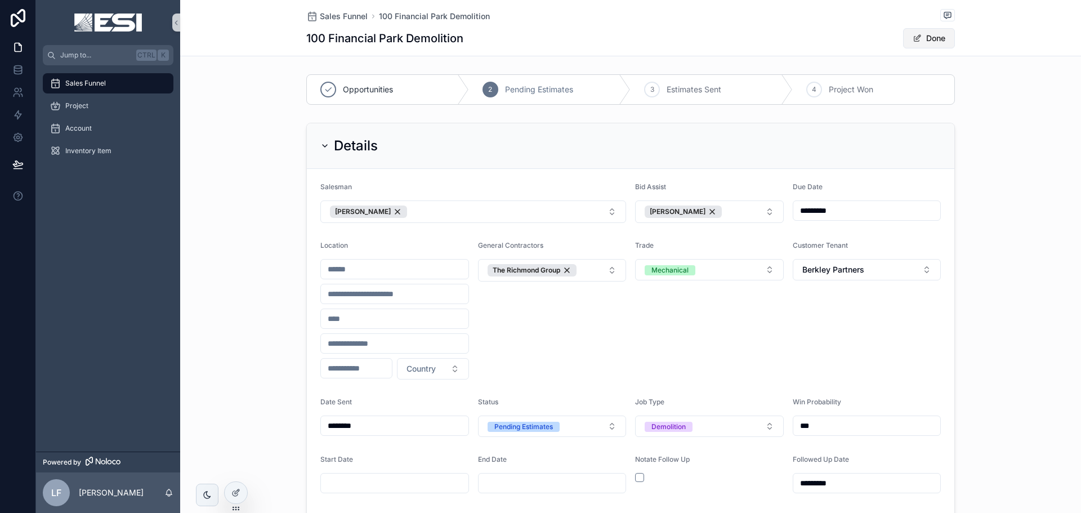
click at [933, 38] on button "Done" at bounding box center [929, 38] width 52 height 20
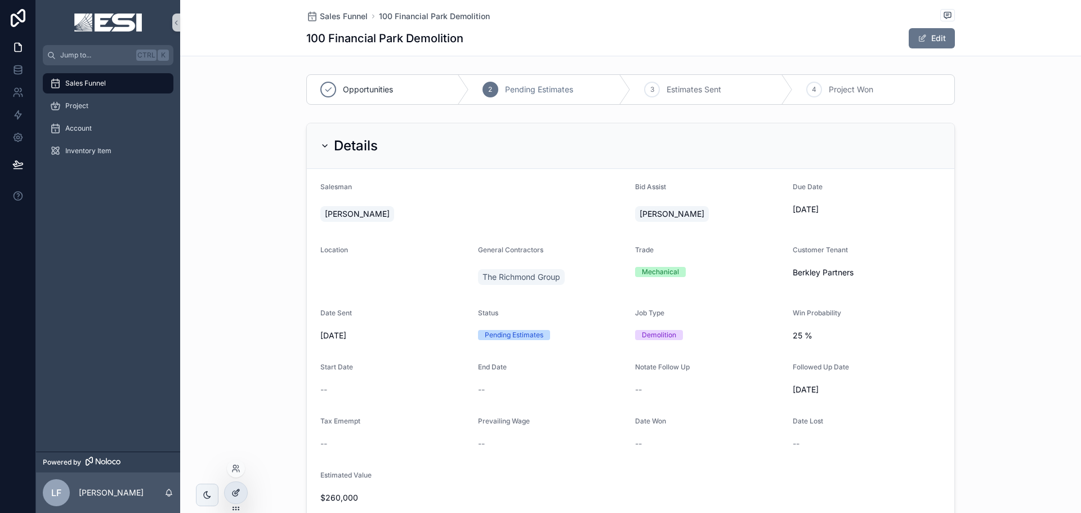
click at [234, 487] on div at bounding box center [236, 492] width 23 height 21
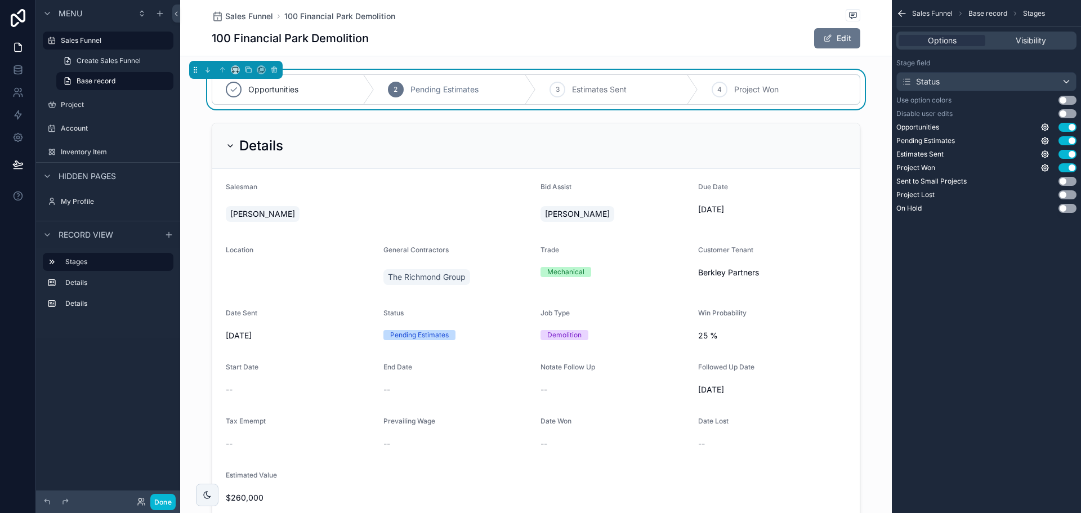
click at [1067, 100] on button "Use setting" at bounding box center [1068, 100] width 18 height 9
click at [1068, 113] on button "Use setting" at bounding box center [1068, 113] width 18 height 9
click at [165, 500] on button "Done" at bounding box center [162, 502] width 25 height 16
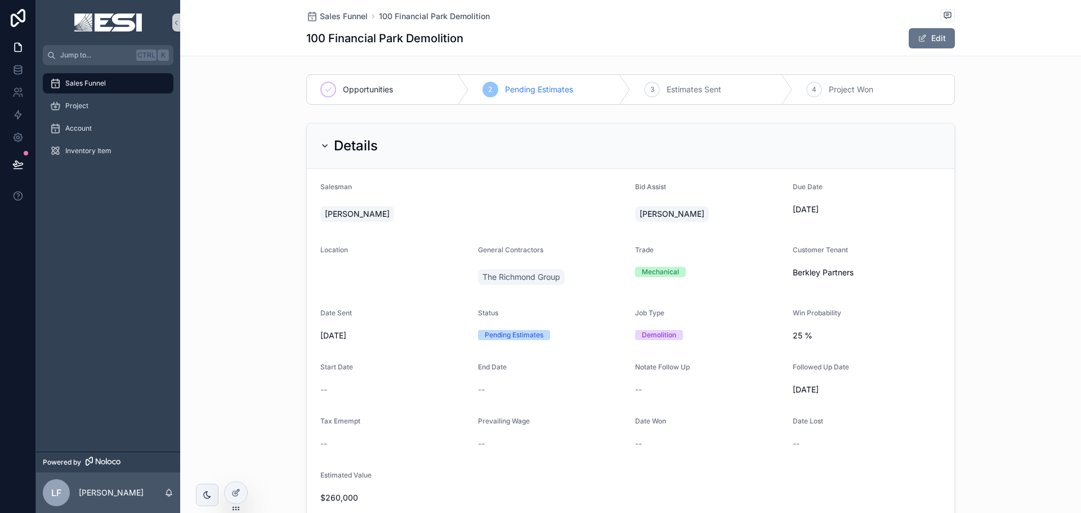
click at [518, 86] on span "Pending Estimates" at bounding box center [539, 89] width 68 height 11
drag, startPoint x: 650, startPoint y: 88, endPoint x: 667, endPoint y: 88, distance: 16.9
click at [652, 88] on div "3" at bounding box center [652, 90] width 16 height 16
click at [795, 94] on div "4 Project Won" at bounding box center [874, 89] width 162 height 29
click at [501, 338] on div "Pending Estimates" at bounding box center [514, 335] width 59 height 10
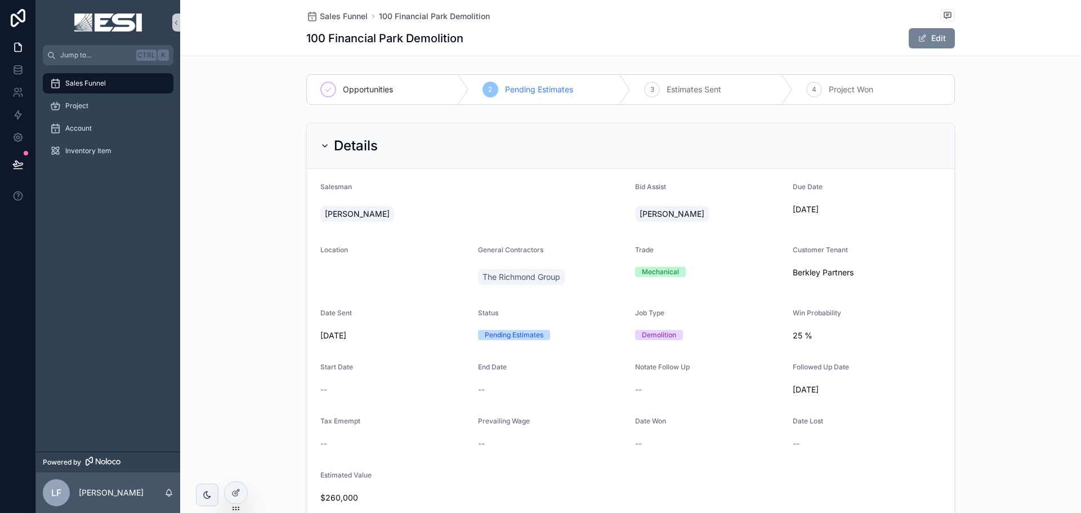
click at [938, 32] on button "Edit" at bounding box center [932, 38] width 46 height 20
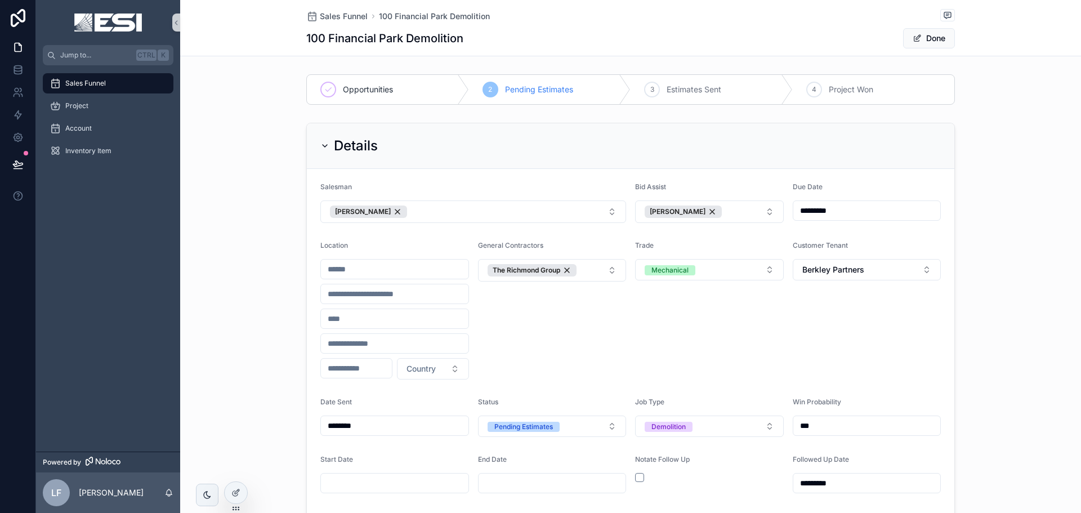
click at [529, 81] on div "2 Pending Estimates" at bounding box center [550, 89] width 162 height 29
drag, startPoint x: 724, startPoint y: 92, endPoint x: 746, endPoint y: 92, distance: 21.4
click at [727, 92] on div "3 Estimates Sent" at bounding box center [712, 89] width 162 height 29
click at [565, 427] on button "Pending Estimates" at bounding box center [552, 426] width 149 height 21
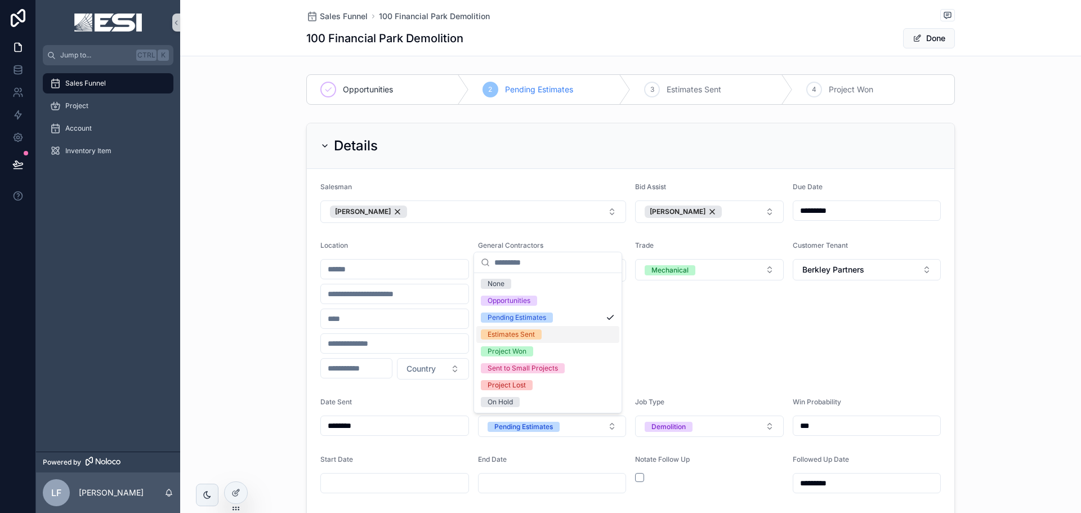
click at [547, 338] on div "Estimates Sent" at bounding box center [547, 334] width 143 height 17
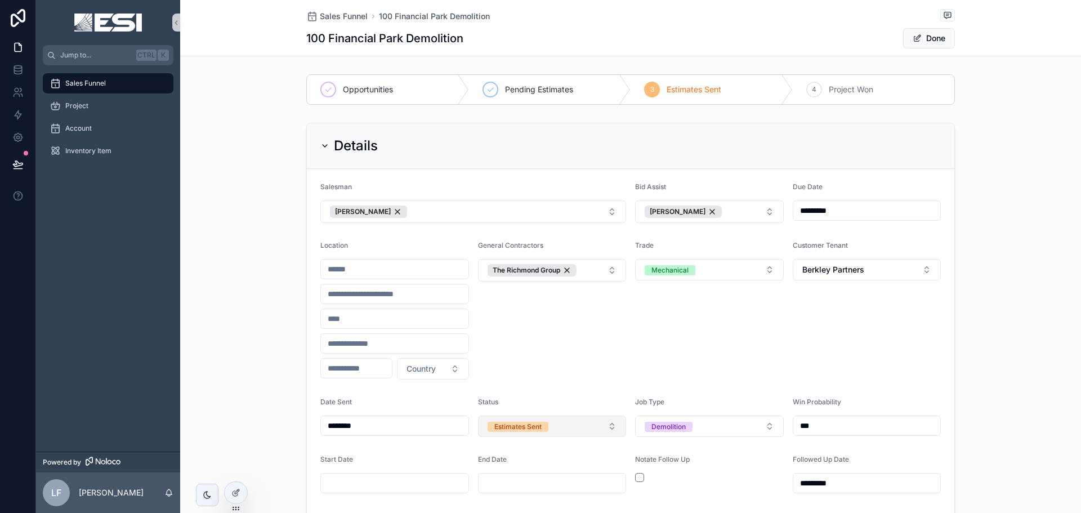
click at [554, 427] on button "Estimates Sent" at bounding box center [552, 426] width 149 height 21
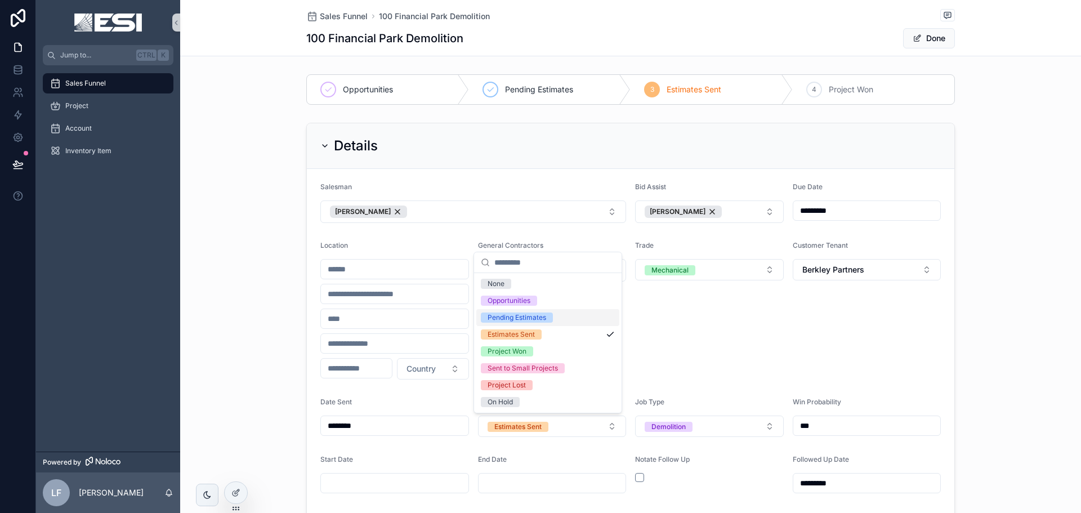
click at [548, 317] on span "Pending Estimates" at bounding box center [517, 318] width 72 height 10
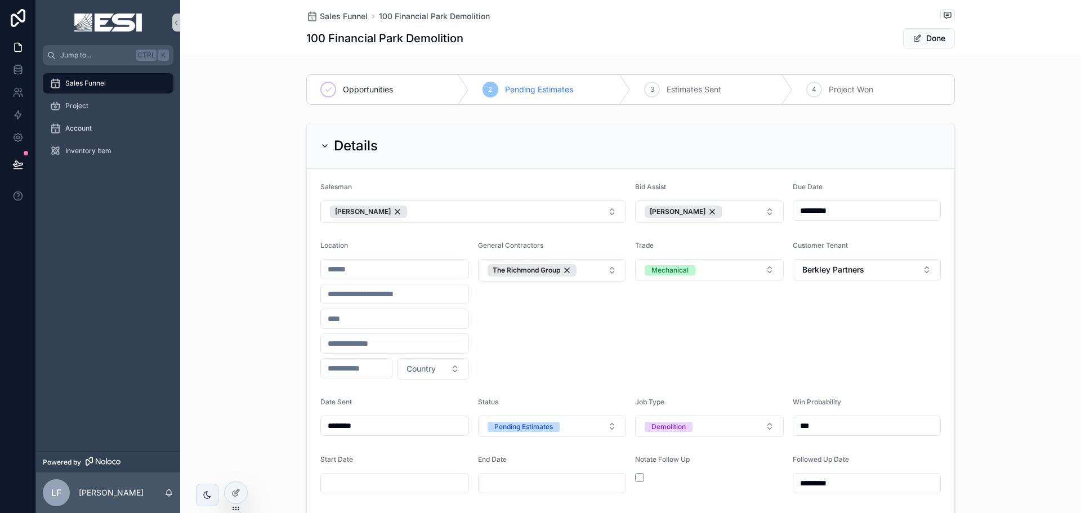
click at [944, 34] on button "Done" at bounding box center [929, 38] width 52 height 20
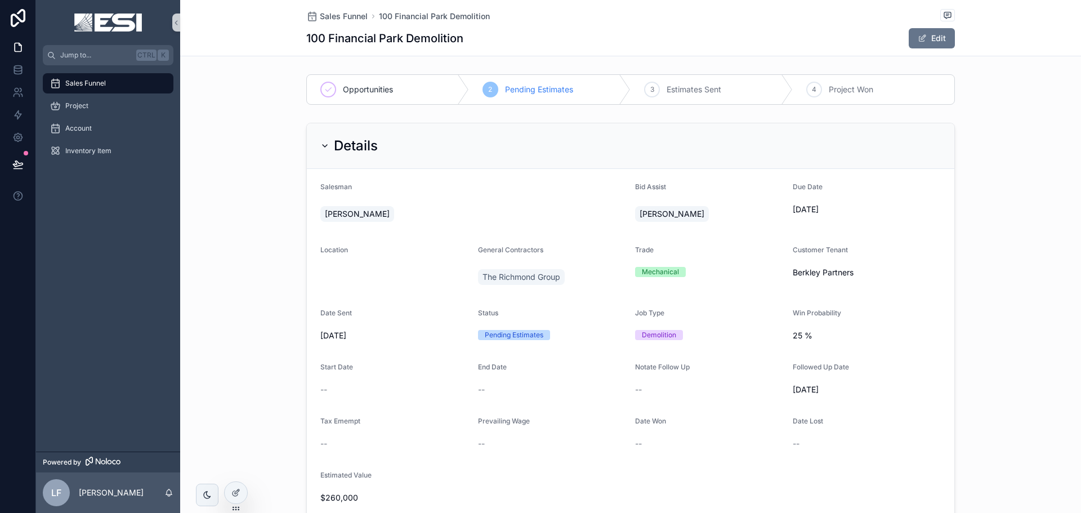
click at [1021, 199] on div "Details Salesman Kyle Kicia Bid Assist Corey Matos Due Date 9/12/2025 Location …" at bounding box center [630, 321] width 901 height 407
click at [79, 86] on span "Sales Funnel" at bounding box center [85, 83] width 41 height 9
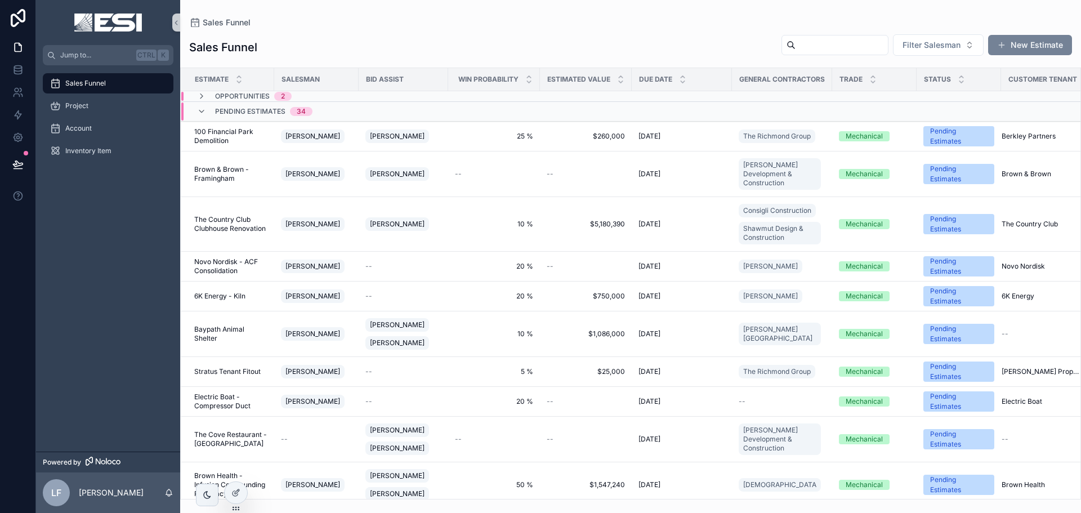
click at [1028, 47] on button "New Estimate" at bounding box center [1030, 45] width 84 height 20
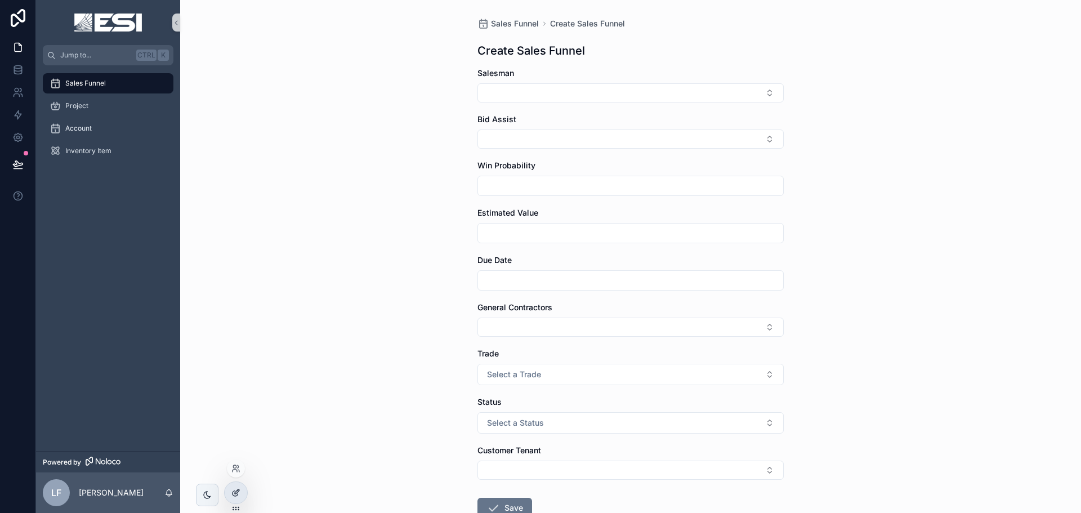
click at [242, 487] on div at bounding box center [236, 492] width 23 height 21
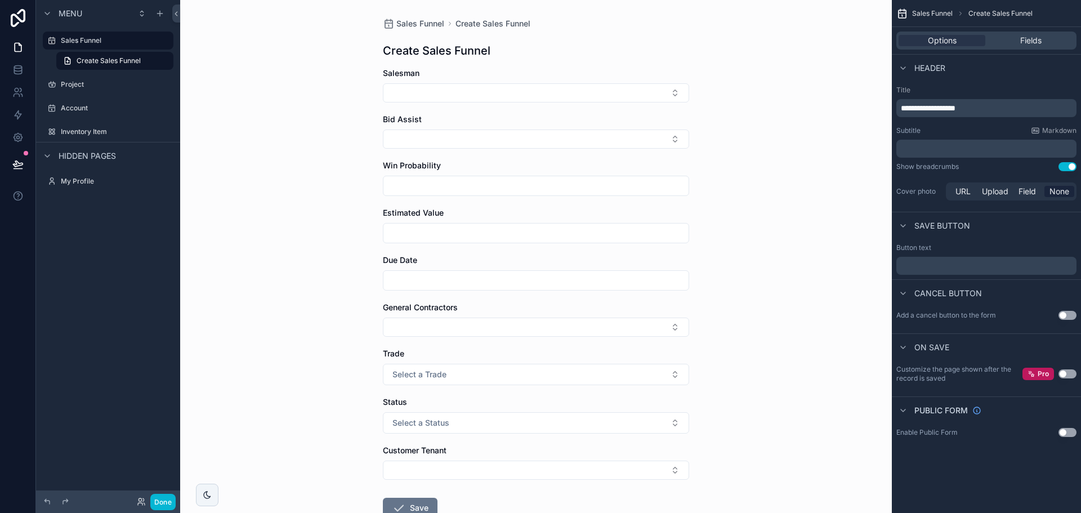
click at [1022, 34] on div "Options Fields" at bounding box center [987, 41] width 180 height 18
click at [1021, 47] on div "Options Fields" at bounding box center [987, 41] width 180 height 18
click at [1028, 42] on span "Fields" at bounding box center [1031, 40] width 21 height 11
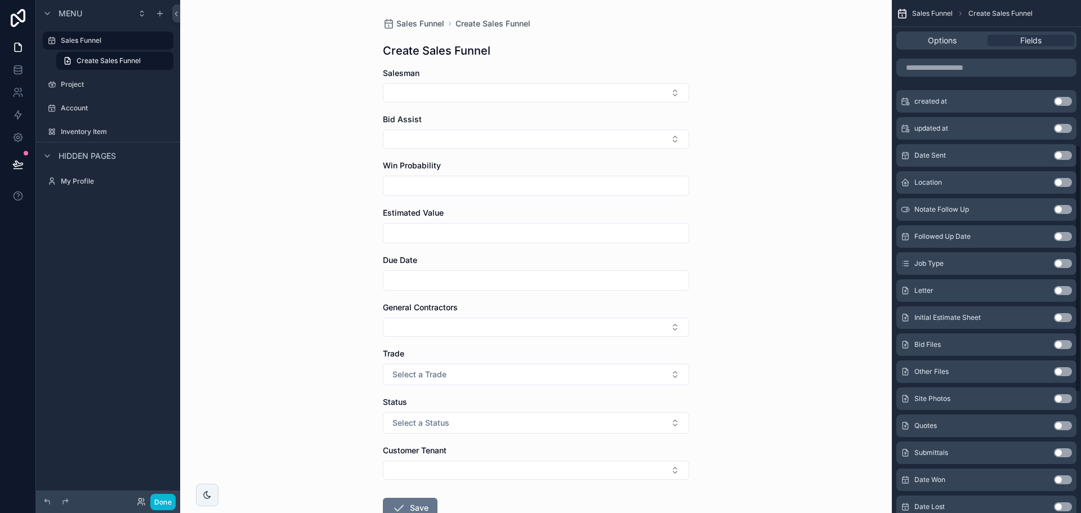
scroll to position [549, 0]
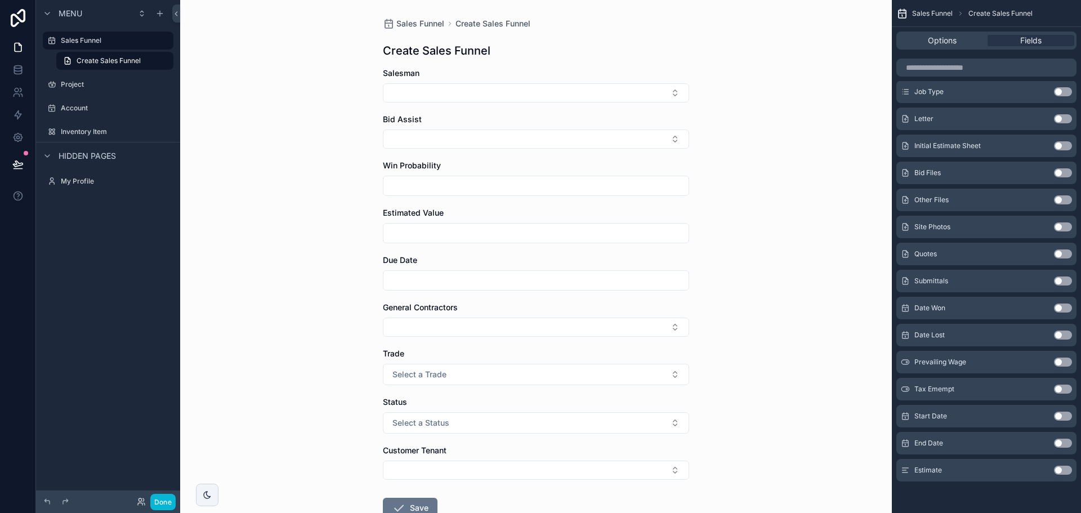
click at [1064, 470] on button "Use setting" at bounding box center [1063, 470] width 18 height 9
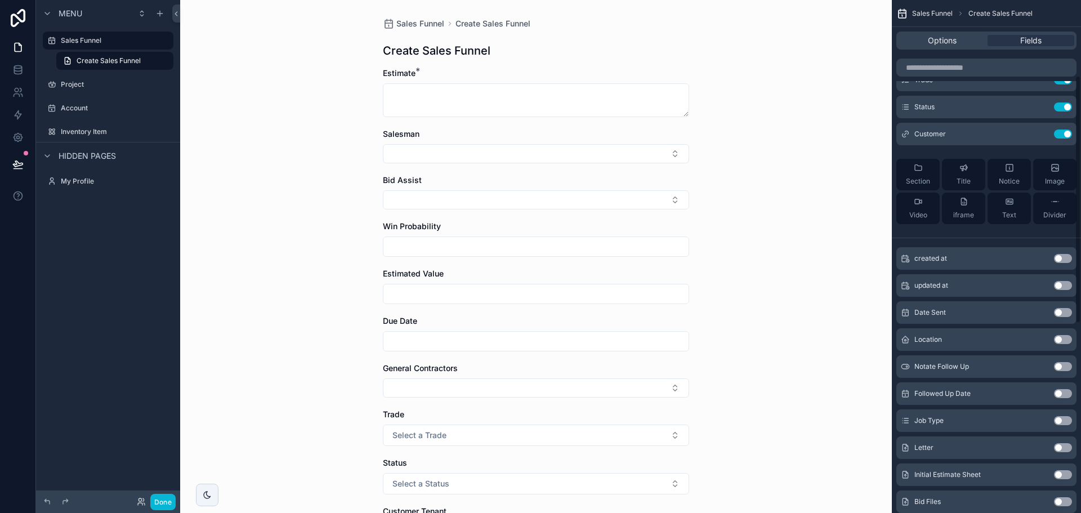
scroll to position [0, 0]
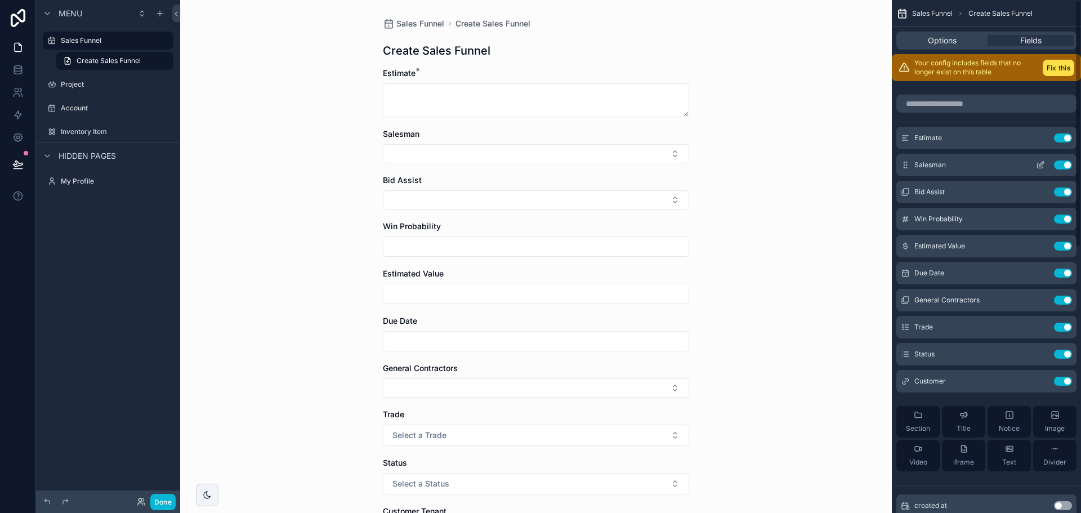
click at [956, 168] on div "Salesman Use setting" at bounding box center [987, 165] width 180 height 23
click at [1041, 162] on icon "scrollable content" at bounding box center [1040, 165] width 9 height 9
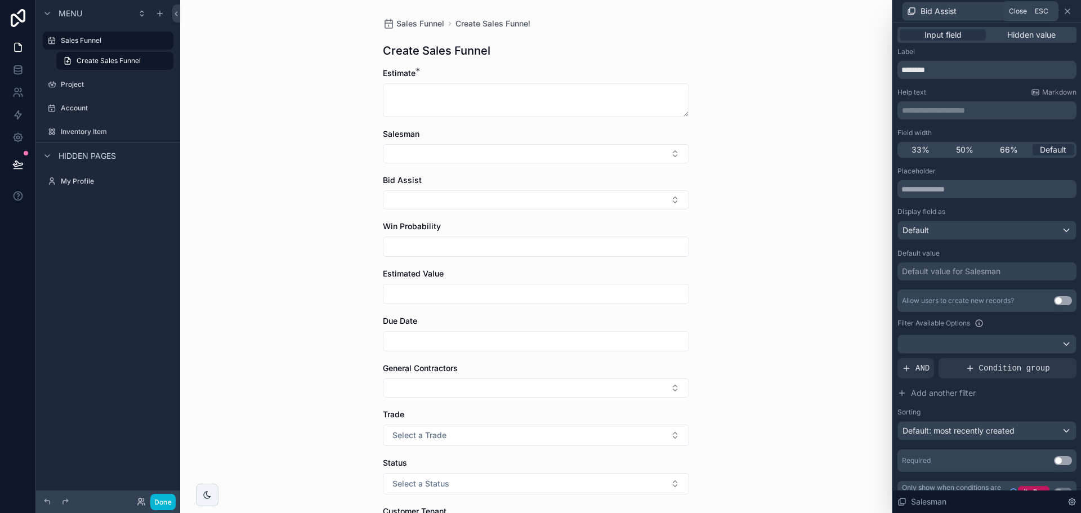
click at [1067, 10] on icon at bounding box center [1068, 11] width 5 height 5
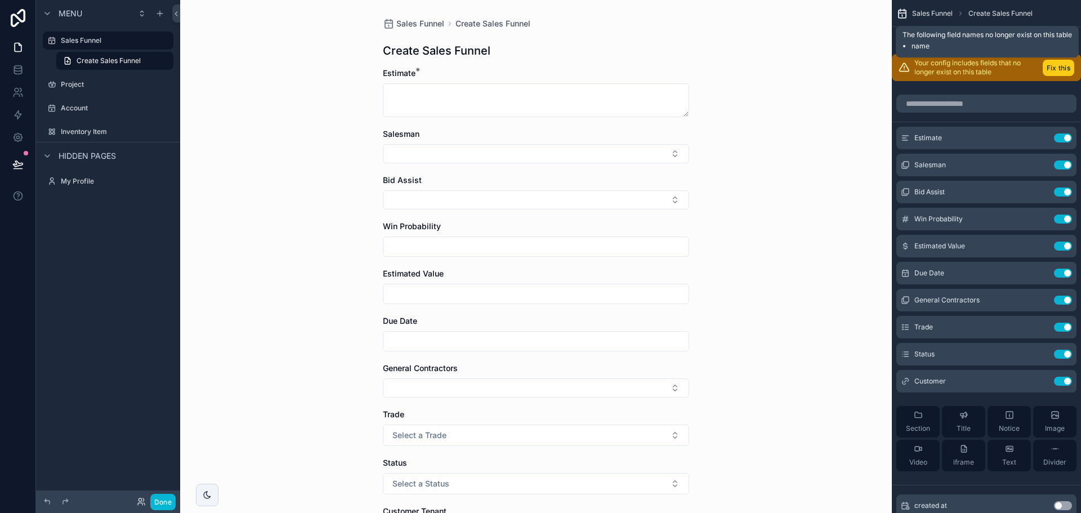
click at [1050, 63] on button "Fix this" at bounding box center [1059, 68] width 32 height 16
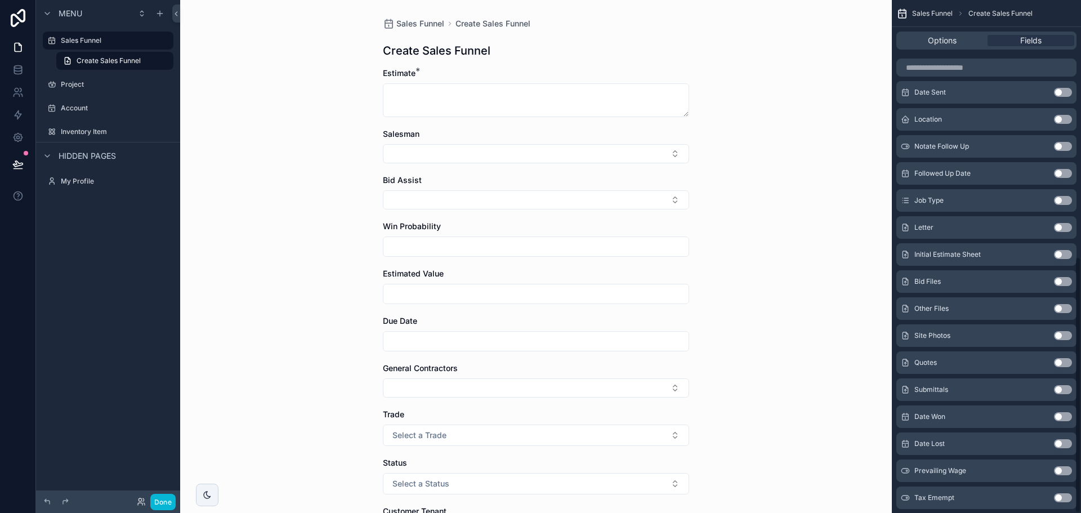
scroll to position [513, 0]
click at [1058, 471] on button "Use setting" at bounding box center [1063, 470] width 18 height 9
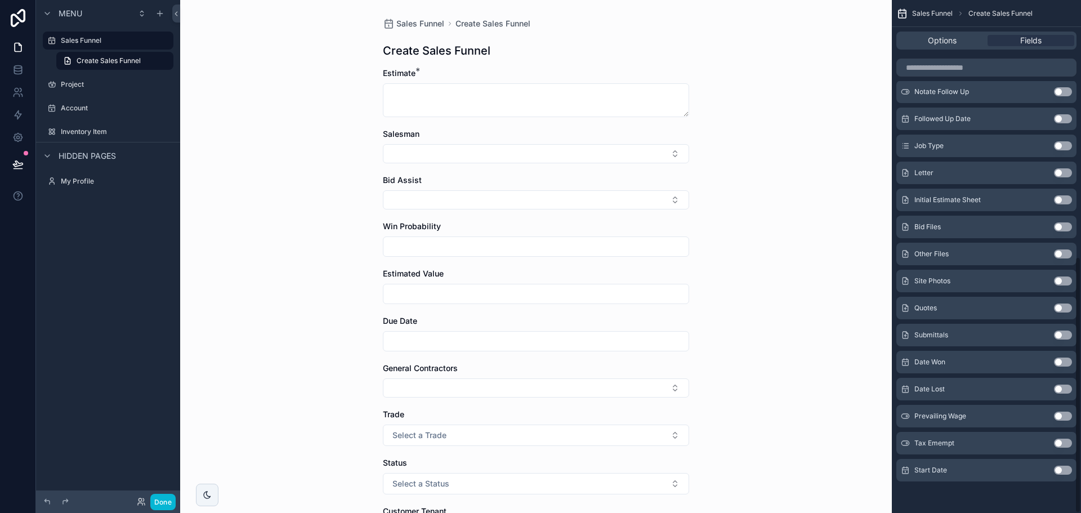
click at [1058, 471] on button "Use setting" at bounding box center [1063, 470] width 18 height 9
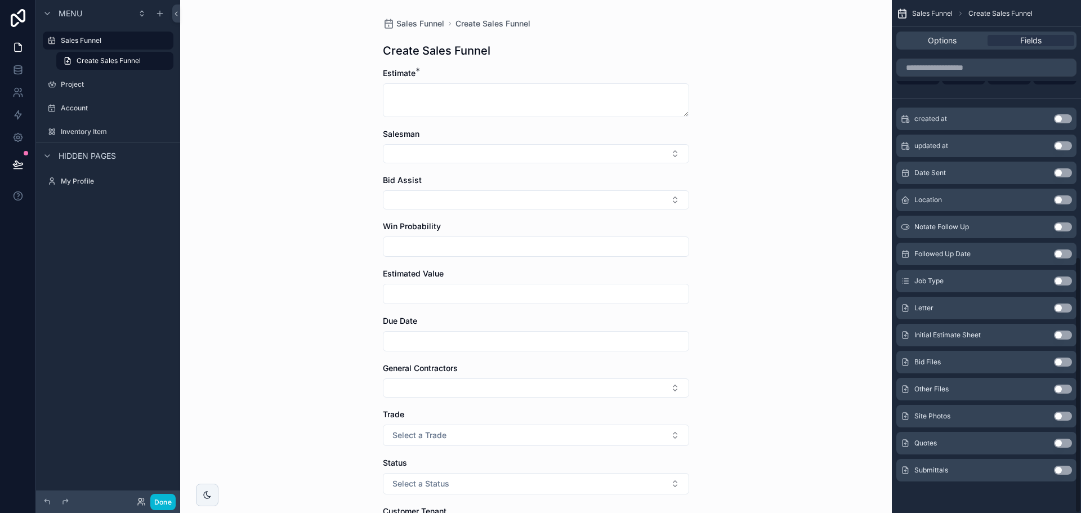
click at [1058, 471] on button "Use setting" at bounding box center [1063, 470] width 18 height 9
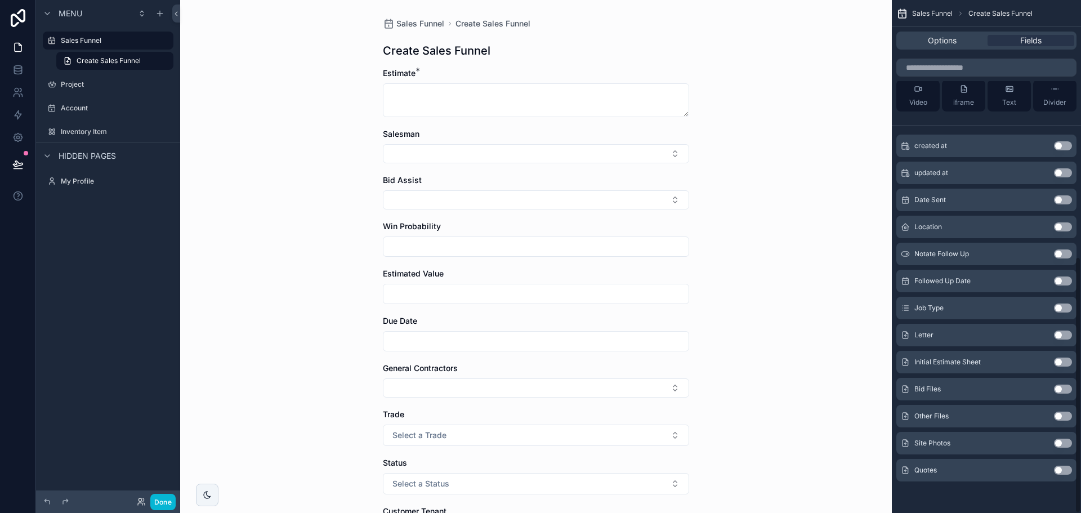
click at [1058, 471] on button "Use setting" at bounding box center [1063, 470] width 18 height 9
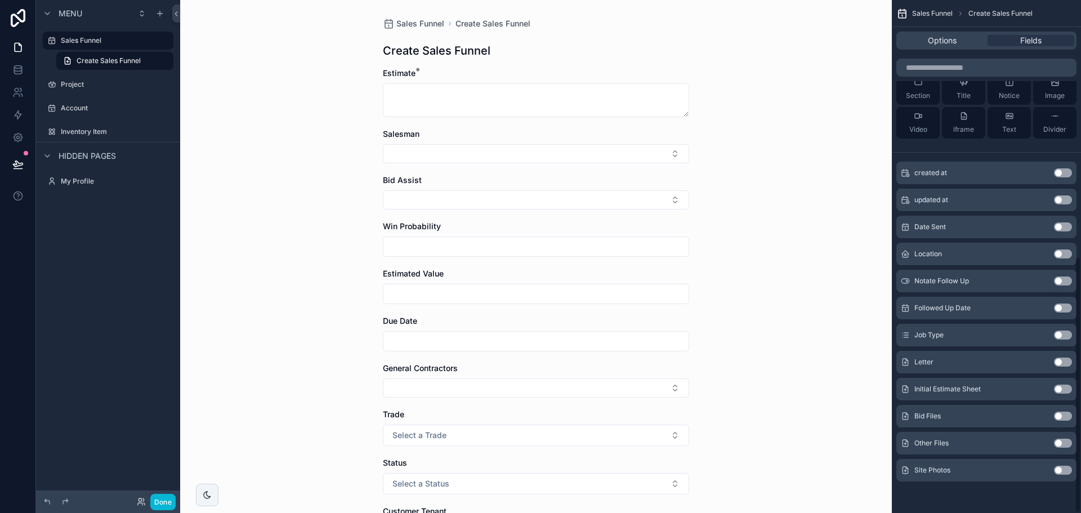
click at [1058, 471] on button "Use setting" at bounding box center [1063, 470] width 18 height 9
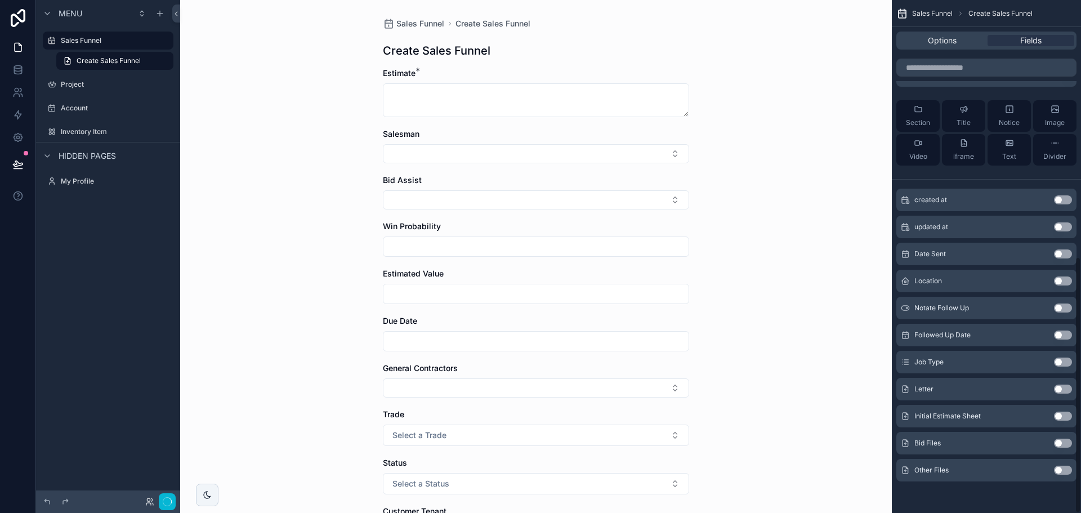
click at [1058, 471] on button "Use setting" at bounding box center [1063, 470] width 18 height 9
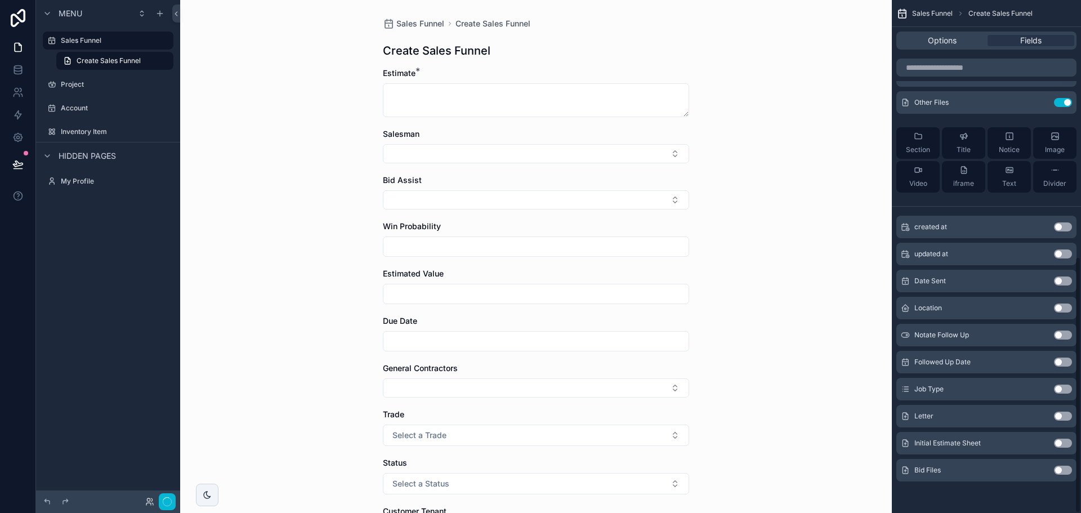
click at [1058, 471] on button "Use setting" at bounding box center [1063, 470] width 18 height 9
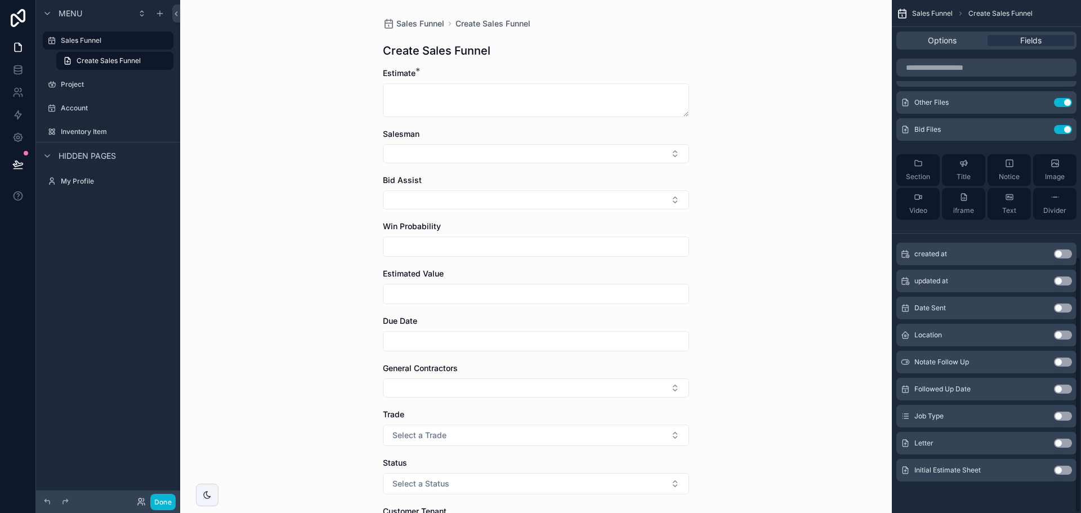
click at [1058, 471] on button "Use setting" at bounding box center [1063, 470] width 18 height 9
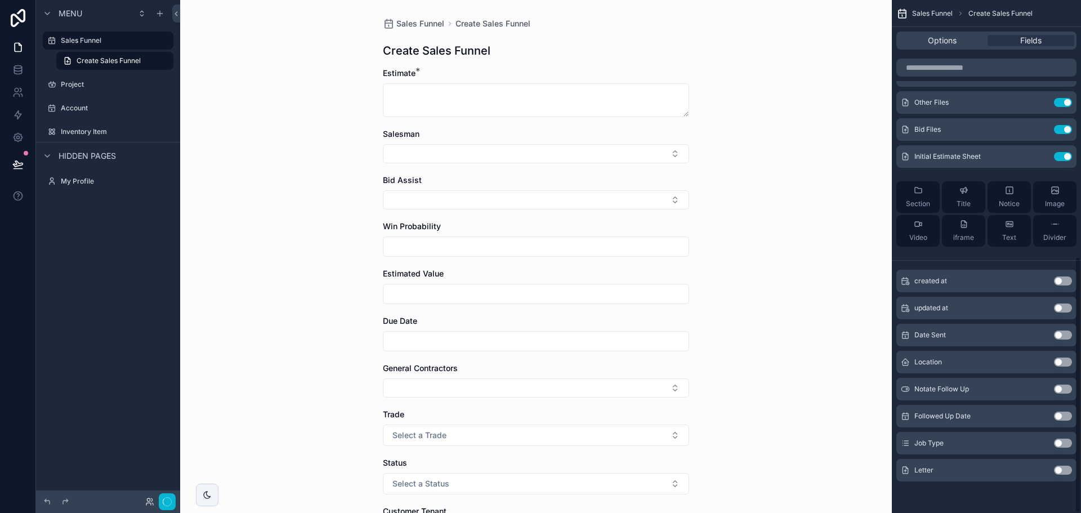
click at [1058, 471] on button "Use setting" at bounding box center [1063, 470] width 18 height 9
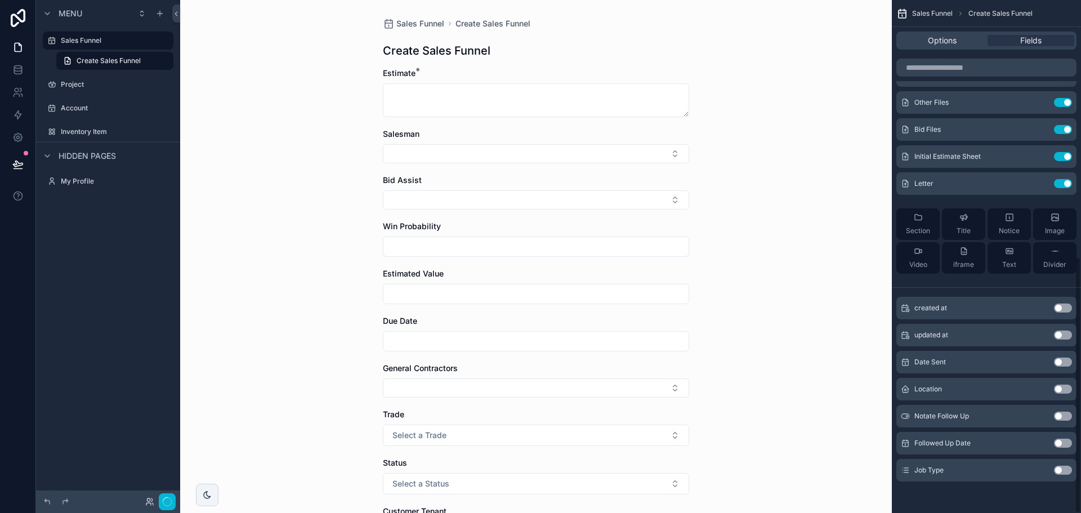
click at [1058, 471] on button "Use setting" at bounding box center [1063, 470] width 18 height 9
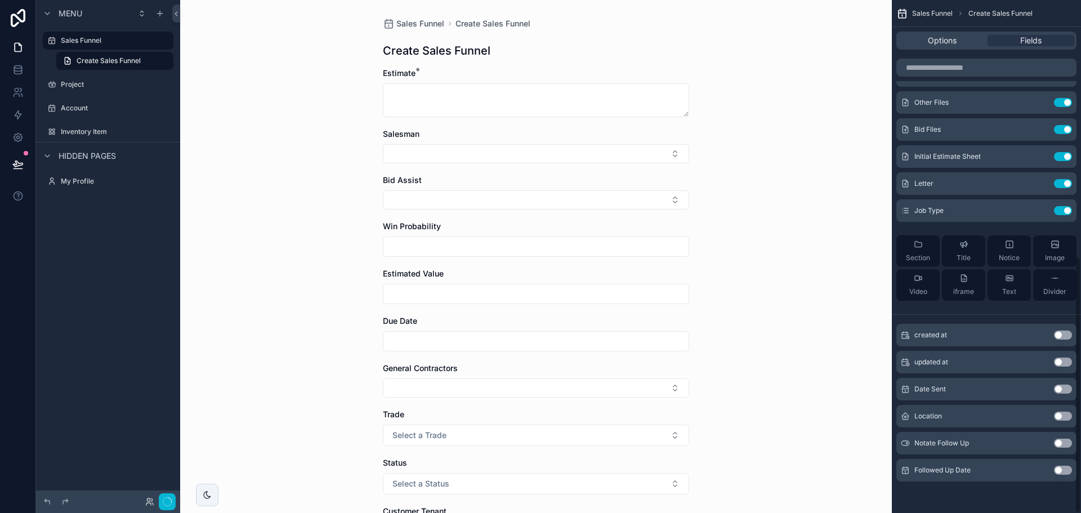
click at [1058, 471] on button "Use setting" at bounding box center [1063, 470] width 18 height 9
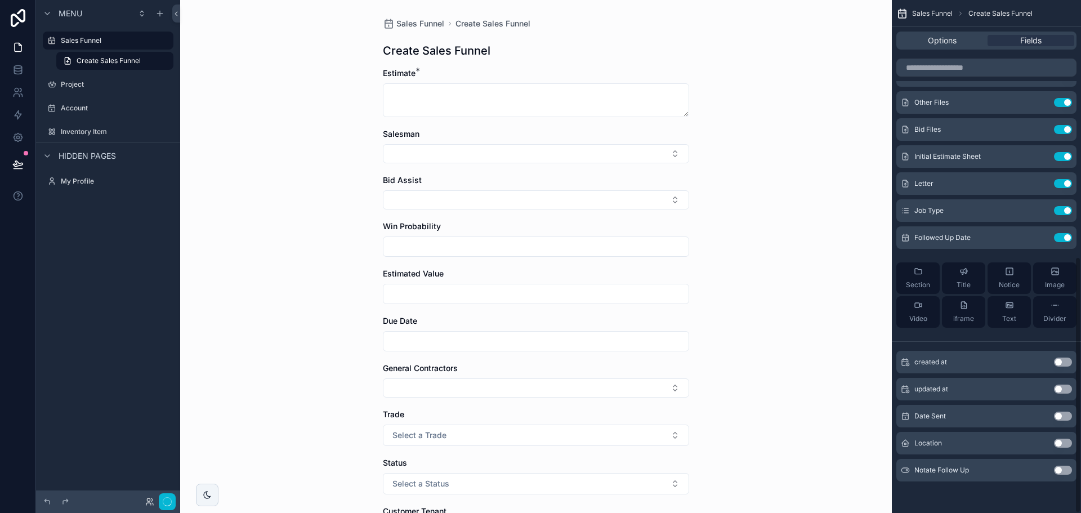
click at [1058, 471] on button "Use setting" at bounding box center [1063, 470] width 18 height 9
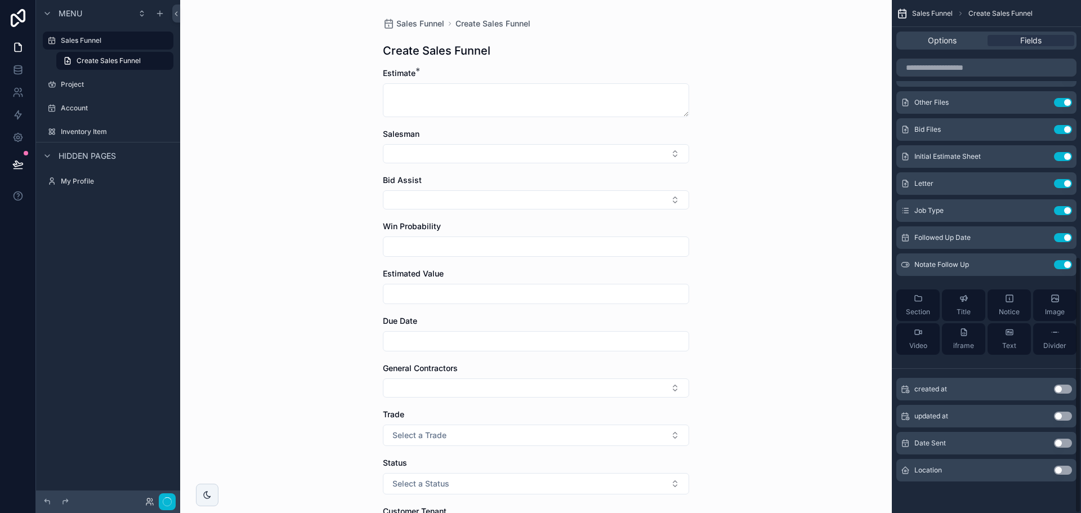
click at [1058, 471] on button "Use setting" at bounding box center [1063, 470] width 18 height 9
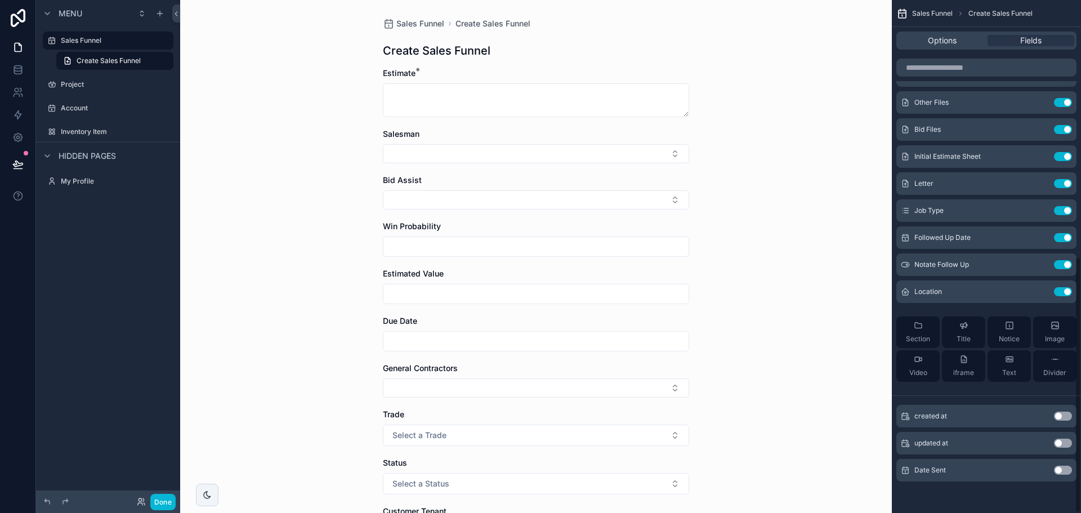
click at [1058, 471] on button "Use setting" at bounding box center [1063, 470] width 18 height 9
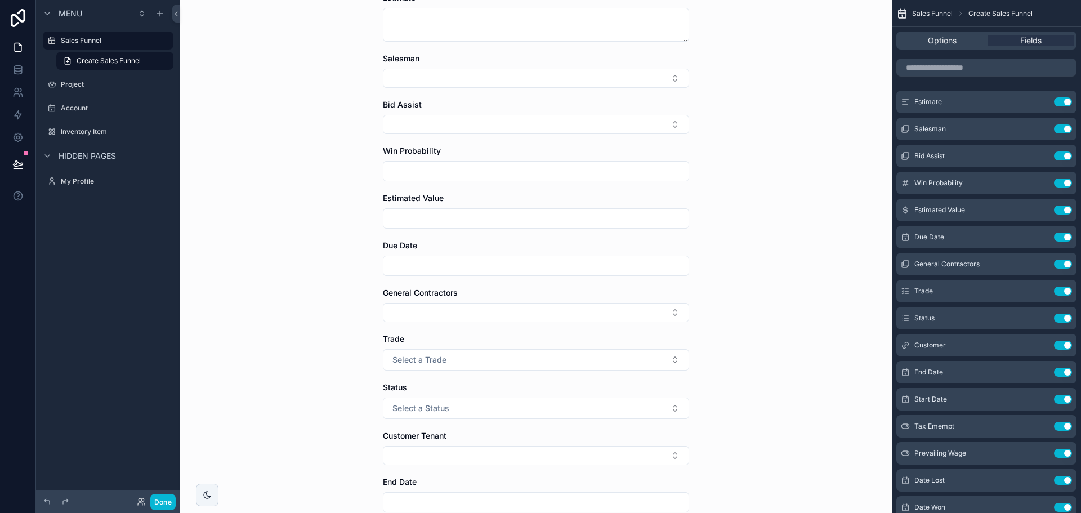
scroll to position [0, 0]
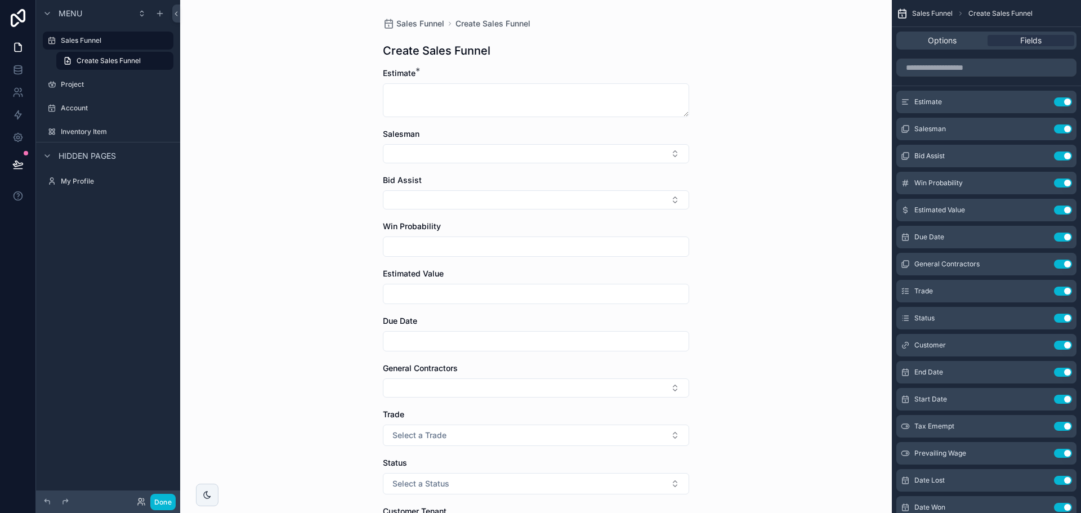
click at [795, 32] on div "Sales Funnel Create Sales Funnel Create Sales Funnel Estimate * Salesman Bid As…" at bounding box center [536, 256] width 712 height 513
click at [173, 498] on button "Done" at bounding box center [162, 502] width 25 height 16
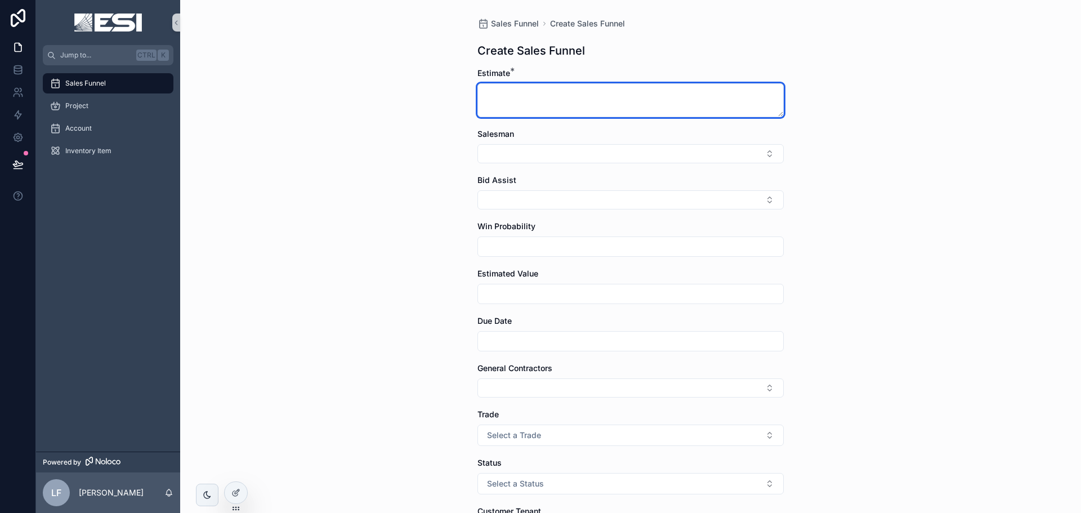
click at [583, 97] on textarea "scrollable content" at bounding box center [631, 100] width 306 height 34
drag, startPoint x: 776, startPoint y: 113, endPoint x: 762, endPoint y: 82, distance: 33.5
click at [762, 83] on div "Estimate *" at bounding box center [631, 93] width 306 height 50
click at [18, 141] on icon at bounding box center [18, 137] width 8 height 8
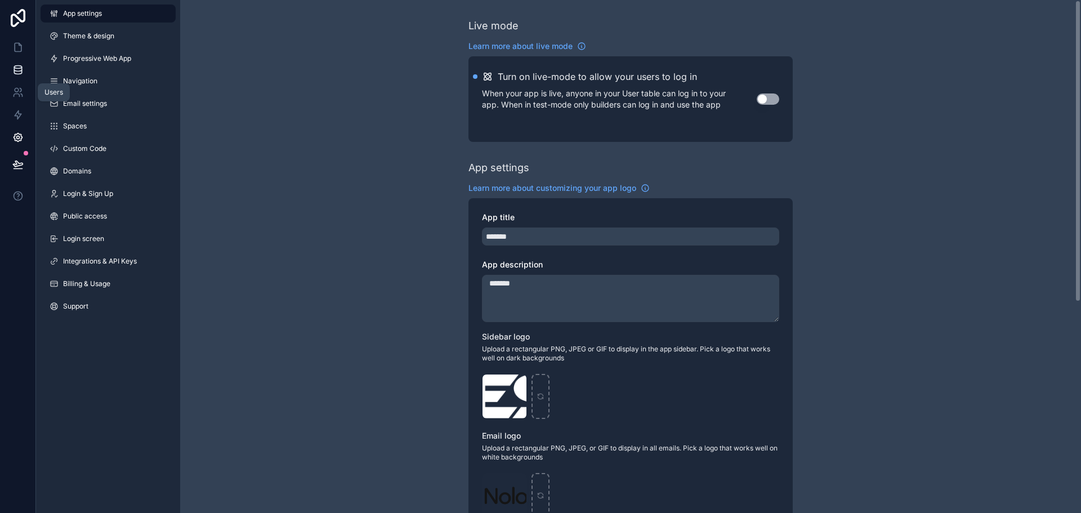
click at [20, 66] on icon at bounding box center [17, 67] width 7 height 3
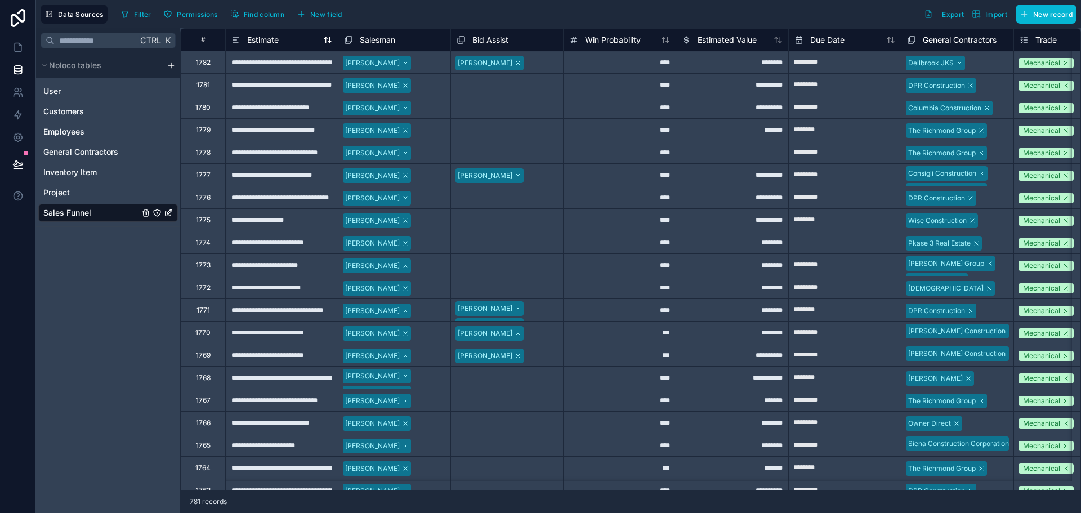
click at [253, 47] on div "Estimate" at bounding box center [281, 39] width 113 height 23
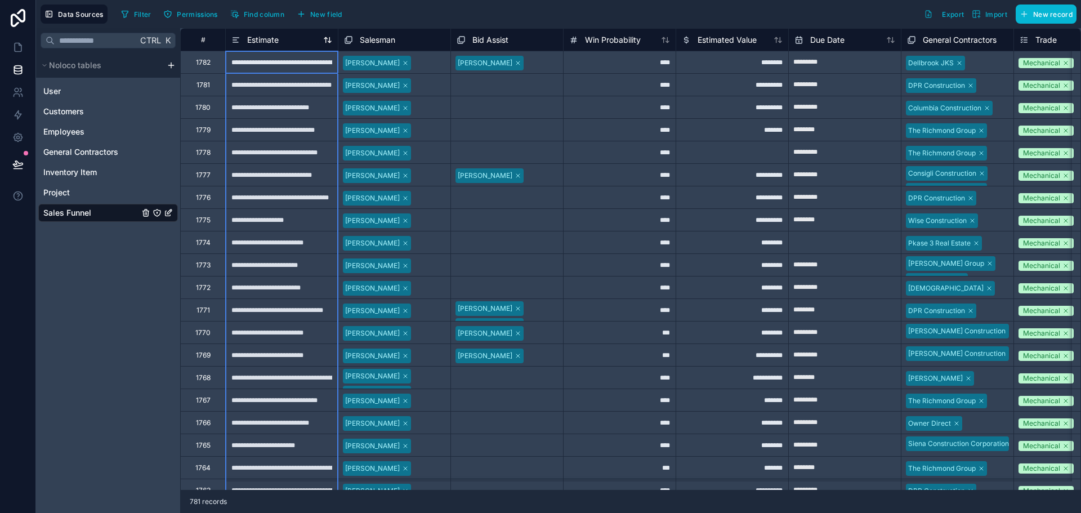
click at [259, 40] on span "Estimate" at bounding box center [263, 39] width 32 height 11
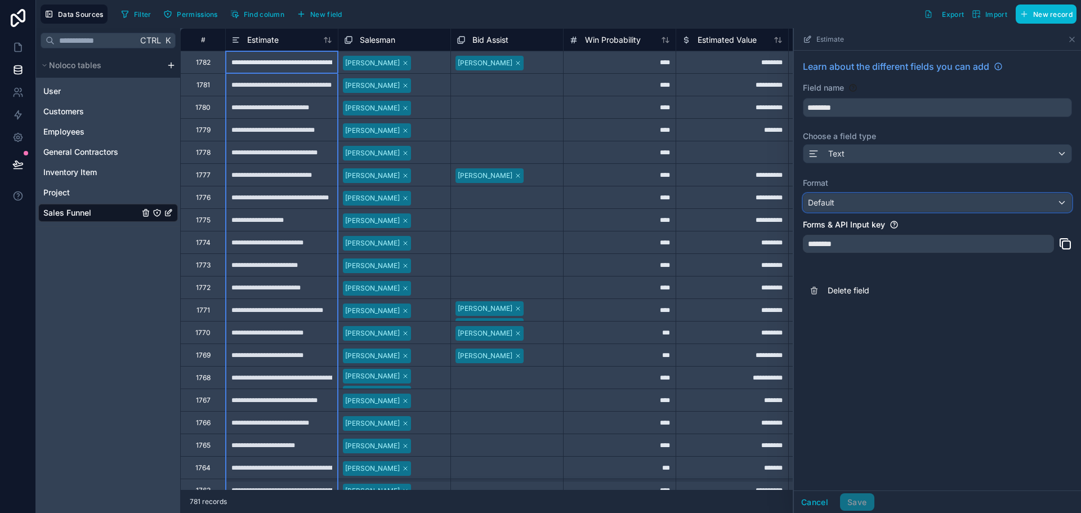
click at [837, 199] on div "Default" at bounding box center [938, 203] width 268 height 18
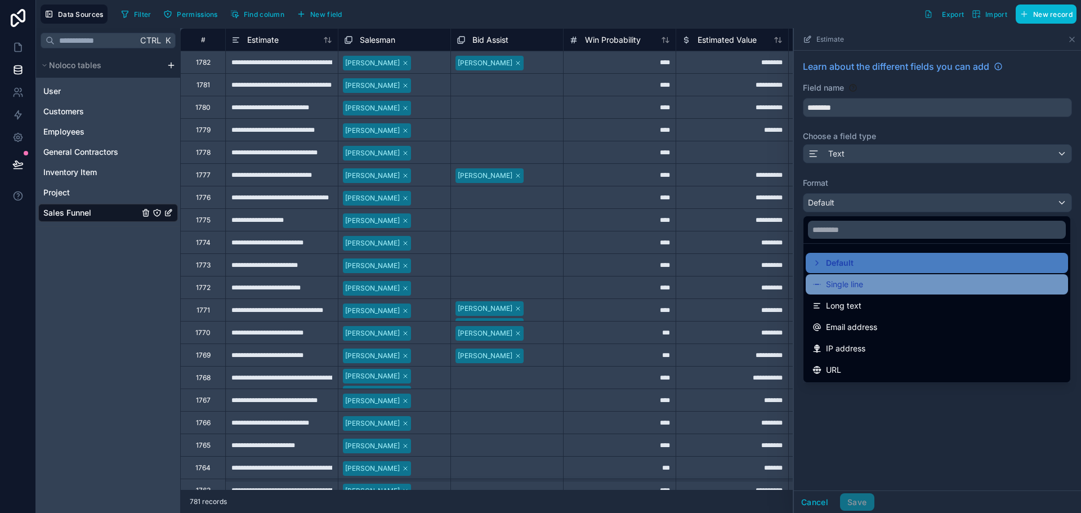
click at [852, 284] on span "Single line" at bounding box center [844, 285] width 37 height 14
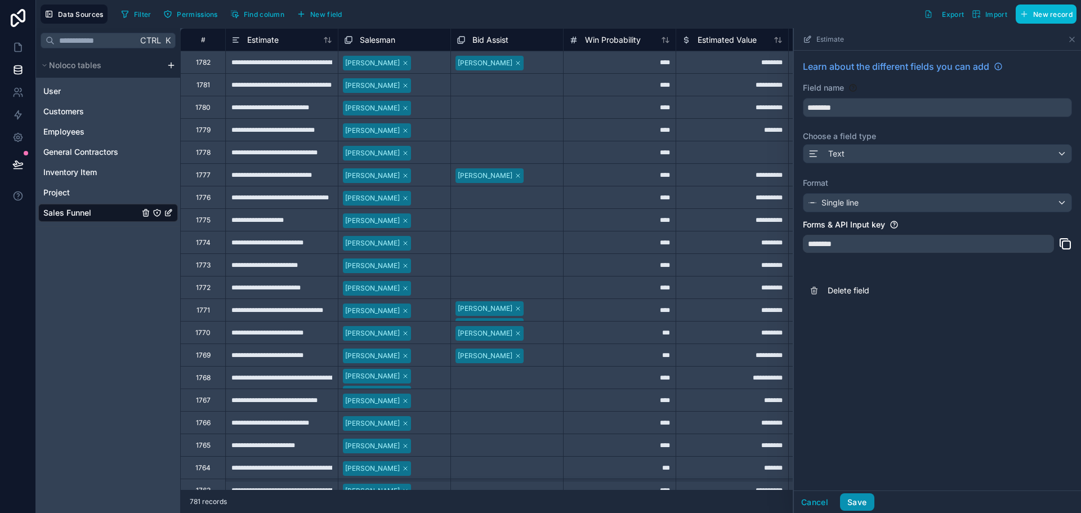
click at [865, 504] on button "Save" at bounding box center [857, 502] width 34 height 18
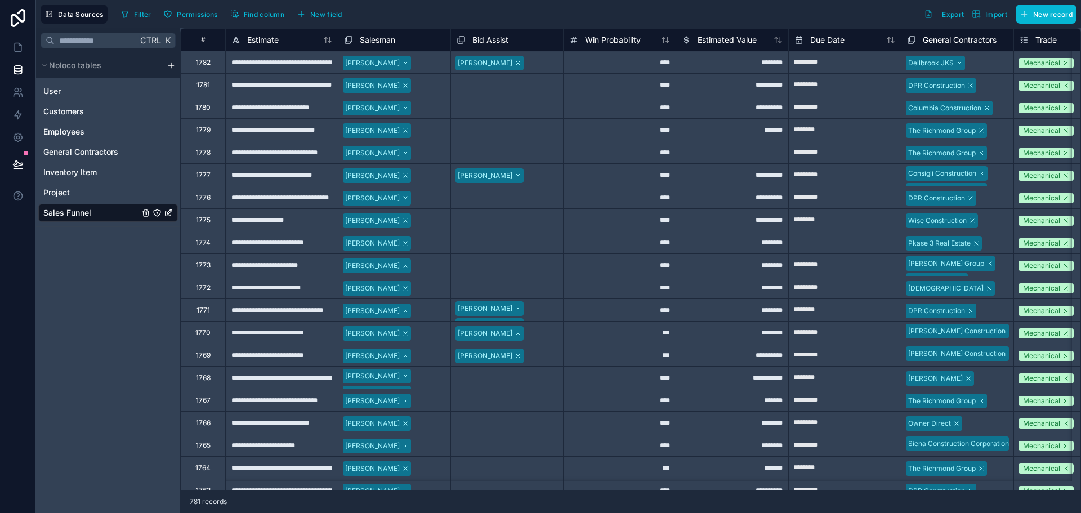
click at [366, 43] on span "Salesman" at bounding box center [377, 39] width 35 height 11
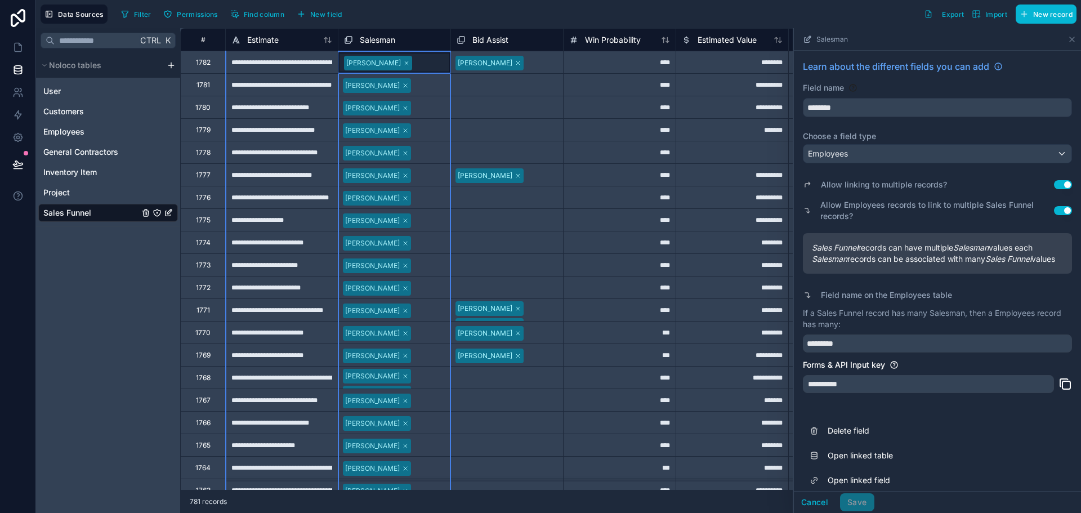
click at [489, 39] on span "Bid Assist" at bounding box center [491, 39] width 36 height 11
click at [381, 37] on span "Salesman" at bounding box center [377, 39] width 35 height 11
click at [15, 47] on icon at bounding box center [17, 47] width 11 height 11
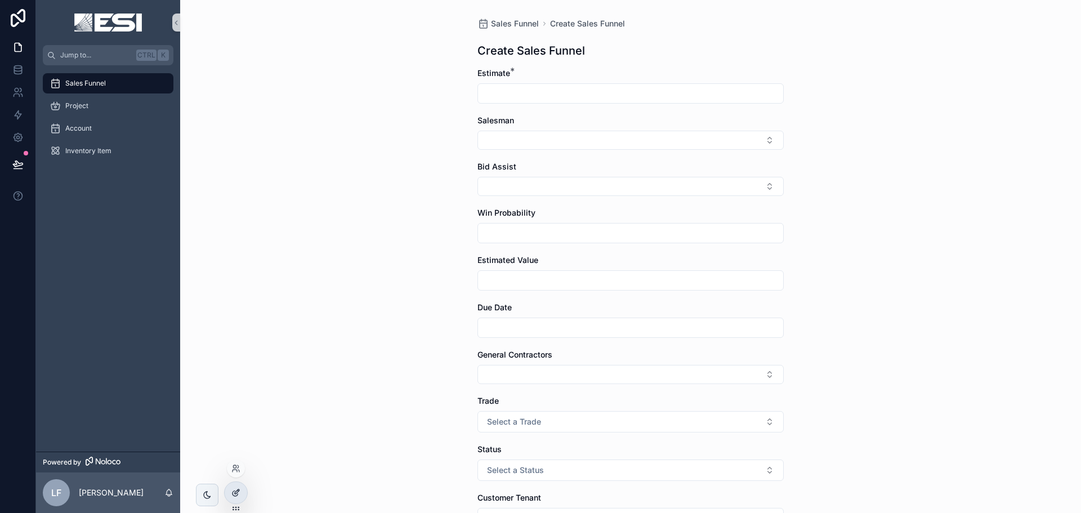
click at [244, 487] on div at bounding box center [236, 492] width 23 height 21
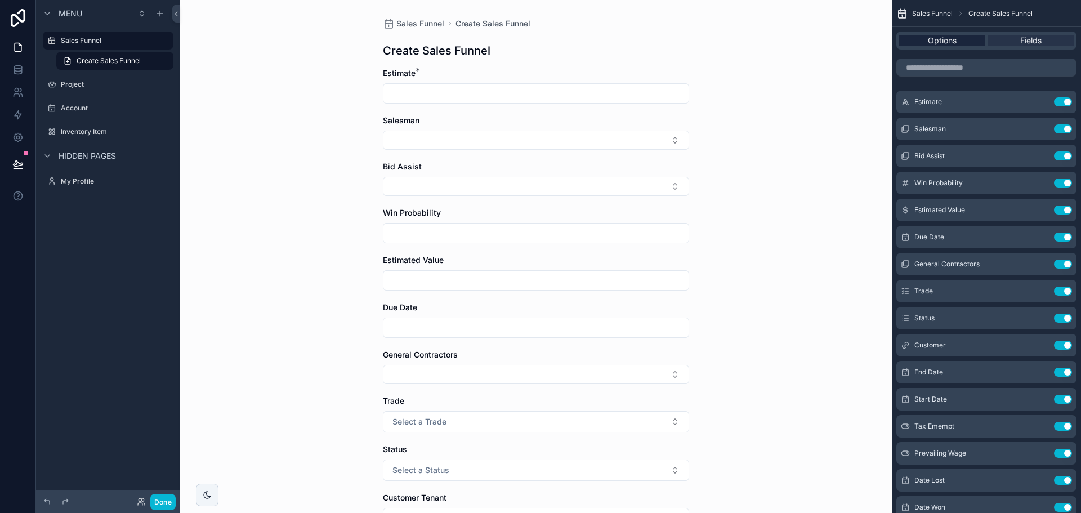
click at [946, 38] on span "Options" at bounding box center [942, 40] width 29 height 11
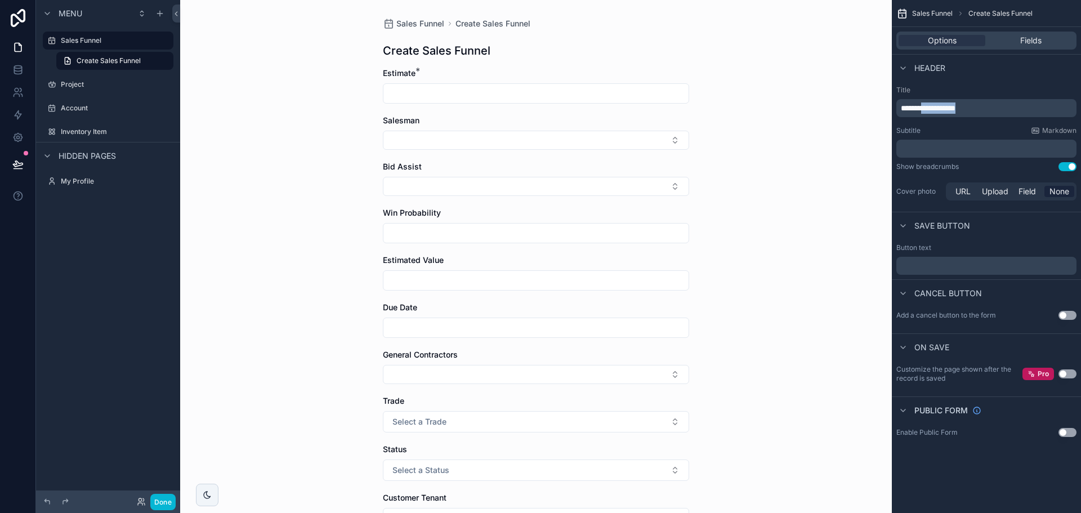
drag, startPoint x: 929, startPoint y: 110, endPoint x: 1015, endPoint y: 108, distance: 85.6
click at [1015, 108] on p "**********" at bounding box center [987, 108] width 173 height 11
drag, startPoint x: 1018, startPoint y: 105, endPoint x: 881, endPoint y: 105, distance: 136.9
click at [881, 105] on div "**********" at bounding box center [630, 256] width 901 height 513
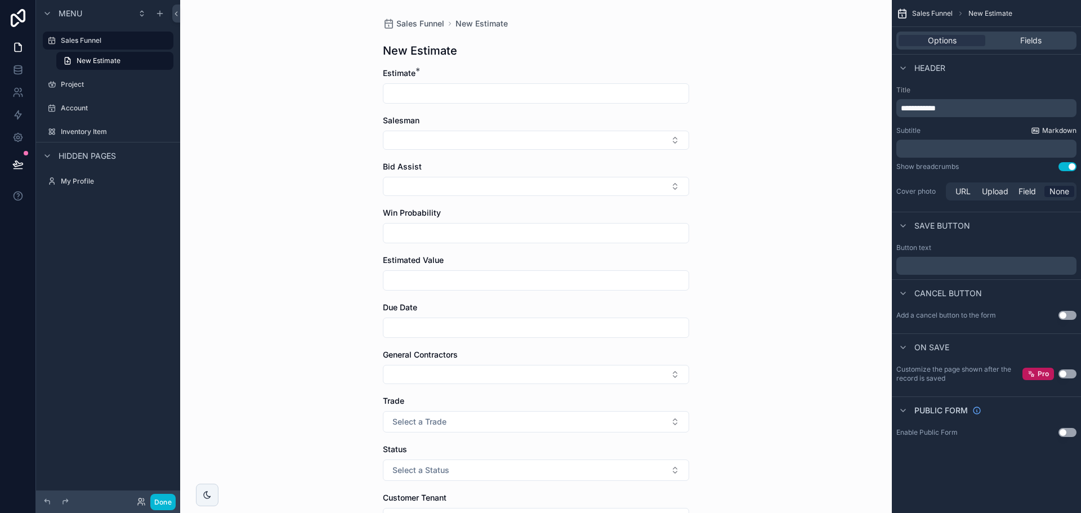
click at [1054, 130] on span "Markdown" at bounding box center [1059, 130] width 34 height 9
click at [1074, 164] on button "Use setting" at bounding box center [1068, 166] width 18 height 9
click at [1070, 164] on button "Use setting" at bounding box center [1068, 166] width 18 height 9
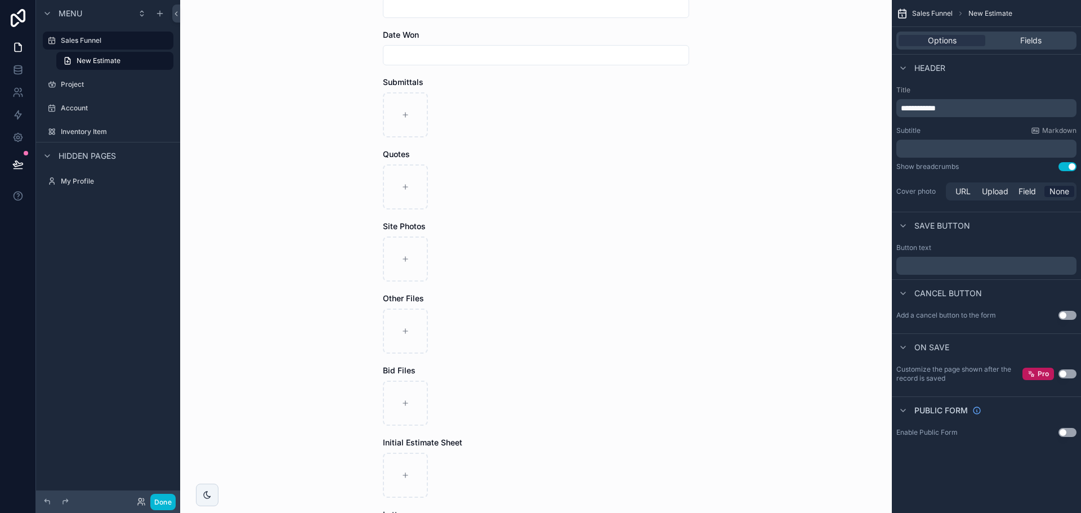
scroll to position [1217, 0]
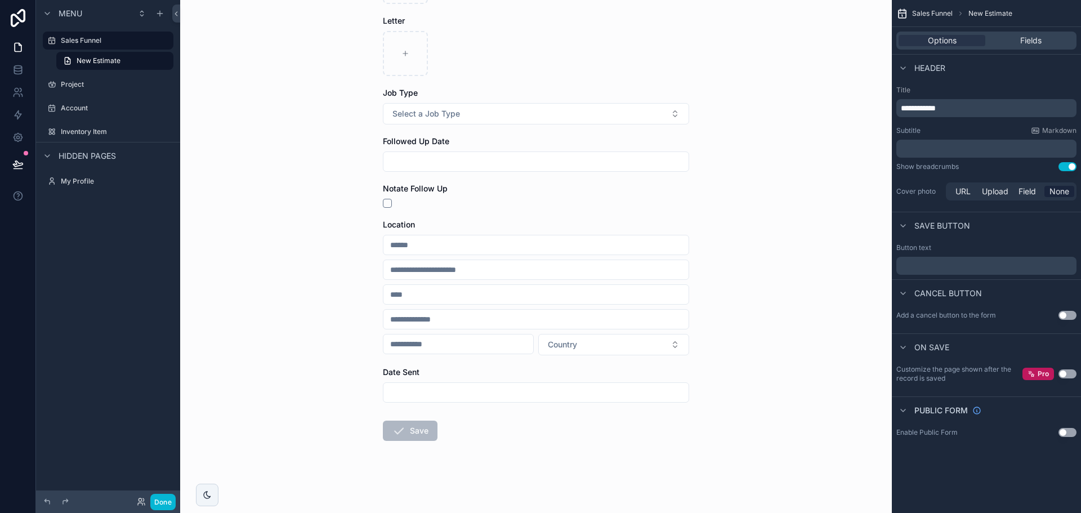
click at [917, 222] on span "Save button" at bounding box center [943, 225] width 56 height 11
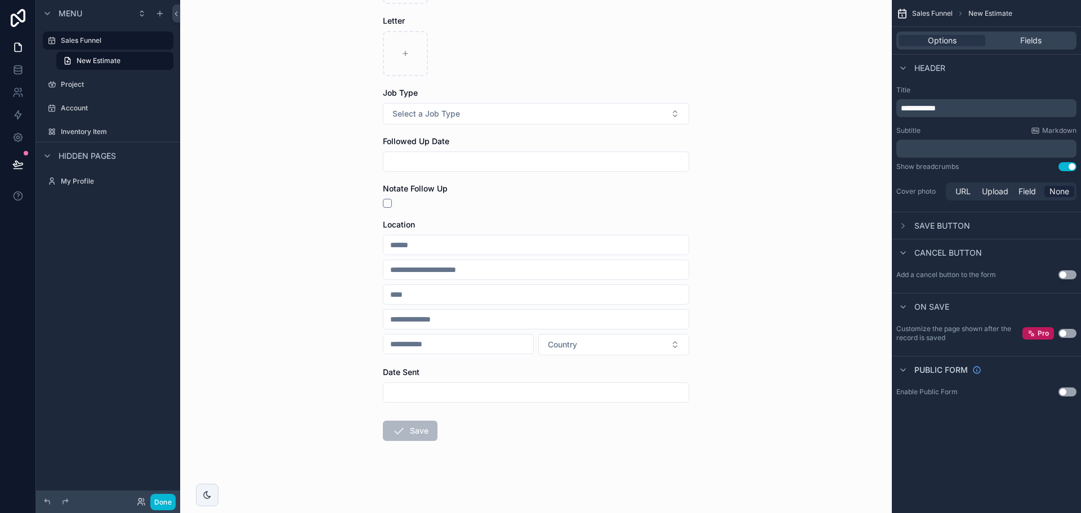
click at [917, 222] on span "Save button" at bounding box center [943, 225] width 56 height 11
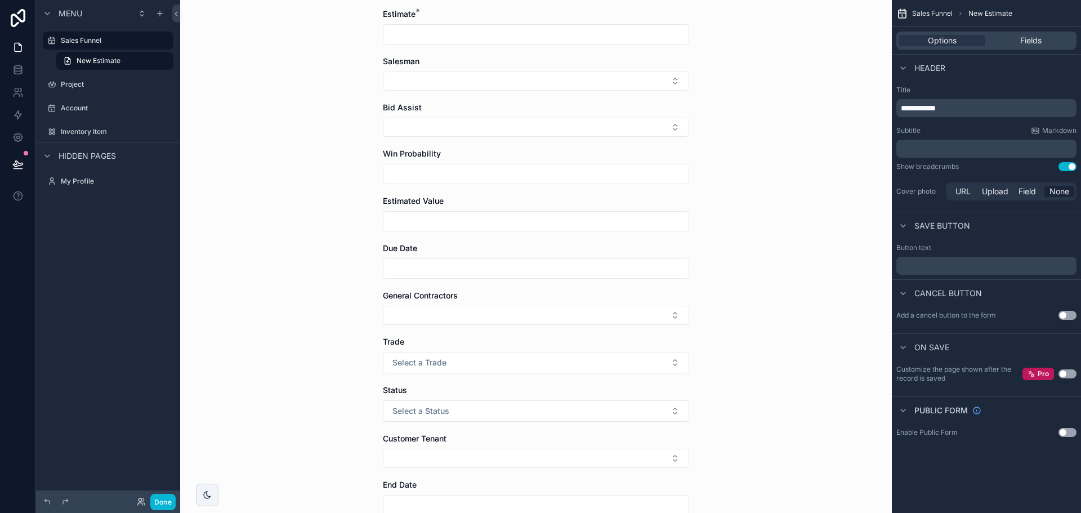
scroll to position [0, 0]
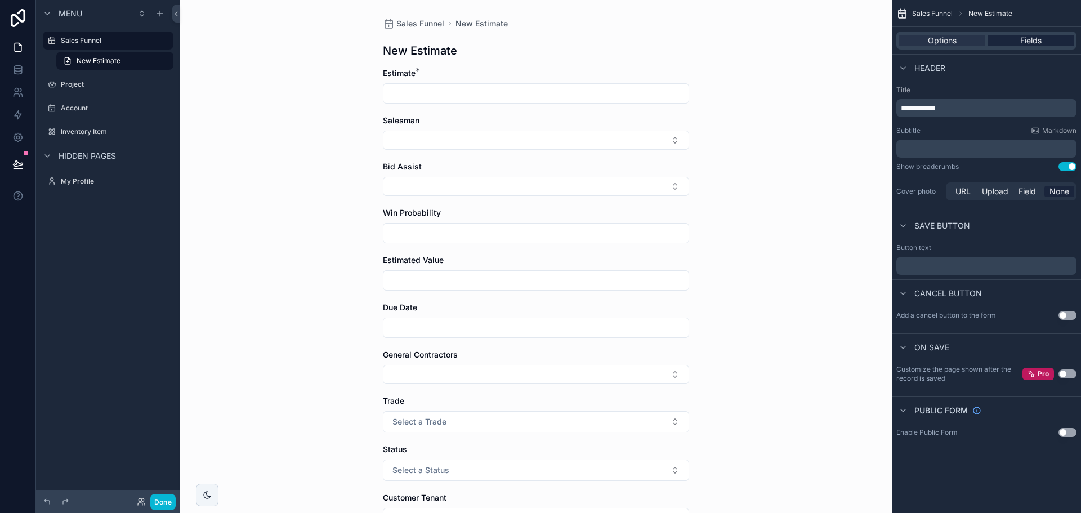
click at [1039, 41] on span "Fields" at bounding box center [1031, 40] width 21 height 11
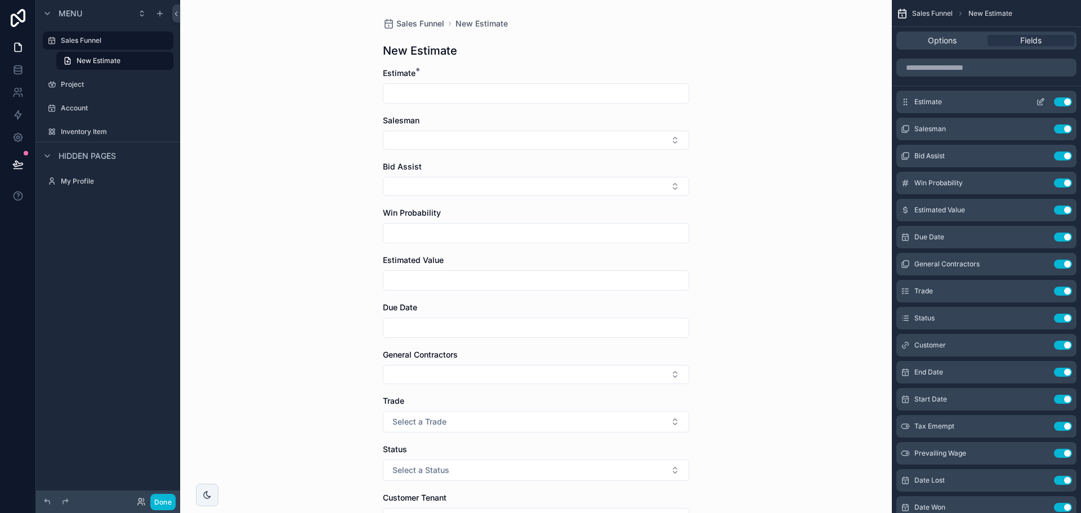
click at [1042, 101] on icon "scrollable content" at bounding box center [1040, 101] width 9 height 9
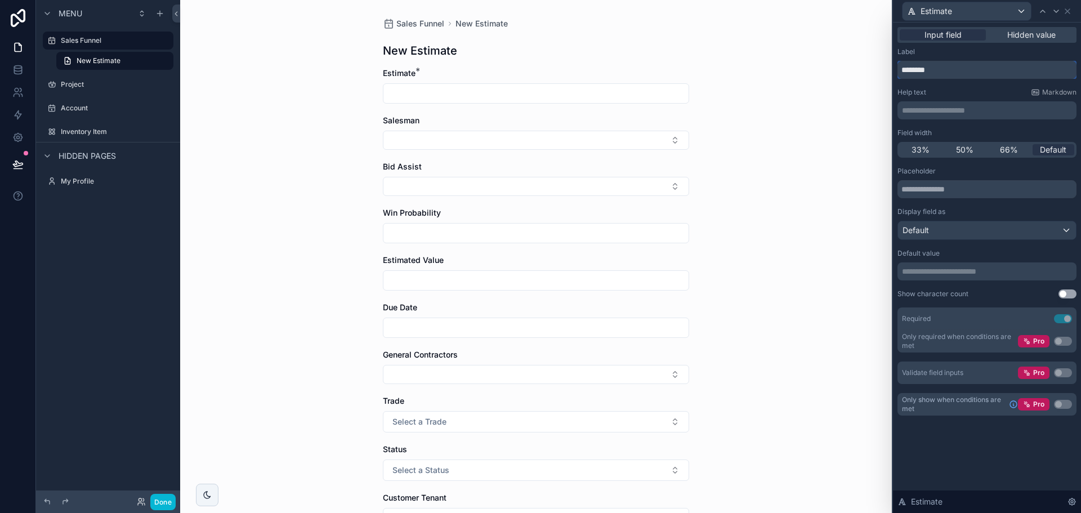
click at [1015, 69] on input "********" at bounding box center [987, 70] width 179 height 18
type input "*"
click at [944, 72] on input "**********" at bounding box center [987, 70] width 179 height 18
type input "**********"
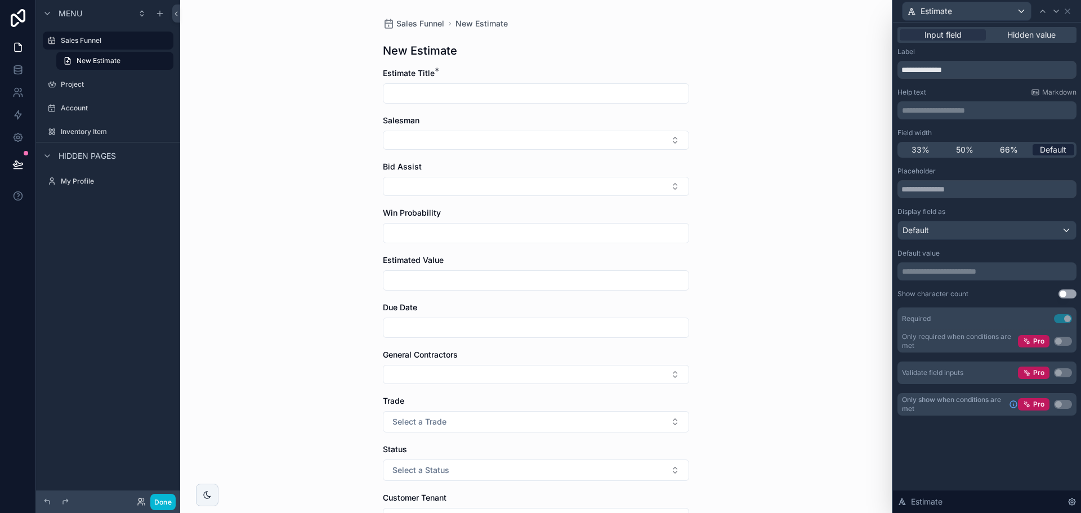
click at [1058, 150] on span "Default" at bounding box center [1053, 149] width 26 height 11
click at [1022, 150] on div "66%" at bounding box center [1009, 149] width 42 height 11
click at [976, 151] on div "50%" at bounding box center [965, 149] width 42 height 11
click at [919, 151] on span "33%" at bounding box center [921, 149] width 18 height 11
click at [1054, 150] on span "Default" at bounding box center [1053, 149] width 26 height 11
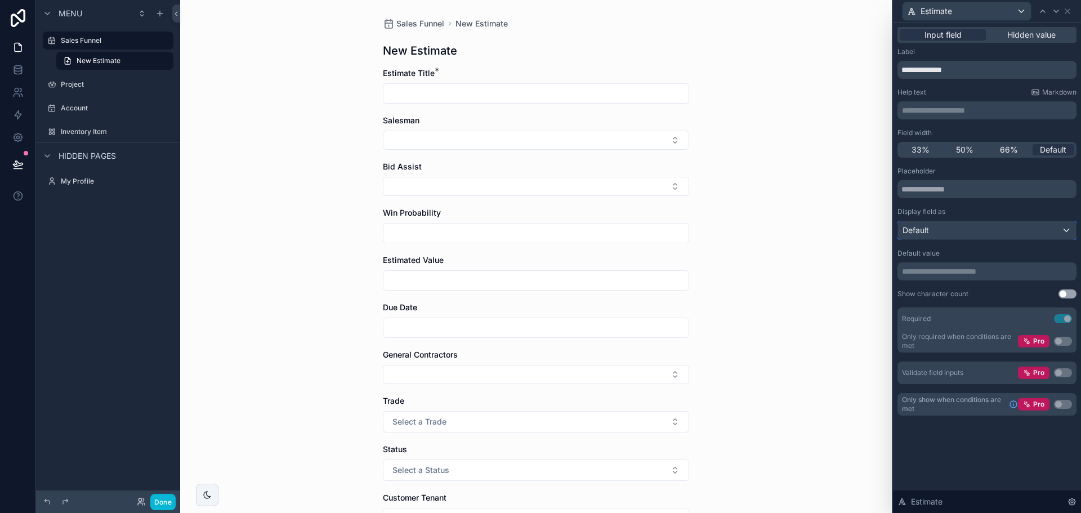
click at [970, 225] on div "Default" at bounding box center [987, 230] width 178 height 18
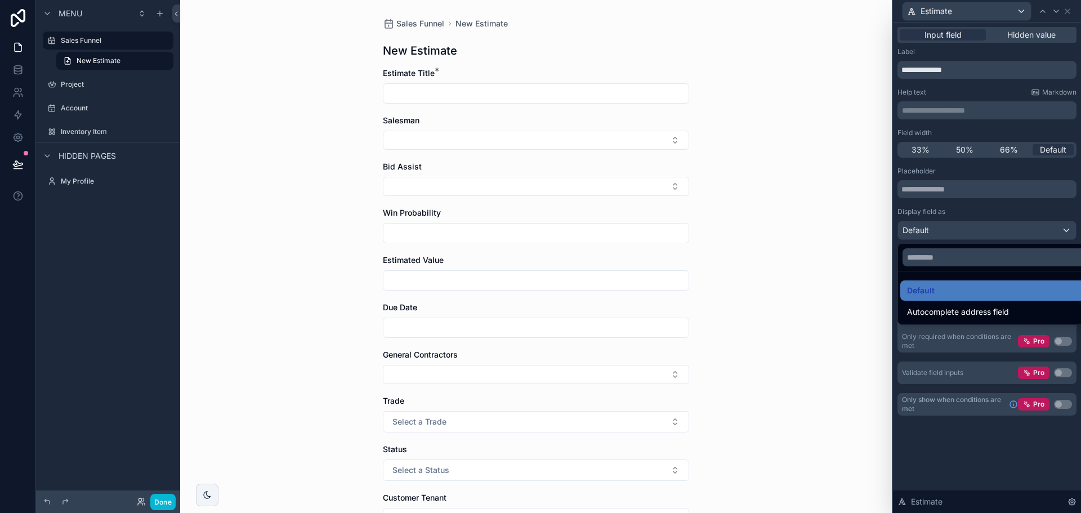
click at [970, 225] on div at bounding box center [987, 256] width 188 height 513
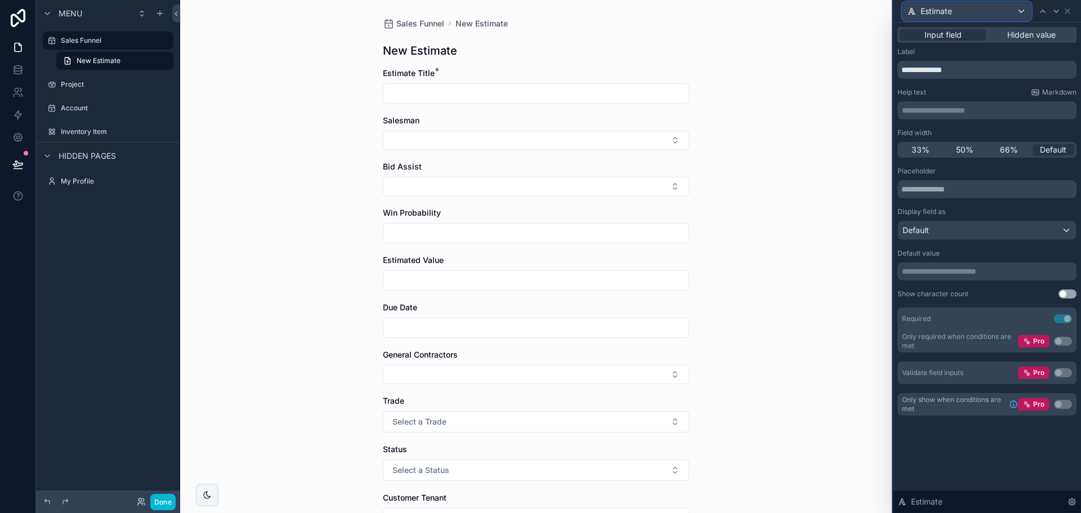
click at [962, 7] on div "Estimate" at bounding box center [967, 11] width 128 height 18
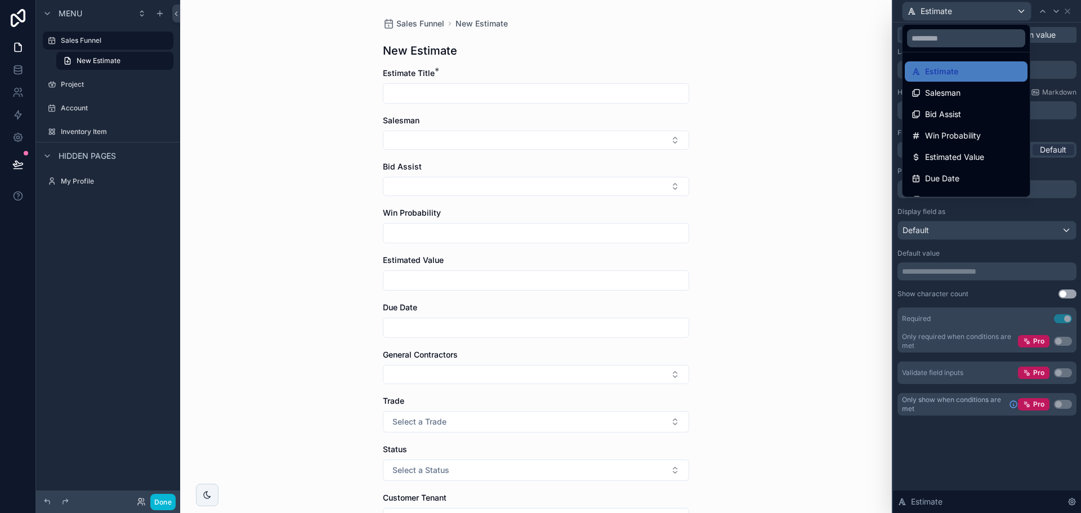
click at [962, 8] on div at bounding box center [987, 256] width 188 height 513
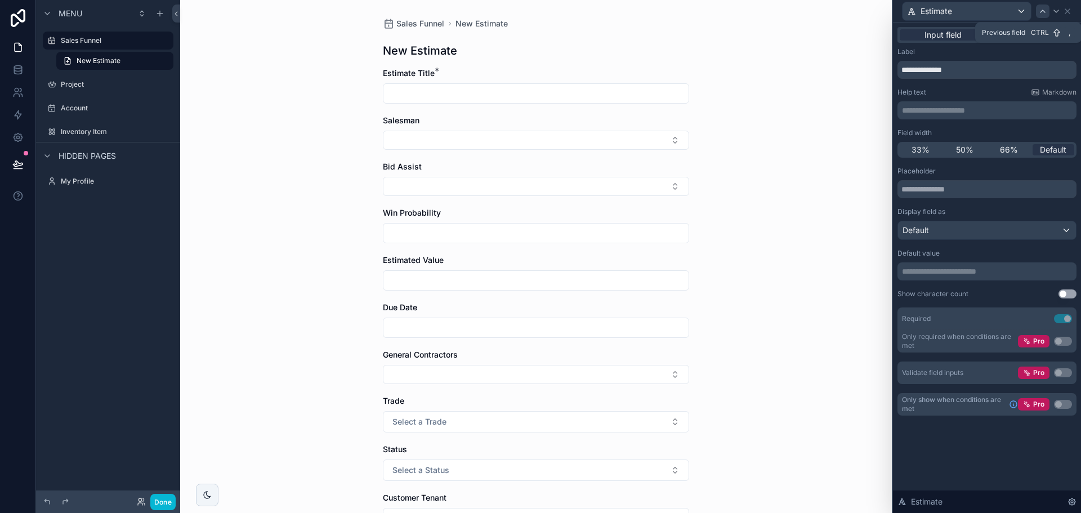
click at [1044, 13] on icon at bounding box center [1043, 11] width 9 height 9
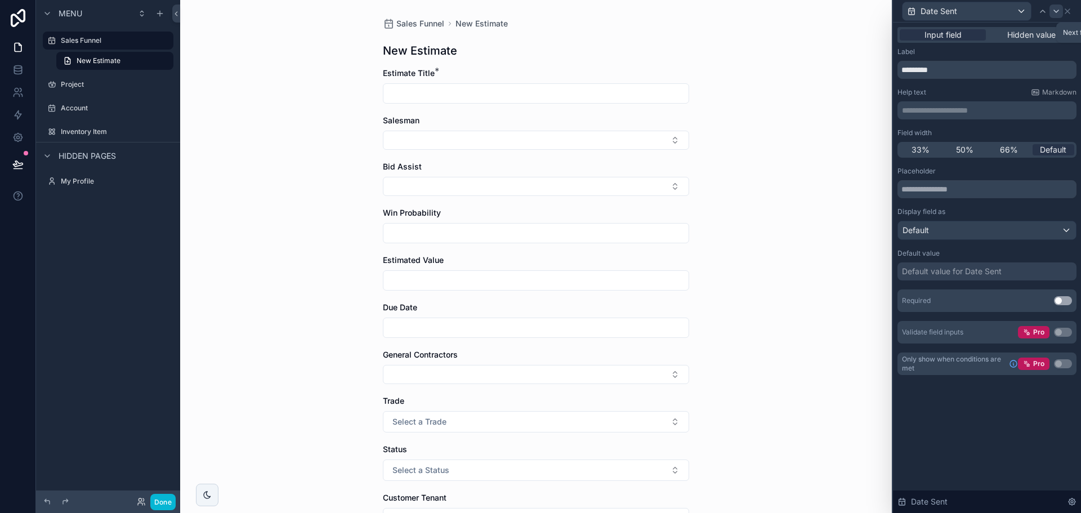
click at [1054, 14] on icon at bounding box center [1056, 11] width 9 height 9
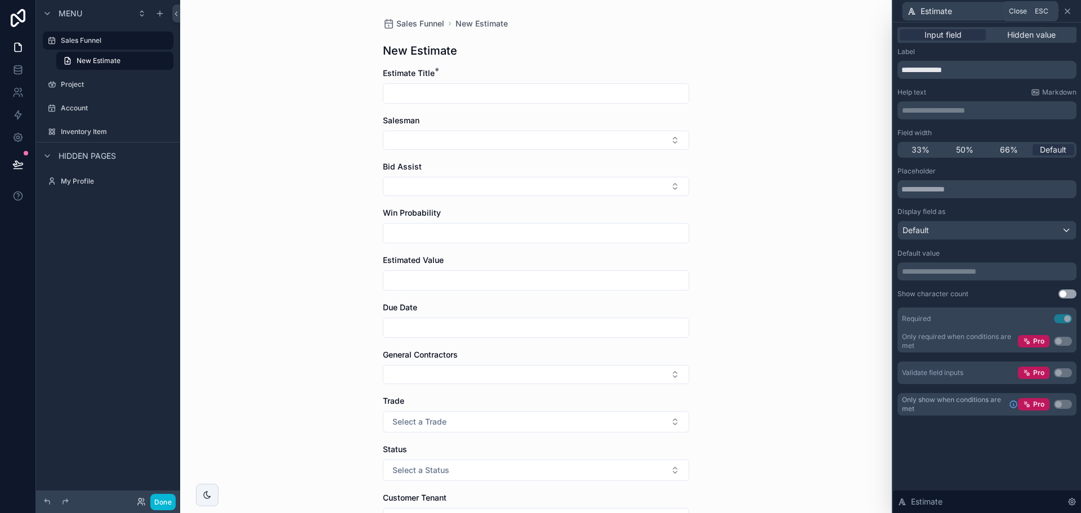
click at [1068, 12] on icon at bounding box center [1067, 11] width 9 height 9
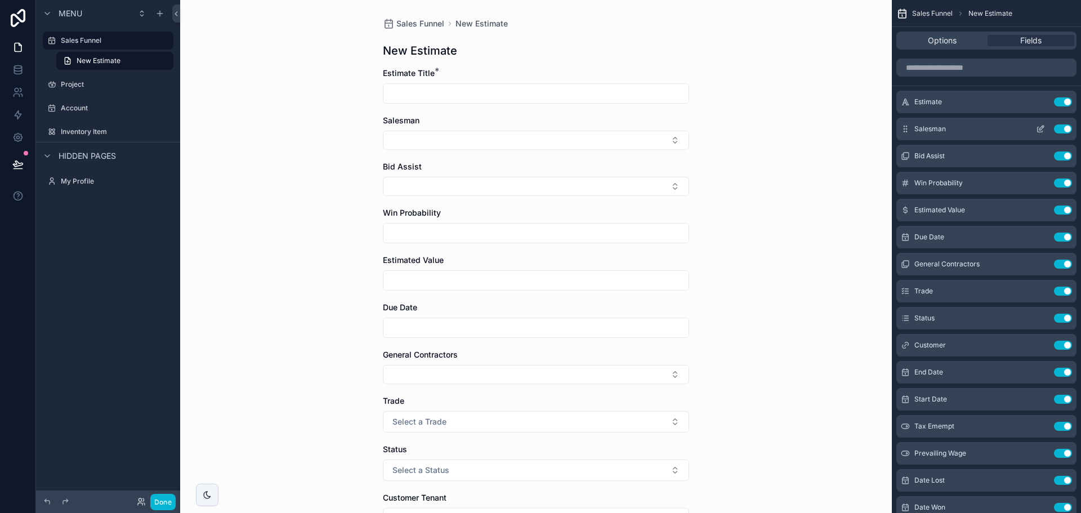
click at [1038, 127] on icon "scrollable content" at bounding box center [1040, 128] width 9 height 9
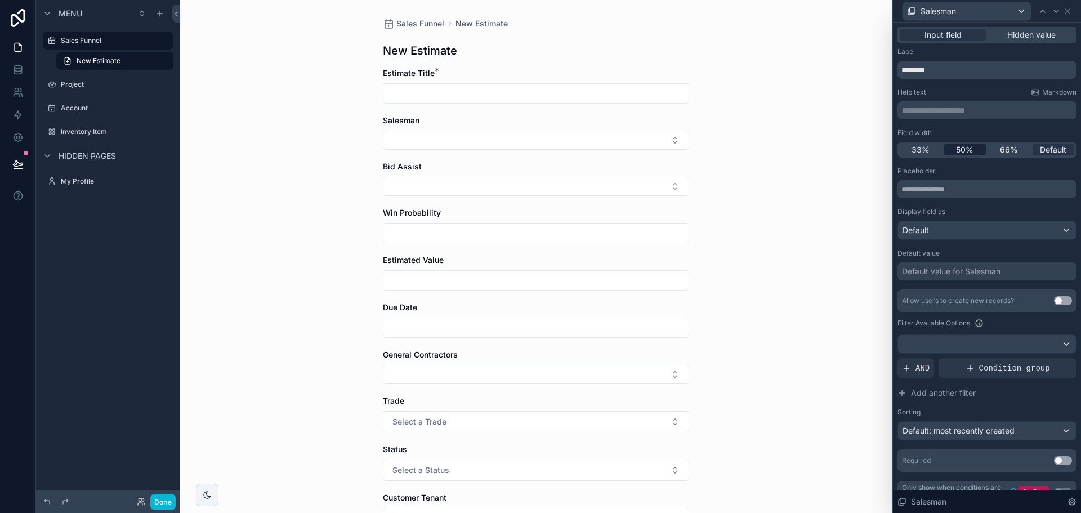
click at [958, 145] on span "50%" at bounding box center [964, 149] width 17 height 11
click at [1053, 11] on icon at bounding box center [1056, 11] width 9 height 9
click at [961, 146] on span "50%" at bounding box center [964, 149] width 17 height 11
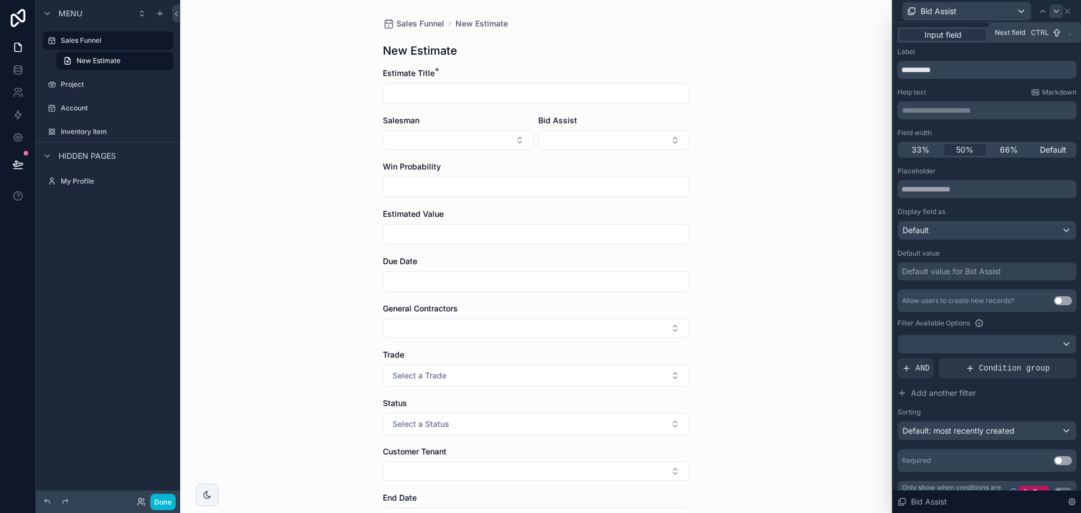
click at [1053, 10] on icon at bounding box center [1056, 11] width 9 height 9
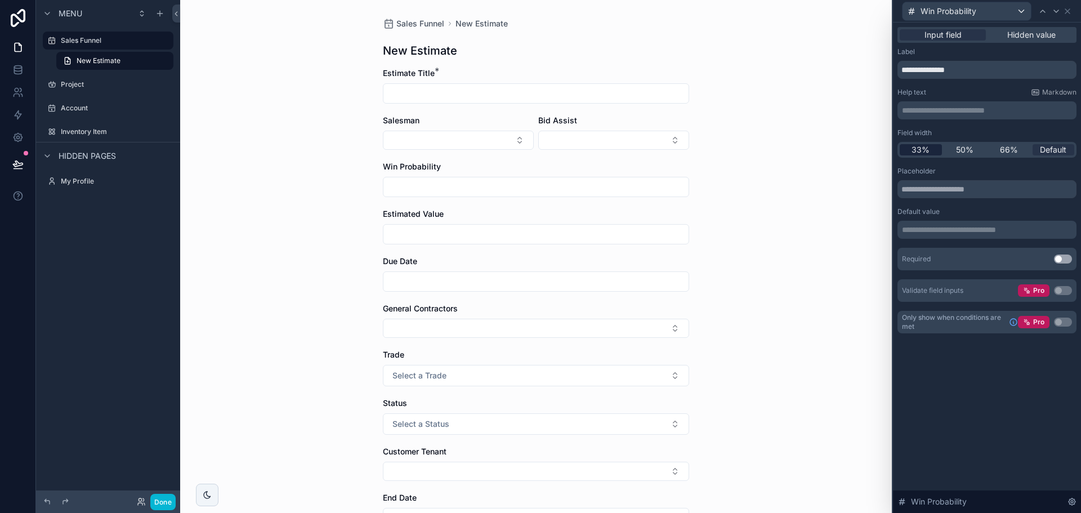
click at [914, 149] on span "33%" at bounding box center [921, 149] width 18 height 11
click at [1058, 12] on icon at bounding box center [1056, 11] width 9 height 9
drag, startPoint x: 928, startPoint y: 151, endPoint x: 981, endPoint y: 141, distance: 53.3
click at [928, 151] on span "33%" at bounding box center [921, 149] width 18 height 11
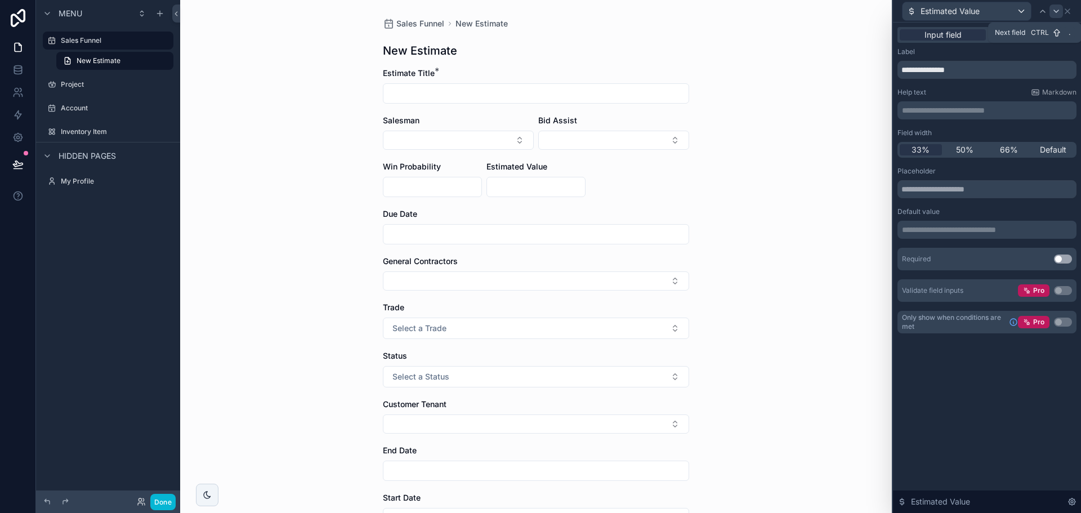
click at [1055, 7] on icon at bounding box center [1056, 11] width 9 height 9
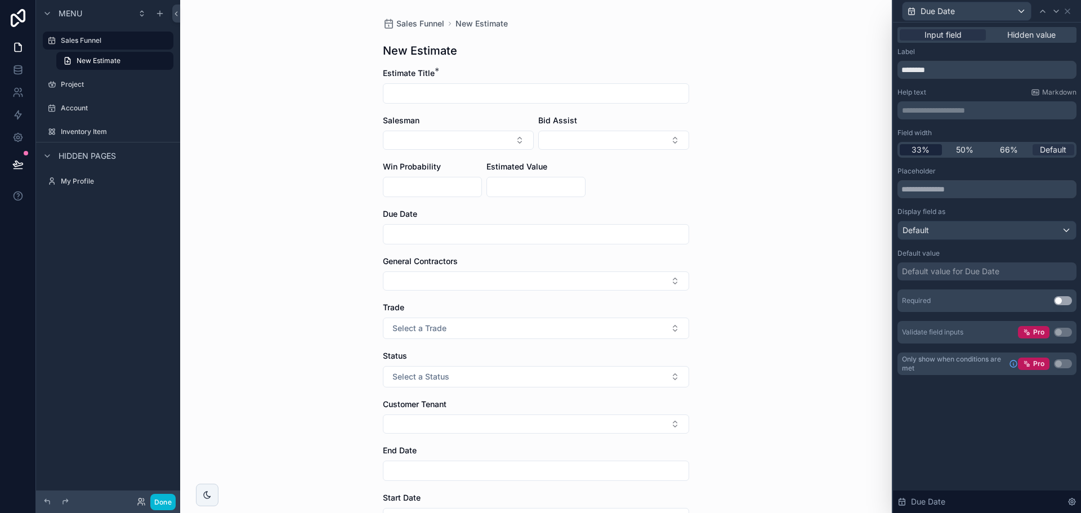
click at [913, 151] on span "33%" at bounding box center [921, 149] width 18 height 11
click at [1068, 7] on icon at bounding box center [1067, 11] width 9 height 9
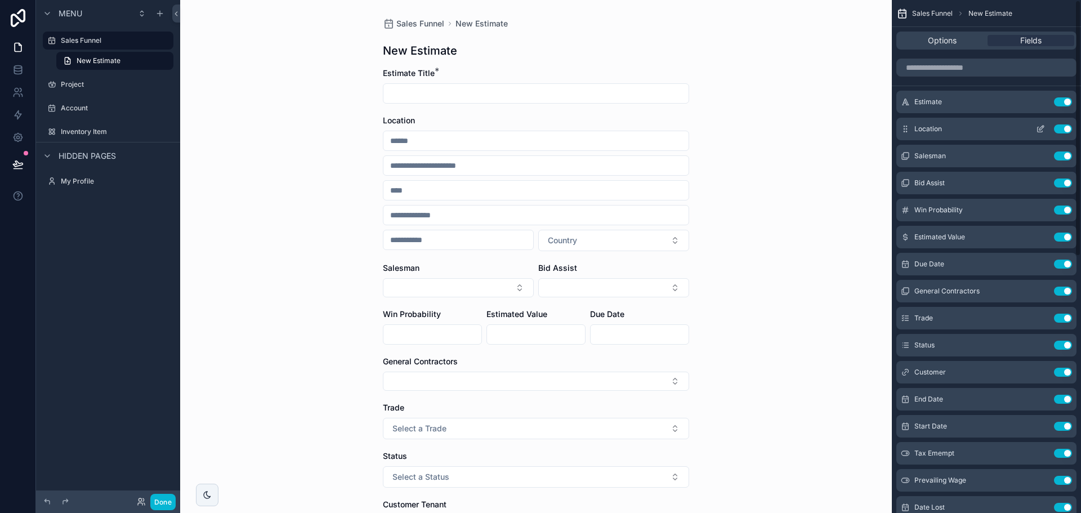
click at [1037, 126] on icon "scrollable content" at bounding box center [1040, 128] width 9 height 9
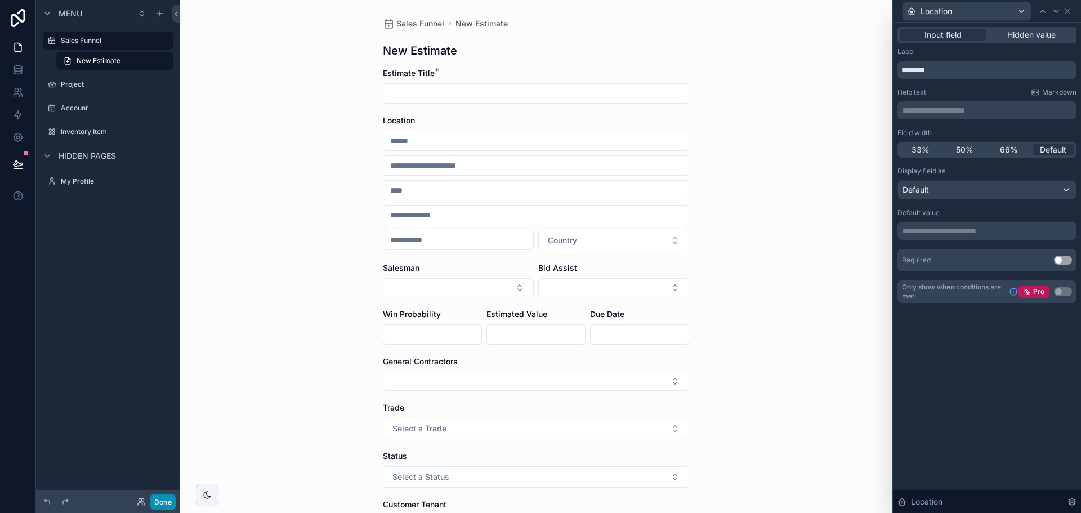
drag, startPoint x: 160, startPoint y: 503, endPoint x: 147, endPoint y: 327, distance: 176.8
click at [160, 503] on button "Done" at bounding box center [162, 502] width 25 height 16
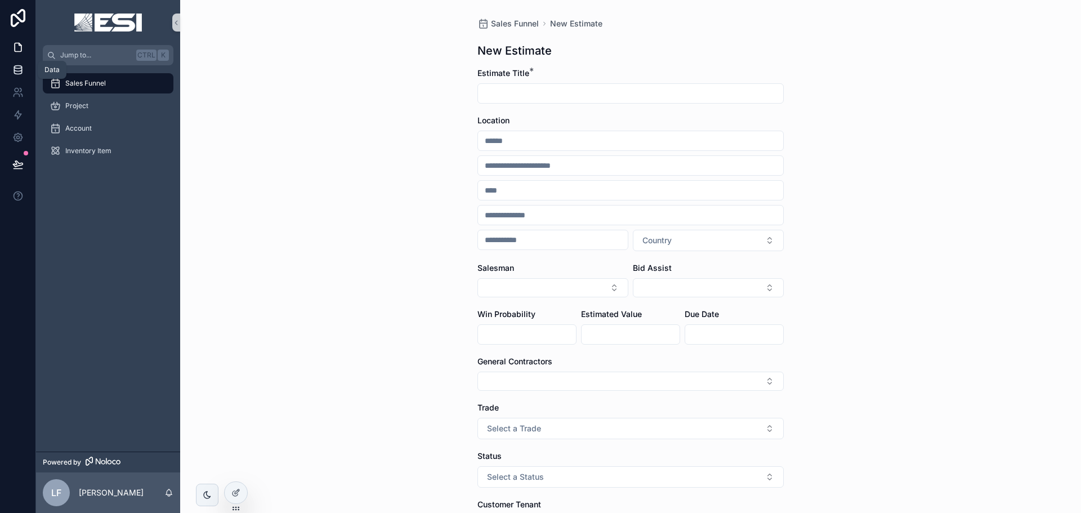
click at [15, 74] on icon at bounding box center [17, 72] width 7 height 5
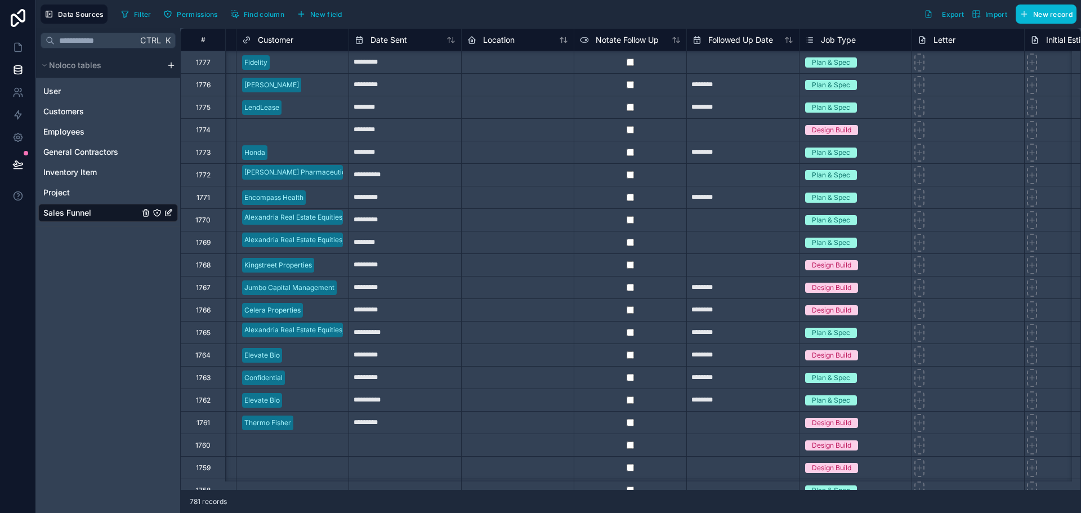
scroll to position [0, 1003]
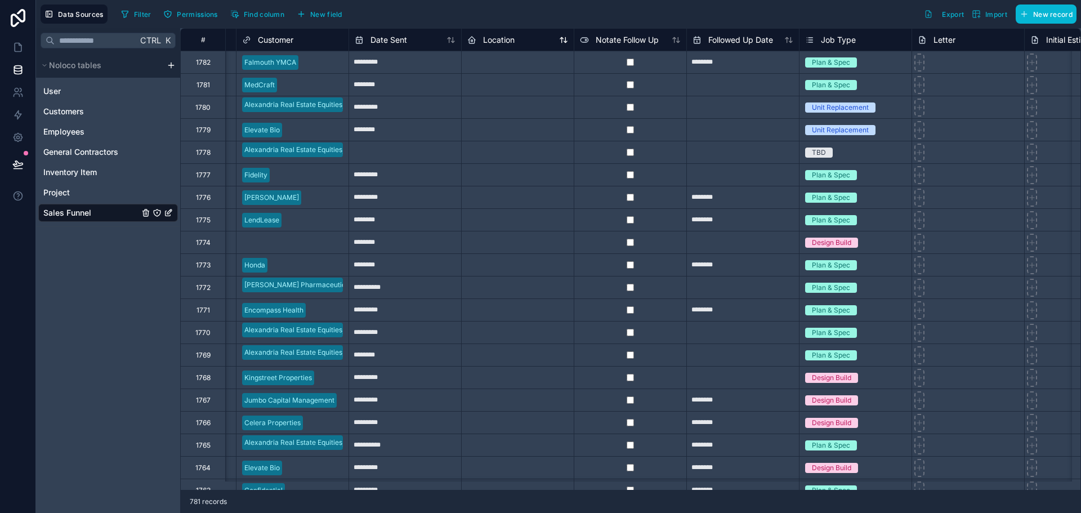
click at [479, 38] on div "Location" at bounding box center [490, 40] width 47 height 14
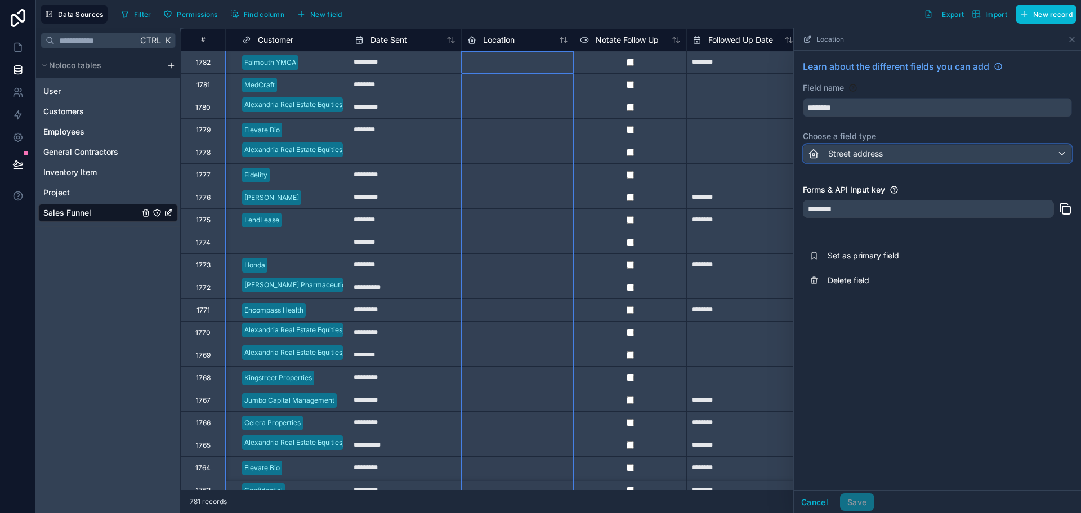
click at [861, 151] on span "Street address" at bounding box center [855, 153] width 55 height 11
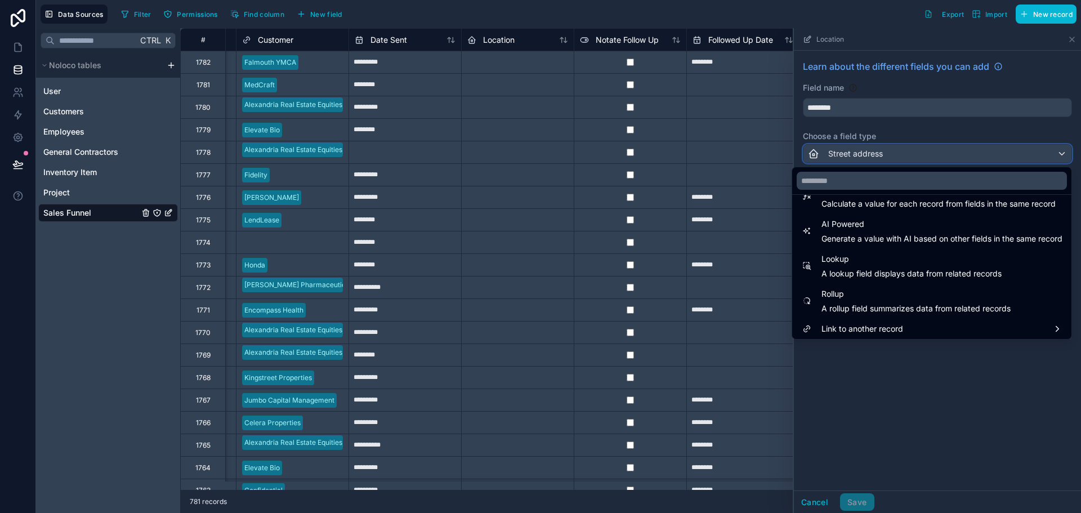
scroll to position [327, 0]
click at [825, 184] on input "text" at bounding box center [932, 181] width 270 height 18
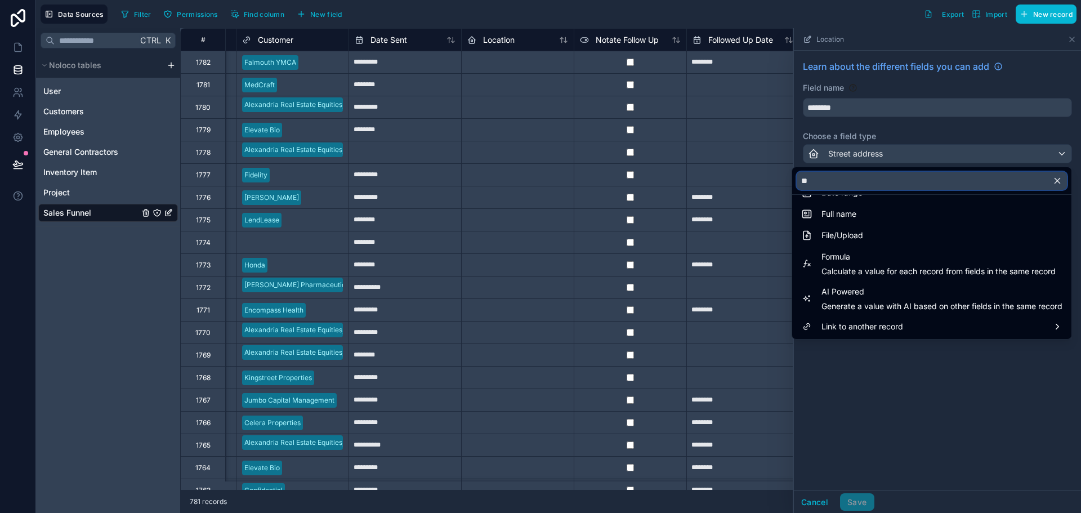
scroll to position [0, 0]
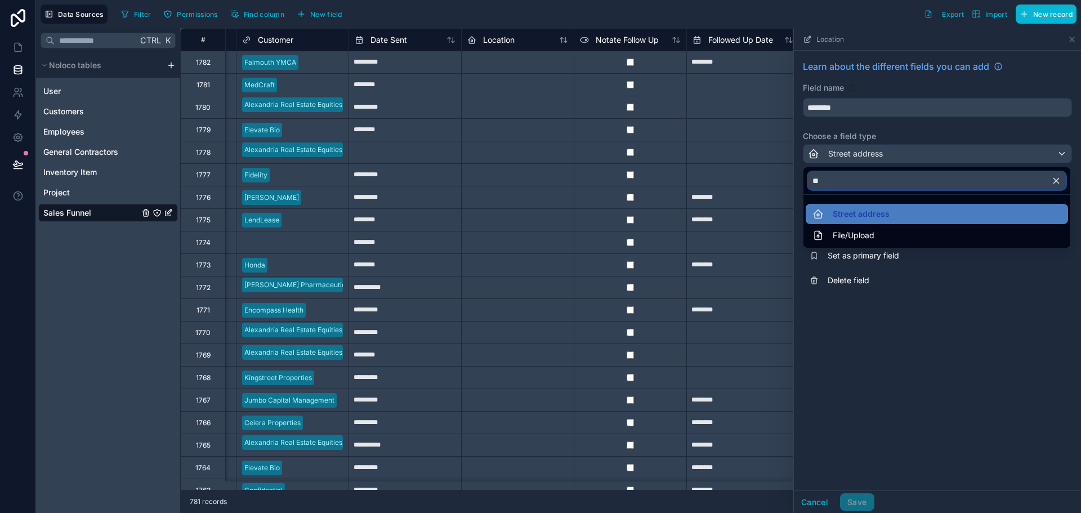
type input "*"
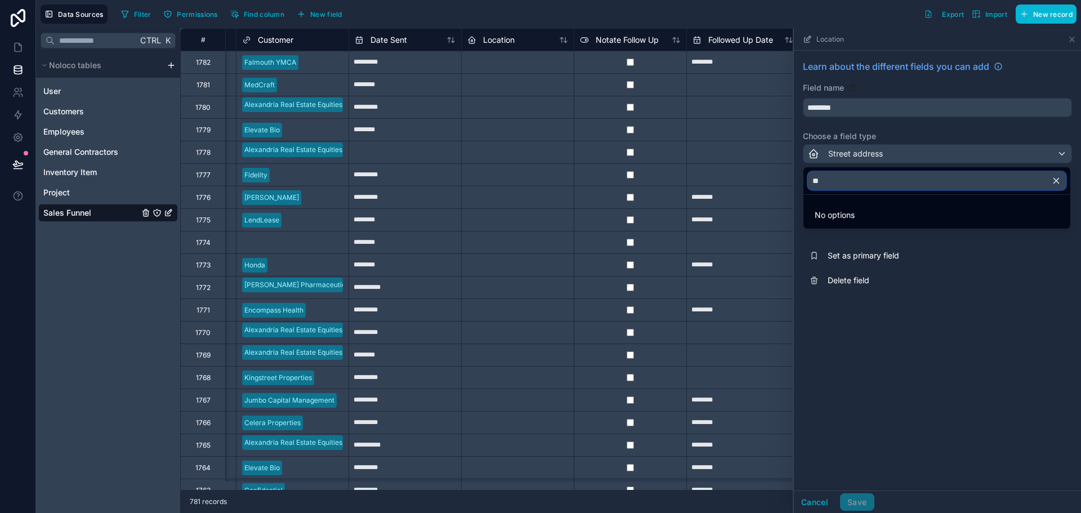
type input "*"
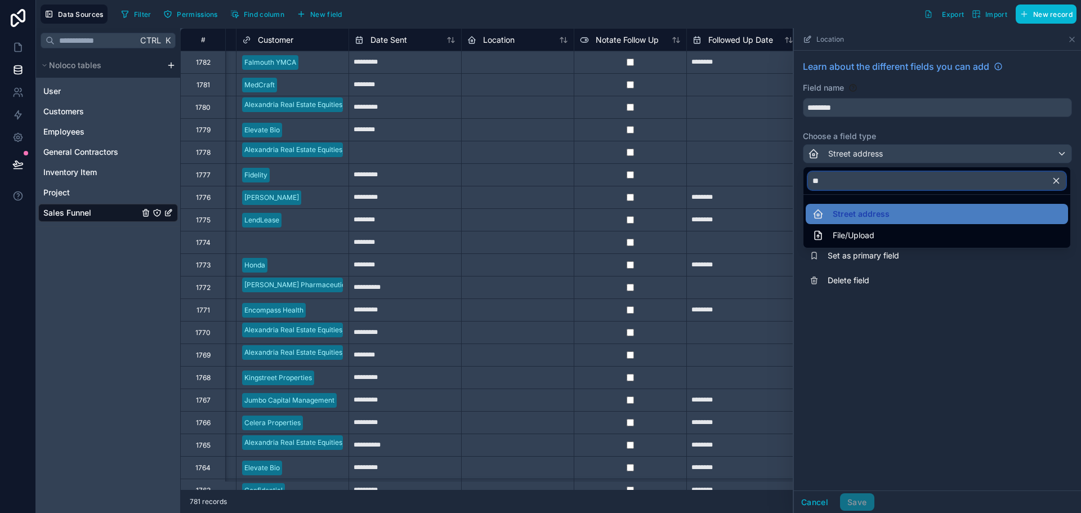
type input "***"
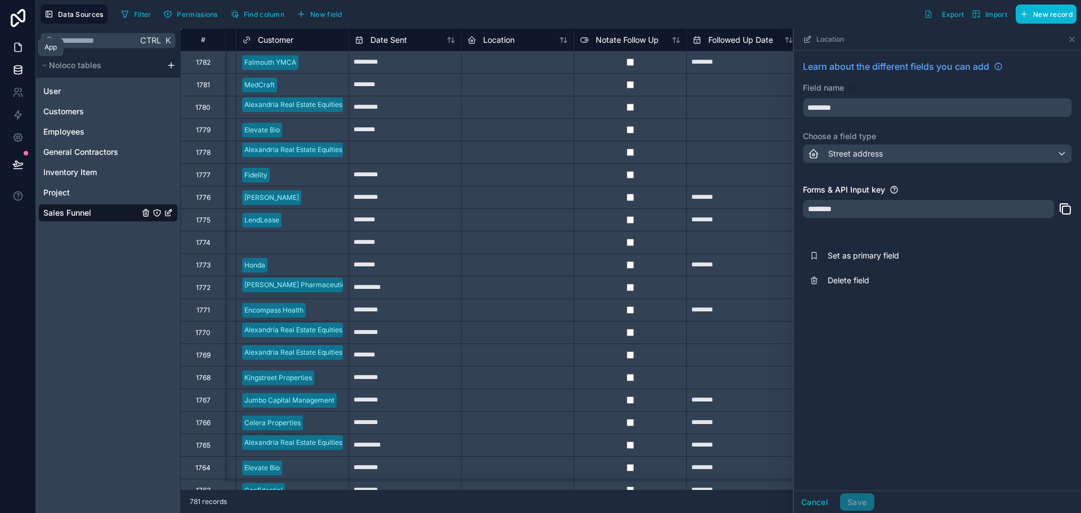
click at [15, 48] on icon at bounding box center [18, 47] width 7 height 8
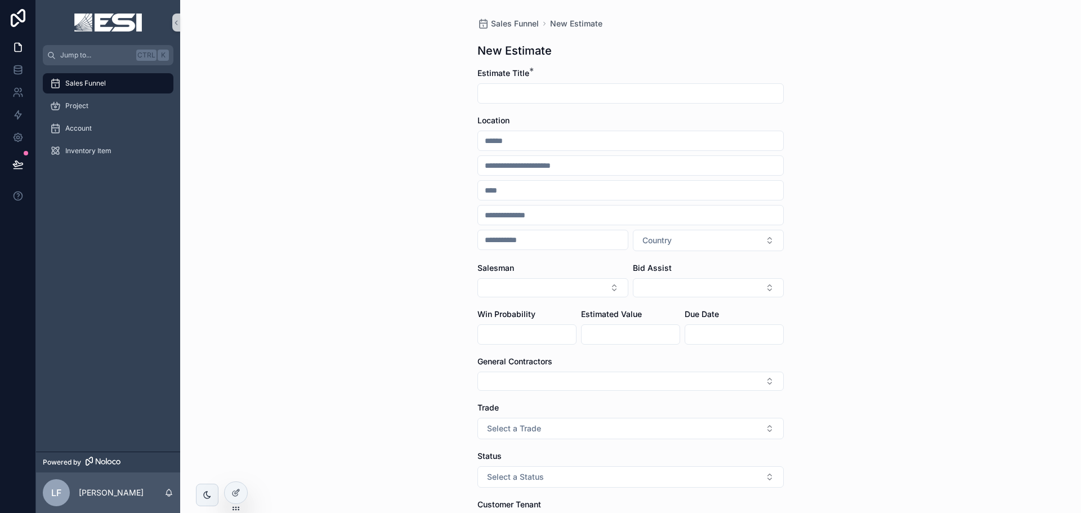
click at [507, 129] on div "Location Country" at bounding box center [631, 183] width 306 height 136
click at [239, 498] on div at bounding box center [236, 492] width 23 height 21
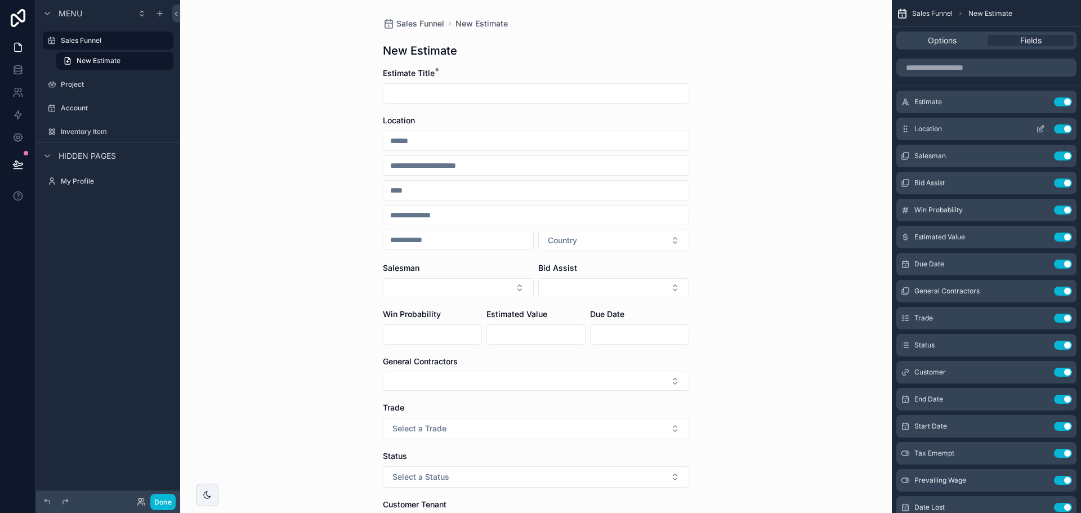
click at [898, 126] on div "Location Use setting" at bounding box center [987, 129] width 180 height 23
click at [1041, 127] on icon "scrollable content" at bounding box center [1040, 128] width 9 height 9
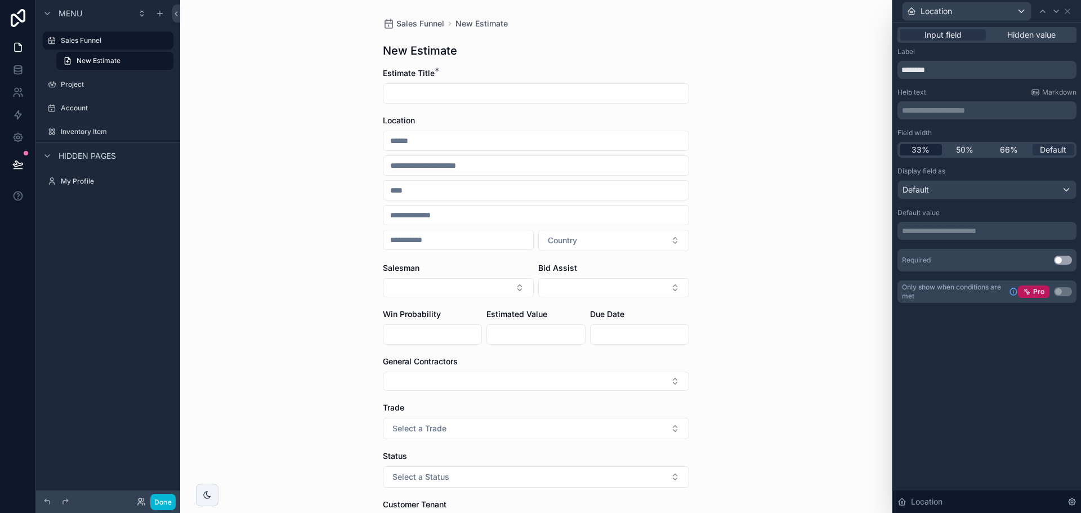
click at [923, 150] on span "33%" at bounding box center [921, 149] width 18 height 11
click at [1058, 148] on span "Default" at bounding box center [1053, 149] width 26 height 11
click at [430, 81] on div "Estimate Title *" at bounding box center [536, 86] width 306 height 36
click at [1042, 11] on icon at bounding box center [1043, 11] width 5 height 2
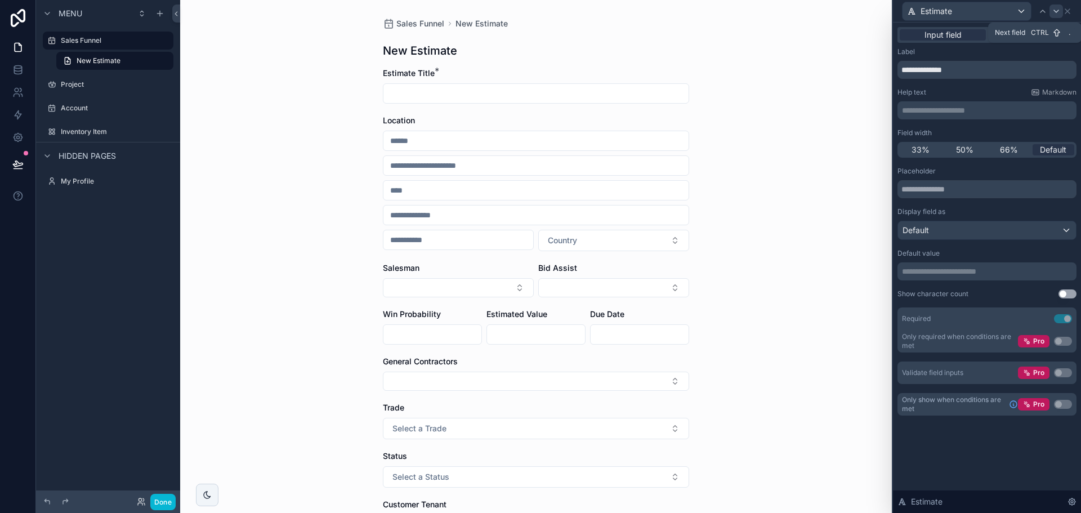
click at [1057, 10] on icon at bounding box center [1056, 11] width 9 height 9
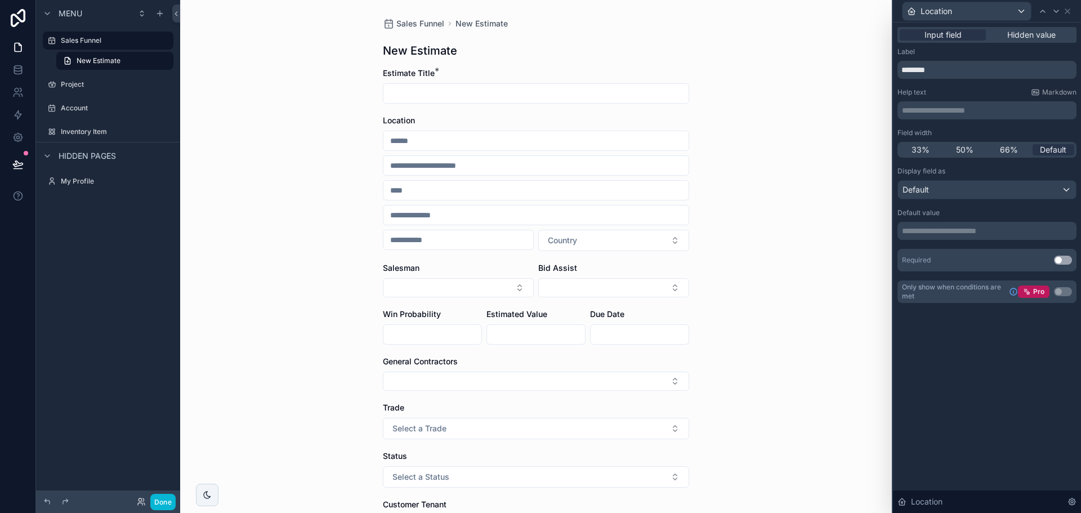
click at [962, 231] on p "**********" at bounding box center [988, 230] width 172 height 11
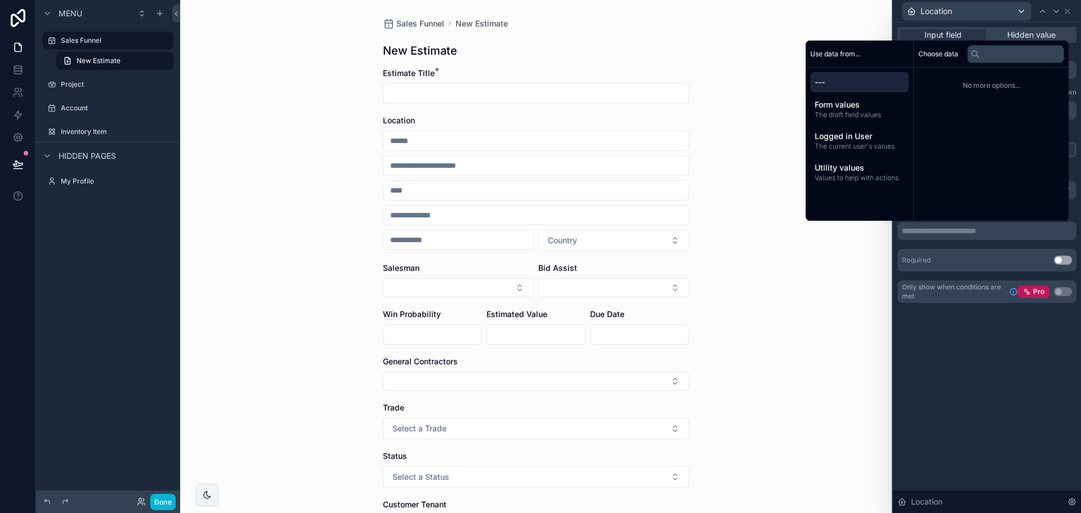
click at [962, 231] on p "**********" at bounding box center [988, 230] width 172 height 11
click at [962, 342] on div "**********" at bounding box center [987, 268] width 188 height 491
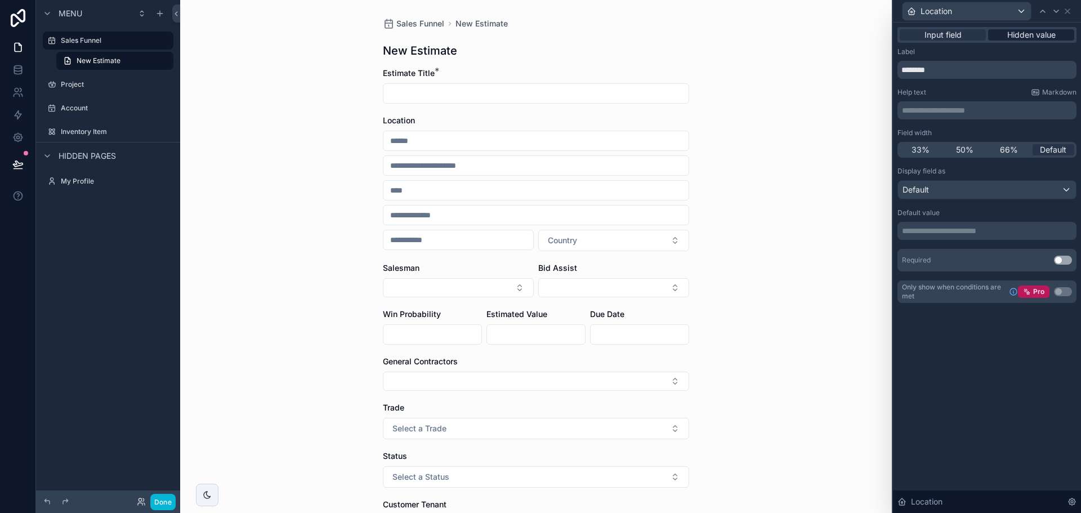
click at [1035, 32] on span "Hidden value" at bounding box center [1032, 34] width 48 height 11
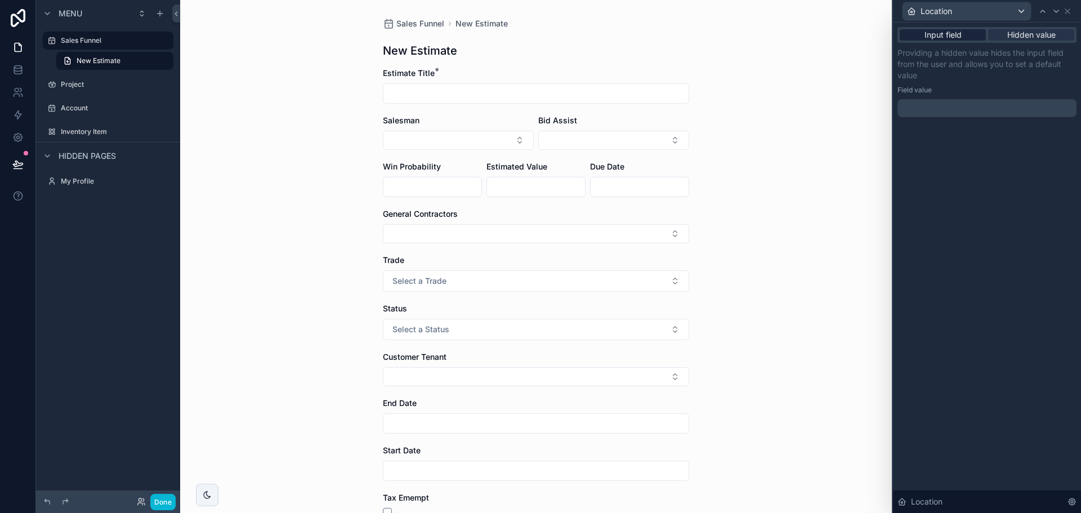
click at [935, 35] on span "Input field" at bounding box center [943, 34] width 37 height 11
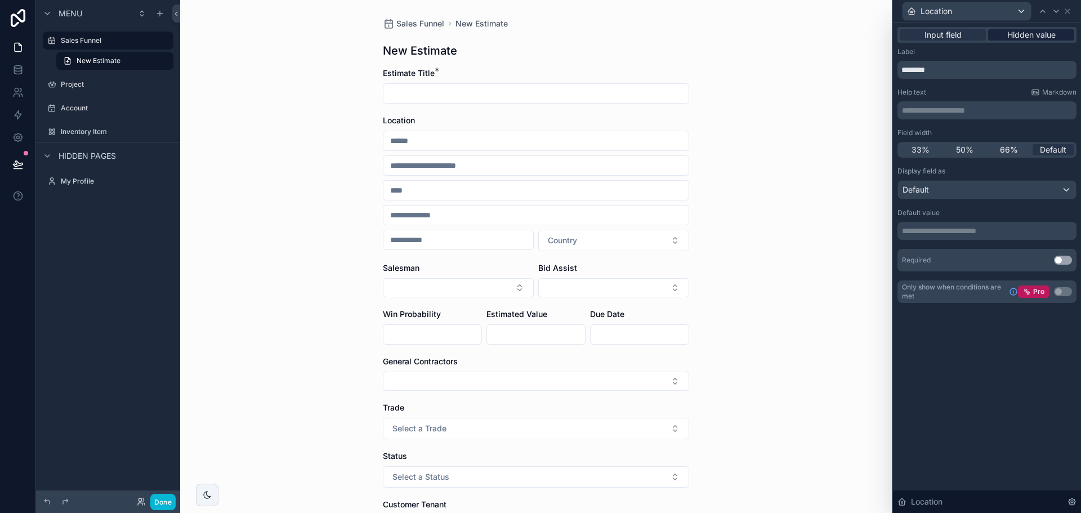
click at [1037, 34] on span "Hidden value" at bounding box center [1032, 34] width 48 height 11
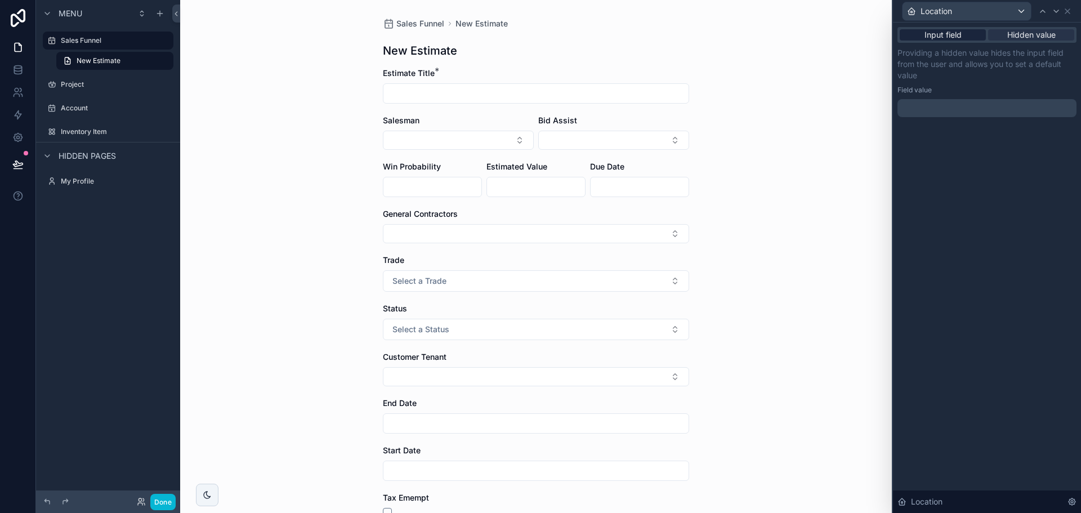
click at [935, 34] on span "Input field" at bounding box center [943, 34] width 37 height 11
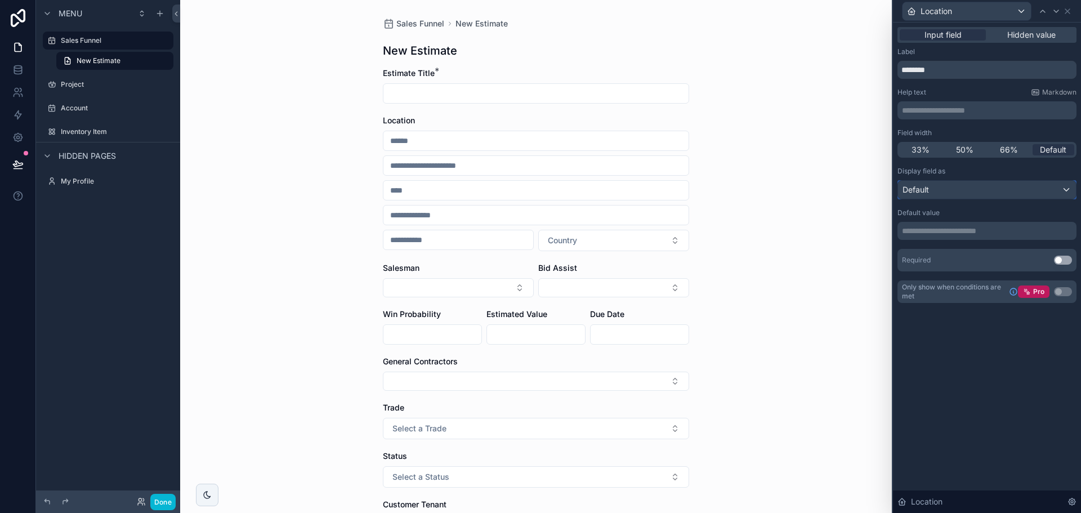
click at [944, 190] on div "Default" at bounding box center [987, 190] width 178 height 18
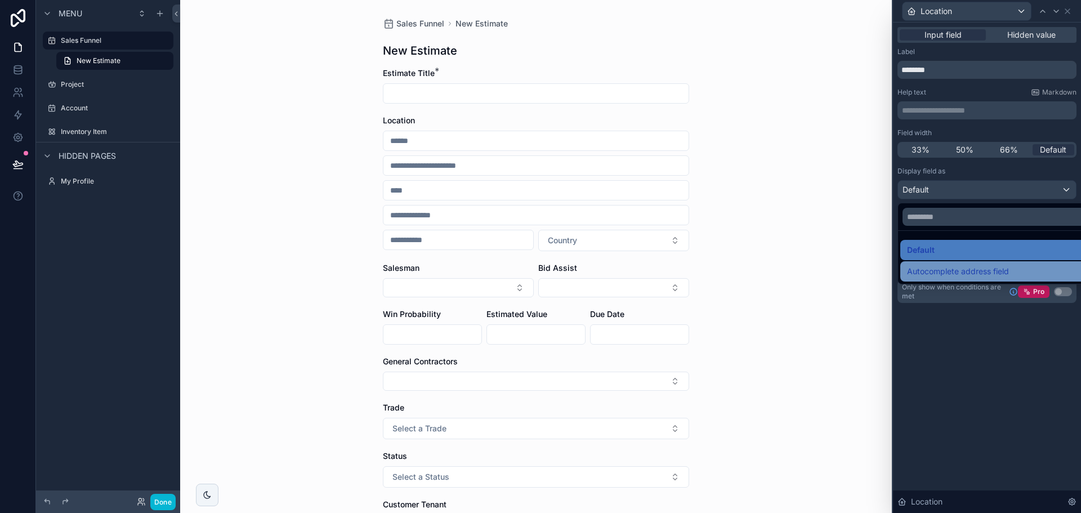
click at [947, 275] on span "Autocomplete address field" at bounding box center [958, 272] width 102 height 14
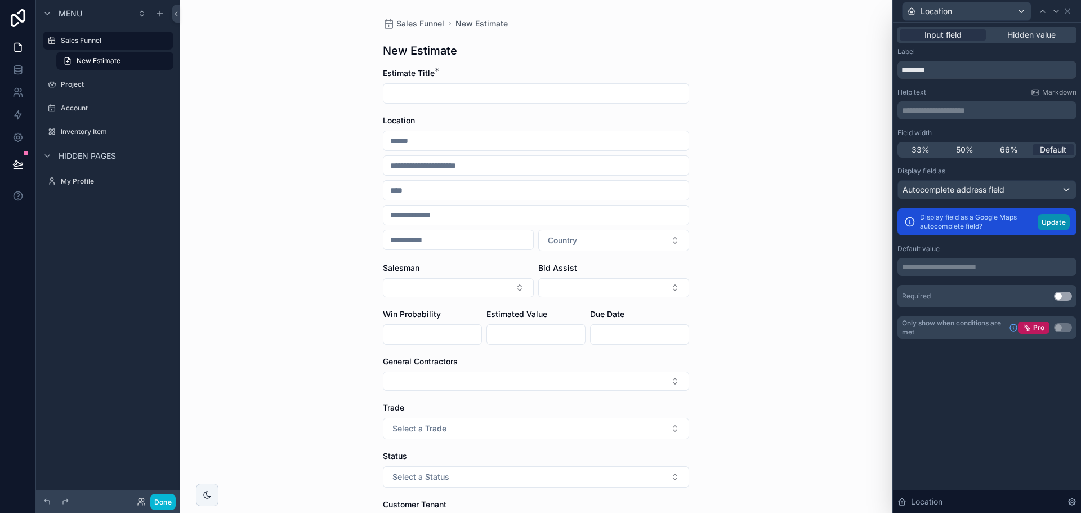
click at [1049, 217] on button "Update" at bounding box center [1054, 222] width 32 height 16
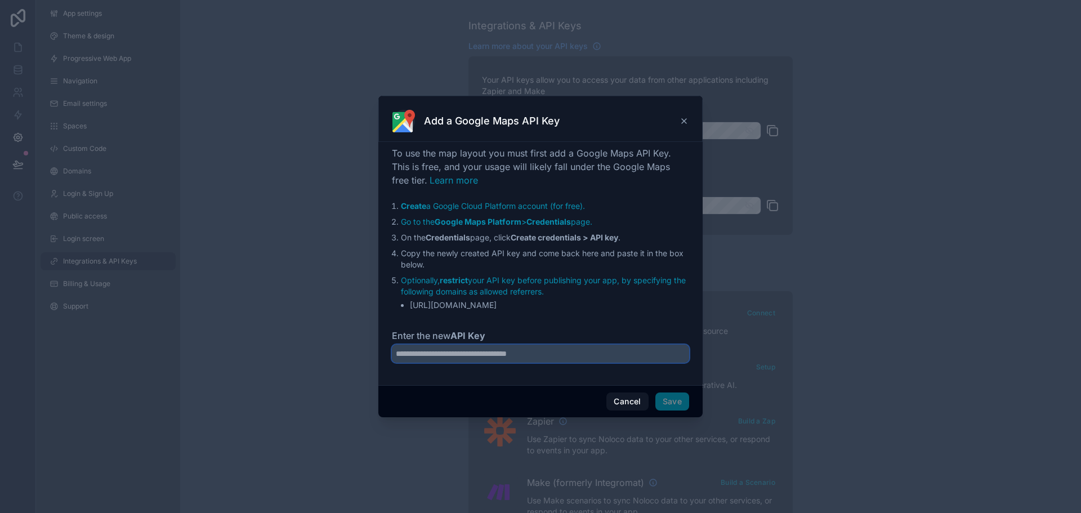
click at [527, 355] on input "Enter the new API Key" at bounding box center [540, 354] width 297 height 18
click at [594, 365] on div at bounding box center [540, 361] width 297 height 32
click at [592, 354] on input "Enter the new API Key" at bounding box center [540, 354] width 297 height 18
paste input "**********"
type input "**********"
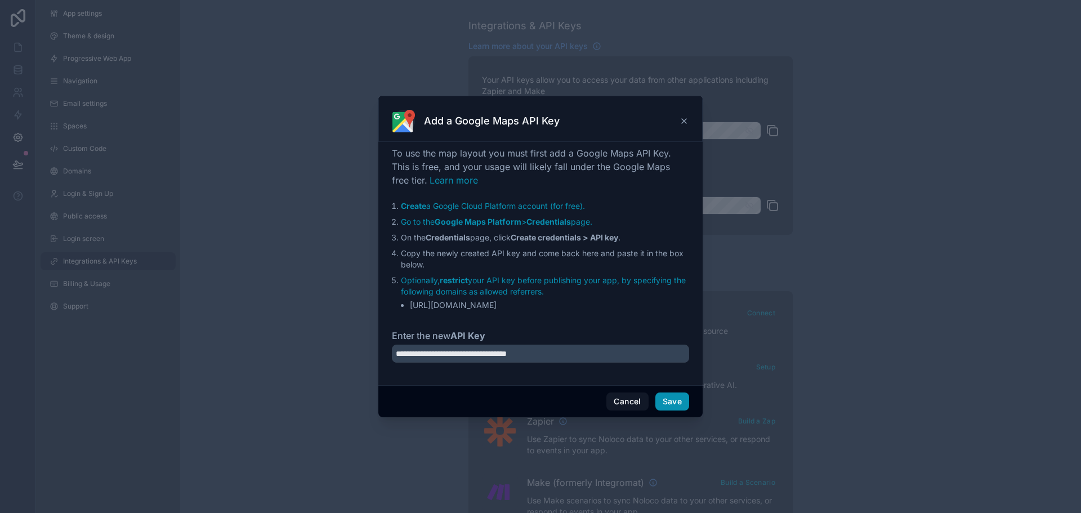
click at [680, 399] on button "Save" at bounding box center [673, 402] width 34 height 18
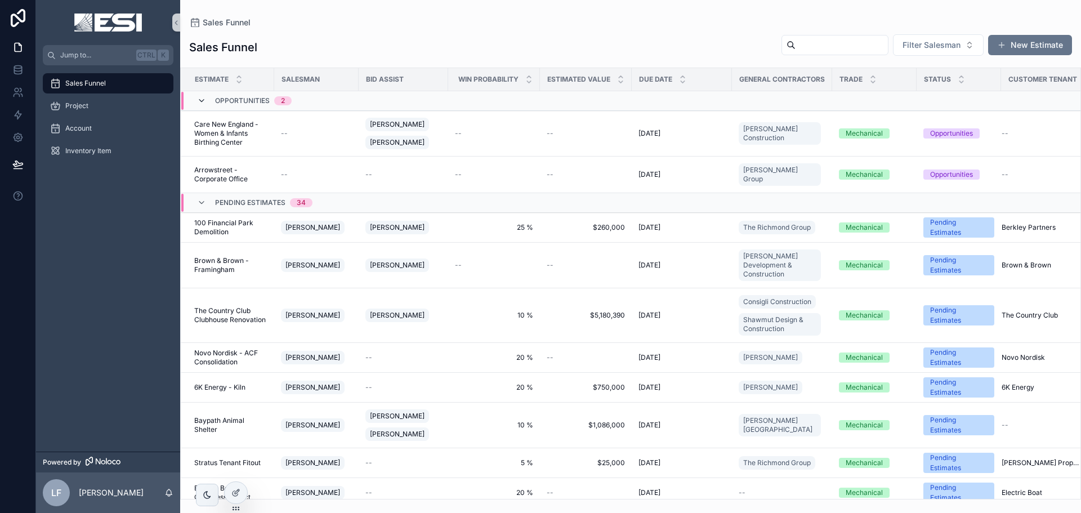
click at [205, 101] on icon "scrollable content" at bounding box center [201, 100] width 9 height 9
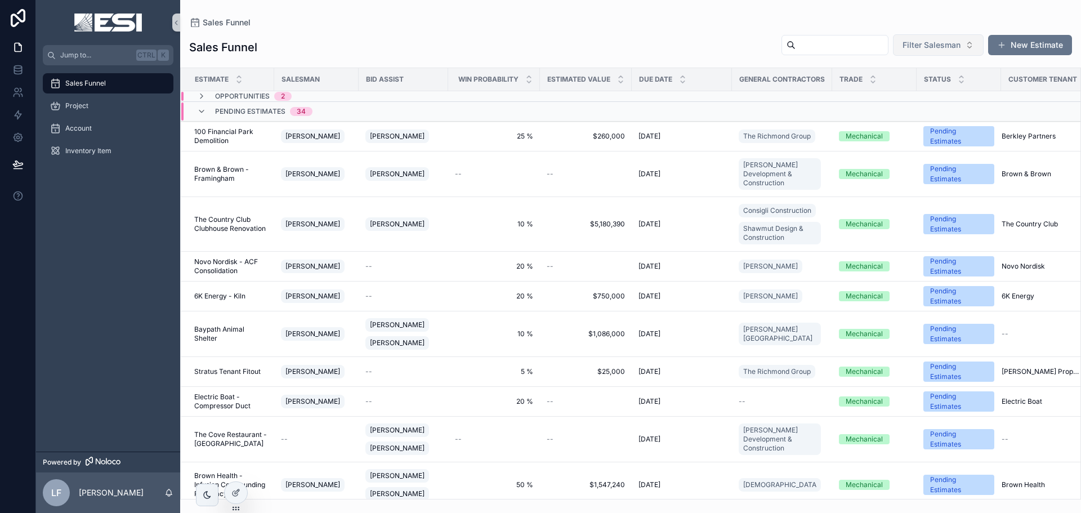
scroll to position [56, 0]
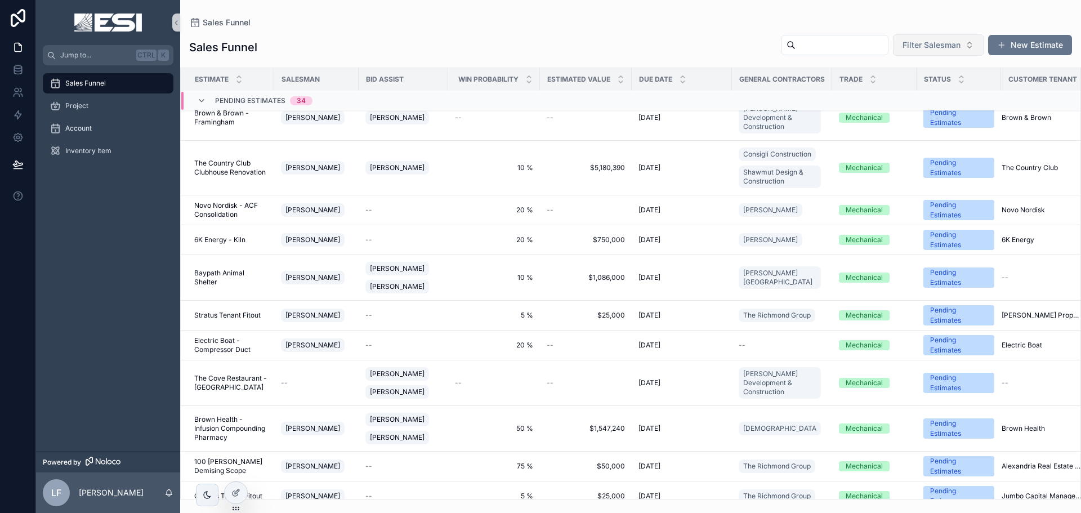
click at [975, 39] on button "Filter Salesman" at bounding box center [938, 44] width 91 height 21
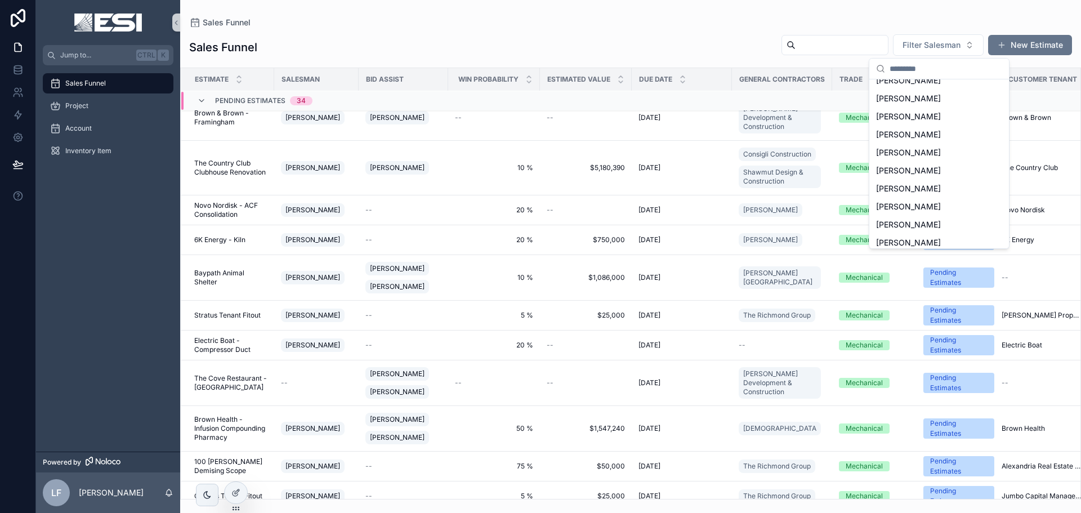
scroll to position [142, 0]
click at [895, 231] on div "[PERSON_NAME]" at bounding box center [939, 237] width 135 height 18
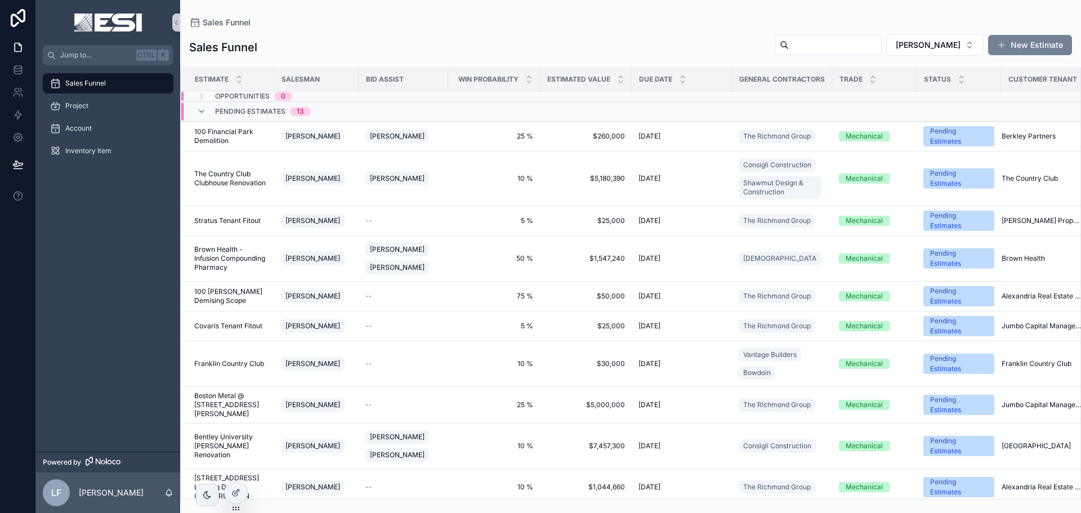
click at [1046, 47] on button "New Estimate" at bounding box center [1030, 45] width 84 height 20
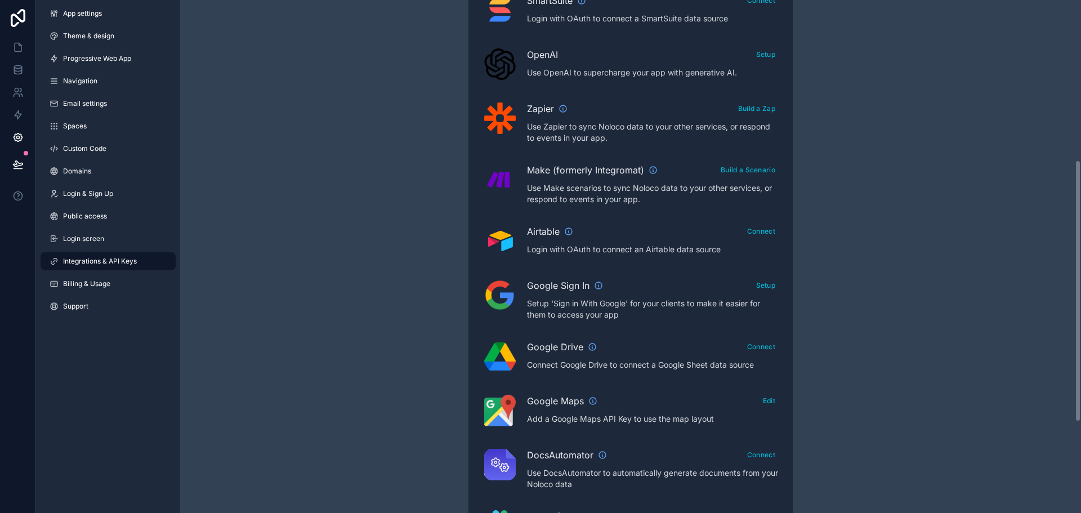
scroll to position [338, 0]
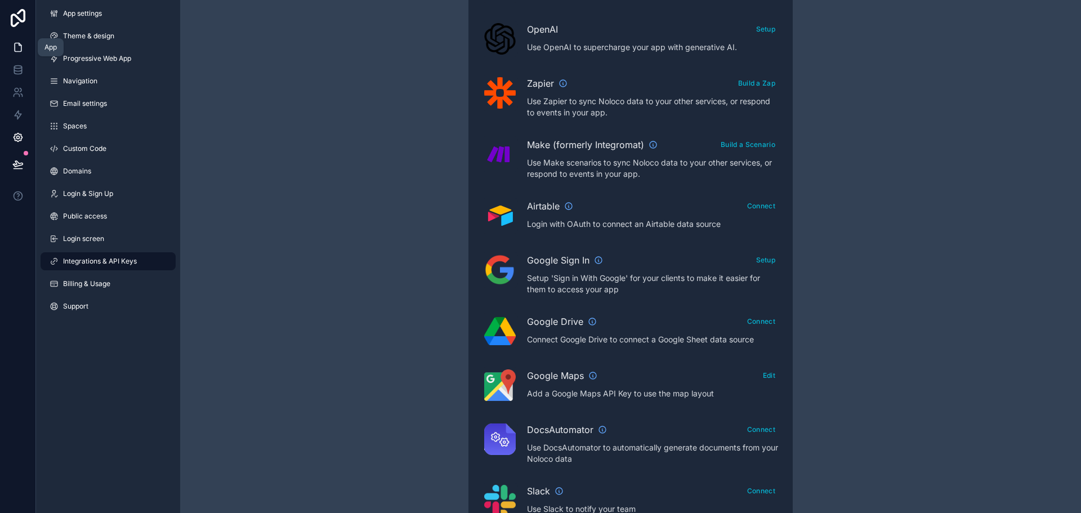
click at [18, 43] on icon at bounding box center [18, 47] width 7 height 8
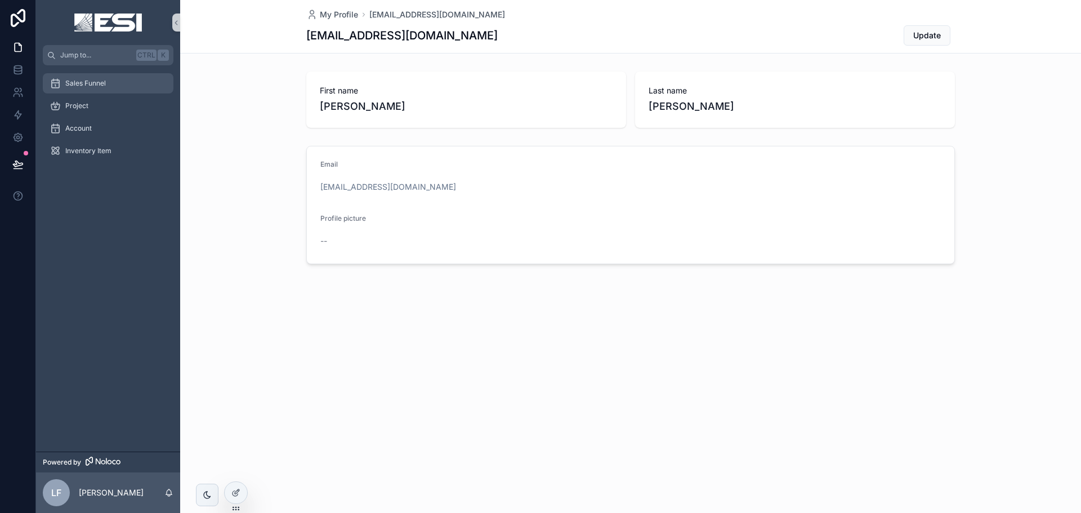
click at [65, 79] on span "Sales Funnel" at bounding box center [85, 83] width 41 height 9
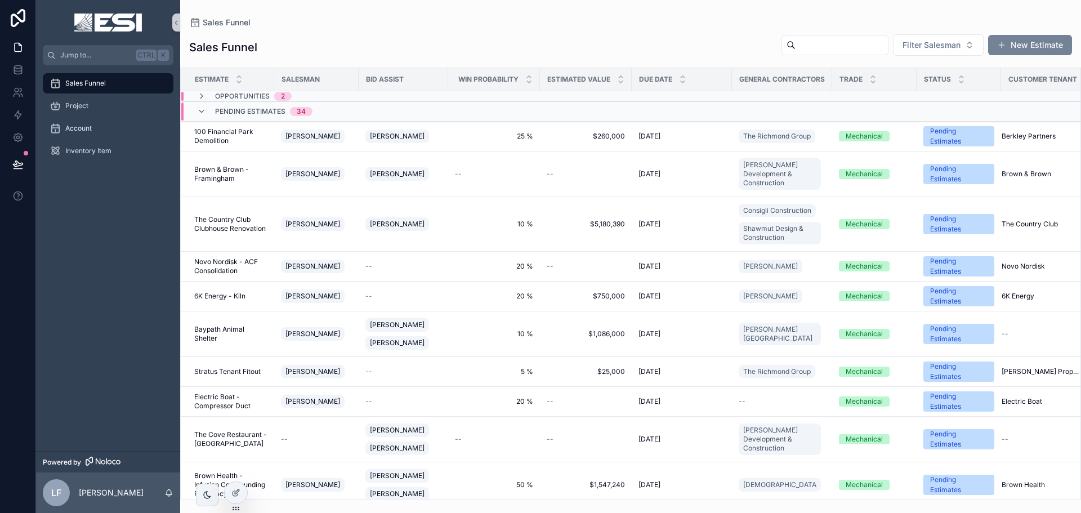
click at [1027, 41] on button "New Estimate" at bounding box center [1030, 45] width 84 height 20
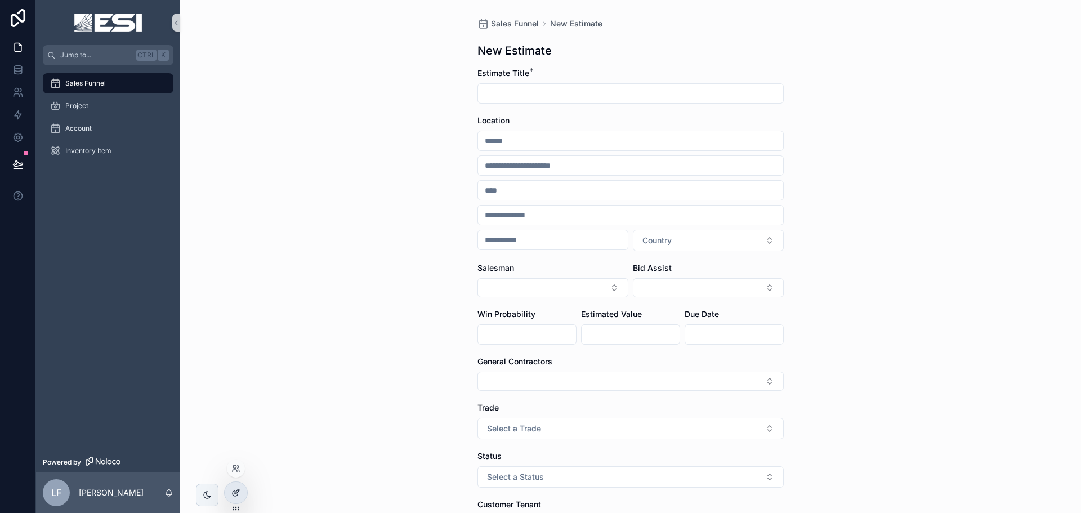
click at [239, 493] on icon at bounding box center [235, 492] width 9 height 9
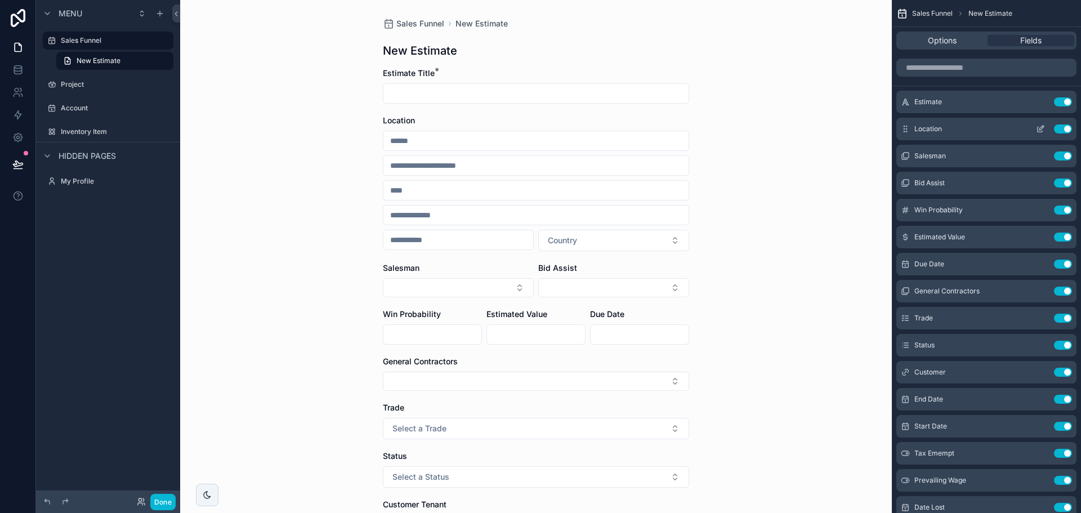
click at [1041, 130] on icon "scrollable content" at bounding box center [1040, 128] width 9 height 9
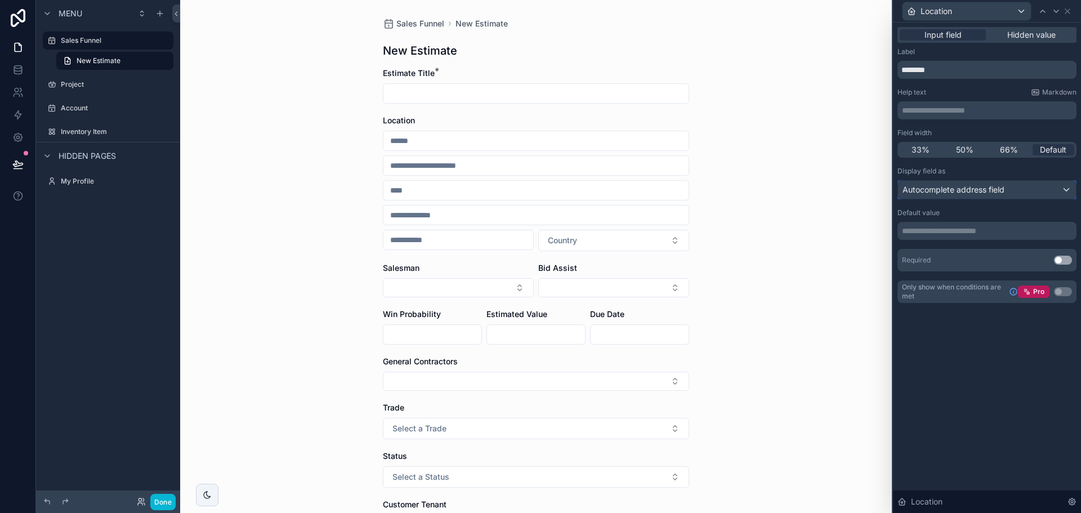
click at [971, 193] on span "Autocomplete address field" at bounding box center [954, 189] width 102 height 11
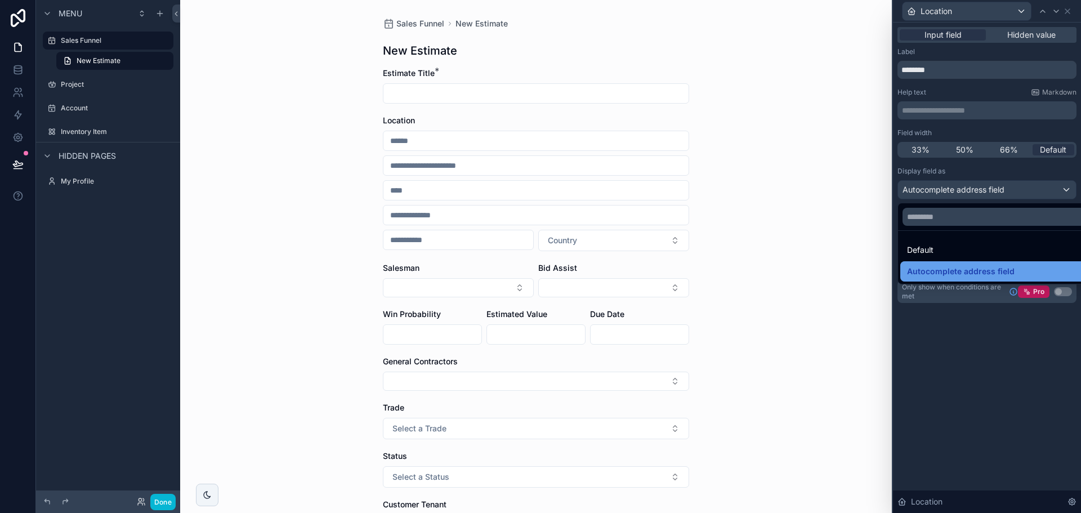
click at [949, 273] on span "Autocomplete address field" at bounding box center [961, 272] width 108 height 14
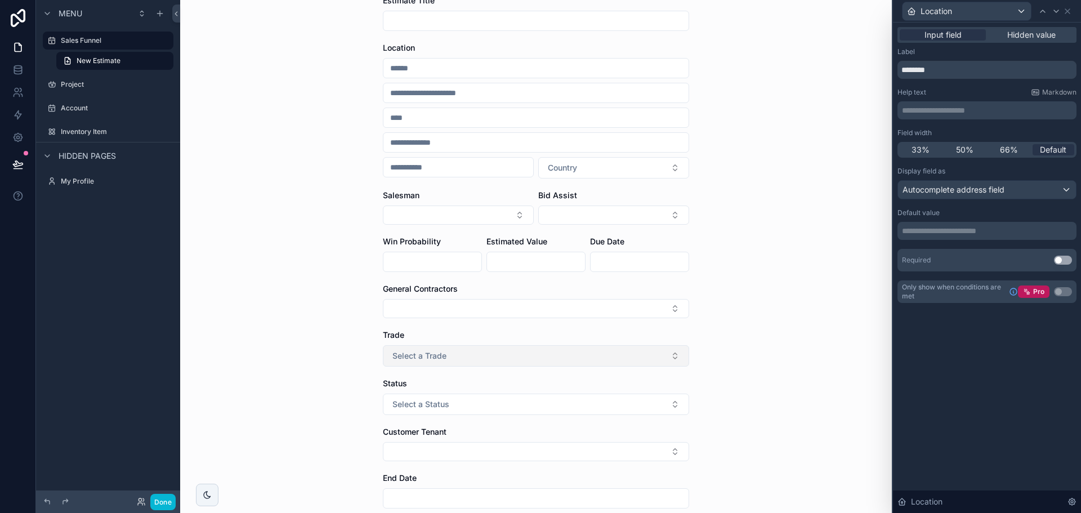
scroll to position [56, 0]
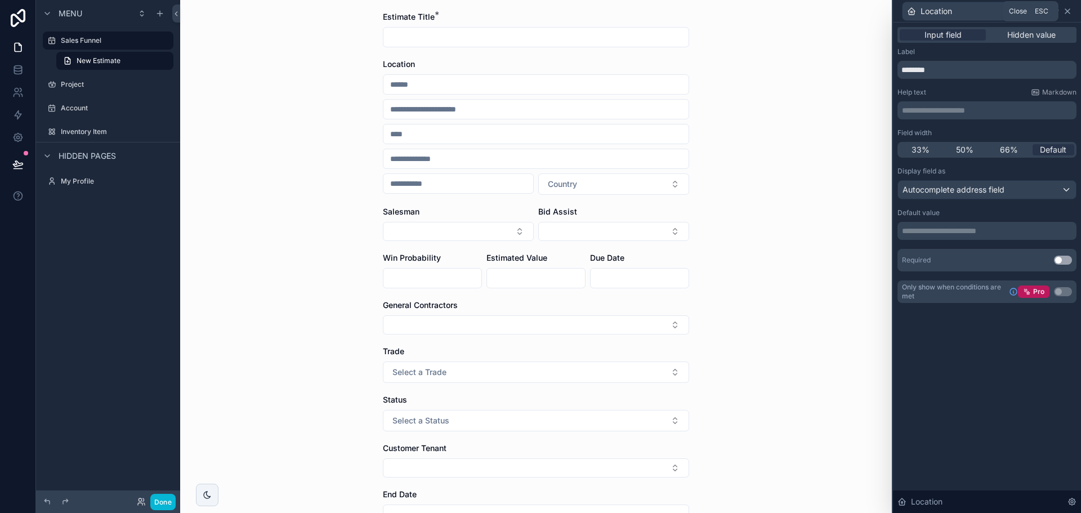
click at [1068, 8] on icon at bounding box center [1067, 11] width 9 height 9
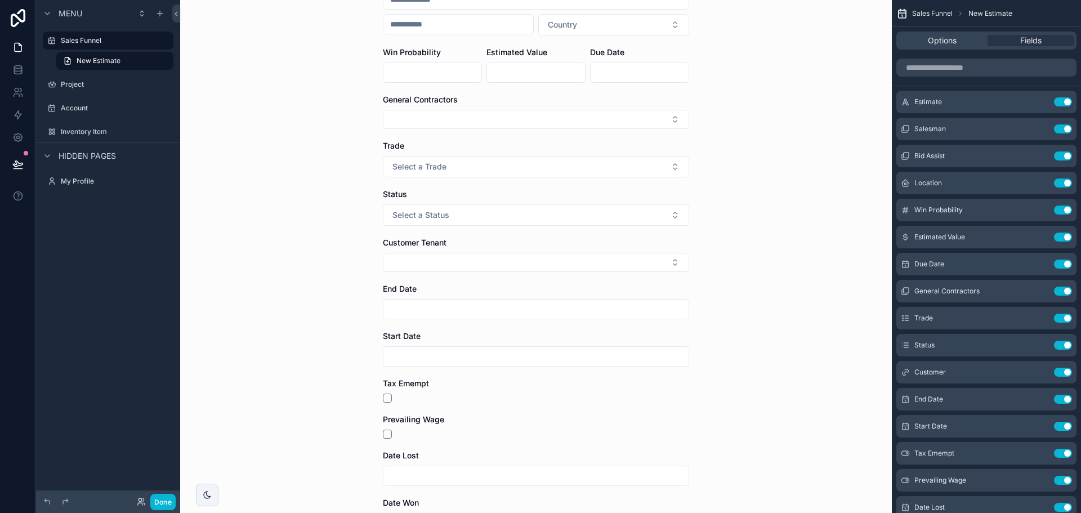
scroll to position [282, 0]
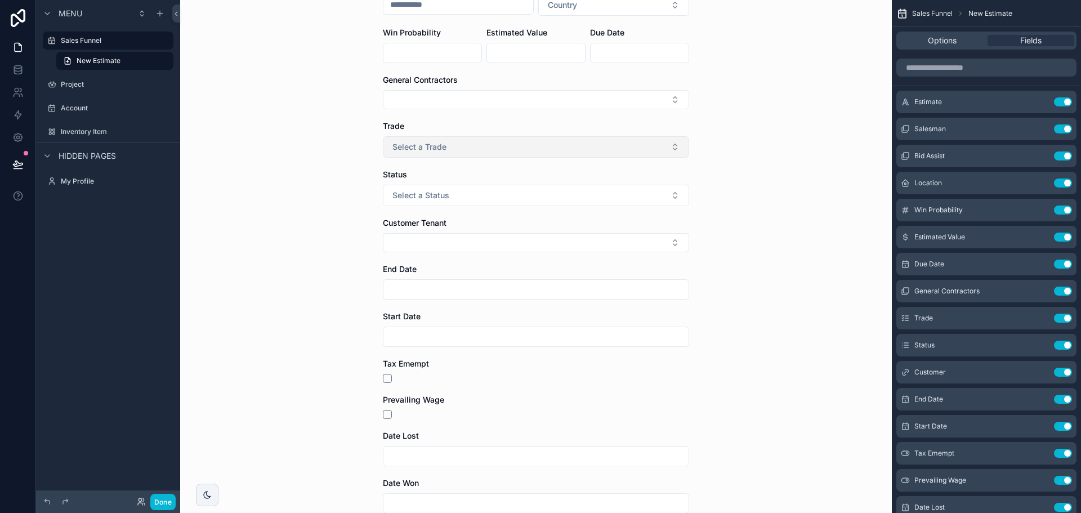
click at [467, 141] on button "Select a Trade" at bounding box center [536, 146] width 306 height 21
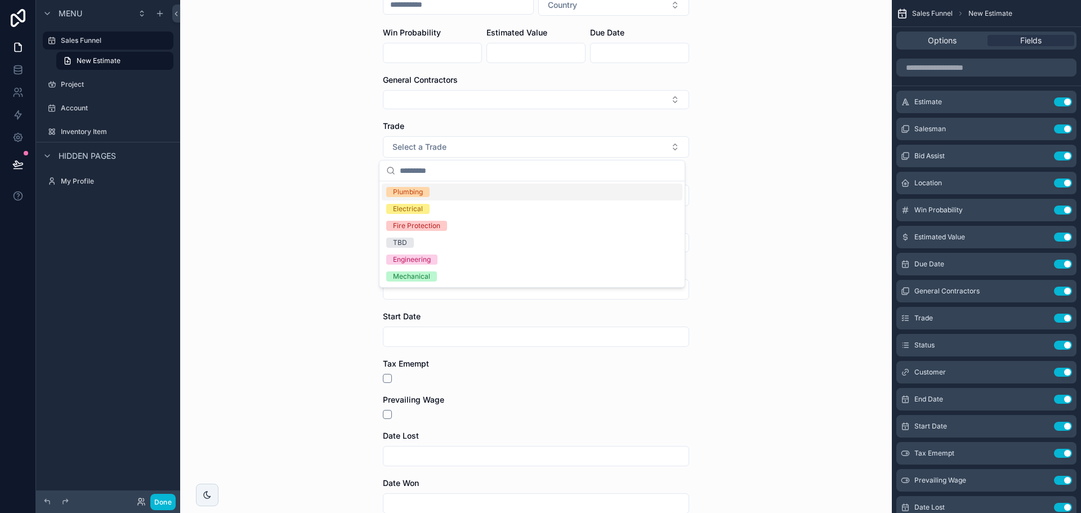
click at [473, 193] on button "Select a Status" at bounding box center [536, 195] width 306 height 21
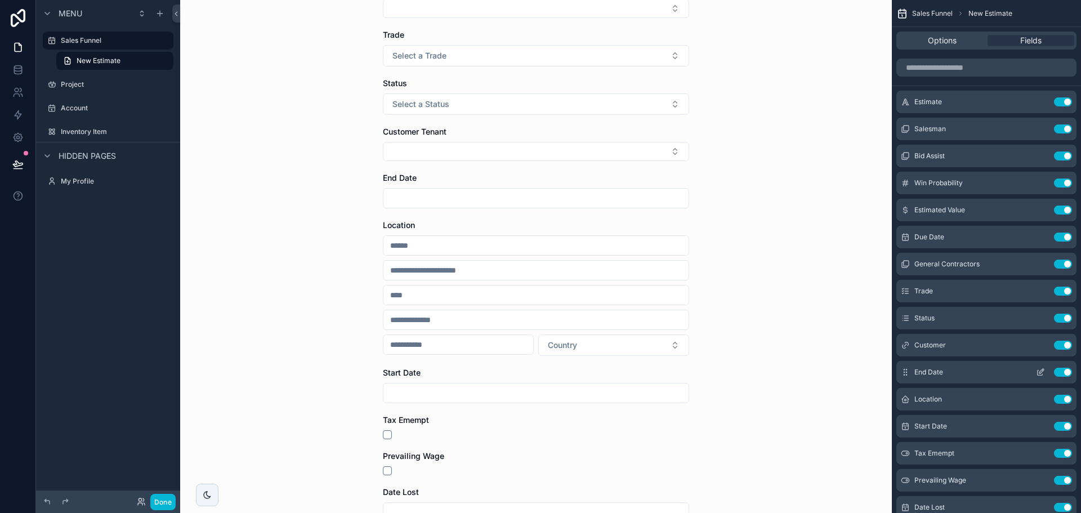
scroll to position [0, 0]
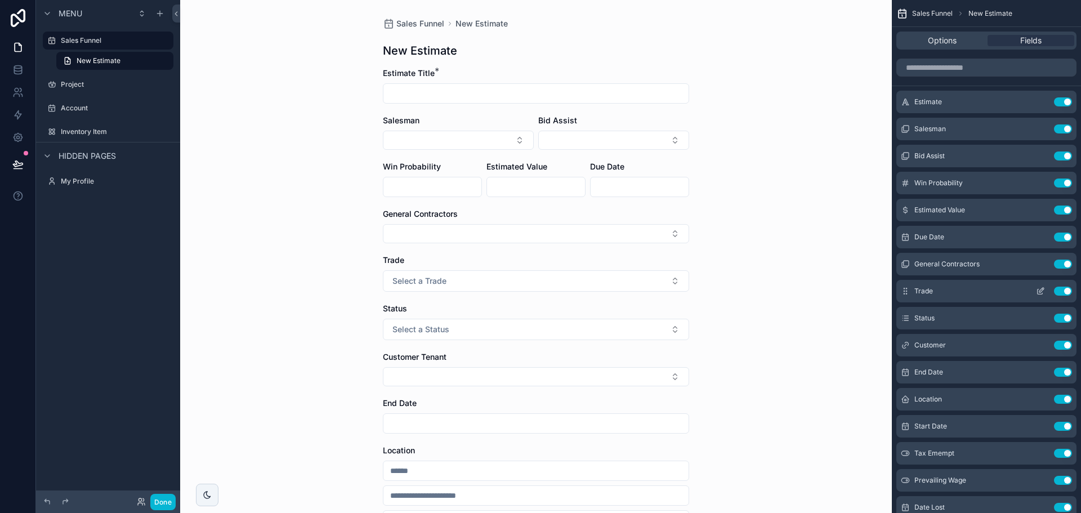
click at [1040, 293] on icon "scrollable content" at bounding box center [1040, 291] width 9 height 9
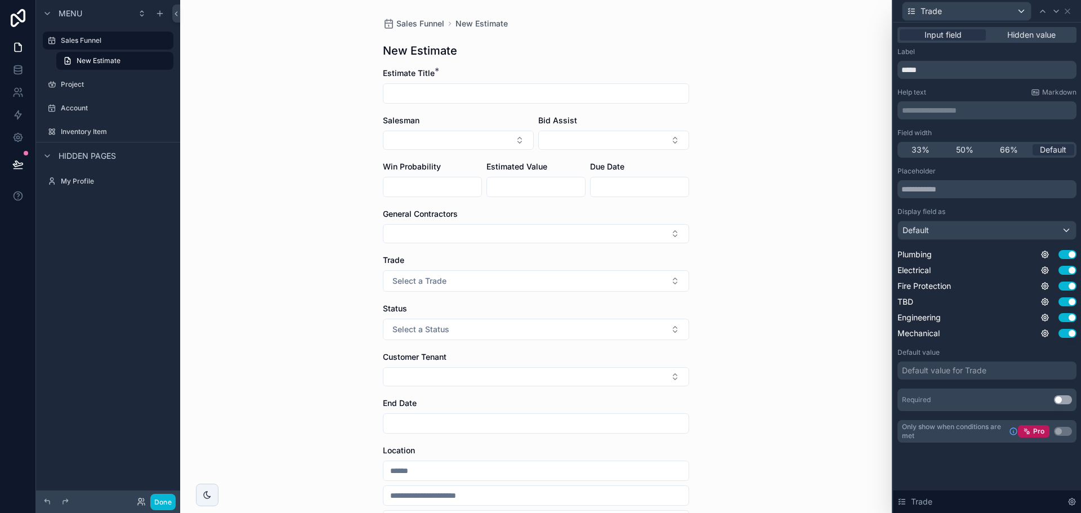
click at [965, 145] on span "50%" at bounding box center [964, 149] width 17 height 11
click at [1055, 12] on icon at bounding box center [1056, 11] width 9 height 9
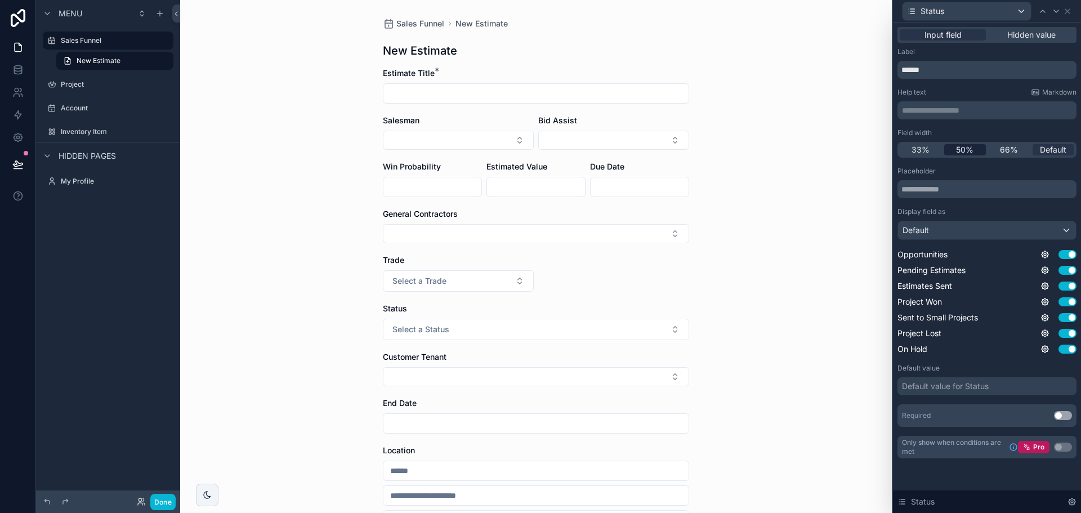
click at [965, 146] on span "50%" at bounding box center [964, 149] width 17 height 11
click at [1069, 10] on icon at bounding box center [1068, 11] width 5 height 5
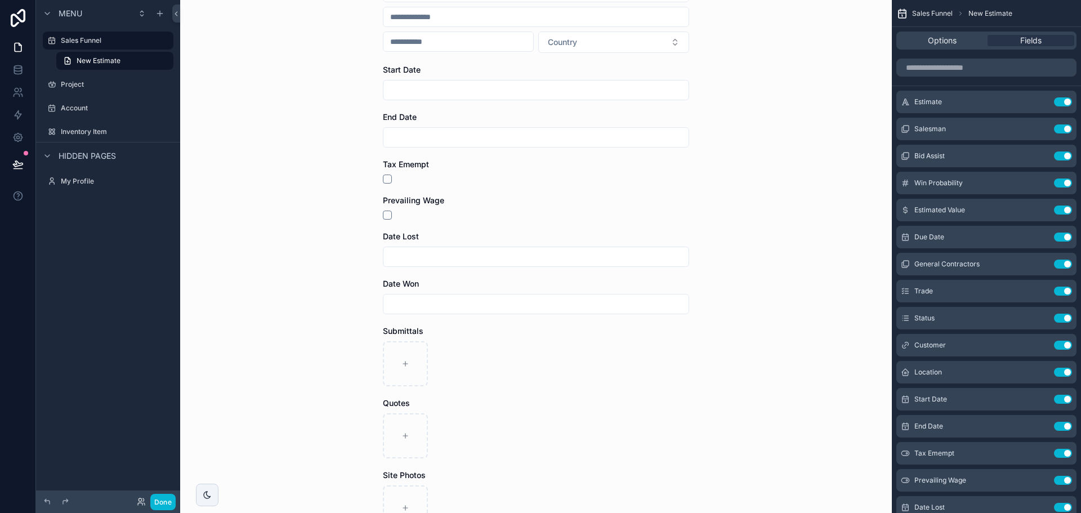
scroll to position [451, 0]
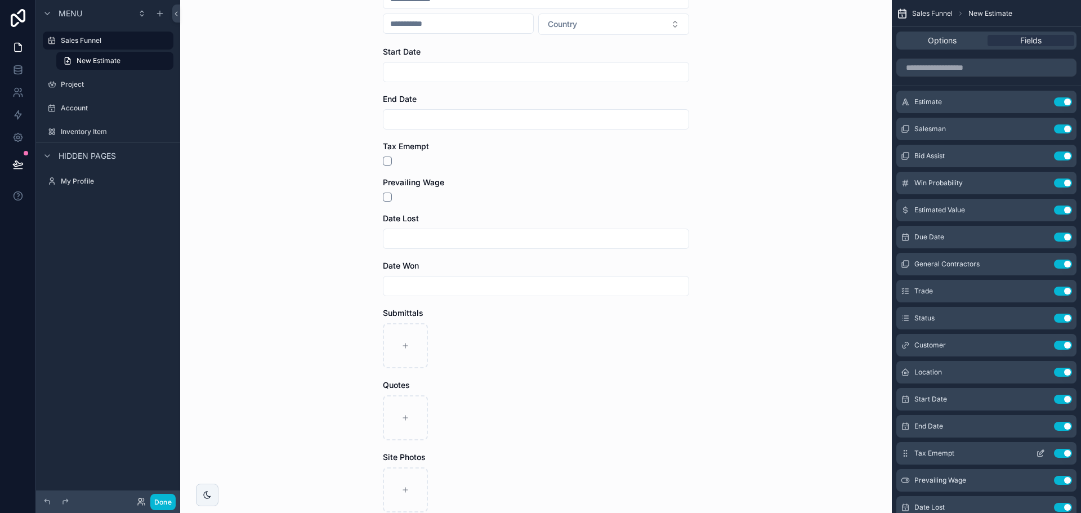
click at [1041, 452] on icon "scrollable content" at bounding box center [1040, 453] width 9 height 9
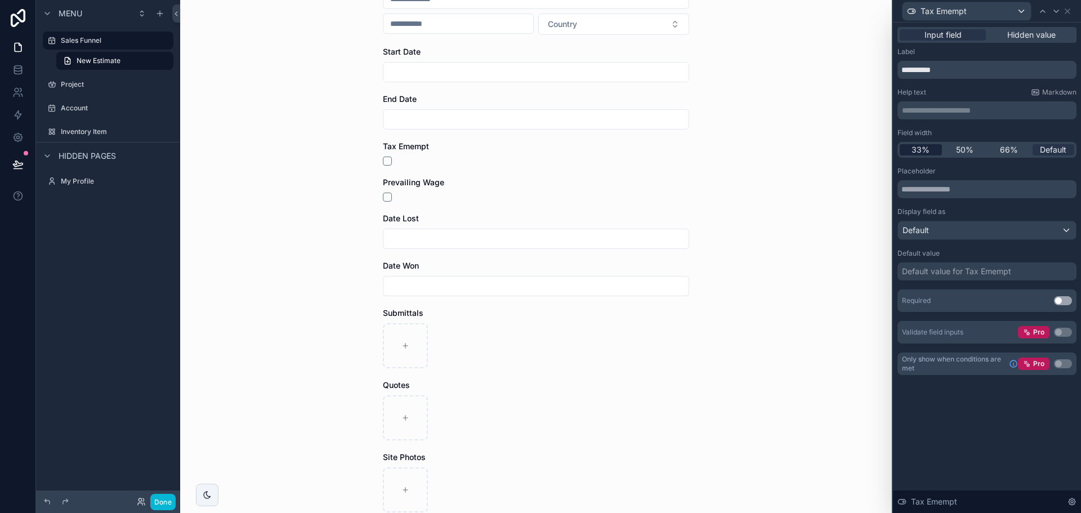
click at [921, 147] on span "33%" at bounding box center [921, 149] width 18 height 11
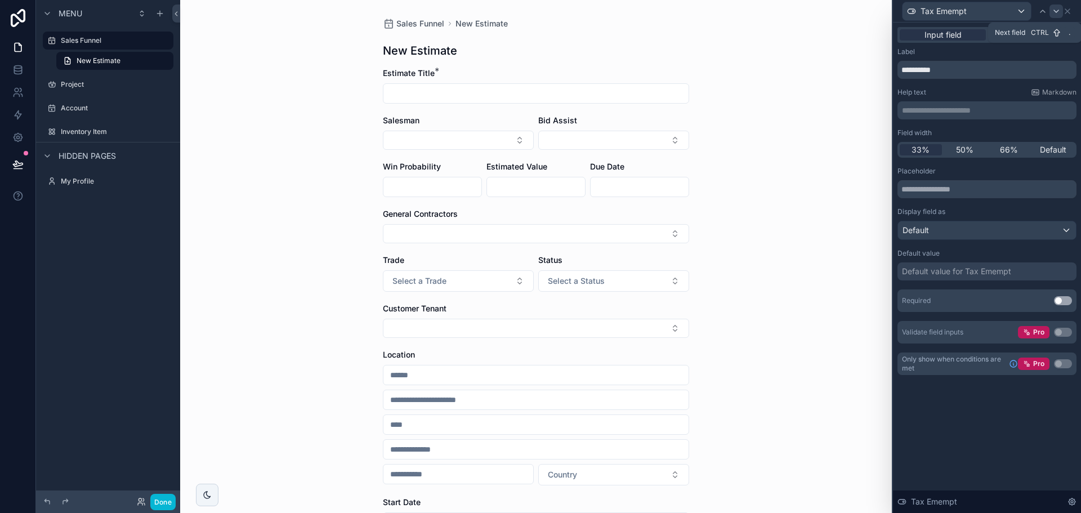
click at [1055, 9] on icon at bounding box center [1056, 11] width 9 height 9
click at [929, 148] on span "33%" at bounding box center [921, 149] width 18 height 11
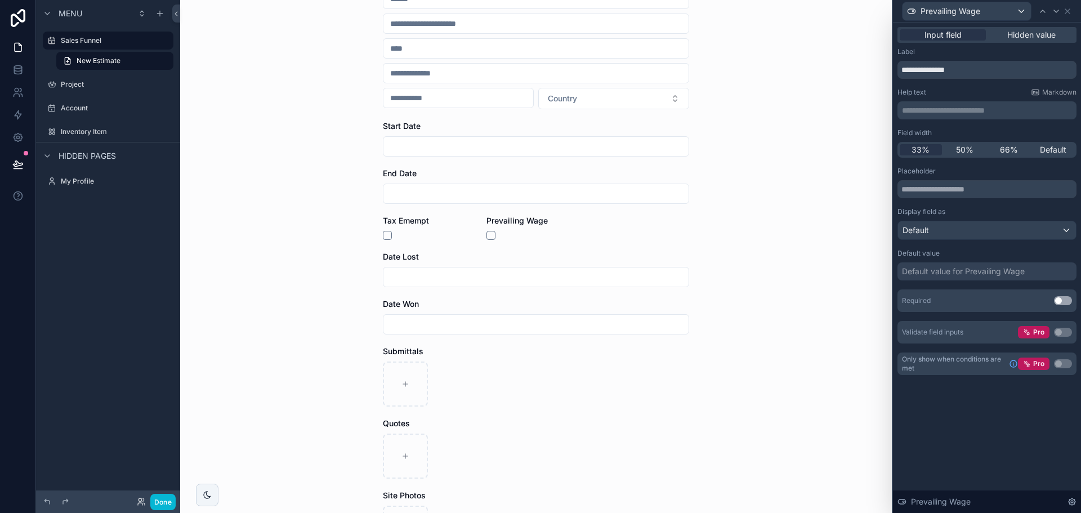
scroll to position [394, 0]
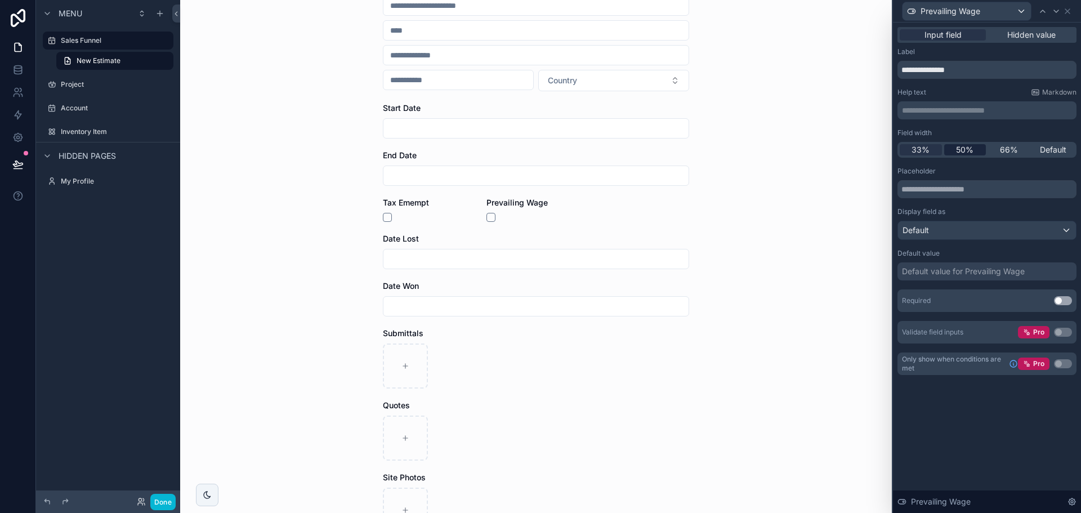
click at [957, 144] on span "50%" at bounding box center [964, 149] width 17 height 11
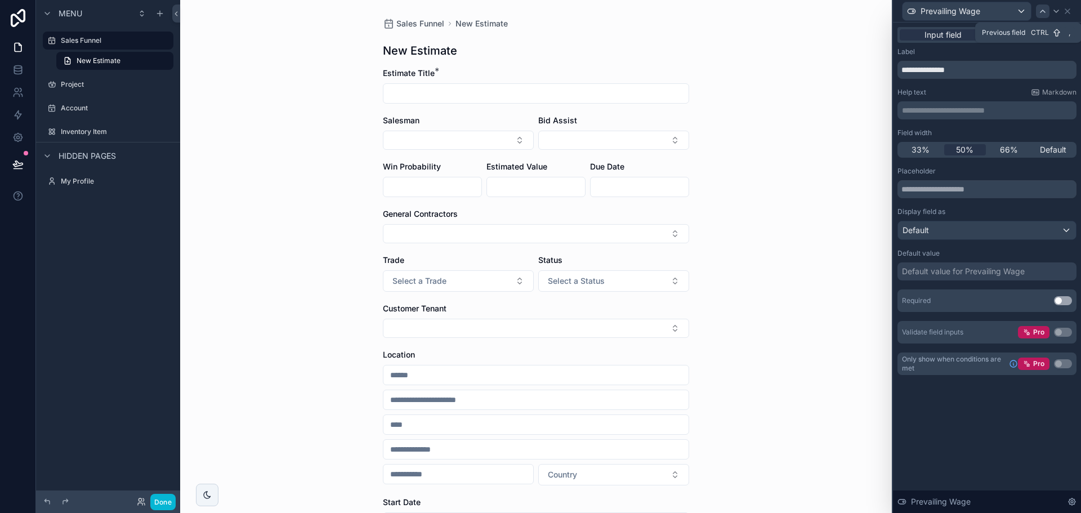
click at [1042, 12] on icon at bounding box center [1043, 11] width 9 height 9
click at [970, 145] on span "50%" at bounding box center [964, 149] width 17 height 11
click at [1056, 10] on icon at bounding box center [1056, 11] width 9 height 9
click at [1071, 9] on icon at bounding box center [1067, 11] width 9 height 9
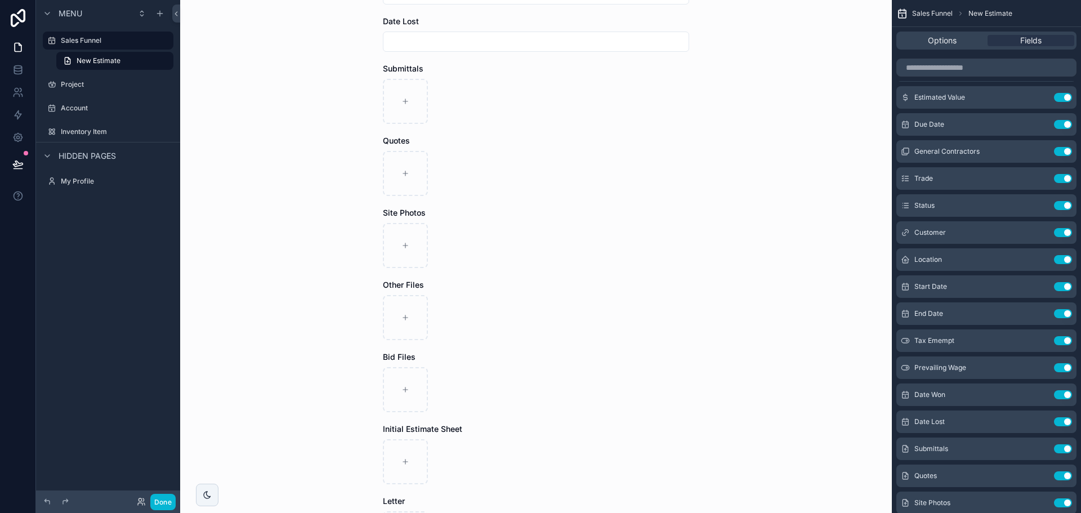
scroll to position [676, 0]
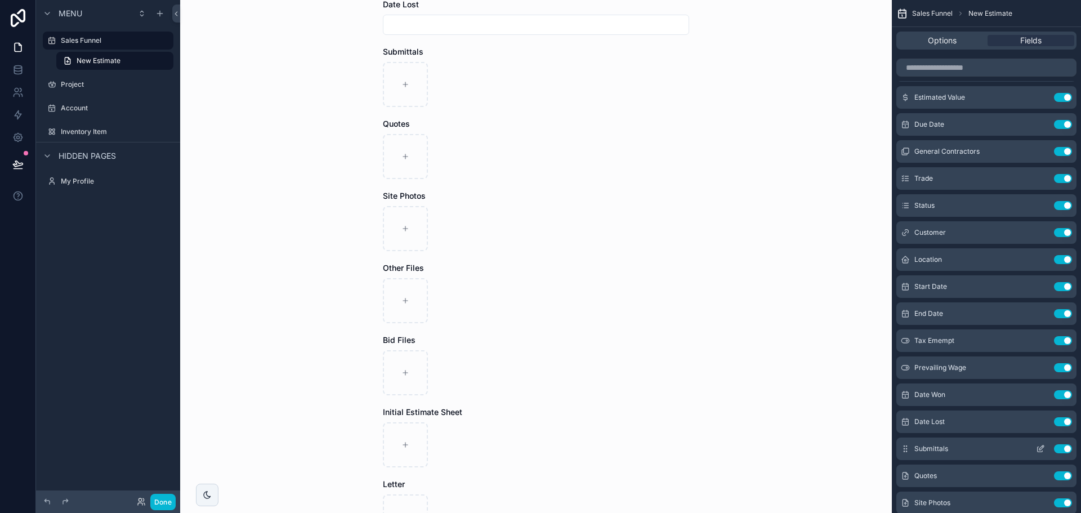
click at [1037, 445] on icon "scrollable content" at bounding box center [1040, 448] width 9 height 9
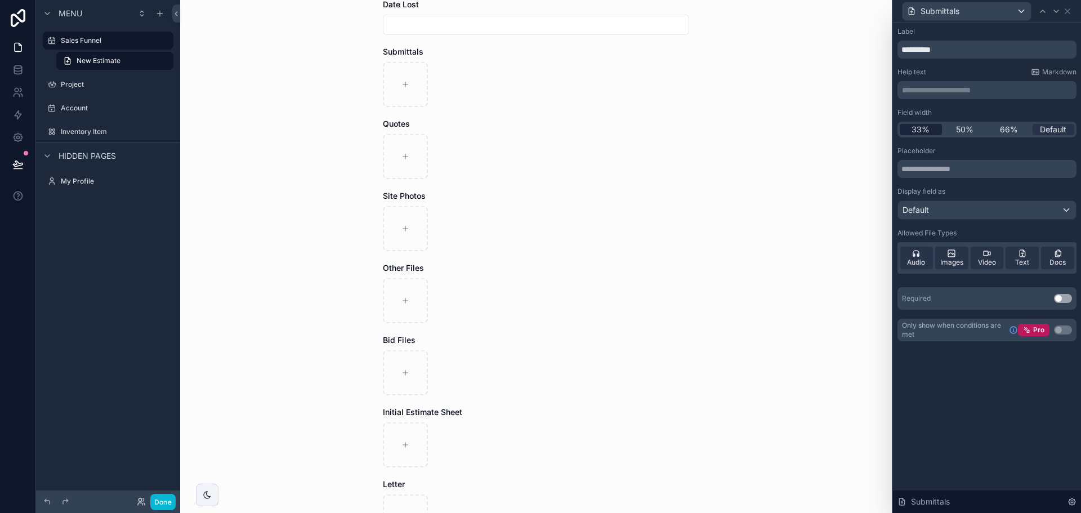
click at [921, 132] on span "33%" at bounding box center [921, 129] width 18 height 11
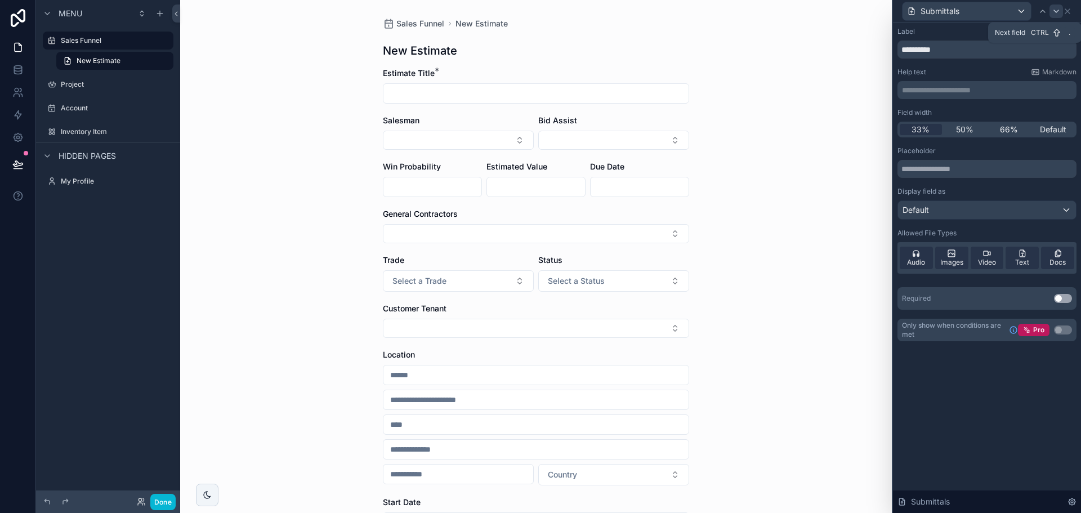
click at [1053, 11] on icon at bounding box center [1056, 11] width 9 height 9
click at [918, 121] on div "Field width 33% 50% 66% Default" at bounding box center [987, 122] width 179 height 29
click at [921, 126] on span "33%" at bounding box center [921, 129] width 18 height 11
click at [1056, 10] on icon at bounding box center [1056, 11] width 9 height 9
click at [925, 128] on span "33%" at bounding box center [921, 129] width 18 height 11
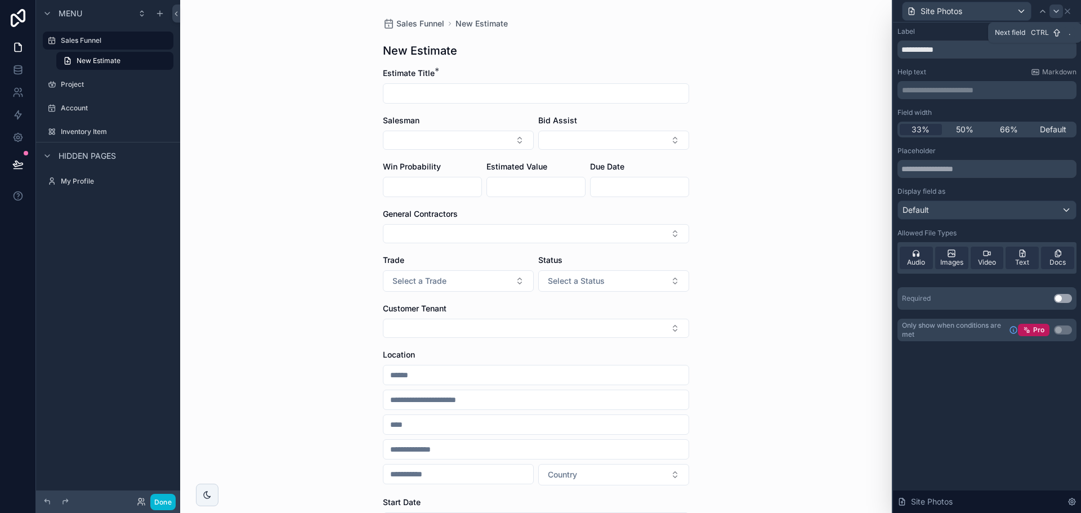
click at [1053, 10] on icon at bounding box center [1056, 11] width 9 height 9
click at [923, 124] on span "33%" at bounding box center [921, 129] width 18 height 11
click at [1054, 11] on icon at bounding box center [1056, 11] width 9 height 9
click at [913, 127] on span "33%" at bounding box center [921, 129] width 18 height 11
click at [1057, 10] on icon at bounding box center [1056, 11] width 9 height 9
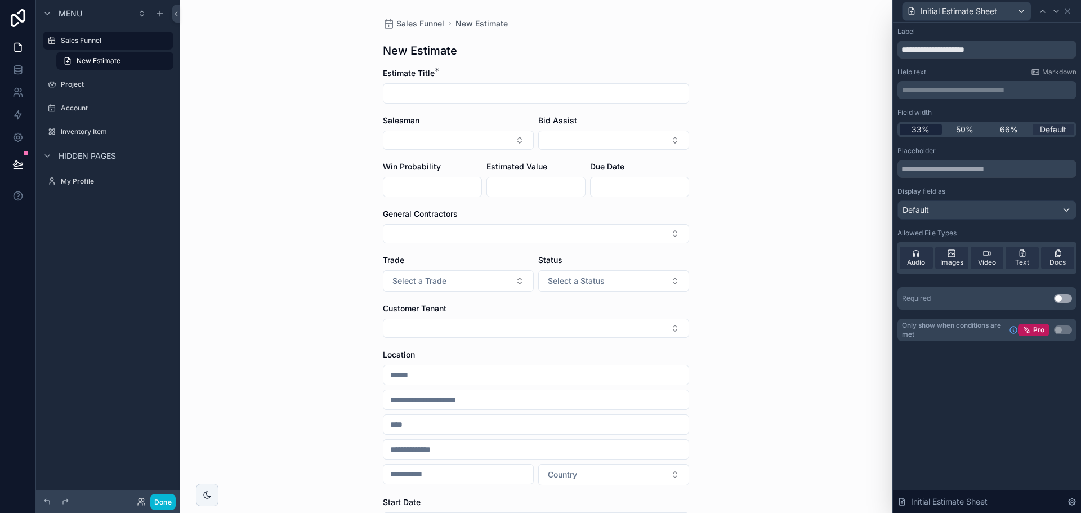
click at [916, 126] on span "33%" at bounding box center [921, 129] width 18 height 11
click at [1058, 12] on icon at bounding box center [1056, 11] width 9 height 9
click at [919, 126] on span "33%" at bounding box center [921, 129] width 18 height 11
click at [1055, 9] on icon at bounding box center [1056, 11] width 9 height 9
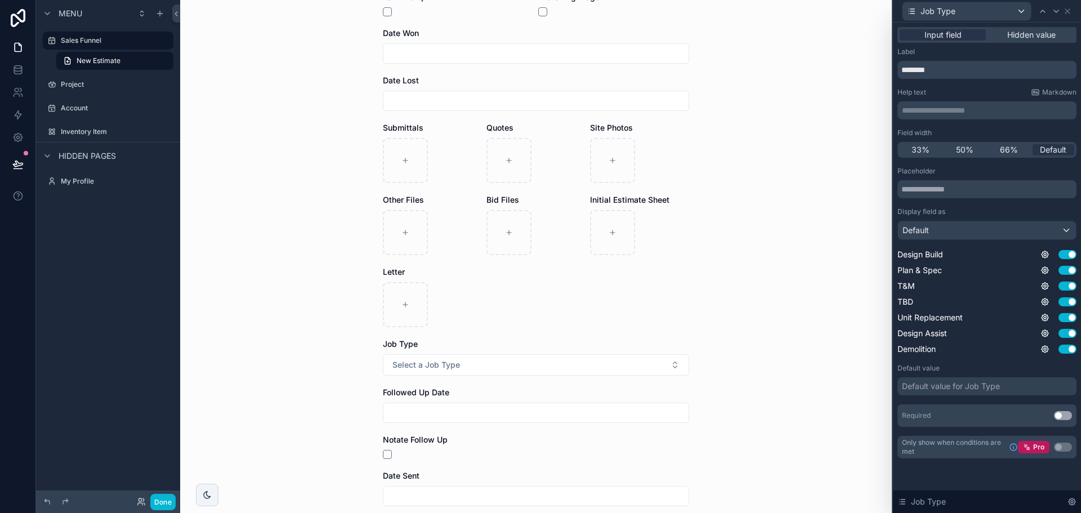
scroll to position [620, 0]
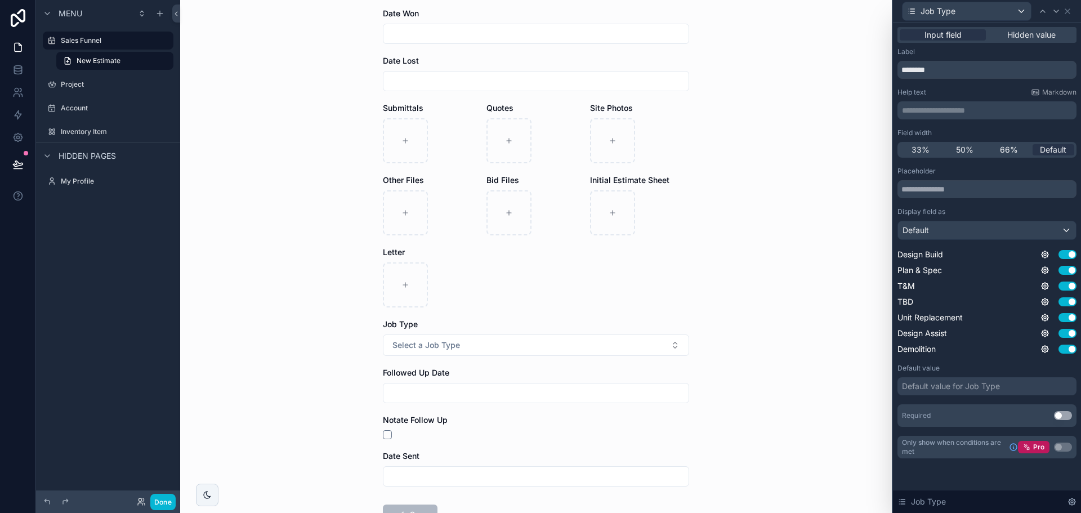
click at [957, 149] on span "50%" at bounding box center [964, 149] width 17 height 11
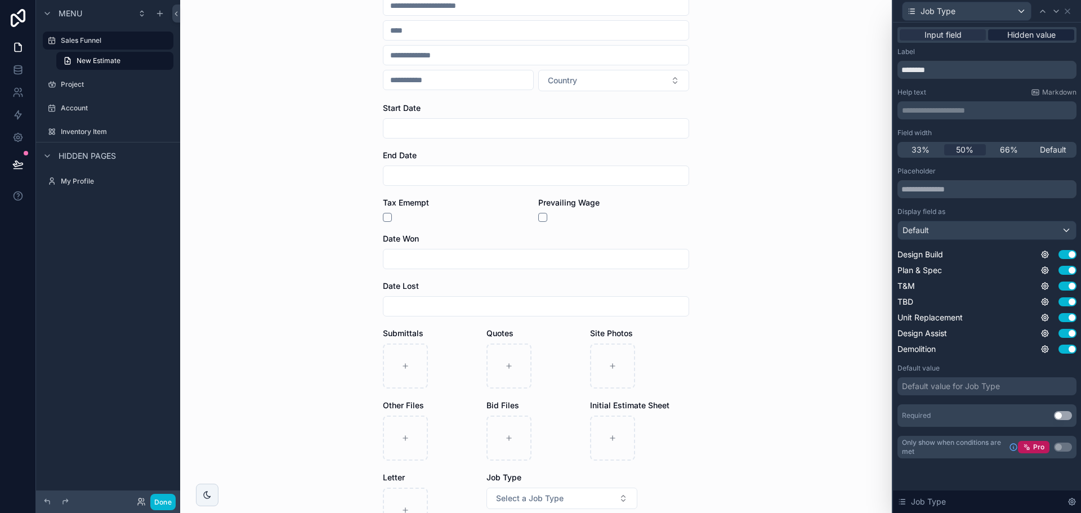
scroll to position [169, 0]
click at [1071, 7] on icon at bounding box center [1067, 11] width 9 height 9
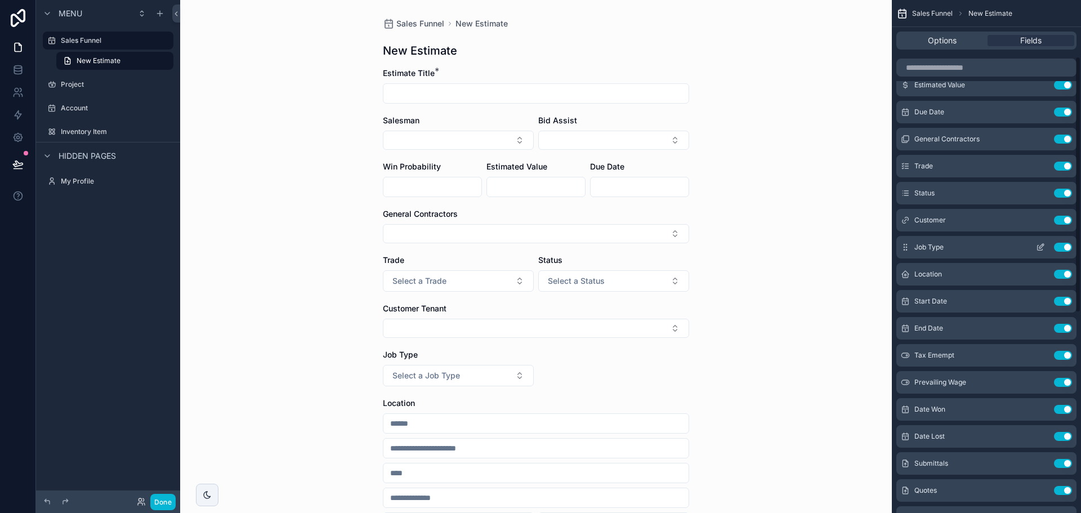
scroll to position [113, 0]
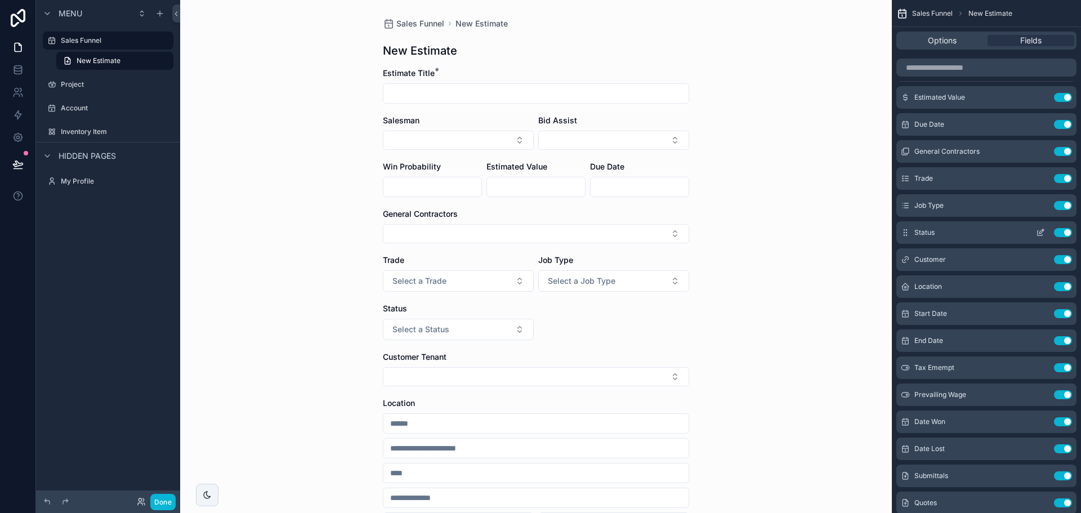
click at [1062, 230] on button "Use setting" at bounding box center [1063, 232] width 18 height 9
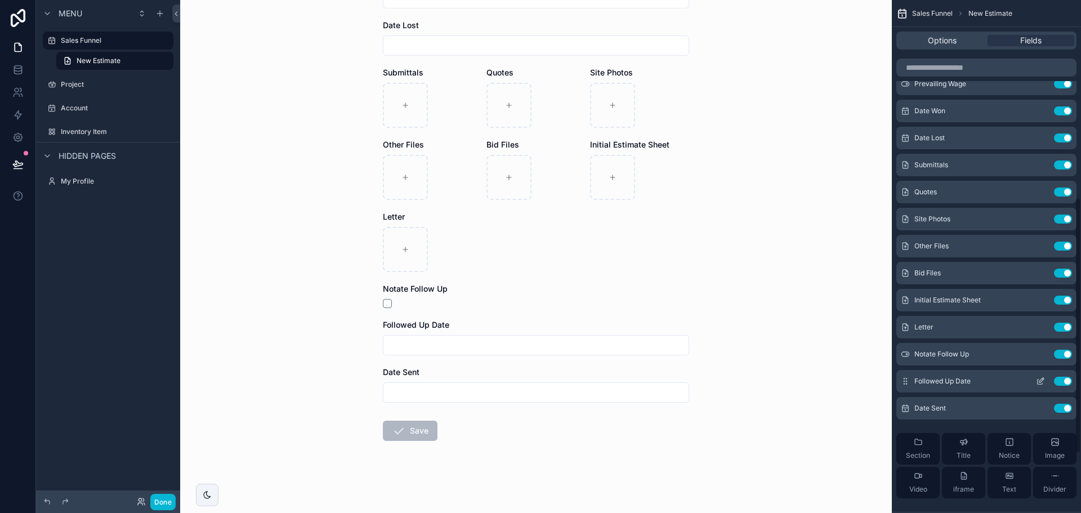
scroll to position [394, 0]
click at [1039, 411] on icon "scrollable content" at bounding box center [1040, 410] width 9 height 9
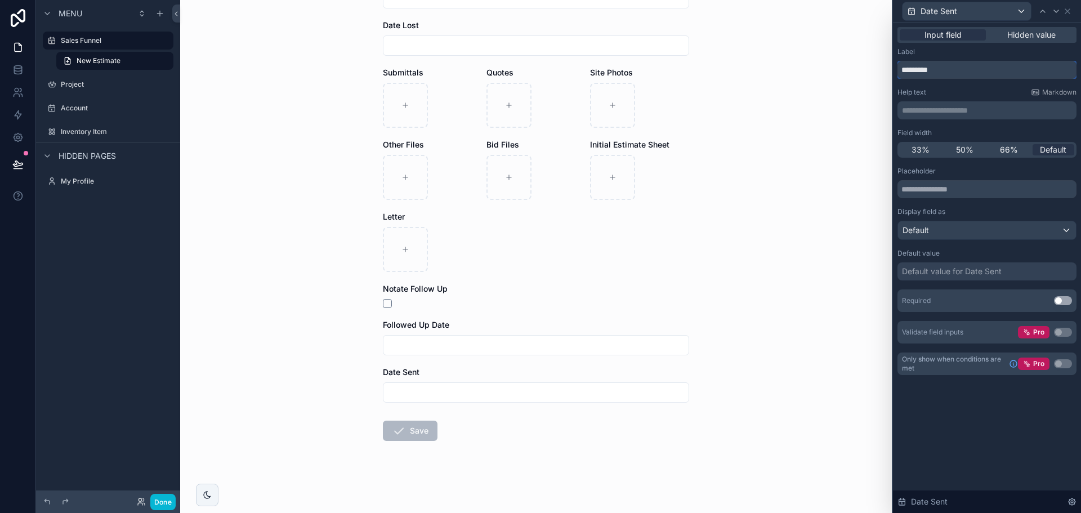
click at [924, 72] on input "*********" at bounding box center [987, 70] width 179 height 18
click at [921, 70] on input "*********" at bounding box center [987, 70] width 179 height 18
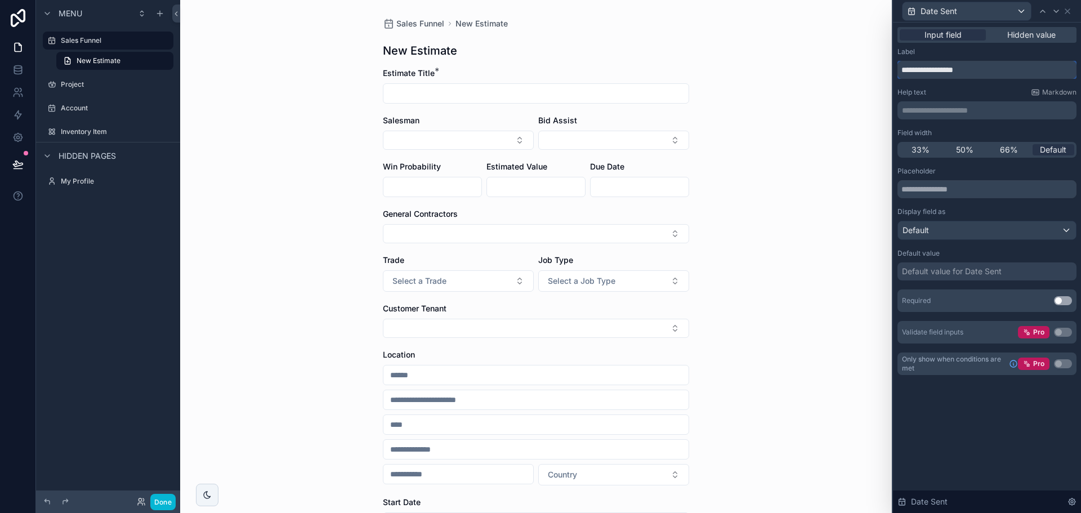
type input "**********"
click at [838, 317] on div "Sales Funnel New Estimate New Estimate Estimate Title * Salesman Bid Assist Win…" at bounding box center [536, 256] width 712 height 513
click at [1070, 10] on icon at bounding box center [1067, 11] width 9 height 9
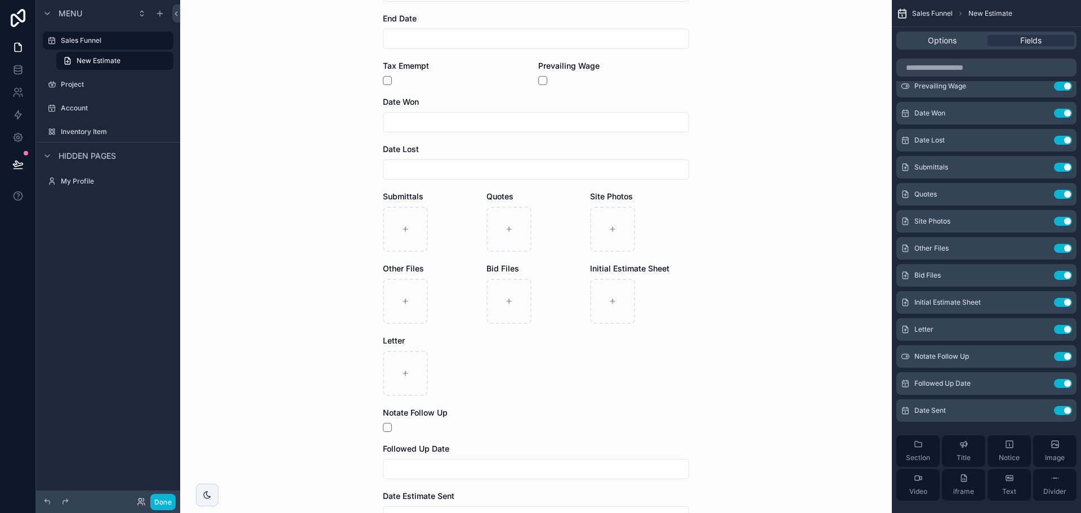
scroll to position [655, 0]
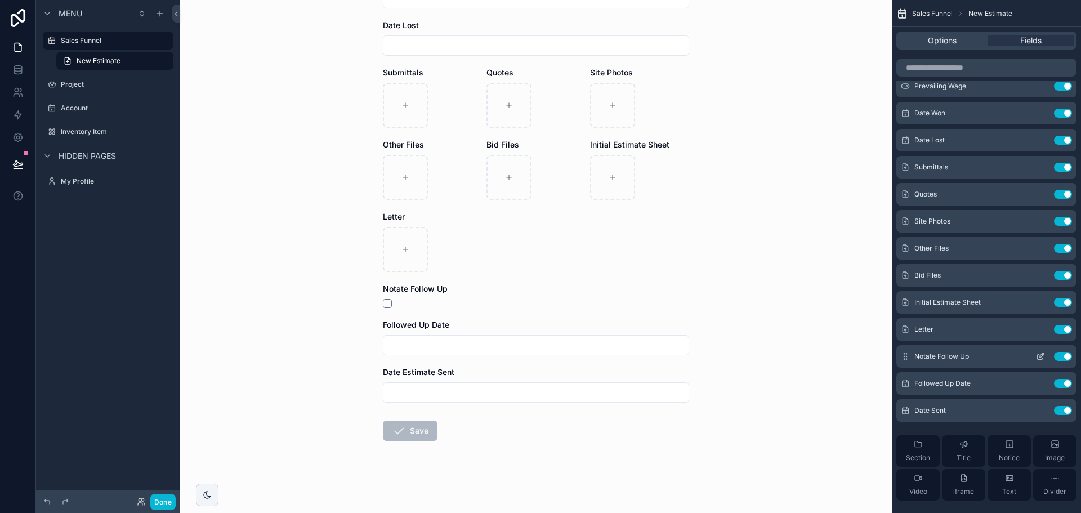
click at [1046, 356] on button "scrollable content" at bounding box center [1041, 356] width 18 height 9
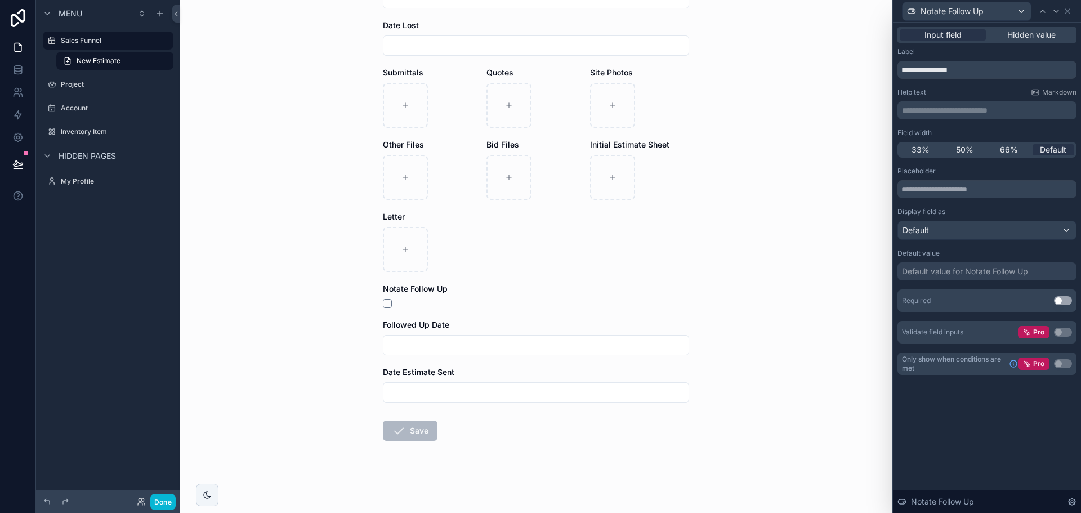
click at [961, 148] on span "50%" at bounding box center [964, 149] width 17 height 11
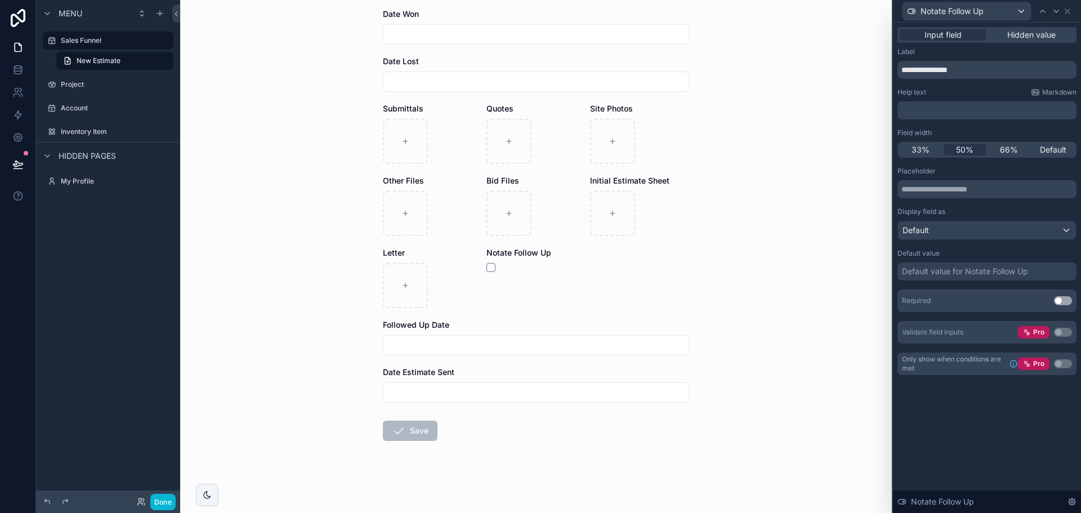
scroll to position [0, 0]
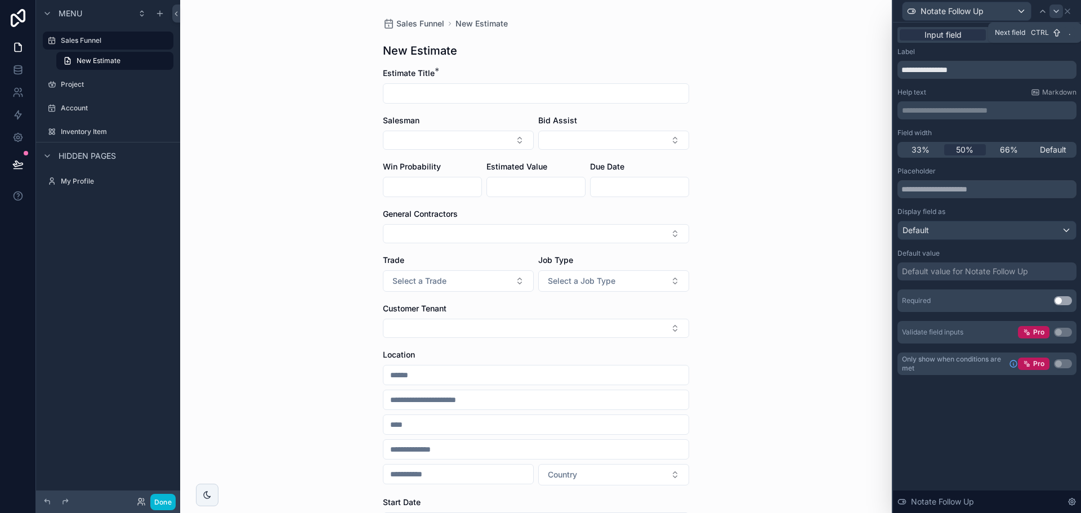
click at [1059, 5] on div at bounding box center [1057, 12] width 14 height 14
drag, startPoint x: 964, startPoint y: 146, endPoint x: 1023, endPoint y: 63, distance: 102.1
click at [964, 145] on span "50%" at bounding box center [964, 149] width 17 height 11
click at [1071, 7] on icon at bounding box center [1067, 11] width 9 height 9
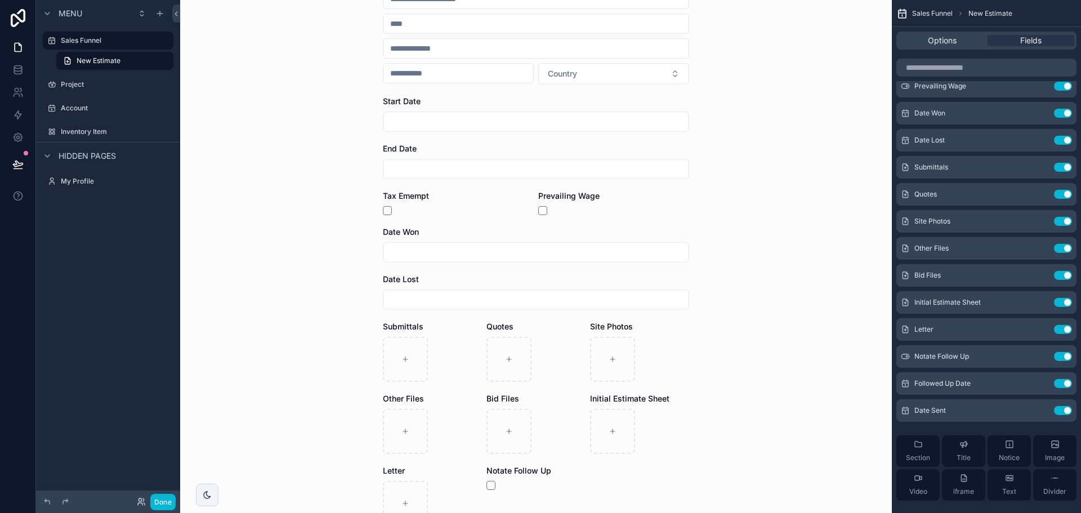
scroll to position [619, 0]
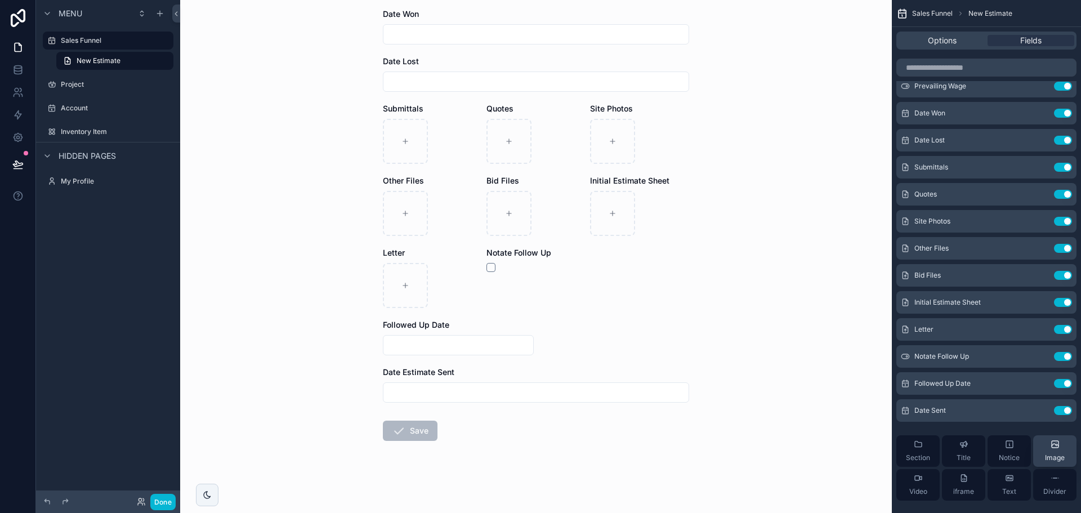
click at [1038, 470] on button "Divider" at bounding box center [1054, 485] width 43 height 32
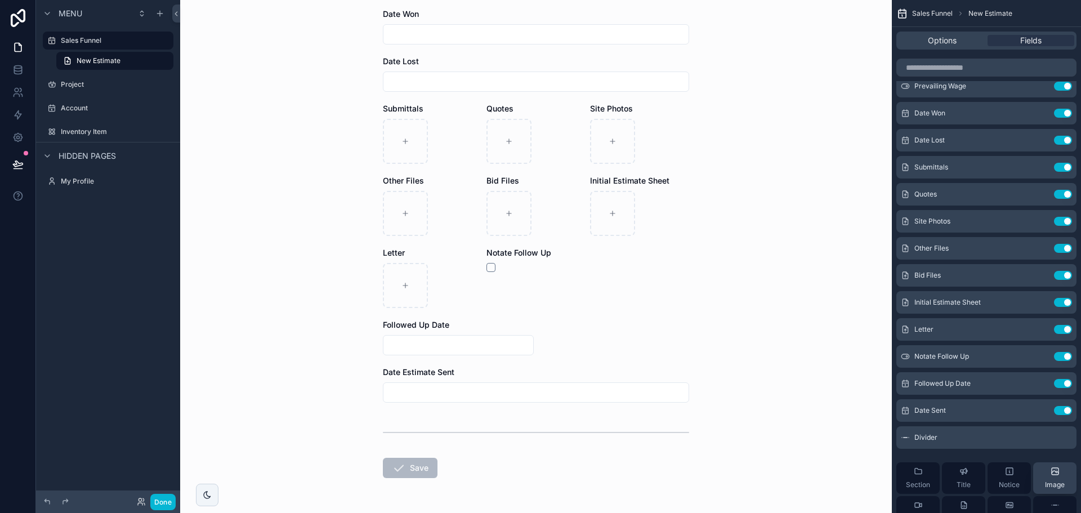
click at [1062, 483] on span "Image" at bounding box center [1055, 484] width 20 height 9
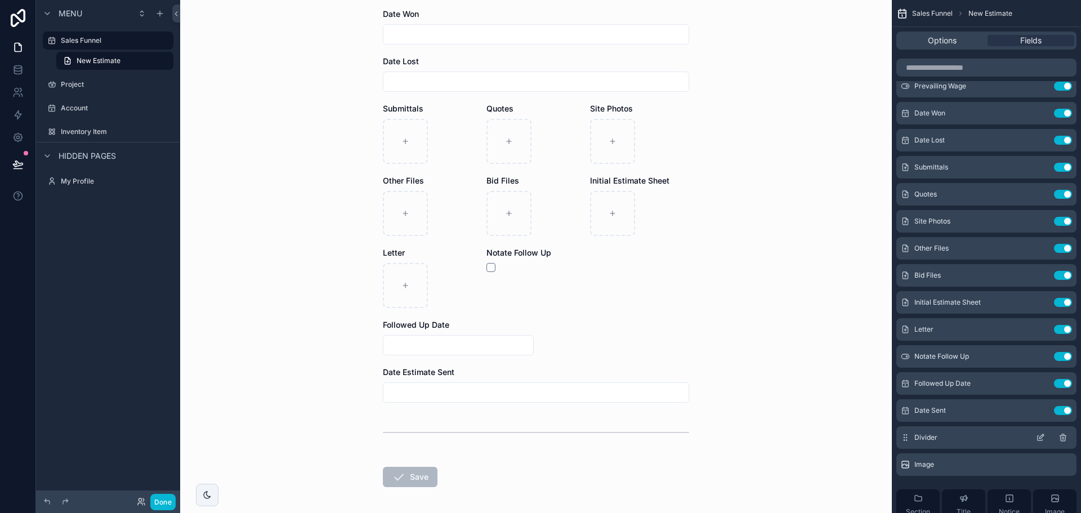
scroll to position [0, 0]
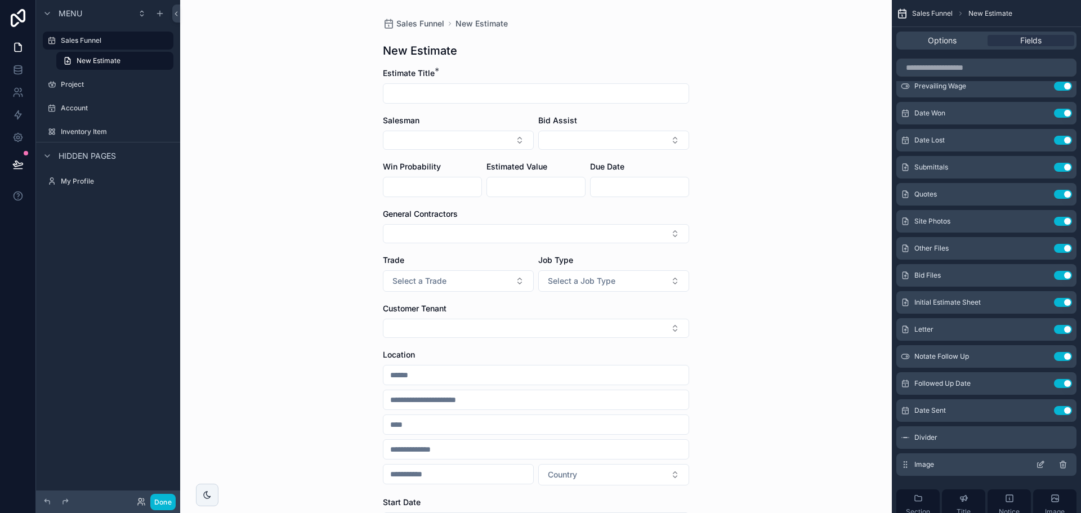
click at [1064, 465] on icon "scrollable content" at bounding box center [1064, 465] width 0 height 2
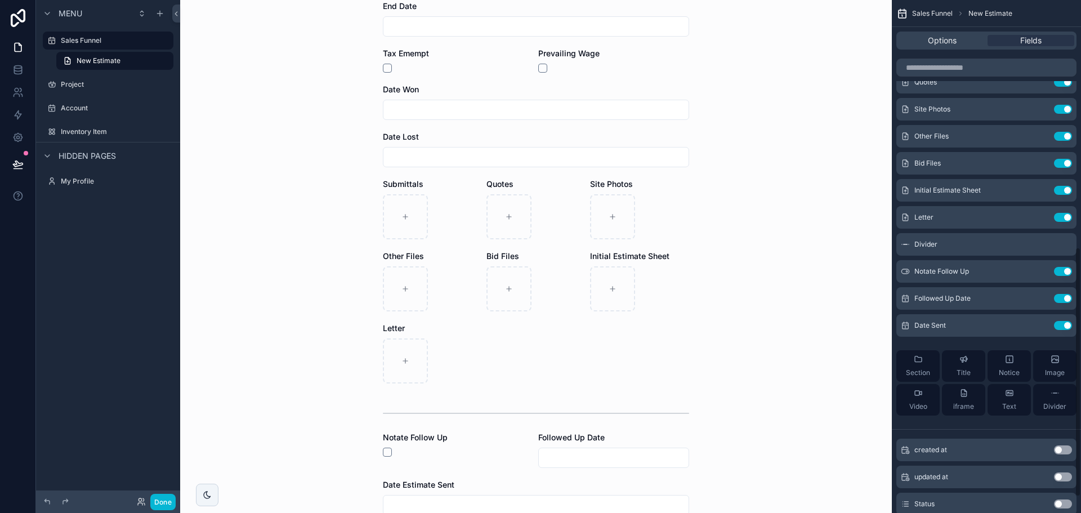
scroll to position [507, 0]
click at [1051, 403] on span "Divider" at bounding box center [1055, 406] width 23 height 9
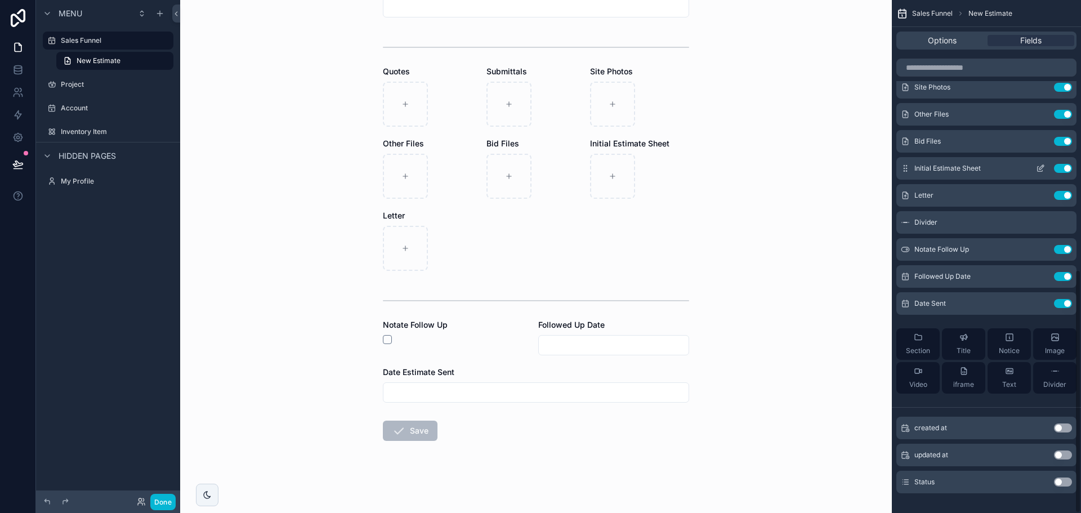
scroll to position [567, 0]
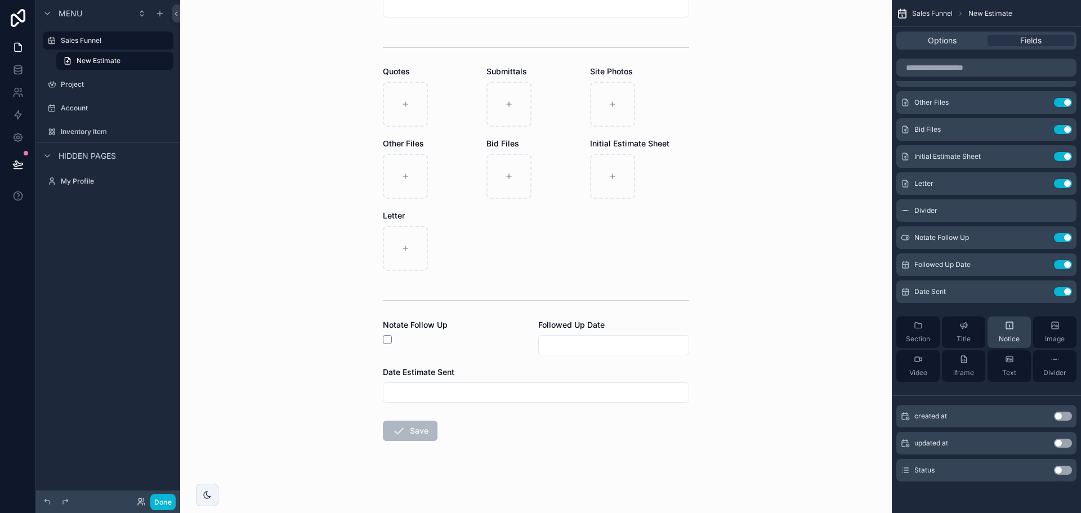
click at [1018, 331] on div "Notice" at bounding box center [1009, 332] width 21 height 23
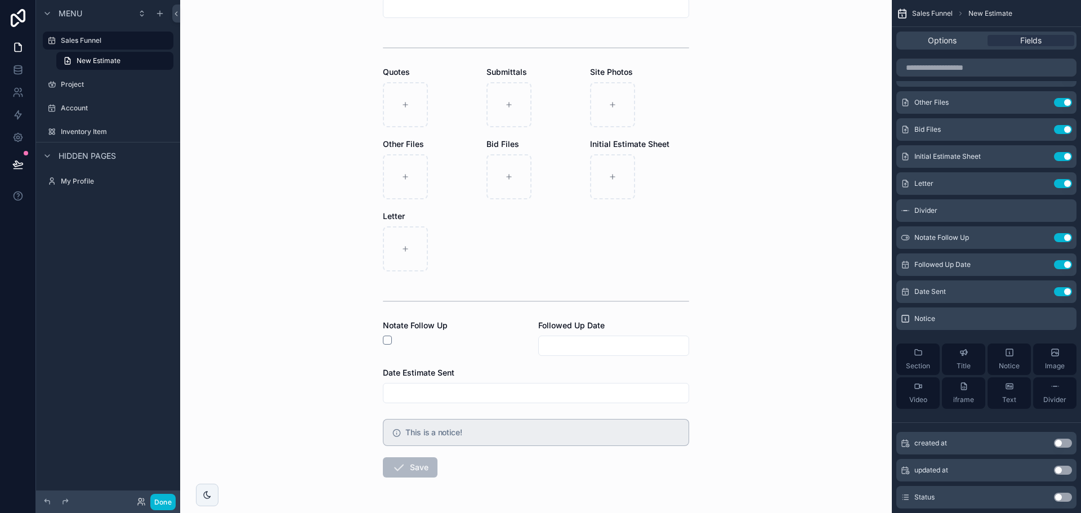
scroll to position [729, 0]
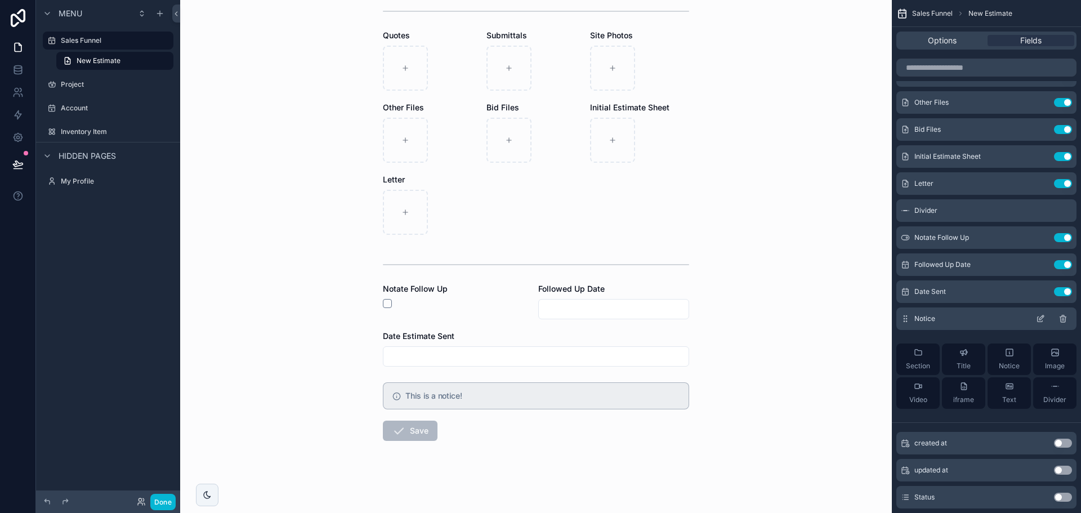
click at [1066, 319] on icon "scrollable content" at bounding box center [1062, 319] width 5 height 5
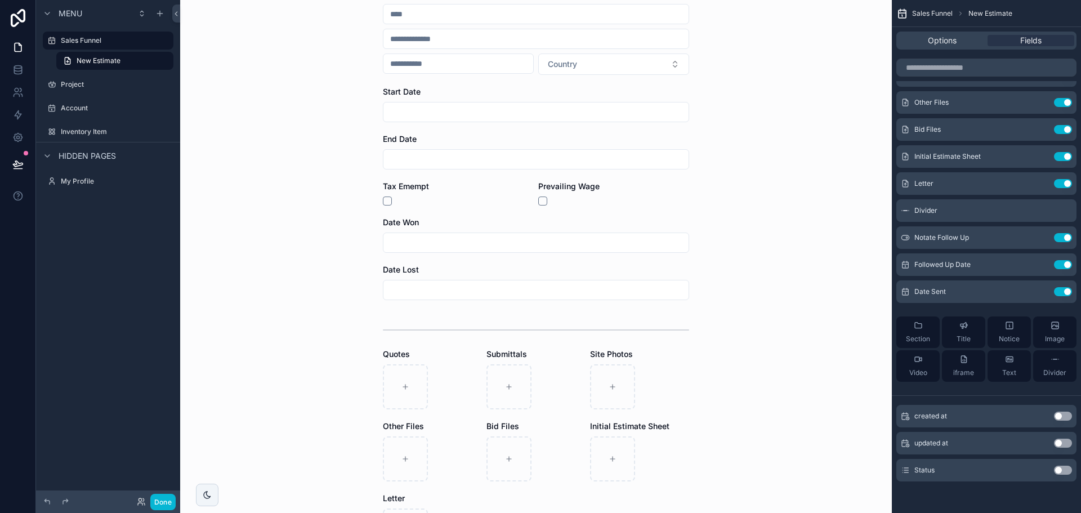
scroll to position [693, 0]
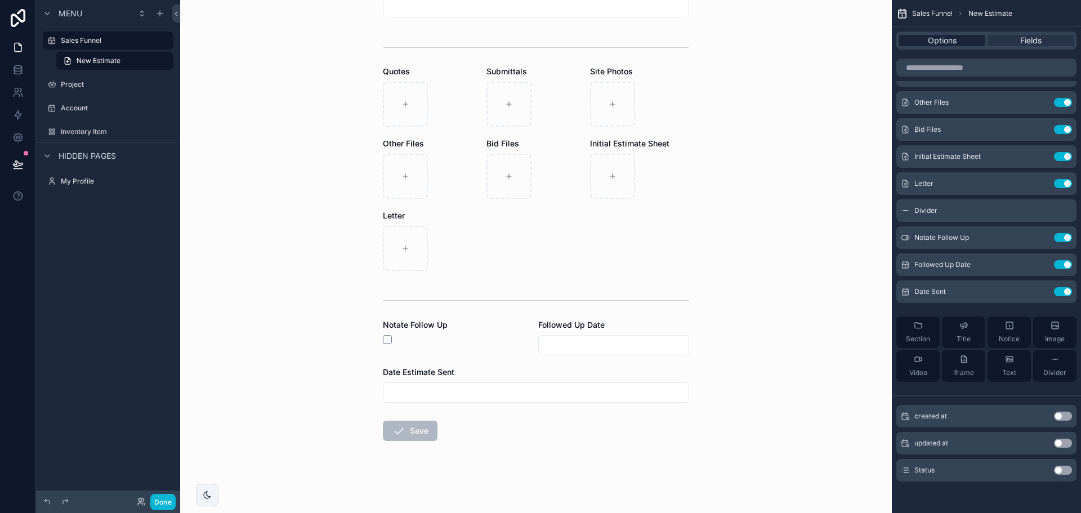
click at [945, 35] on span "Options" at bounding box center [942, 40] width 29 height 11
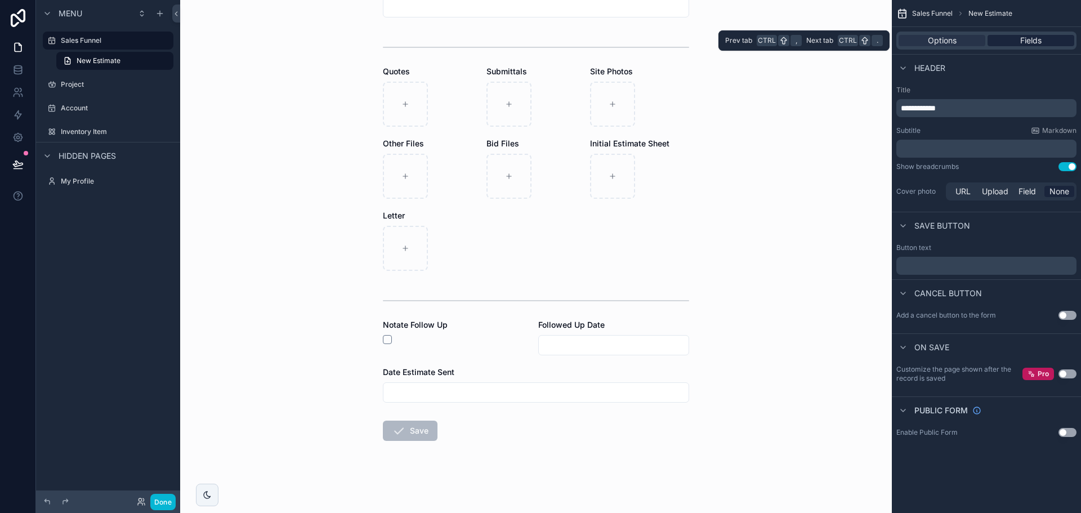
click at [1013, 43] on div "Fields" at bounding box center [1031, 40] width 87 height 11
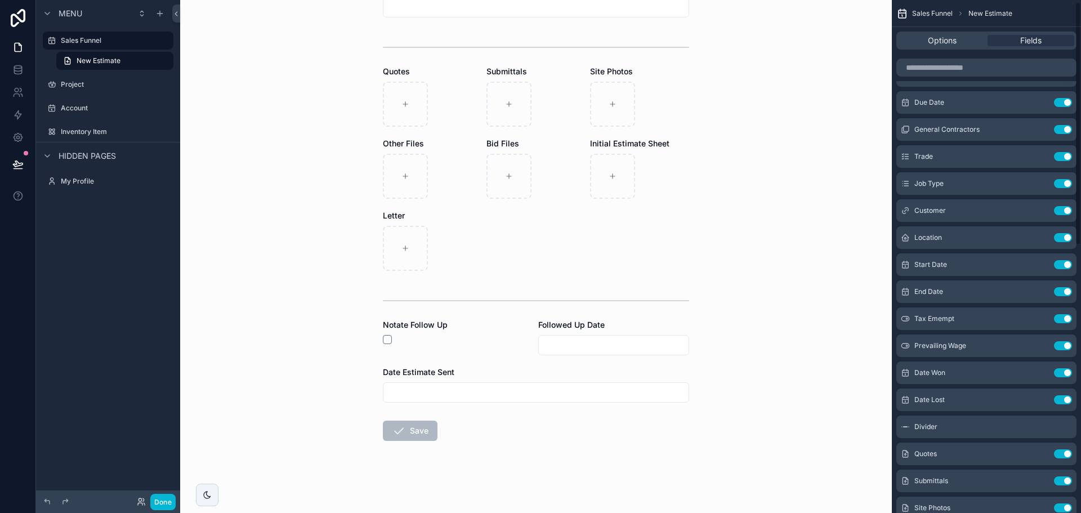
scroll to position [567, 0]
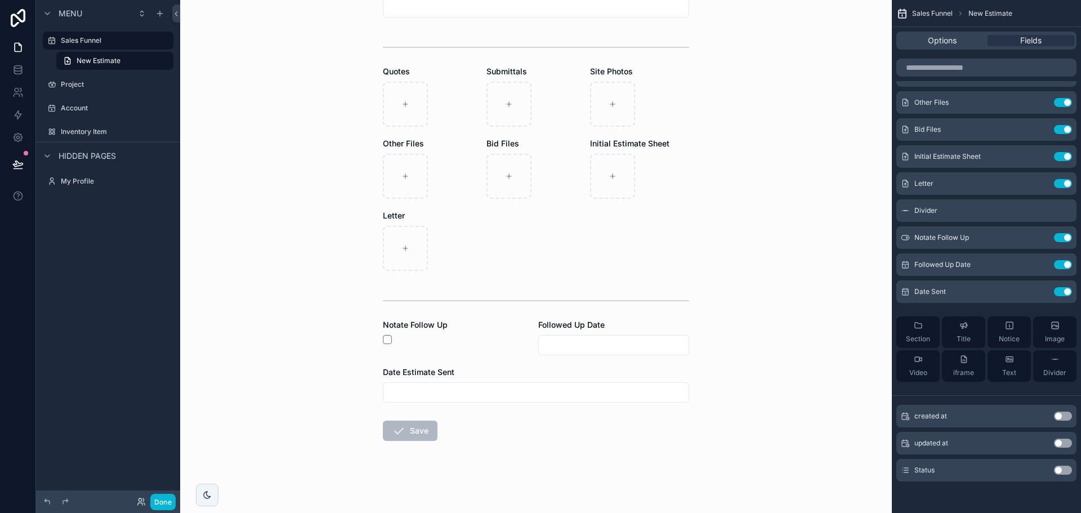
drag, startPoint x: 1060, startPoint y: 469, endPoint x: 1031, endPoint y: 394, distance: 79.7
click at [1060, 469] on button "Use setting" at bounding box center [1063, 470] width 18 height 9
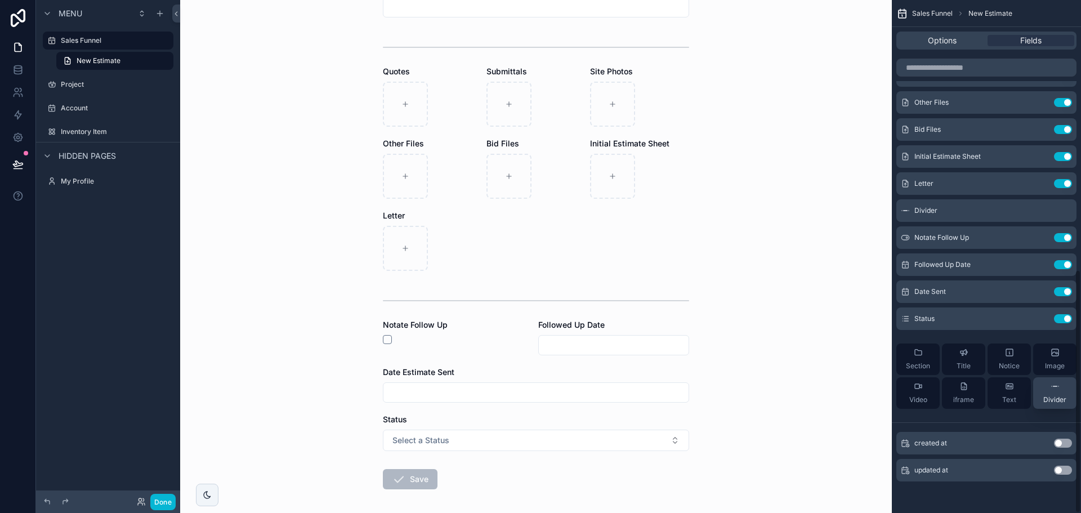
scroll to position [0, 0]
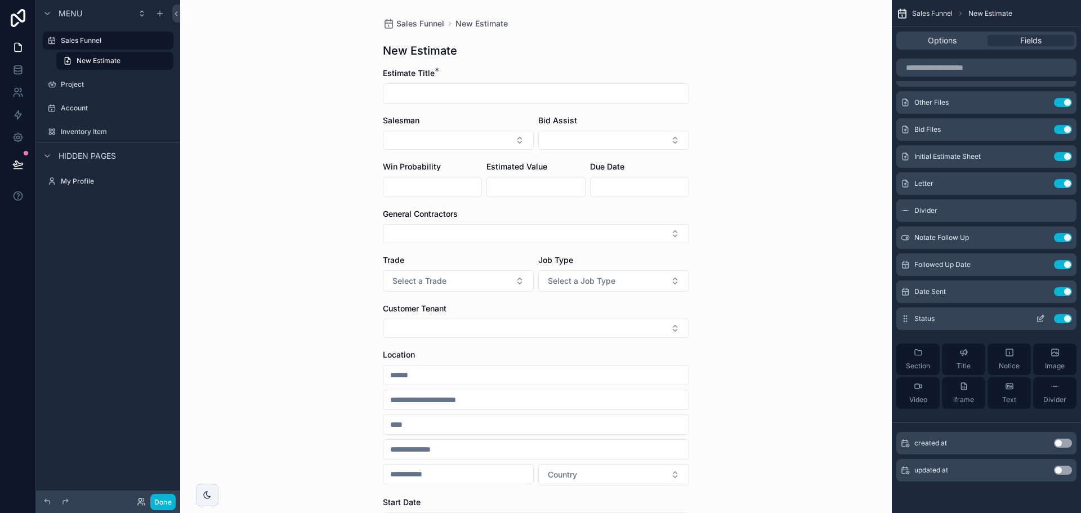
click at [1038, 319] on icon "scrollable content" at bounding box center [1040, 318] width 9 height 9
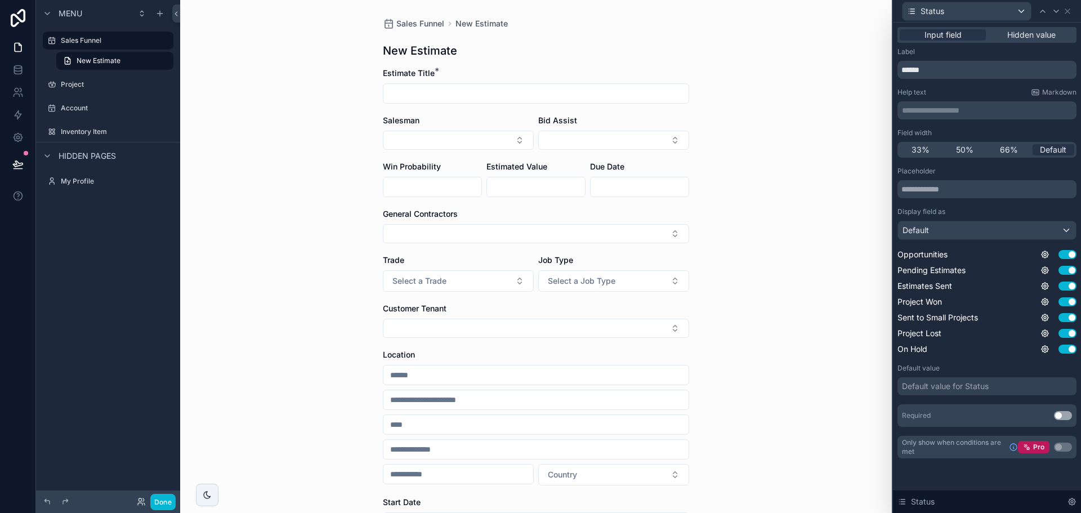
click at [1049, 34] on span "Hidden value" at bounding box center [1032, 34] width 48 height 11
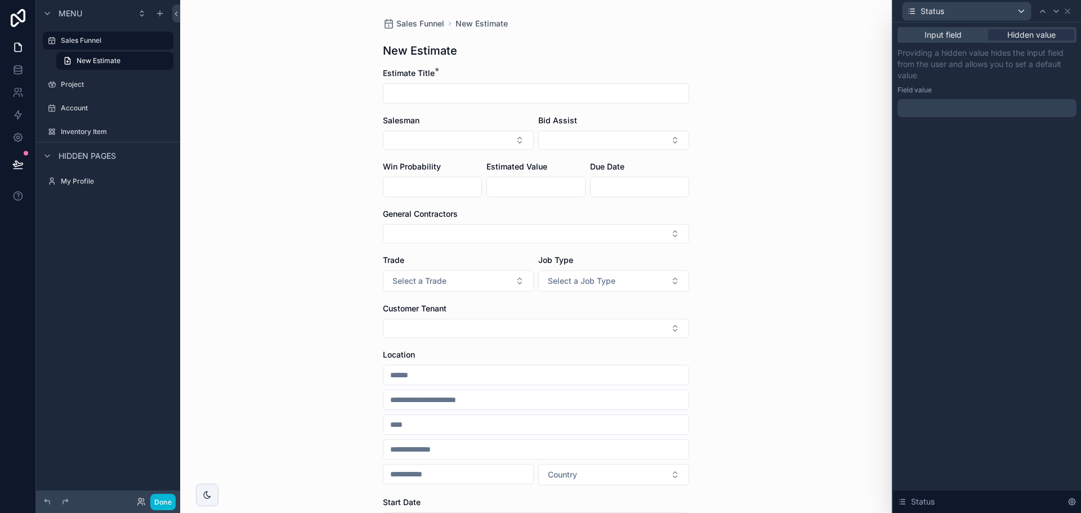
click at [944, 112] on div at bounding box center [987, 108] width 179 height 18
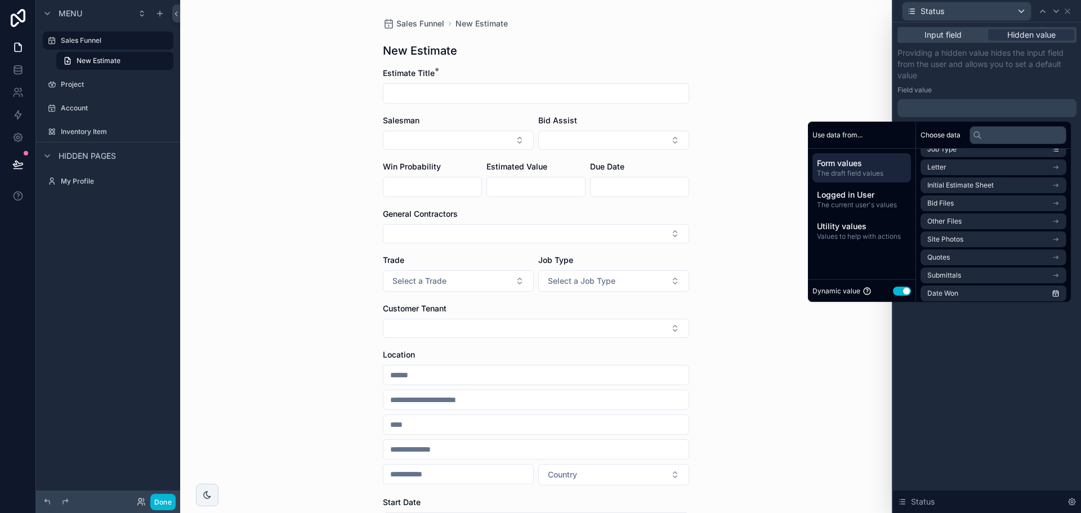
scroll to position [223, 0]
click at [983, 133] on input "text" at bounding box center [1018, 135] width 97 height 18
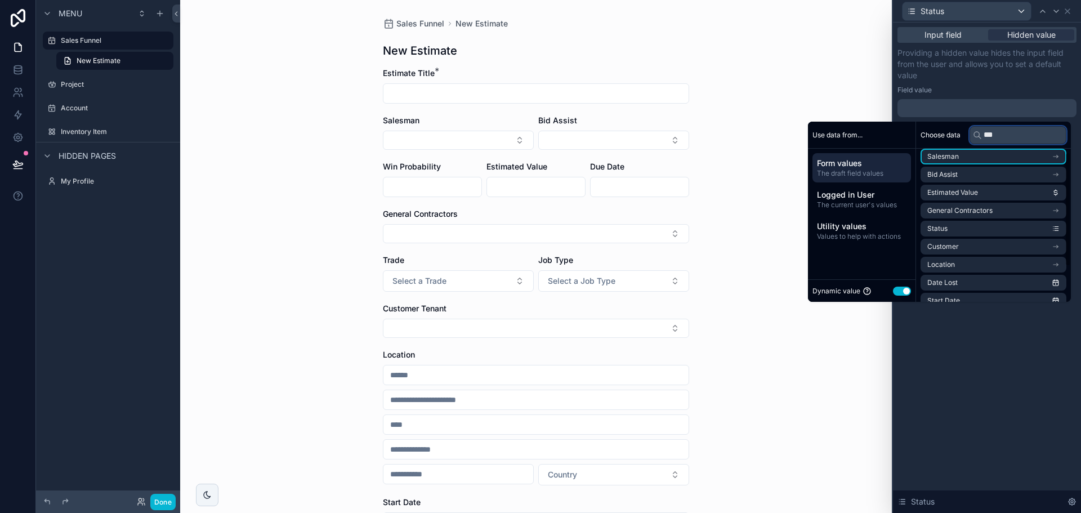
scroll to position [0, 0]
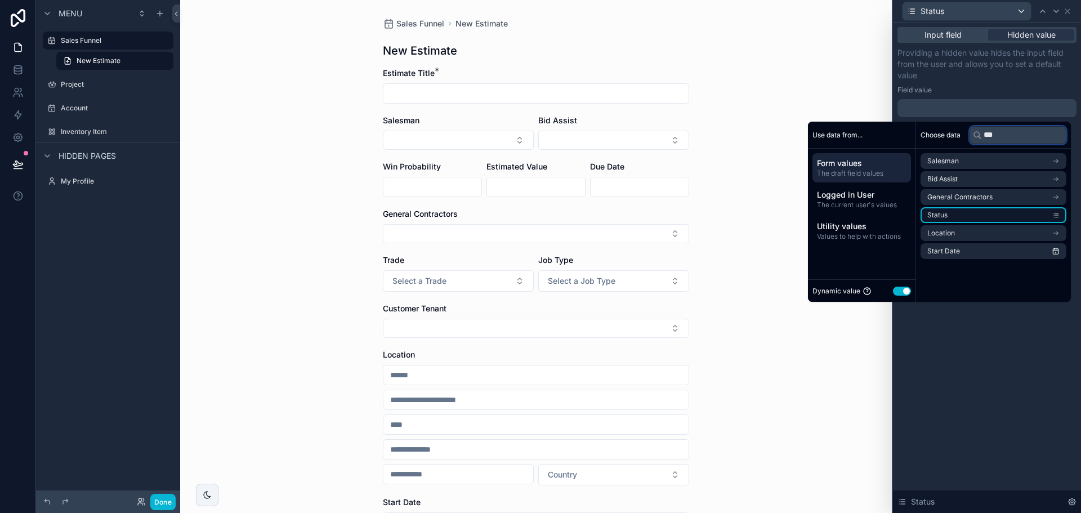
type input "***"
click at [949, 219] on li "Status" at bounding box center [994, 215] width 146 height 16
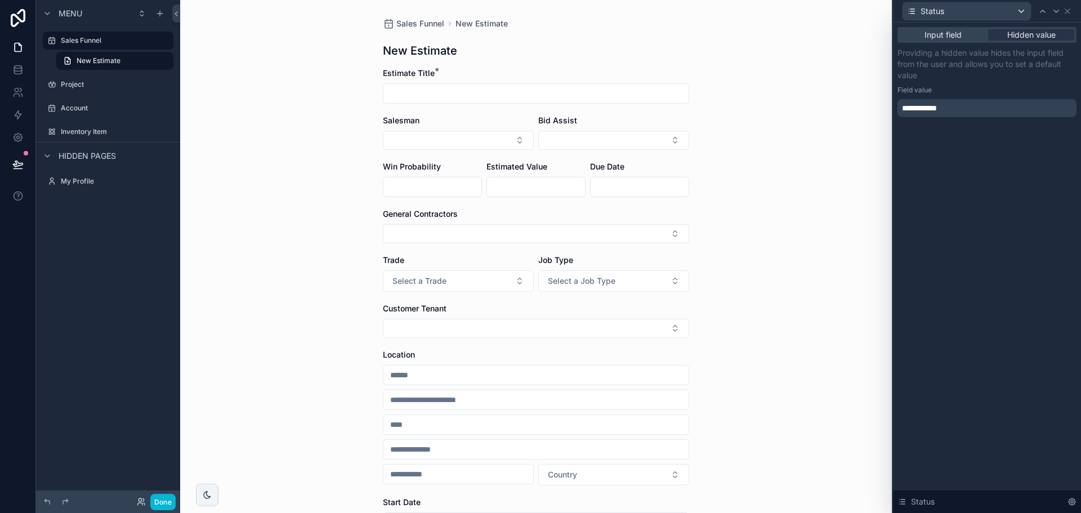
click at [972, 359] on div "**********" at bounding box center [987, 268] width 188 height 491
click at [945, 105] on div "**********" at bounding box center [987, 108] width 179 height 18
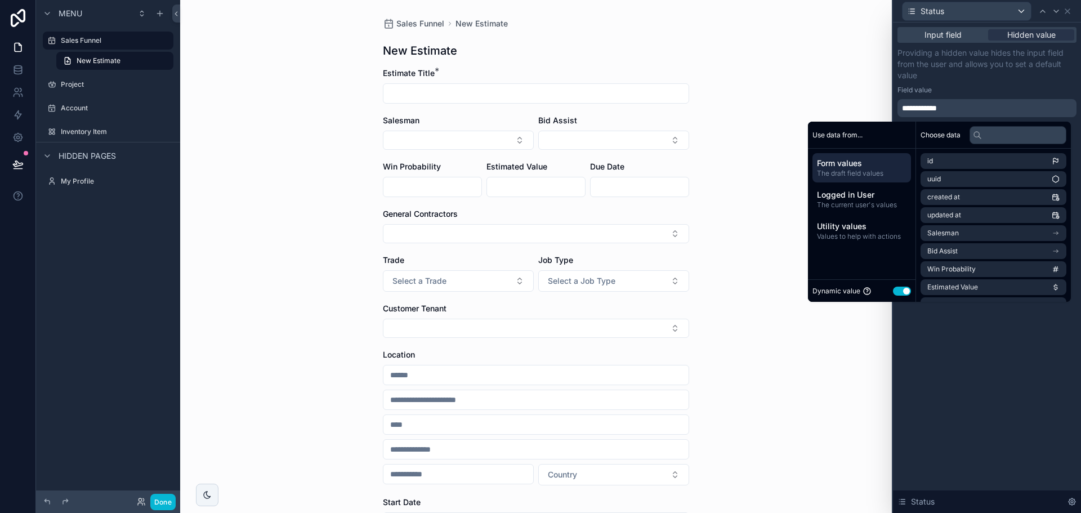
click at [968, 83] on div "**********" at bounding box center [987, 82] width 179 height 70
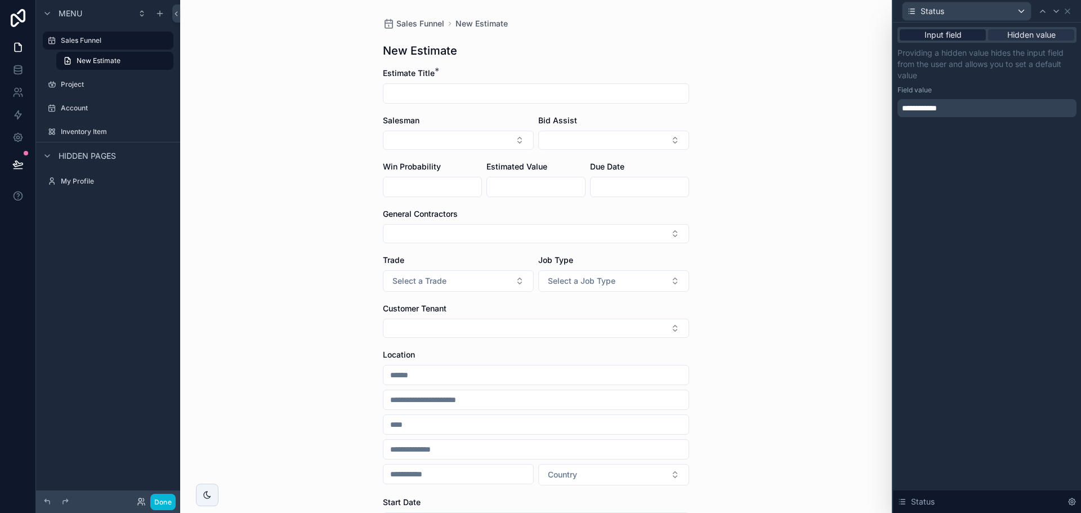
click at [954, 38] on span "Input field" at bounding box center [943, 34] width 37 height 11
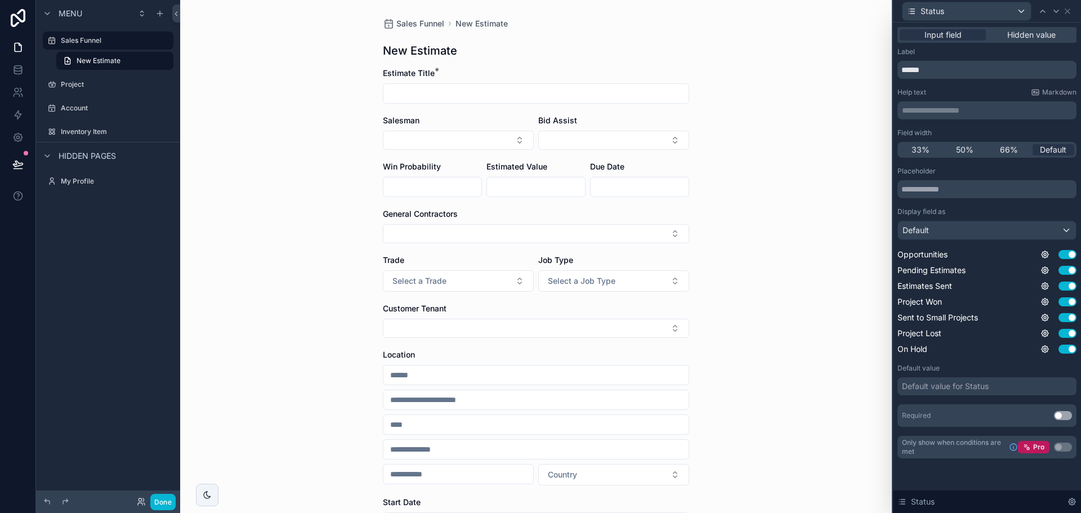
click at [1010, 28] on div "Input field Hidden value" at bounding box center [987, 35] width 179 height 16
click at [1009, 36] on span "Hidden value" at bounding box center [1032, 34] width 48 height 11
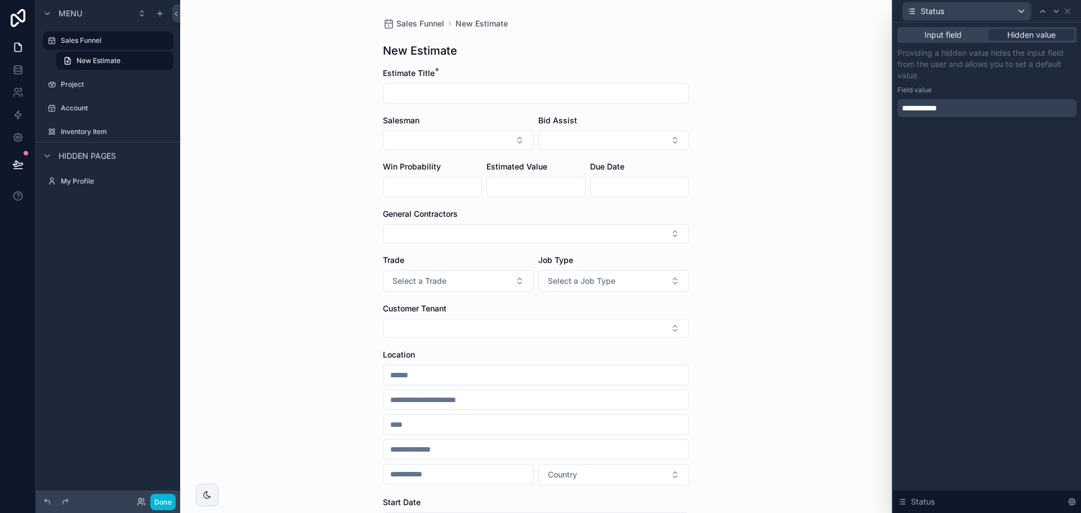
drag, startPoint x: 938, startPoint y: 117, endPoint x: 941, endPoint y: 106, distance: 11.2
click at [938, 115] on div "**********" at bounding box center [987, 108] width 179 height 18
click at [941, 104] on span "**********" at bounding box center [923, 108] width 42 height 11
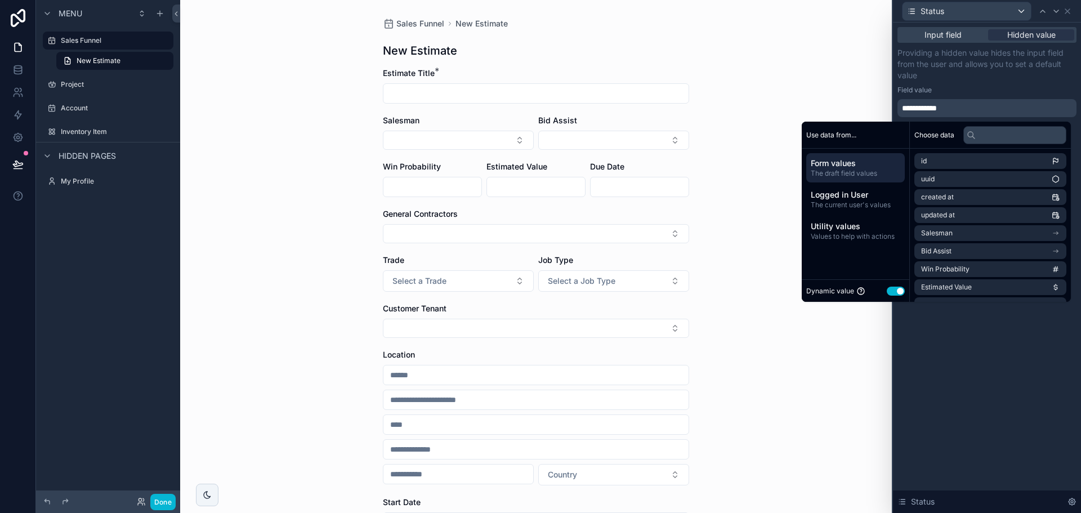
click at [941, 104] on span "**********" at bounding box center [923, 108] width 42 height 11
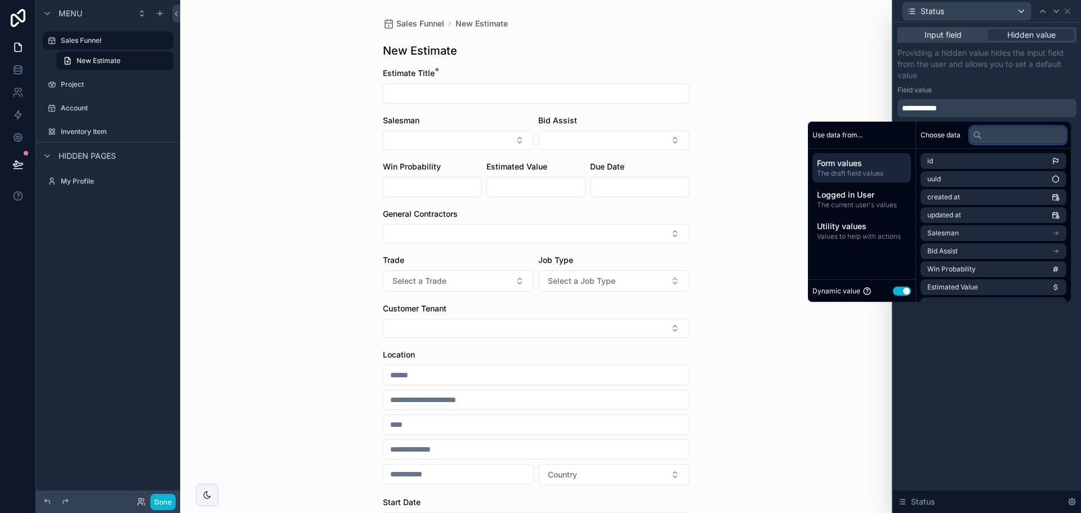
click at [995, 132] on input "text" at bounding box center [1018, 135] width 97 height 18
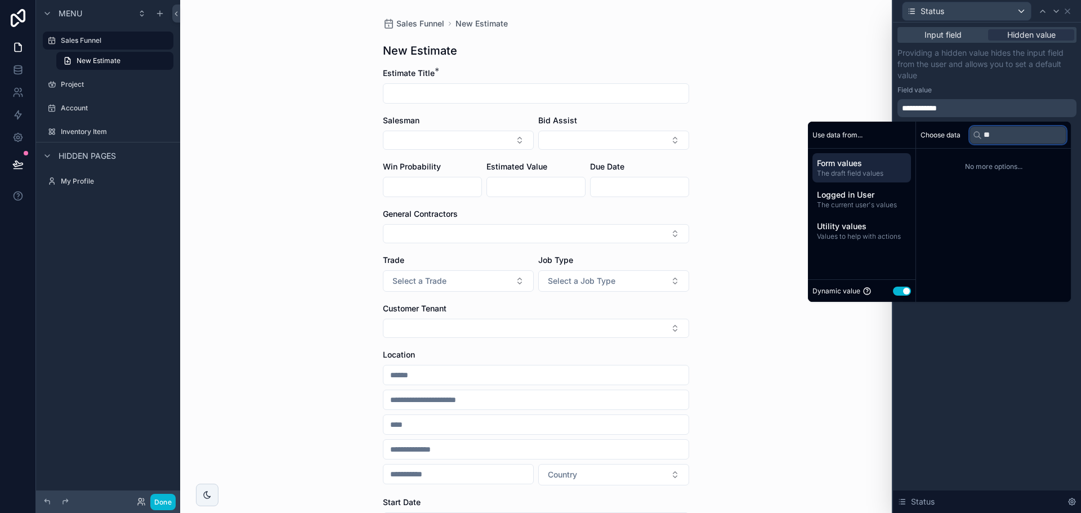
type input "*"
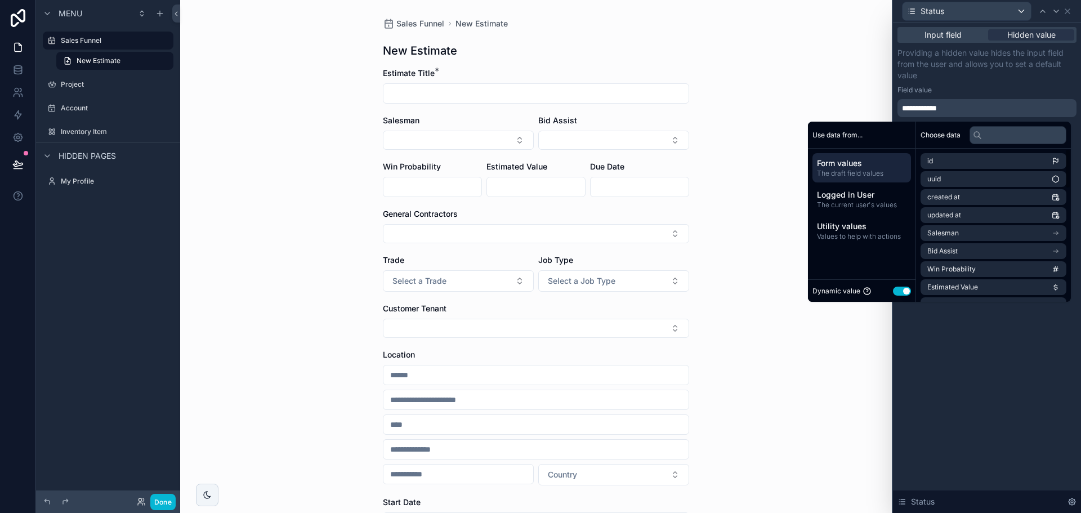
click at [894, 288] on button "Use setting" at bounding box center [902, 291] width 18 height 9
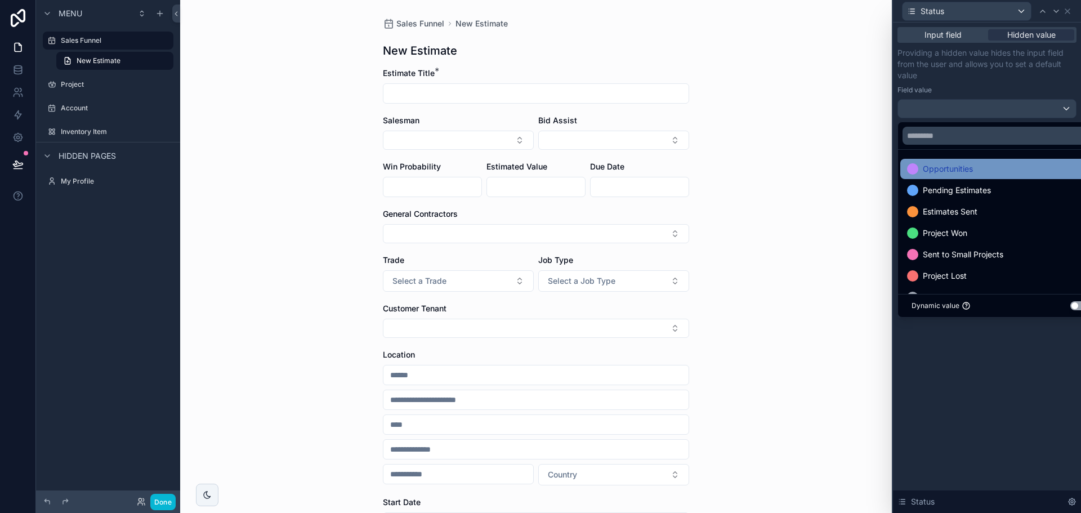
click at [950, 173] on span "Opportunities" at bounding box center [948, 169] width 50 height 14
click at [990, 391] on div "Input field Hidden value Providing a hidden value hides the input field from th…" at bounding box center [987, 268] width 188 height 491
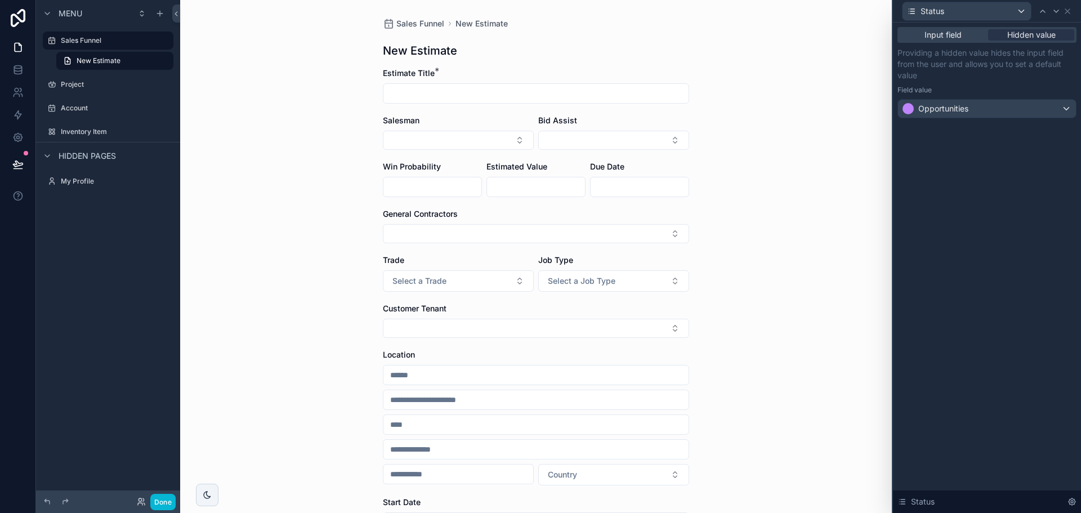
click at [843, 322] on div "Sales Funnel New Estimate New Estimate Estimate Title * Salesman Bid Assist Win…" at bounding box center [536, 256] width 712 height 513
click at [1019, 112] on div "Opportunities" at bounding box center [987, 109] width 178 height 18
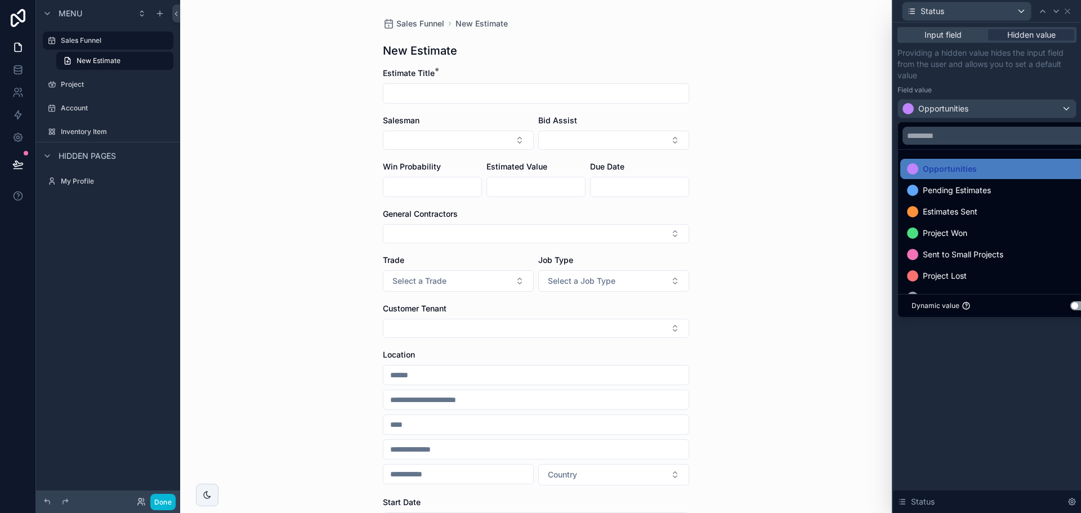
click at [1076, 306] on button "Use setting" at bounding box center [1080, 305] width 18 height 9
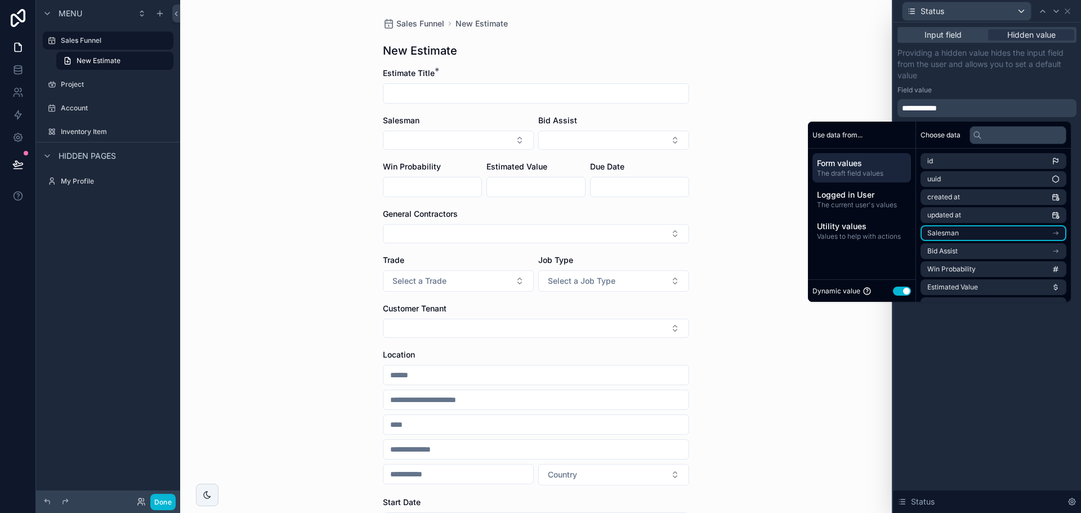
click at [947, 235] on span "Salesman" at bounding box center [944, 233] width 32 height 9
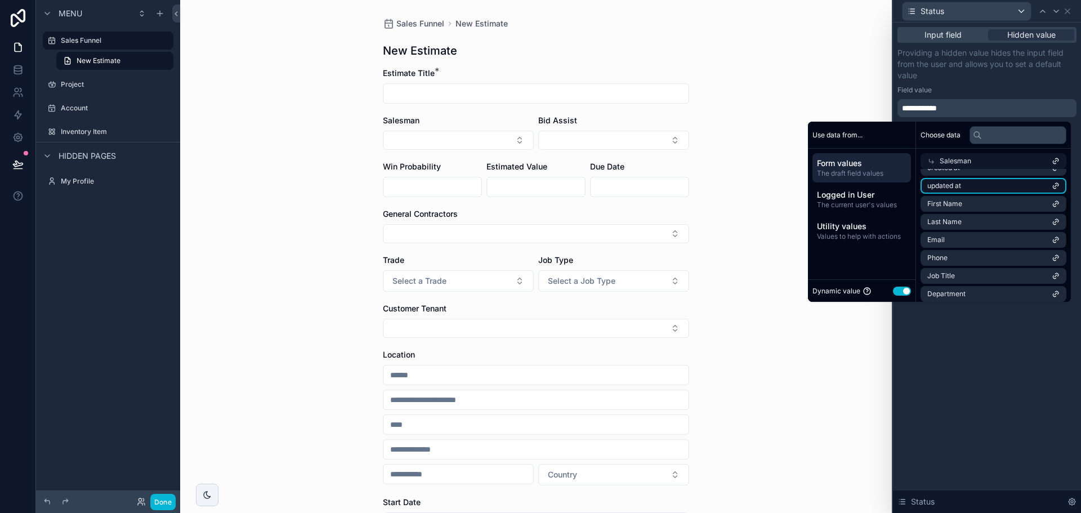
scroll to position [113, 0]
click at [862, 164] on span "Form values" at bounding box center [862, 163] width 90 height 11
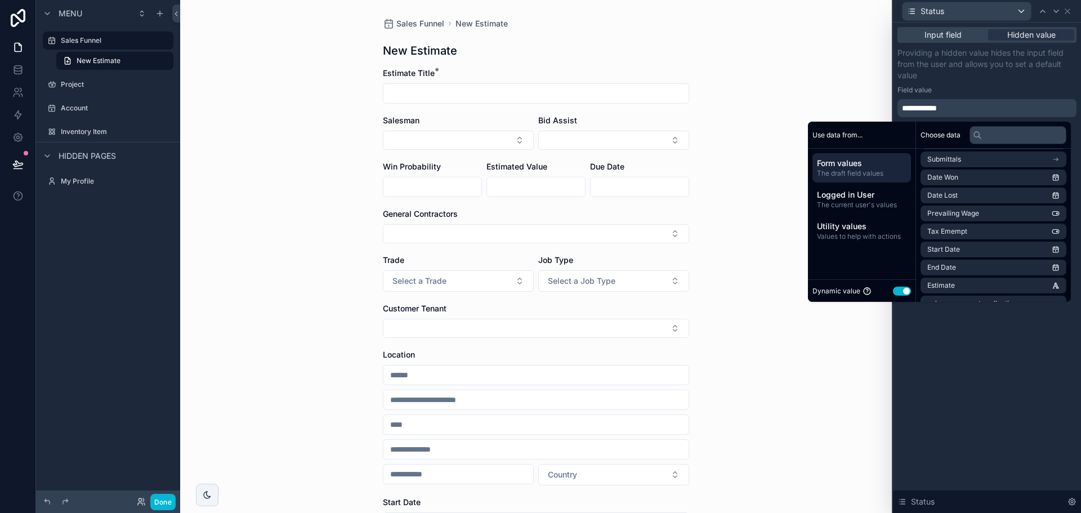
scroll to position [448, 0]
click at [894, 287] on button "Use setting" at bounding box center [902, 291] width 18 height 9
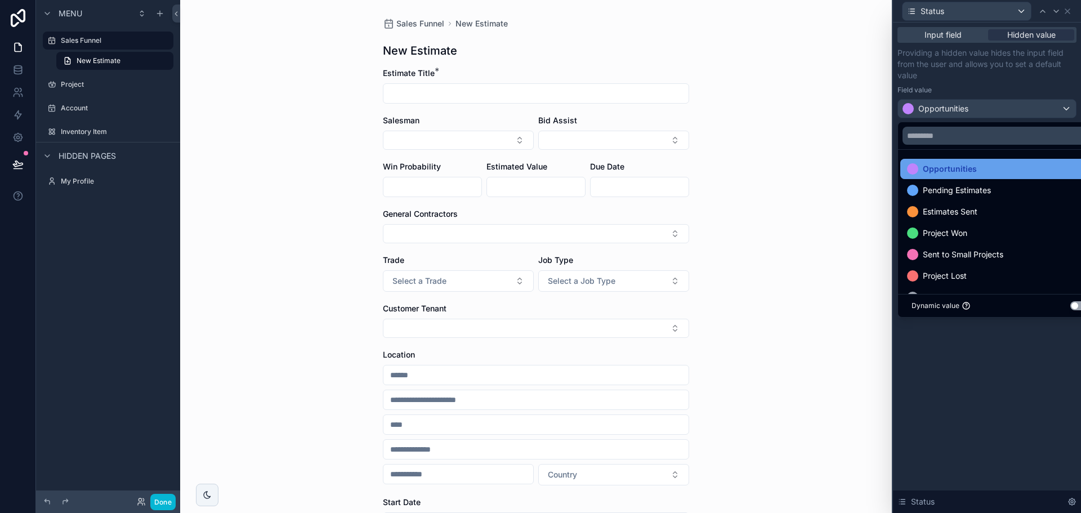
click at [962, 173] on span "Opportunities" at bounding box center [950, 169] width 54 height 14
click at [964, 382] on div "Input field Hidden value Providing a hidden value hides the input field from th…" at bounding box center [987, 268] width 188 height 491
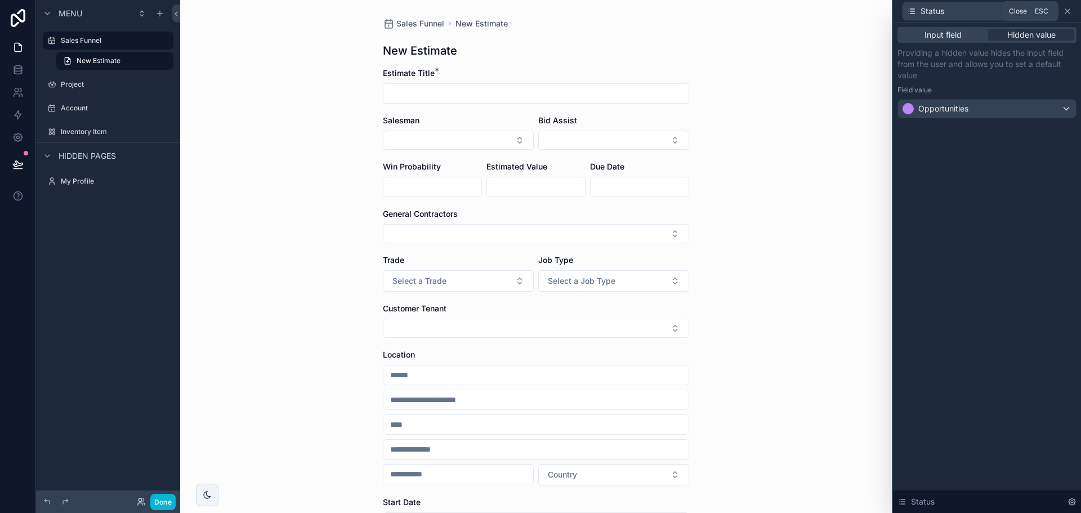
click at [1070, 10] on icon at bounding box center [1068, 11] width 5 height 5
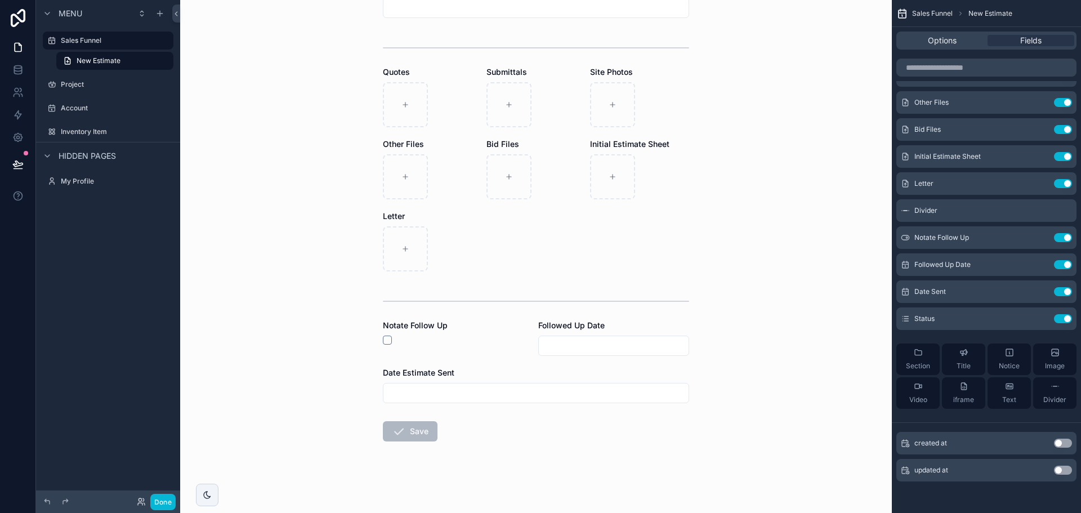
scroll to position [693, 0]
click at [171, 503] on button "Done" at bounding box center [162, 502] width 25 height 16
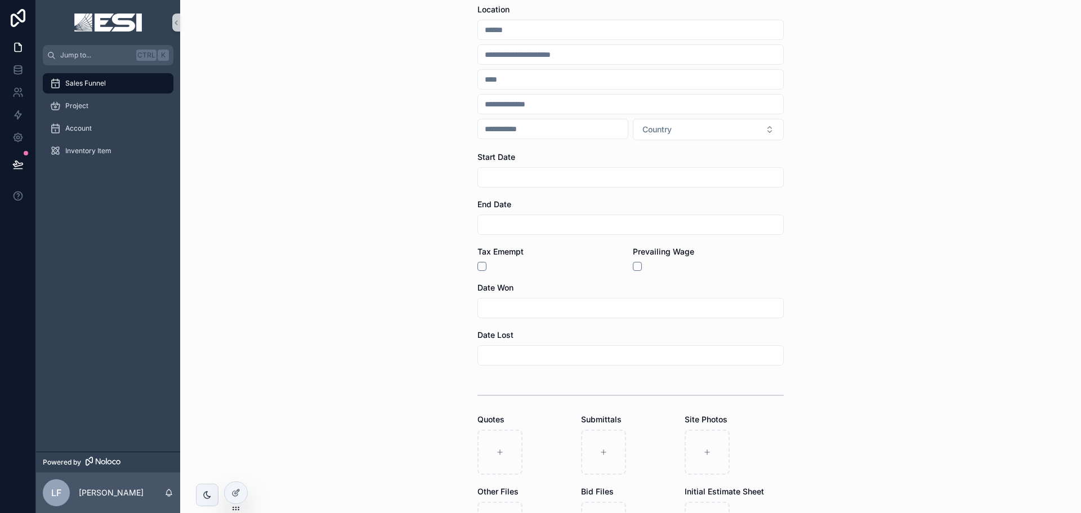
scroll to position [0, 0]
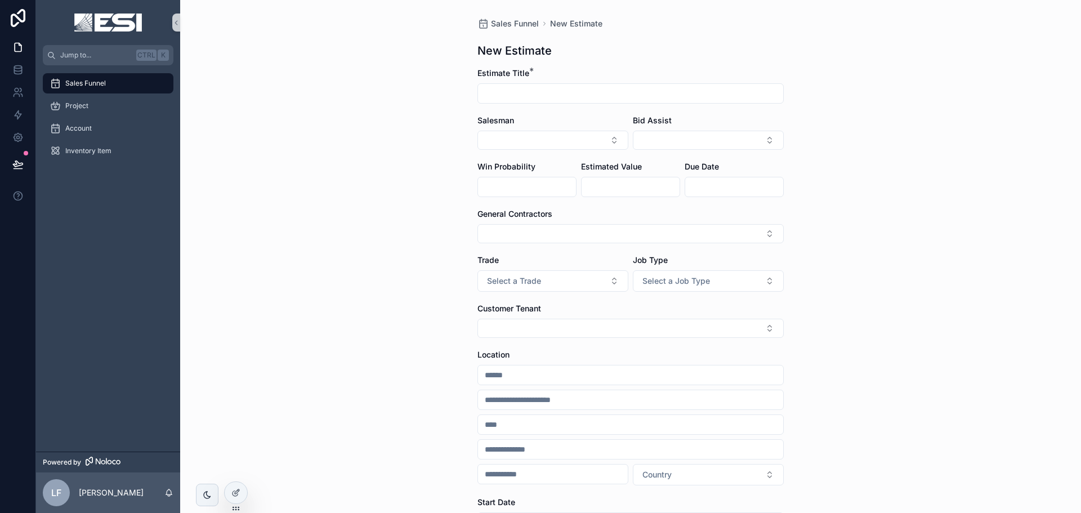
click at [546, 85] on div "scrollable content" at bounding box center [631, 93] width 306 height 20
click at [541, 96] on input "scrollable content" at bounding box center [630, 94] width 305 height 16
type input "***"
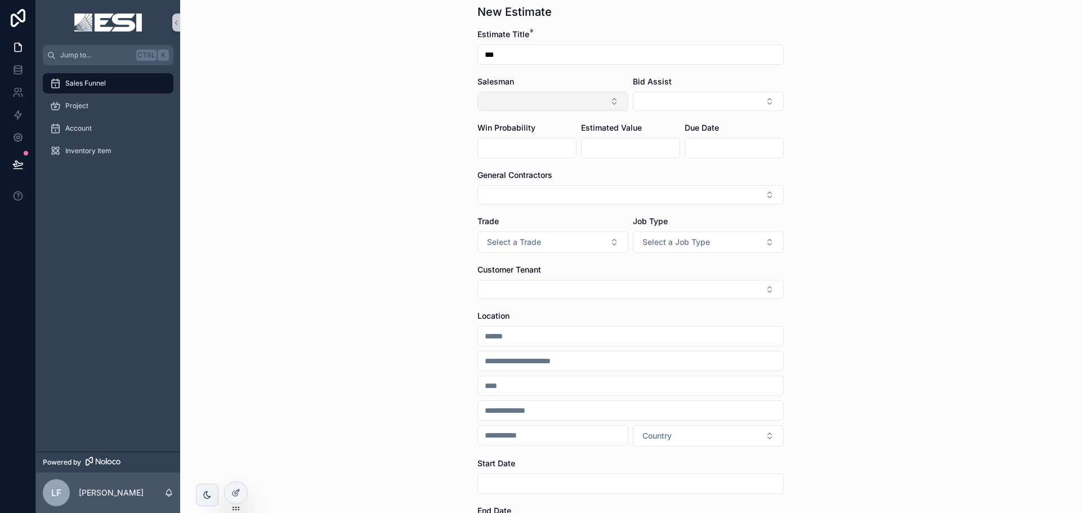
scroll to position [56, 0]
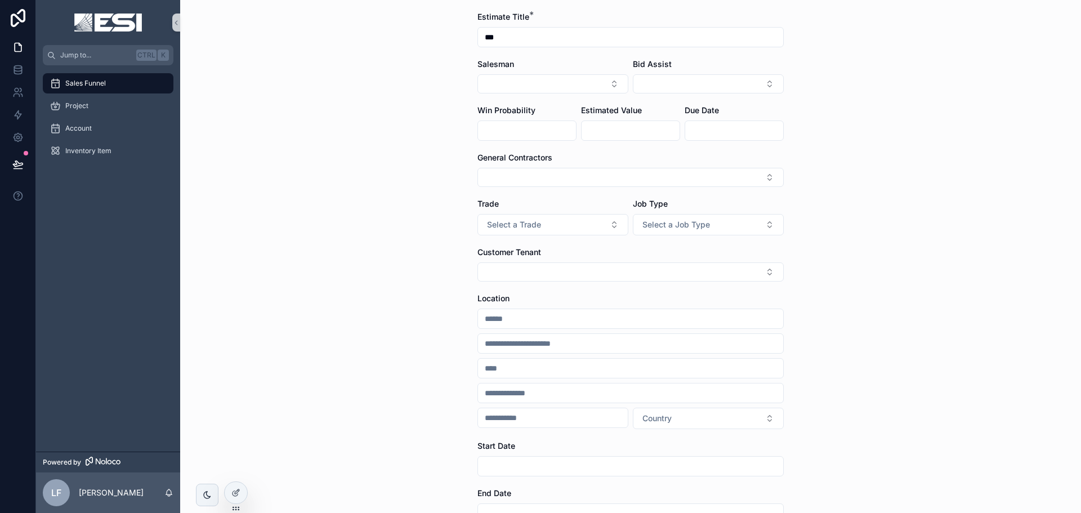
drag, startPoint x: 515, startPoint y: 34, endPoint x: 417, endPoint y: 29, distance: 98.7
click at [417, 29] on div "Sales Funnel New Estimate New Estimate Estimate Title * *** Salesman Bid Assist…" at bounding box center [630, 200] width 901 height 513
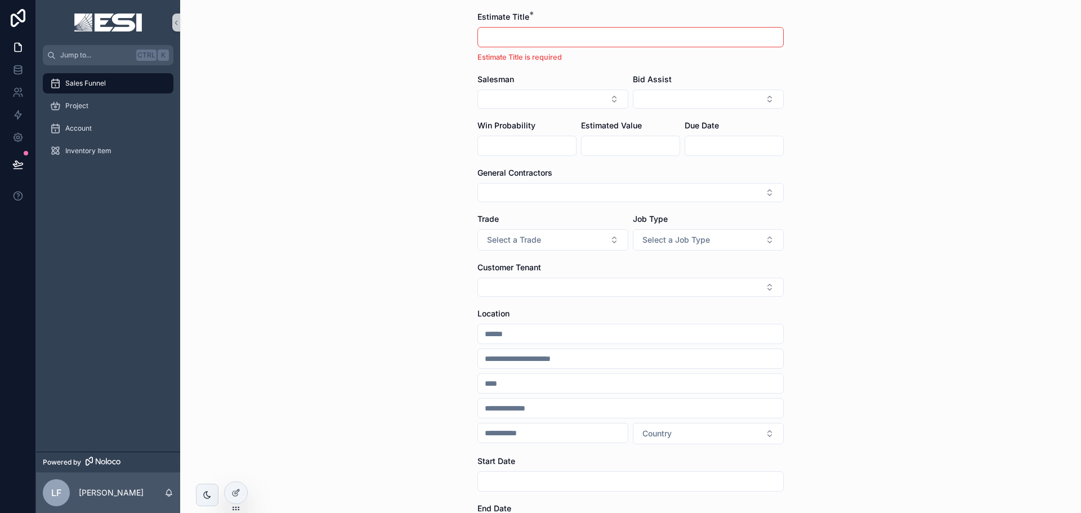
scroll to position [0, 0]
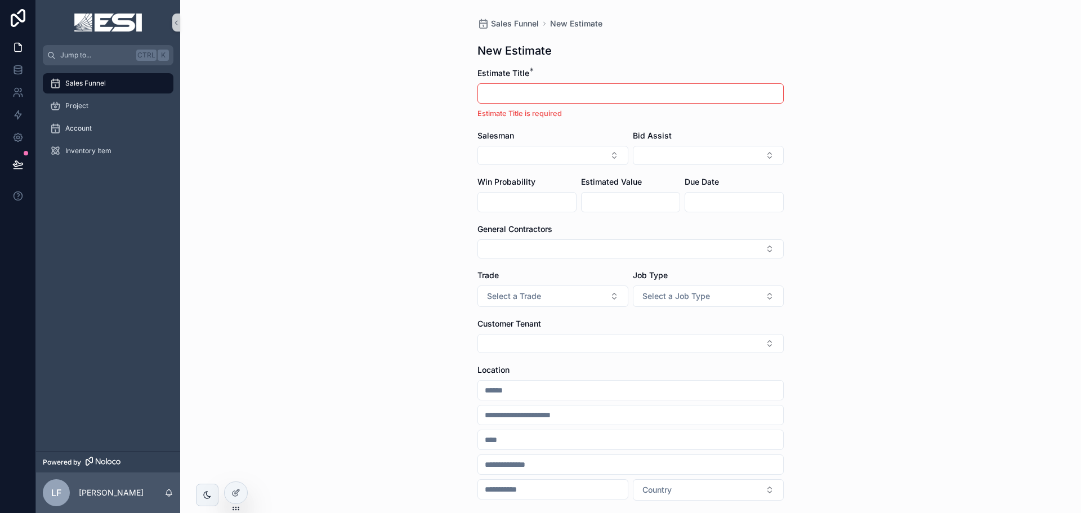
click at [855, 278] on div "Sales Funnel New Estimate New Estimate Estimate Title * Estimate Title is requi…" at bounding box center [630, 256] width 901 height 513
click at [20, 44] on icon at bounding box center [18, 47] width 7 height 8
click at [505, 395] on input "scrollable content" at bounding box center [630, 390] width 305 height 16
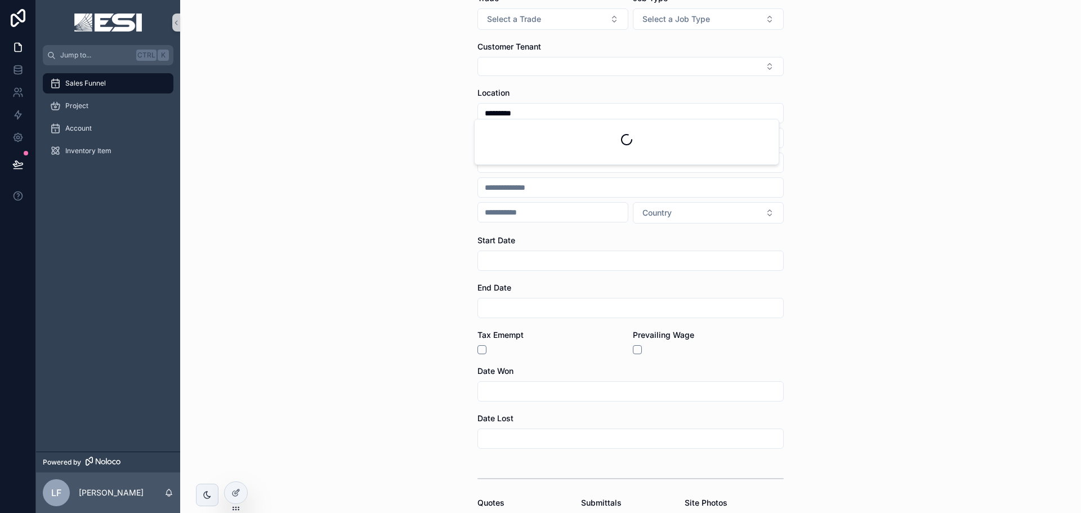
scroll to position [282, 0]
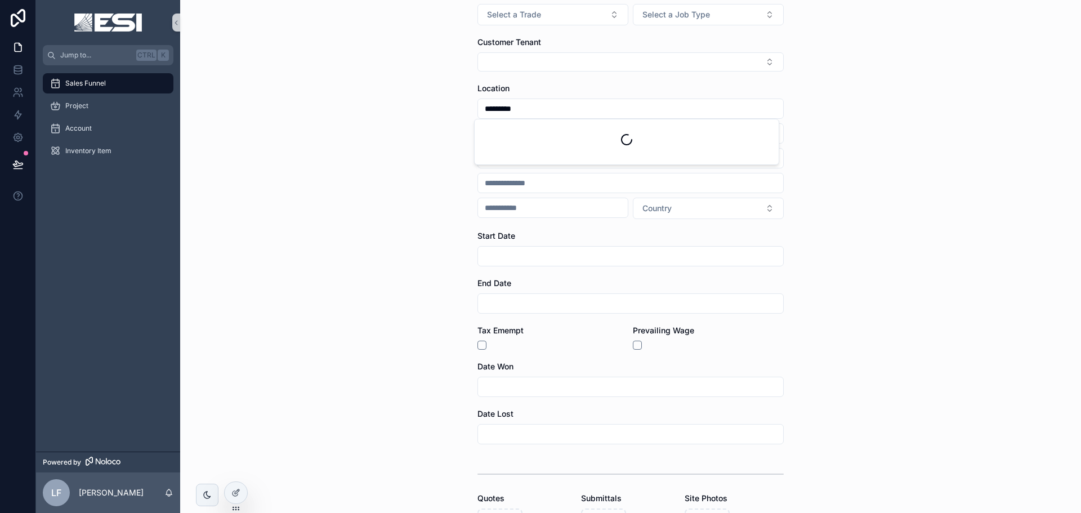
type input "*********"
click at [532, 108] on input "*********" at bounding box center [630, 109] width 305 height 16
click at [520, 102] on input "*********" at bounding box center [630, 109] width 305 height 16
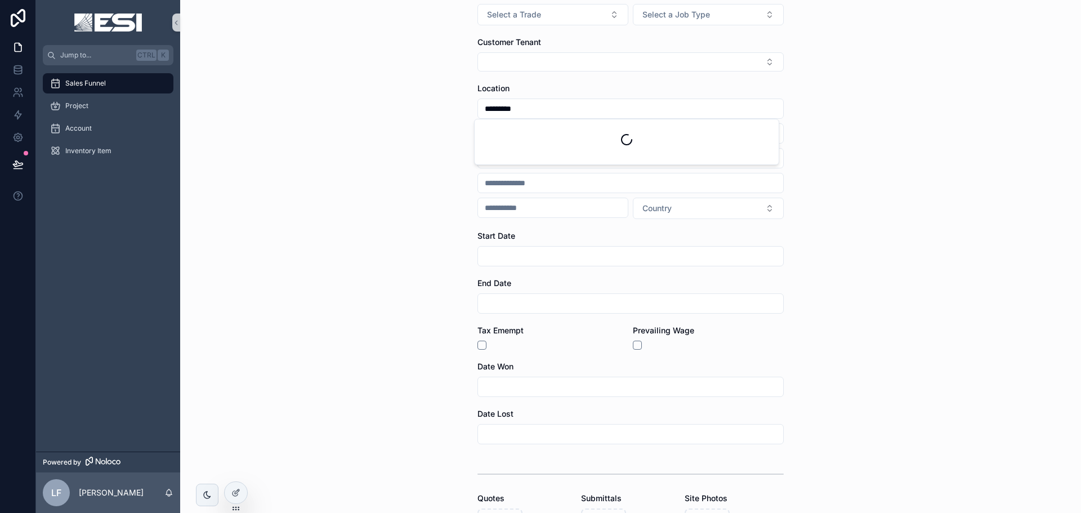
click at [520, 102] on input "*********" at bounding box center [630, 109] width 305 height 16
click at [23, 162] on icon at bounding box center [17, 164] width 11 height 11
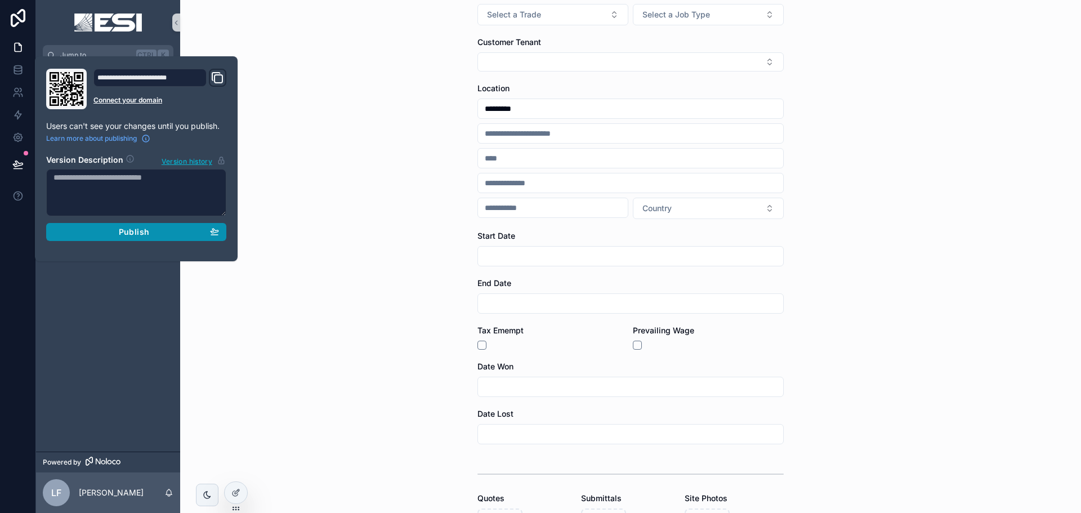
click at [178, 233] on div "Publish" at bounding box center [137, 232] width 166 height 10
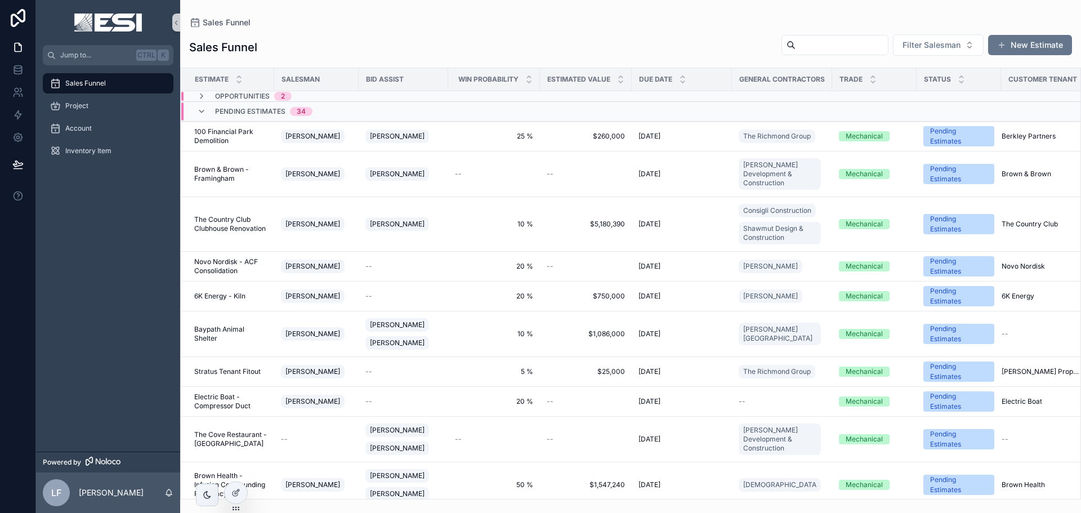
drag, startPoint x: 1025, startPoint y: 46, endPoint x: 834, endPoint y: 40, distance: 191.0
click at [1025, 46] on button "New Estimate" at bounding box center [1030, 45] width 84 height 20
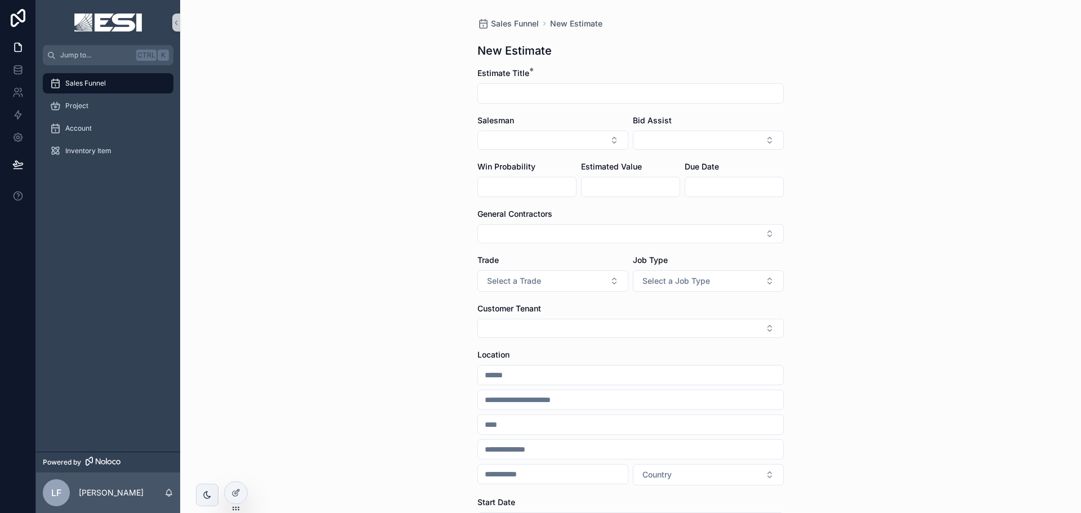
click at [514, 382] on input "scrollable content" at bounding box center [630, 375] width 305 height 16
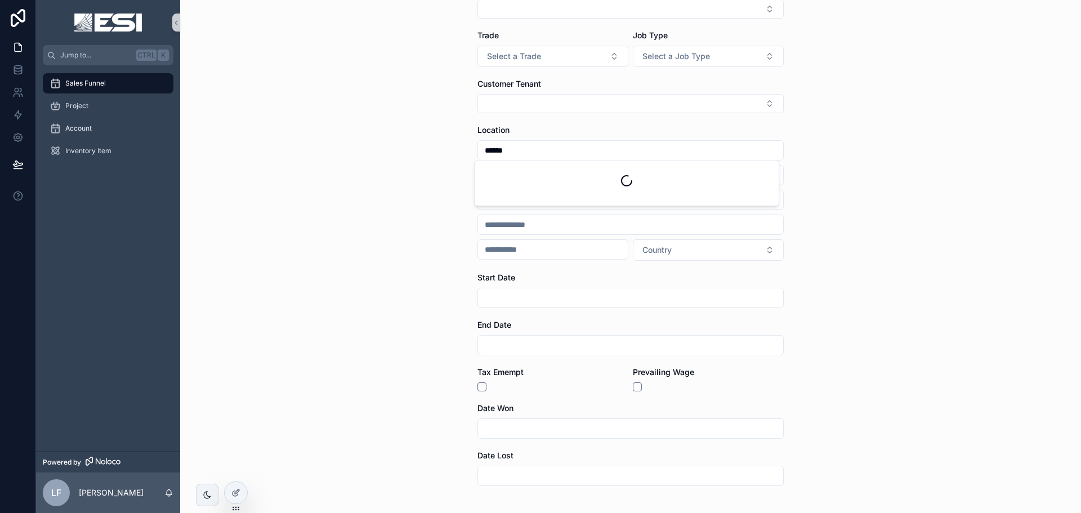
scroll to position [225, 0]
click at [381, 409] on div "Sales Funnel New Estimate New Estimate Estimate Title * Salesman Bid Assist Win…" at bounding box center [630, 256] width 901 height 513
drag, startPoint x: 563, startPoint y: 138, endPoint x: 555, endPoint y: 146, distance: 11.2
click at [562, 140] on div "Location ****** Country" at bounding box center [631, 192] width 306 height 136
click at [548, 157] on input "******" at bounding box center [630, 150] width 305 height 16
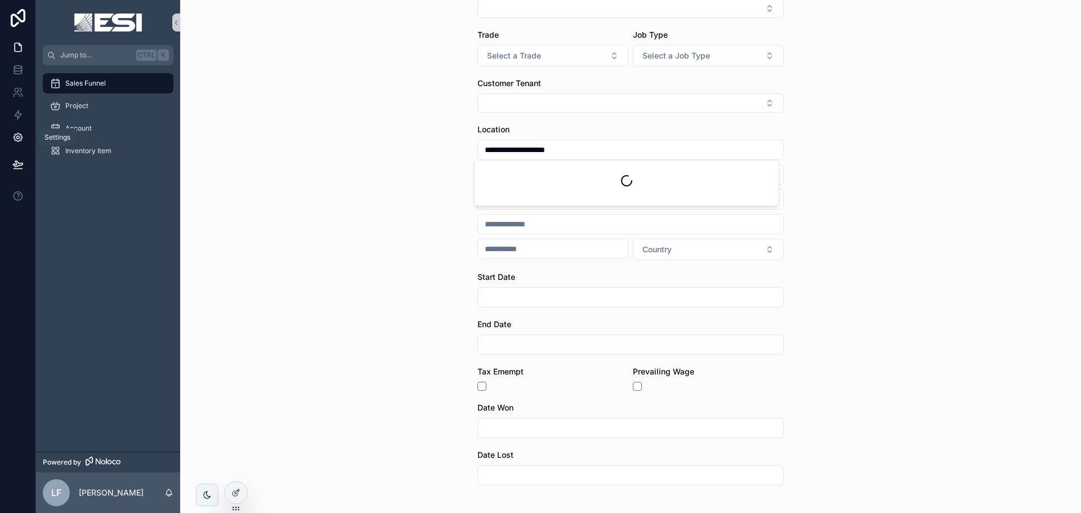
type input "**********"
click at [25, 133] on link at bounding box center [17, 137] width 35 height 23
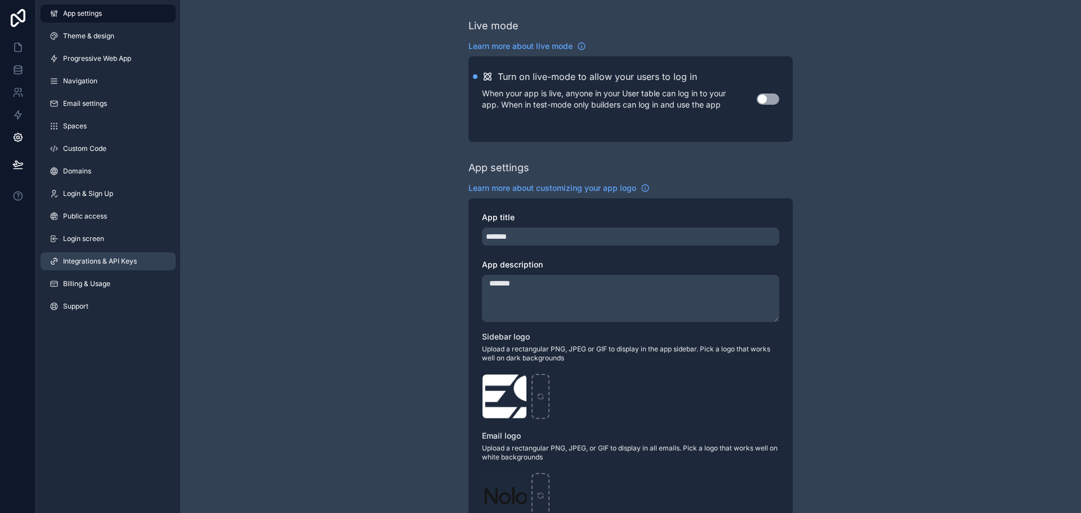
click at [82, 260] on span "Integrations & API Keys" at bounding box center [100, 261] width 74 height 9
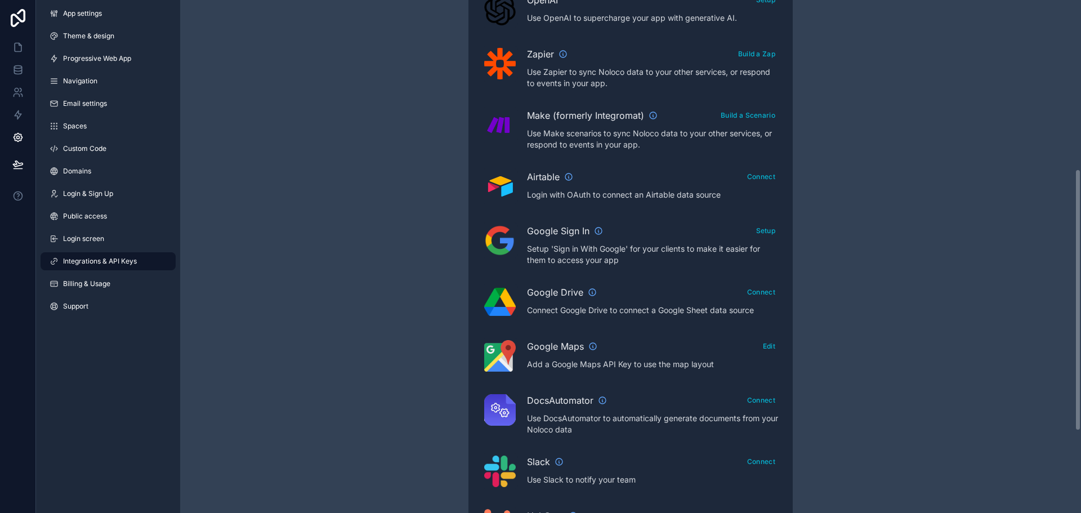
scroll to position [451, 0]
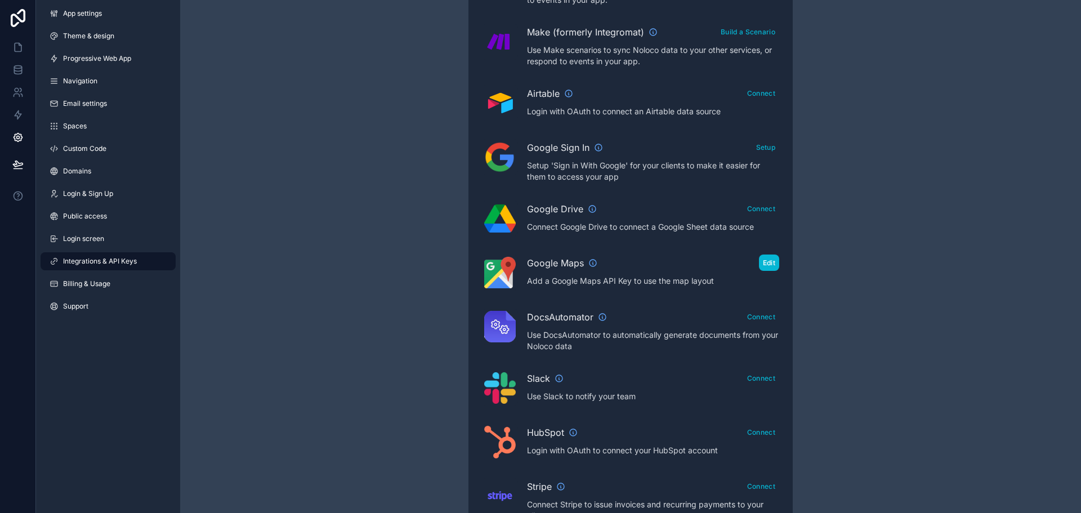
click at [765, 259] on button "Edit" at bounding box center [769, 263] width 20 height 16
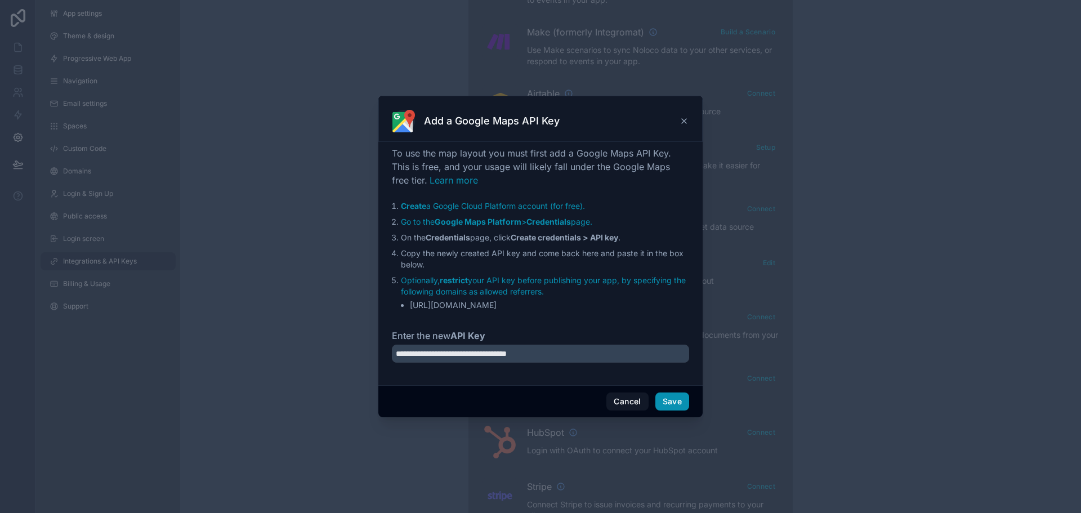
click at [679, 396] on button "Save" at bounding box center [673, 402] width 34 height 18
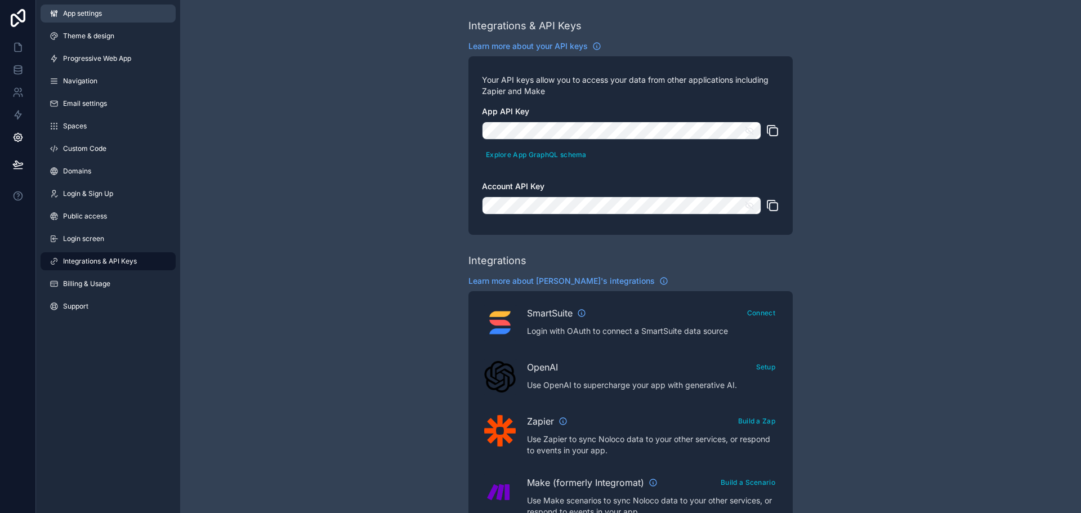
click at [78, 12] on span "App settings" at bounding box center [82, 13] width 39 height 9
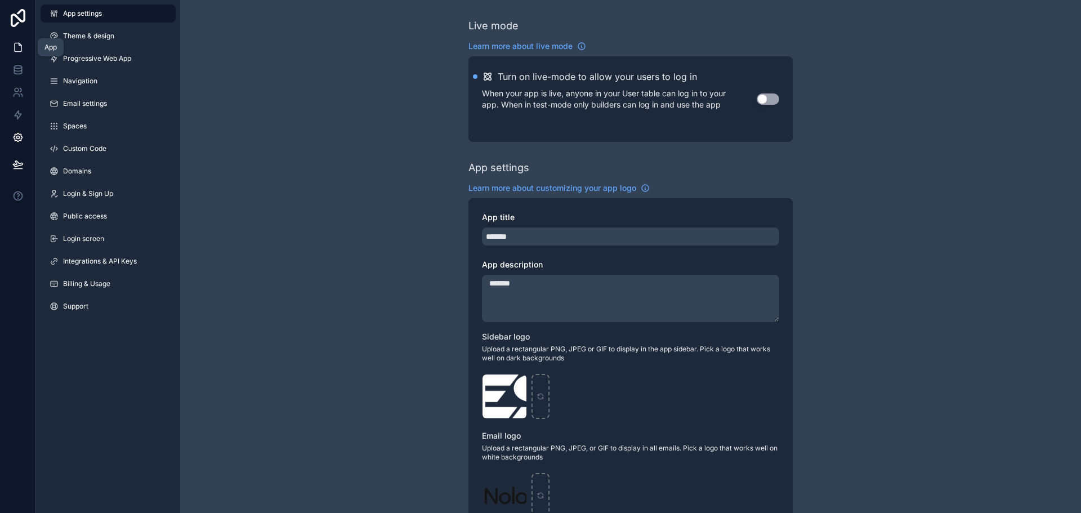
click at [18, 46] on icon at bounding box center [17, 47] width 11 height 11
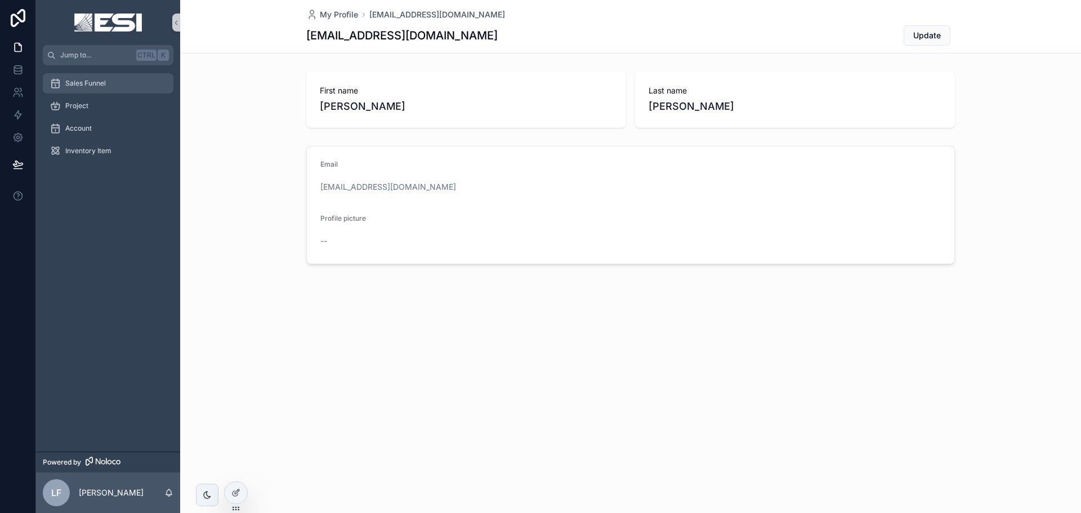
click at [74, 83] on span "Sales Funnel" at bounding box center [85, 83] width 41 height 9
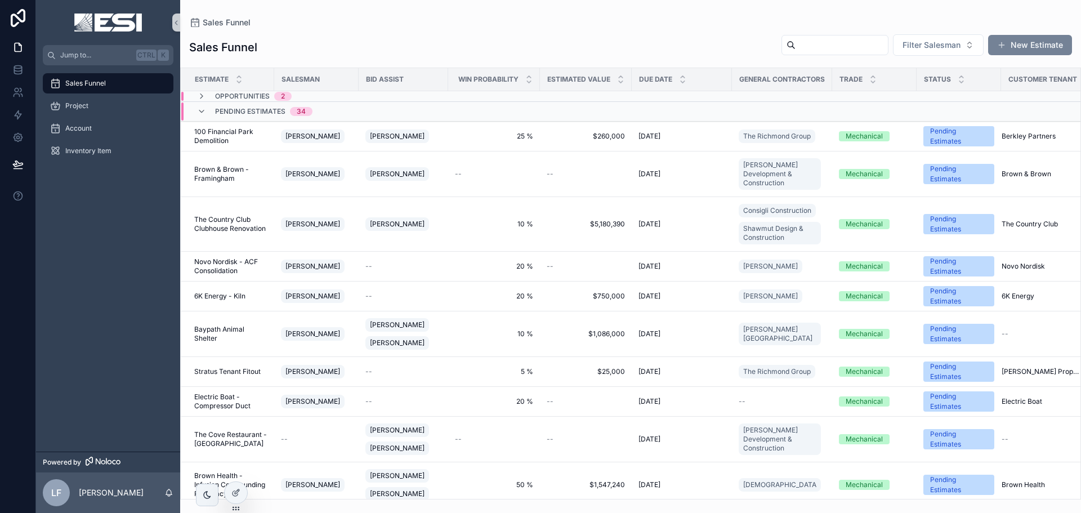
click at [1033, 41] on button "New Estimate" at bounding box center [1030, 45] width 84 height 20
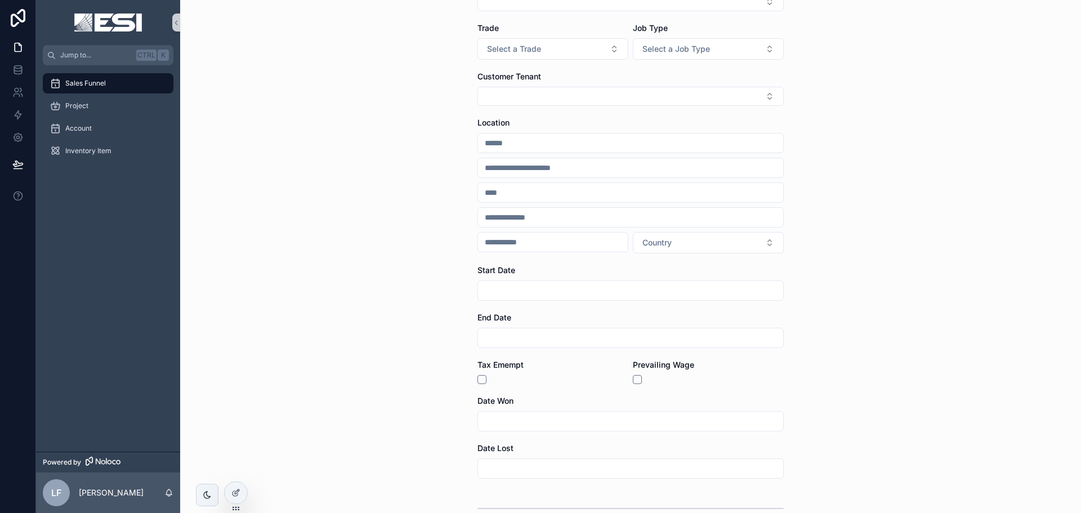
scroll to position [225, 0]
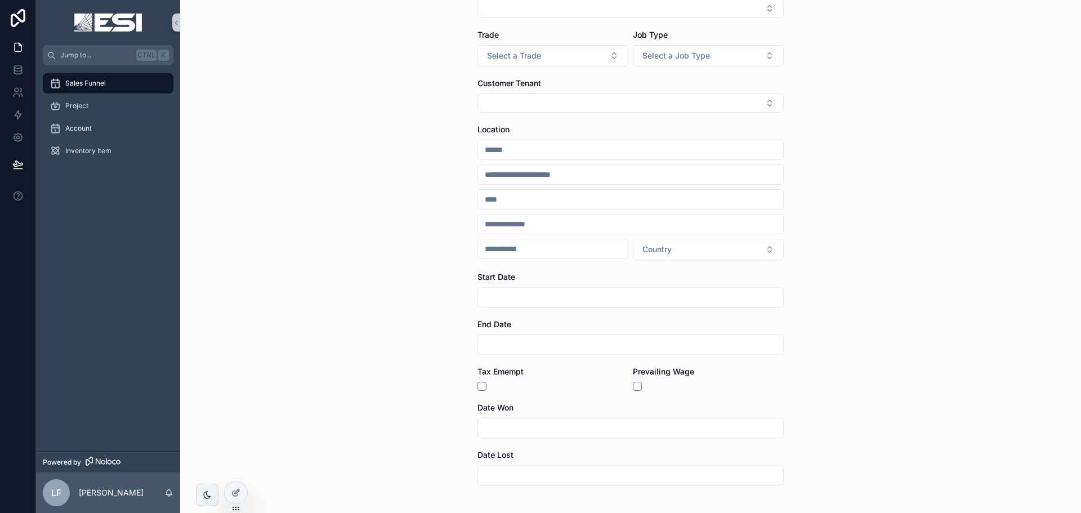
click at [514, 144] on input "scrollable content" at bounding box center [630, 150] width 305 height 16
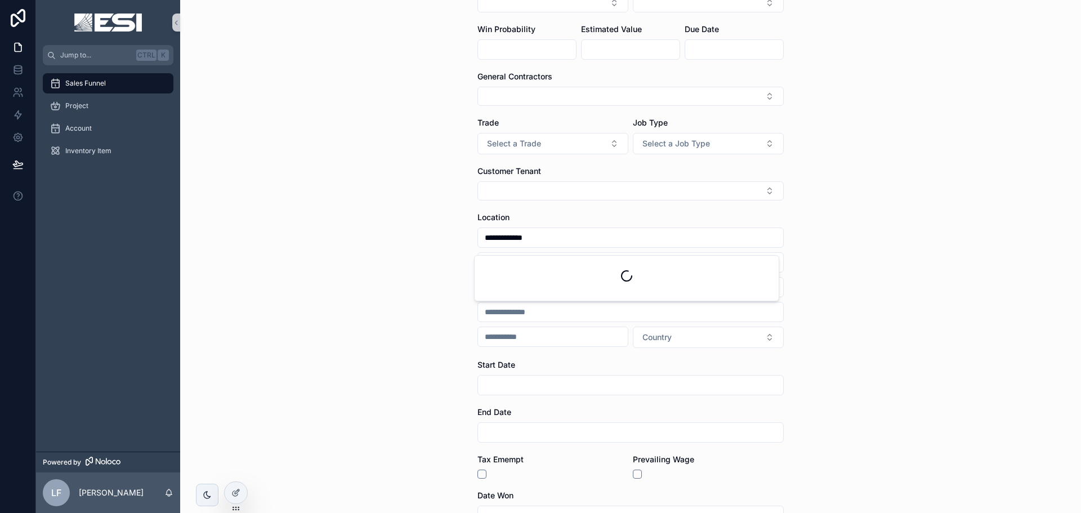
scroll to position [113, 0]
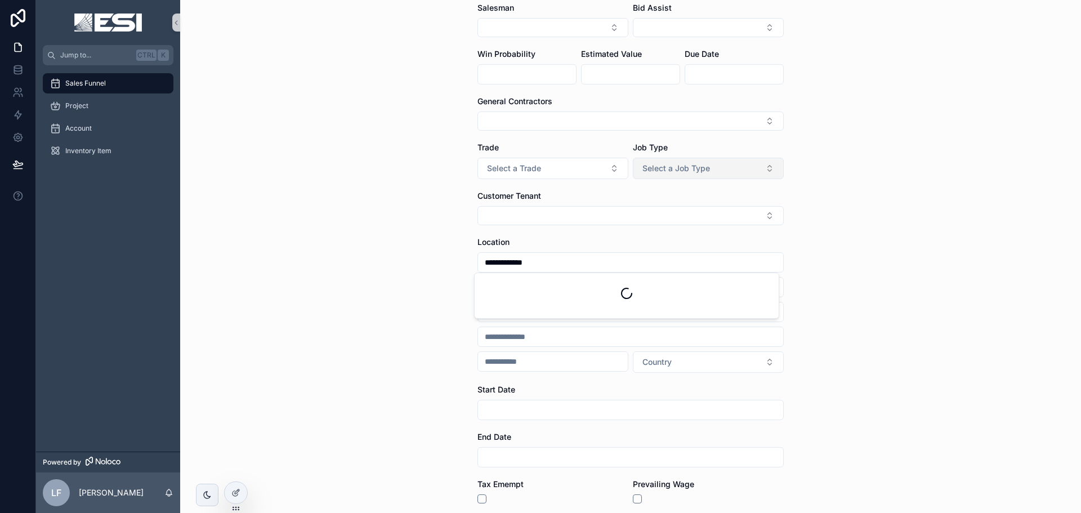
type input "**********"
click at [693, 175] on button "Select a Job Type" at bounding box center [708, 168] width 151 height 21
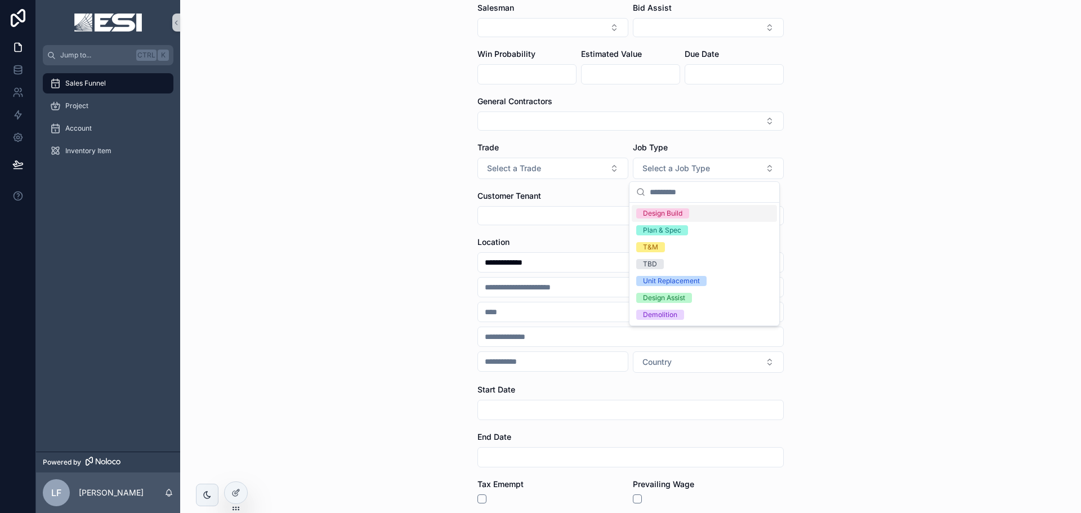
click at [915, 183] on div "**********" at bounding box center [630, 143] width 901 height 513
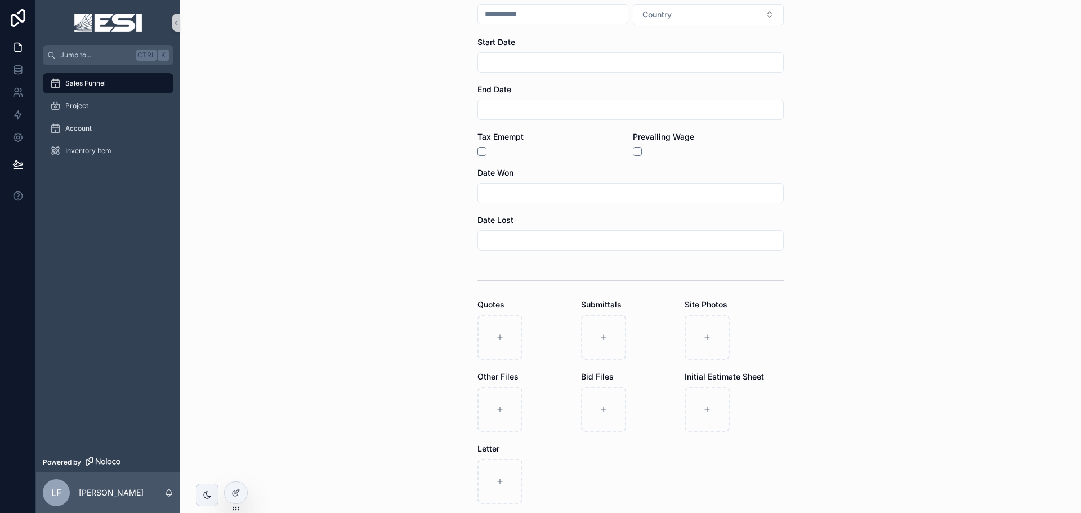
scroll to position [451, 0]
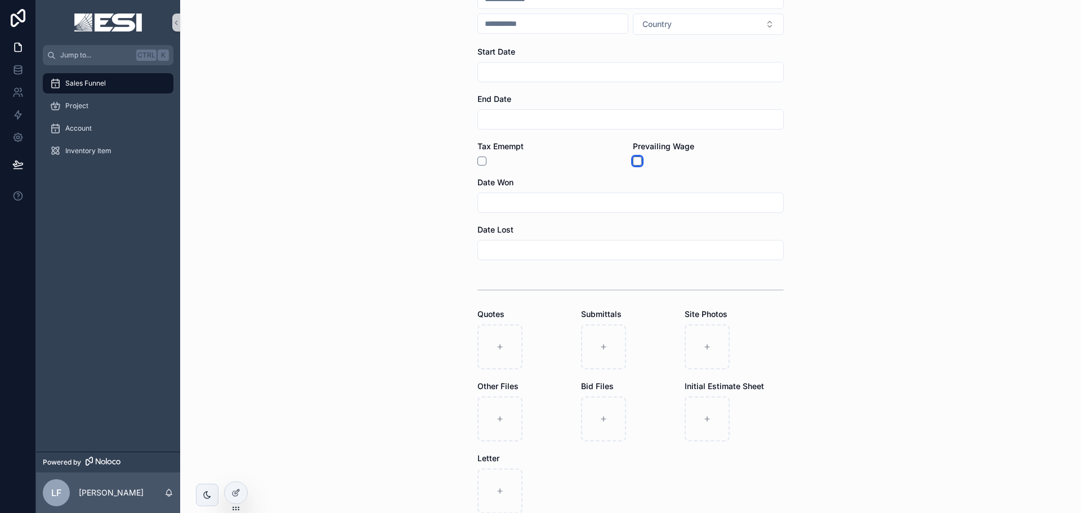
click at [635, 162] on button "scrollable content" at bounding box center [637, 161] width 9 height 9
click at [635, 163] on button "scrollable content" at bounding box center [637, 161] width 9 height 9
click at [480, 162] on button "scrollable content" at bounding box center [482, 161] width 9 height 9
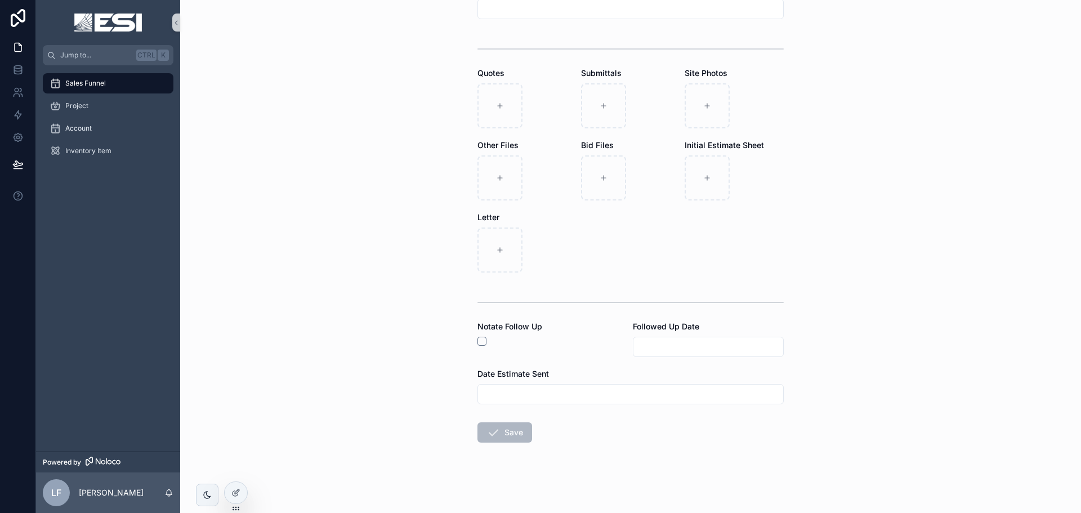
scroll to position [693, 0]
click at [478, 338] on button "scrollable content" at bounding box center [482, 339] width 9 height 9
click at [482, 341] on button "scrollable content" at bounding box center [482, 339] width 9 height 9
drag, startPoint x: 380, startPoint y: 253, endPoint x: 261, endPoint y: 338, distance: 146.3
click at [380, 253] on div "**********" at bounding box center [630, 256] width 901 height 513
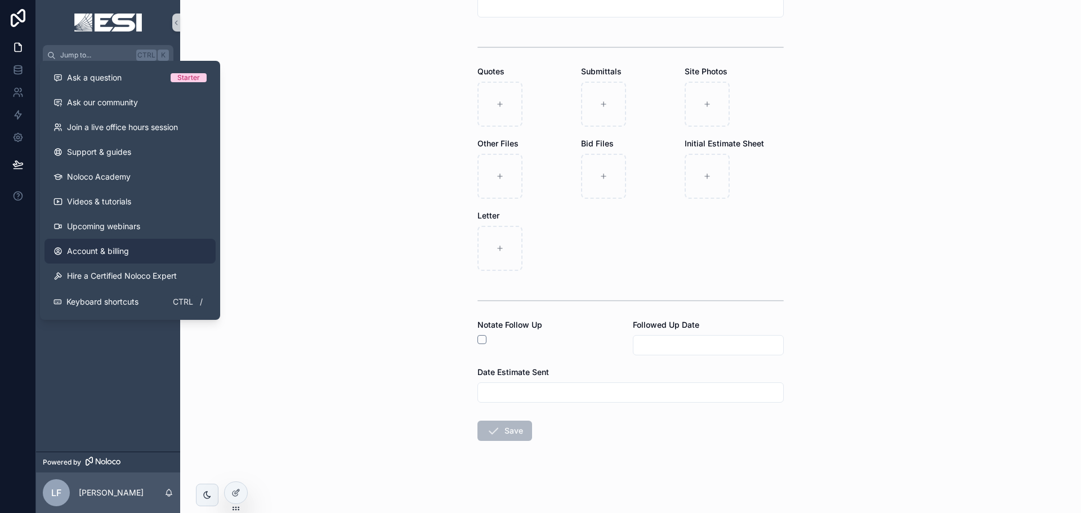
click at [148, 244] on link "Account & billing" at bounding box center [129, 251] width 171 height 25
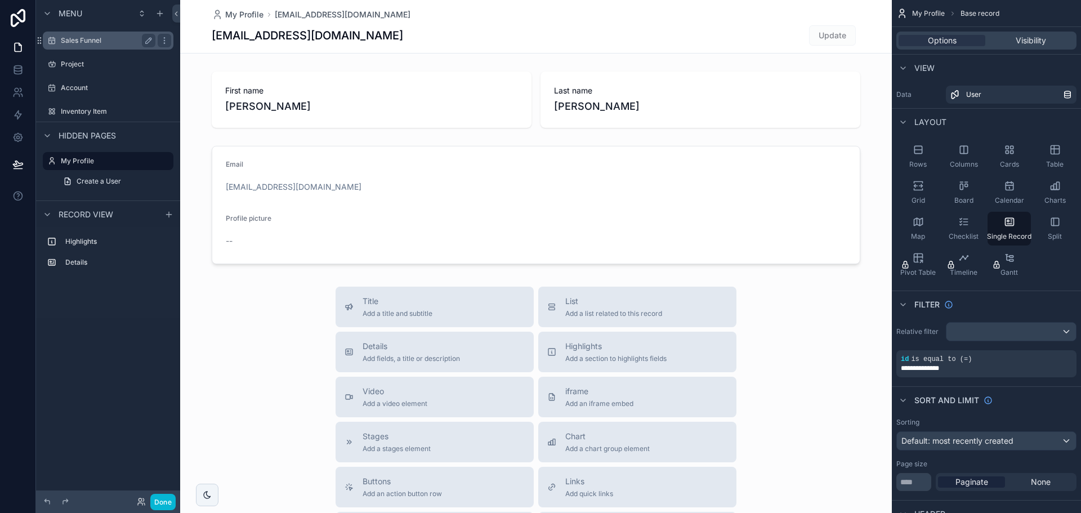
click at [82, 35] on div "Sales Funnel" at bounding box center [108, 41] width 95 height 14
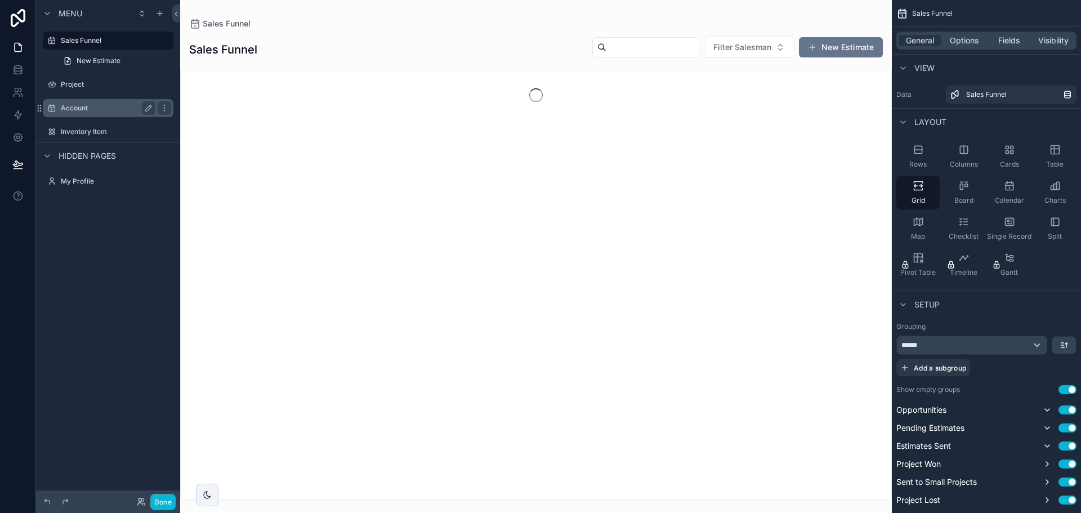
click at [76, 104] on label "Account" at bounding box center [106, 108] width 90 height 9
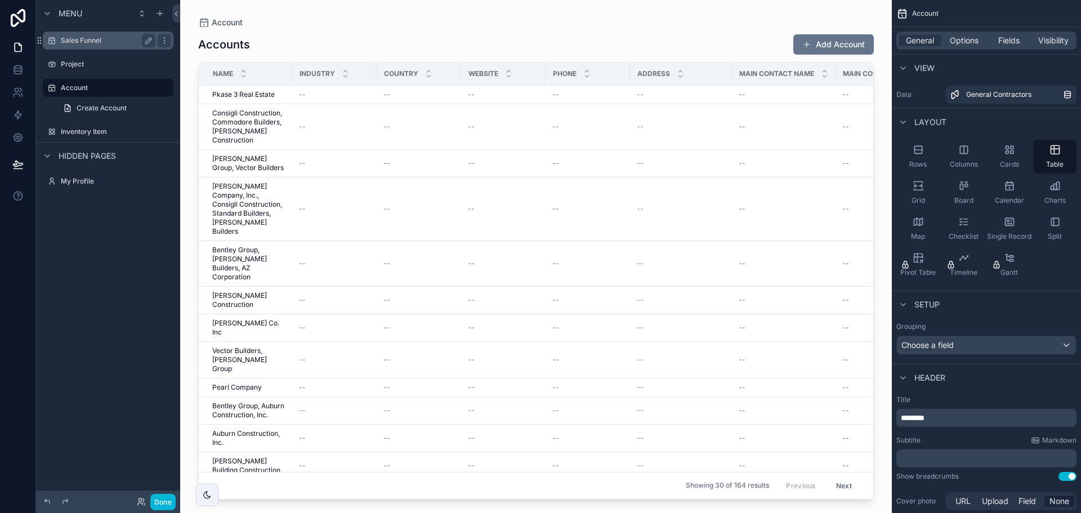
click at [77, 41] on label "Sales Funnel" at bounding box center [106, 40] width 90 height 9
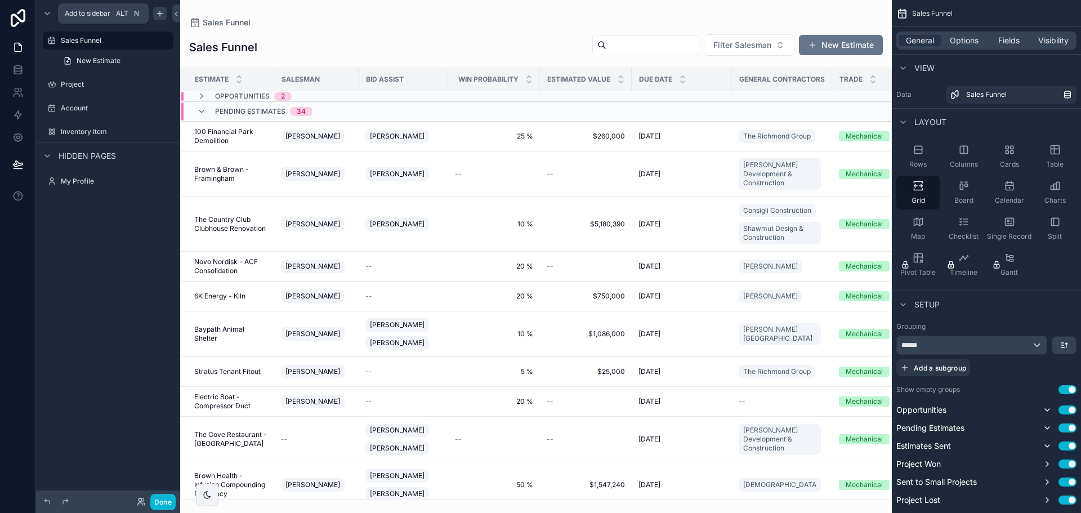
click at [162, 16] on icon "scrollable content" at bounding box center [159, 13] width 9 height 9
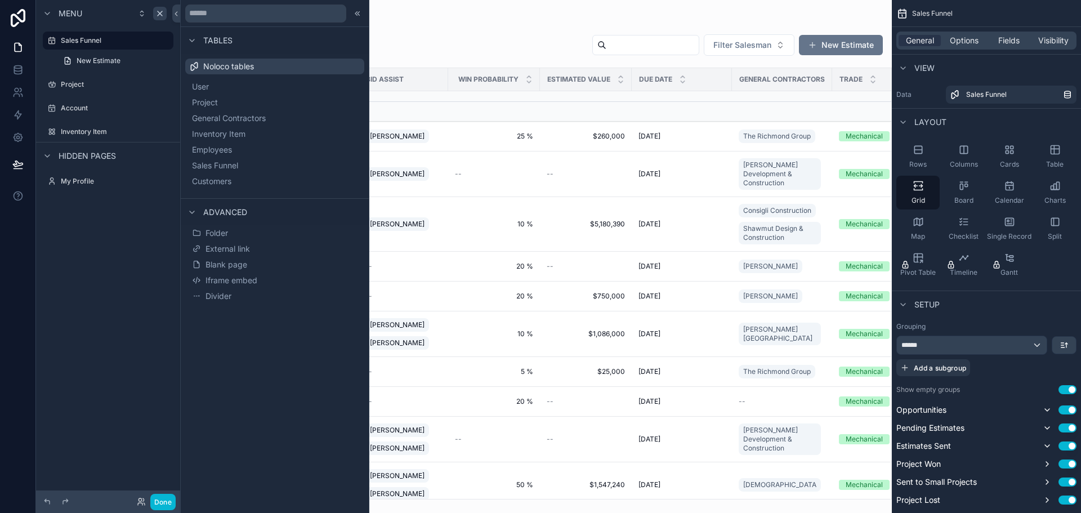
click at [122, 336] on div "Menu Sales Funnel New Estimate Project Account Inventory Item Hidden pages My P…" at bounding box center [108, 250] width 144 height 500
click at [485, 26] on div "scrollable content" at bounding box center [536, 256] width 712 height 513
click at [226, 119] on span "General Contractors" at bounding box center [243, 118] width 74 height 11
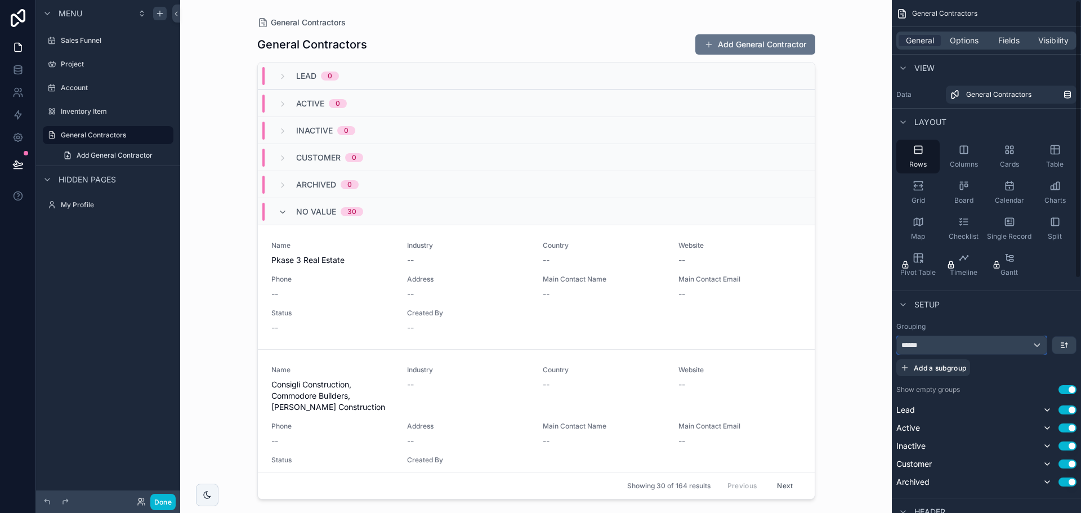
click at [993, 338] on div "******" at bounding box center [972, 345] width 150 height 18
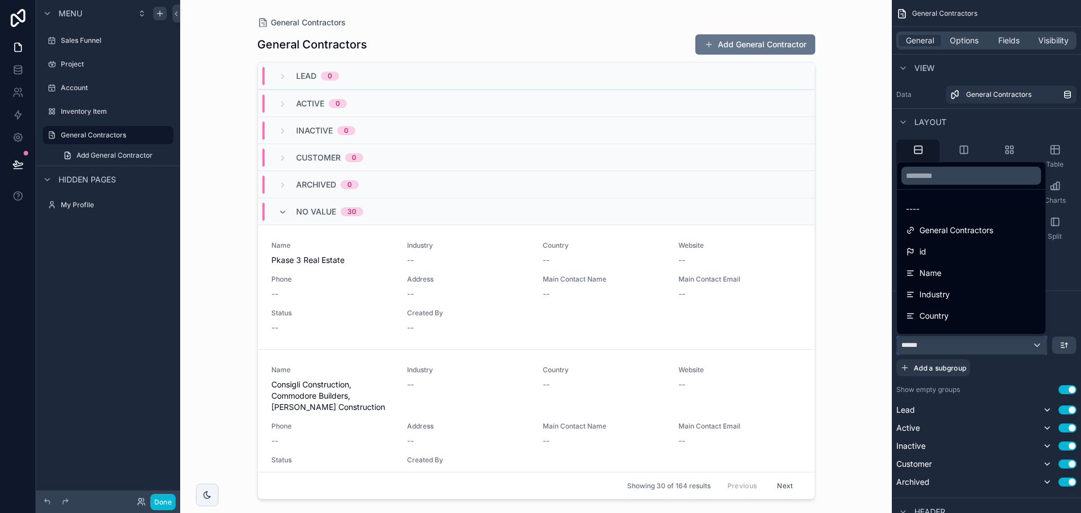
scroll to position [56, 0]
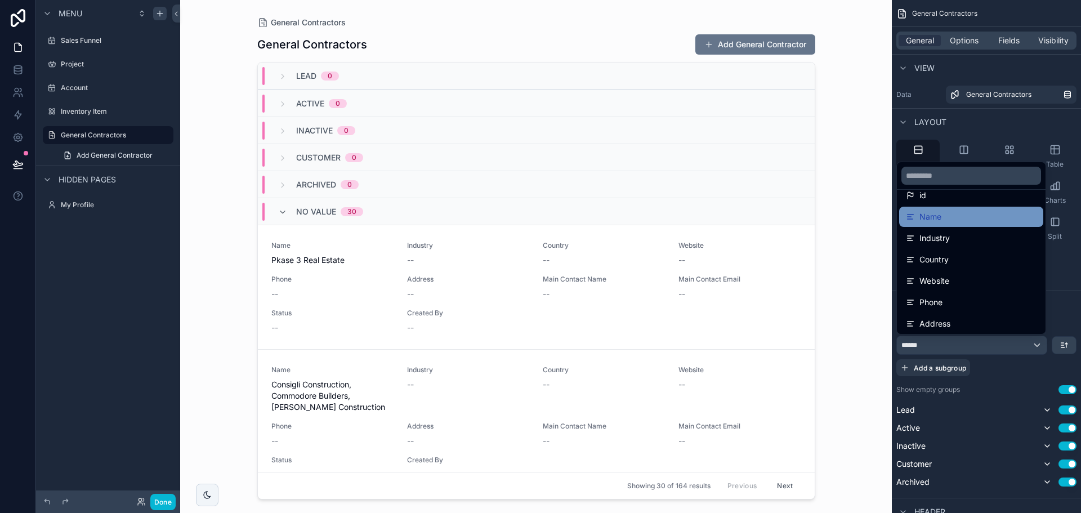
click at [933, 219] on span "Name" at bounding box center [931, 217] width 22 height 14
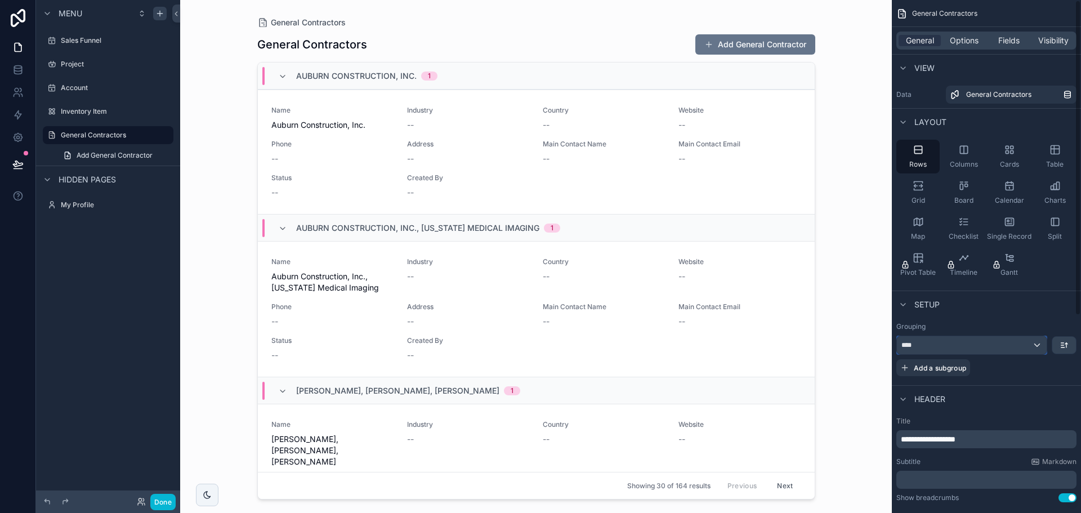
click at [923, 341] on div "****" at bounding box center [972, 345] width 150 height 18
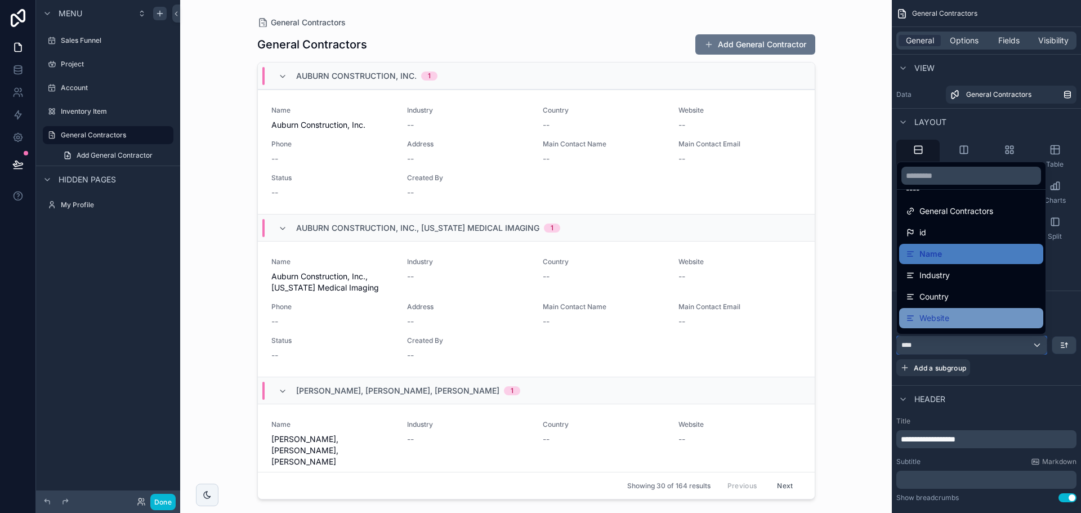
scroll to position [0, 0]
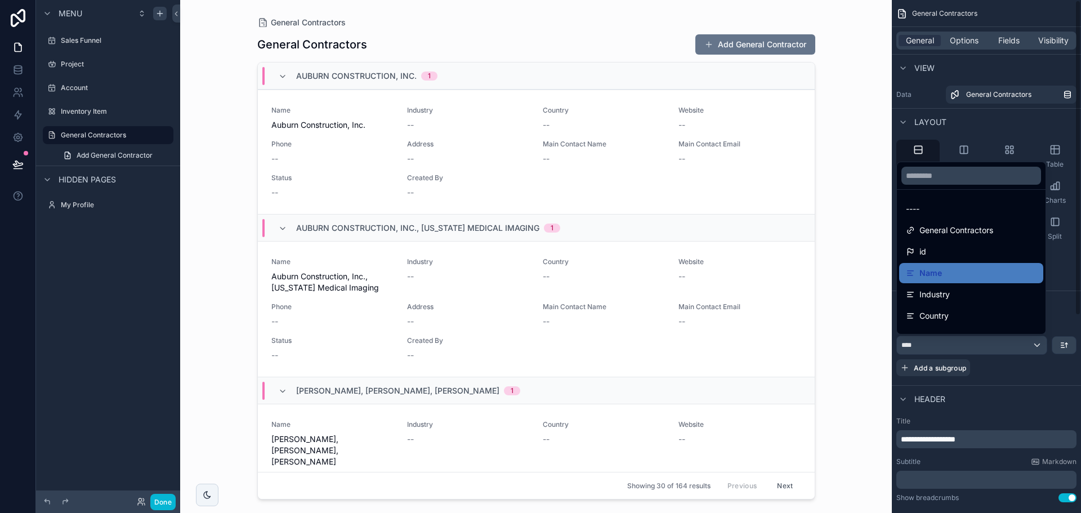
click at [884, 176] on div "General Contractors General Contractors Add General Contractor Auburn Construct…" at bounding box center [536, 256] width 712 height 513
click at [1024, 353] on div "scrollable content" at bounding box center [540, 256] width 1081 height 513
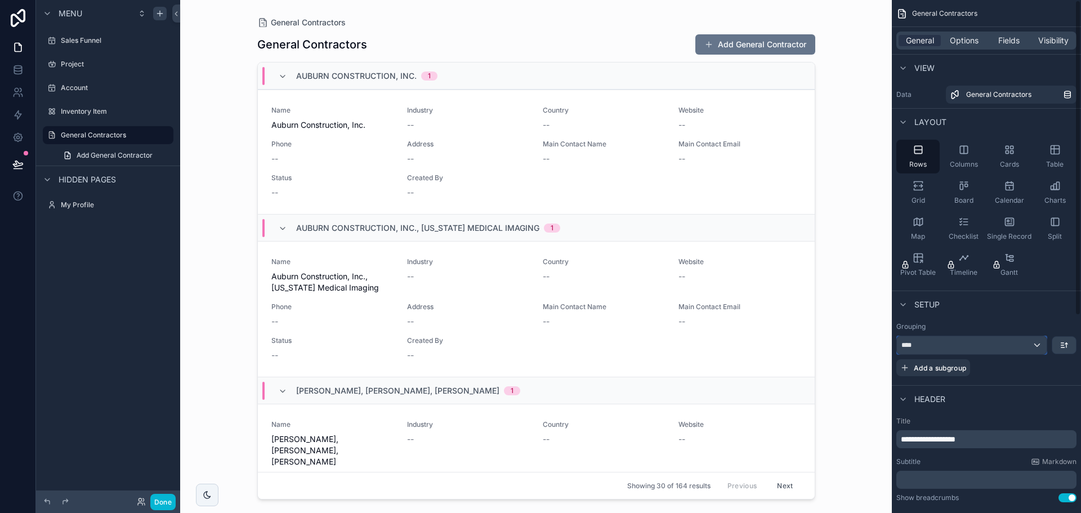
click at [916, 344] on span "****" at bounding box center [911, 345] width 19 height 9
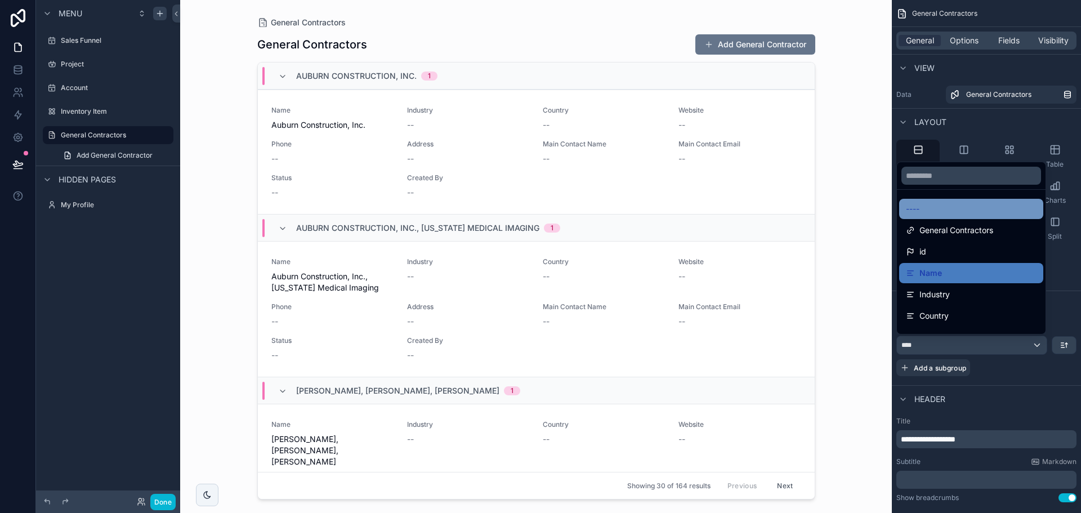
click at [966, 203] on div "----" at bounding box center [971, 209] width 131 height 14
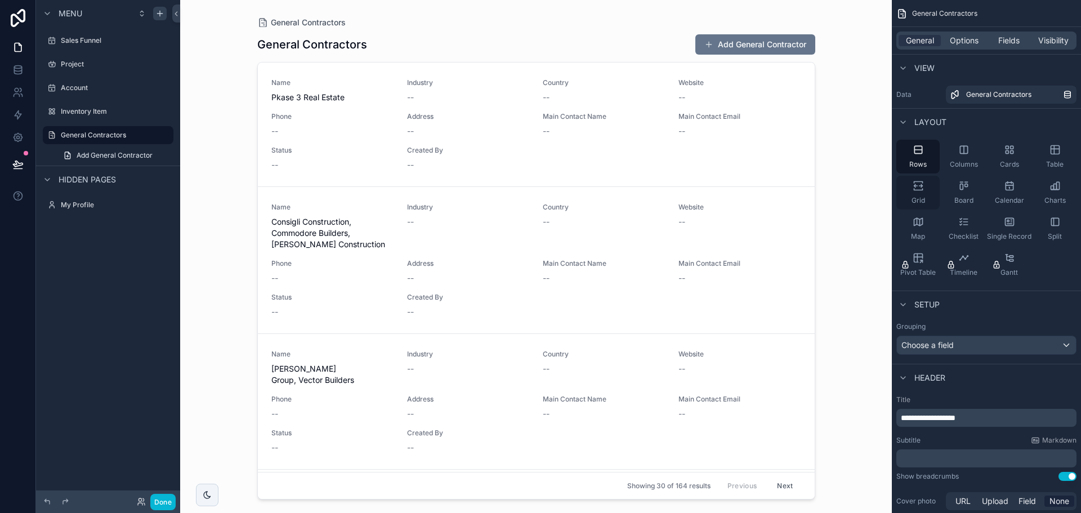
click at [919, 193] on div "Grid" at bounding box center [918, 193] width 43 height 34
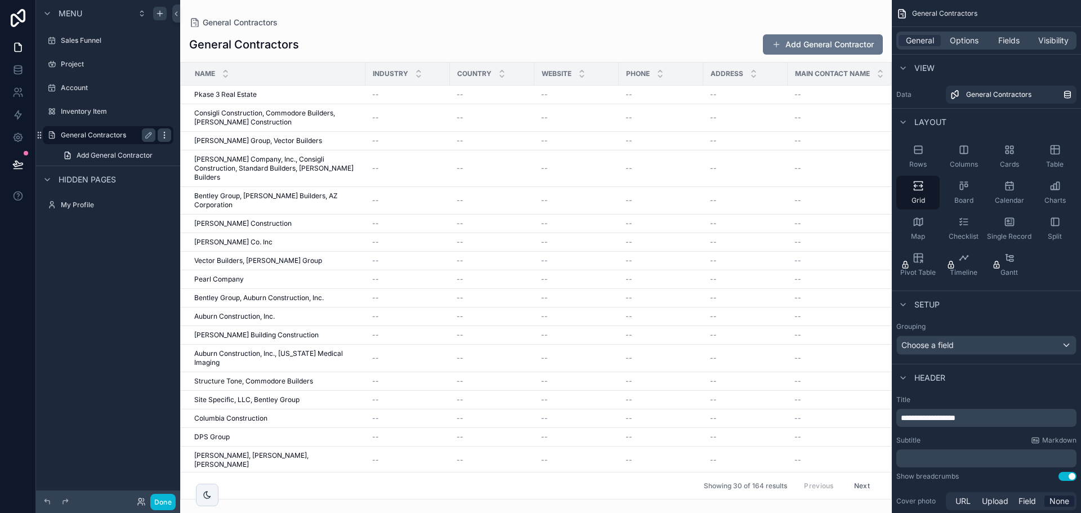
click at [167, 135] on icon "scrollable content" at bounding box center [164, 135] width 9 height 9
click at [87, 41] on label "Sales Funnel" at bounding box center [106, 40] width 90 height 9
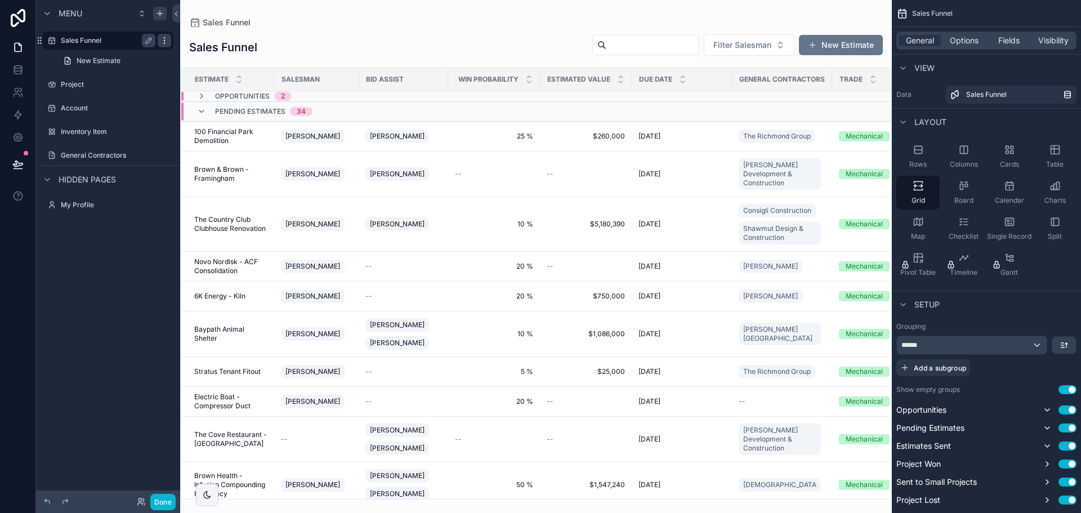
click at [171, 41] on div "scrollable content" at bounding box center [165, 41] width 14 height 14
click at [100, 354] on div "Menu Sales Funnel New Estimate General Contractors Project Account Inventory It…" at bounding box center [108, 250] width 144 height 500
click at [870, 14] on div "Sales Funnel Sales Funnel Filter Salesman New Estimate Estimate Salesman Bid As…" at bounding box center [536, 250] width 712 height 500
click at [65, 87] on label "General Contractors" at bounding box center [106, 84] width 90 height 9
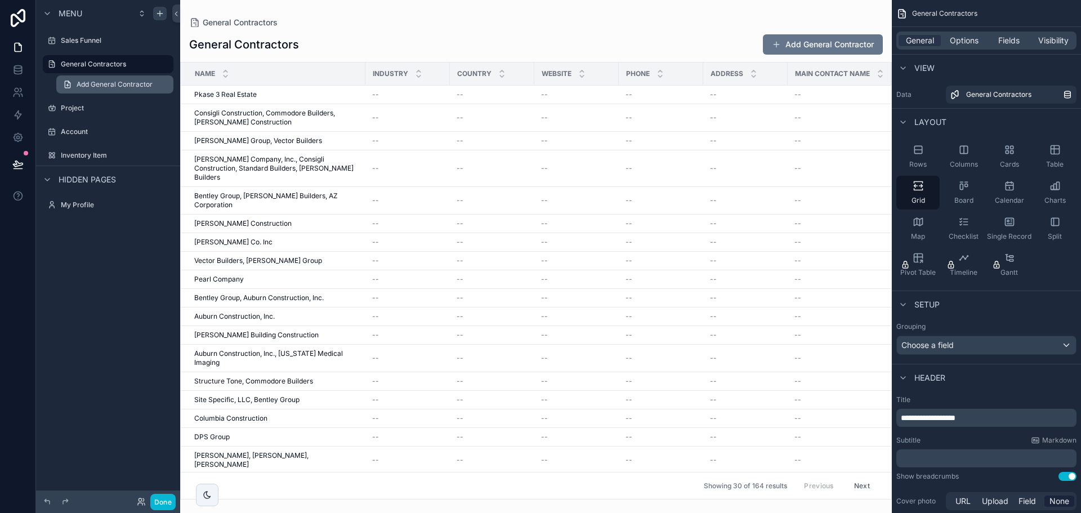
click at [85, 86] on span "Add General Contractor" at bounding box center [115, 84] width 76 height 9
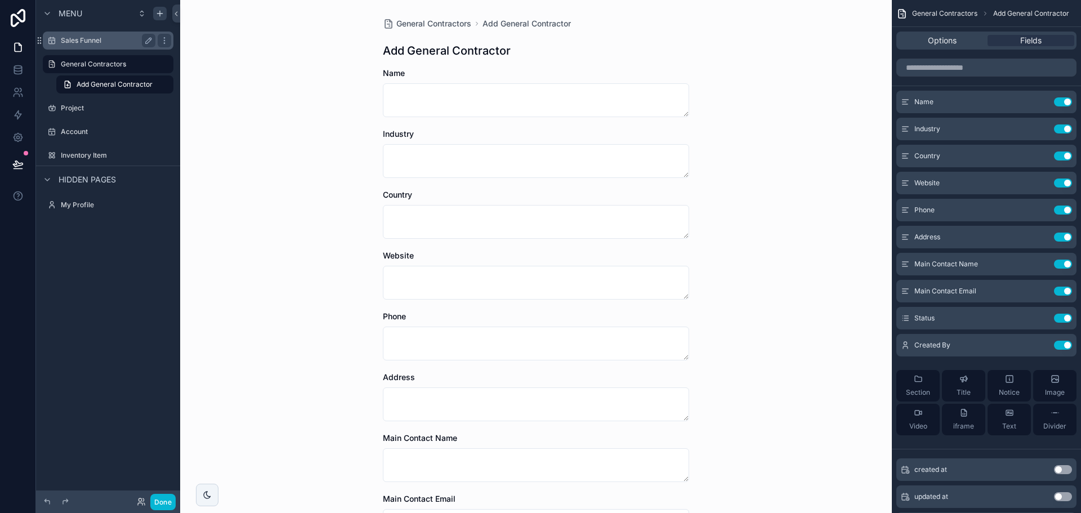
click at [92, 33] on div "Sales Funnel" at bounding box center [108, 41] width 126 height 18
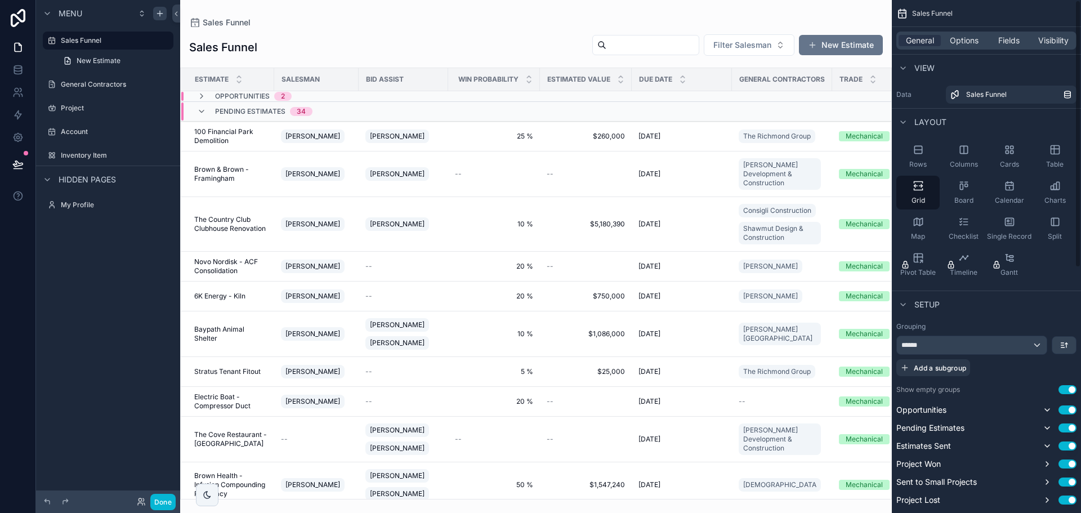
click at [889, 10] on div "Sales Funnel Sales Funnel Filter Salesman New Estimate Estimate Salesman Bid As…" at bounding box center [536, 250] width 712 height 500
click at [171, 498] on button "Done" at bounding box center [162, 502] width 25 height 16
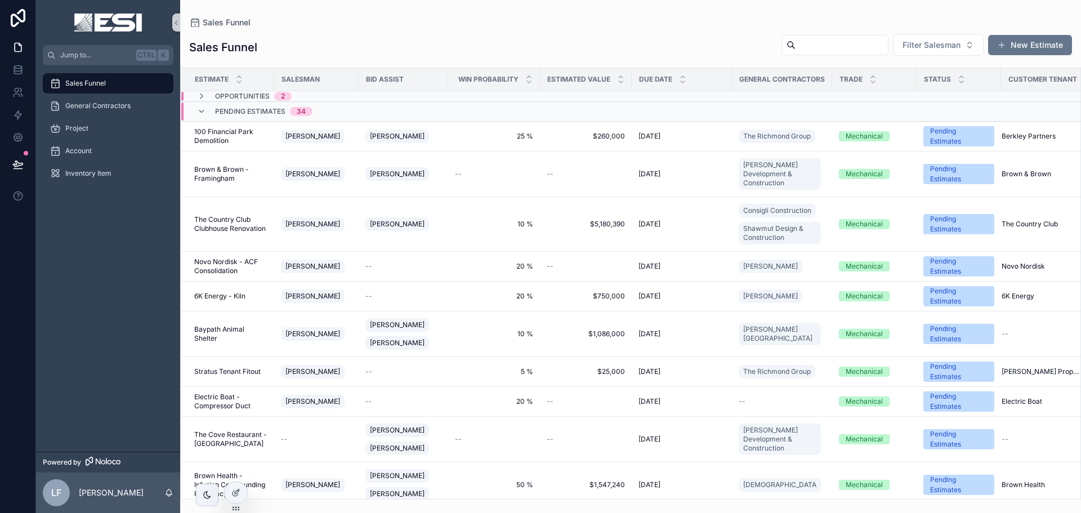
click at [58, 83] on icon "scrollable content" at bounding box center [55, 83] width 11 height 11
click at [240, 491] on div at bounding box center [236, 492] width 23 height 21
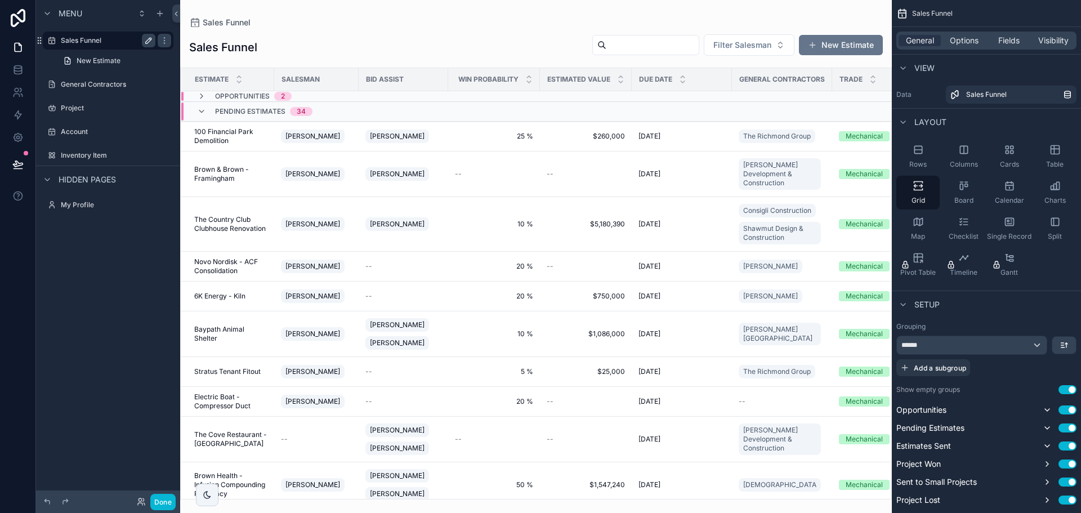
click at [146, 38] on icon "scrollable content" at bounding box center [148, 40] width 9 height 9
click at [51, 38] on icon "scrollable content" at bounding box center [51, 40] width 9 height 9
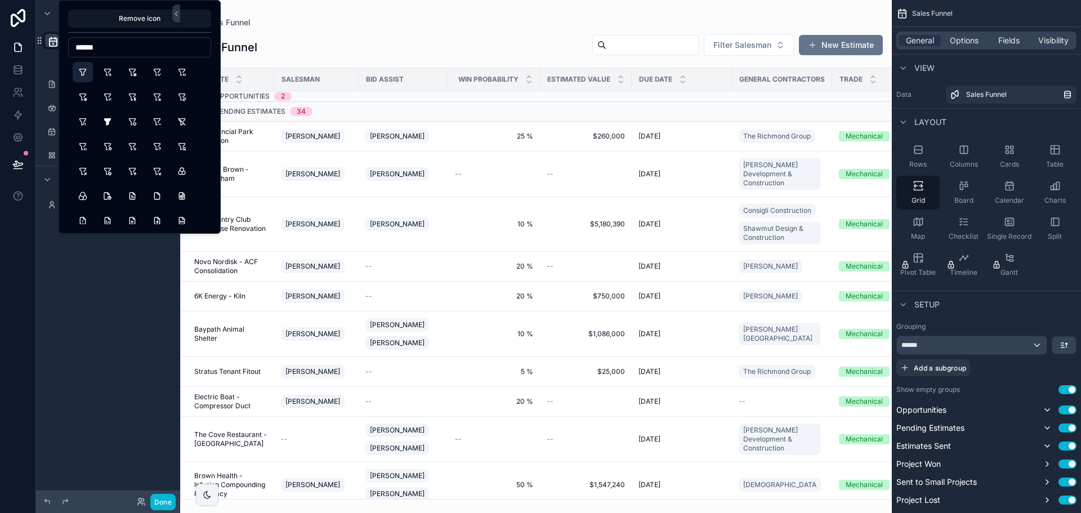
type input "******"
click at [84, 67] on button "Filter" at bounding box center [83, 72] width 20 height 20
click at [88, 290] on div "**********" at bounding box center [108, 250] width 144 height 500
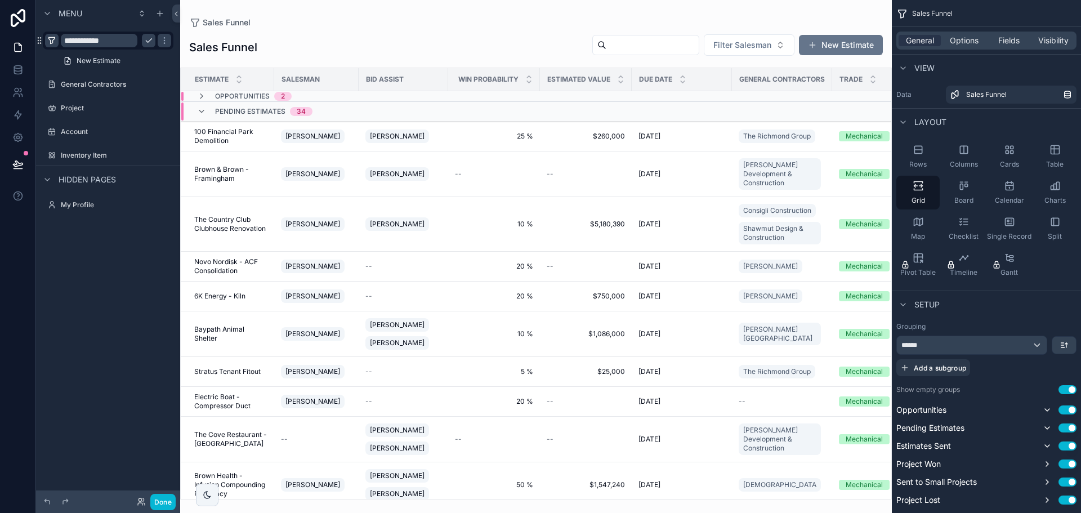
click at [73, 326] on div "**********" at bounding box center [108, 250] width 144 height 500
click at [47, 86] on icon "scrollable content" at bounding box center [51, 84] width 9 height 9
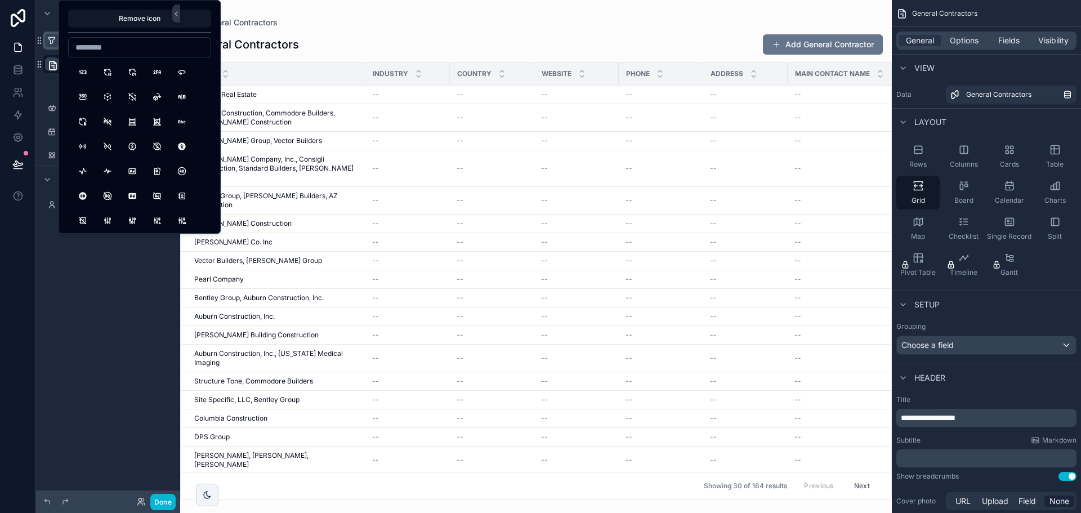
click at [100, 47] on input at bounding box center [140, 47] width 142 height 16
click at [136, 45] on input "********" at bounding box center [140, 47] width 142 height 16
type input "*"
click at [104, 52] on input "***" at bounding box center [140, 47] width 142 height 16
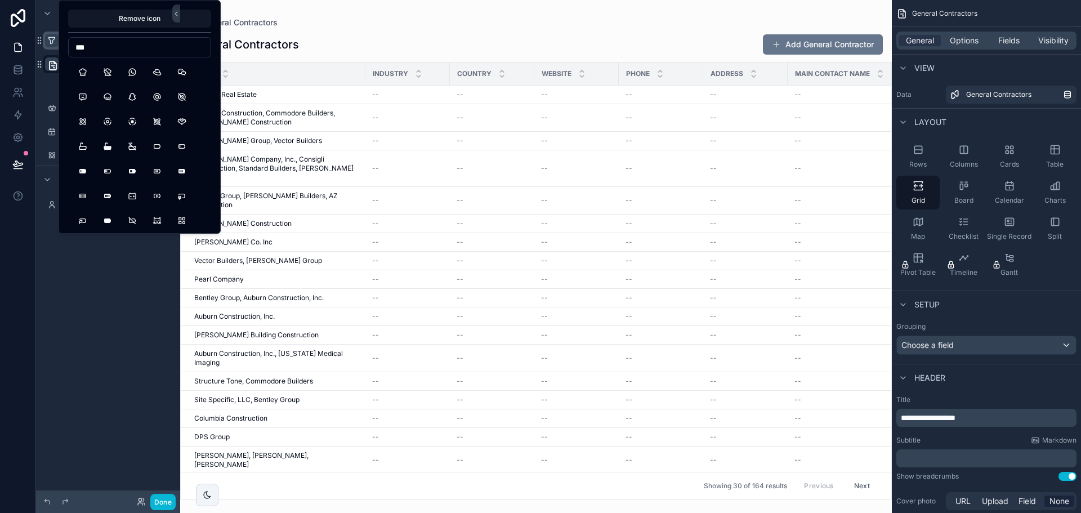
click at [104, 52] on input "***" at bounding box center [140, 47] width 142 height 16
click at [106, 43] on input "***" at bounding box center [140, 47] width 142 height 16
click at [106, 43] on input "******" at bounding box center [140, 47] width 142 height 16
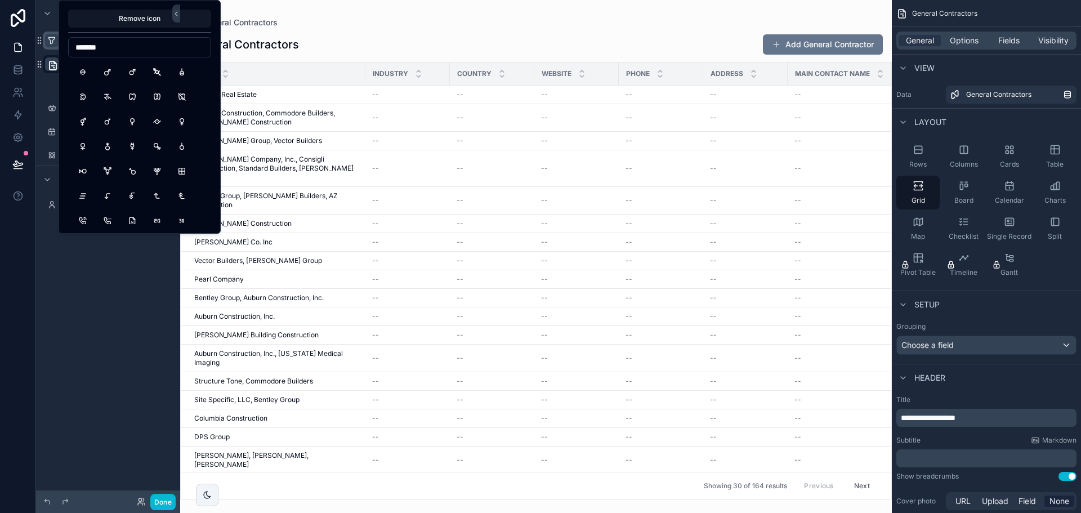
drag, startPoint x: 180, startPoint y: 163, endPoint x: 122, endPoint y: 55, distance: 123.2
click at [180, 163] on button "BorderAll" at bounding box center [182, 171] width 20 height 20
click at [121, 49] on input "*******" at bounding box center [140, 47] width 142 height 16
